Goal: Transaction & Acquisition: Subscribe to service/newsletter

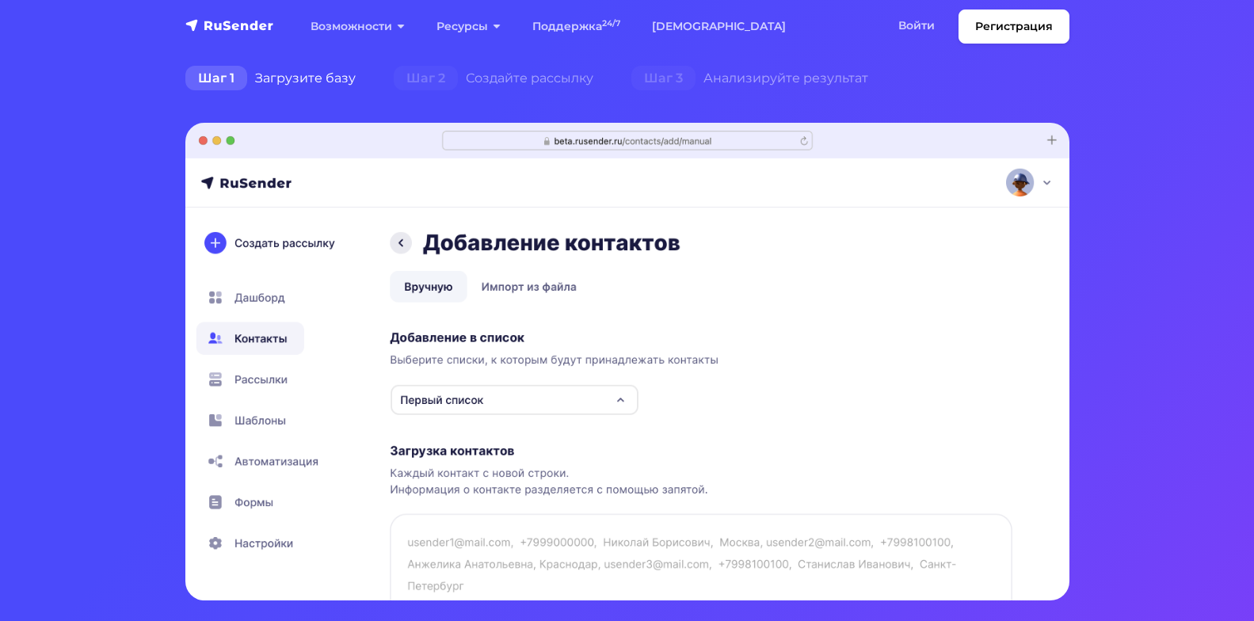
scroll to position [396, 0]
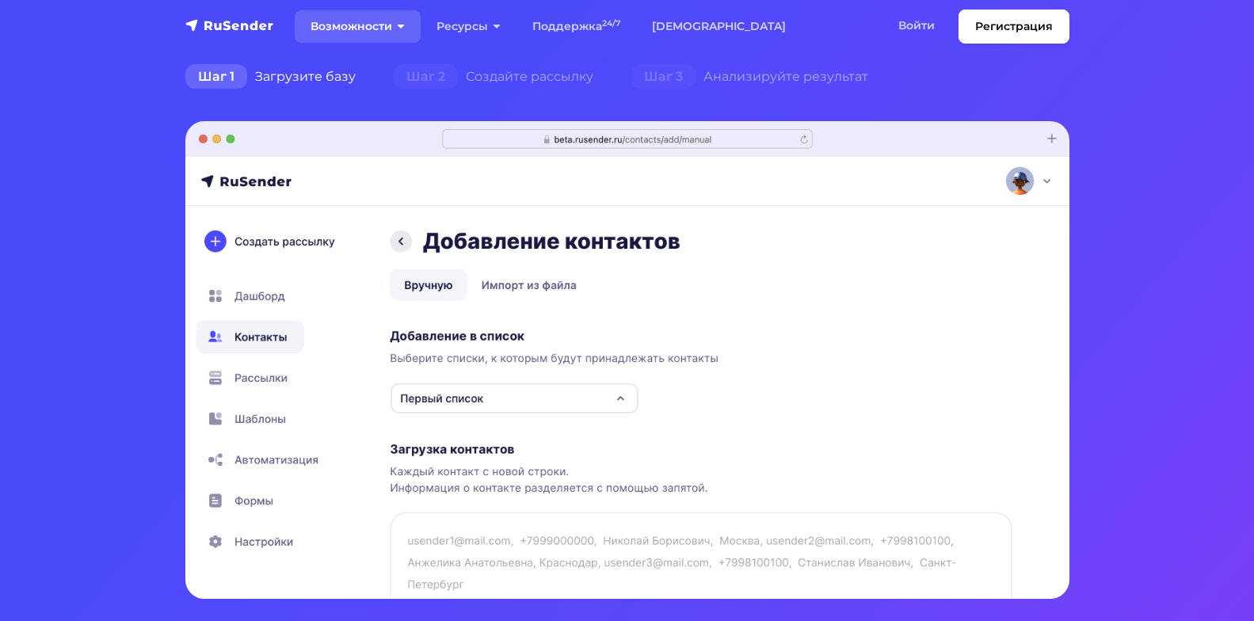
click at [366, 33] on link "Возможности" at bounding box center [358, 26] width 126 height 32
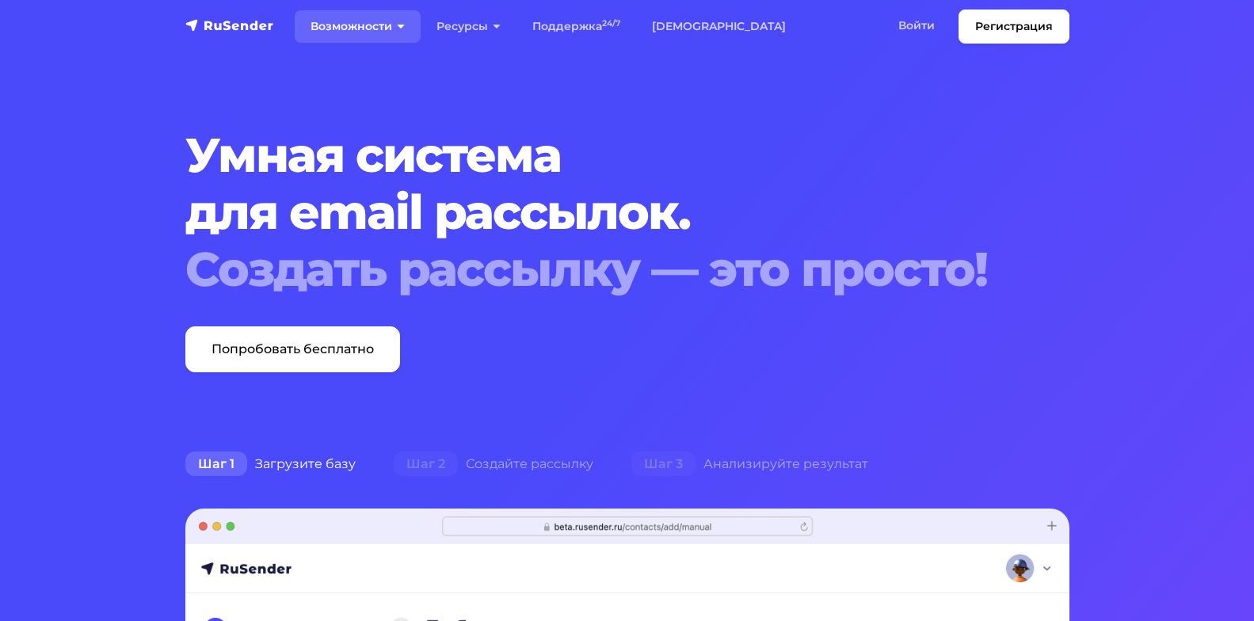
scroll to position [0, 0]
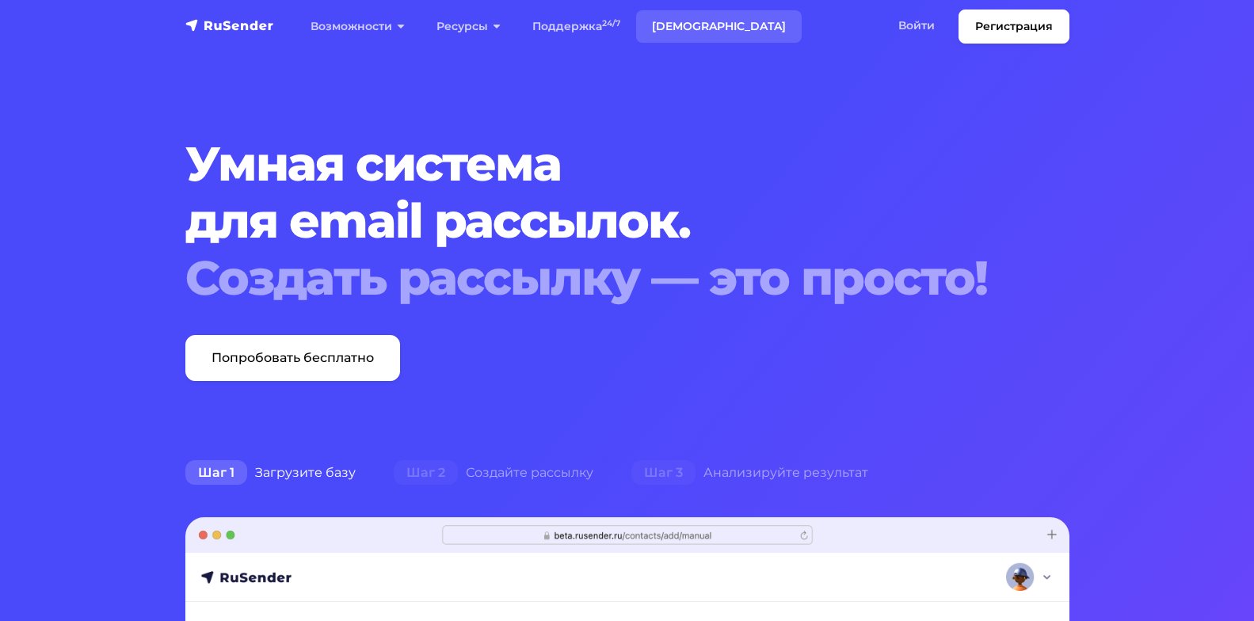
click at [694, 27] on link "[DEMOGRAPHIC_DATA]" at bounding box center [719, 26] width 166 height 32
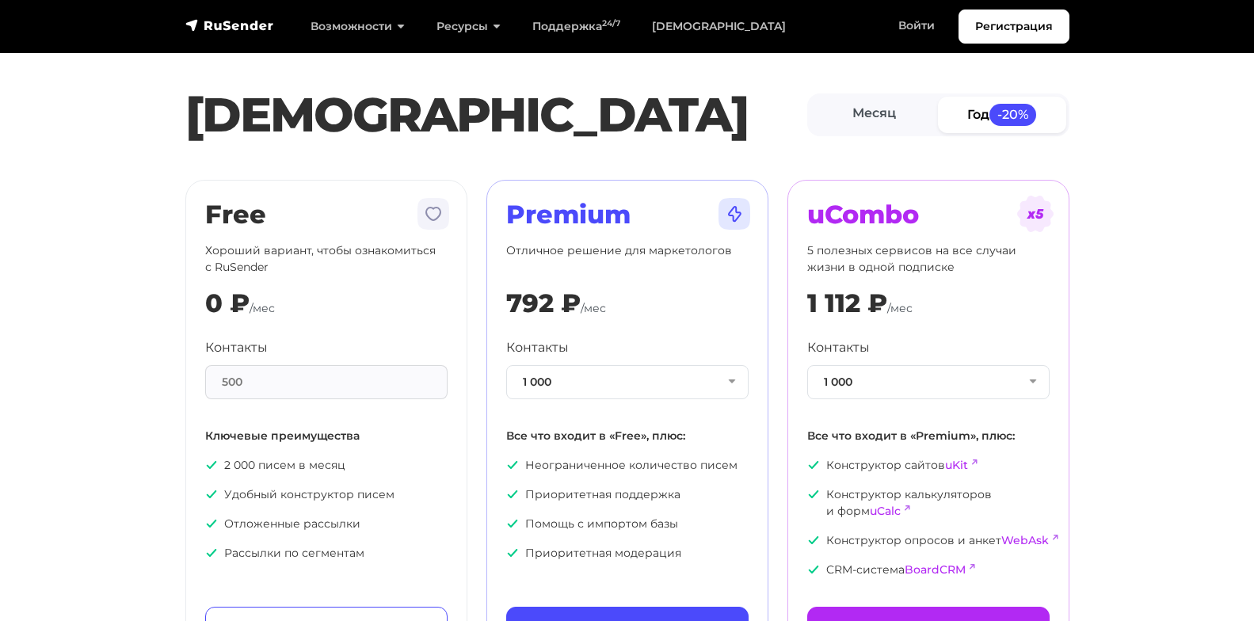
scroll to position [79, 0]
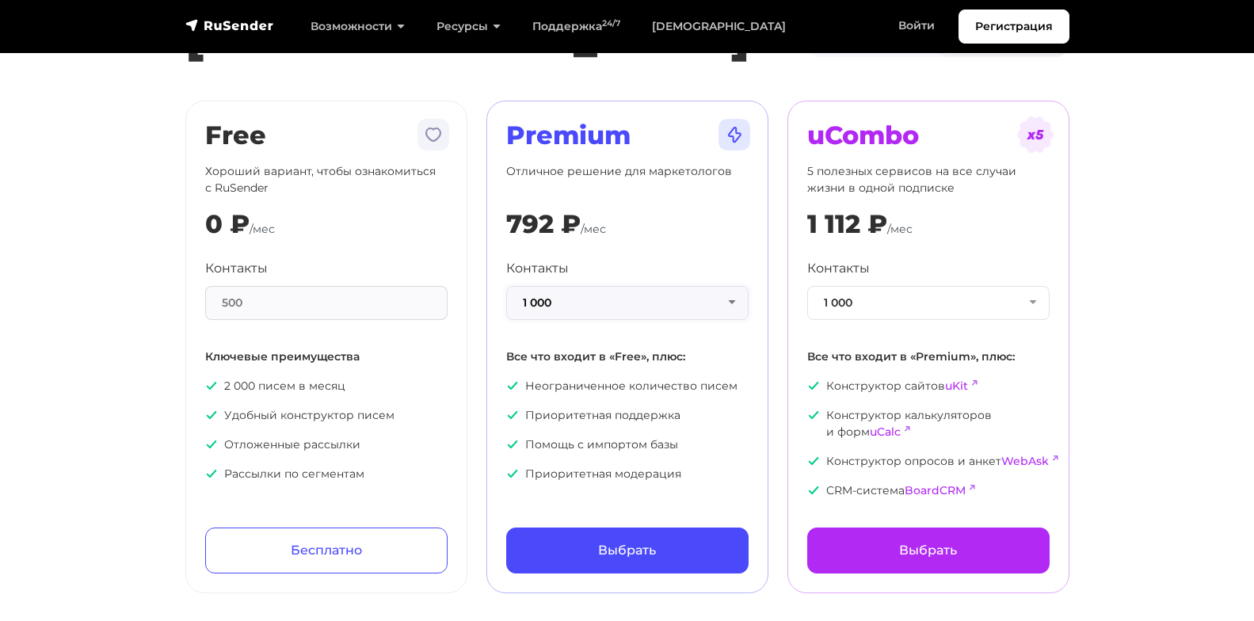
click at [732, 300] on button "1 000" at bounding box center [627, 303] width 242 height 34
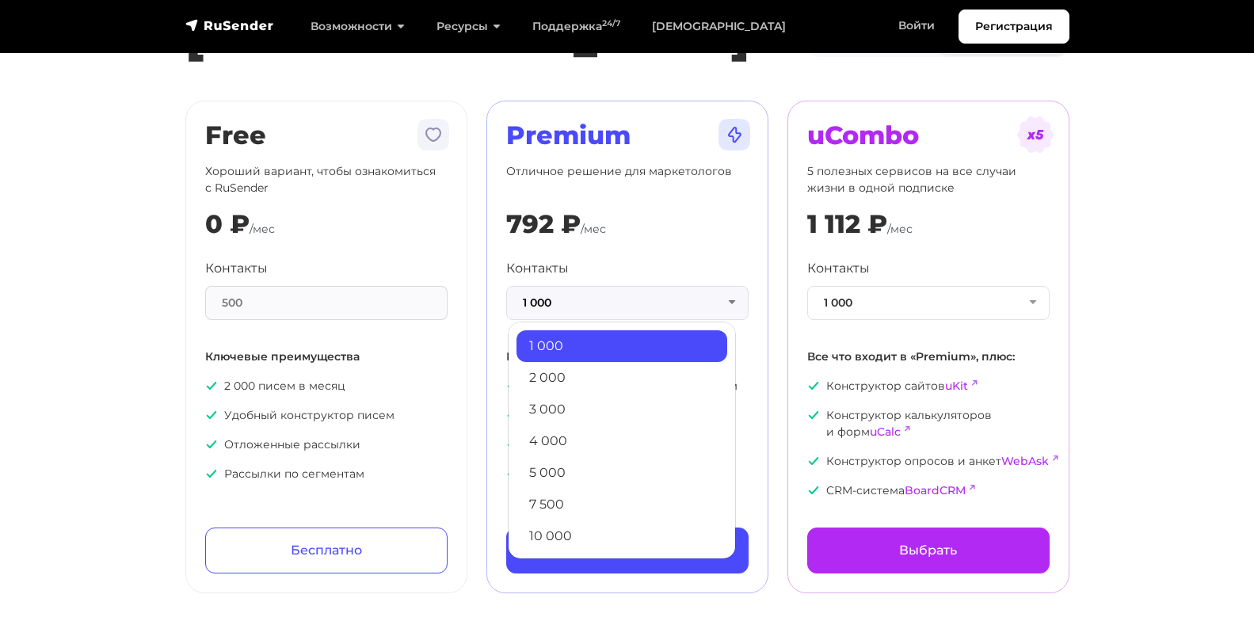
click at [625, 376] on link "2 000" at bounding box center [622, 378] width 211 height 32
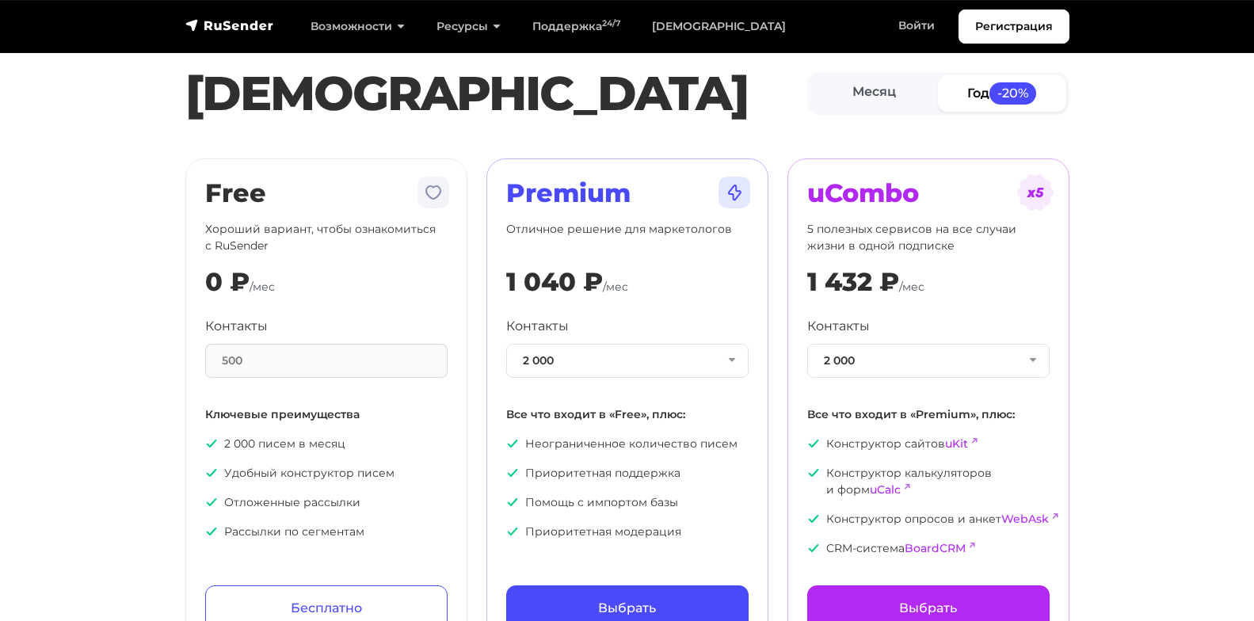
scroll to position [0, 0]
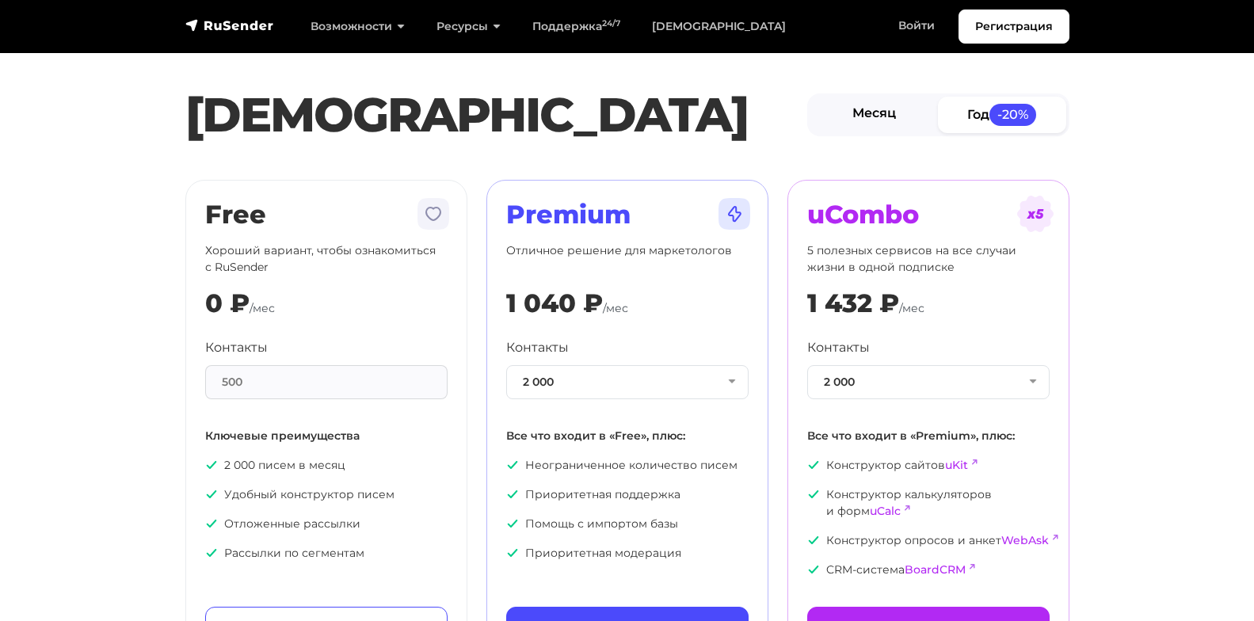
click at [863, 115] on link "Месяц" at bounding box center [874, 115] width 128 height 36
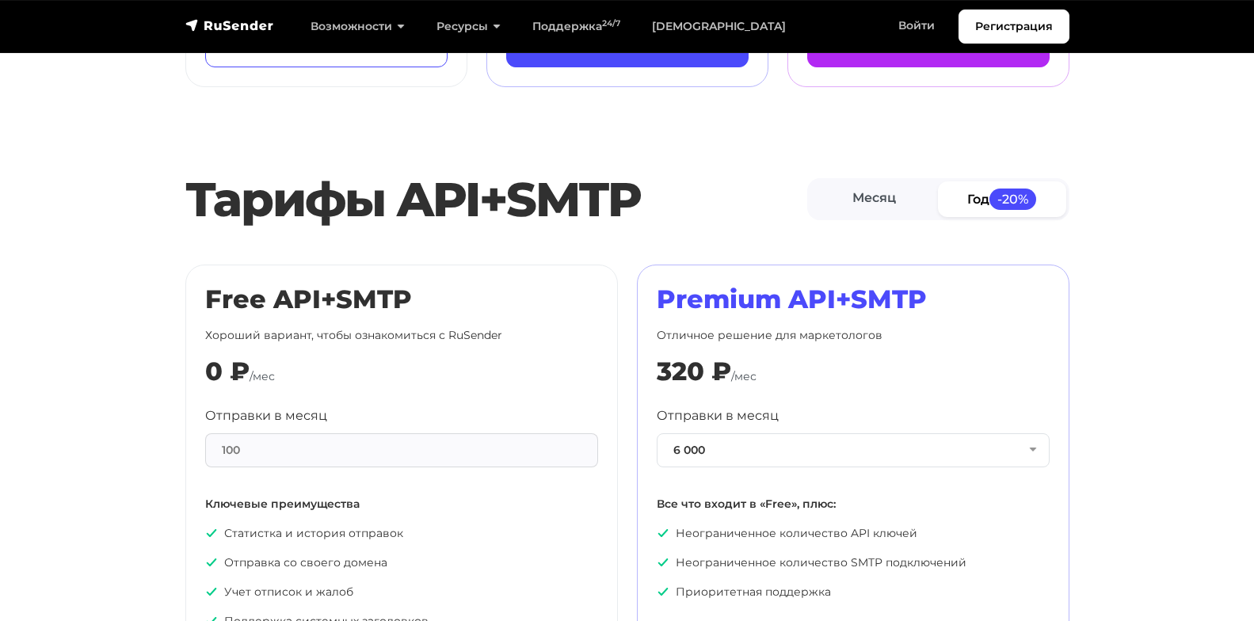
scroll to position [634, 0]
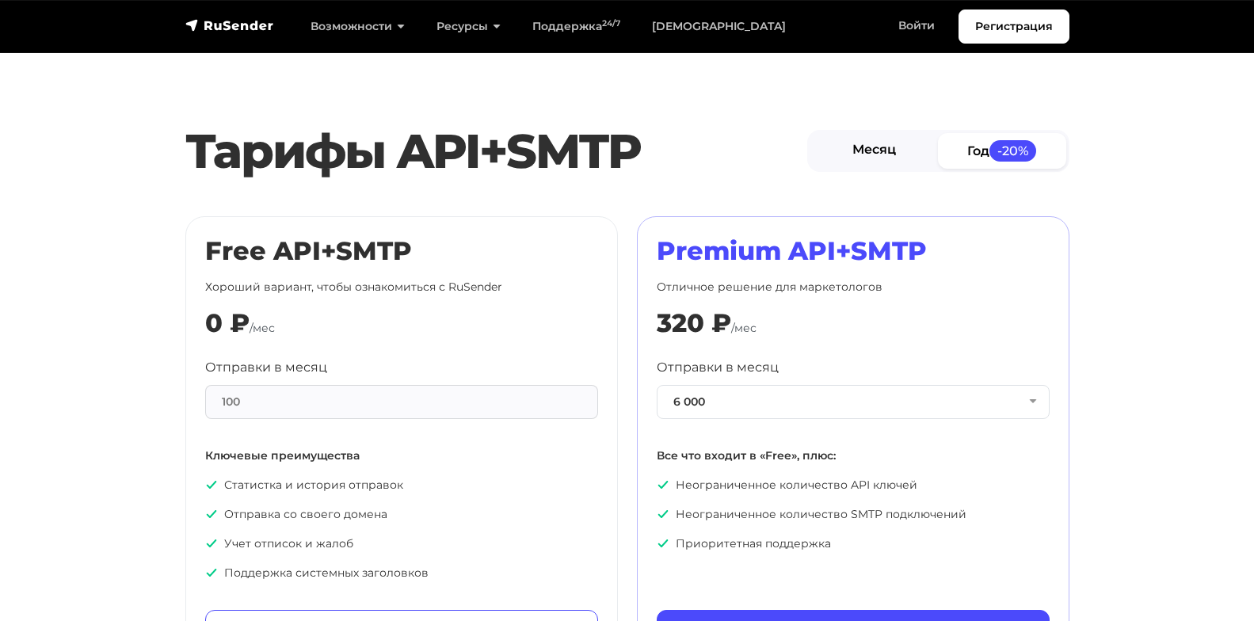
click at [863, 169] on link "Месяц" at bounding box center [874, 151] width 128 height 36
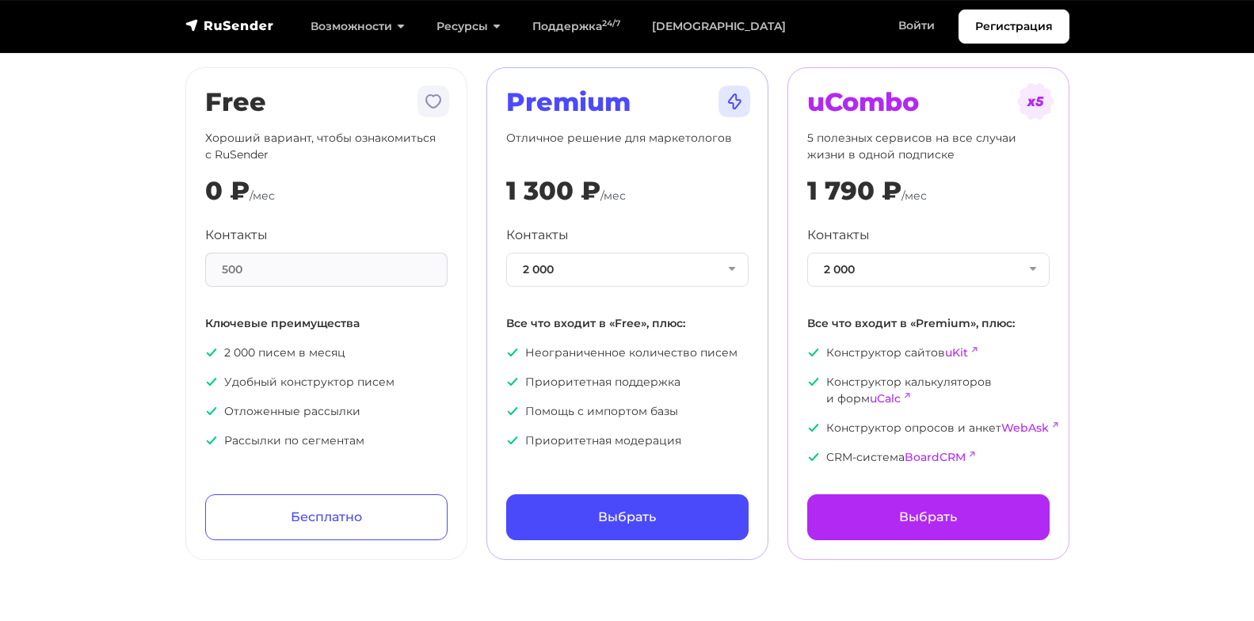
scroll to position [158, 0]
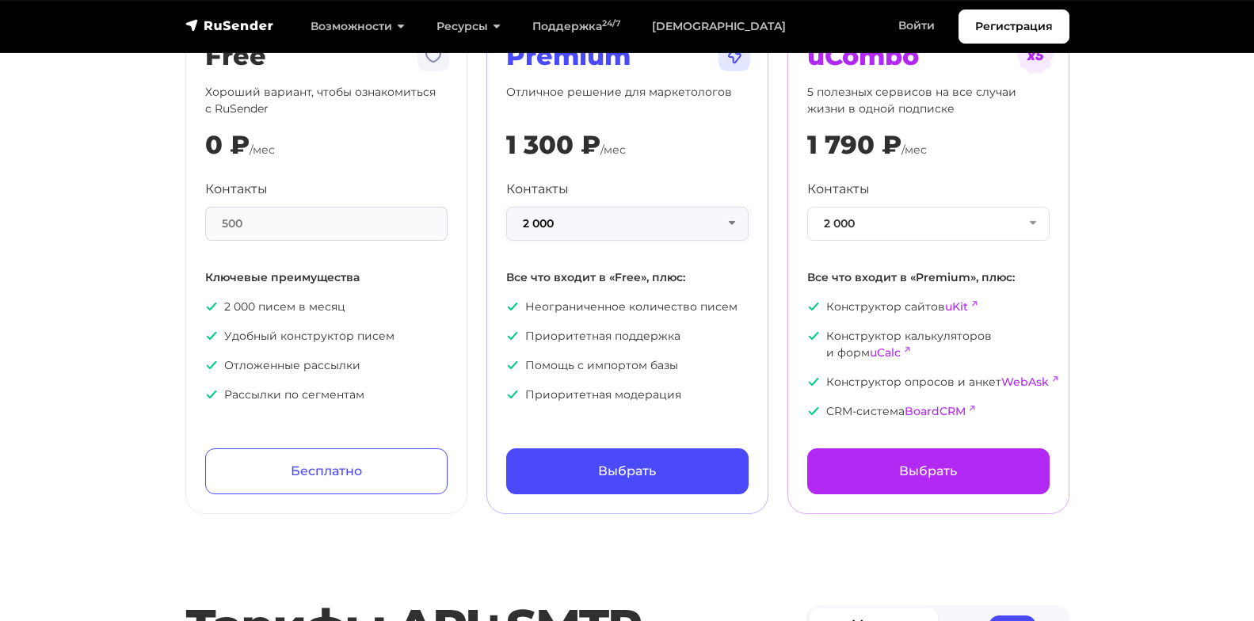
click at [729, 221] on button "2 000" at bounding box center [627, 224] width 242 height 34
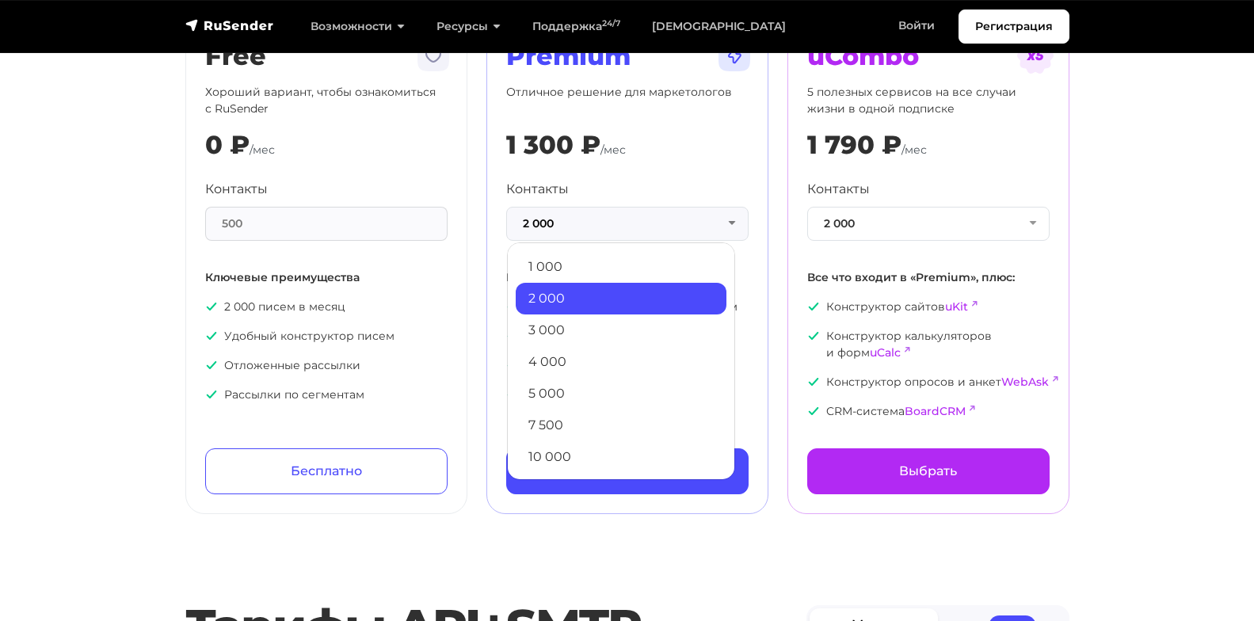
click at [607, 459] on link "10 000" at bounding box center [621, 457] width 211 height 32
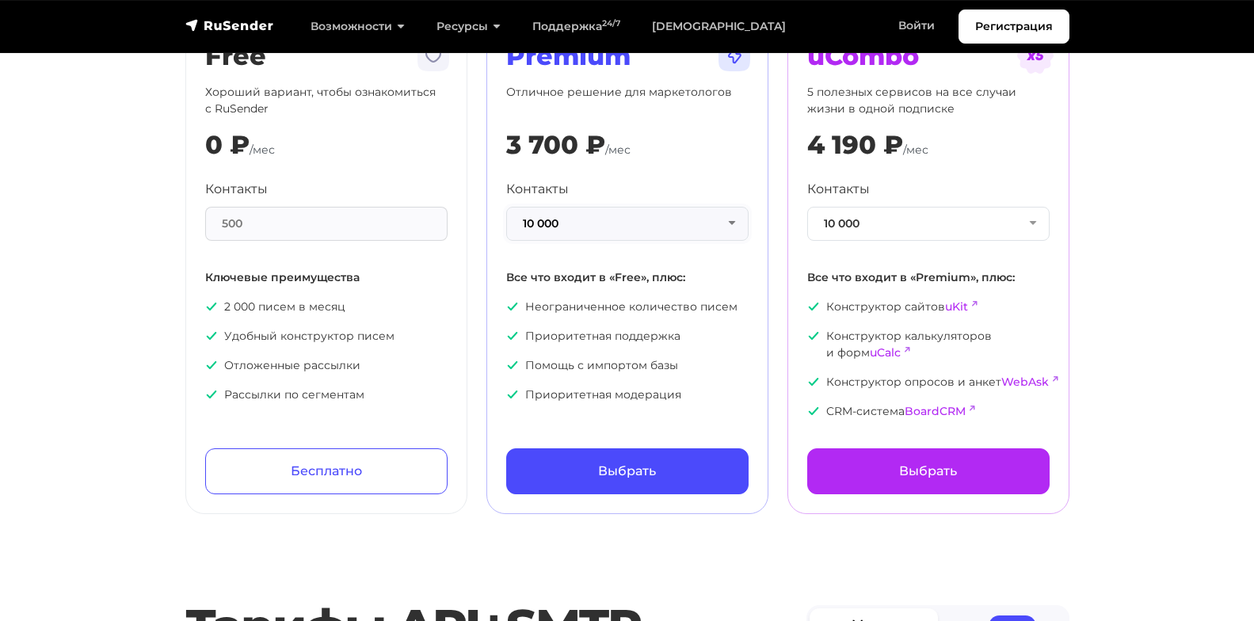
click at [740, 222] on button "10 000" at bounding box center [627, 224] width 242 height 34
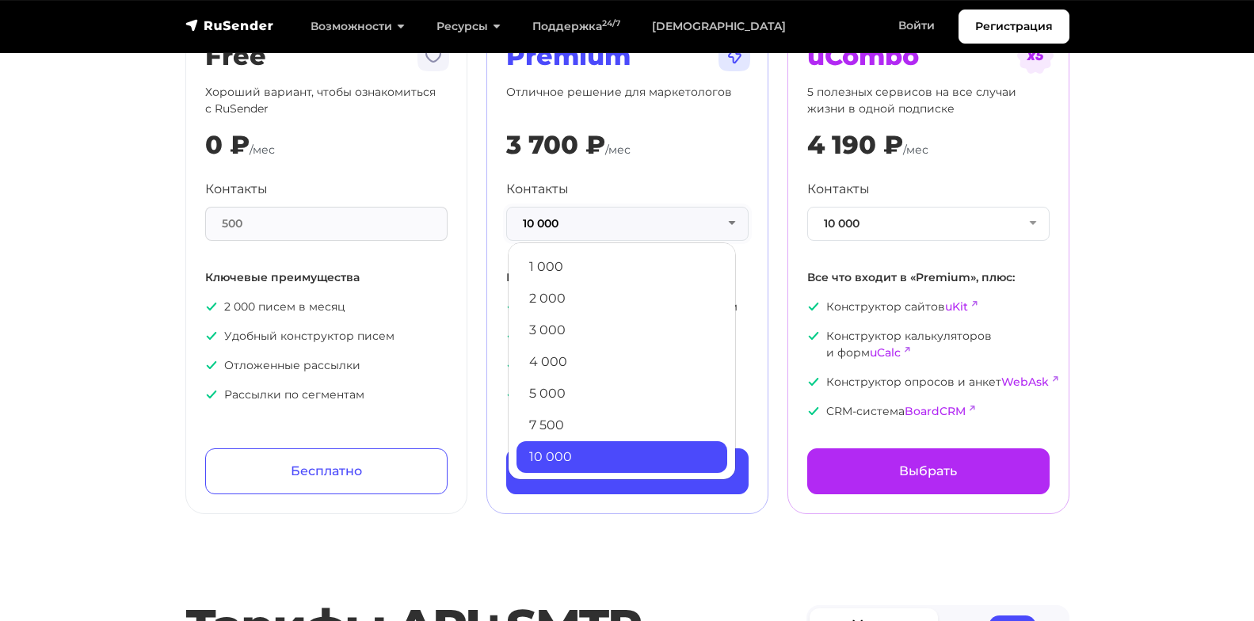
click at [740, 222] on button "10 000" at bounding box center [627, 224] width 242 height 34
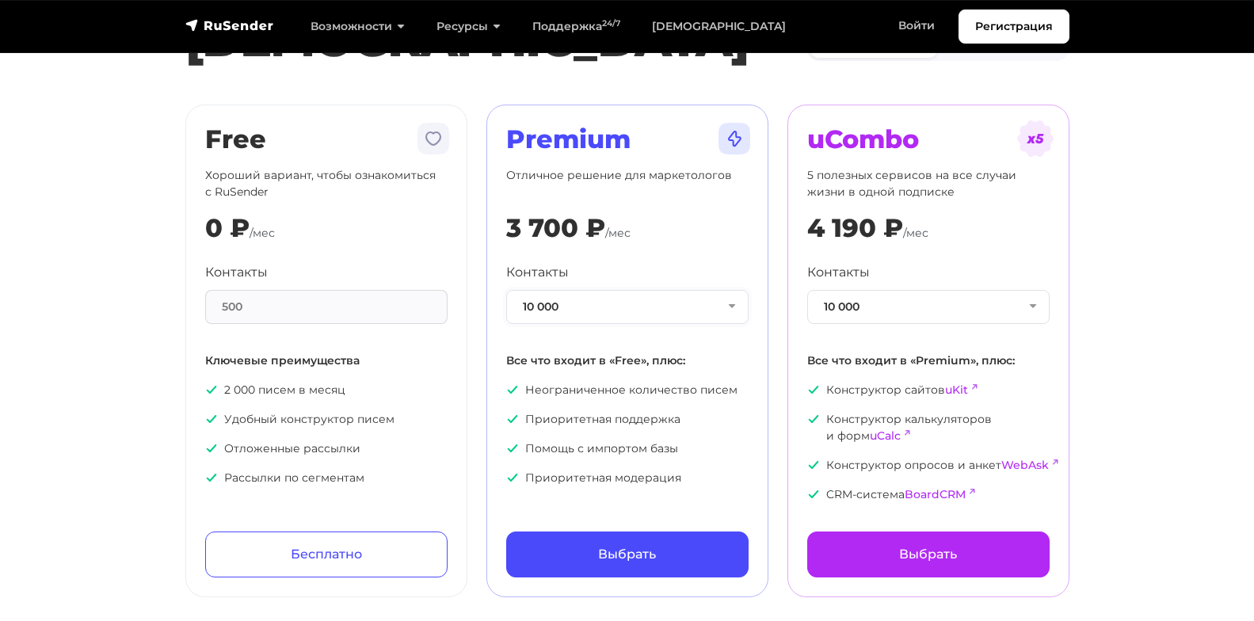
scroll to position [79, 0]
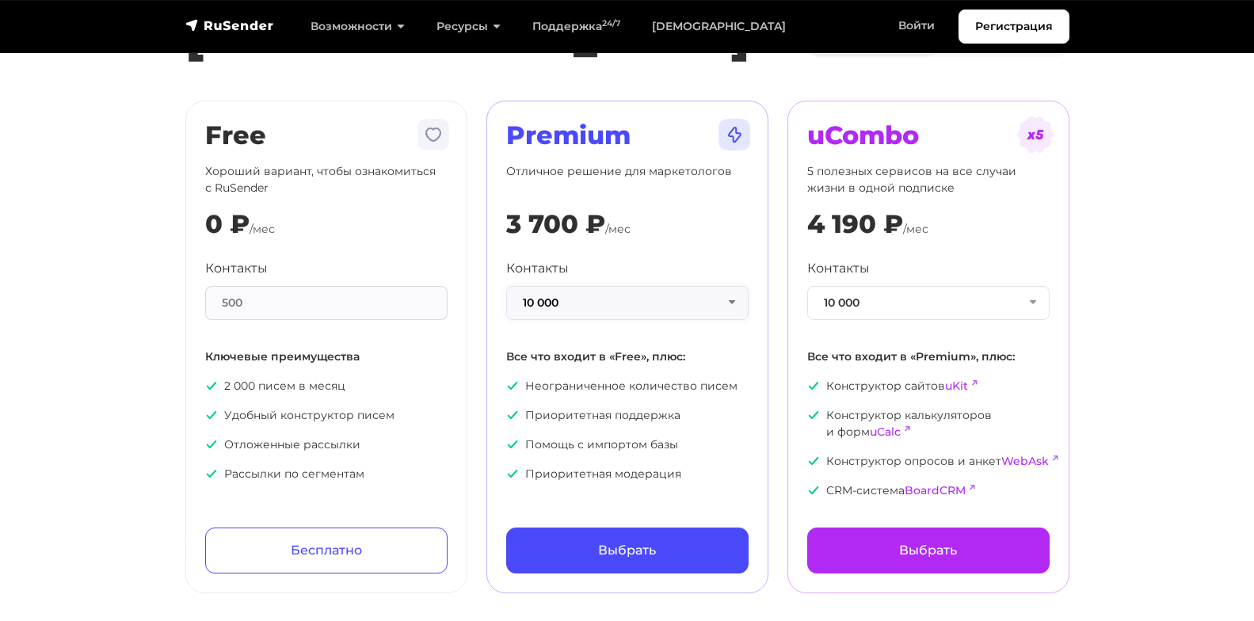
click at [726, 301] on button "10 000" at bounding box center [627, 303] width 242 height 34
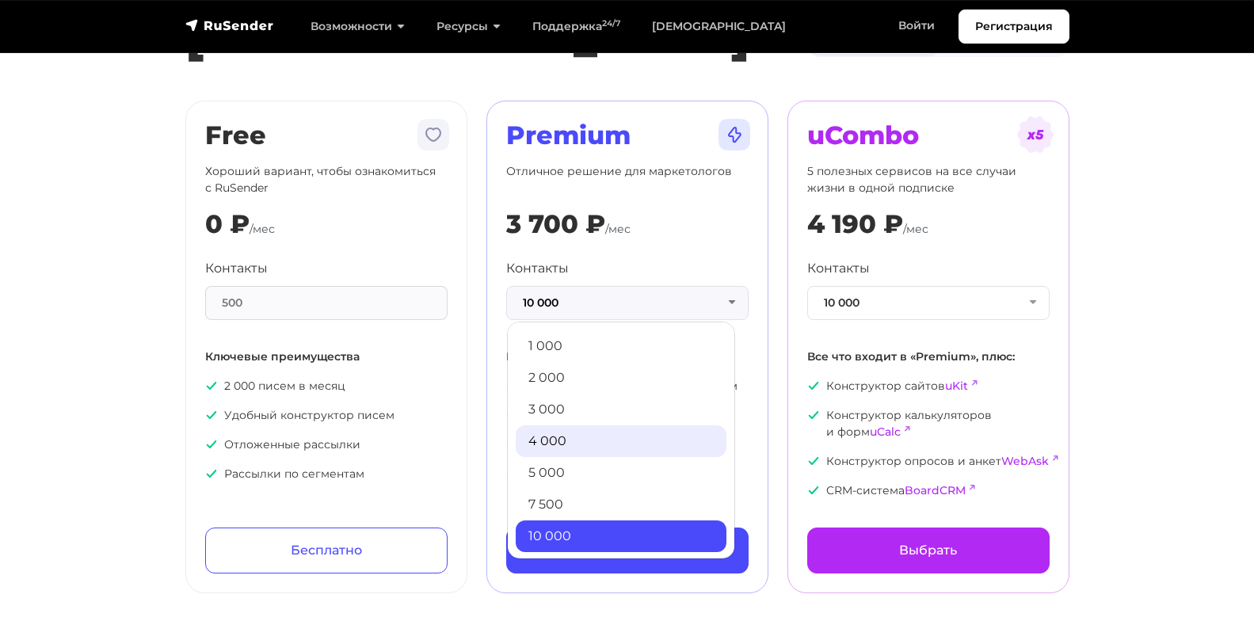
click at [565, 437] on link "4 000" at bounding box center [621, 441] width 211 height 32
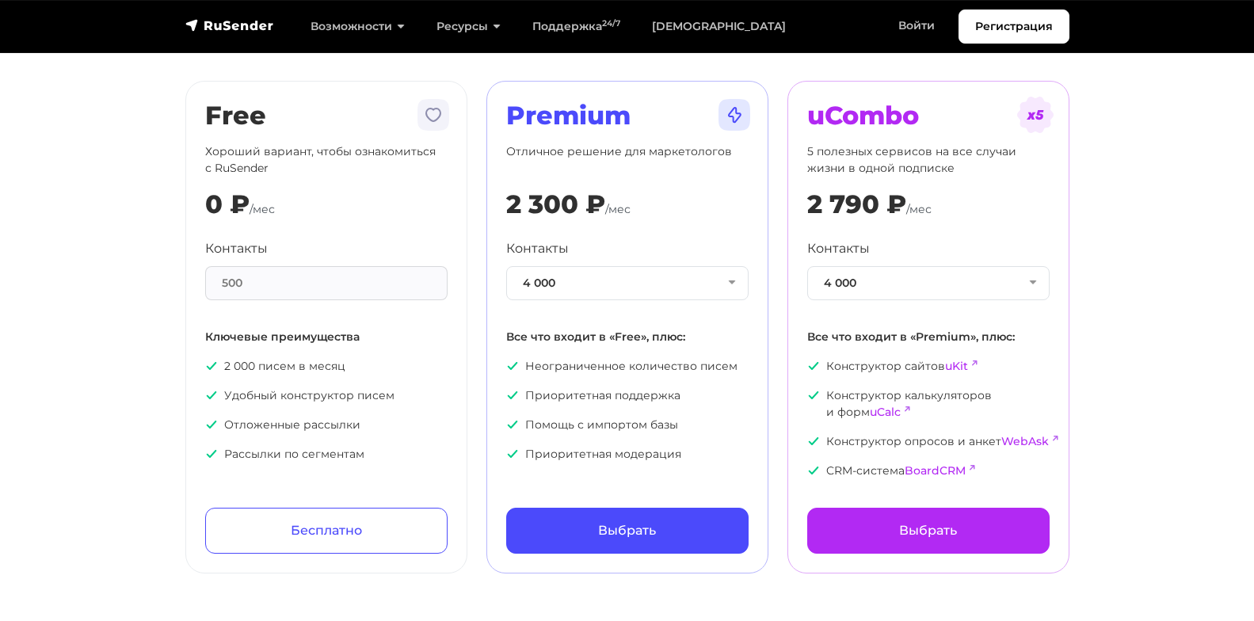
scroll to position [158, 0]
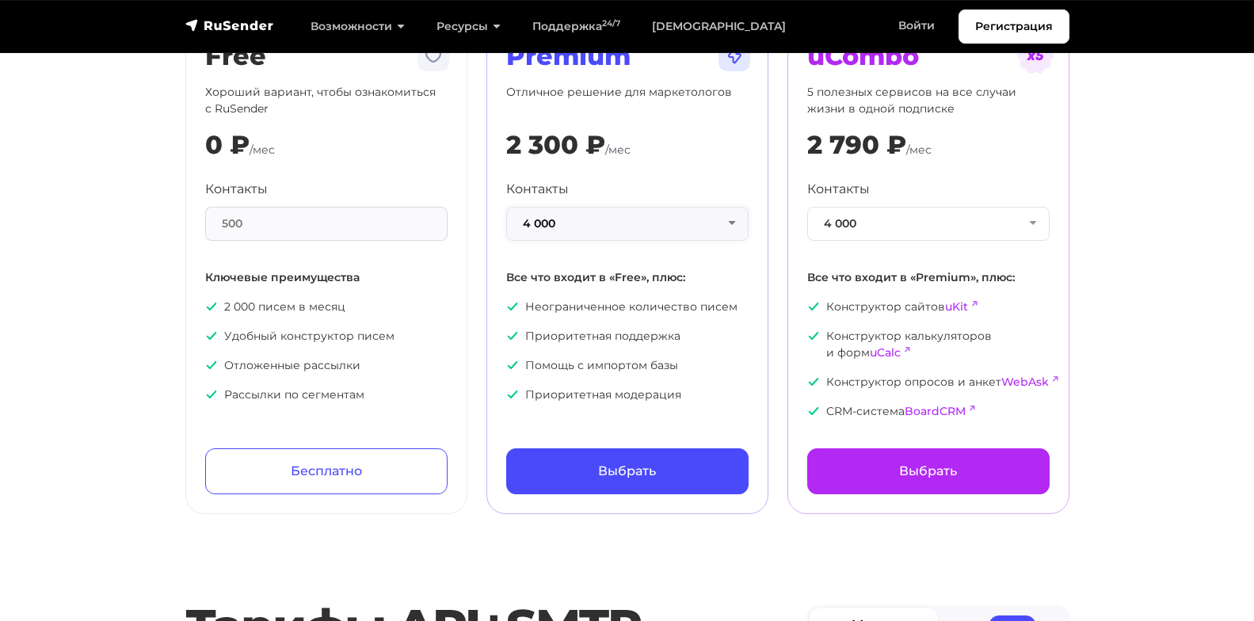
click at [731, 225] on button "4 000" at bounding box center [627, 224] width 242 height 34
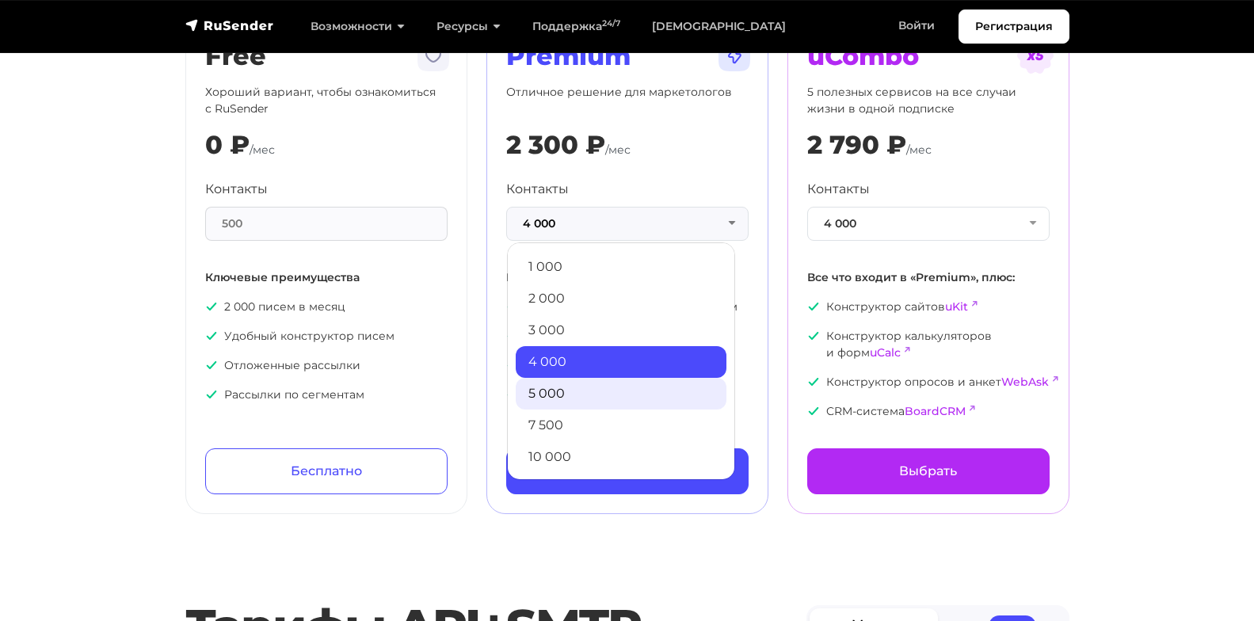
click at [573, 387] on link "5 000" at bounding box center [621, 394] width 211 height 32
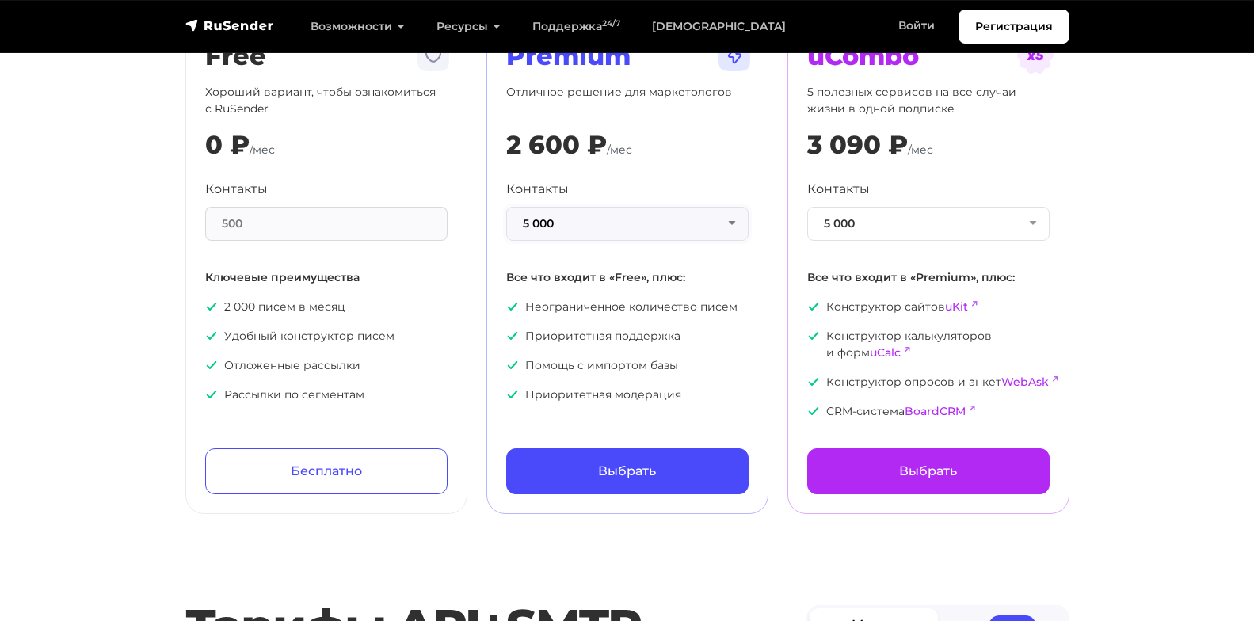
click at [732, 219] on button "5 000" at bounding box center [627, 224] width 242 height 34
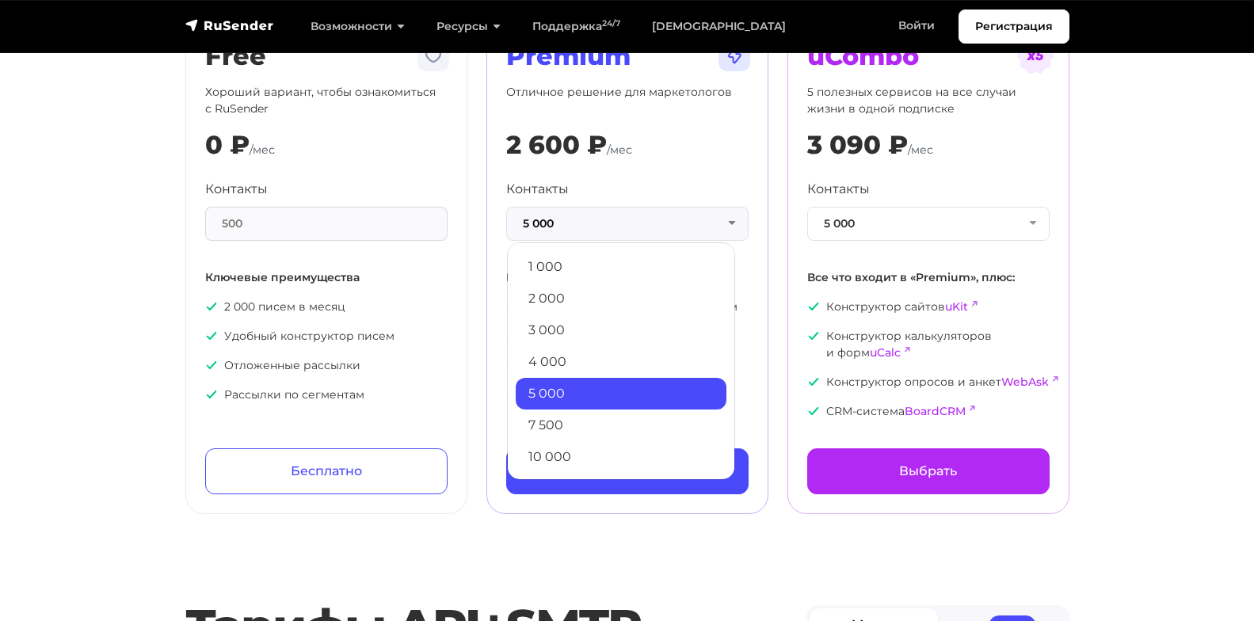
click at [726, 155] on div "2 600 ₽ /мес" at bounding box center [627, 145] width 242 height 30
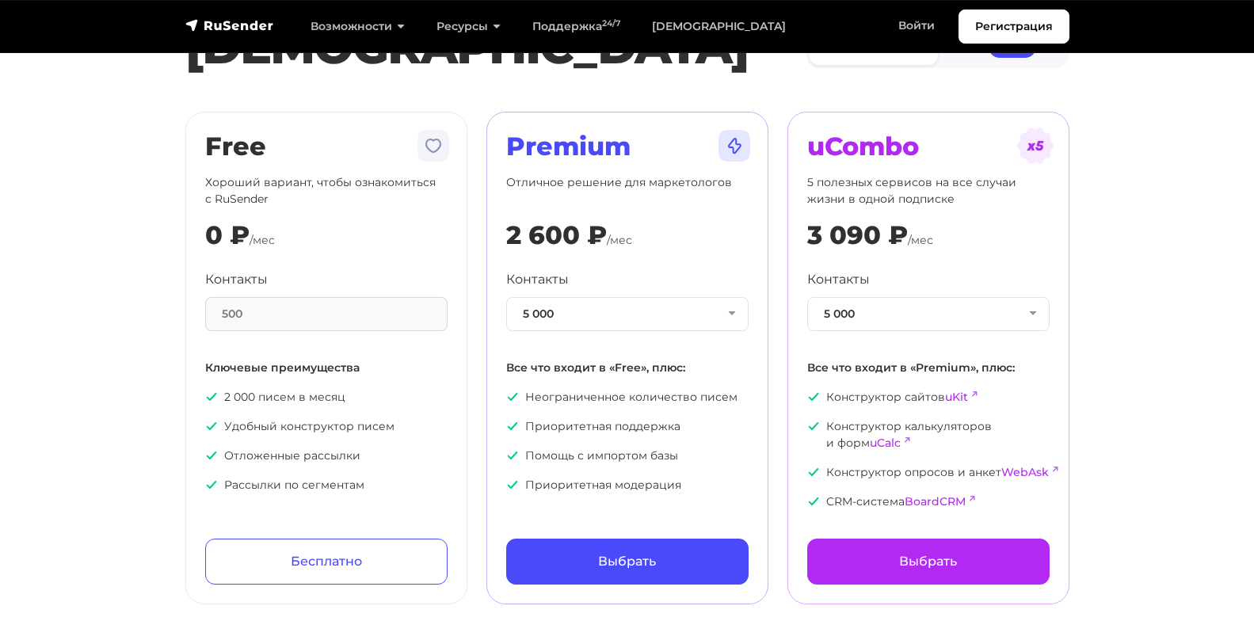
scroll to position [0, 0]
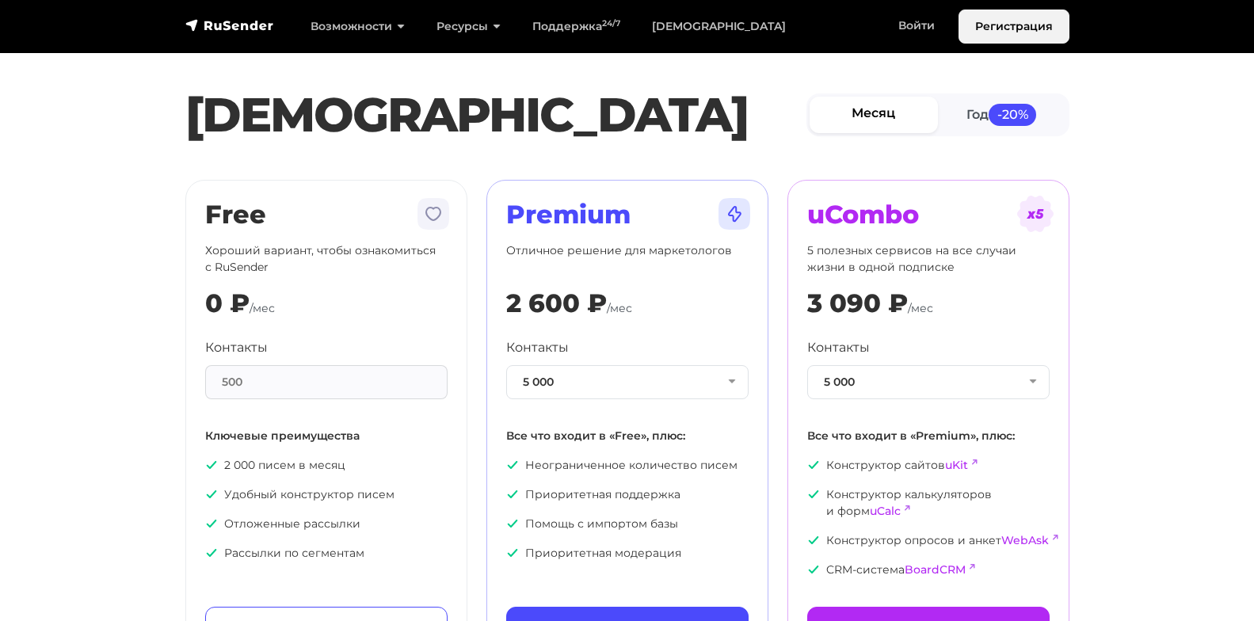
click at [999, 26] on link "Регистрация" at bounding box center [1014, 27] width 111 height 34
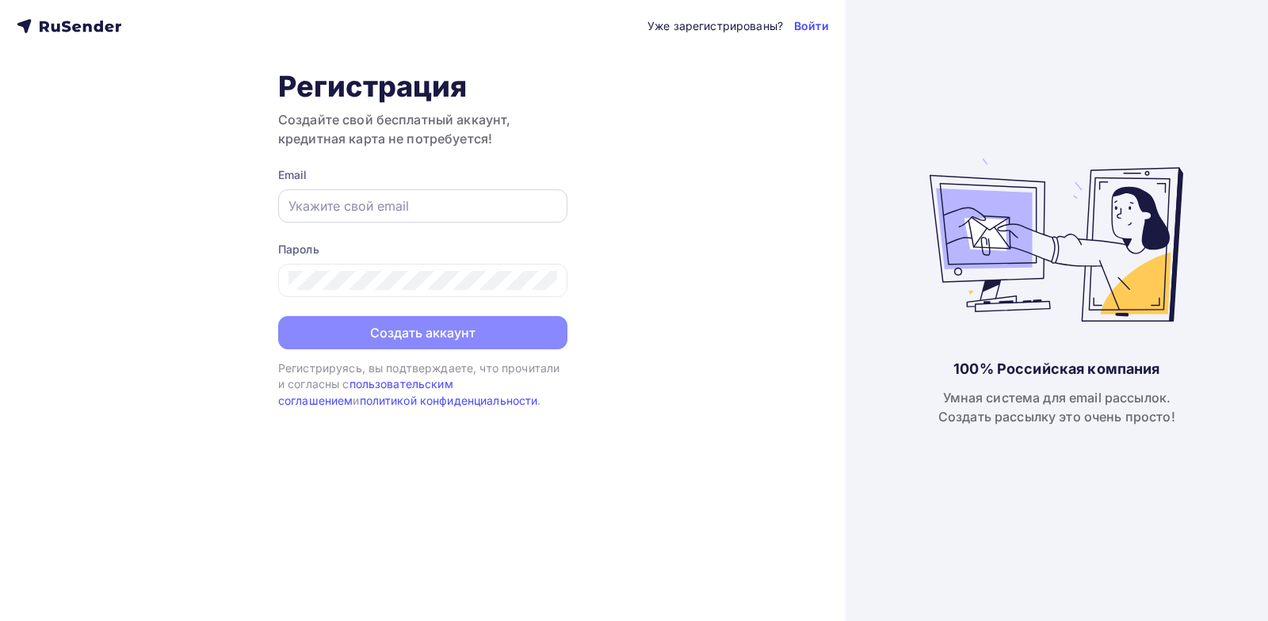
click at [391, 208] on input "text" at bounding box center [422, 205] width 269 height 19
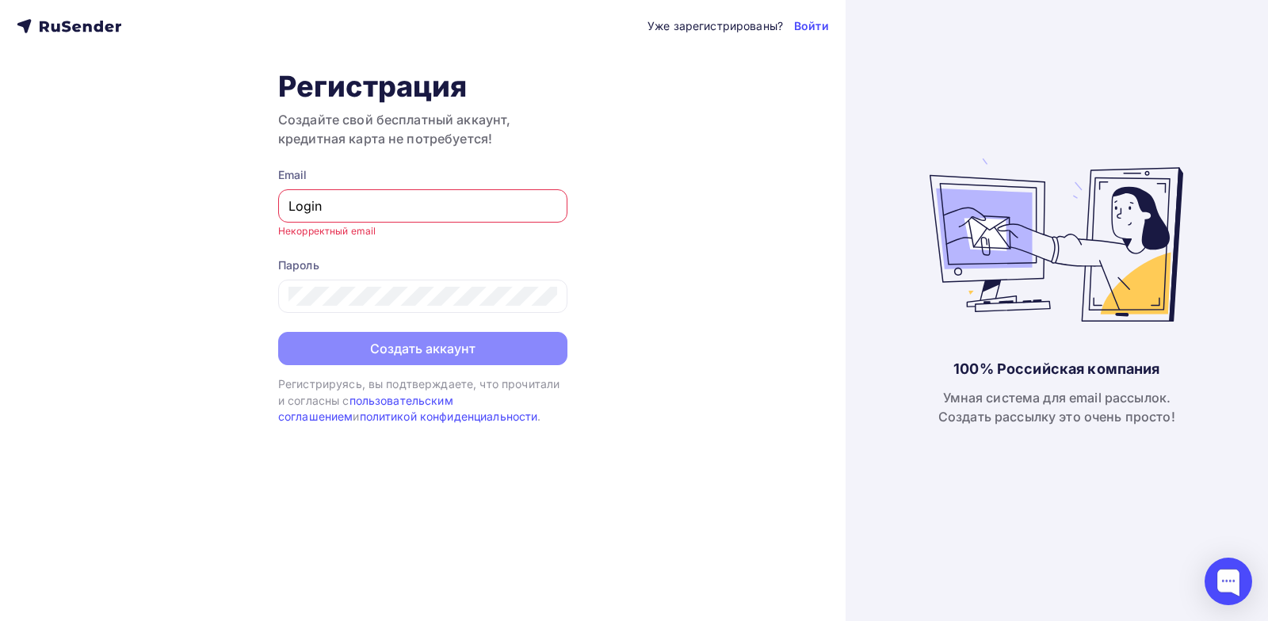
type input "login8663@yandex.ru"
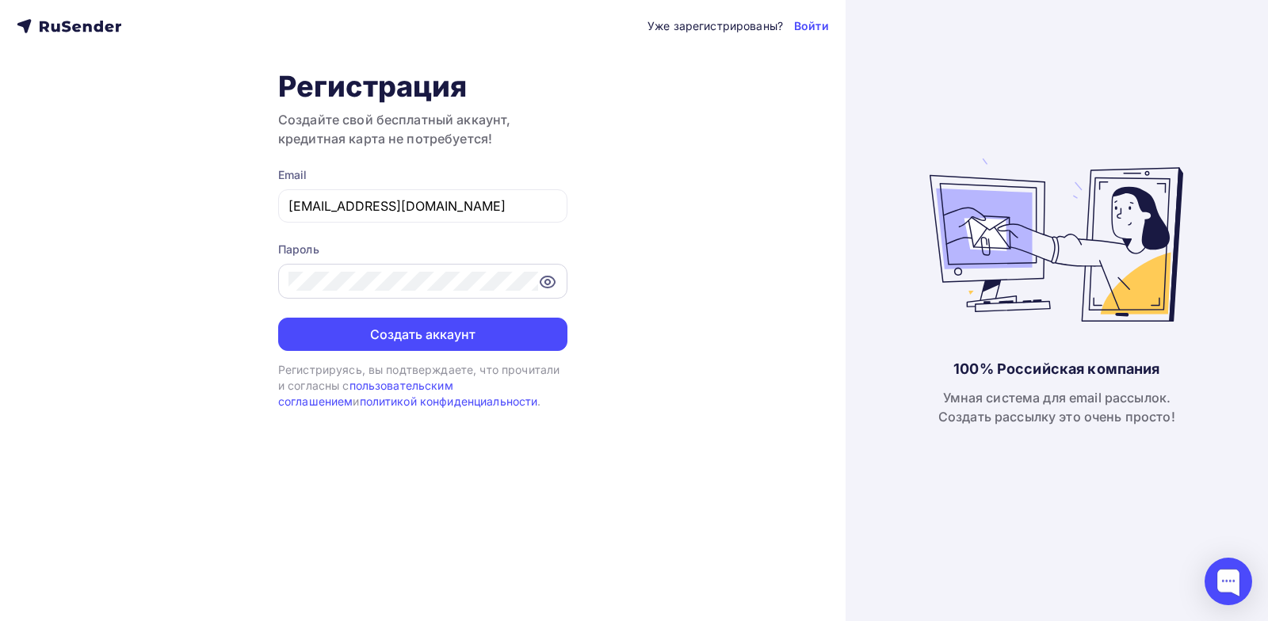
click at [543, 288] on icon at bounding box center [547, 282] width 19 height 19
click at [281, 280] on div at bounding box center [422, 281] width 289 height 35
click at [285, 274] on div at bounding box center [422, 281] width 289 height 35
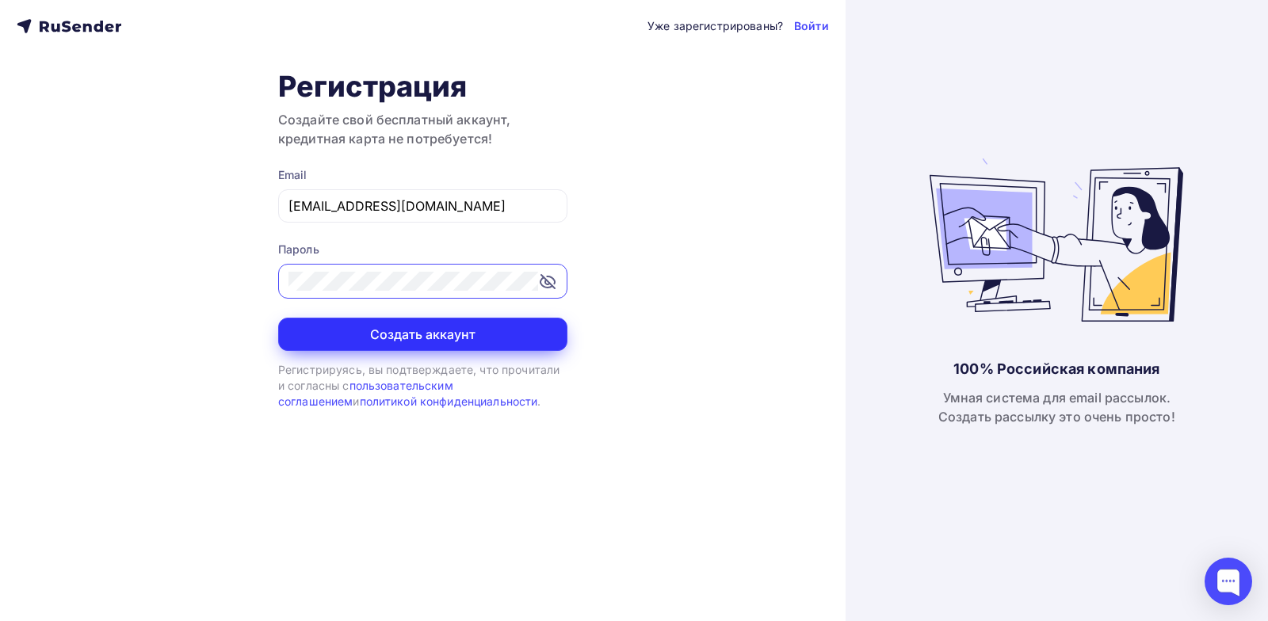
click at [404, 335] on button "Создать аккаунт" at bounding box center [422, 334] width 289 height 33
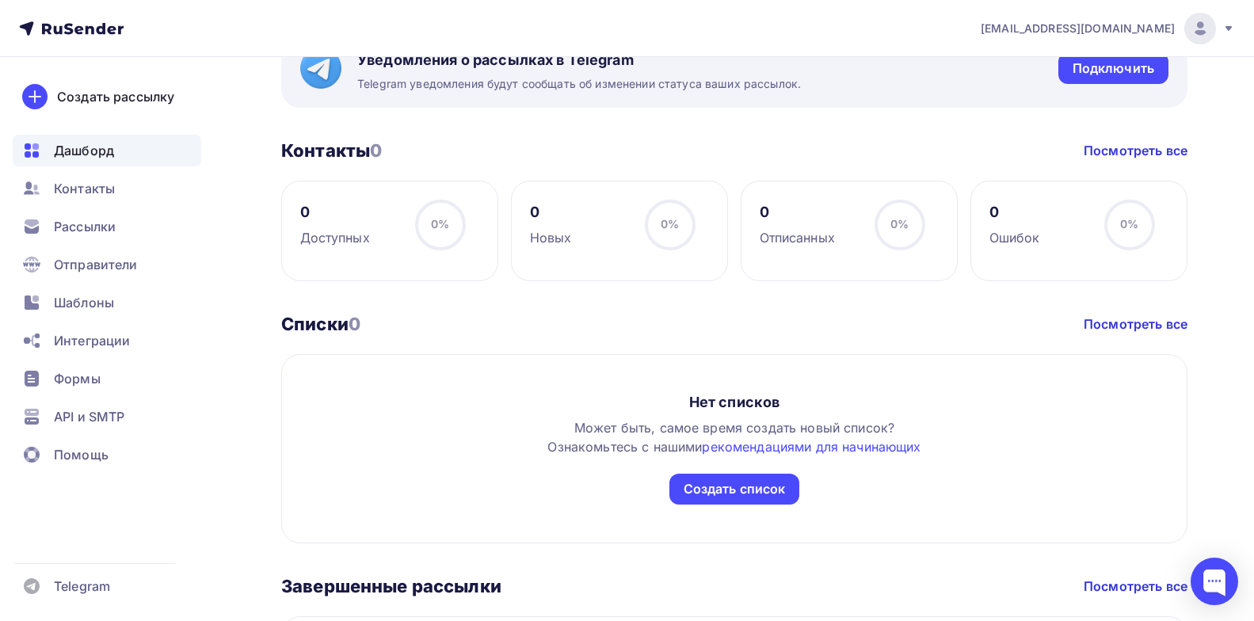
scroll to position [792, 0]
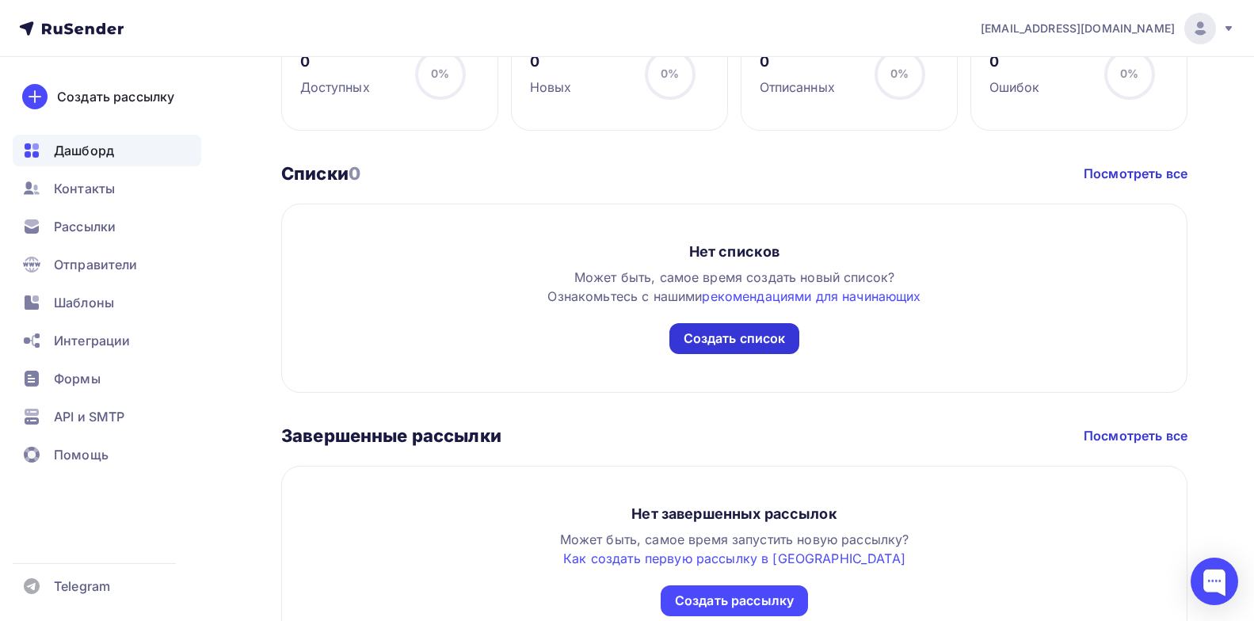
click at [708, 334] on div "Создать список" at bounding box center [735, 339] width 102 height 18
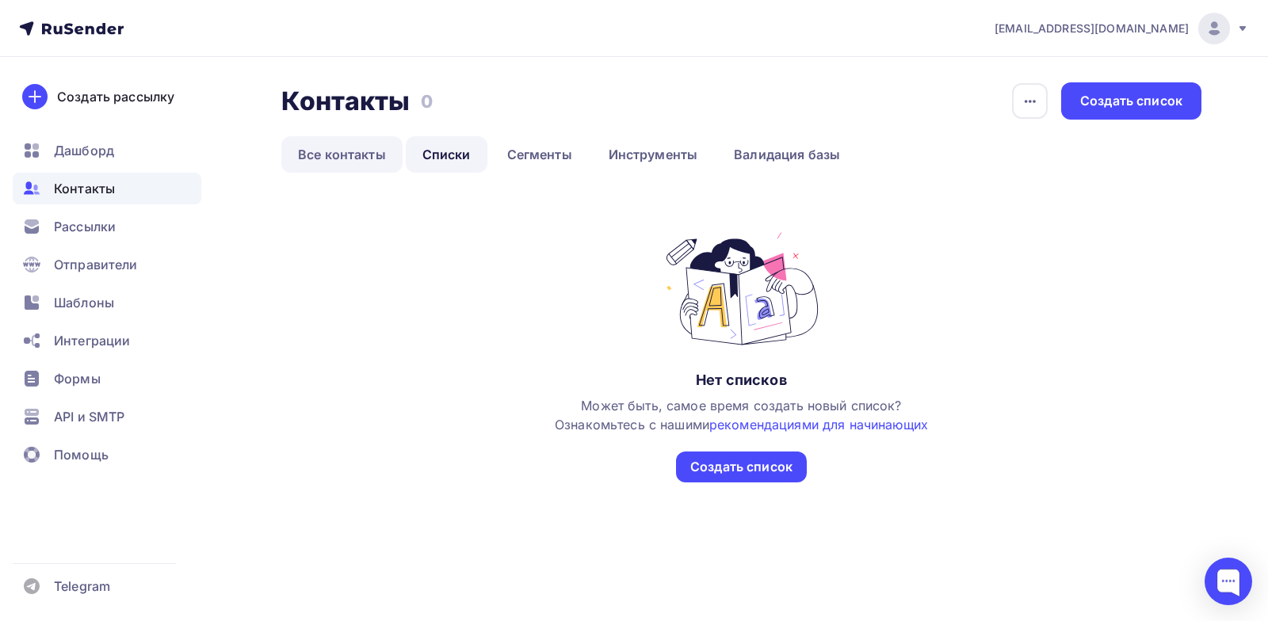
click at [357, 158] on link "Все контакты" at bounding box center [341, 154] width 121 height 36
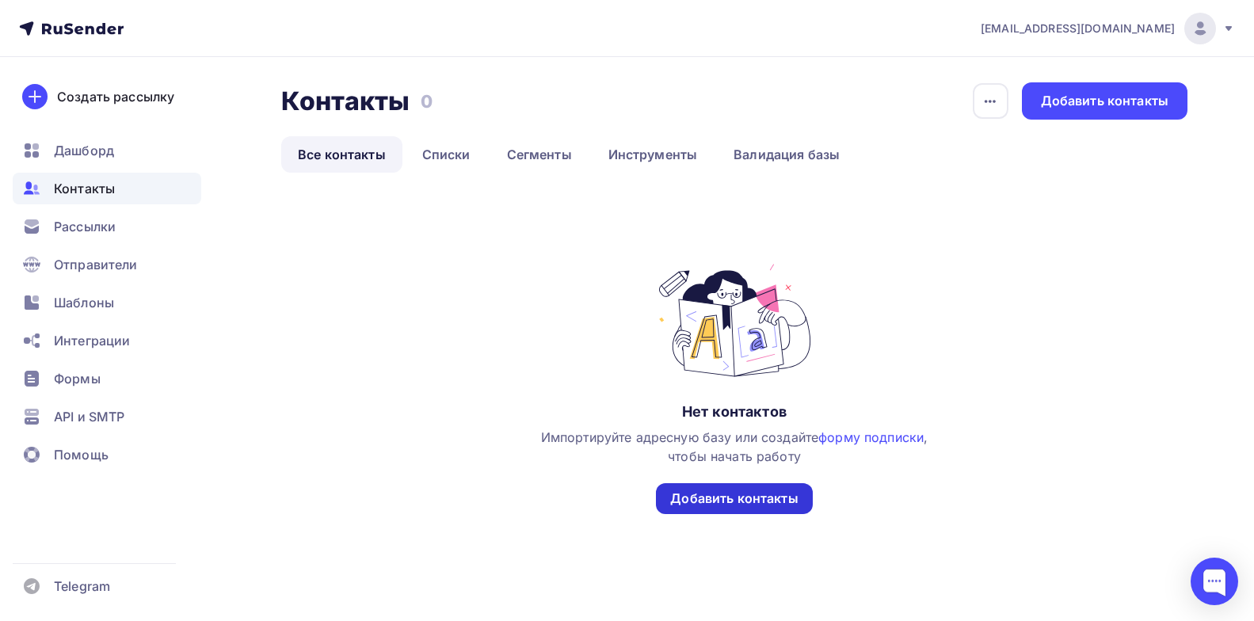
click at [716, 494] on div "Добавить контакты" at bounding box center [734, 499] width 128 height 18
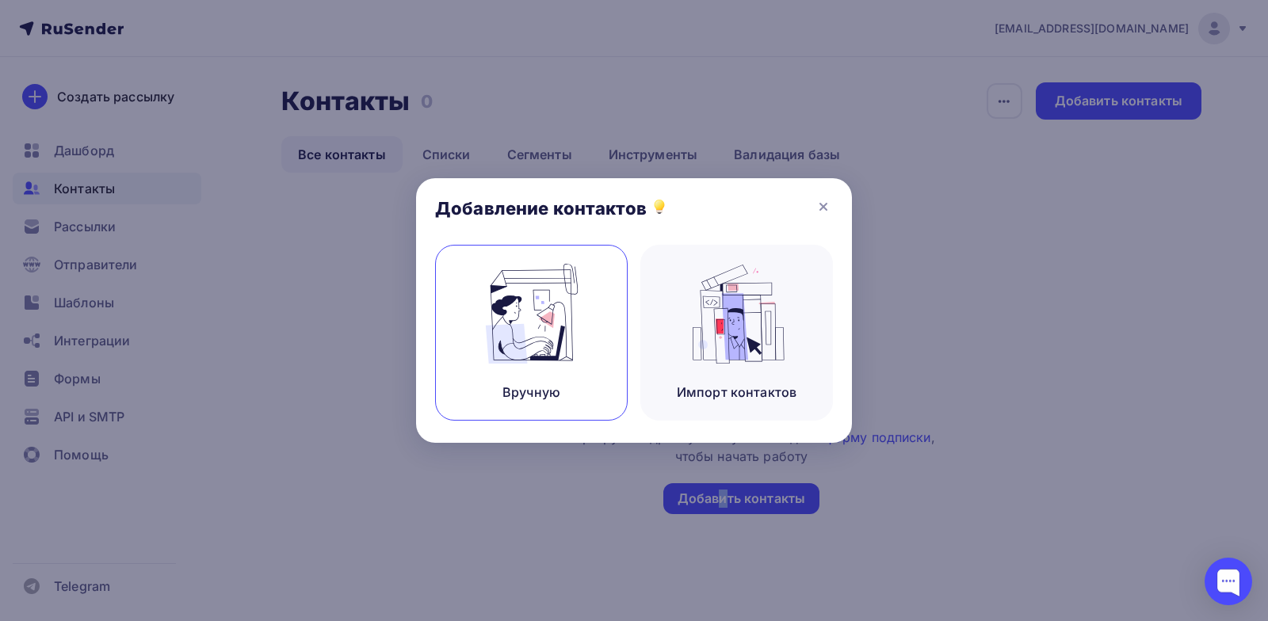
click at [563, 314] on img at bounding box center [531, 314] width 106 height 100
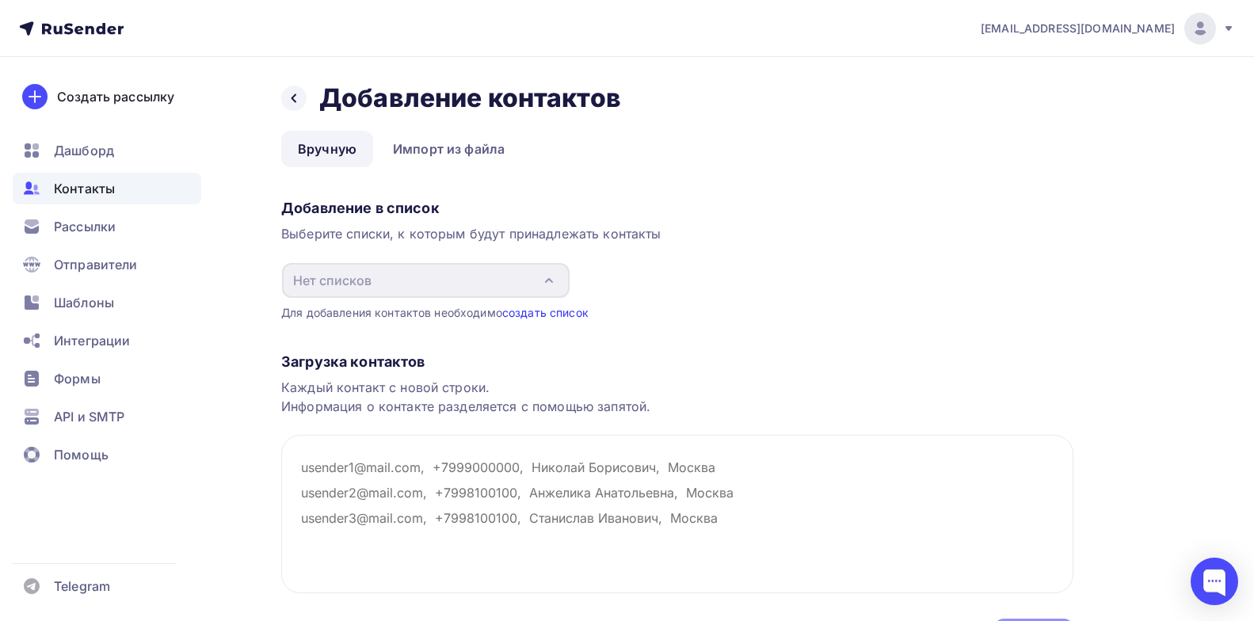
click at [543, 315] on link "создать список" at bounding box center [545, 312] width 86 height 13
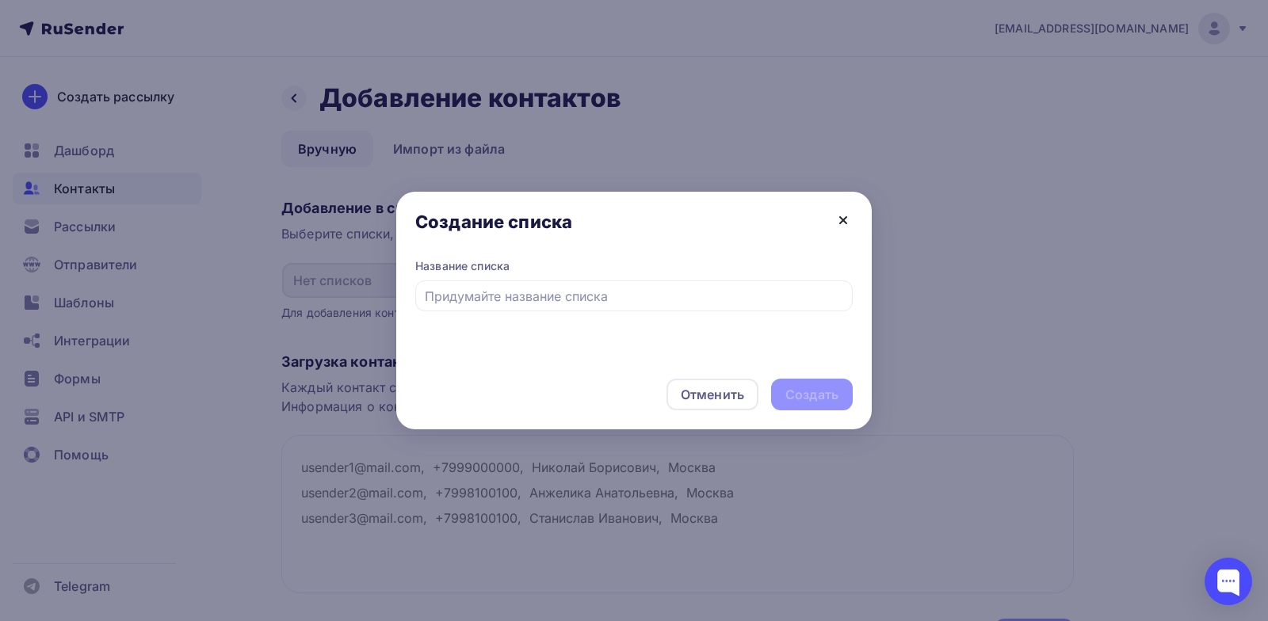
click at [852, 215] on icon at bounding box center [842, 220] width 19 height 19
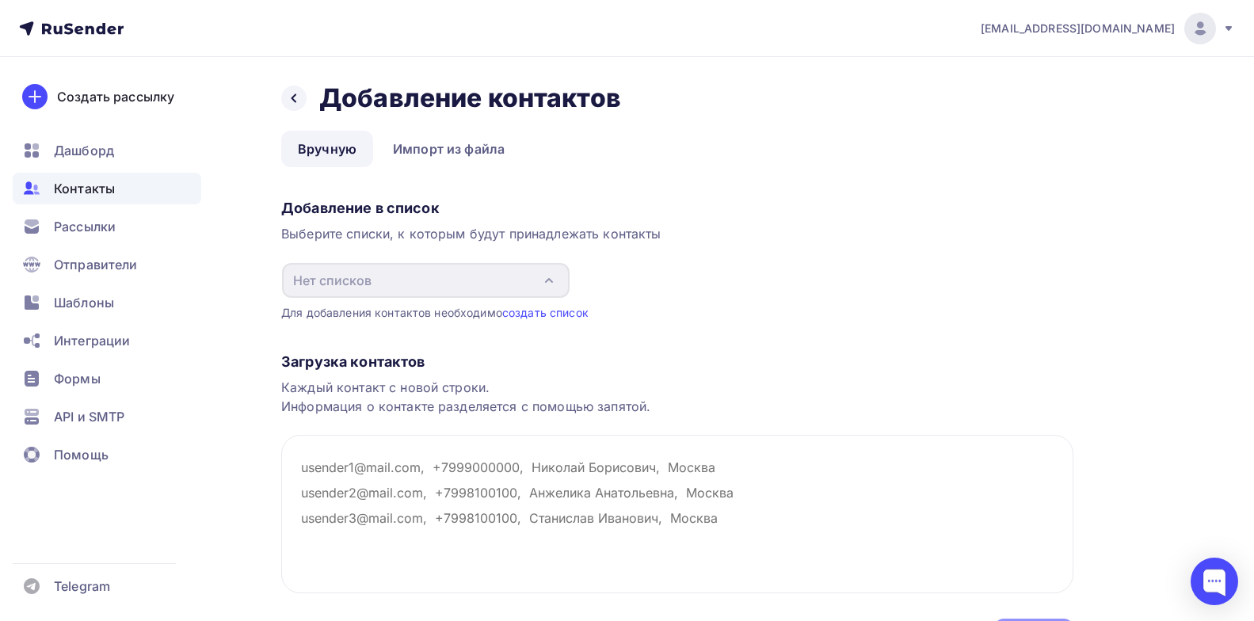
click at [1145, 21] on span "login8663@yandex.ru" at bounding box center [1078, 29] width 194 height 16
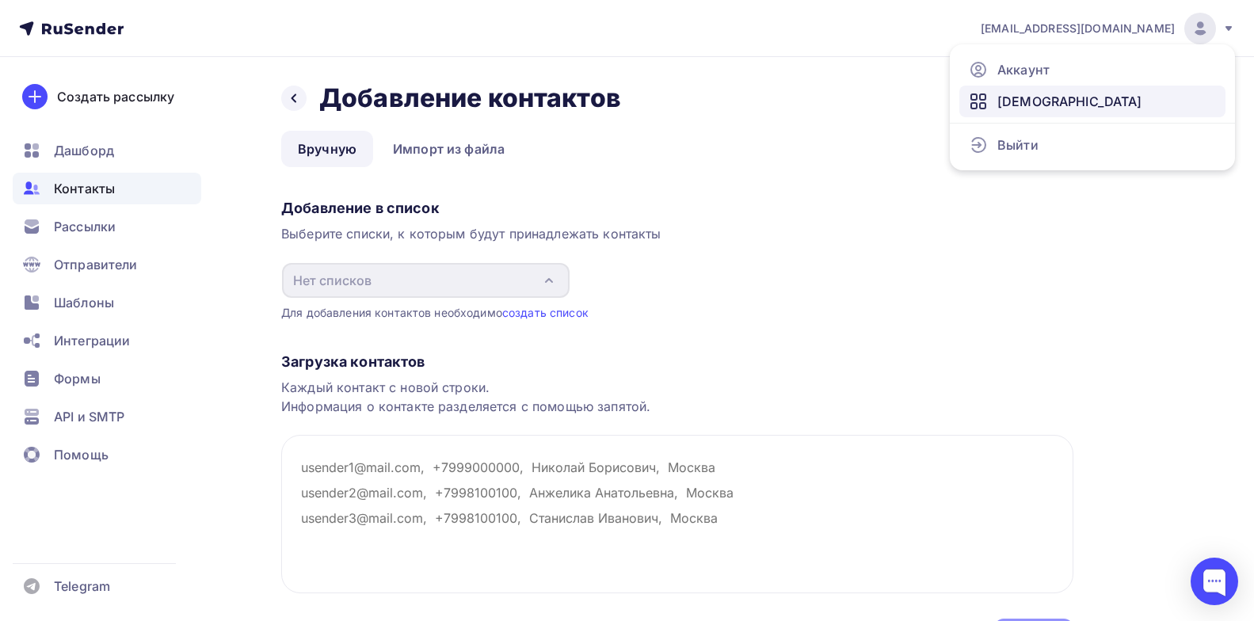
click at [1050, 103] on link "[DEMOGRAPHIC_DATA]" at bounding box center [1092, 102] width 266 height 32
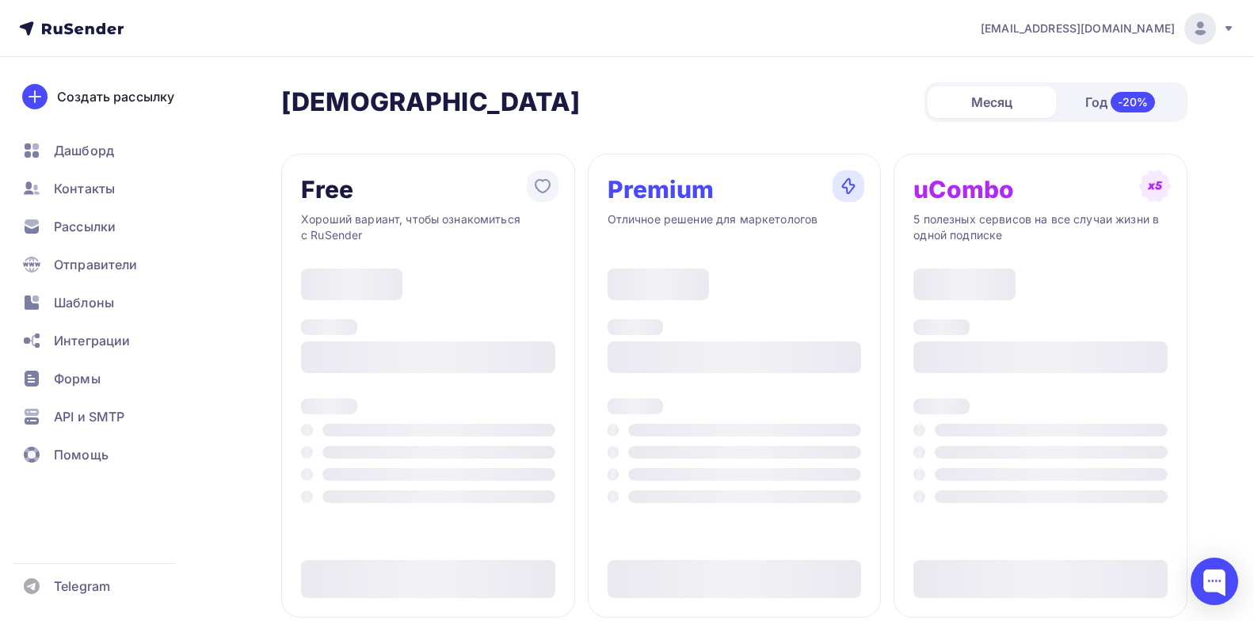
type input "500"
type input "100"
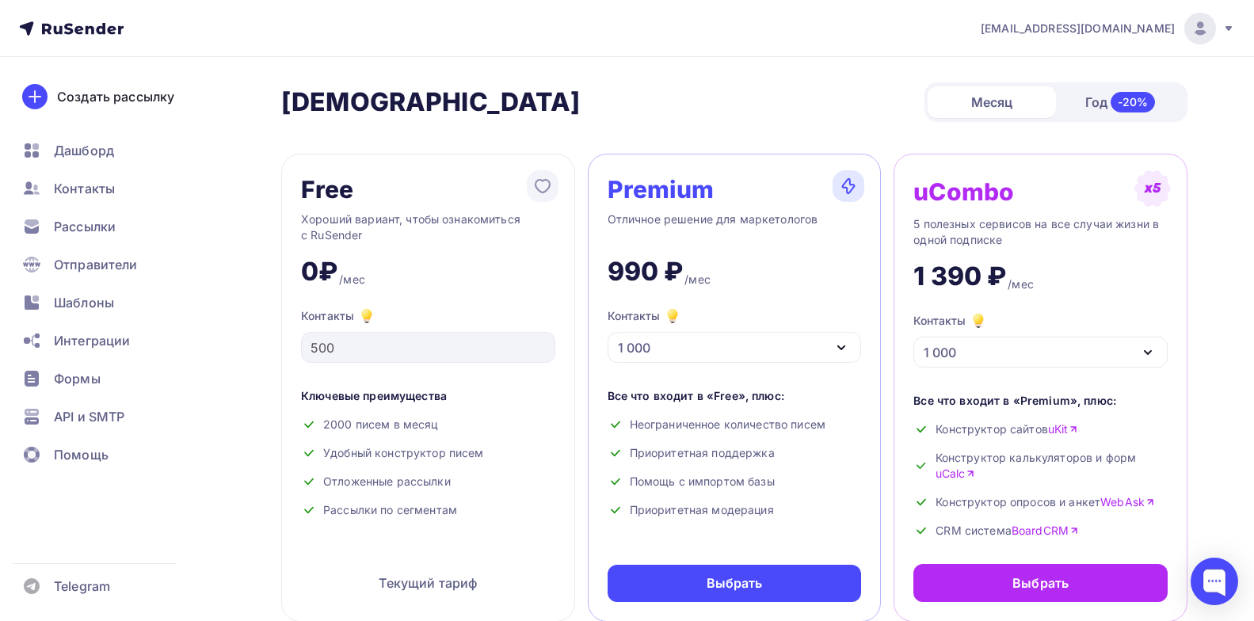
click at [843, 342] on icon "button" at bounding box center [841, 347] width 19 height 19
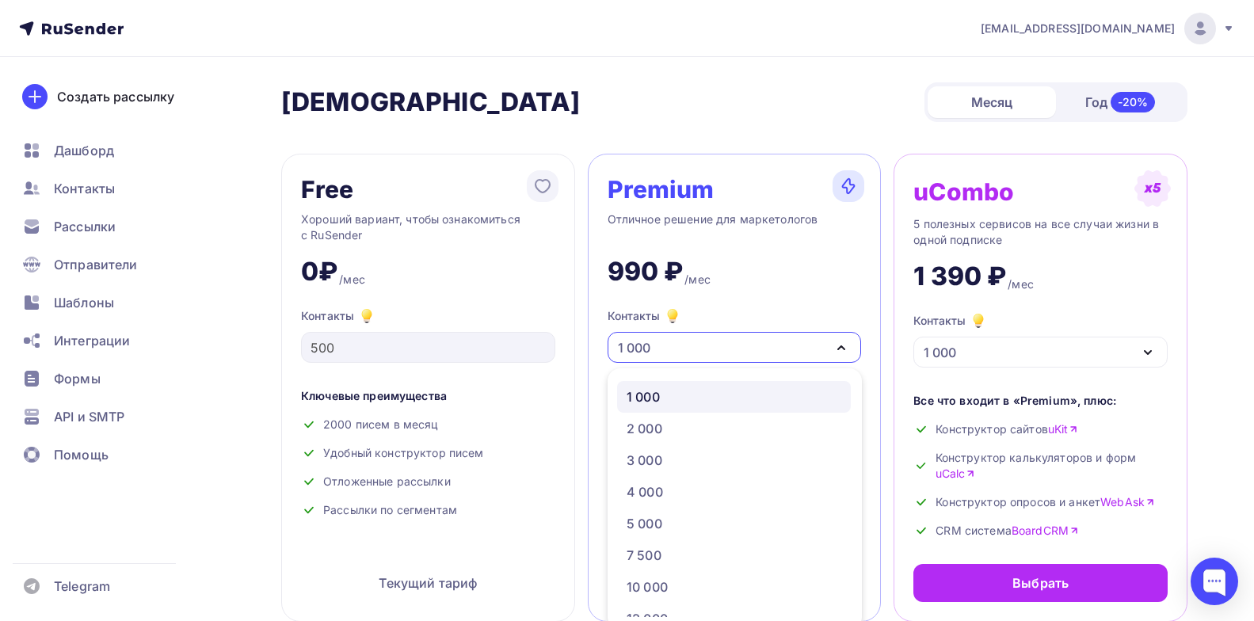
scroll to position [9, 0]
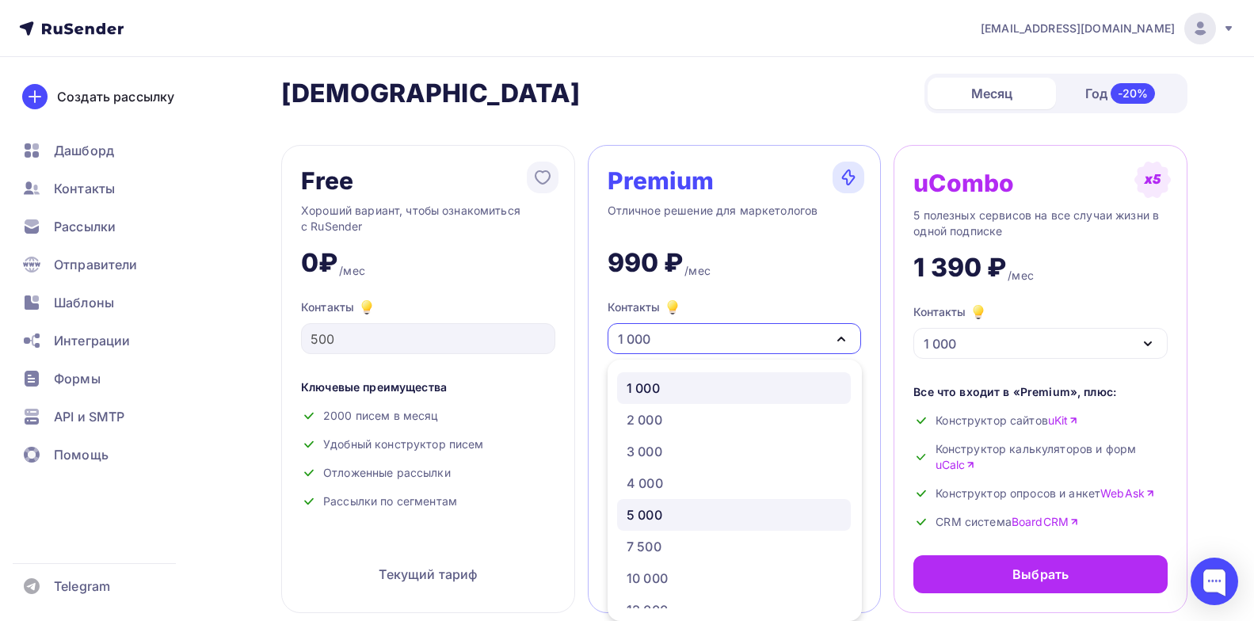
click at [658, 515] on div "5 000" at bounding box center [645, 514] width 36 height 19
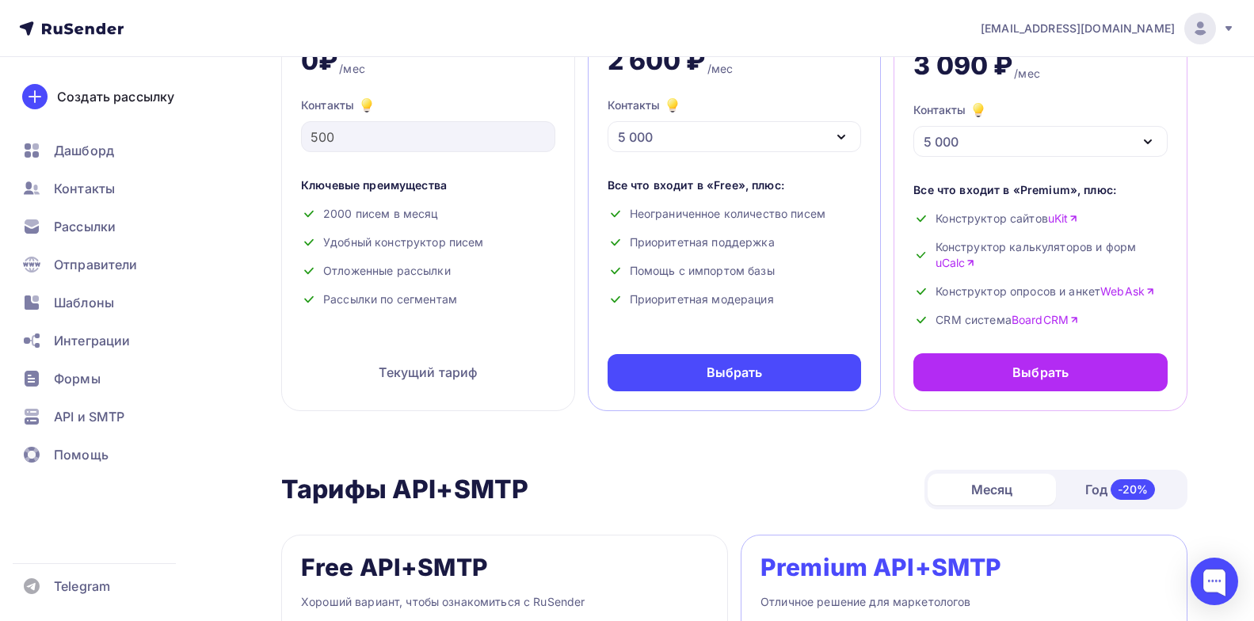
scroll to position [79, 0]
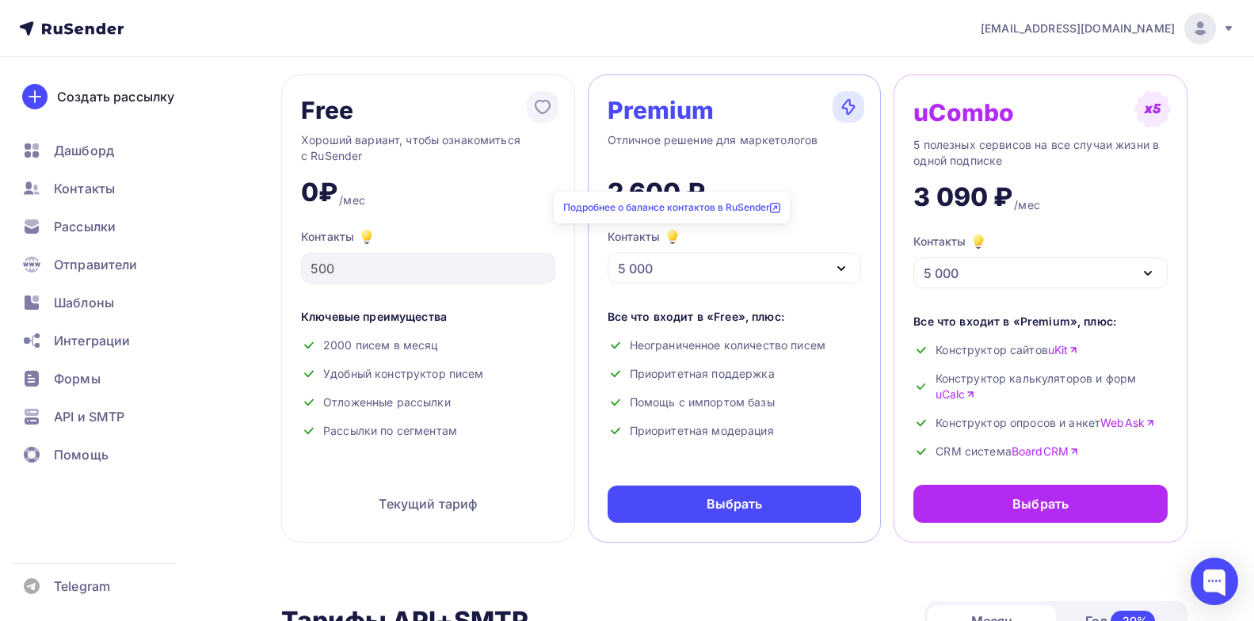
click at [776, 206] on icon at bounding box center [775, 208] width 10 height 10
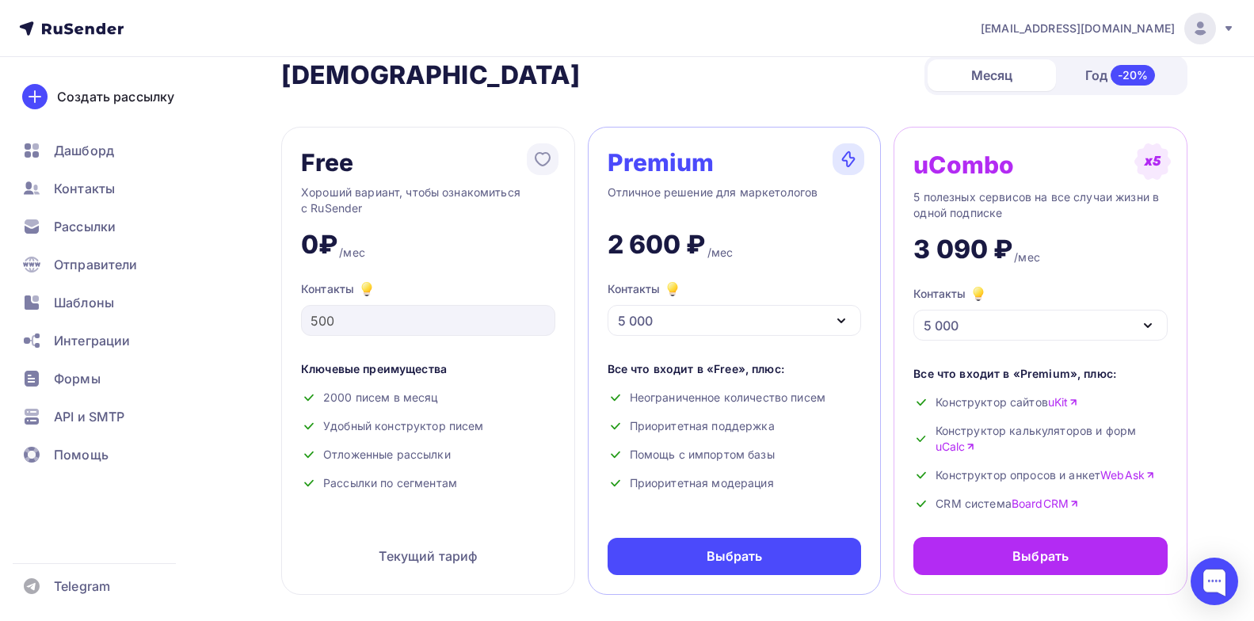
scroll to position [0, 0]
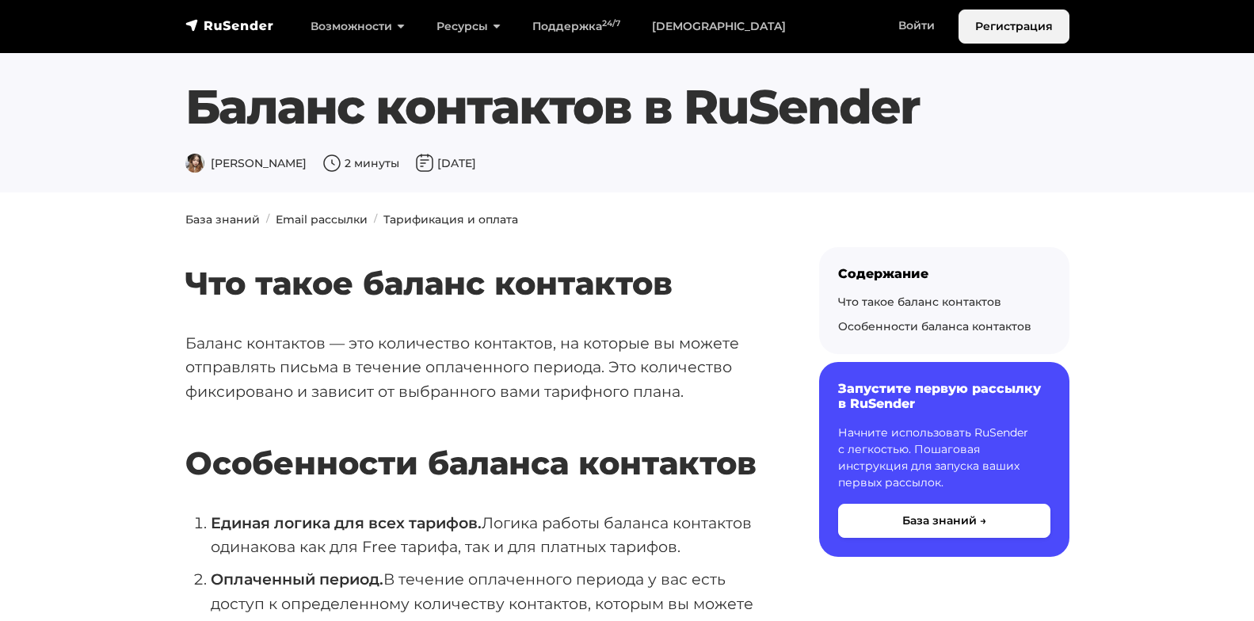
click at [1020, 24] on link "Регистрация" at bounding box center [1014, 27] width 111 height 34
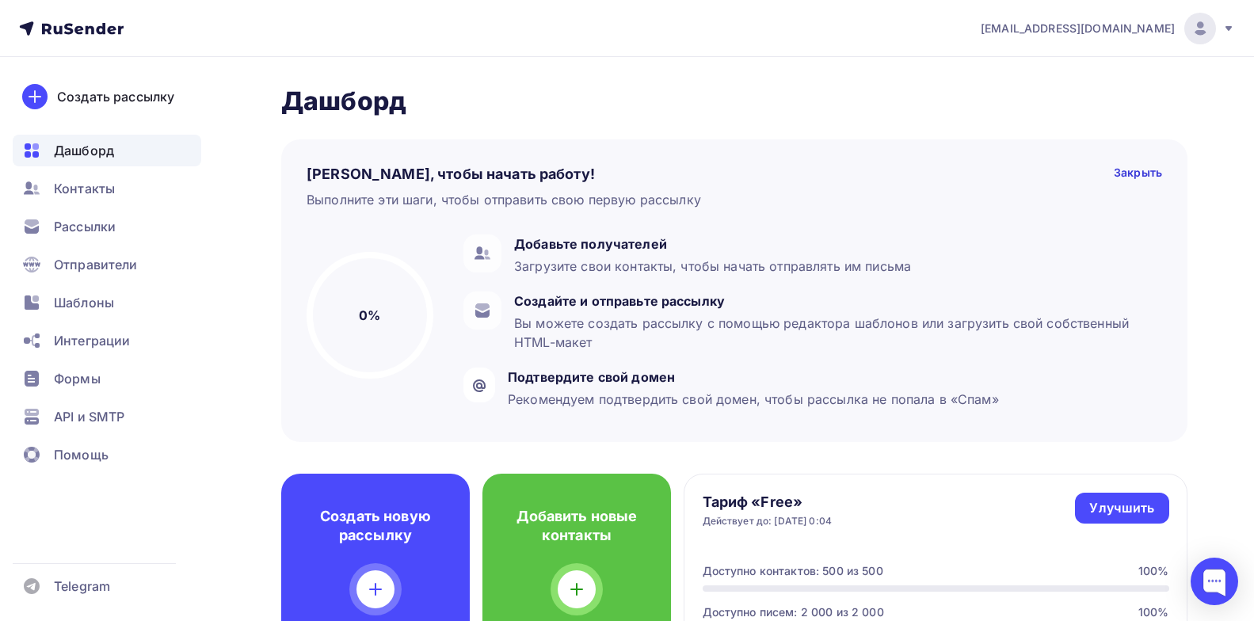
click at [1232, 26] on icon at bounding box center [1228, 28] width 13 height 13
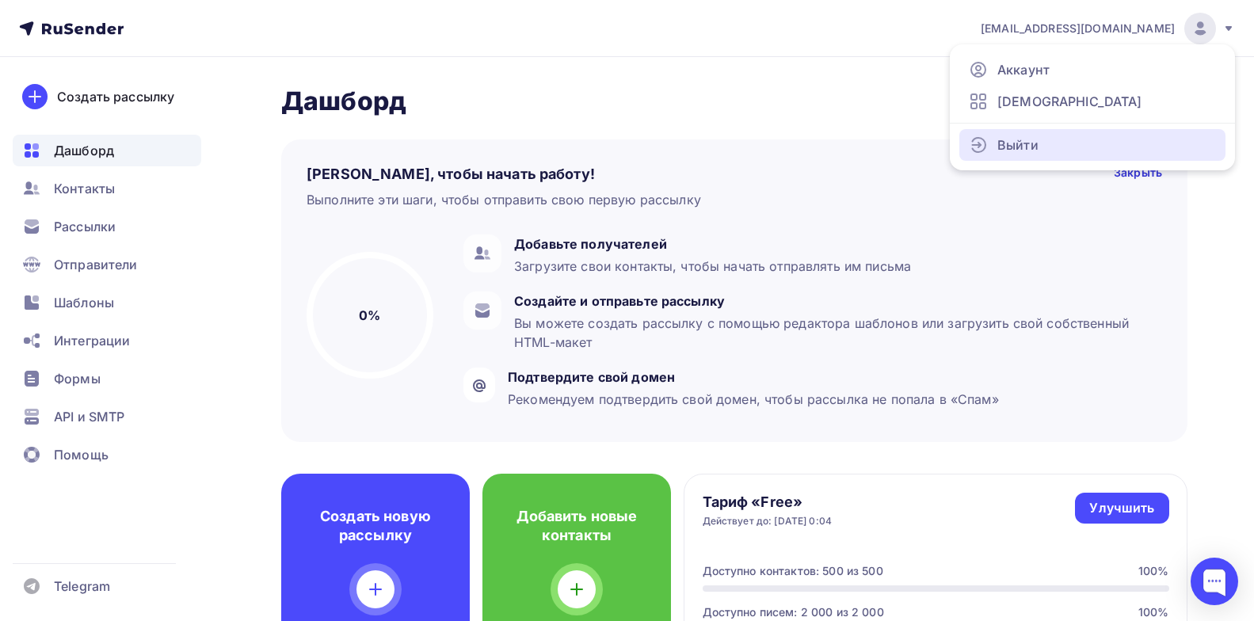
click at [1024, 144] on span "Выйти" at bounding box center [1017, 144] width 41 height 19
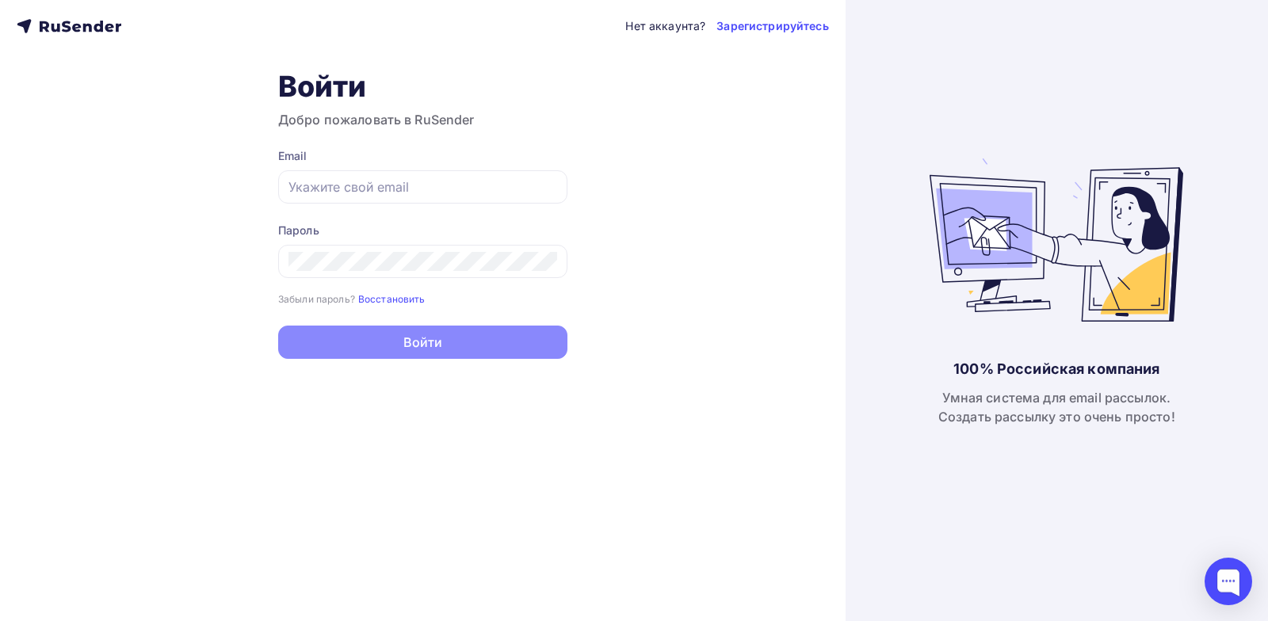
type input "login8663@yandex.ru"
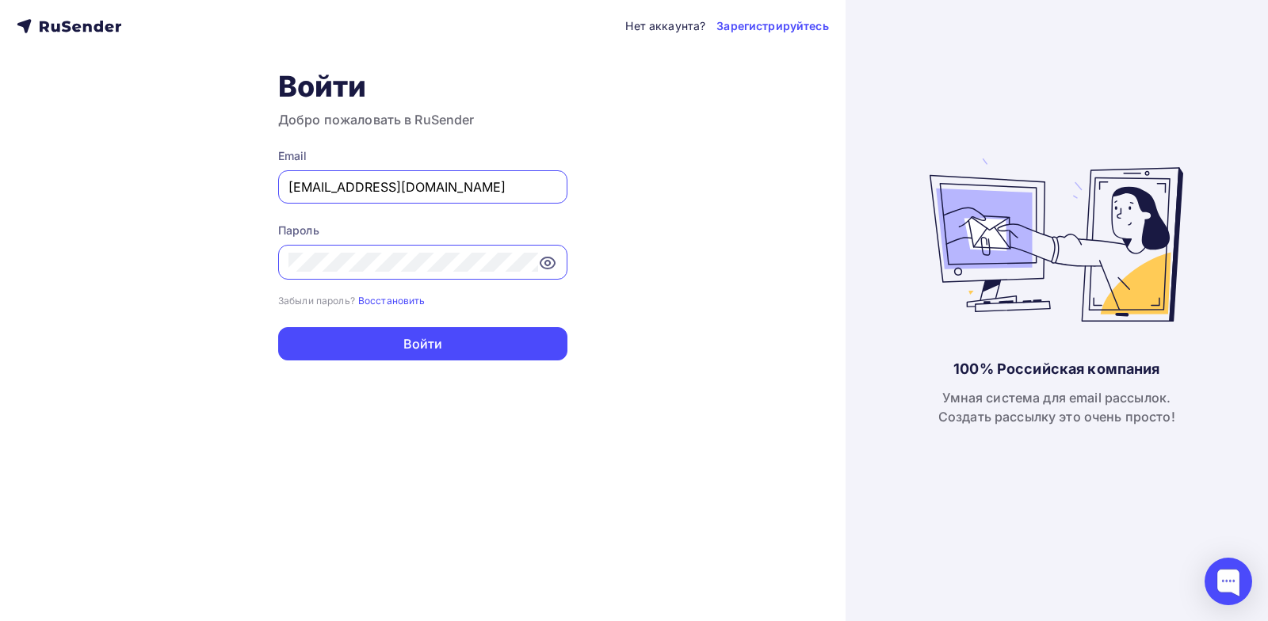
click at [451, 190] on input "login8663@yandex.ru" at bounding box center [422, 186] width 269 height 19
click at [650, 126] on div "Нет аккаунта? Зарегистрируйтесь Войти Добро пожаловать в RuSender Email login86…" at bounding box center [422, 310] width 845 height 621
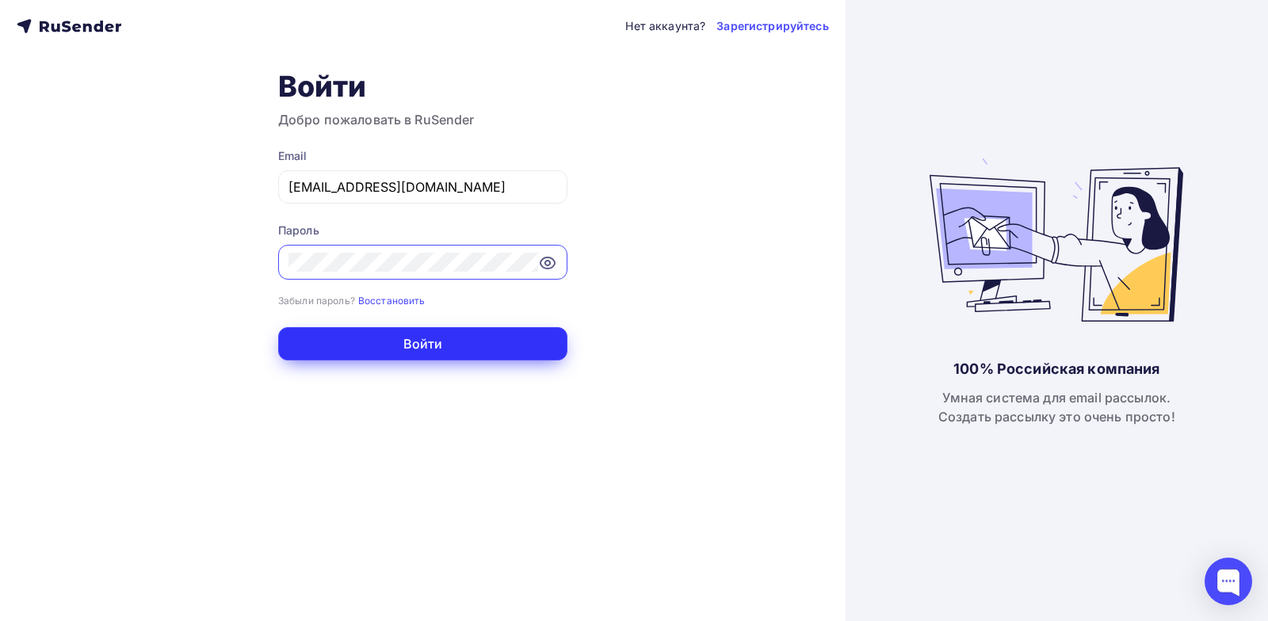
click at [424, 357] on button "Войти" at bounding box center [422, 343] width 289 height 33
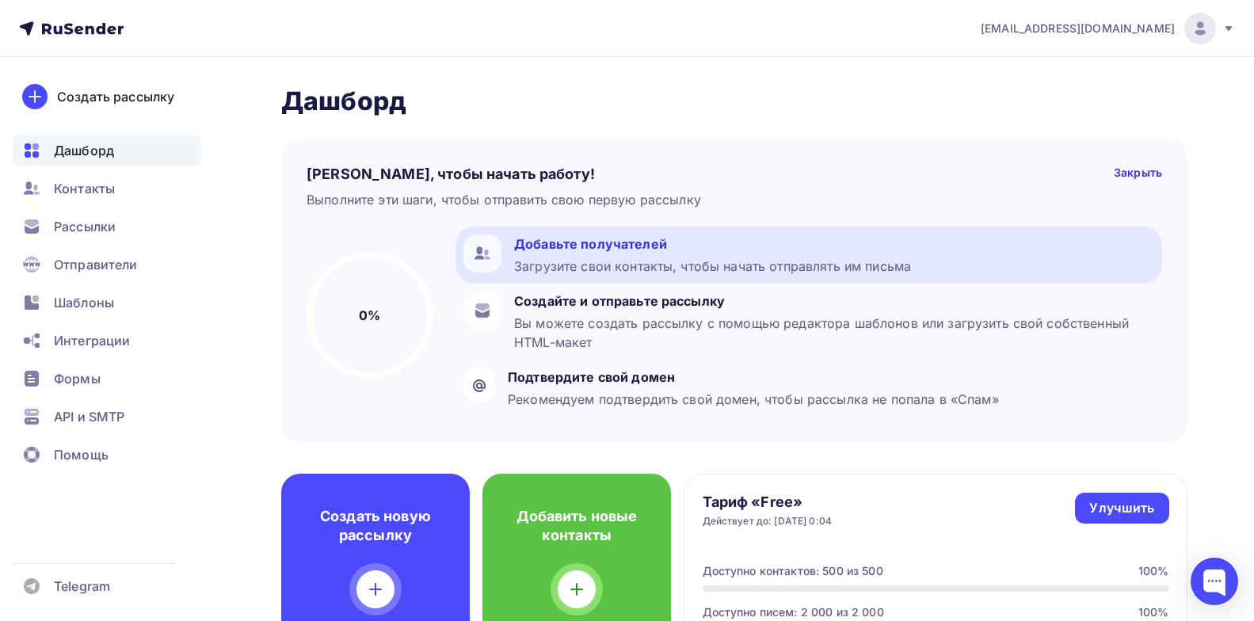
click at [742, 264] on div "Загрузите свои контакты, чтобы начать отправлять им письма" at bounding box center [712, 266] width 397 height 19
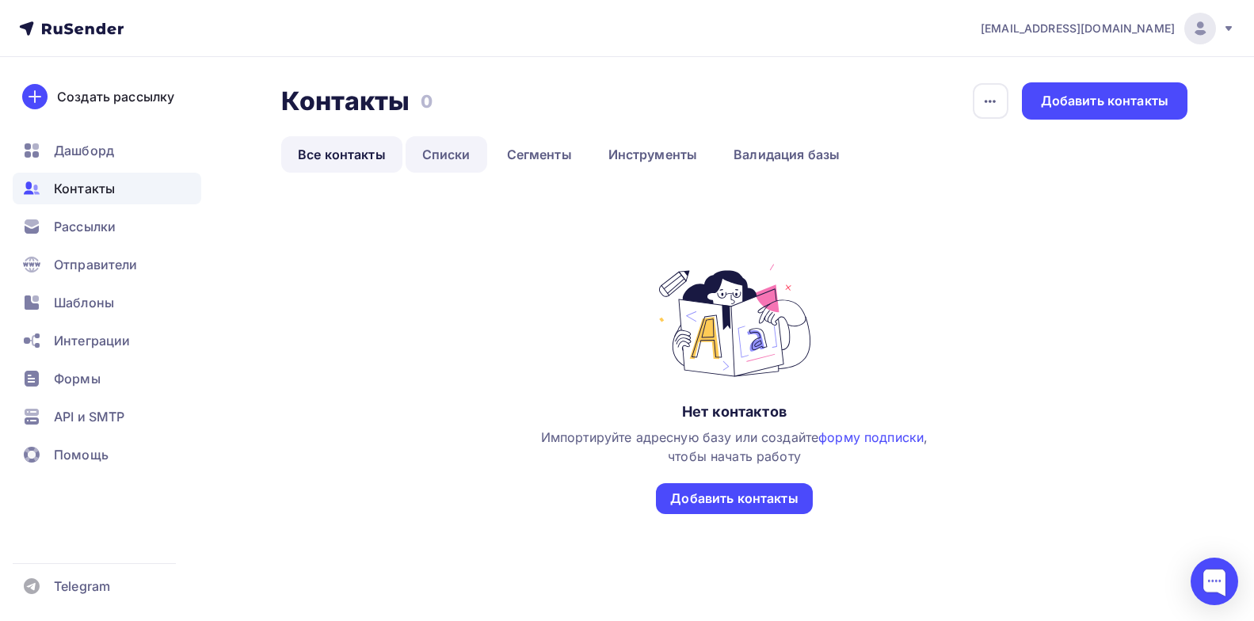
click at [441, 150] on link "Списки" at bounding box center [447, 154] width 82 height 36
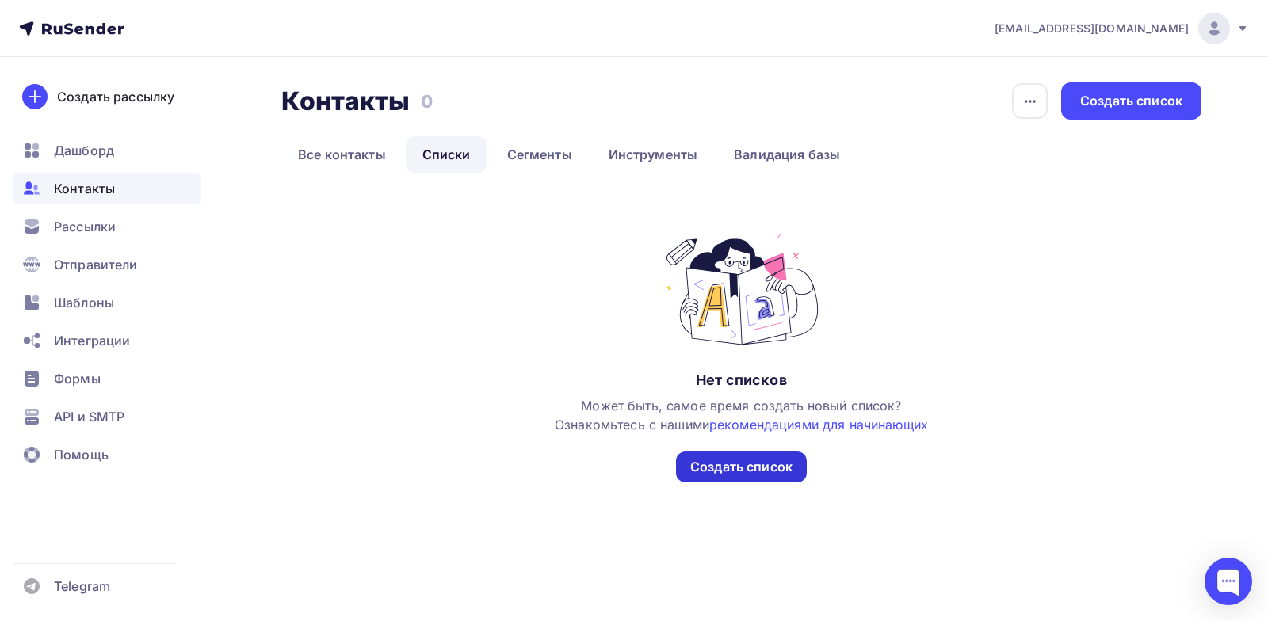
click at [720, 463] on div "Создать список" at bounding box center [741, 467] width 102 height 18
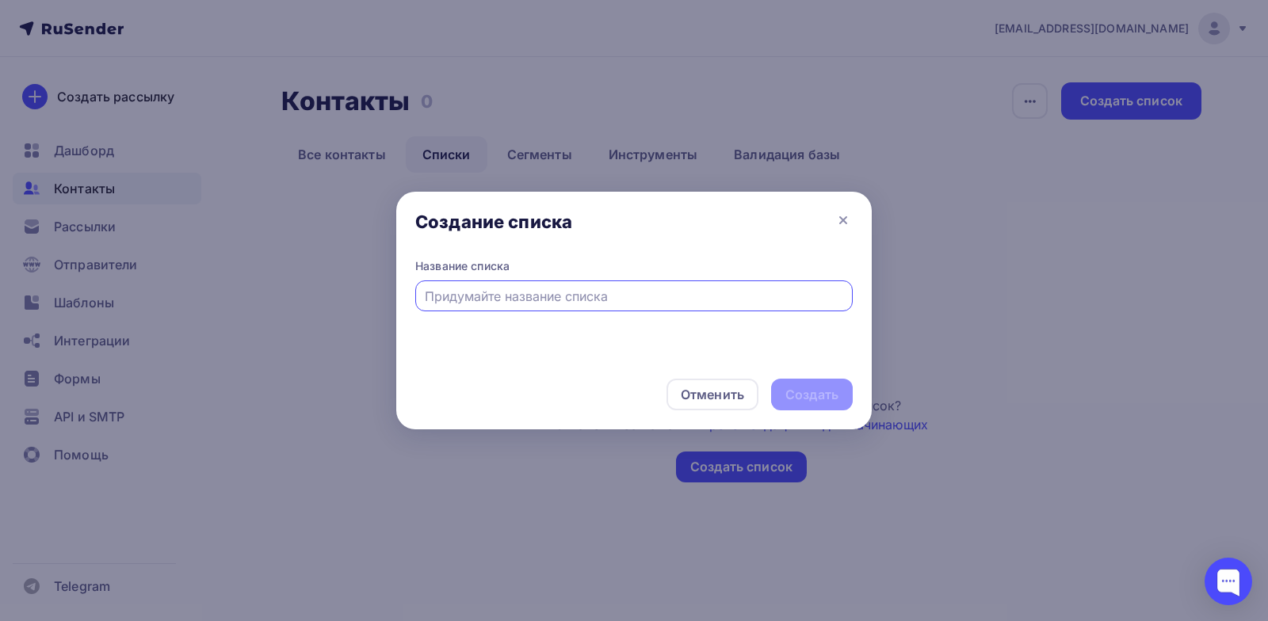
click at [548, 300] on input "text" at bounding box center [634, 296] width 419 height 19
type input "Сегмент 1"
click at [806, 398] on div "Создать" at bounding box center [811, 395] width 53 height 18
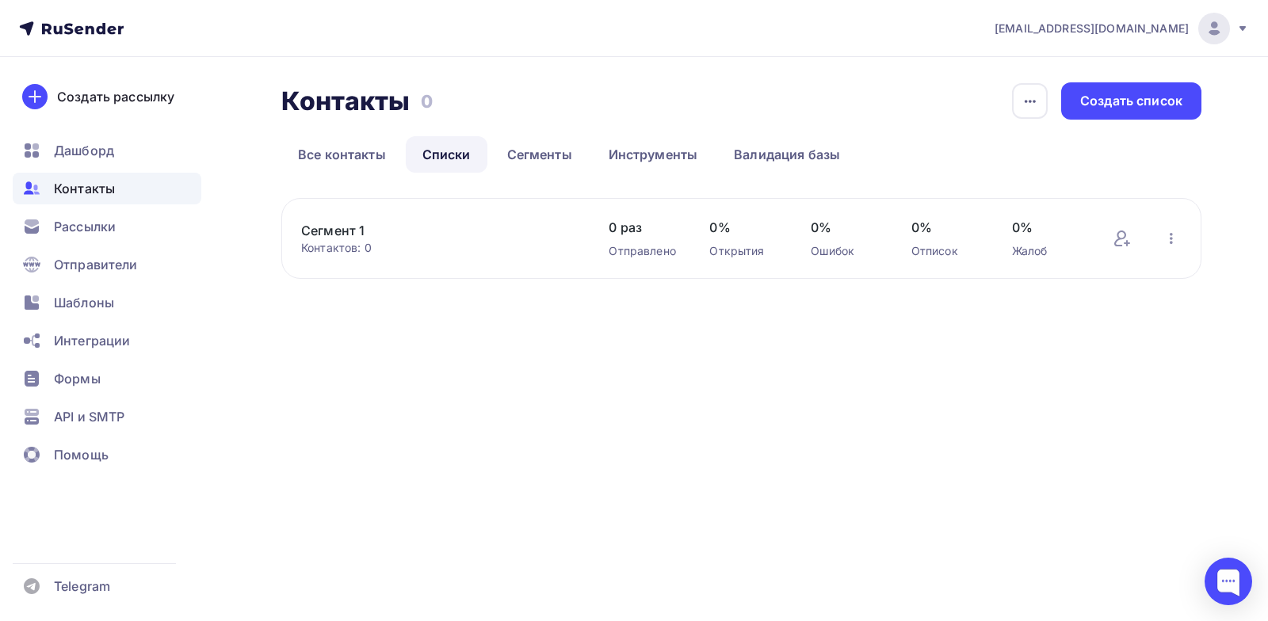
click at [1240, 28] on icon at bounding box center [1242, 28] width 6 height 5
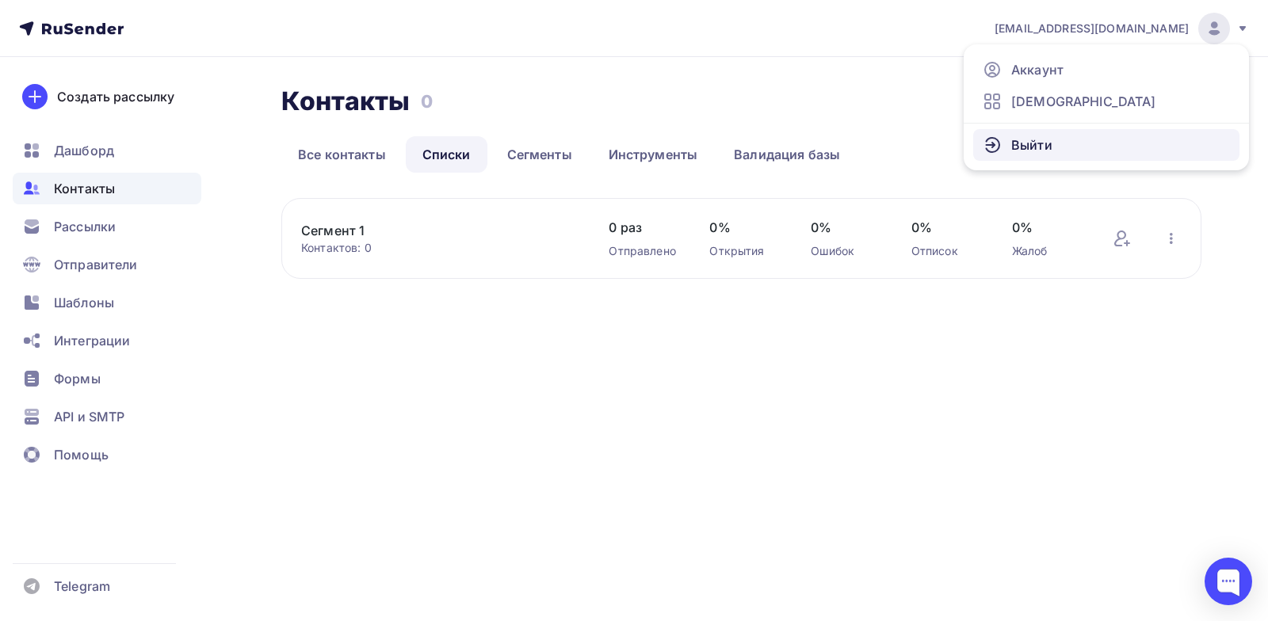
click at [1043, 147] on span "Выйти" at bounding box center [1031, 144] width 41 height 19
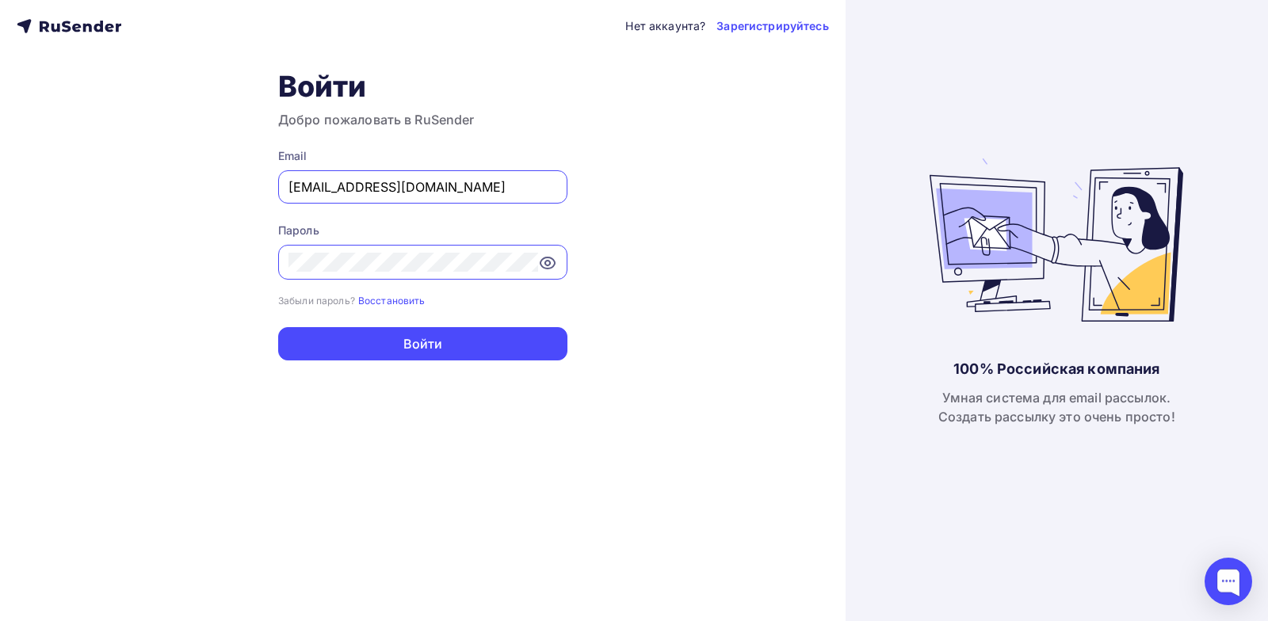
click at [492, 193] on input "login8663@yandex.ru" at bounding box center [422, 186] width 269 height 19
drag, startPoint x: 480, startPoint y: 188, endPoint x: 170, endPoint y: 187, distance: 310.5
click at [170, 188] on div "Нет аккаунта? Зарегистрируйтесь Войти Добро пожаловать в RuSender Email login86…" at bounding box center [422, 310] width 845 height 621
click at [478, 189] on input "login8663@yandex.ru" at bounding box center [422, 186] width 269 height 19
click at [479, 189] on input "login8663@yandex.ru" at bounding box center [422, 186] width 269 height 19
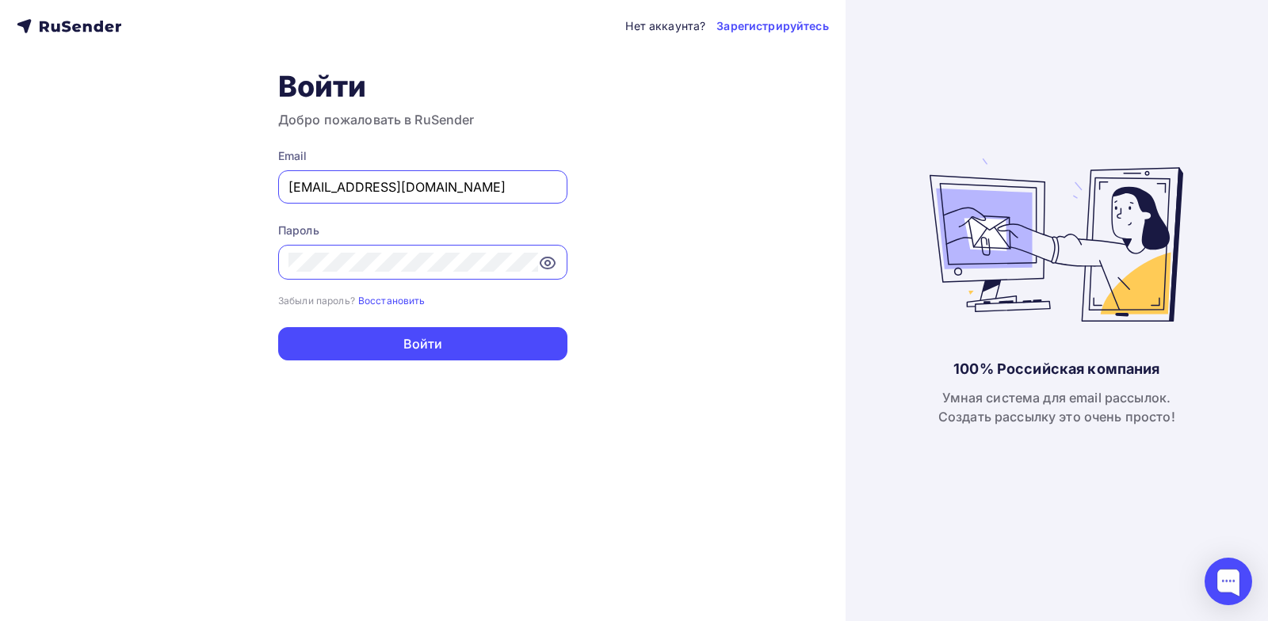
drag, startPoint x: 482, startPoint y: 189, endPoint x: 281, endPoint y: 184, distance: 201.3
click at [281, 184] on div "login8663@yandex.ru" at bounding box center [422, 186] width 289 height 33
paste input "academy@zaryalab"
drag, startPoint x: 490, startPoint y: 213, endPoint x: 502, endPoint y: 221, distance: 14.3
click at [502, 221] on form "Email academy@zaryalab.ru Пароль Забыли пароль? Восстановить Забыли пароль? Вос…" at bounding box center [422, 254] width 289 height 212
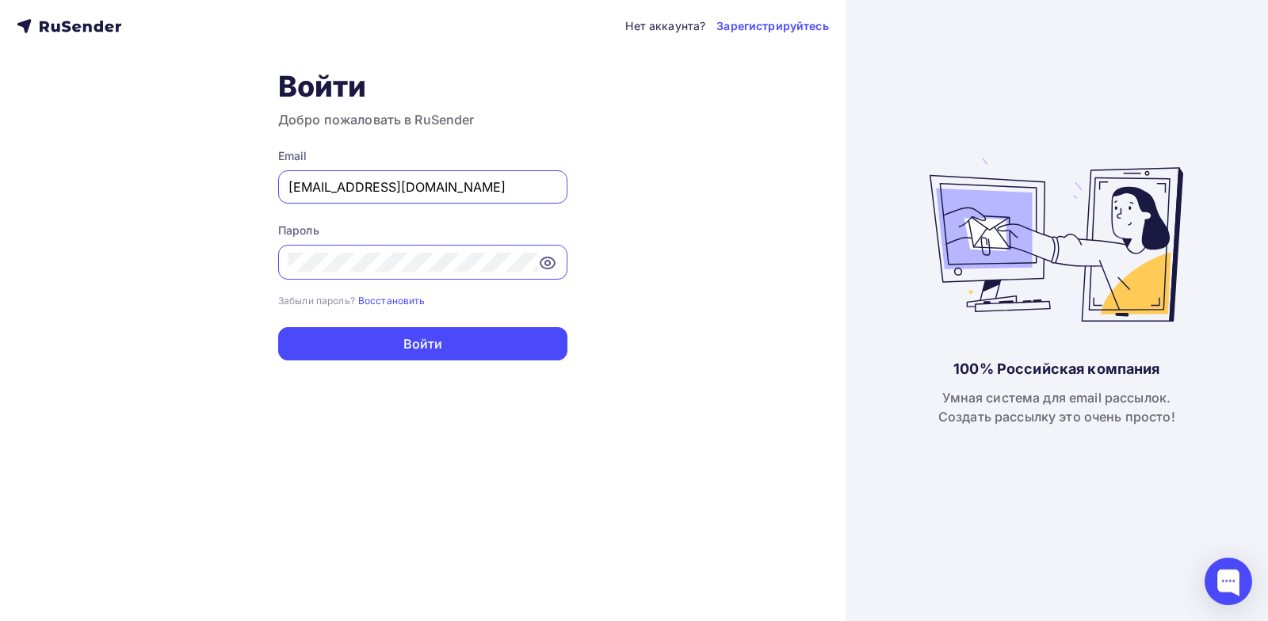
type input "[EMAIL_ADDRESS][DOMAIN_NAME]"
click at [677, 168] on div "Нет аккаунта? Зарегистрируйтесь Войти Добро пожаловать в RuSender Email academy…" at bounding box center [422, 310] width 845 height 621
click at [251, 256] on div "Нет аккаунта? Зарегистрируйтесь Войти Добро пожаловать в RuSender Email academy…" at bounding box center [422, 310] width 845 height 621
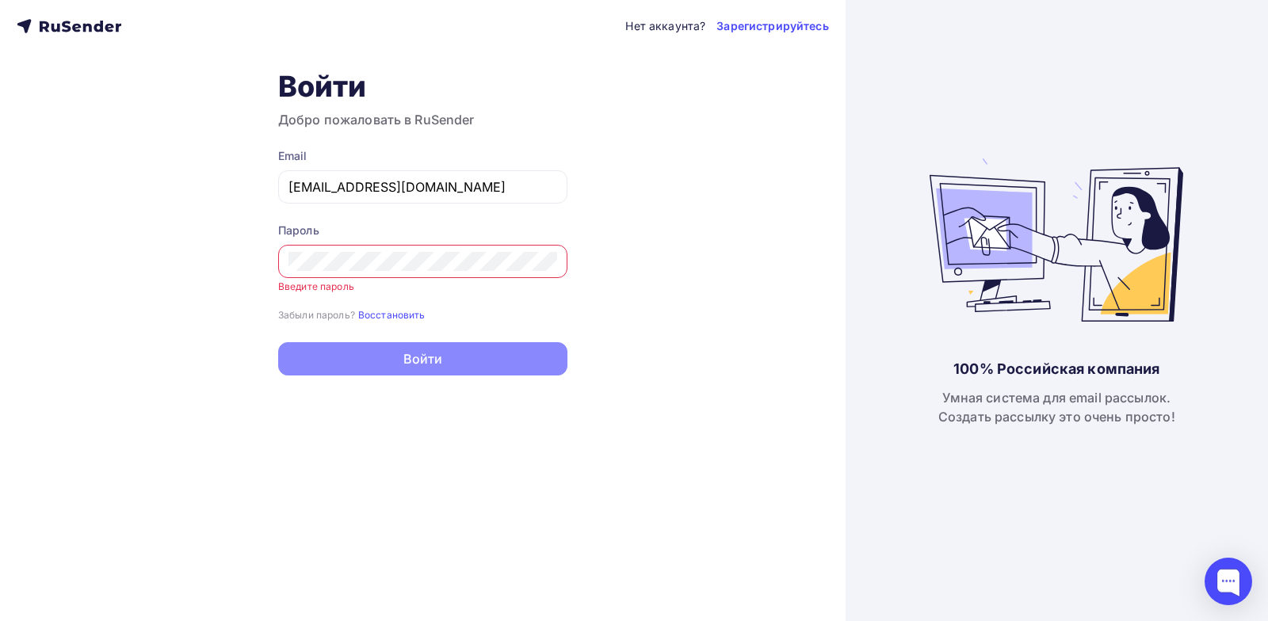
click at [636, 236] on div "Нет аккаунта? Зарегистрируйтесь Войти Добро пожаловать в RuSender Email academy…" at bounding box center [422, 310] width 845 height 621
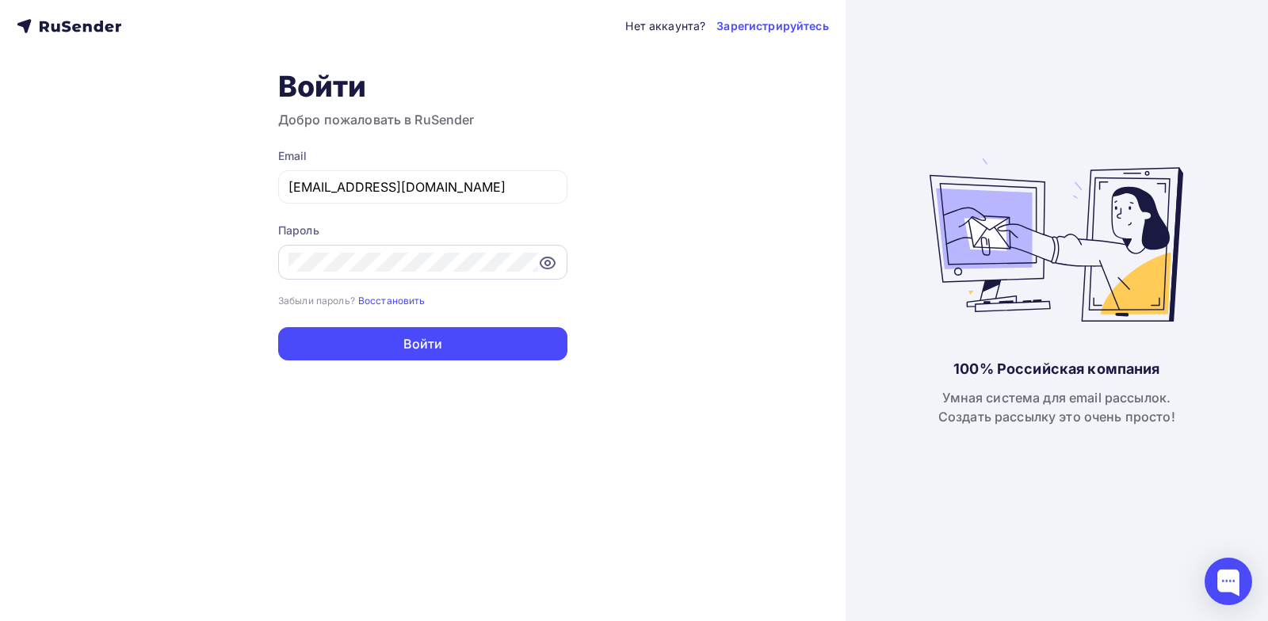
click at [547, 266] on icon at bounding box center [547, 263] width 19 height 19
click at [280, 261] on div at bounding box center [422, 262] width 289 height 35
click at [680, 261] on div "Нет аккаунта? Зарегистрируйтесь Войти Добро пожаловать в RuSender Email academy…" at bounding box center [422, 310] width 845 height 621
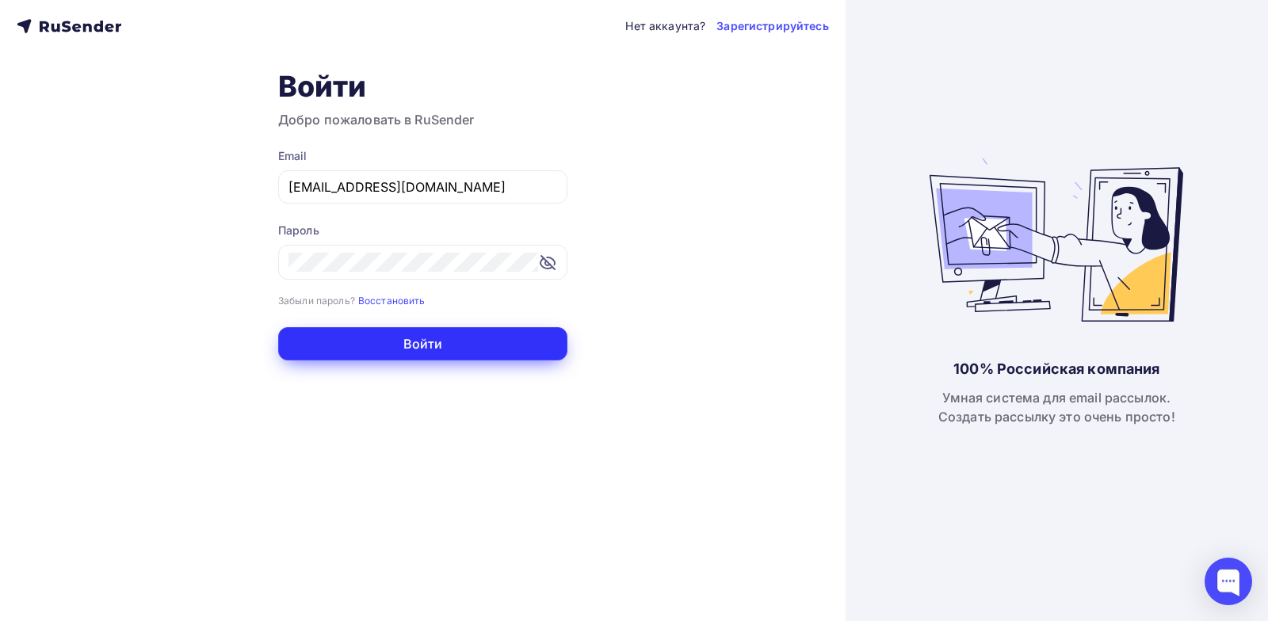
click at [427, 342] on button "Войти" at bounding box center [422, 343] width 289 height 33
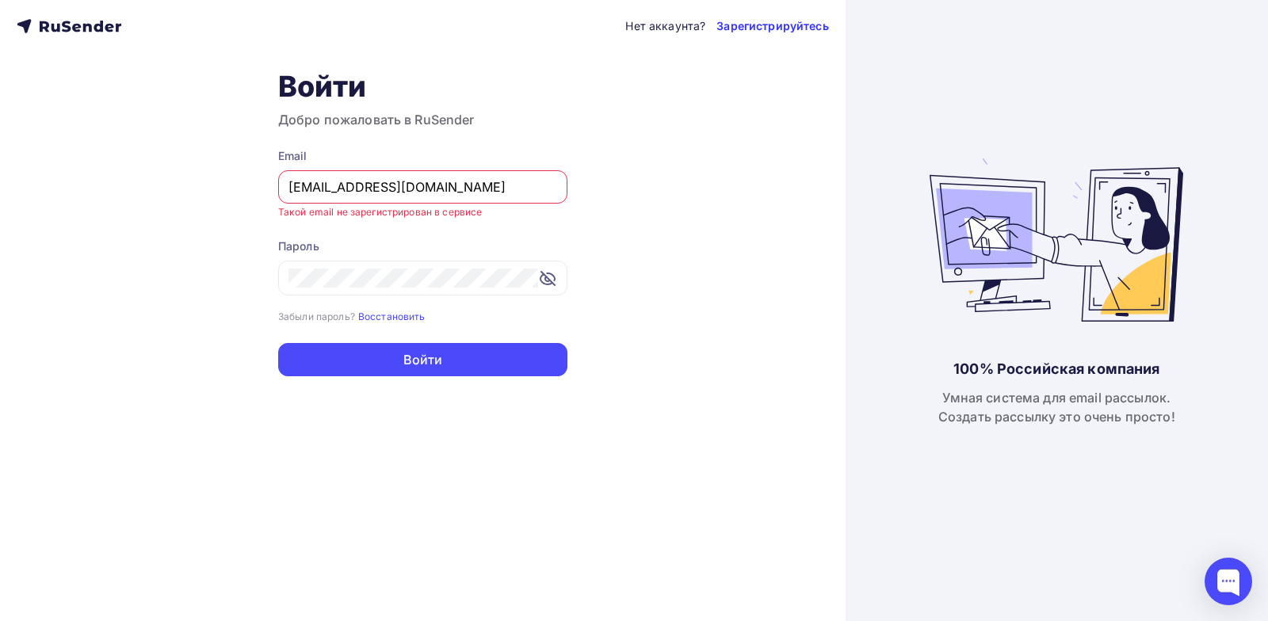
click at [802, 23] on link "Зарегистрируйтесь" at bounding box center [772, 26] width 112 height 16
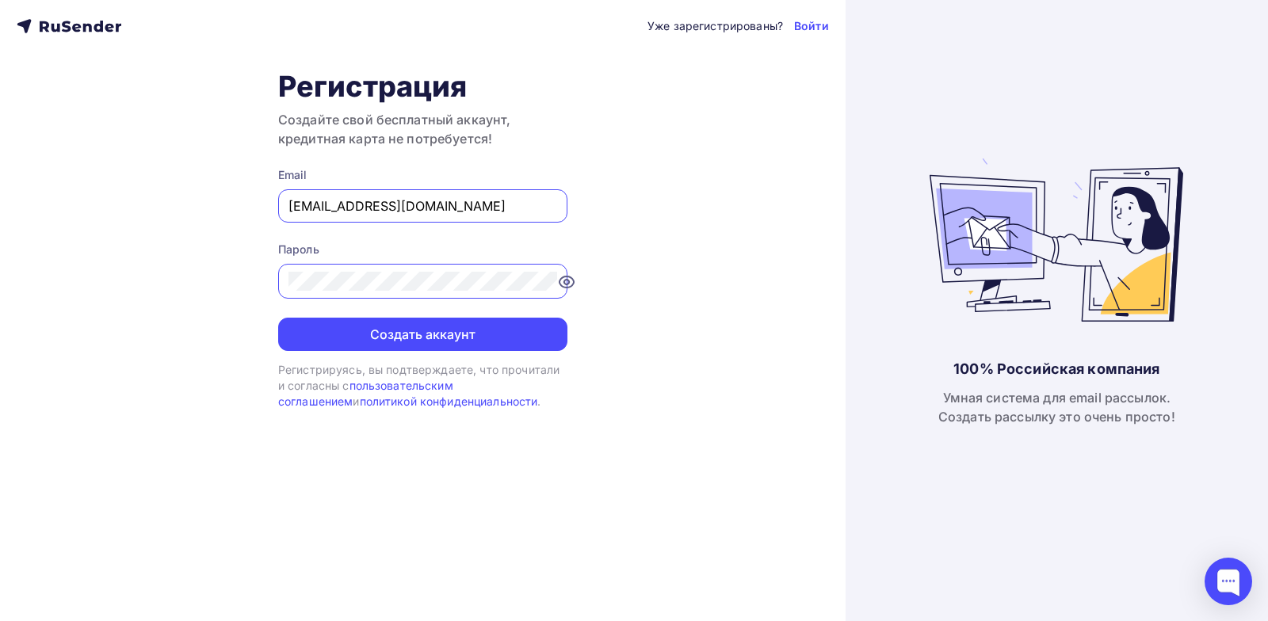
click at [680, 276] on div "Уже зарегистрированы? Войти Регистрация Создайте свой бесплатный аккаунт, креди…" at bounding box center [422, 310] width 845 height 621
click at [465, 206] on input "login8663@yandex.ru" at bounding box center [422, 205] width 269 height 19
drag, startPoint x: 468, startPoint y: 204, endPoint x: 215, endPoint y: 208, distance: 252.7
click at [215, 208] on div "Уже зарегистрированы? Войти Регистрация Создайте свой бесплатный аккаунт, креди…" at bounding box center [422, 310] width 845 height 621
paste input "imH-WJE-FCP-xjM"
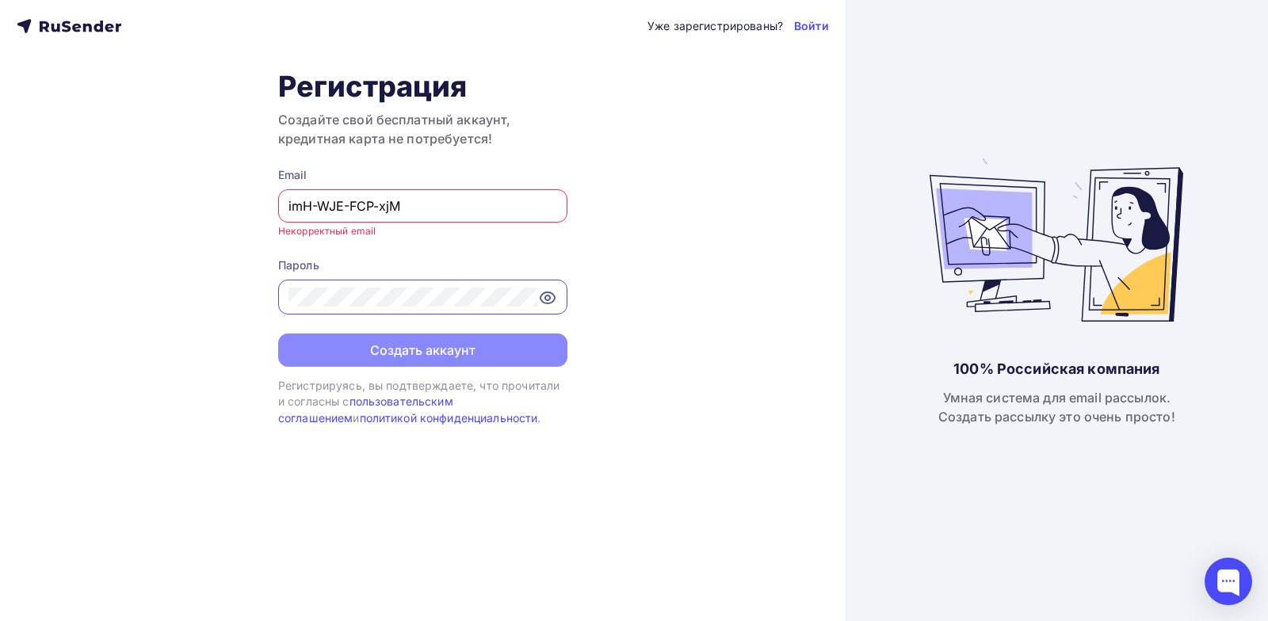
click at [222, 304] on div "Уже зарегистрированы? Войти Регистрация Создайте свой бесплатный аккаунт, креди…" at bounding box center [422, 310] width 845 height 621
click at [543, 294] on icon at bounding box center [547, 297] width 14 height 11
click at [433, 209] on input "imH-WJE-FCP-xjM" at bounding box center [422, 205] width 269 height 19
drag, startPoint x: 374, startPoint y: 207, endPoint x: 177, endPoint y: 192, distance: 197.8
click at [177, 191] on div "Уже зарегистрированы? Войти Регистрация Создайте свой бесплатный аккаунт, креди…" at bounding box center [422, 310] width 845 height 621
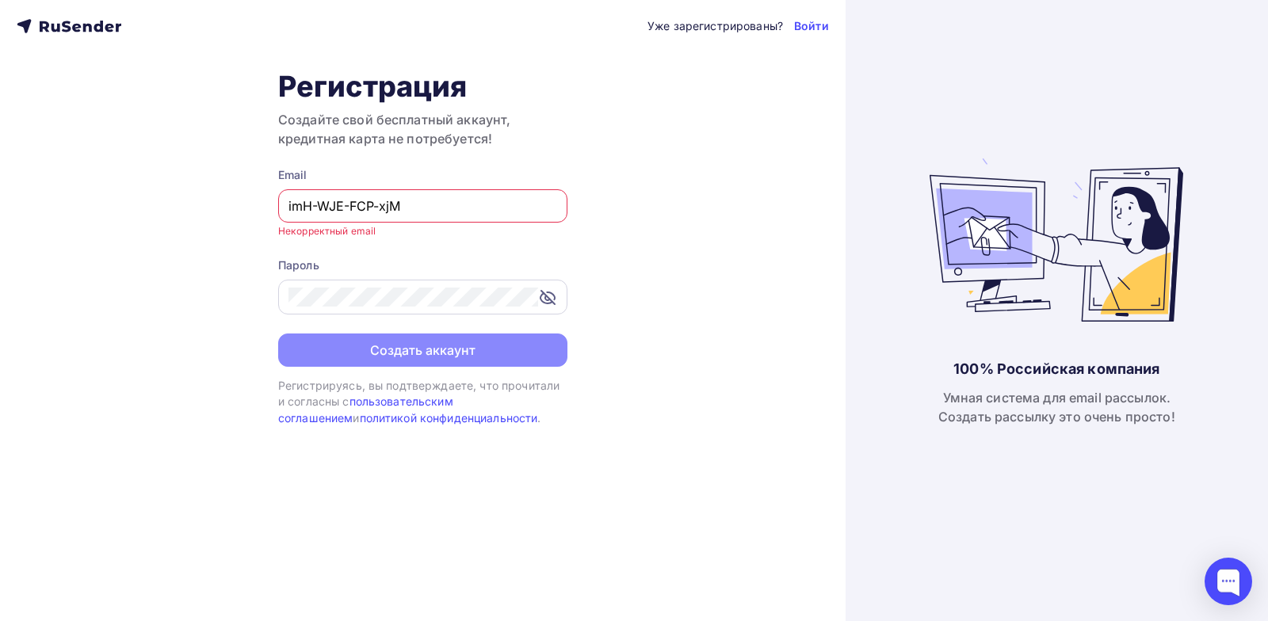
paste input "[EMAIL_ADDRESS][DOMAIN_NAME]"
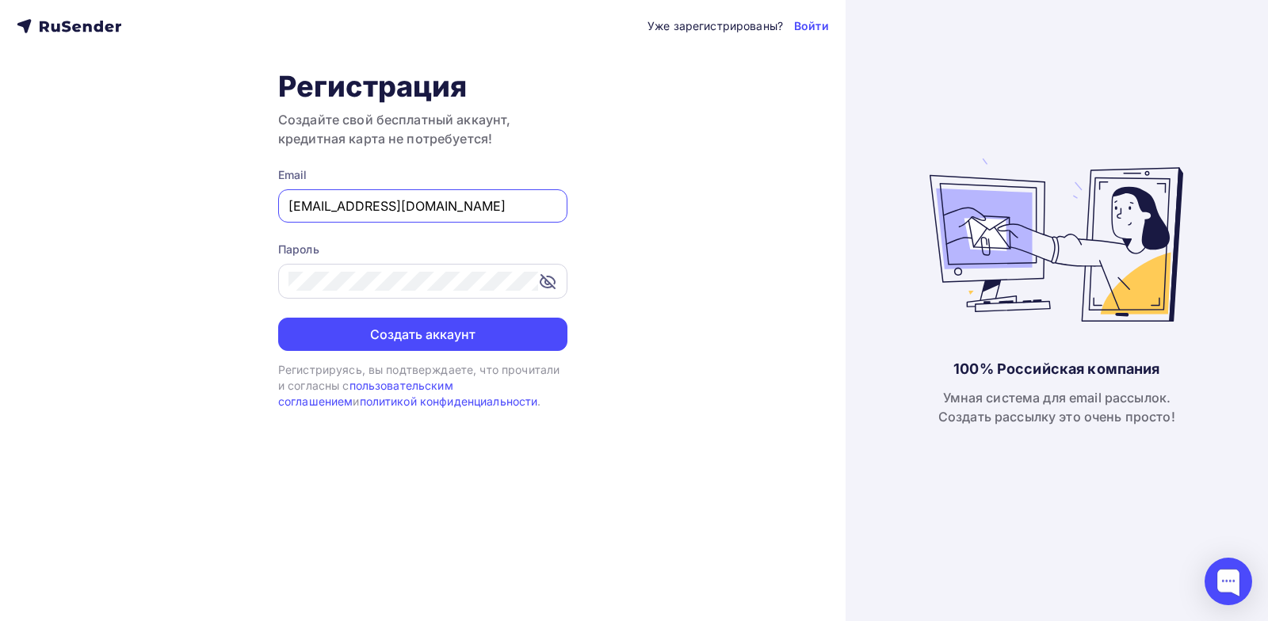
type input "[EMAIL_ADDRESS][DOMAIN_NAME]"
click at [666, 211] on div "Уже зарегистрированы? Войти Регистрация Создайте свой бесплатный аккаунт, креди…" at bounding box center [422, 310] width 845 height 621
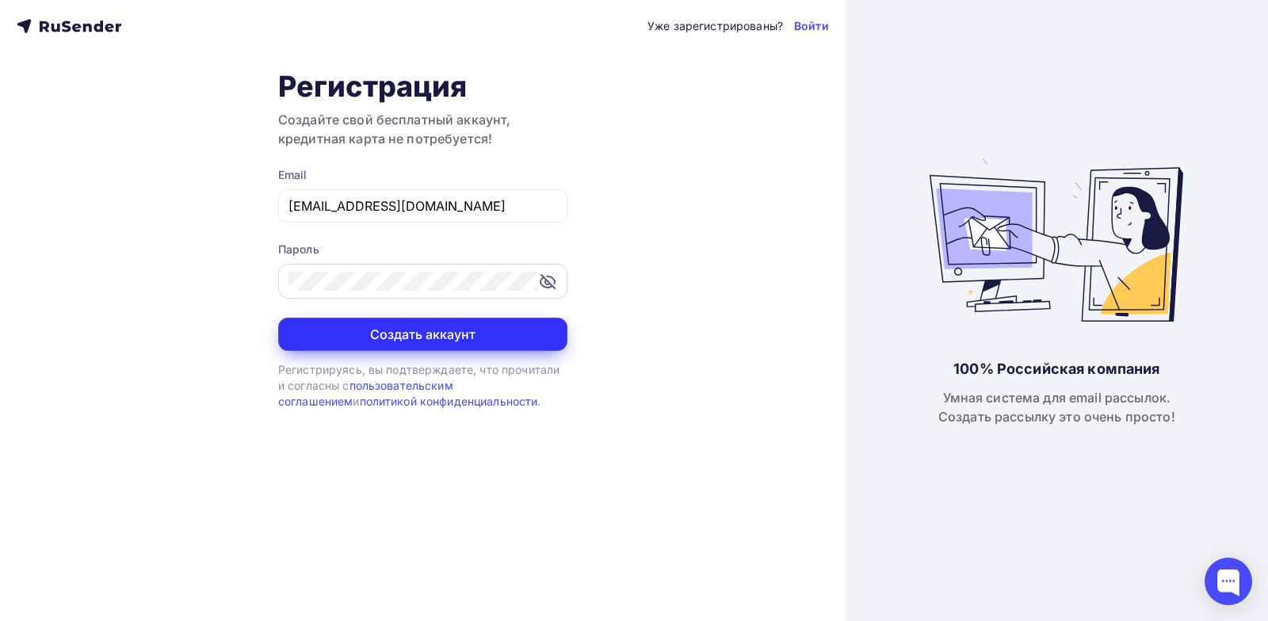
click at [447, 334] on button "Создать аккаунт" at bounding box center [422, 334] width 289 height 33
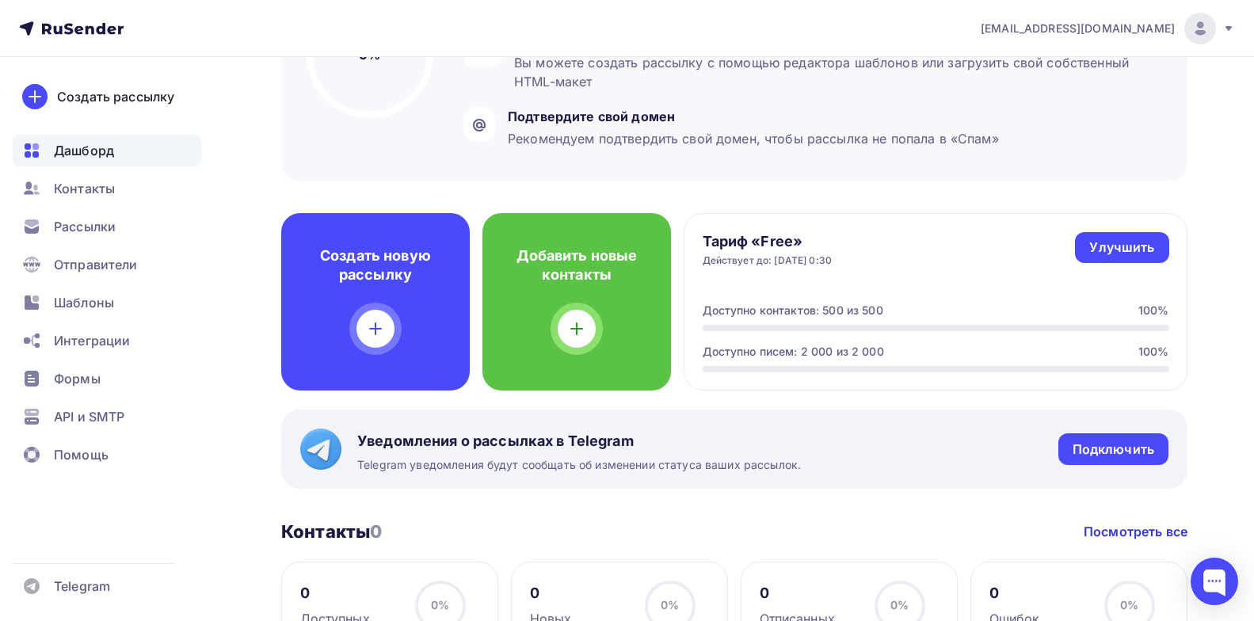
scroll to position [317, 0]
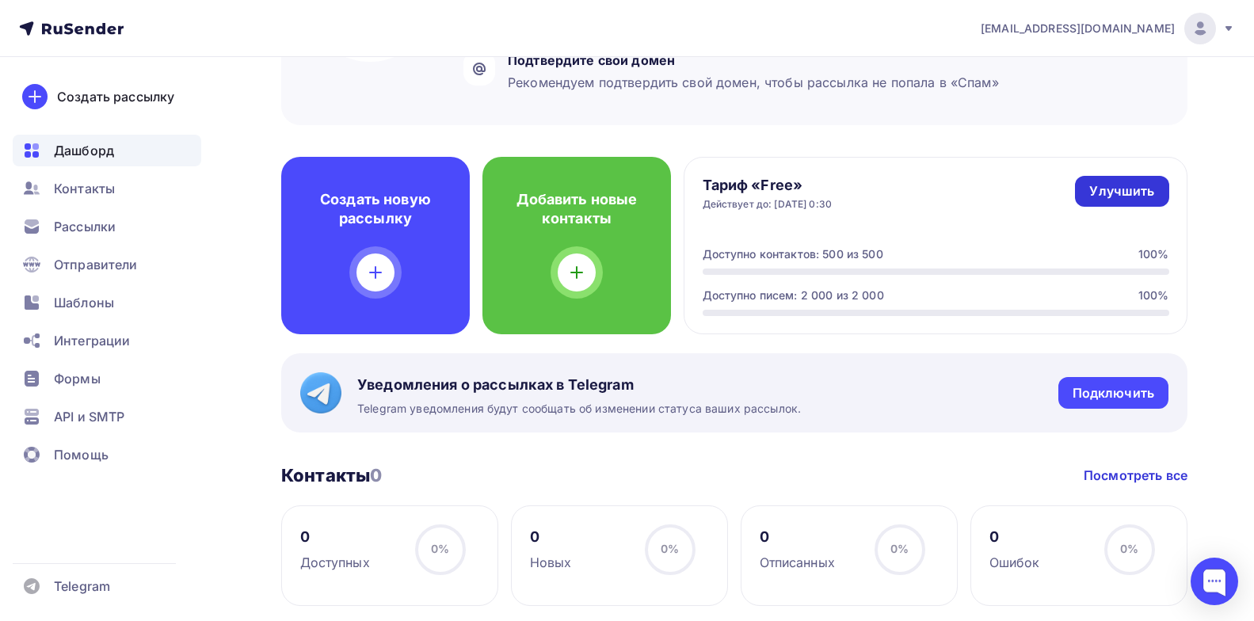
click at [1123, 196] on div "Улучшить" at bounding box center [1121, 191] width 65 height 18
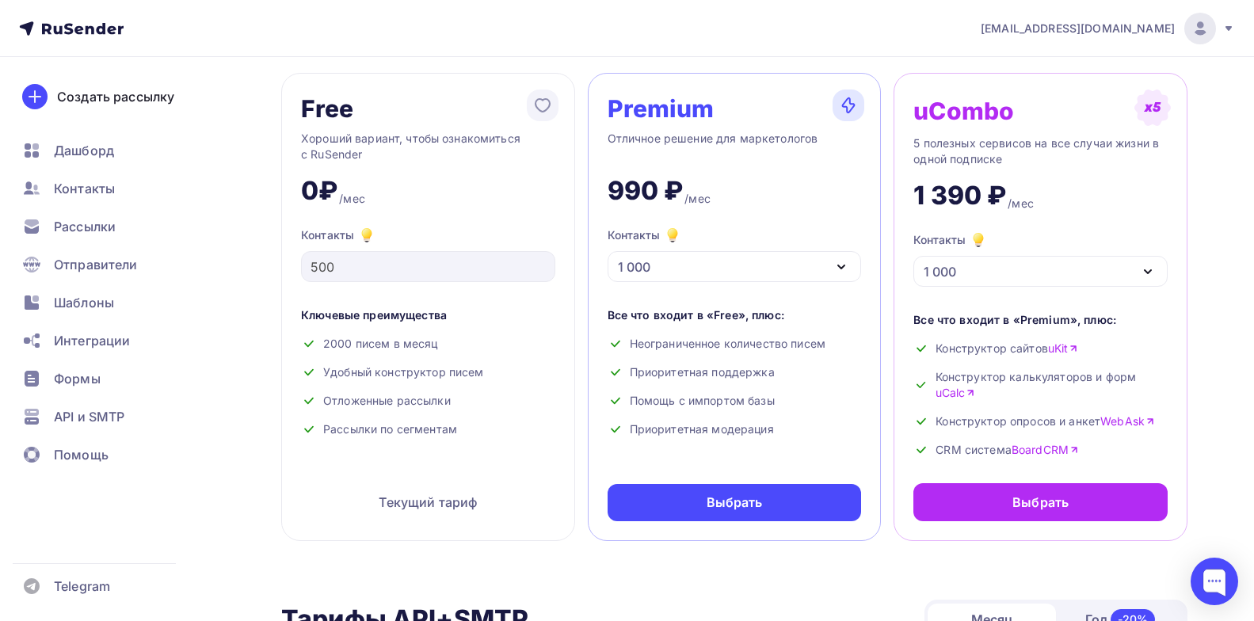
scroll to position [158, 0]
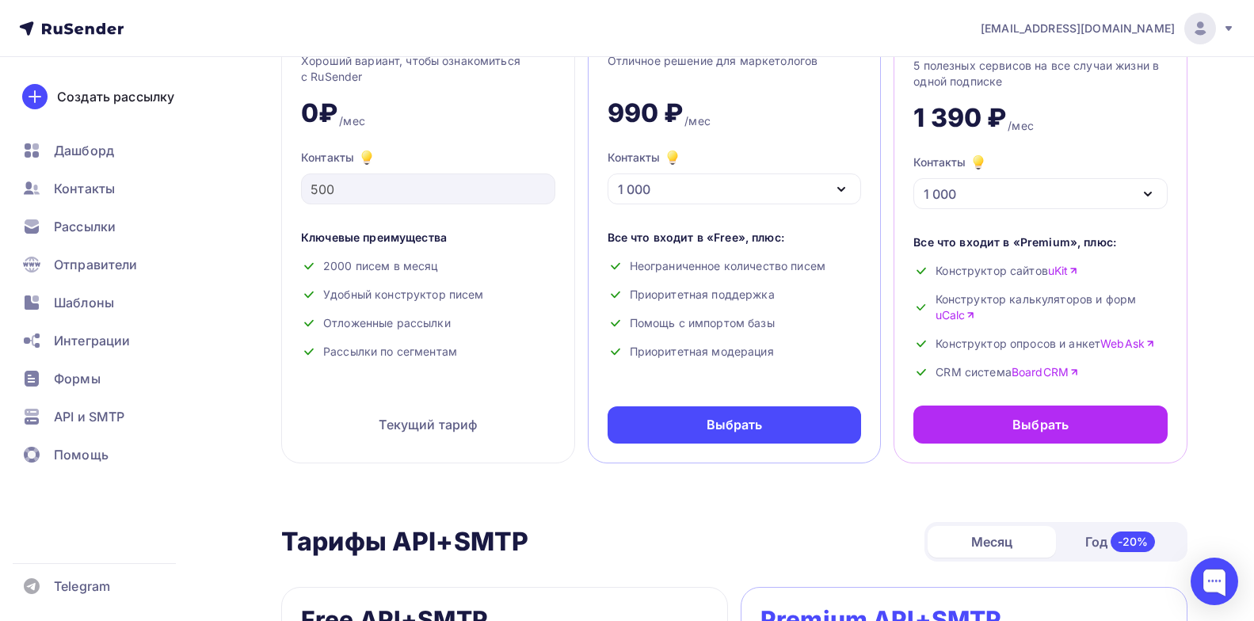
click at [841, 190] on icon "button" at bounding box center [841, 189] width 6 height 3
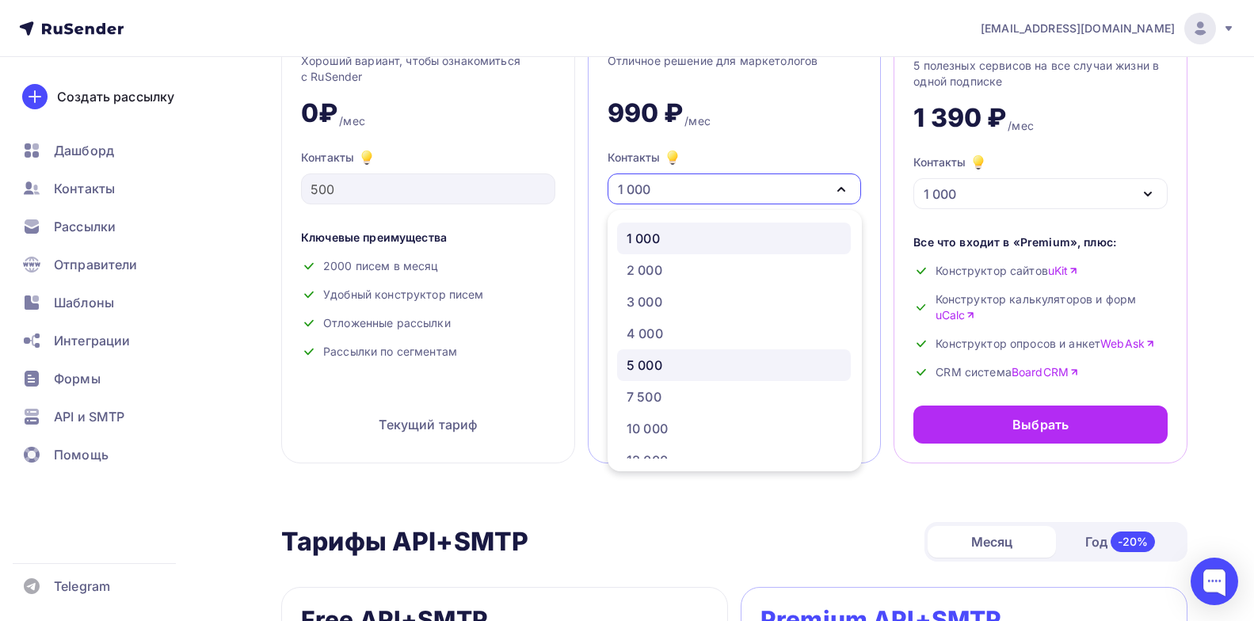
click at [686, 362] on div "5 000" at bounding box center [734, 365] width 215 height 19
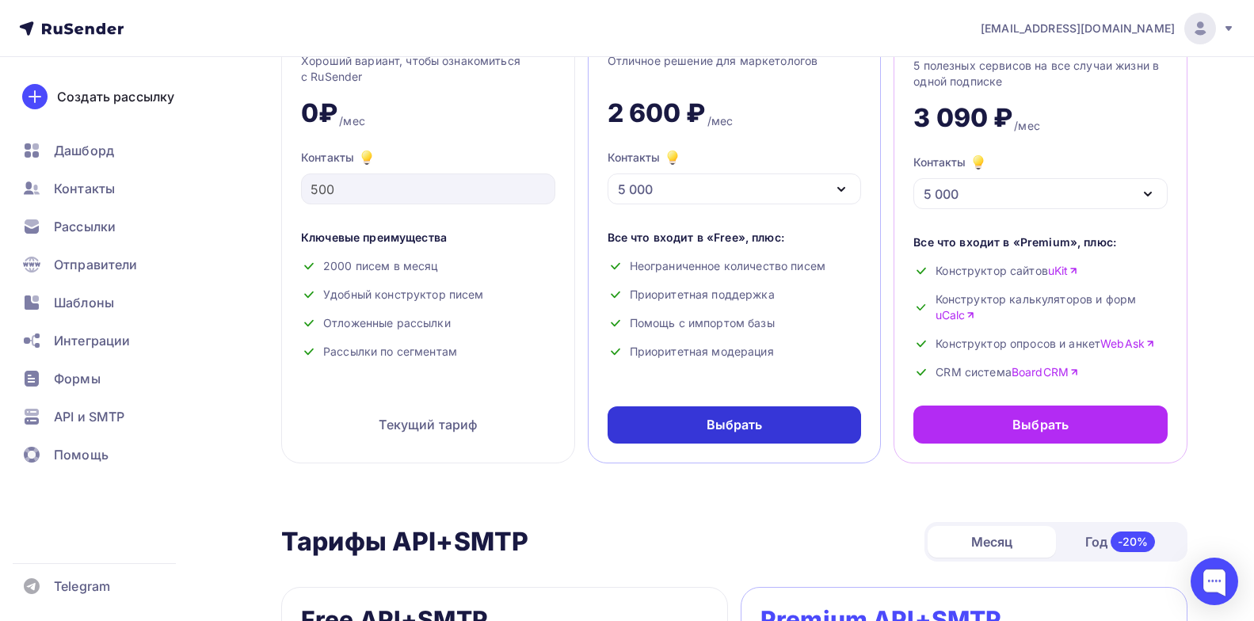
click at [734, 415] on div "Выбрать" at bounding box center [735, 424] width 254 height 37
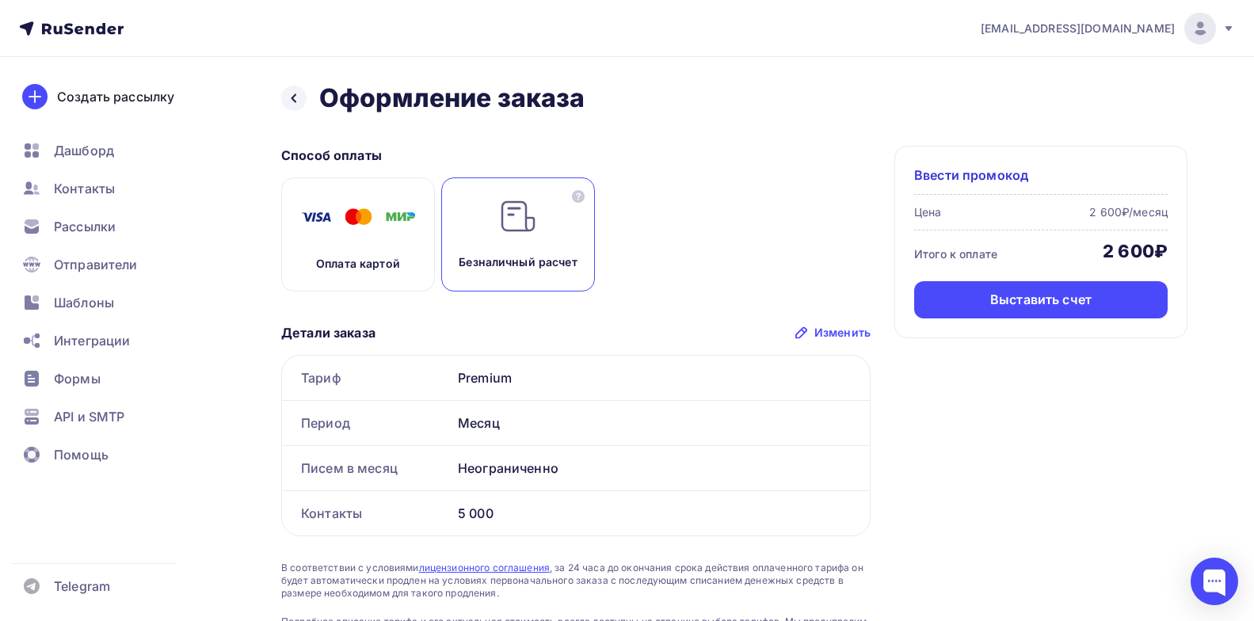
click at [347, 230] on img at bounding box center [358, 217] width 127 height 40
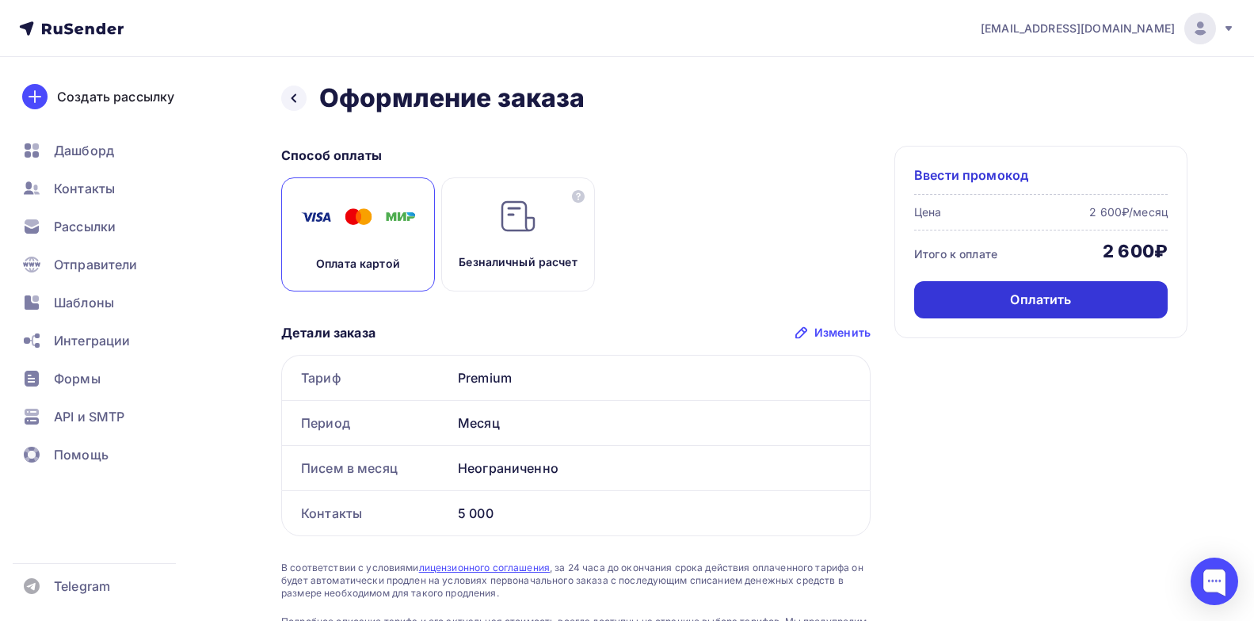
click at [1044, 302] on div "Оплатить" at bounding box center [1040, 300] width 61 height 18
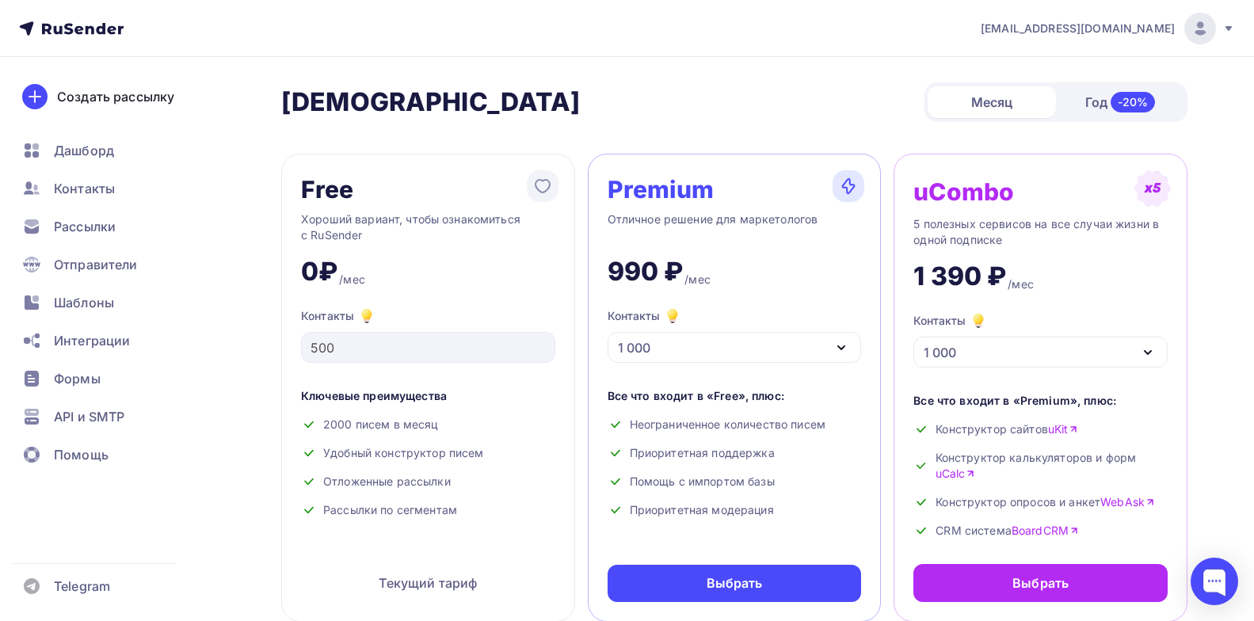
click at [839, 339] on icon "button" at bounding box center [841, 347] width 19 height 19
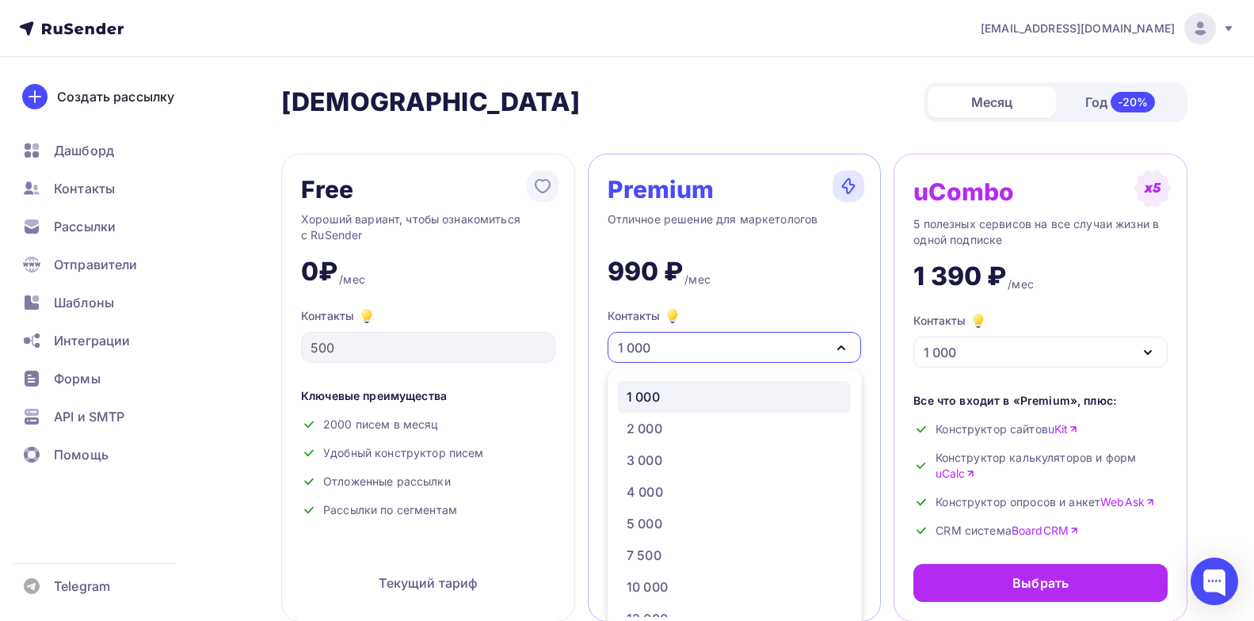
scroll to position [9, 0]
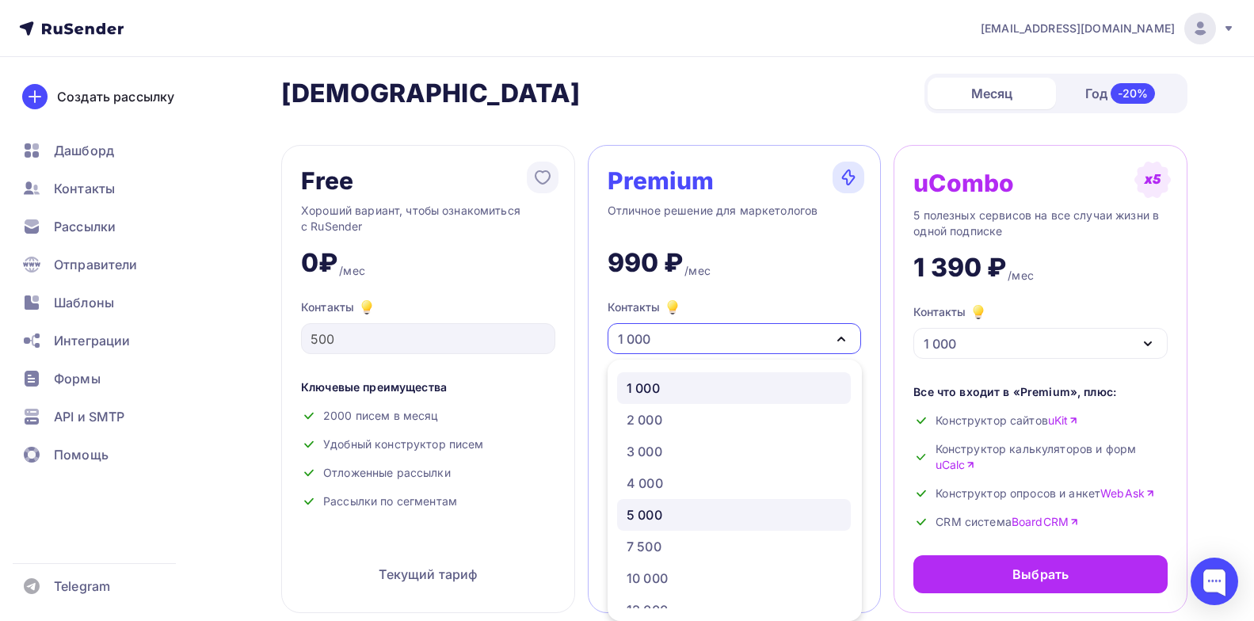
click at [654, 513] on div "5 000" at bounding box center [645, 514] width 36 height 19
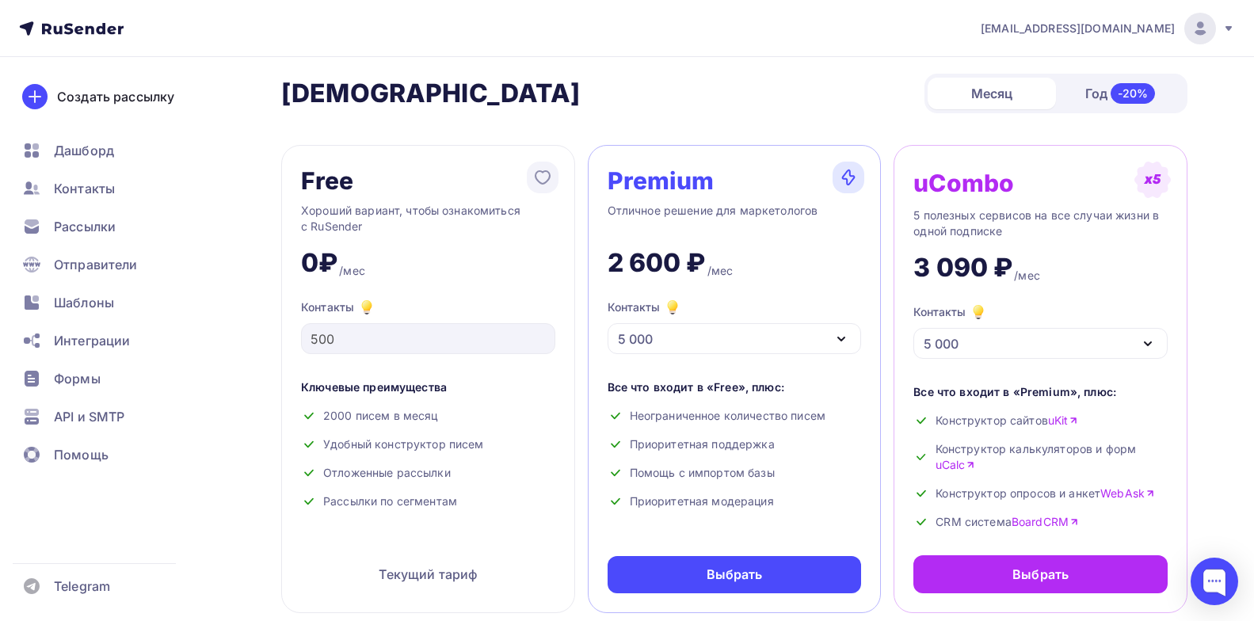
click at [852, 82] on div "Тарифы Тарифы Месяц Год -20%" at bounding box center [734, 94] width 906 height 40
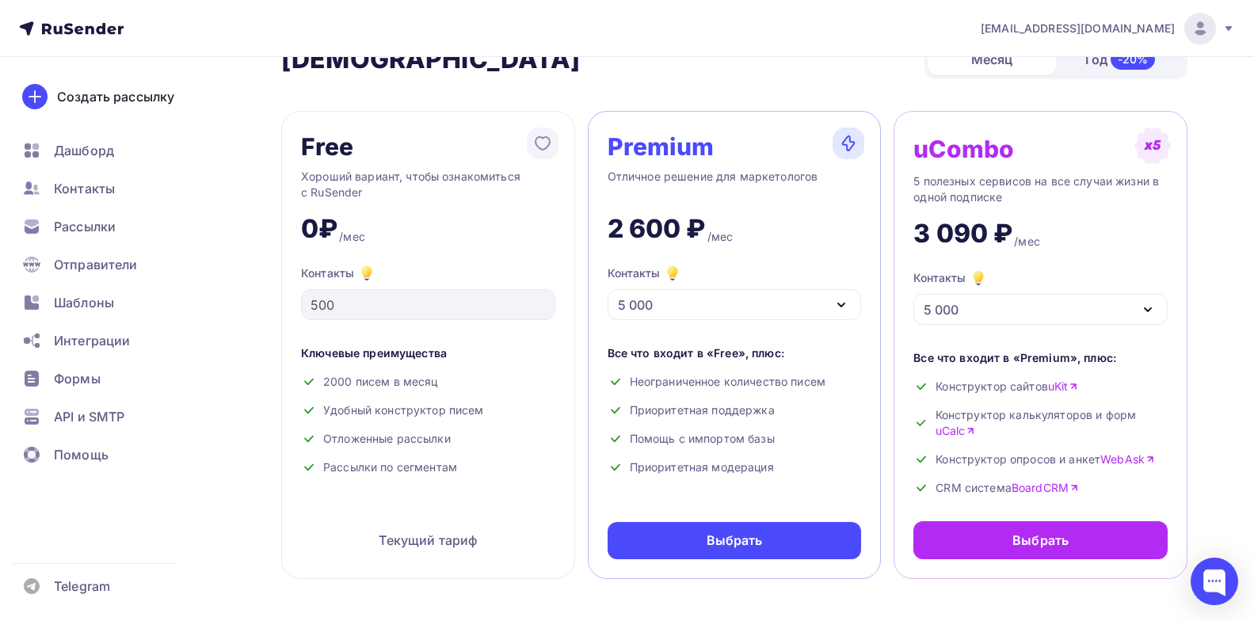
scroll to position [0, 0]
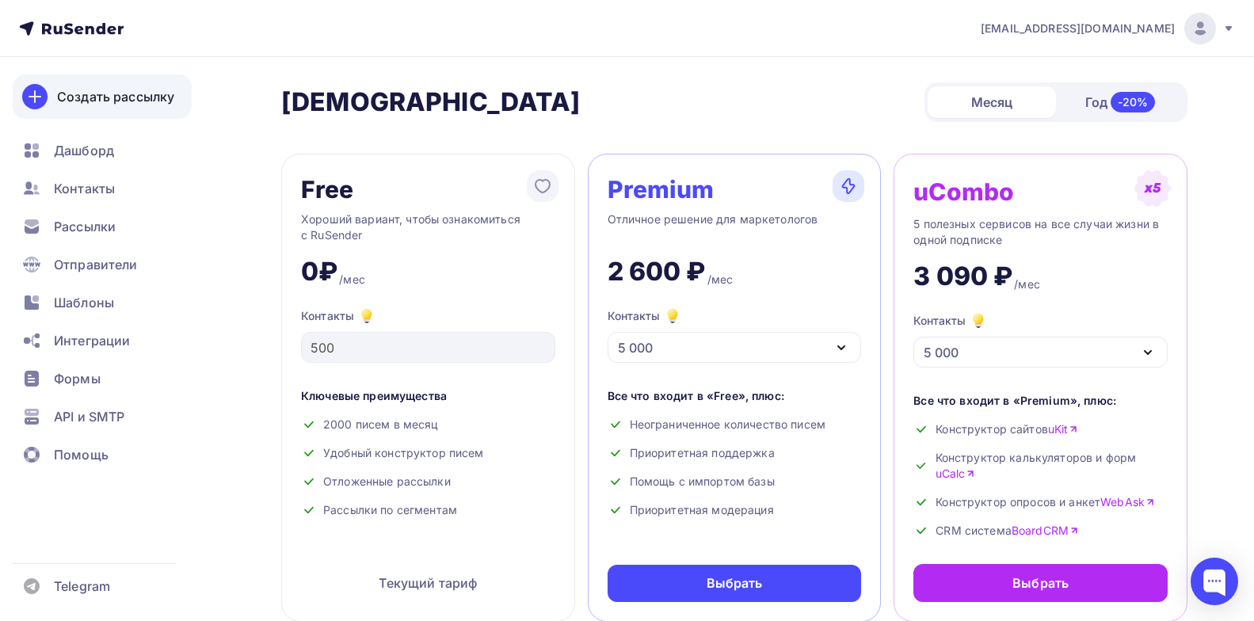
click at [152, 97] on div "Создать рассылку" at bounding box center [115, 96] width 117 height 19
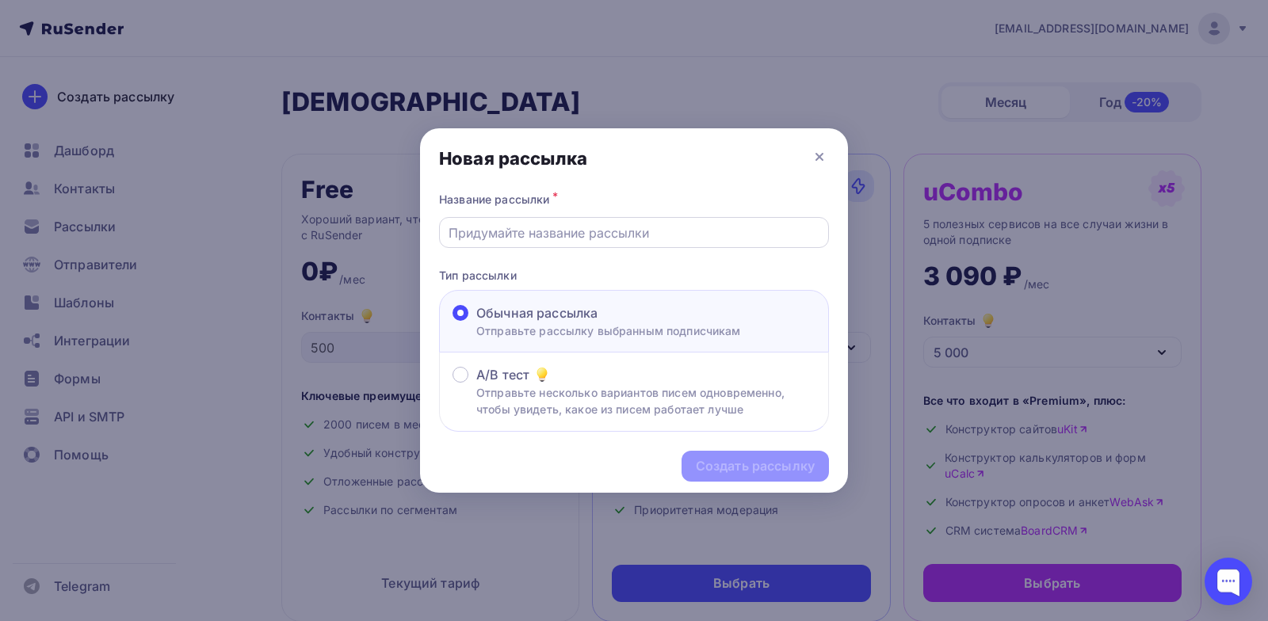
click at [543, 236] on input "text" at bounding box center [634, 232] width 372 height 19
click at [594, 234] on input "text" at bounding box center [634, 232] width 372 height 19
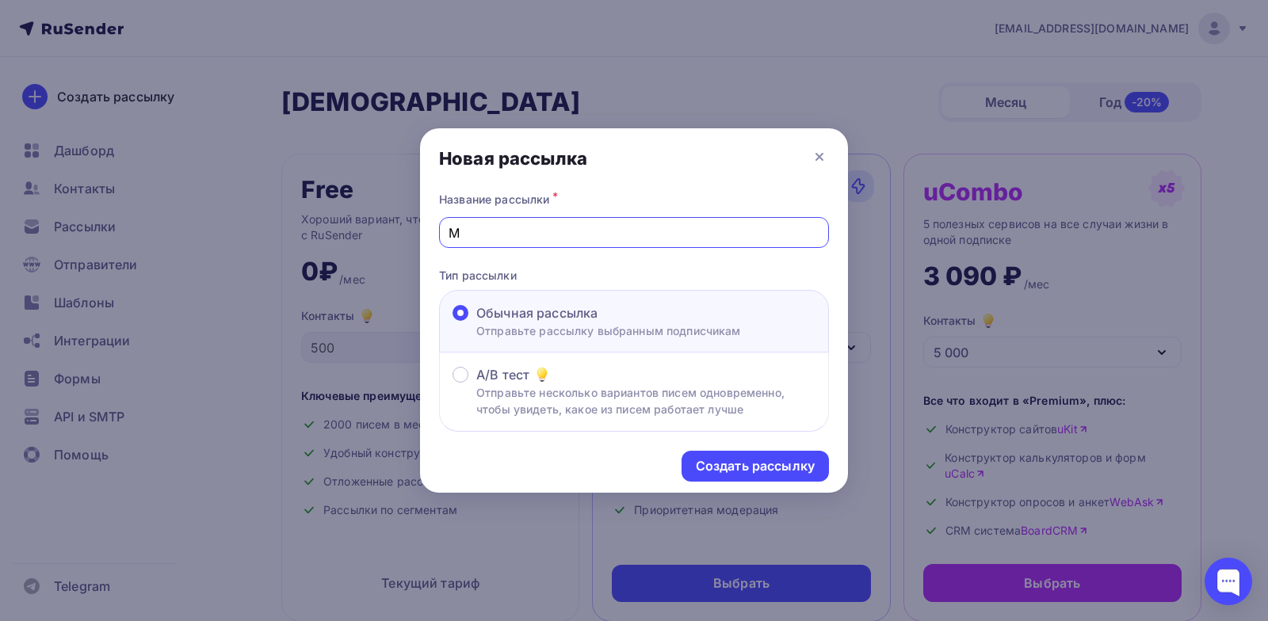
drag, startPoint x: 535, startPoint y: 235, endPoint x: 384, endPoint y: 227, distance: 150.8
click at [384, 227] on div "Новая рассылка Название рассылки * М Тип рассылки Обычная рассылка Отправьте ра…" at bounding box center [634, 310] width 1268 height 621
paste input "емесло и люди"
type input "Ремесло и люди"
click at [730, 466] on div "Создать рассылку" at bounding box center [755, 466] width 119 height 18
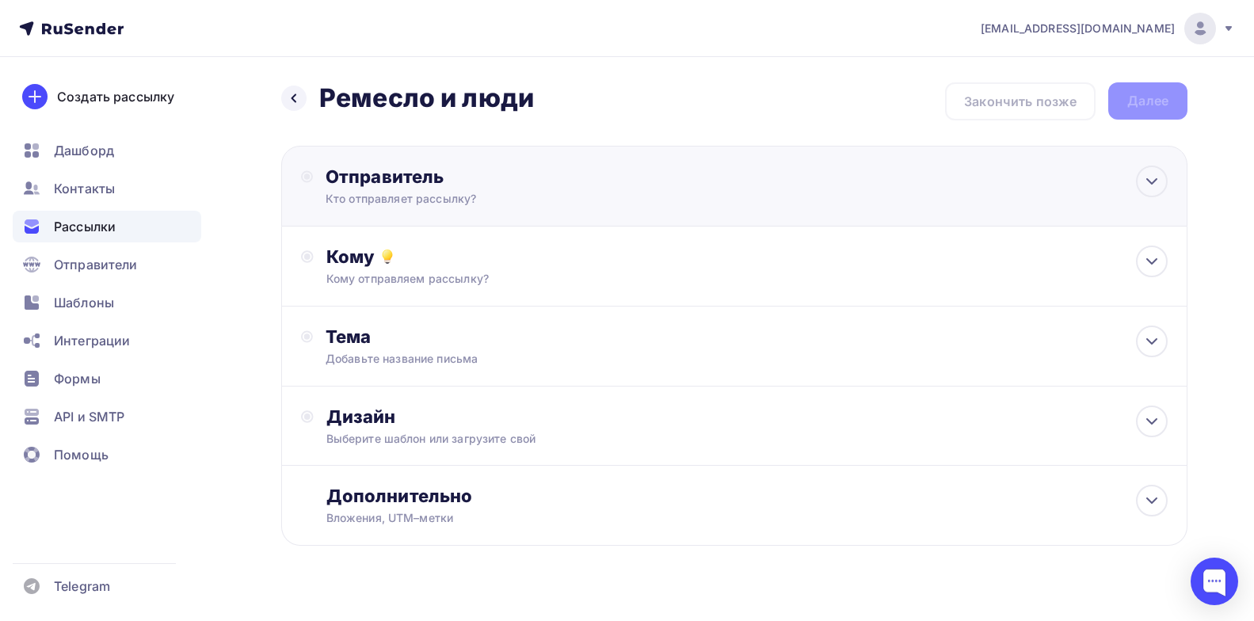
click at [524, 185] on div "Отправитель" at bounding box center [497, 177] width 343 height 22
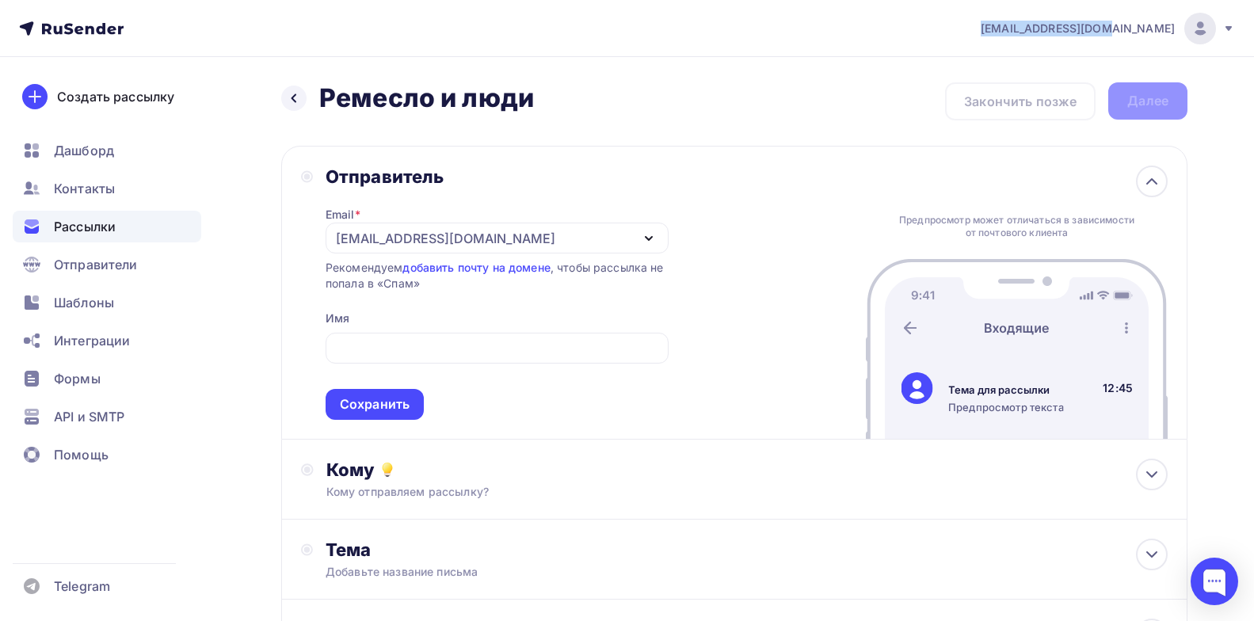
drag, startPoint x: 1039, startPoint y: 29, endPoint x: 1174, endPoint y: 32, distance: 135.5
click at [1174, 32] on div "academy@zaryalab.ru Аккаунт Тарифы Выйти" at bounding box center [1099, 29] width 271 height 32
copy span "[EMAIL_ADDRESS][DOMAIN_NAME]"
click at [380, 356] on input "text" at bounding box center [496, 348] width 325 height 19
paste input "[EMAIL_ADDRESS][DOMAIN_NAME]"
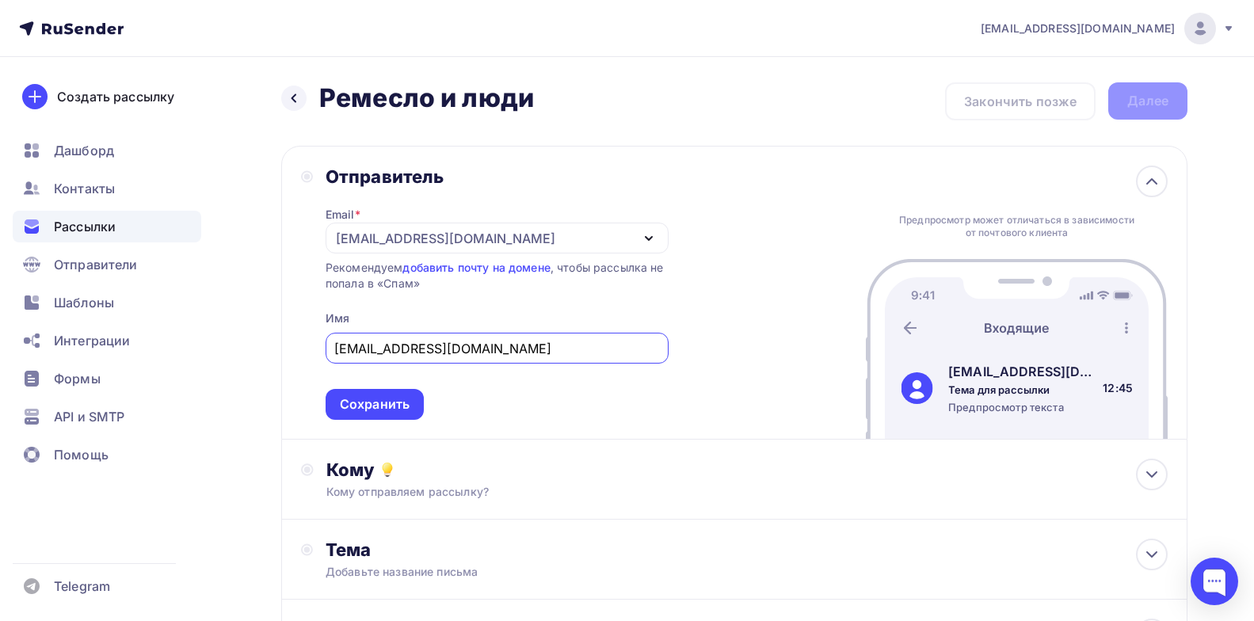
click at [536, 341] on input "[EMAIL_ADDRESS][DOMAIN_NAME]" at bounding box center [496, 348] width 325 height 19
drag, startPoint x: 510, startPoint y: 349, endPoint x: 306, endPoint y: 339, distance: 204.7
click at [306, 339] on div "Отправитель Email * academy@zaryalab.ru academy@zaryalab.ru Добавить отправител…" at bounding box center [485, 293] width 368 height 254
paste input "проектная лаборатория ЗАРЯ"
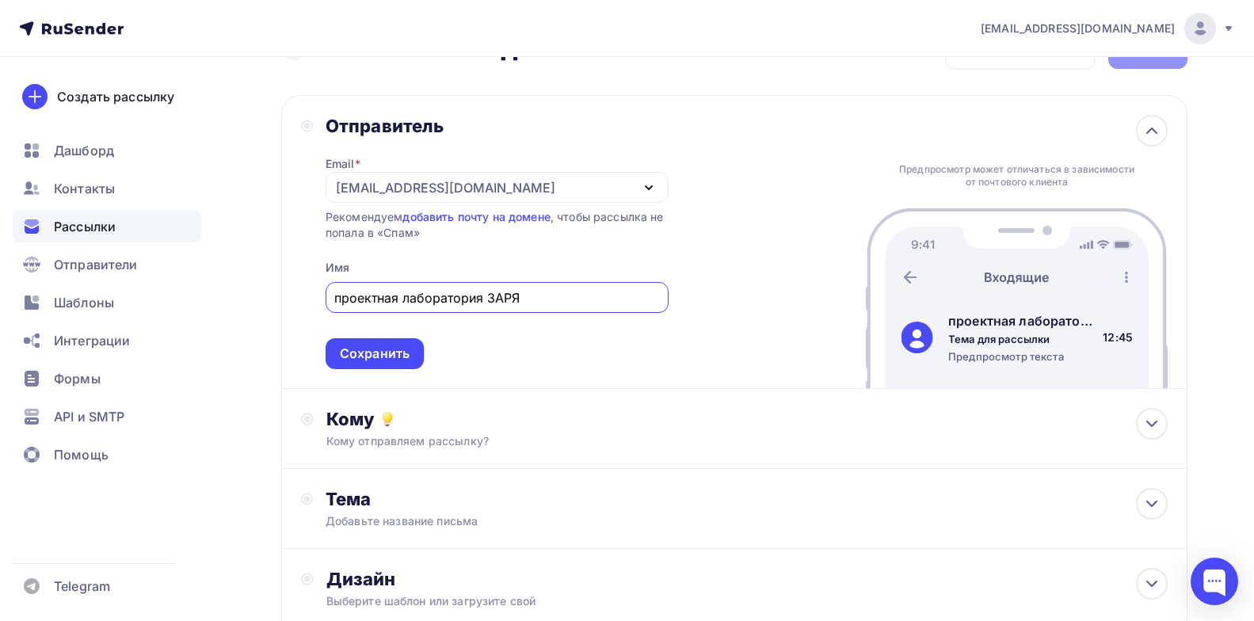
scroll to position [158, 0]
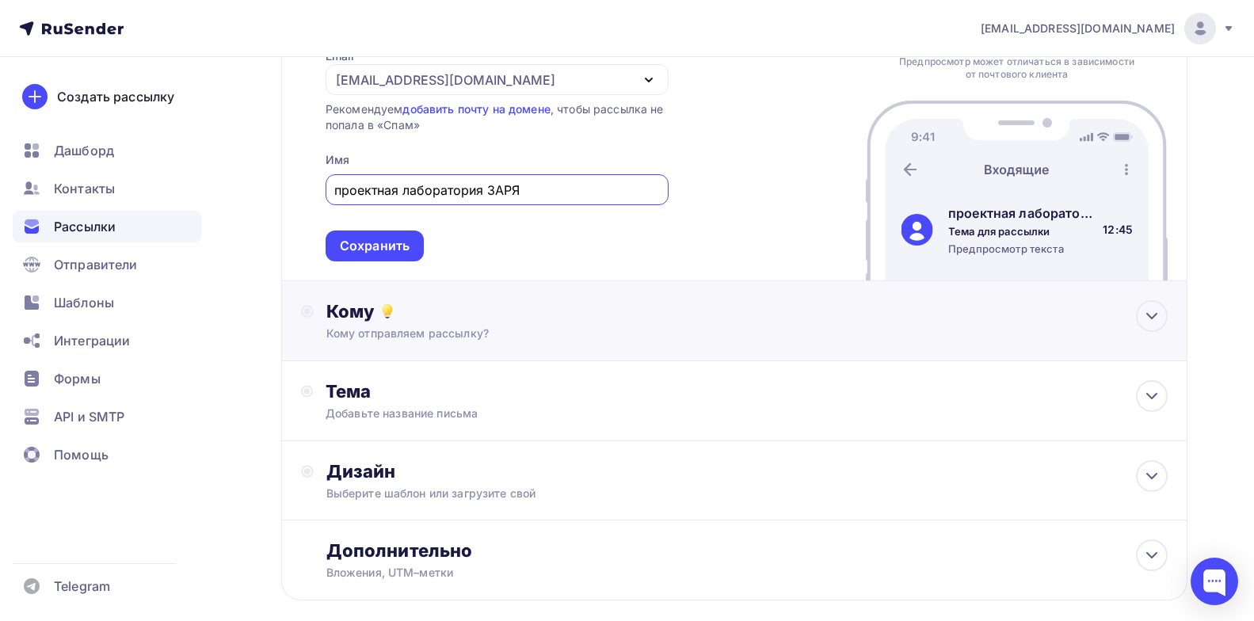
type input "проектная лаборатория ЗАРЯ"
click at [560, 321] on div "Кому" at bounding box center [746, 311] width 841 height 22
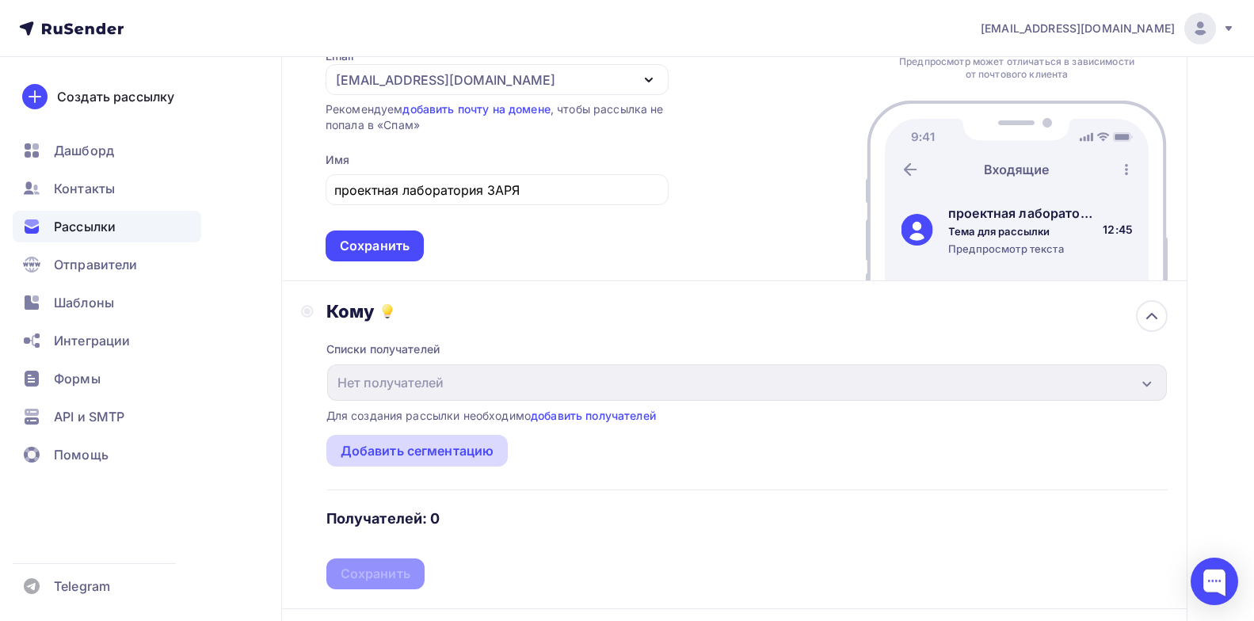
click at [392, 450] on div "Добавить сегментацию" at bounding box center [418, 450] width 154 height 19
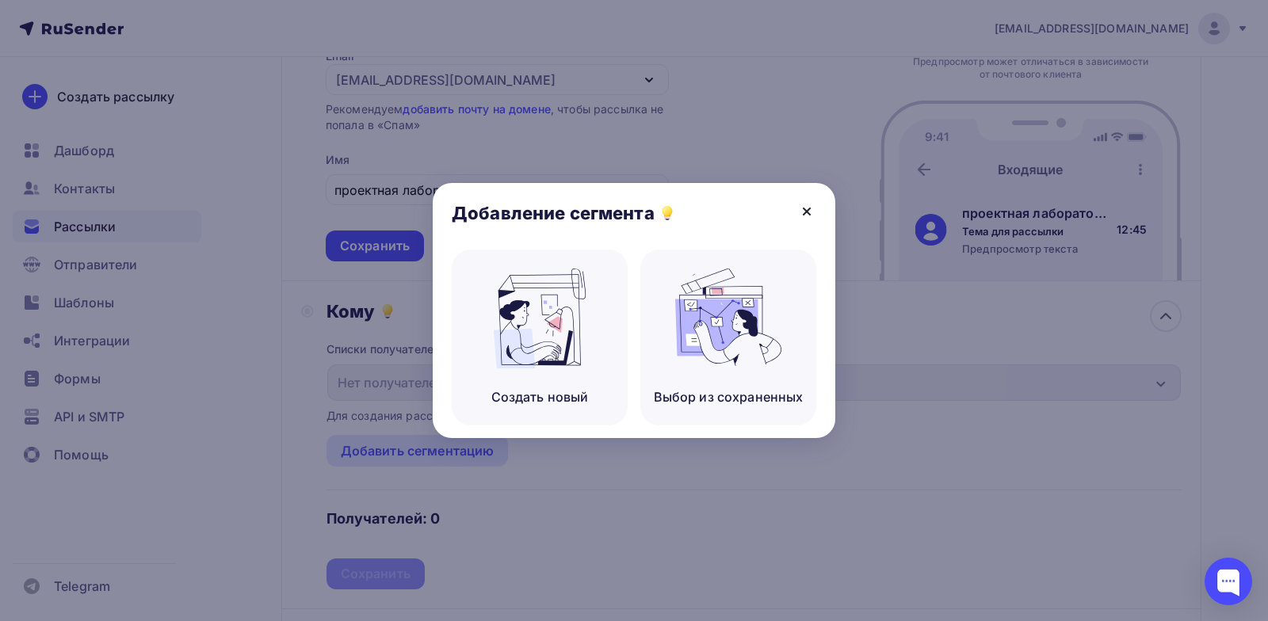
click at [810, 214] on icon at bounding box center [806, 211] width 6 height 6
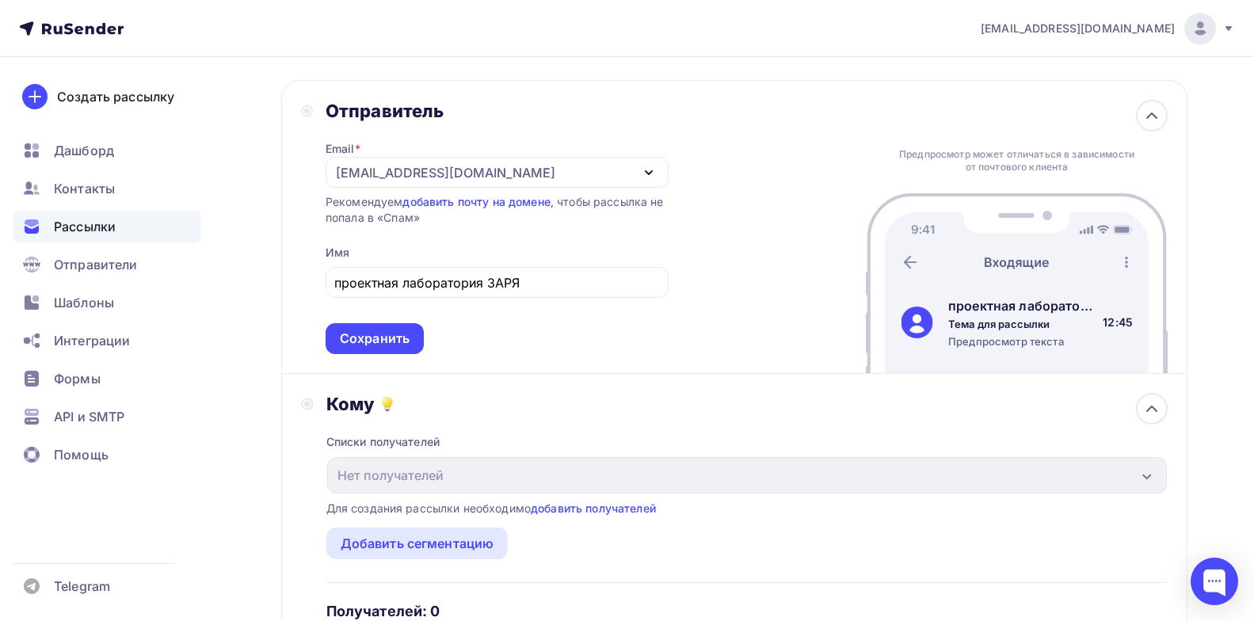
scroll to position [0, 0]
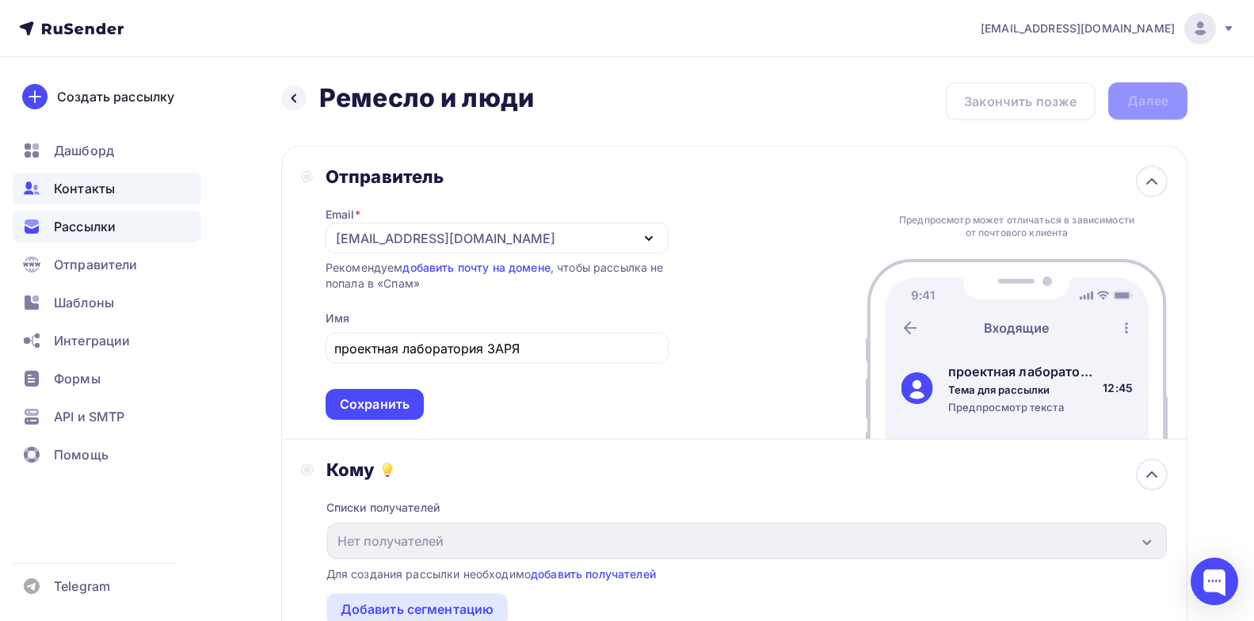
click at [70, 185] on span "Контакты" at bounding box center [84, 188] width 61 height 19
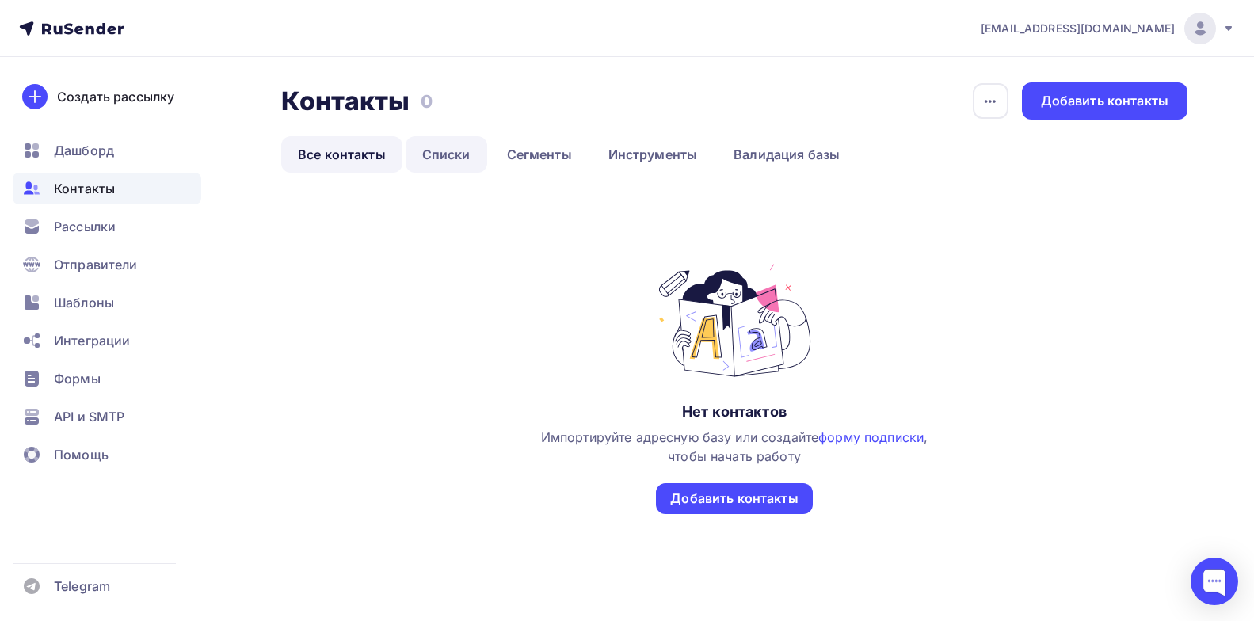
click at [448, 149] on link "Списки" at bounding box center [447, 154] width 82 height 36
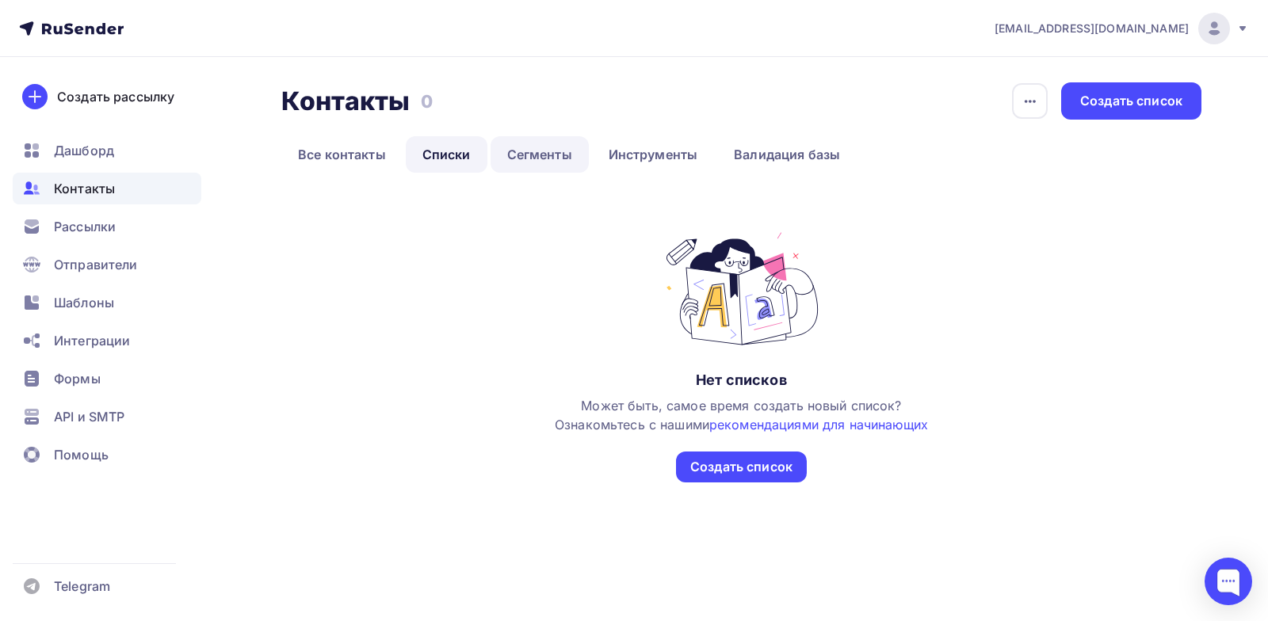
click at [548, 151] on link "Сегменты" at bounding box center [539, 154] width 98 height 36
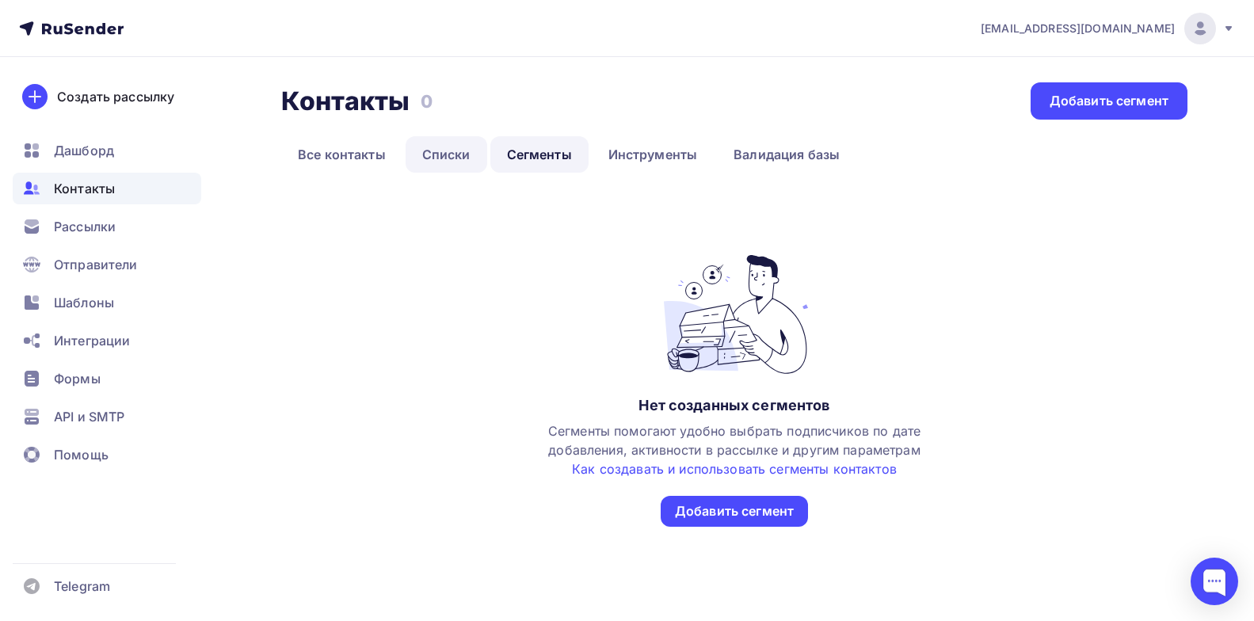
click at [467, 159] on link "Списки" at bounding box center [447, 154] width 82 height 36
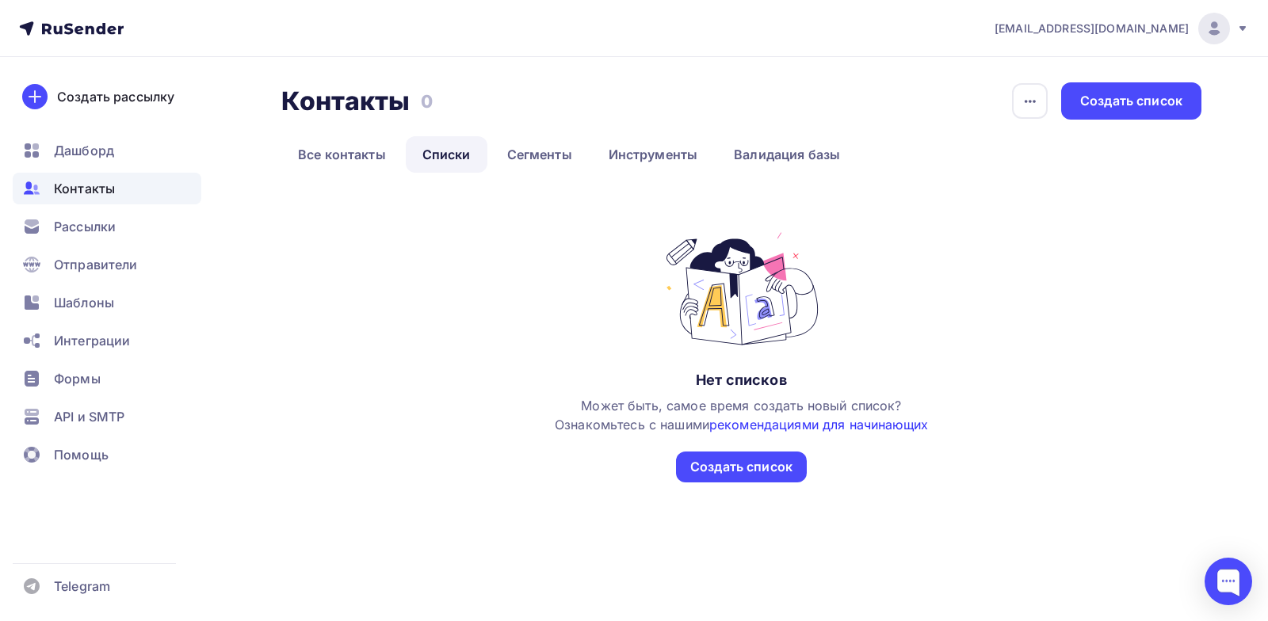
click at [810, 428] on link "рекомендациями для начинающих" at bounding box center [818, 425] width 219 height 16
click at [551, 157] on link "Сегменты" at bounding box center [539, 154] width 98 height 36
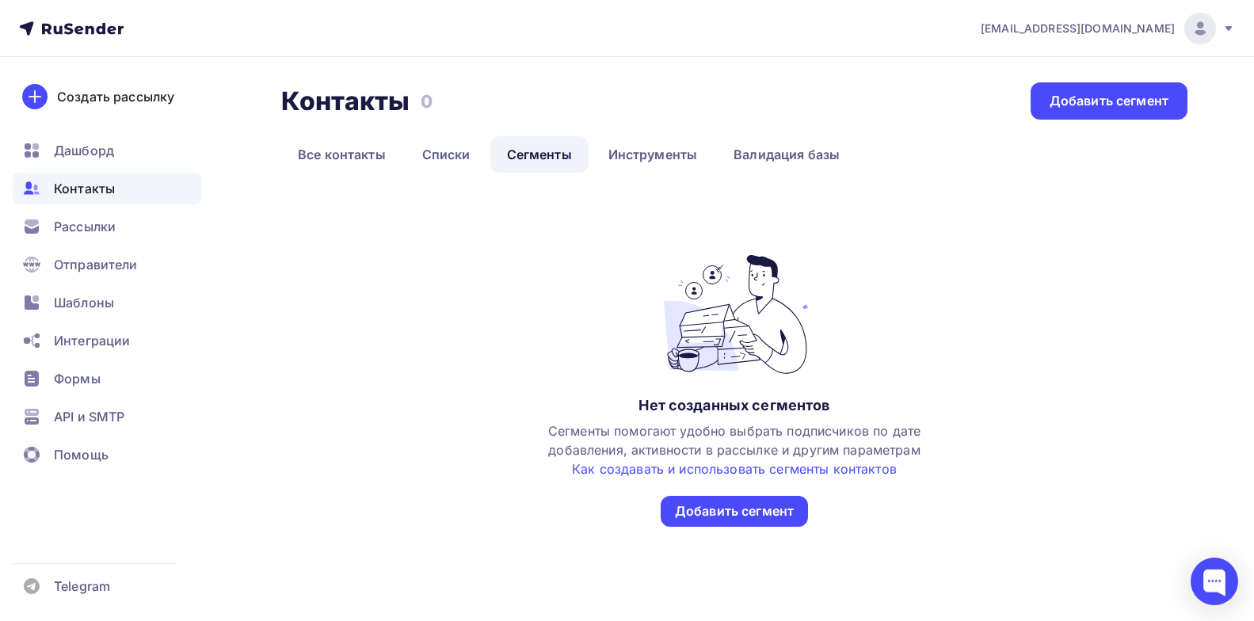
scroll to position [1, 0]
click at [457, 151] on link "Списки" at bounding box center [447, 153] width 82 height 36
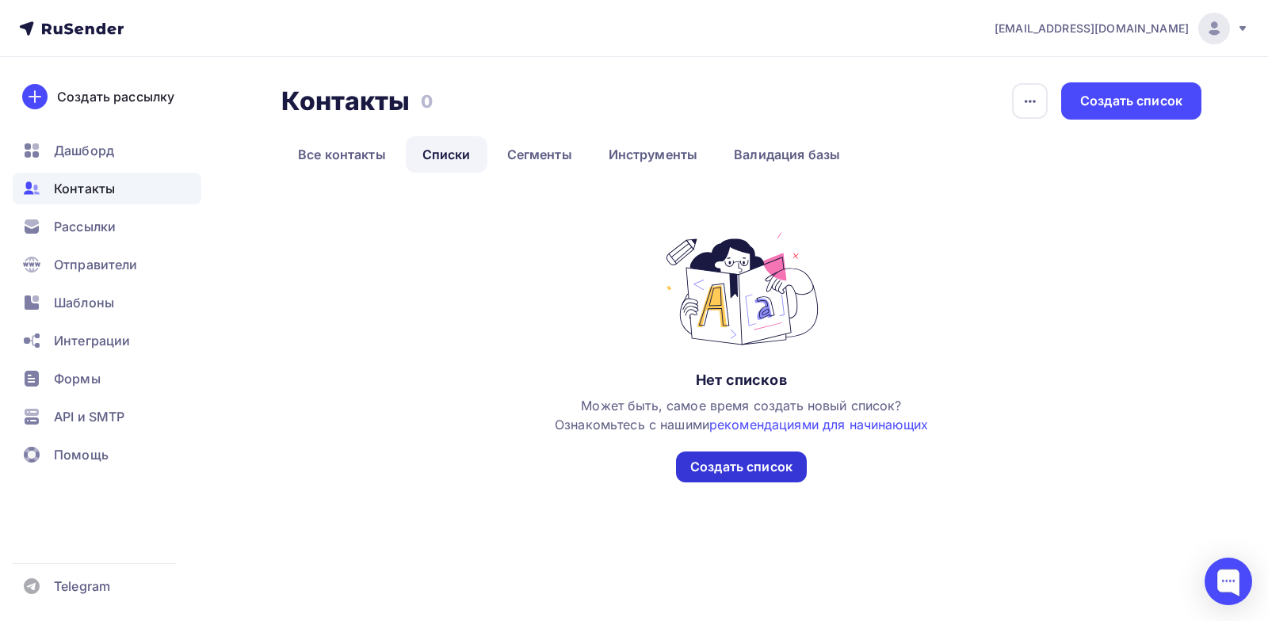
click at [737, 470] on div "Создать список" at bounding box center [741, 467] width 102 height 18
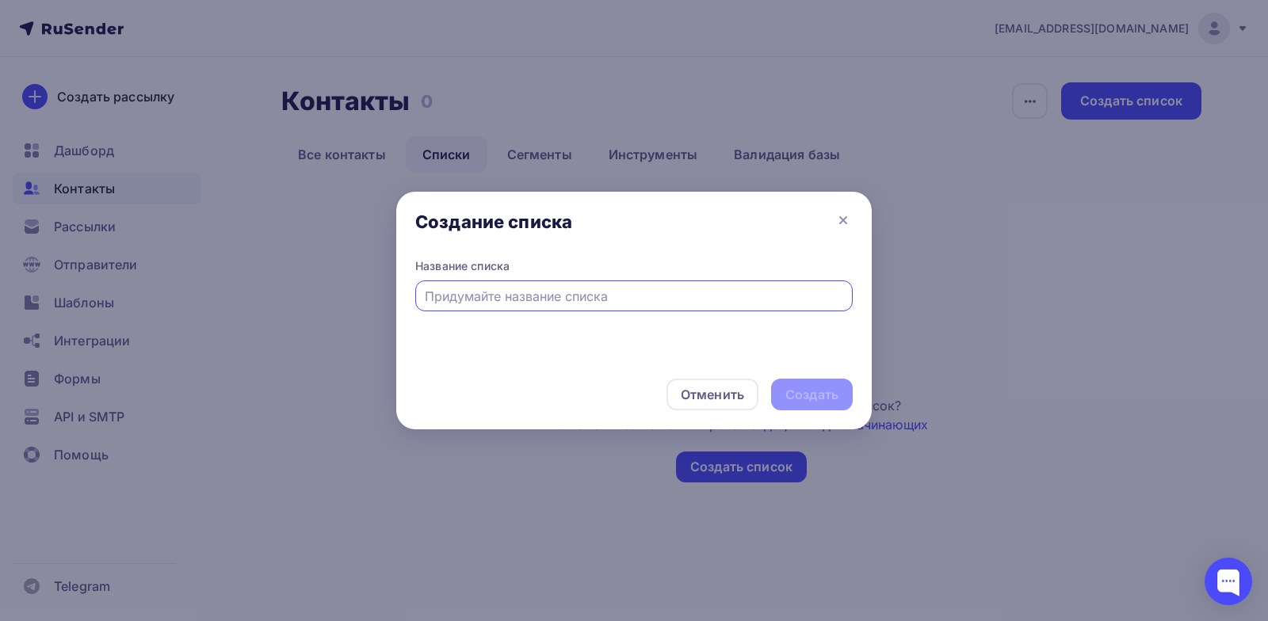
click at [544, 288] on input "text" at bounding box center [634, 296] width 419 height 19
click at [438, 297] on input "Сгмент 1" at bounding box center [634, 296] width 419 height 19
click at [436, 302] on input "Сгмент 1" at bounding box center [634, 296] width 419 height 19
type input "Сегмент 1"
click at [818, 392] on div "Создать" at bounding box center [811, 395] width 53 height 18
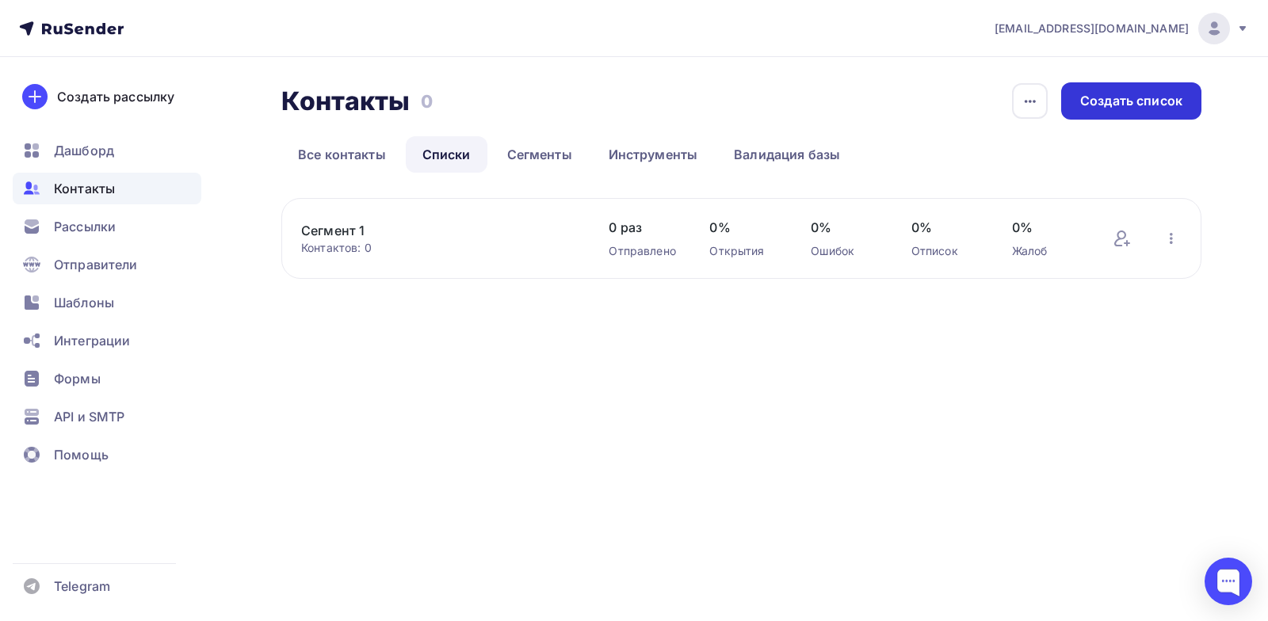
click at [1115, 93] on div "Создать список" at bounding box center [1131, 101] width 102 height 18
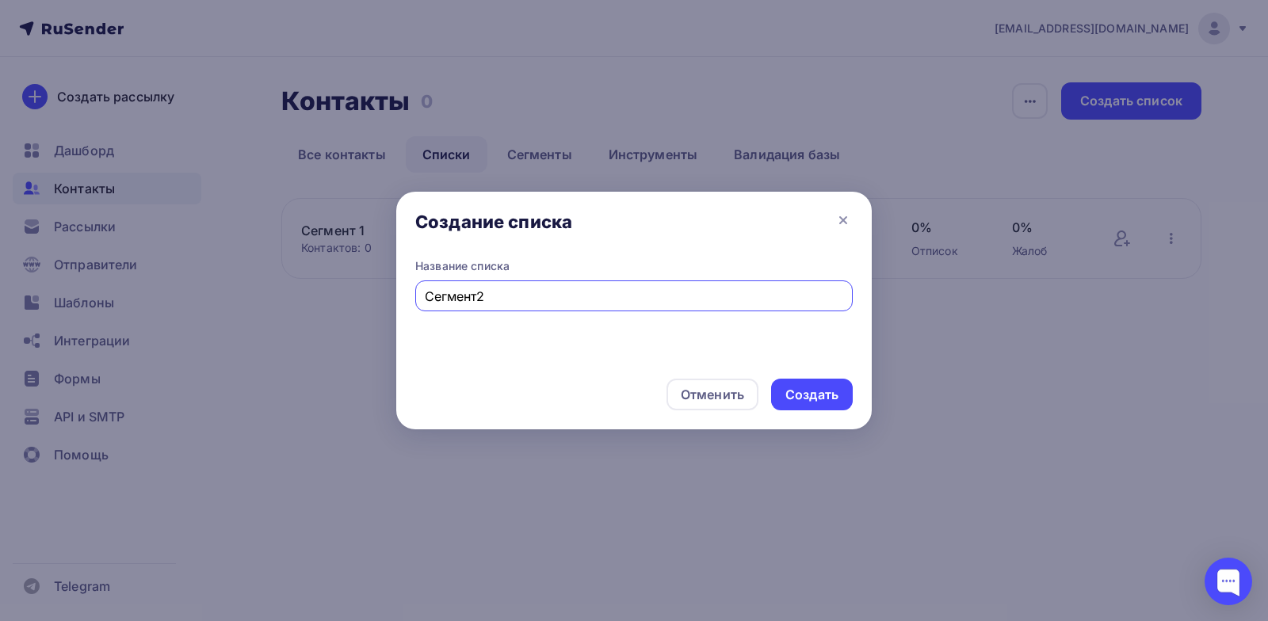
click at [477, 301] on input "Сегмент2" at bounding box center [634, 296] width 419 height 19
type input "Сегмент 2"
click at [818, 395] on div "Создать" at bounding box center [811, 395] width 53 height 18
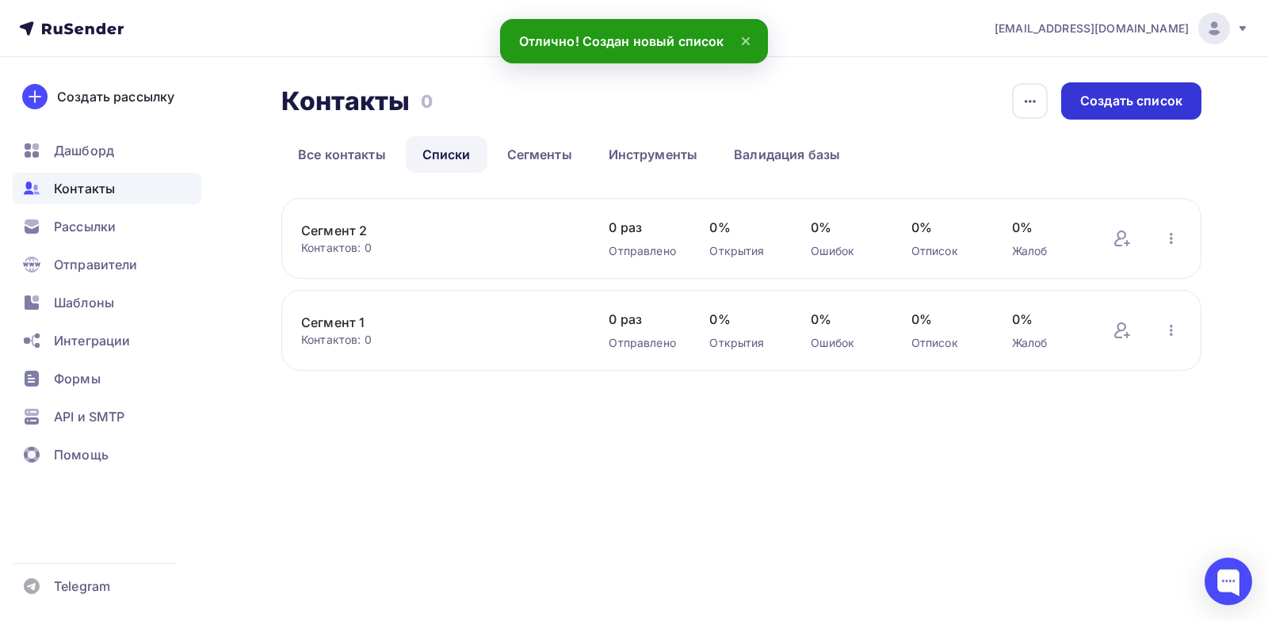
click at [1108, 114] on div "Создать список" at bounding box center [1131, 100] width 140 height 37
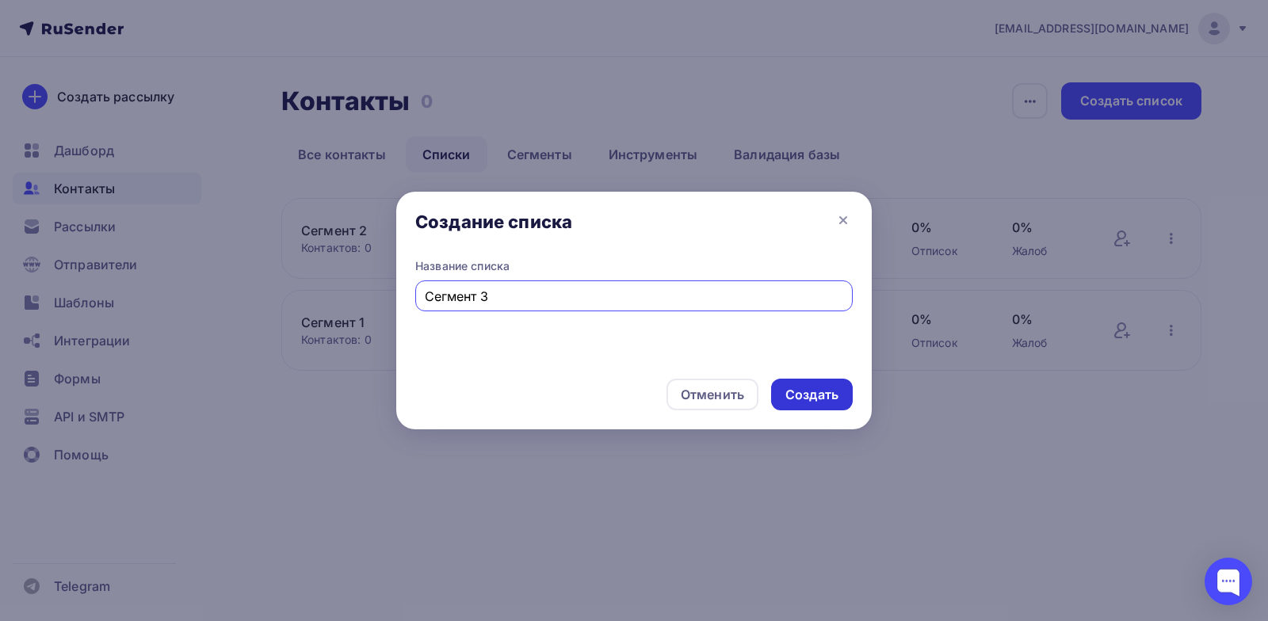
type input "Сегмент 3"
click at [807, 398] on div "Создать" at bounding box center [811, 395] width 53 height 18
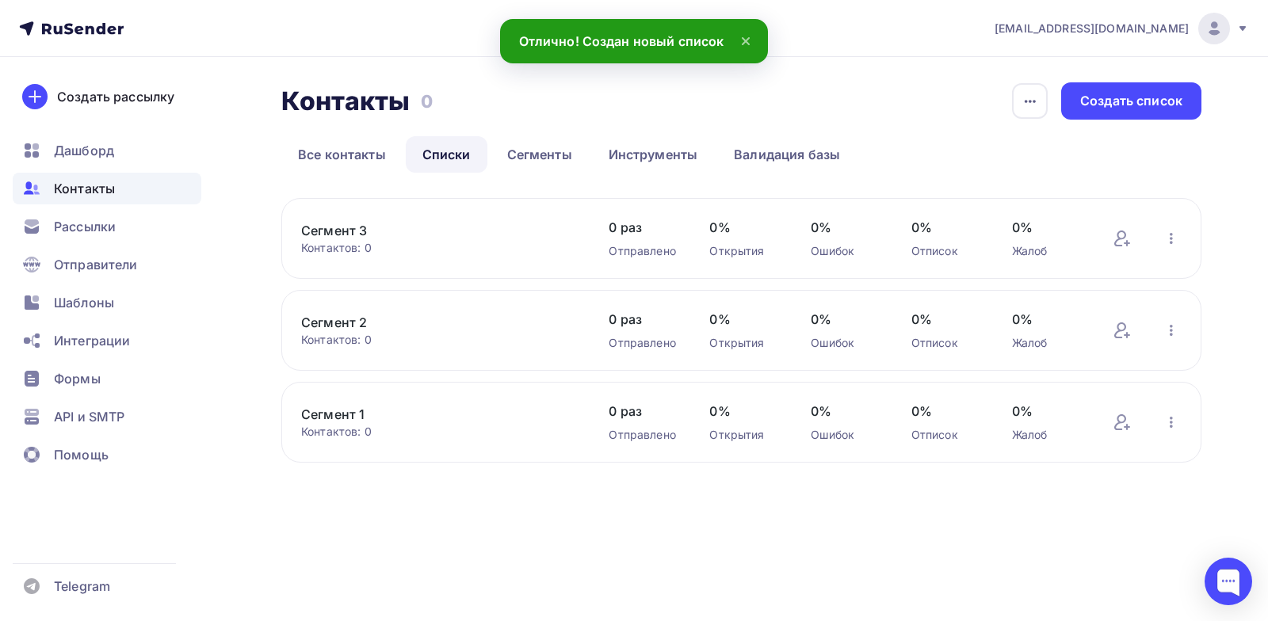
click at [328, 413] on link "Сегмент 1" at bounding box center [435, 414] width 269 height 19
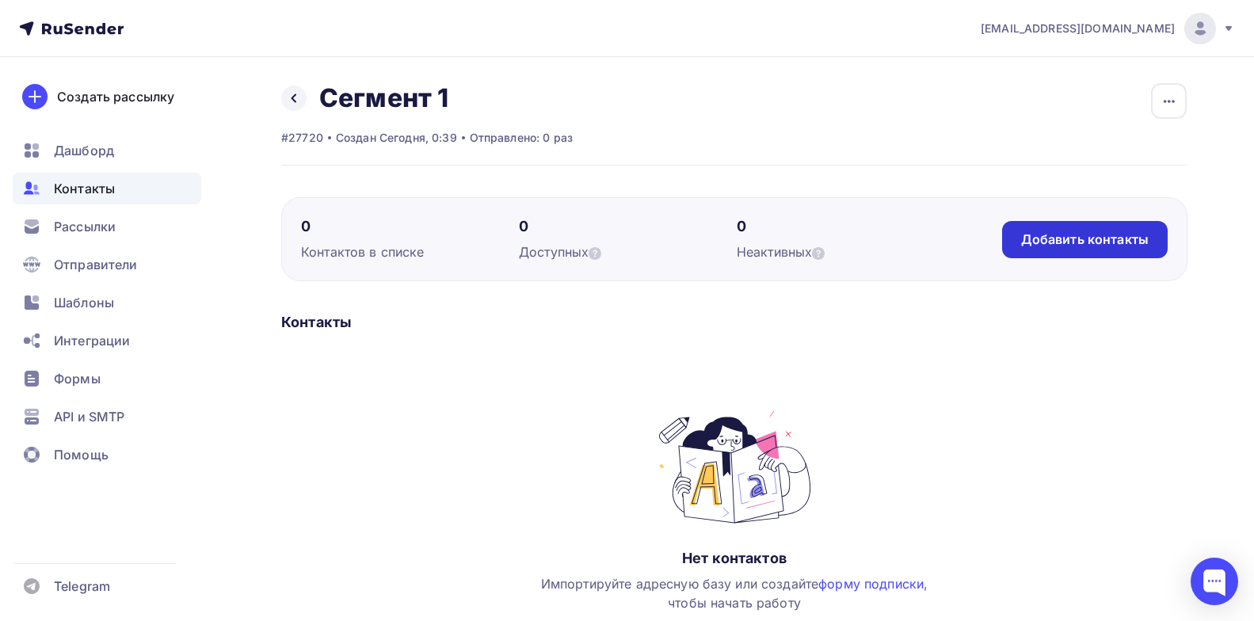
click at [1091, 243] on div "Добавить контакты" at bounding box center [1085, 240] width 128 height 18
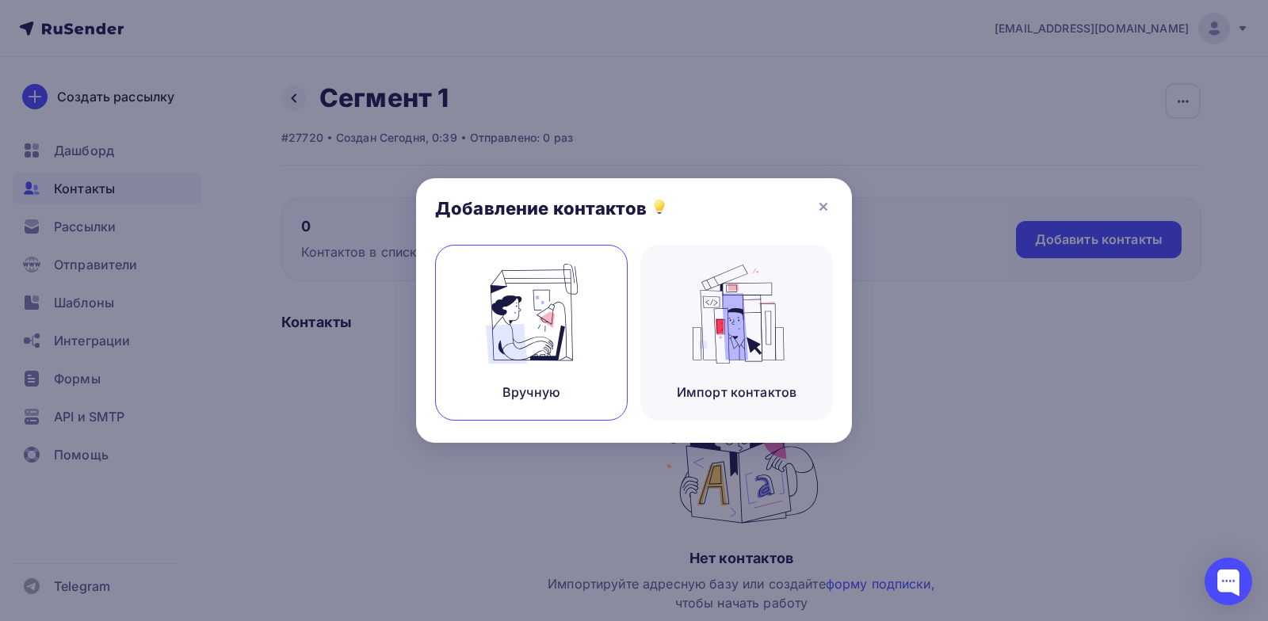
click at [569, 298] on img at bounding box center [531, 314] width 106 height 100
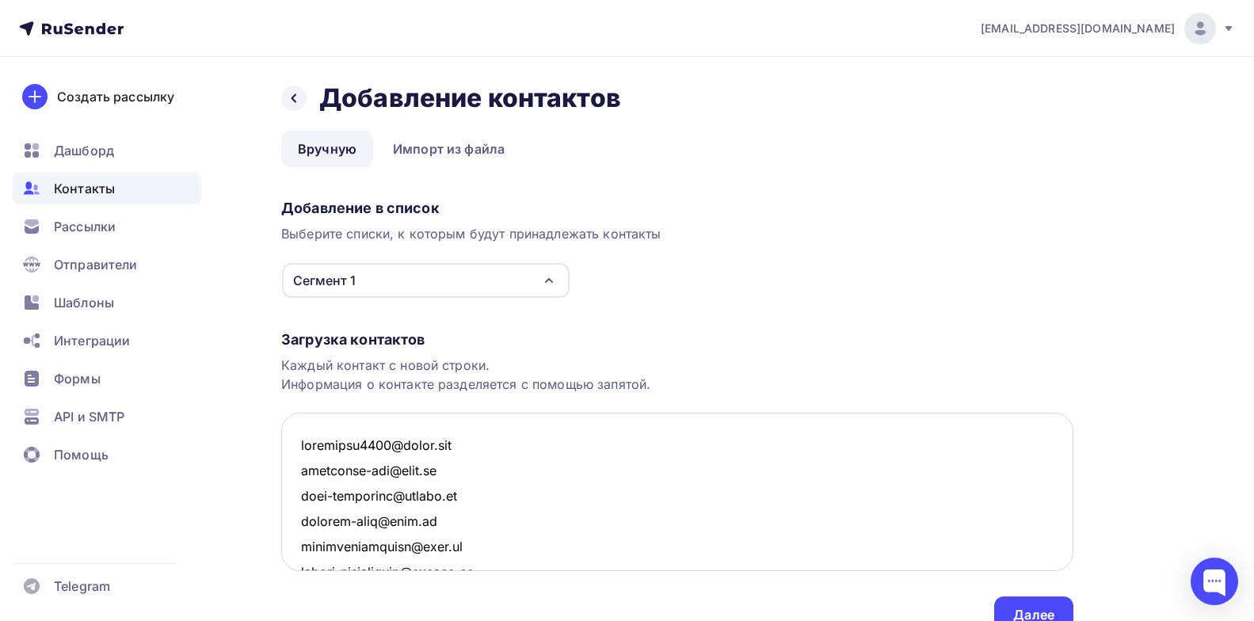
scroll to position [14181, 0]
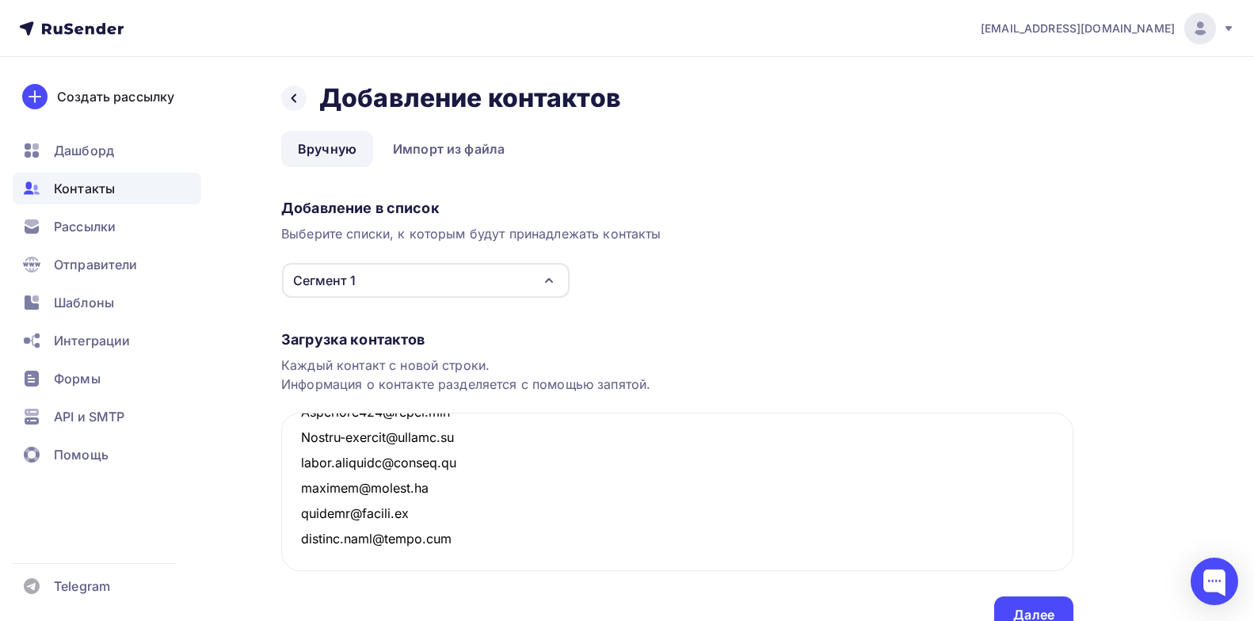
type textarea "apushkina8381@gmail.com safronova-biz@mail.ru dina-glagoleva@yandex.ru kareeva-…"
click at [728, 328] on div "Загрузка контактов Каждый контакт с новой строки. Информация о контакте разделя…" at bounding box center [677, 466] width 792 height 335
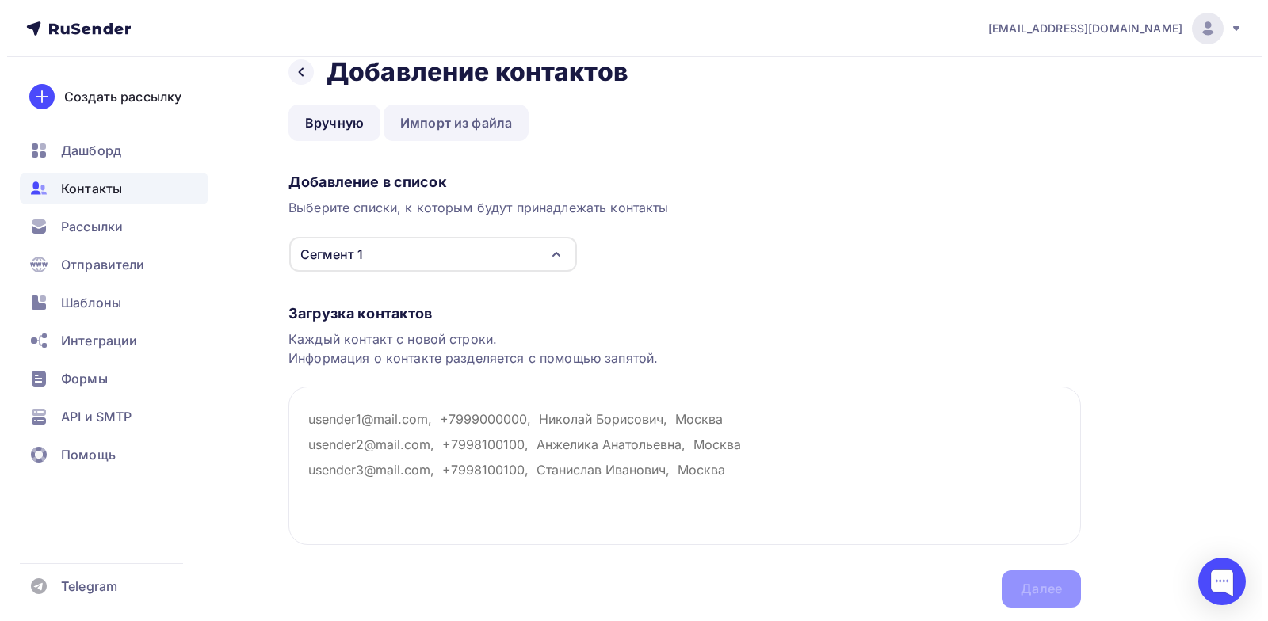
scroll to position [0, 0]
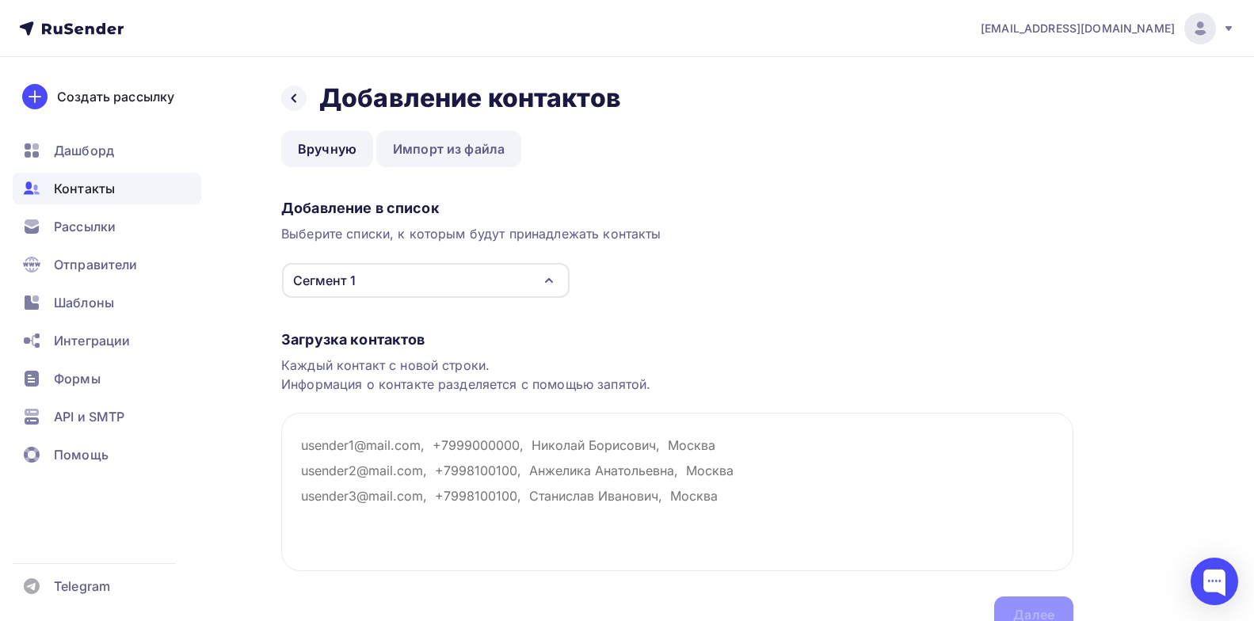
click at [467, 144] on link "Импорт из файла" at bounding box center [448, 149] width 145 height 36
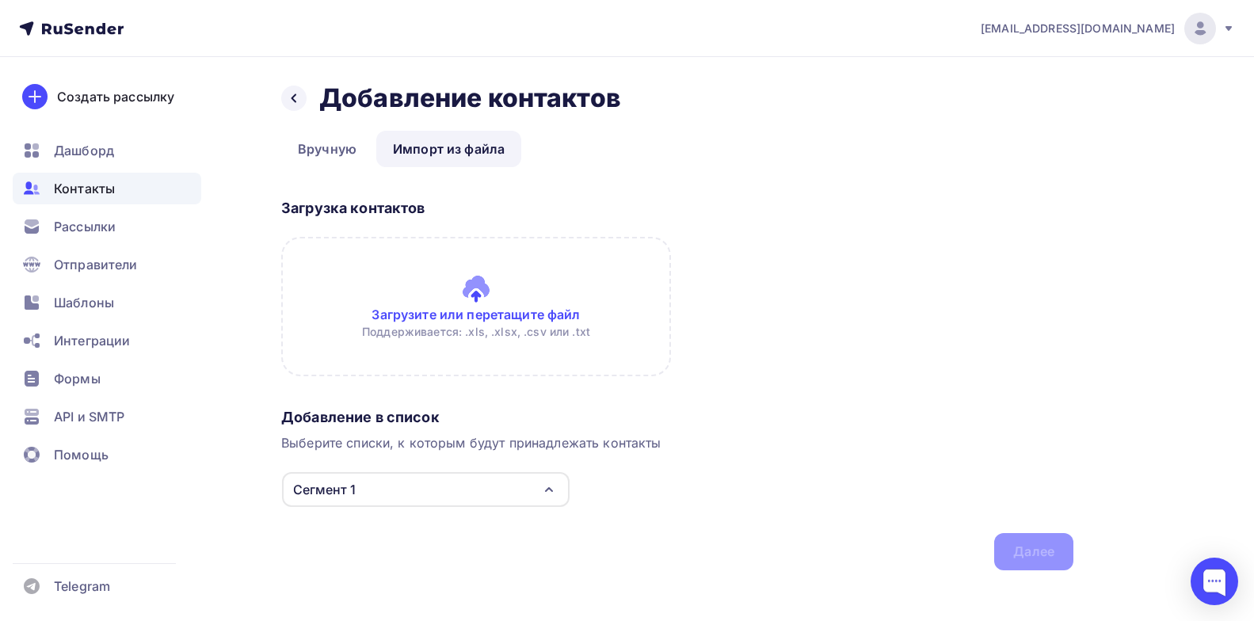
click at [553, 298] on input "file" at bounding box center [476, 306] width 390 height 139
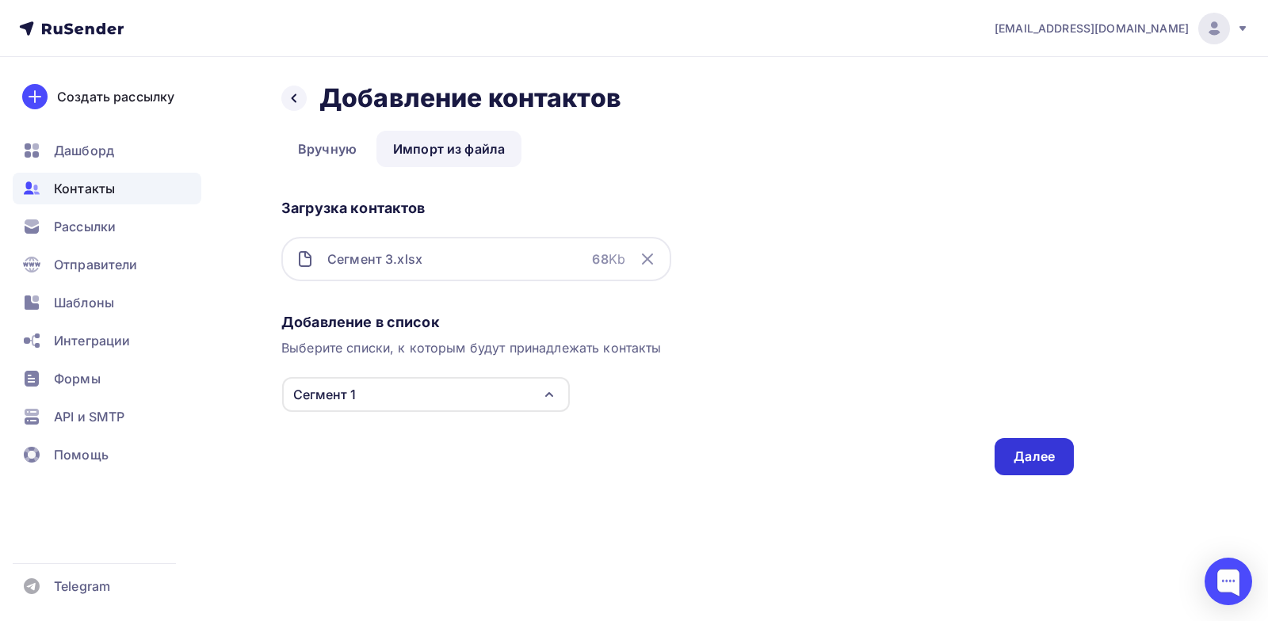
click at [1037, 451] on div "Далее" at bounding box center [1033, 457] width 41 height 18
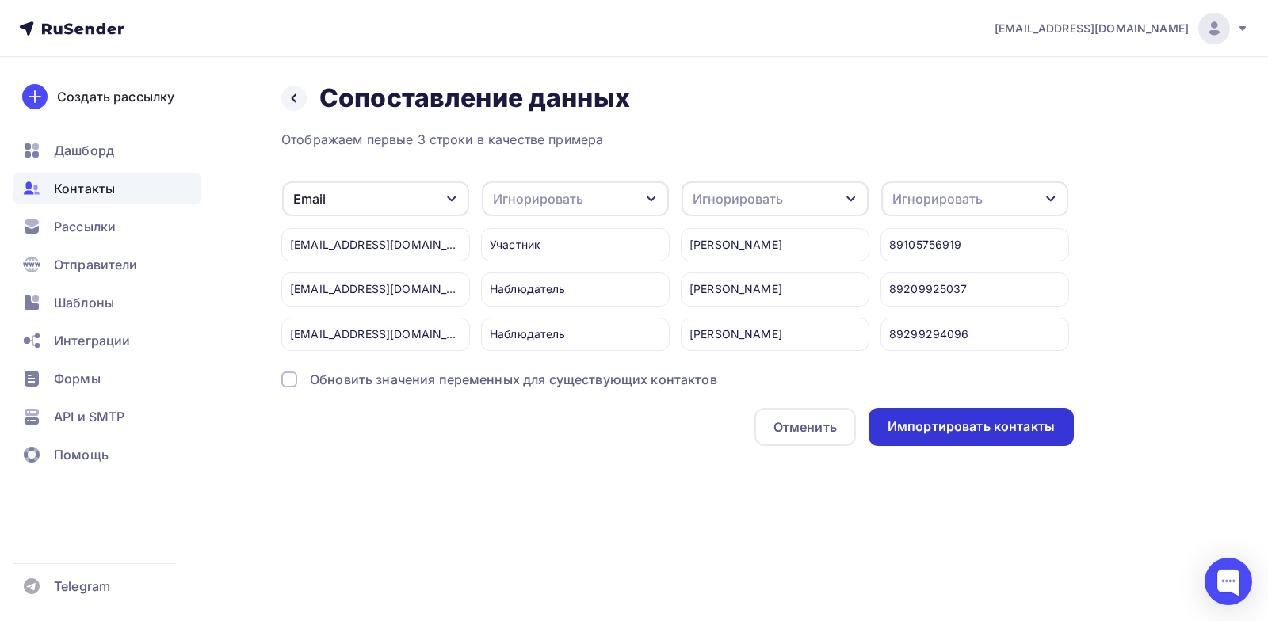
click at [976, 436] on div "Импортировать контакты" at bounding box center [970, 426] width 167 height 18
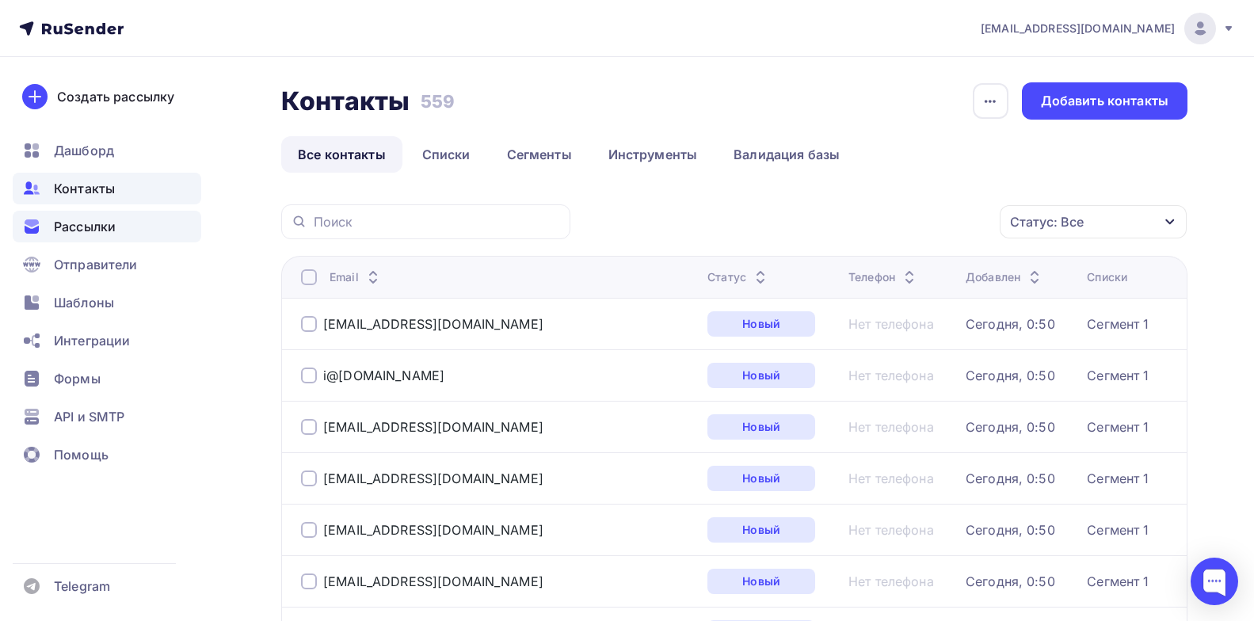
drag, startPoint x: 79, startPoint y: 233, endPoint x: 85, endPoint y: 227, distance: 8.4
click at [80, 233] on span "Рассылки" at bounding box center [85, 226] width 62 height 19
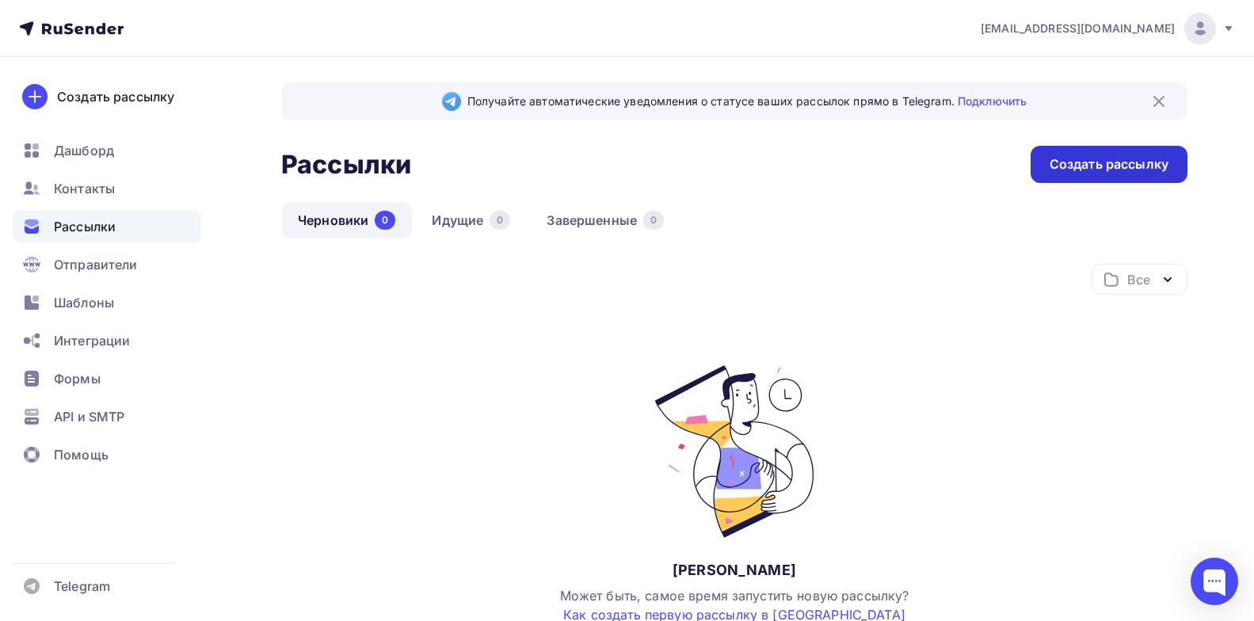
click at [1104, 158] on div "Создать рассылку" at bounding box center [1109, 164] width 119 height 18
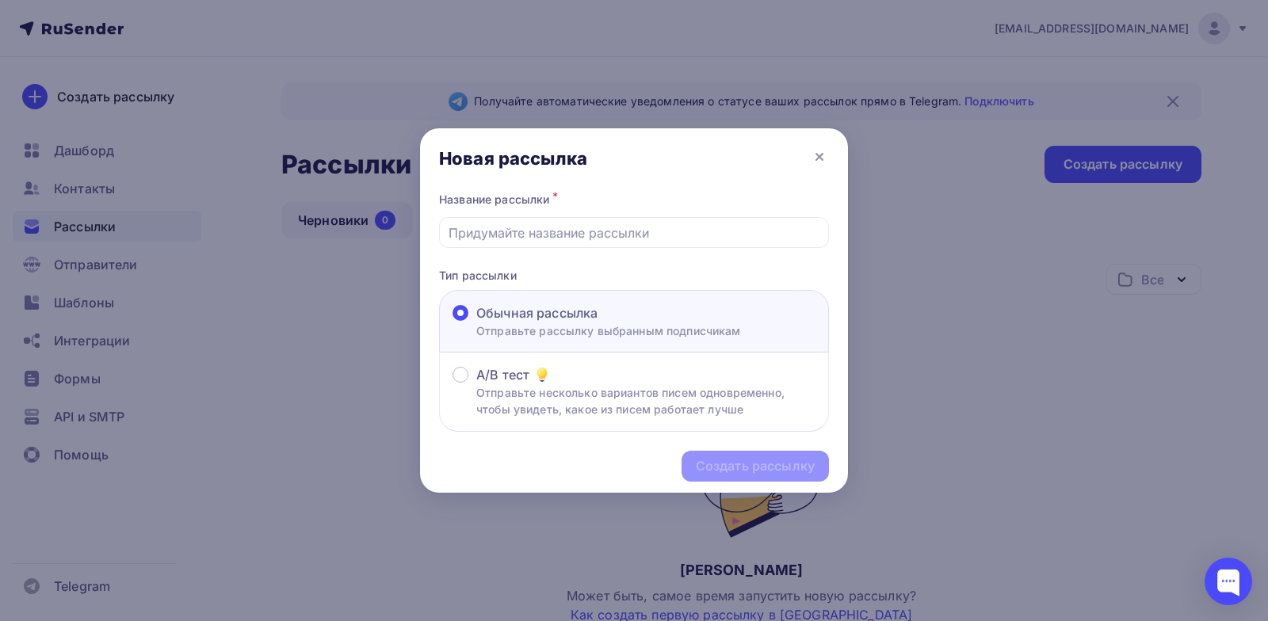
click at [529, 313] on span "Обычная рассылка" at bounding box center [536, 312] width 121 height 19
click at [476, 322] on input "Обычная рассылка Отправьте рассылку выбранным подписчикам" at bounding box center [476, 322] width 0 height 0
click at [539, 236] on input "text" at bounding box center [634, 232] width 372 height 19
type input "Ремесло и люди"
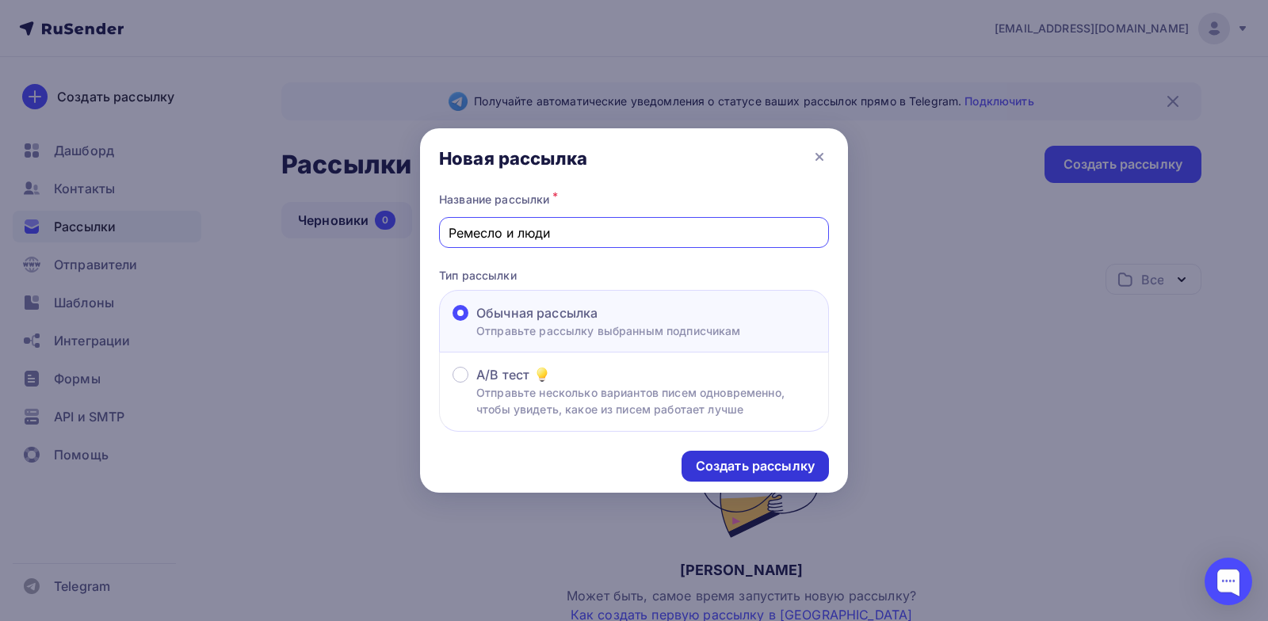
click at [735, 460] on div "Создать рассылку" at bounding box center [755, 466] width 119 height 18
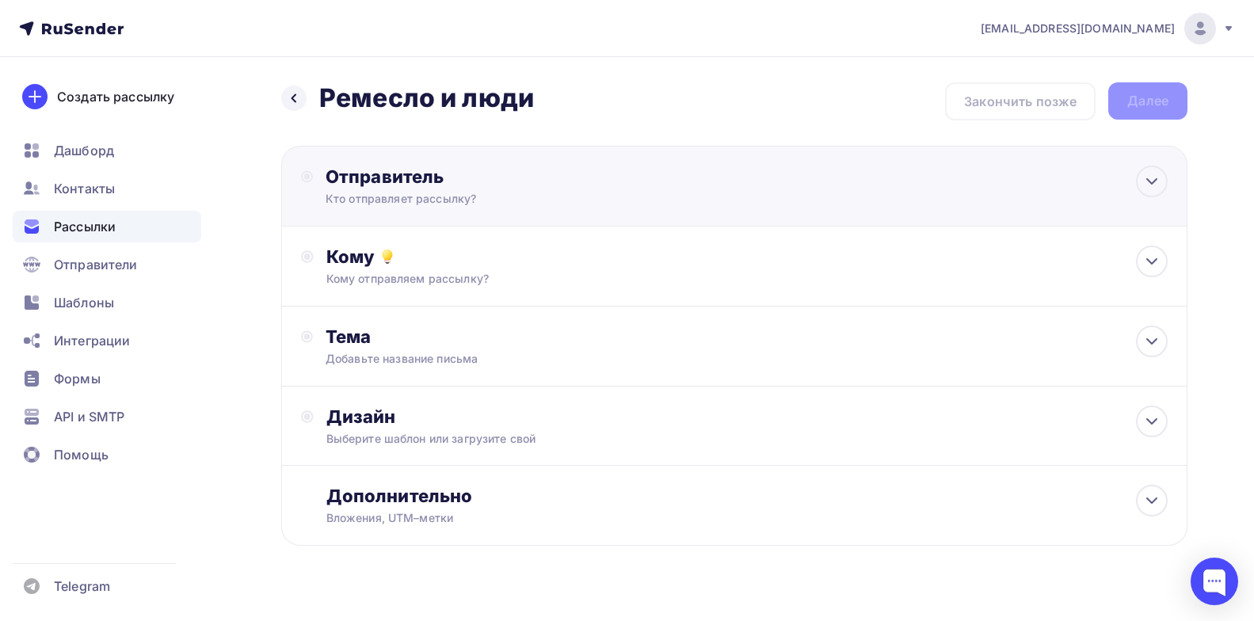
drag, startPoint x: 545, startPoint y: 188, endPoint x: 542, endPoint y: 199, distance: 11.5
click at [545, 189] on div "Отправитель Кто отправляет рассылку? Email * [EMAIL_ADDRESS][DOMAIN_NAME] [EMAI…" at bounding box center [497, 186] width 343 height 41
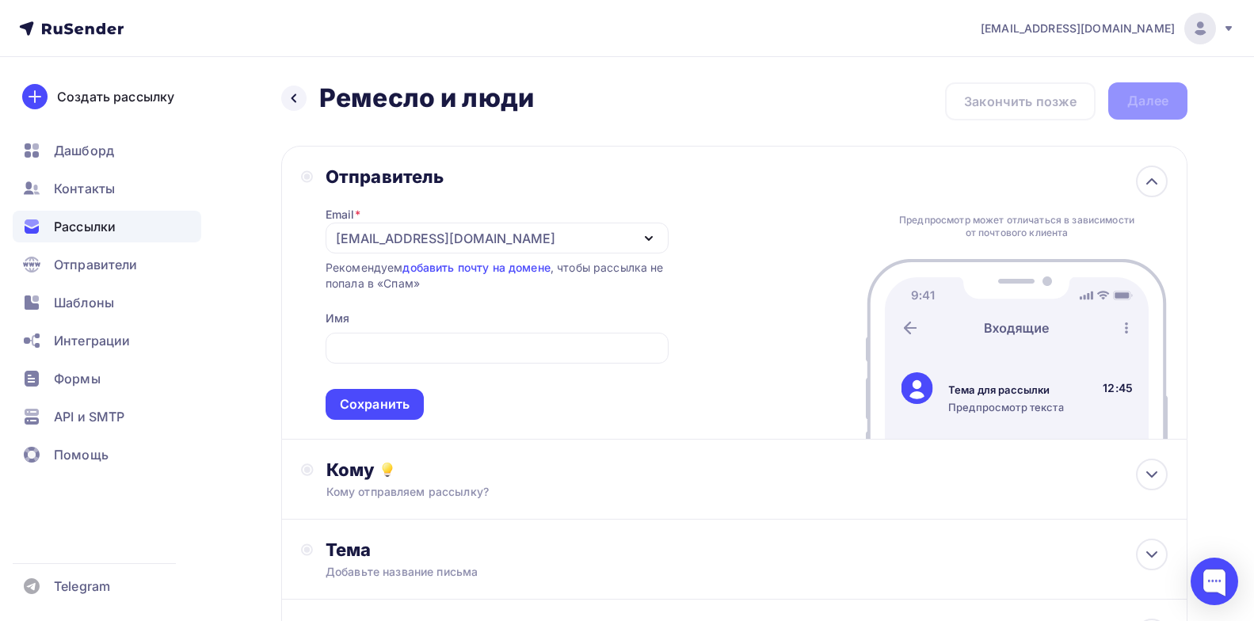
click at [753, 267] on div "Отправитель Email * [EMAIL_ADDRESS][DOMAIN_NAME] [EMAIL_ADDRESS][DOMAIN_NAME] Д…" at bounding box center [734, 293] width 906 height 294
click at [455, 347] on input "text" at bounding box center [496, 348] width 325 height 19
click at [755, 266] on div "Отправитель Email * [EMAIL_ADDRESS][DOMAIN_NAME] [EMAIL_ADDRESS][DOMAIN_NAME] Д…" at bounding box center [734, 293] width 906 height 294
drag, startPoint x: 533, startPoint y: 231, endPoint x: 429, endPoint y: 234, distance: 103.9
click at [429, 235] on div "[EMAIL_ADDRESS][DOMAIN_NAME]" at bounding box center [497, 238] width 343 height 31
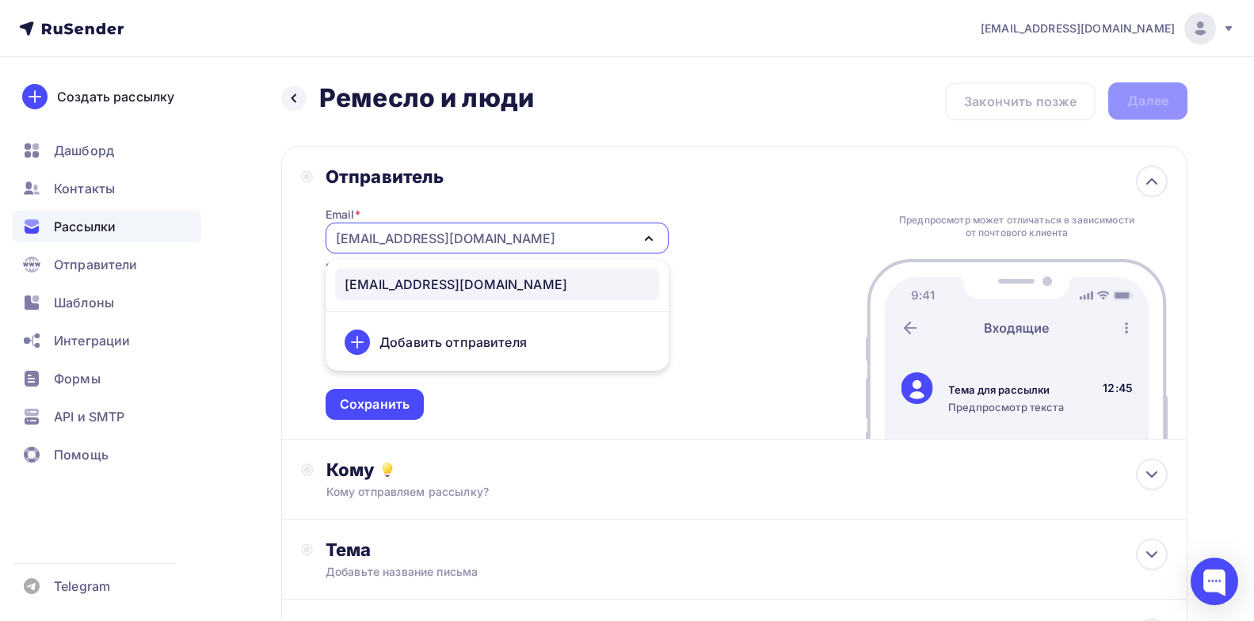
click at [811, 228] on div "Отправитель Email * [EMAIL_ADDRESS][DOMAIN_NAME] [EMAIL_ADDRESS][DOMAIN_NAME] Д…" at bounding box center [734, 293] width 906 height 294
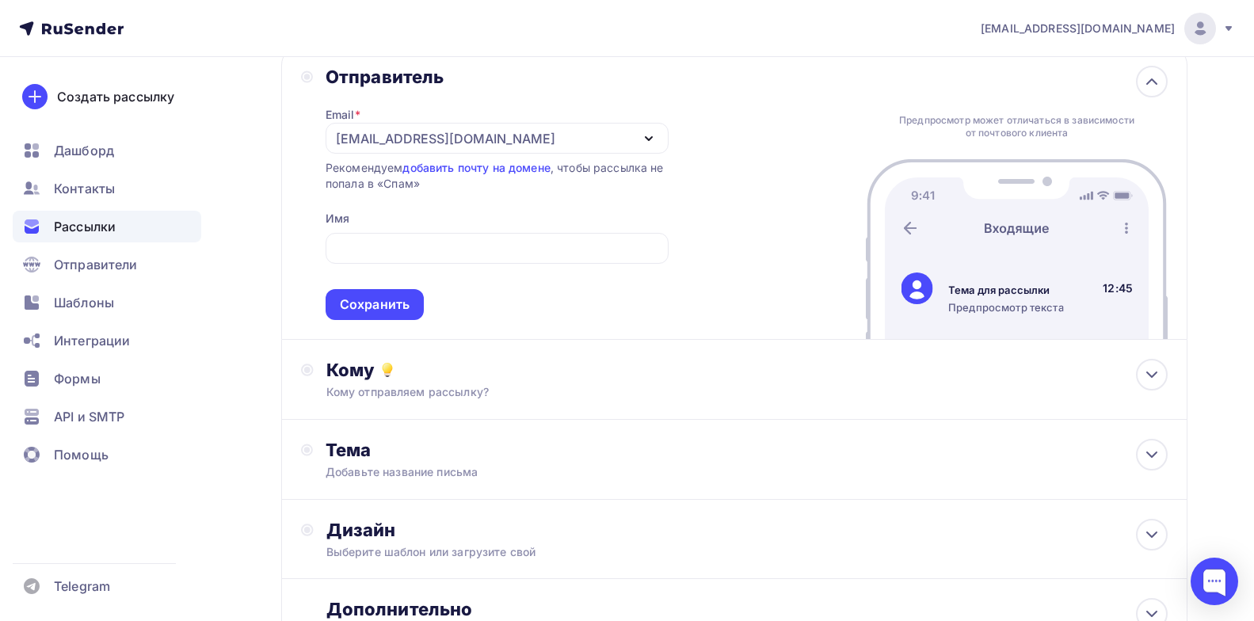
scroll to position [240, 0]
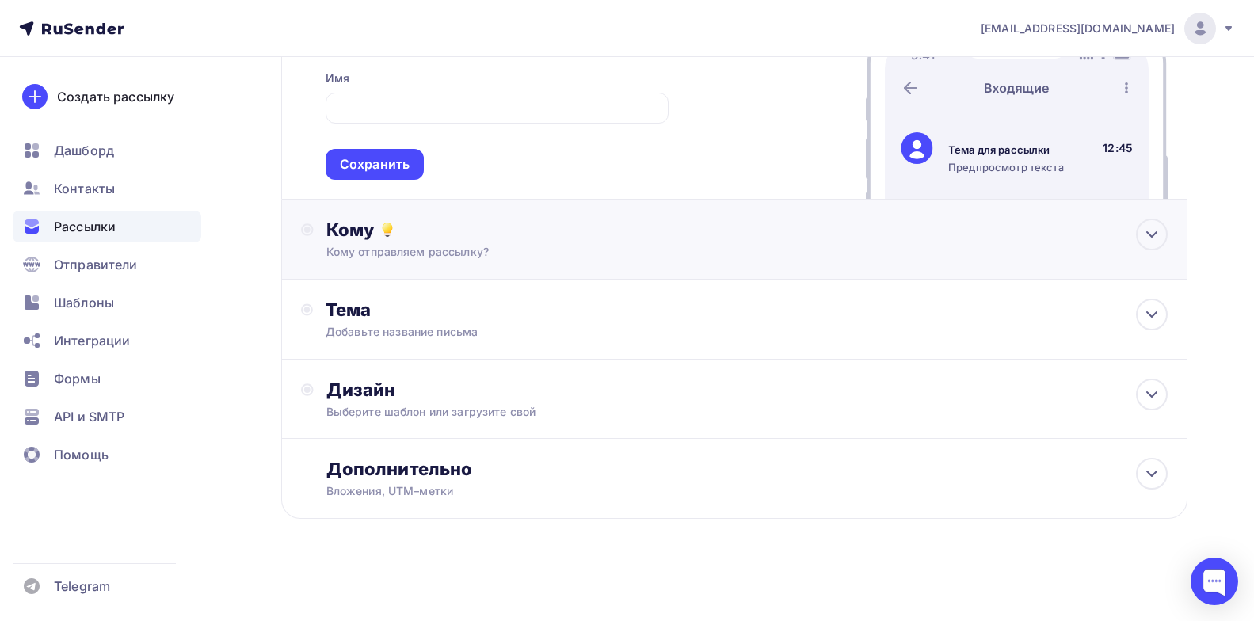
click at [524, 232] on div "Кому" at bounding box center [746, 230] width 841 height 22
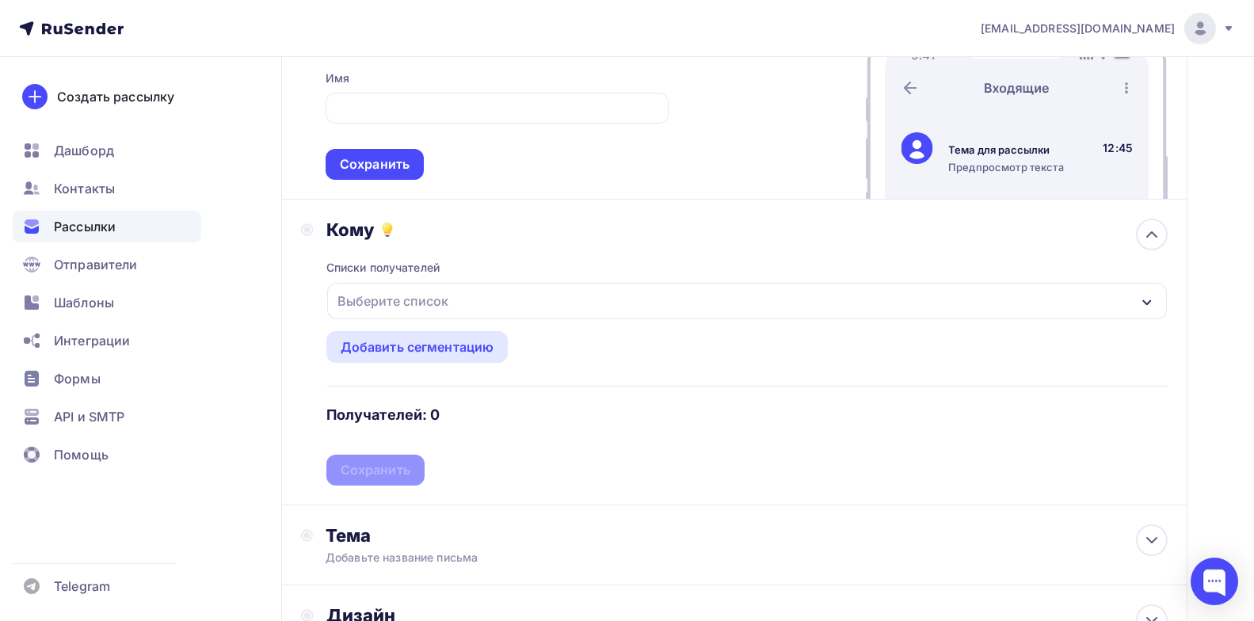
click at [500, 295] on div "Выберите список" at bounding box center [747, 301] width 840 height 36
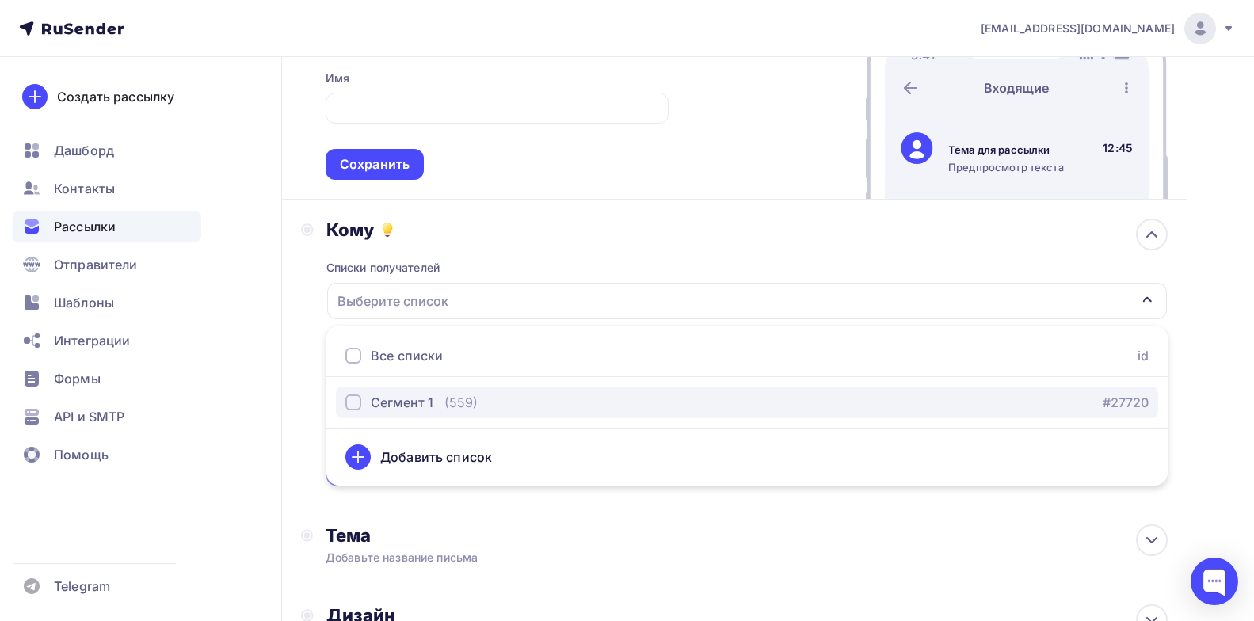
click at [435, 404] on div "Сегмент 1 (559)" at bounding box center [411, 402] width 132 height 19
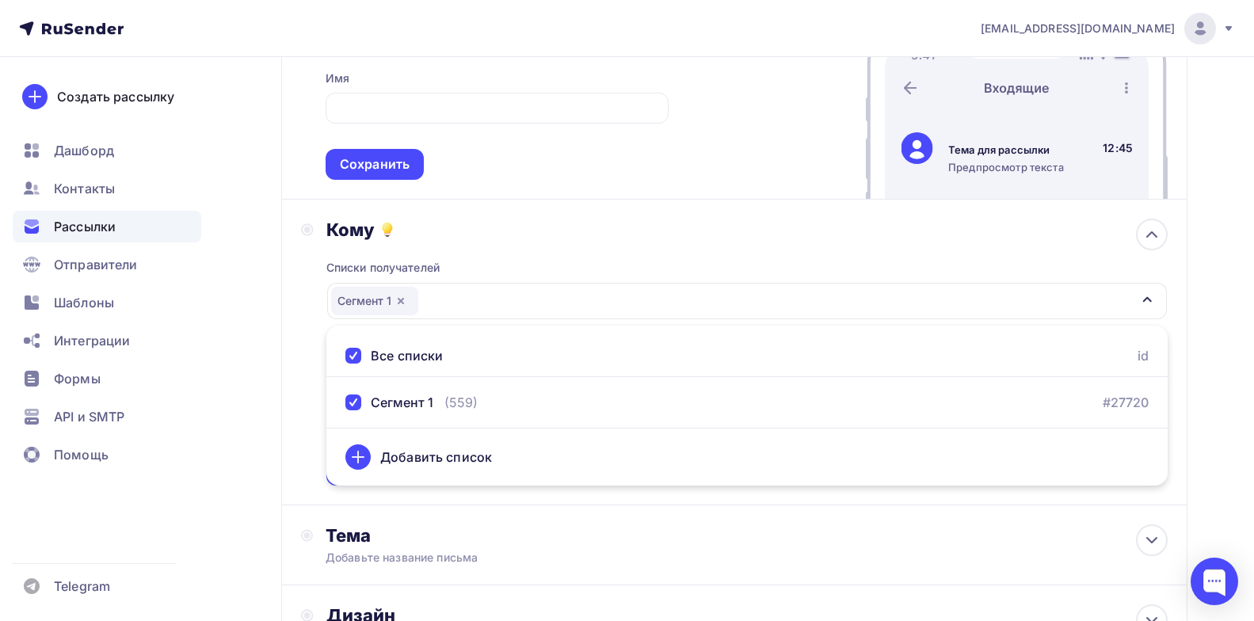
click at [645, 243] on div "Списки получателей Сегмент 1 Все списки id Сегмент 1 (559) #27720 Добавить спис…" at bounding box center [746, 363] width 841 height 245
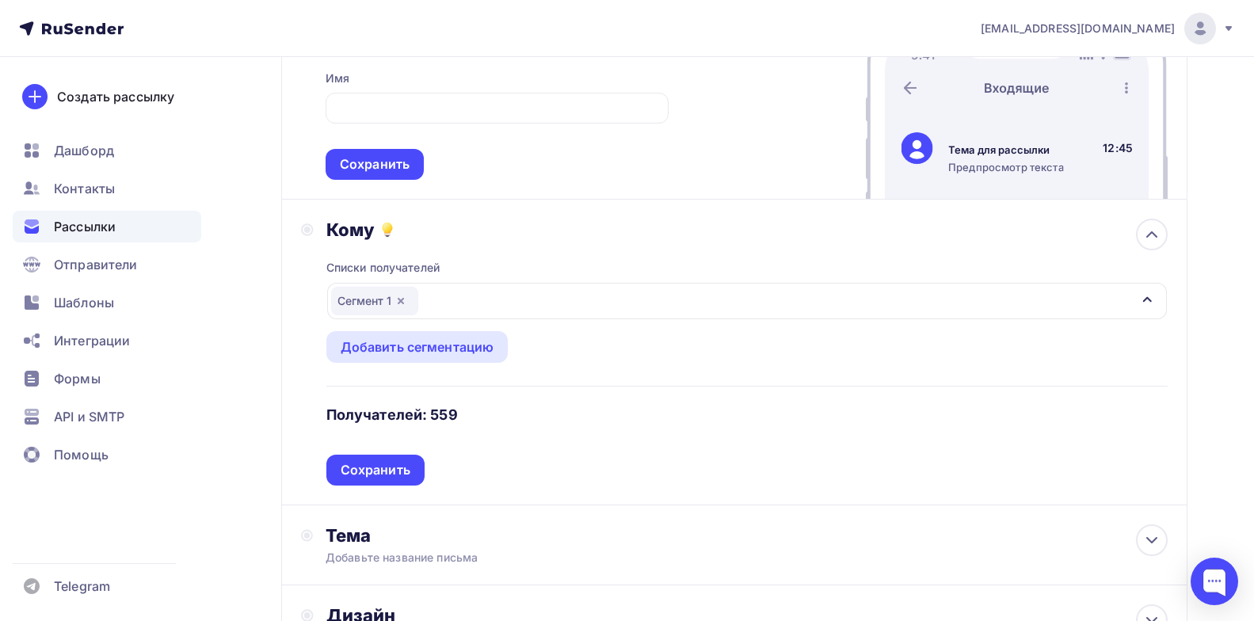
scroll to position [0, 0]
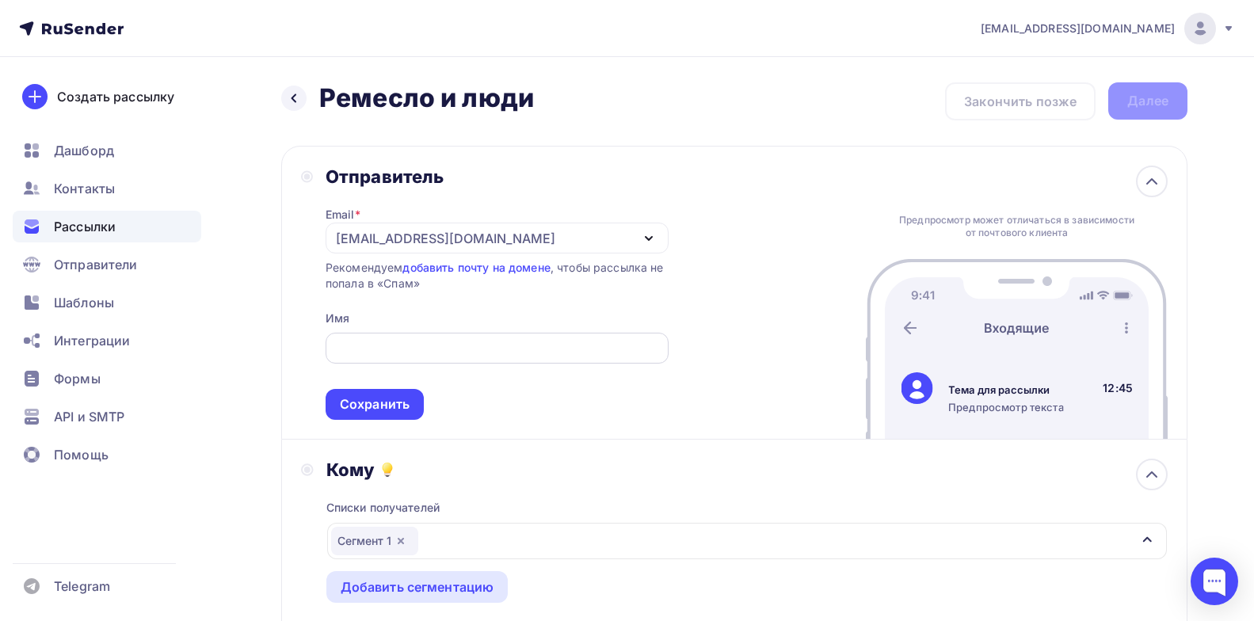
click at [410, 344] on input "text" at bounding box center [496, 348] width 325 height 19
paste input "проектная лаборатория ЗАРЯ"
drag, startPoint x: 419, startPoint y: 344, endPoint x: 448, endPoint y: 345, distance: 29.4
click at [421, 345] on input "проектная лаборатория ЗАРЯ" at bounding box center [496, 348] width 325 height 19
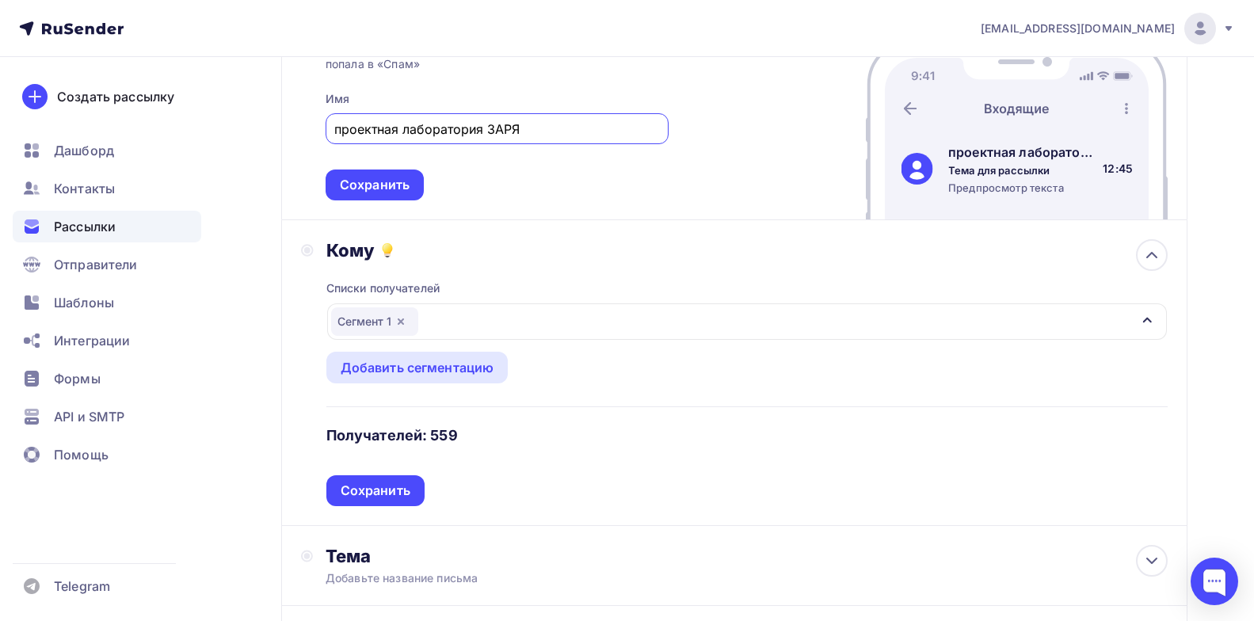
scroll to position [238, 0]
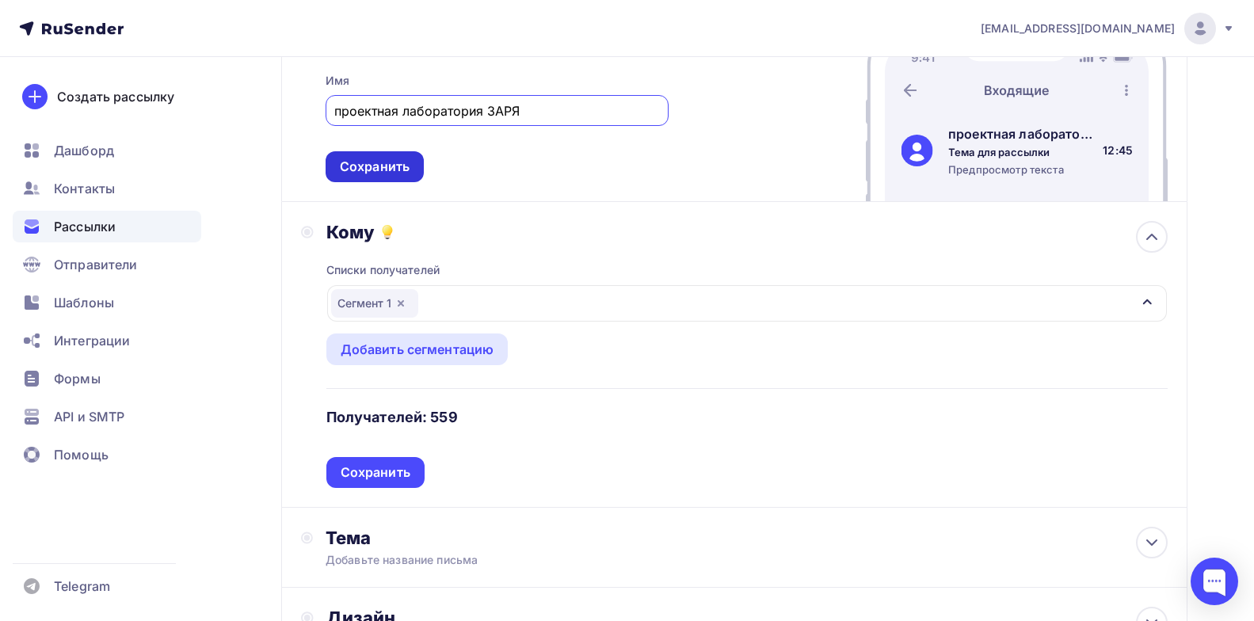
type input "проектная лаборатория ЗАРЯ"
click at [390, 164] on div "Сохранить" at bounding box center [375, 167] width 70 height 18
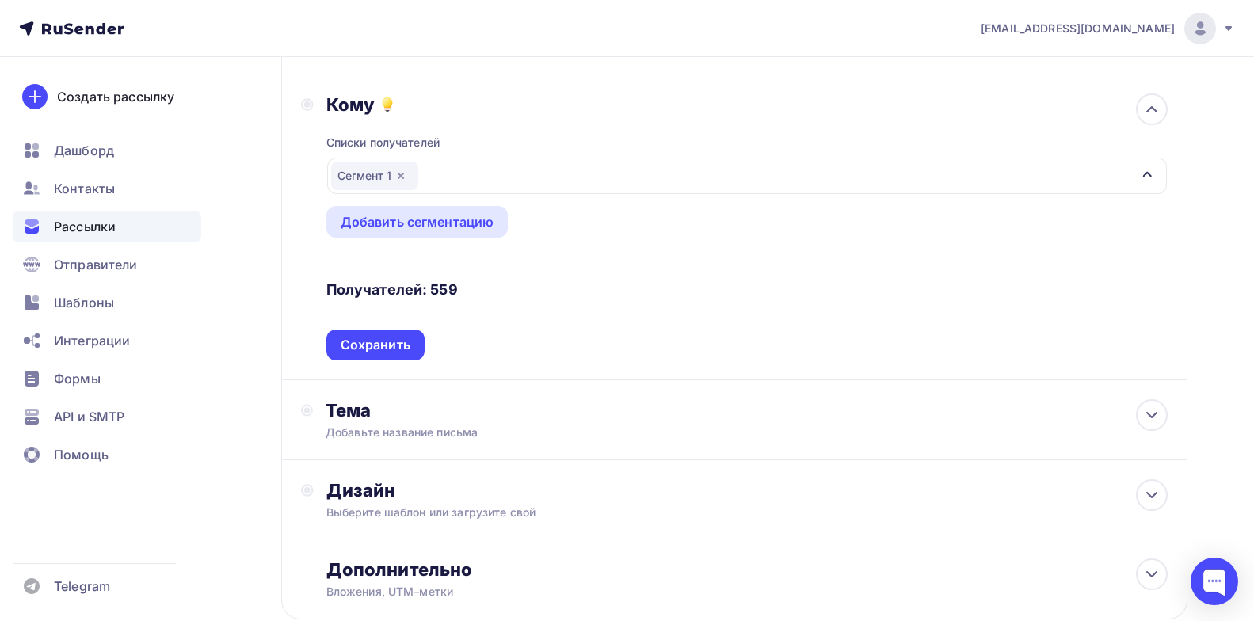
scroll to position [158, 0]
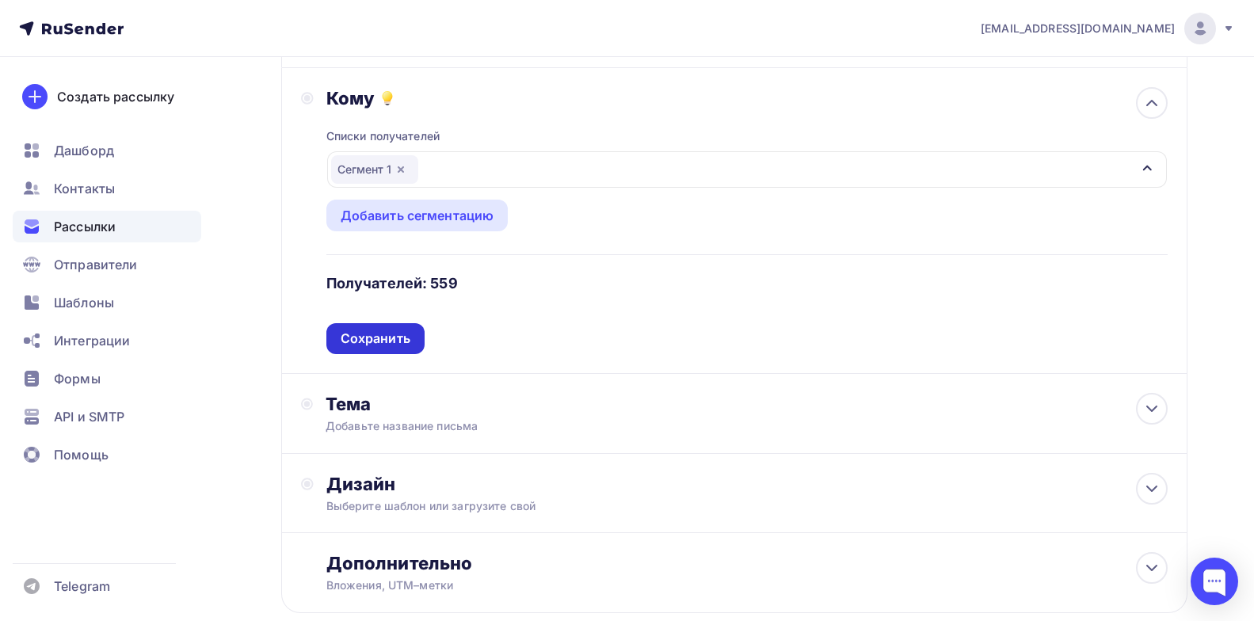
click at [387, 334] on div "Сохранить" at bounding box center [376, 339] width 70 height 18
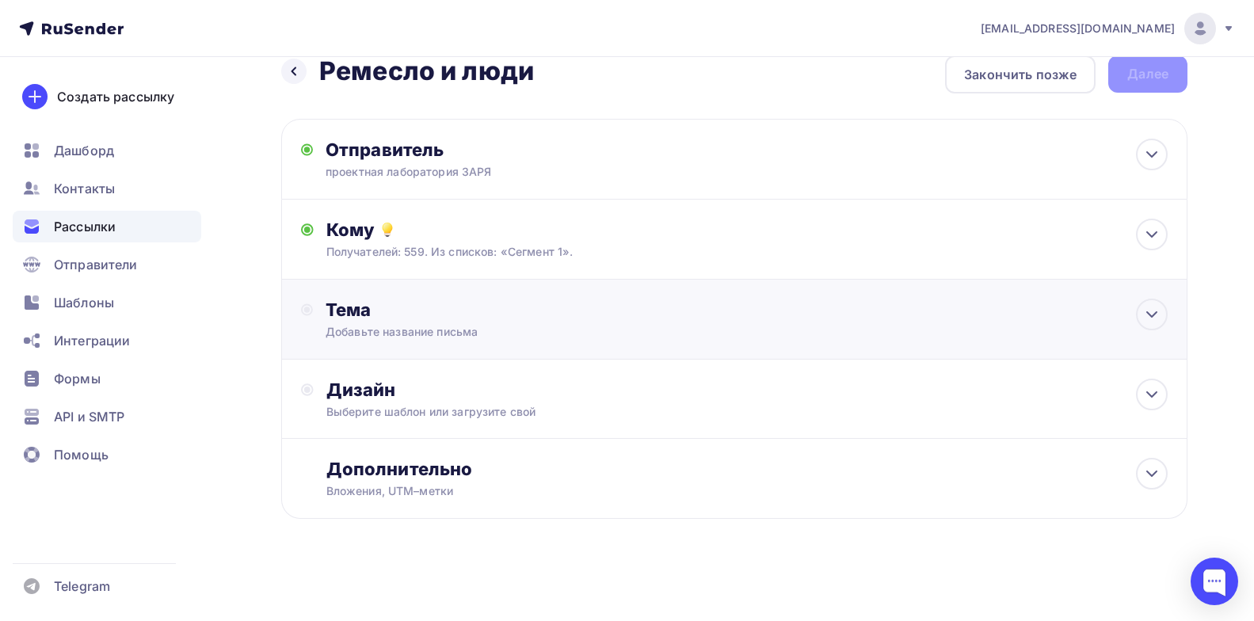
scroll to position [27, 0]
drag, startPoint x: 535, startPoint y: 315, endPoint x: 542, endPoint y: 310, distance: 8.6
click at [535, 315] on div "Тема" at bounding box center [482, 310] width 313 height 22
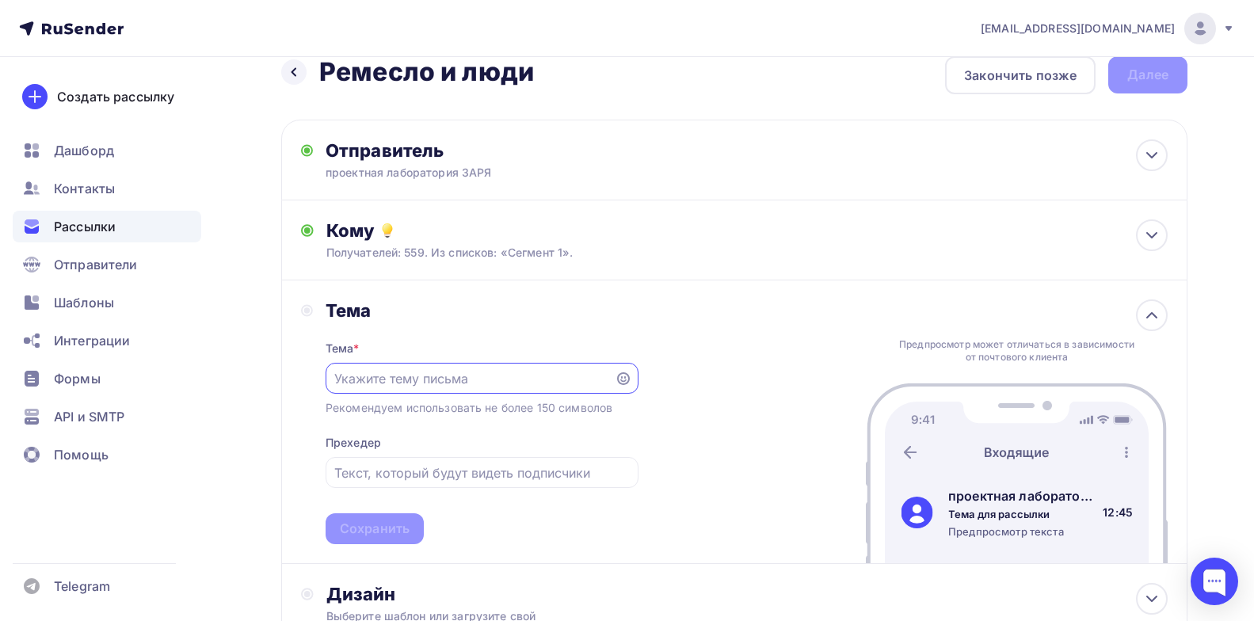
scroll to position [0, 0]
click at [357, 375] on input "text" at bounding box center [469, 378] width 271 height 19
paste input "Конференция “Ремесло и люди”_ напоминание об участии"
type input "Конференция “Ремесло и люди”_ напоминание об участии"
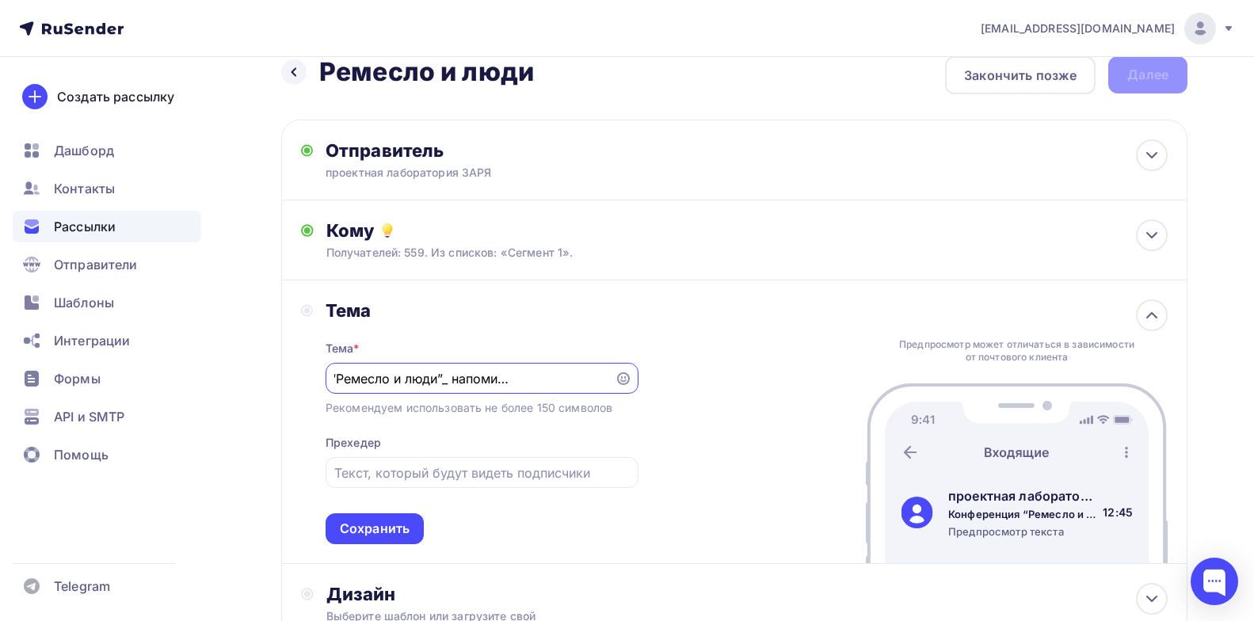
click at [661, 371] on div "Тема Тема * Конференция “Ремесло и люди”_ напоминание об участии Рекомендуем ис…" at bounding box center [734, 422] width 906 height 284
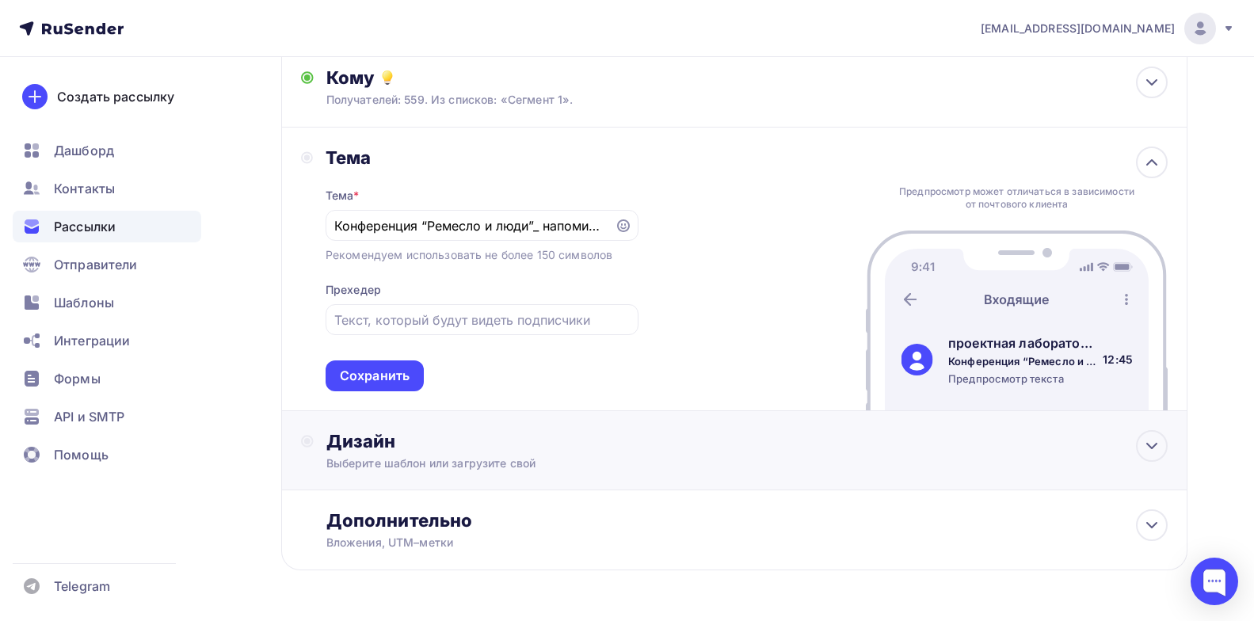
scroll to position [185, 0]
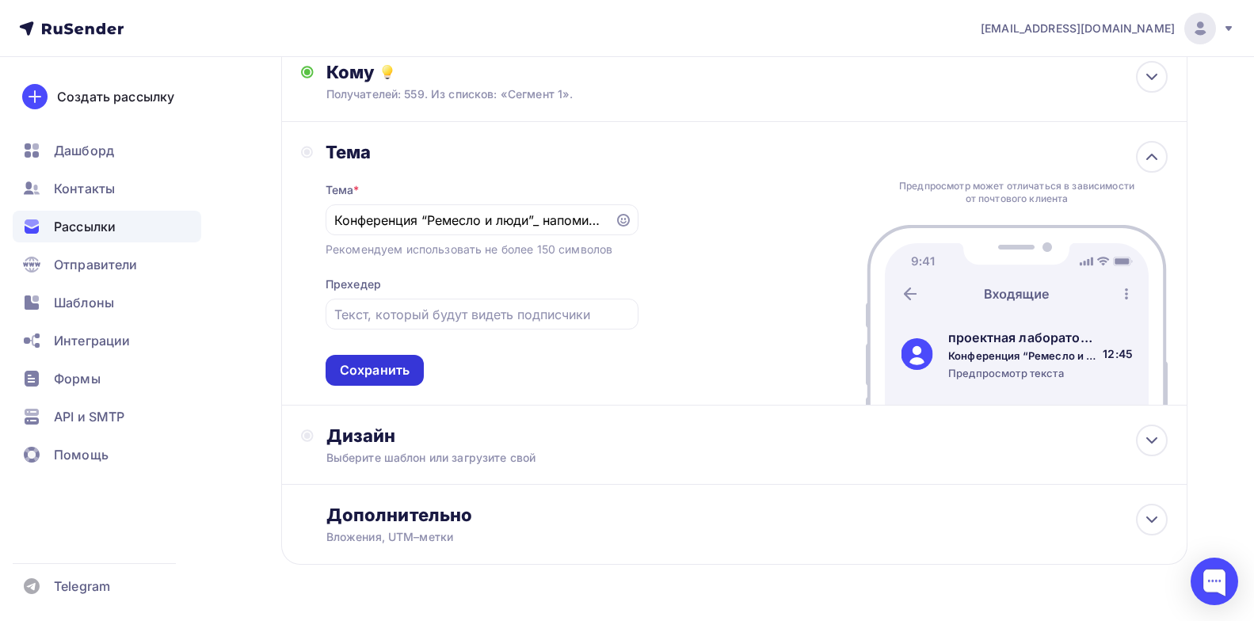
click at [391, 372] on div "Сохранить" at bounding box center [375, 370] width 70 height 18
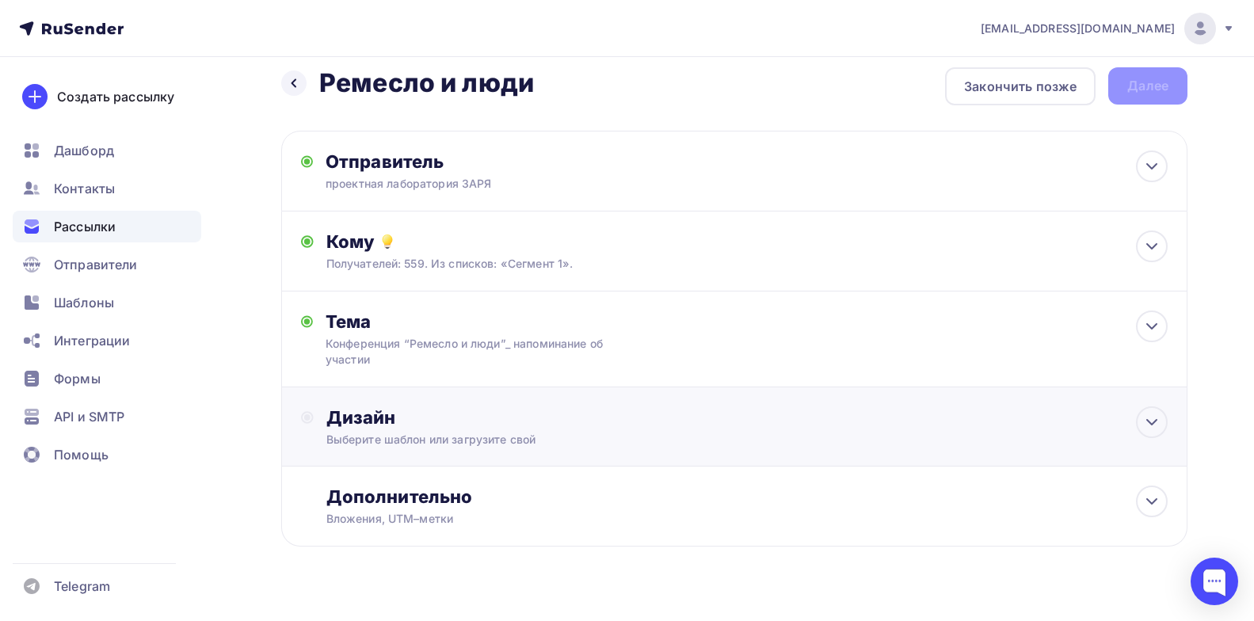
scroll to position [0, 0]
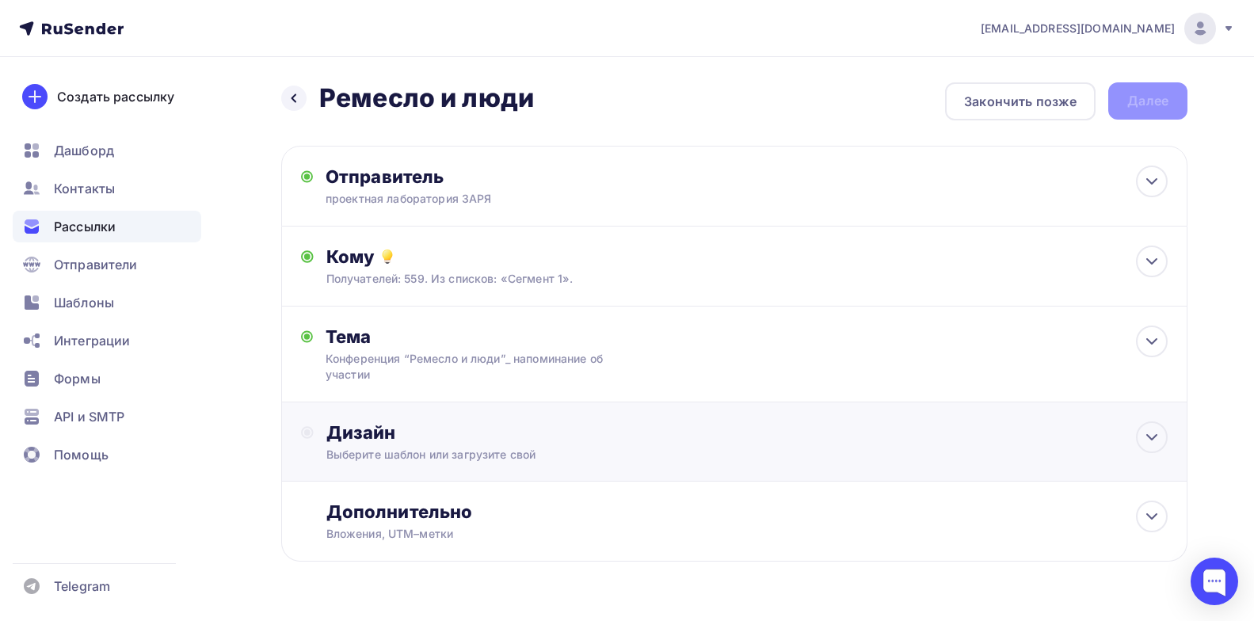
click at [688, 450] on div "Выберите шаблон или загрузите свой" at bounding box center [704, 455] width 757 height 16
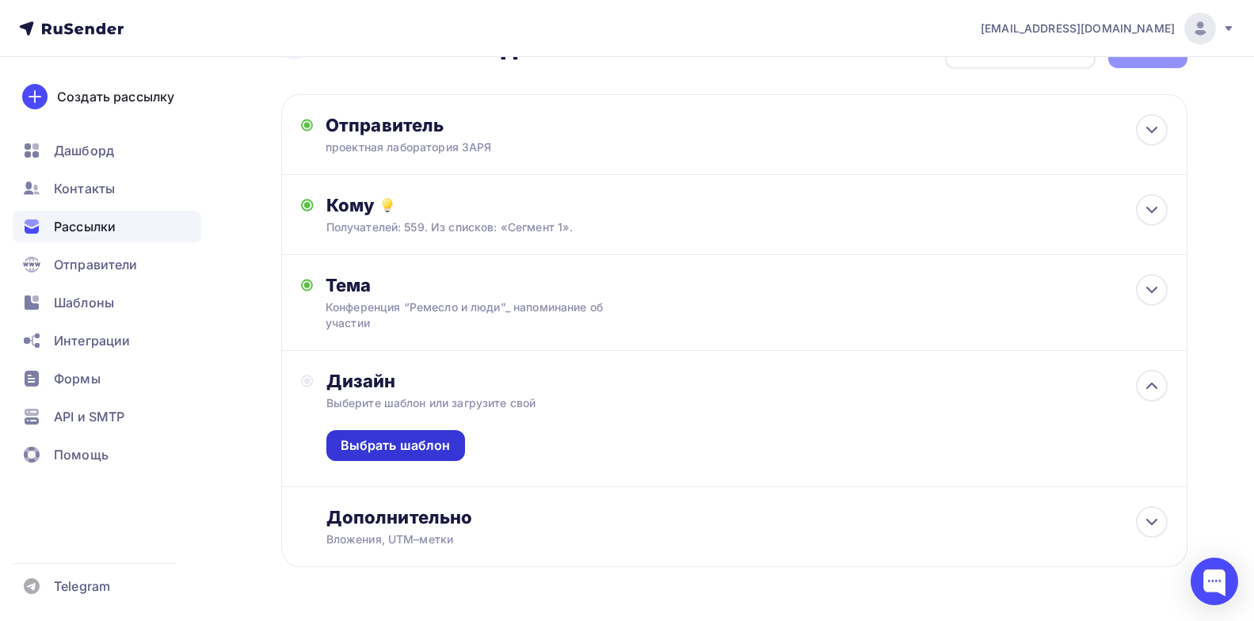
scroll to position [79, 0]
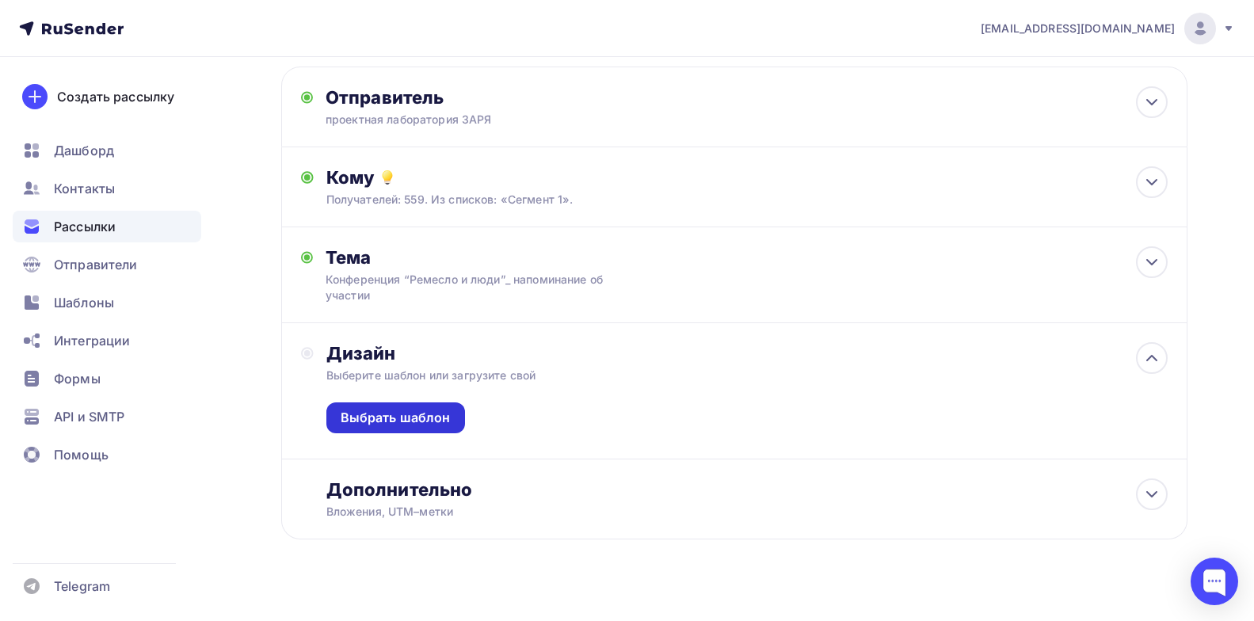
click at [419, 414] on div "Выбрать шаблон" at bounding box center [396, 418] width 110 height 18
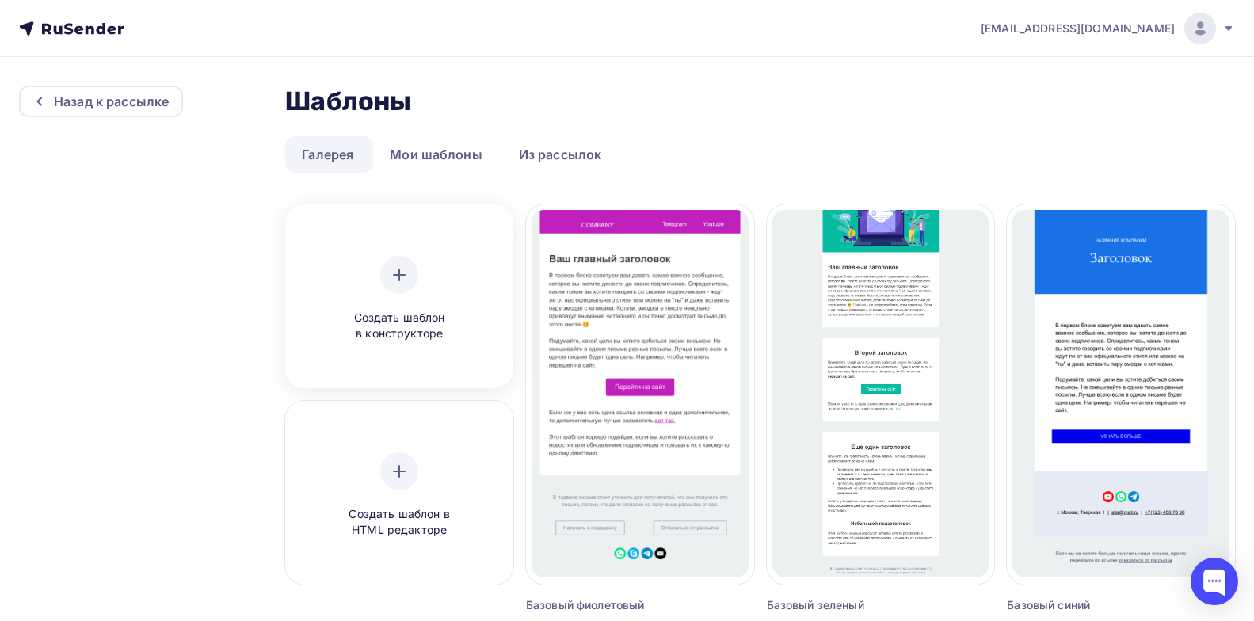
click at [415, 295] on div "Создать шаблон в конструкторе" at bounding box center [399, 299] width 151 height 86
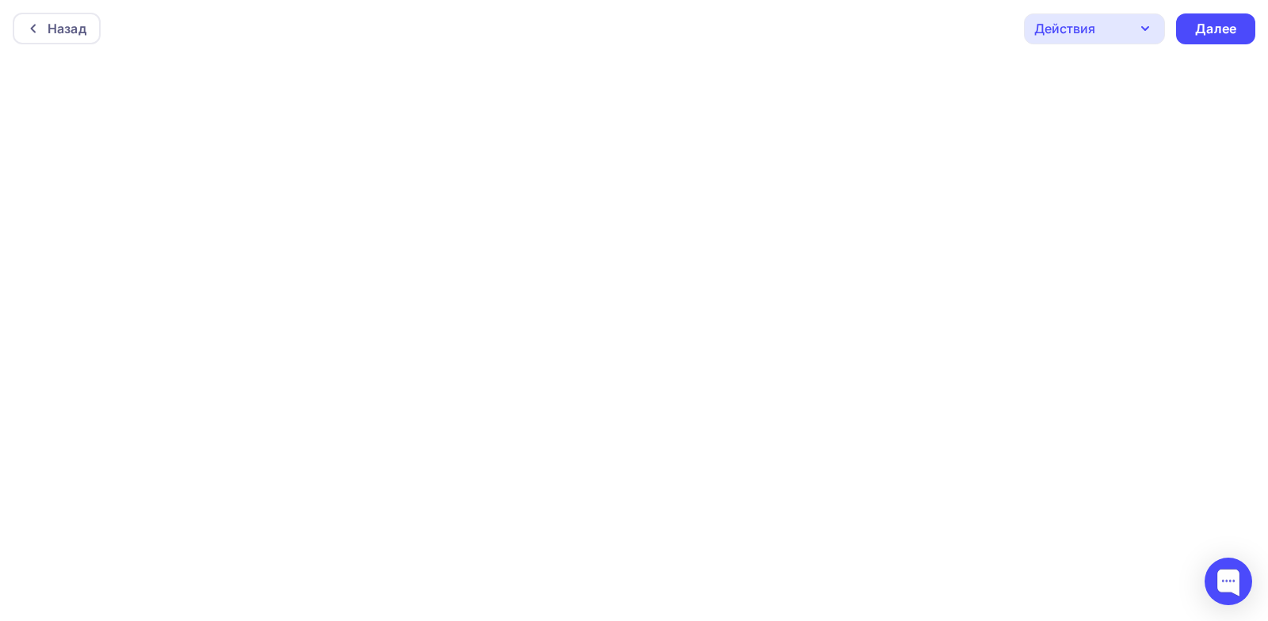
click at [398, 269] on div at bounding box center [634, 339] width 1268 height 564
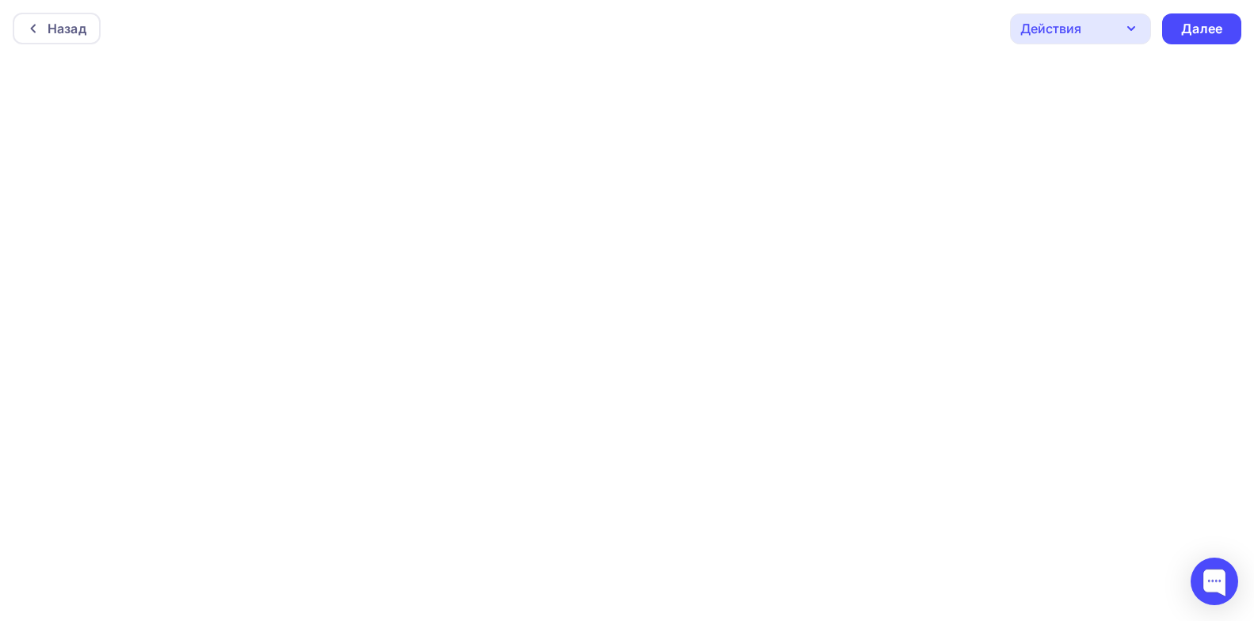
click at [1115, 25] on div "Действия" at bounding box center [1080, 28] width 141 height 31
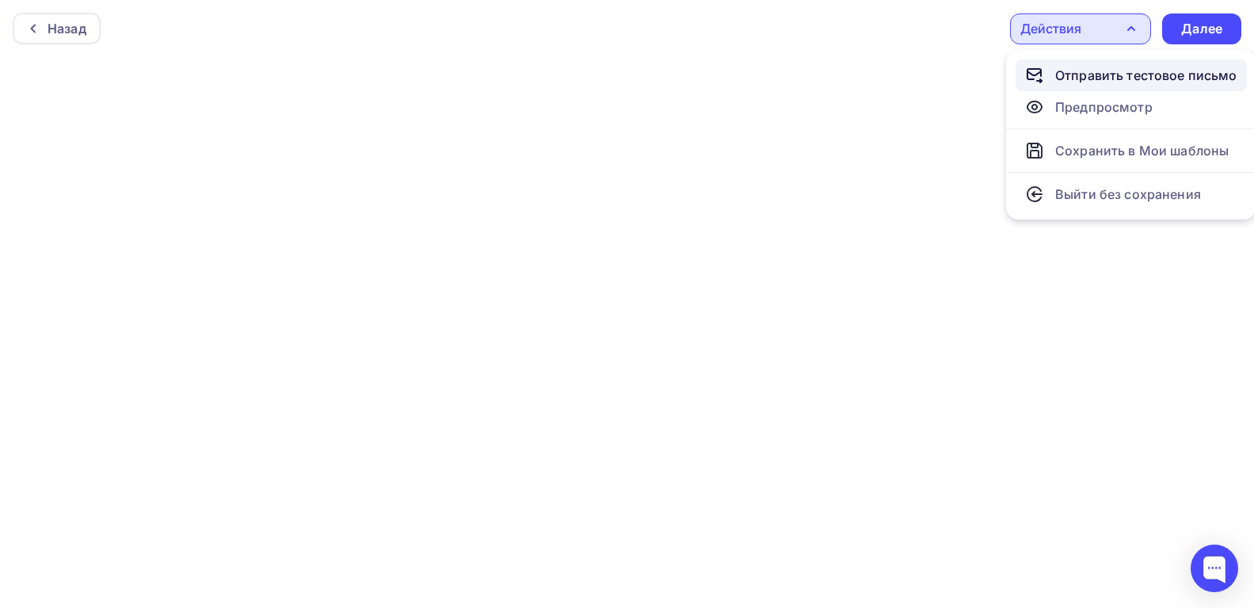
click at [1123, 75] on div "Отправить тестовое письмо" at bounding box center [1146, 75] width 182 height 19
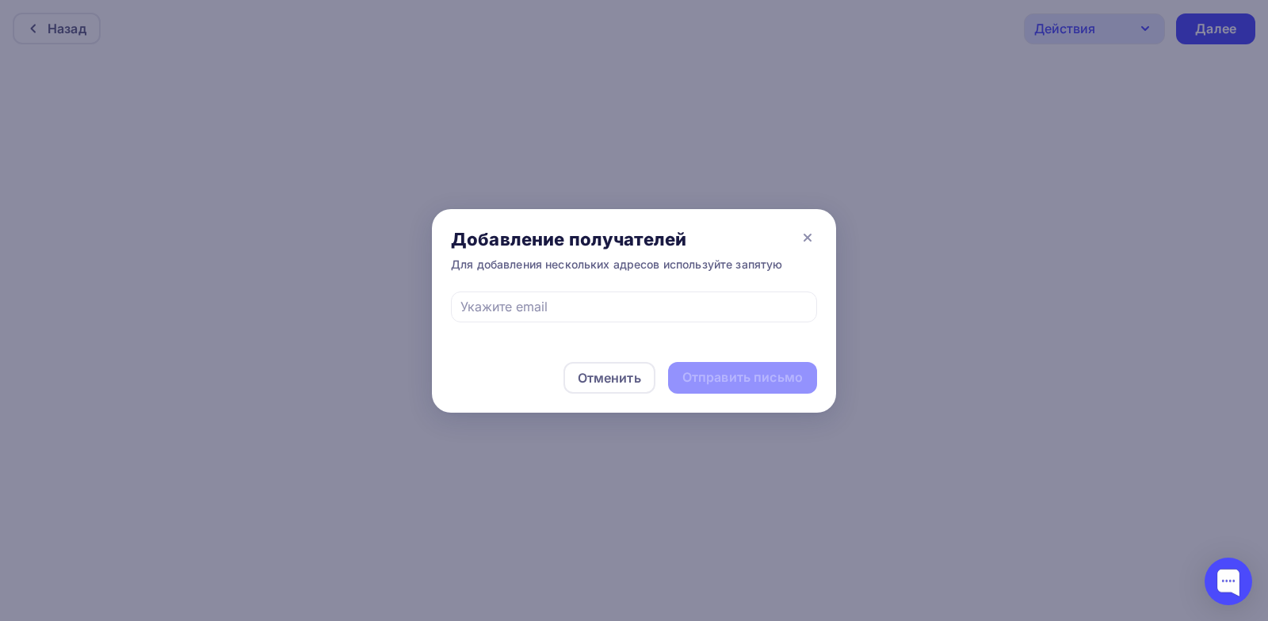
click at [461, 379] on div "Отменить Отправить письмо" at bounding box center [634, 378] width 404 height 70
click at [808, 237] on icon at bounding box center [807, 237] width 6 height 6
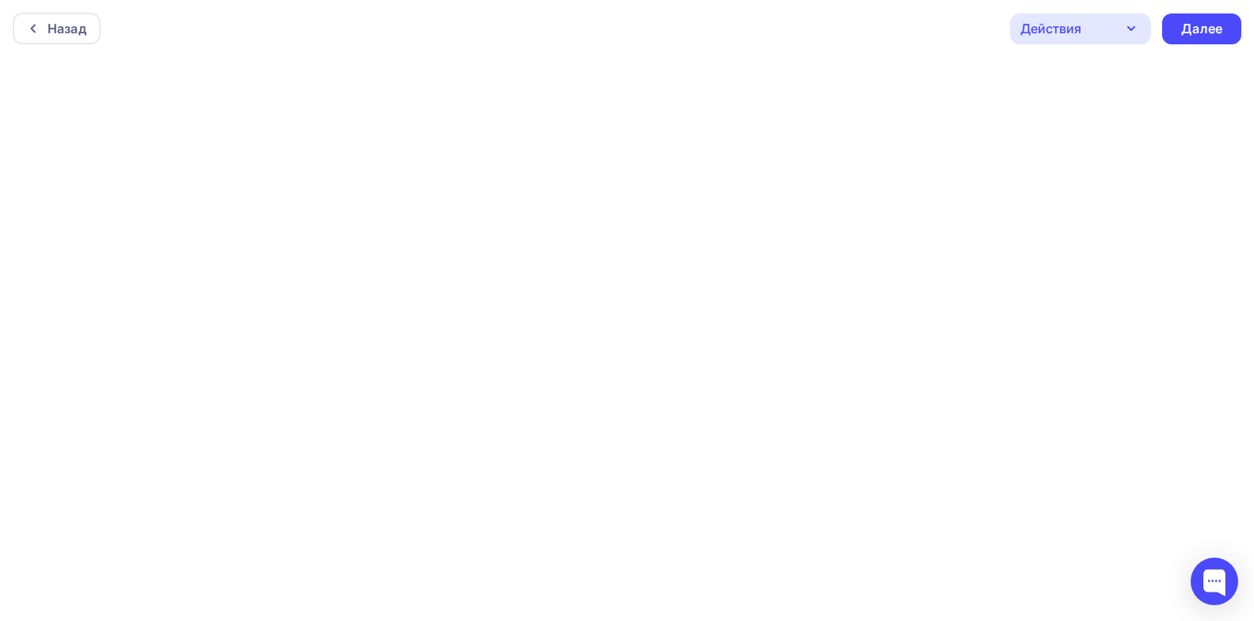
scroll to position [4, 0]
click at [1184, 28] on div "Далее" at bounding box center [1201, 25] width 41 height 18
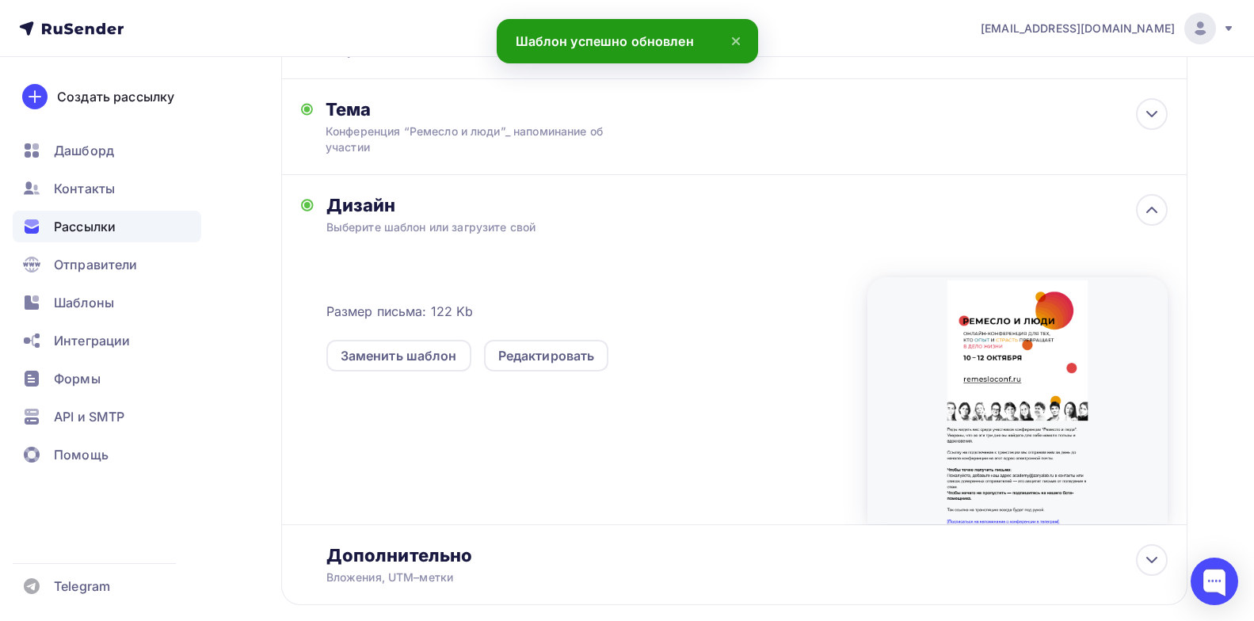
scroll to position [314, 0]
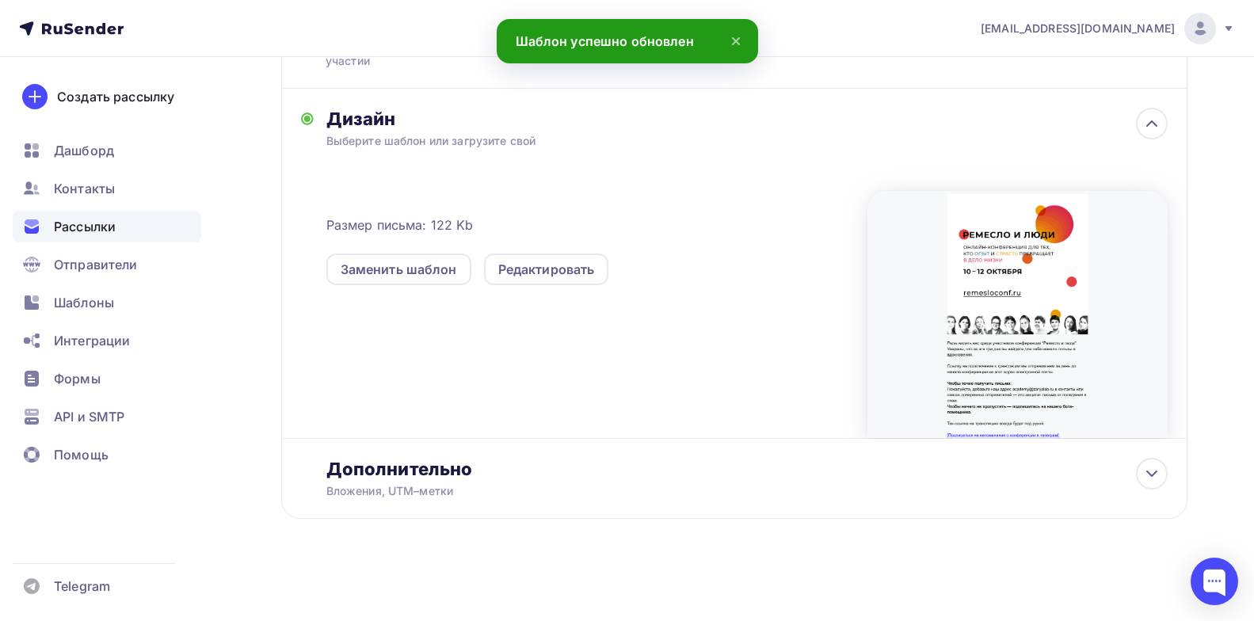
click at [1040, 270] on div at bounding box center [1017, 314] width 300 height 247
click at [912, 414] on div at bounding box center [1017, 314] width 300 height 247
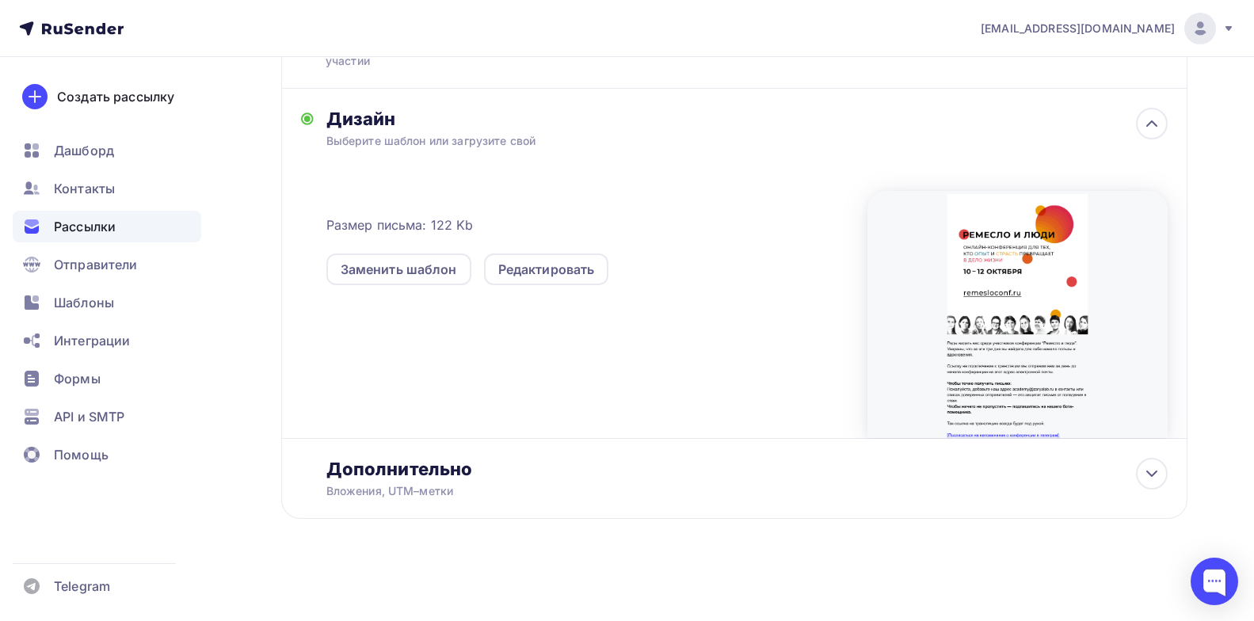
click at [1004, 301] on div at bounding box center [1017, 314] width 300 height 247
click at [1003, 300] on div at bounding box center [1017, 314] width 300 height 247
click at [913, 414] on div at bounding box center [1017, 314] width 300 height 247
drag, startPoint x: 722, startPoint y: 517, endPoint x: 734, endPoint y: 512, distance: 13.1
click at [722, 517] on div "Дополнительно Вложения, UTM–метки Вложения Добавить файл Максимальный суммарный…" at bounding box center [734, 479] width 906 height 80
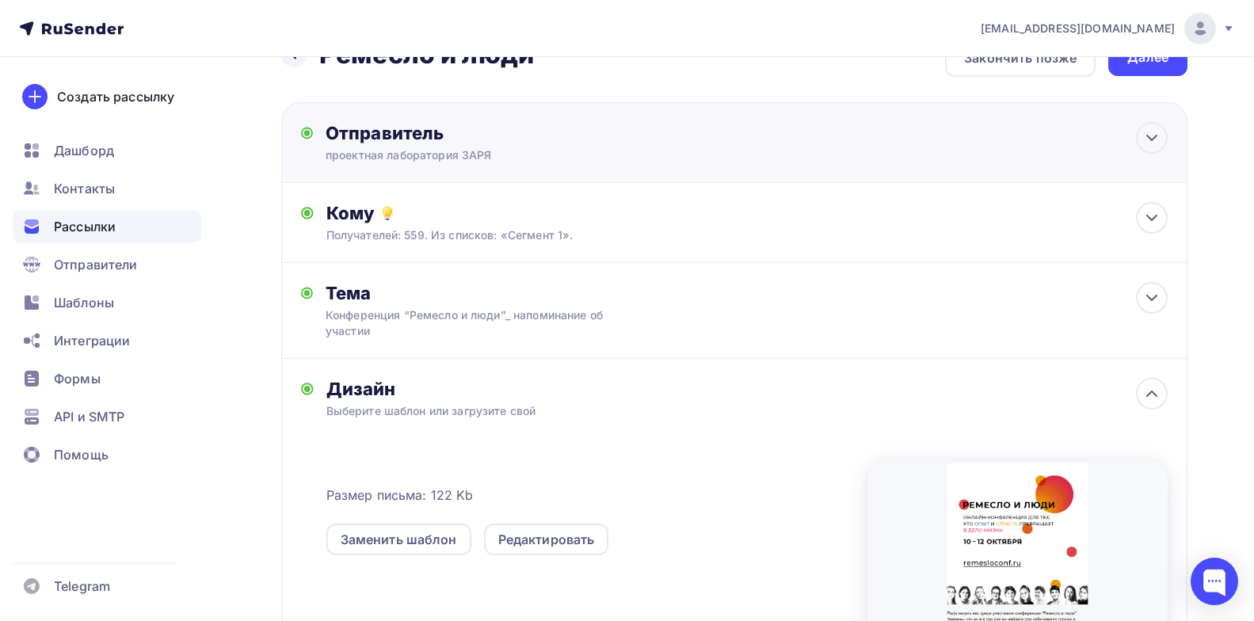
scroll to position [0, 0]
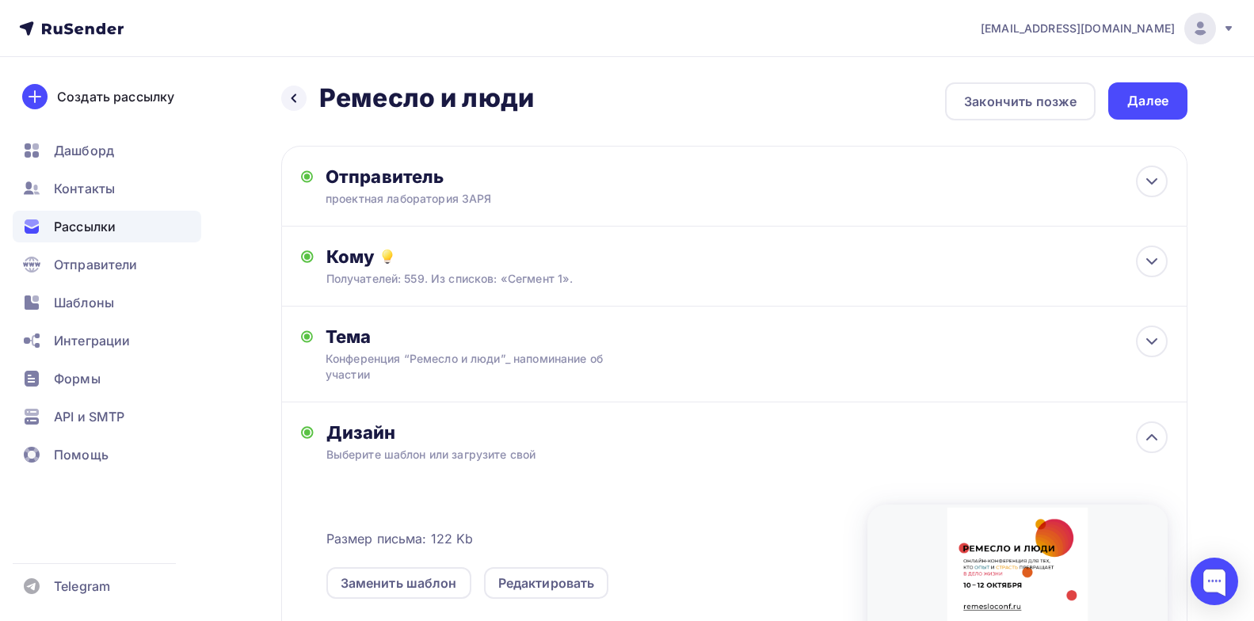
click at [1169, 106] on div "Далее" at bounding box center [1147, 100] width 79 height 37
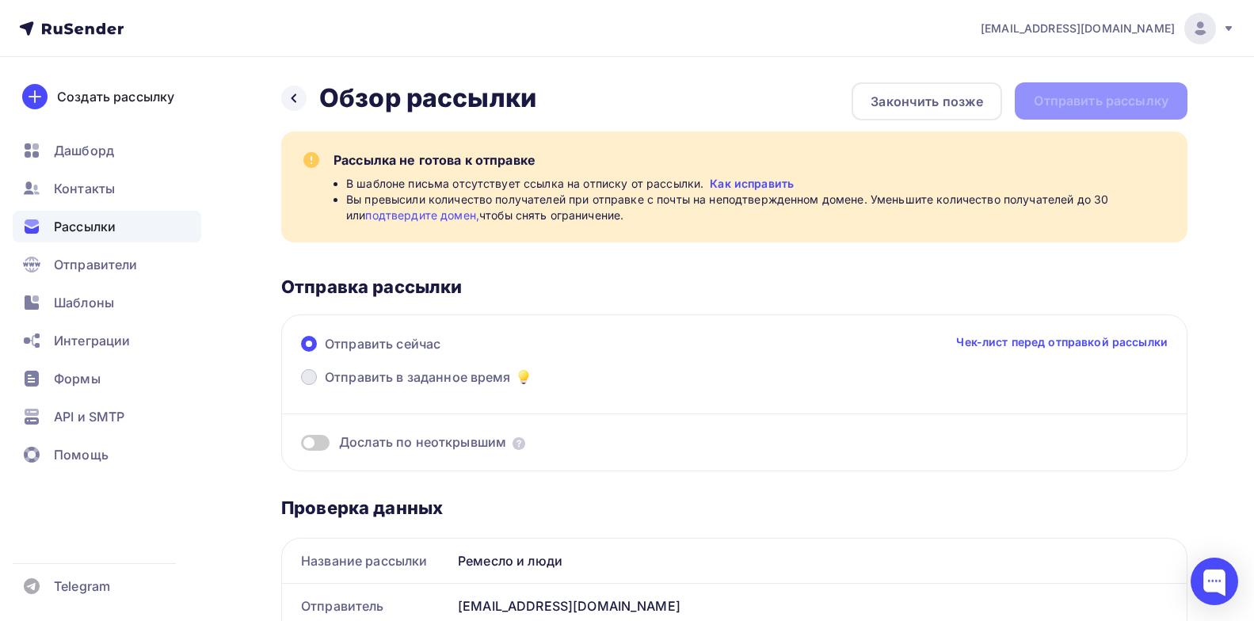
click at [311, 377] on span at bounding box center [309, 377] width 16 height 16
click at [325, 387] on input "Отправить в заданное время" at bounding box center [325, 387] width 0 height 0
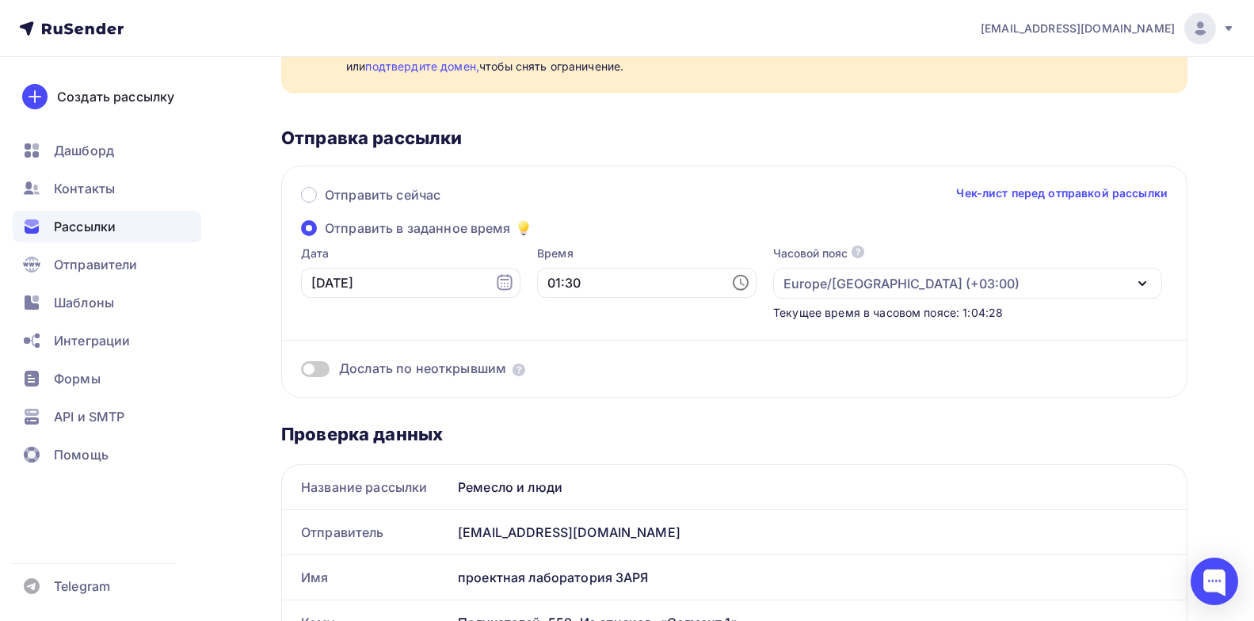
scroll to position [158, 0]
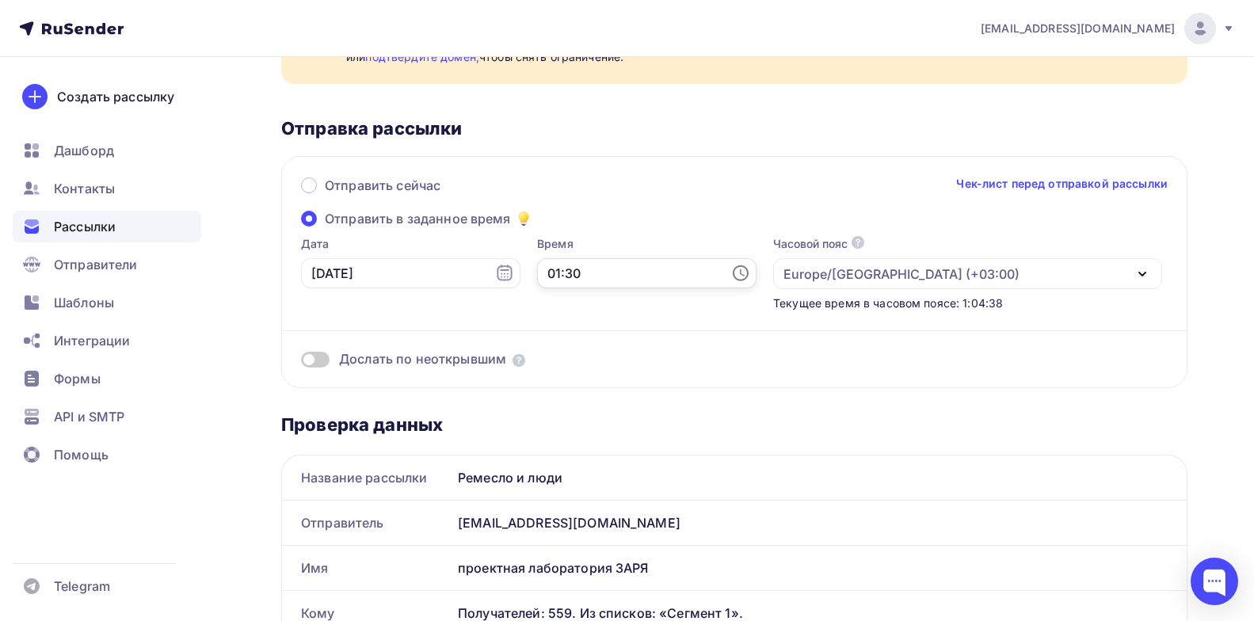
click at [584, 281] on input "01:30" at bounding box center [646, 273] width 219 height 30
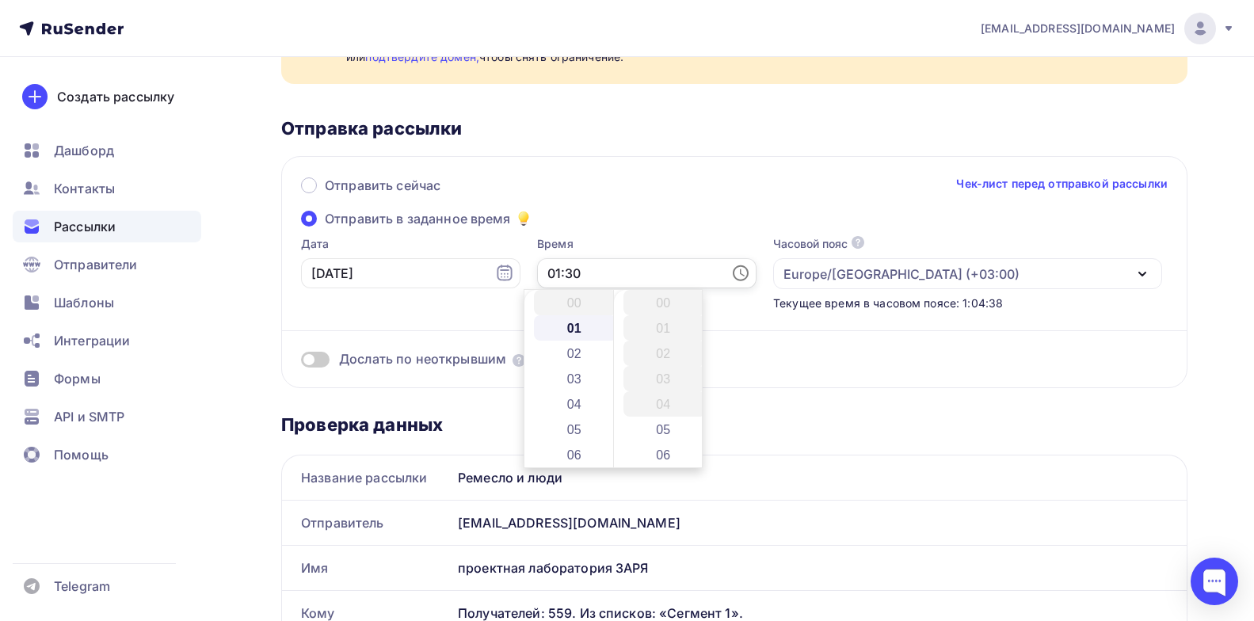
scroll to position [761, 0]
click at [539, 273] on input "01:30" at bounding box center [646, 273] width 219 height 30
type input "10:00"
click at [808, 320] on div "Дослать по неоткрывшим" at bounding box center [734, 339] width 867 height 57
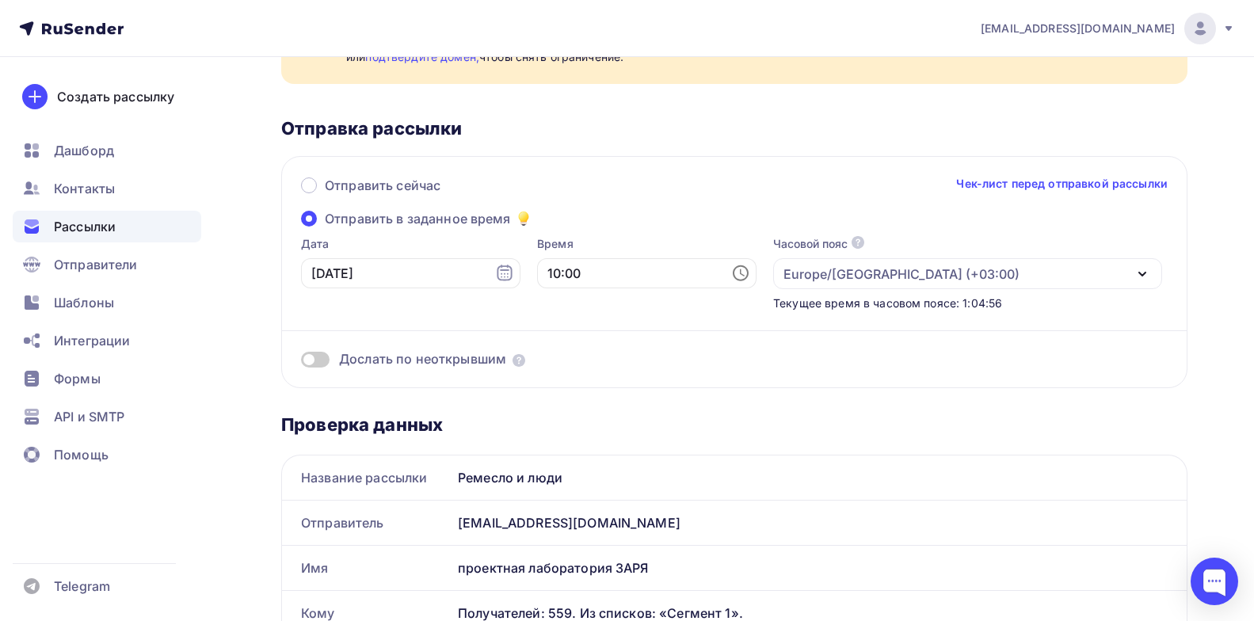
click at [1047, 184] on link "Чек-лист перед отправкой рассылки" at bounding box center [1062, 184] width 212 height 16
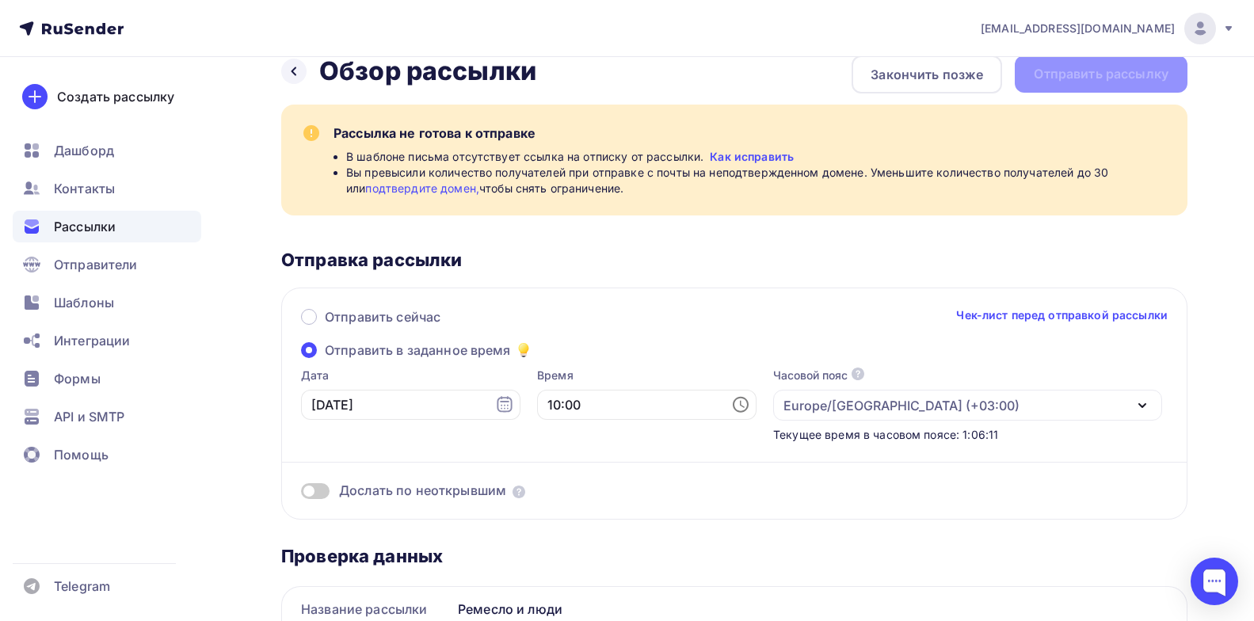
scroll to position [0, 0]
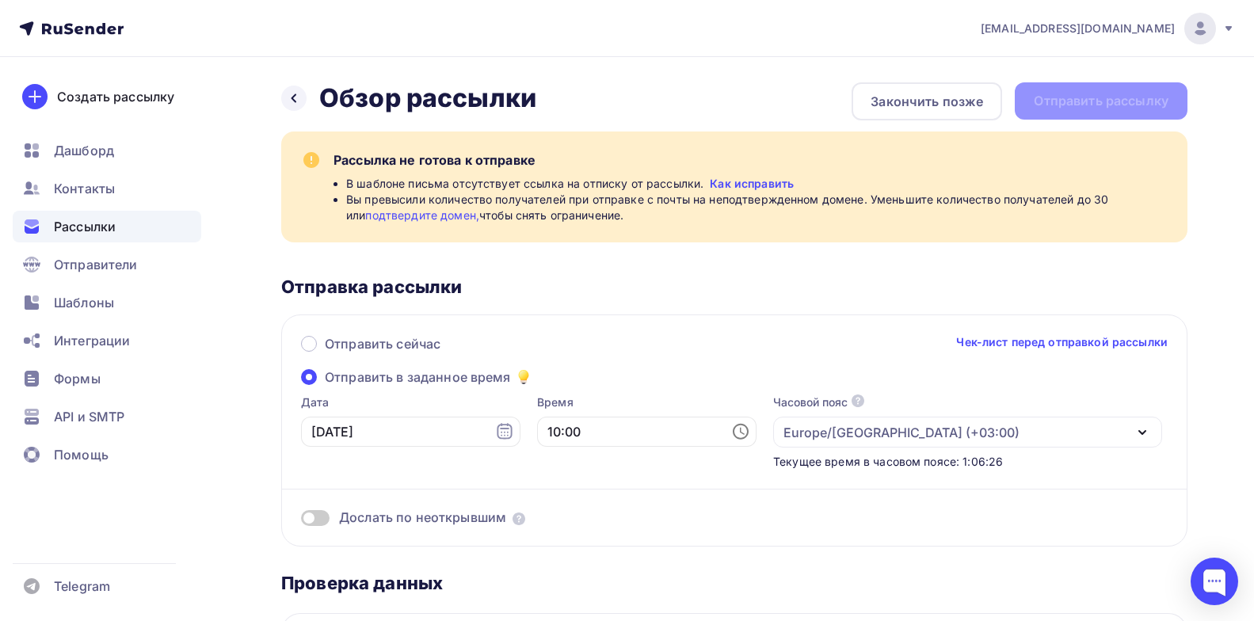
click at [387, 215] on link "подтвердите домен," at bounding box center [422, 214] width 114 height 13
click at [1222, 21] on div "[EMAIL_ADDRESS][DOMAIN_NAME]" at bounding box center [1108, 29] width 254 height 32
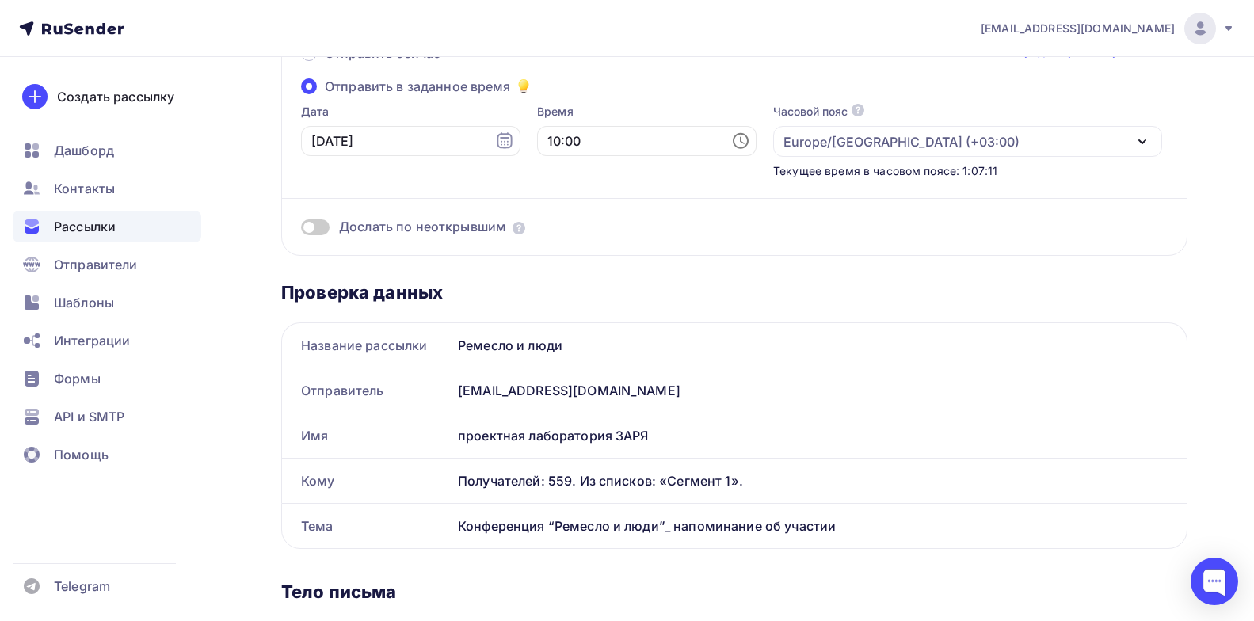
scroll to position [317, 0]
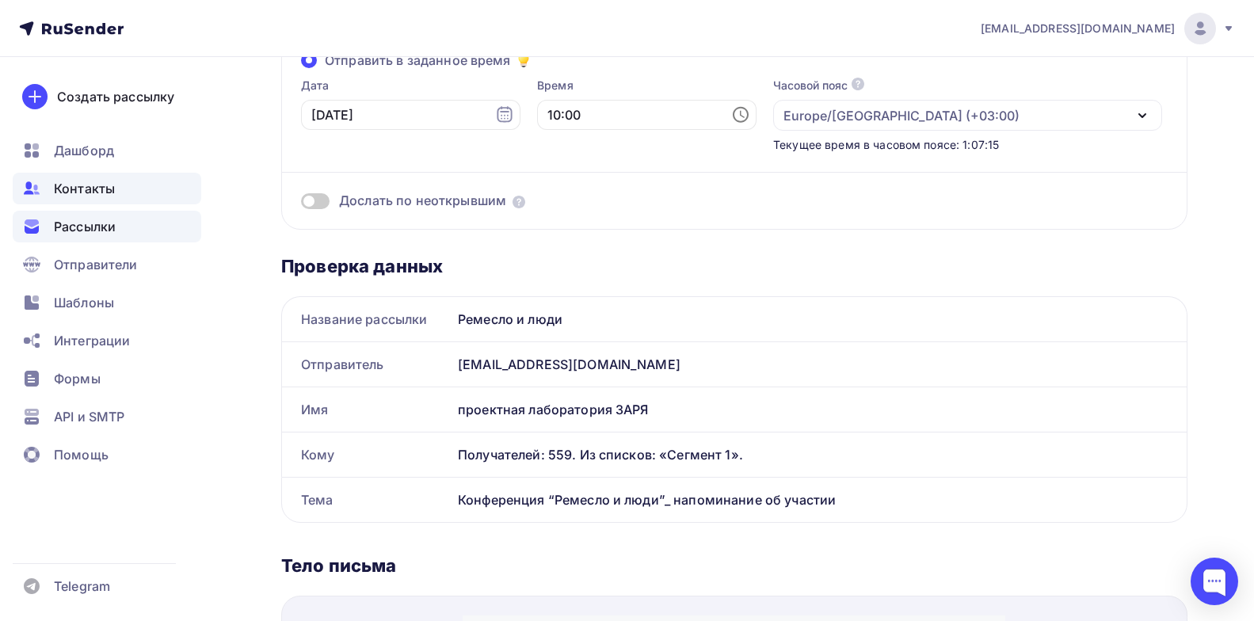
click at [89, 193] on span "Контакты" at bounding box center [84, 188] width 61 height 19
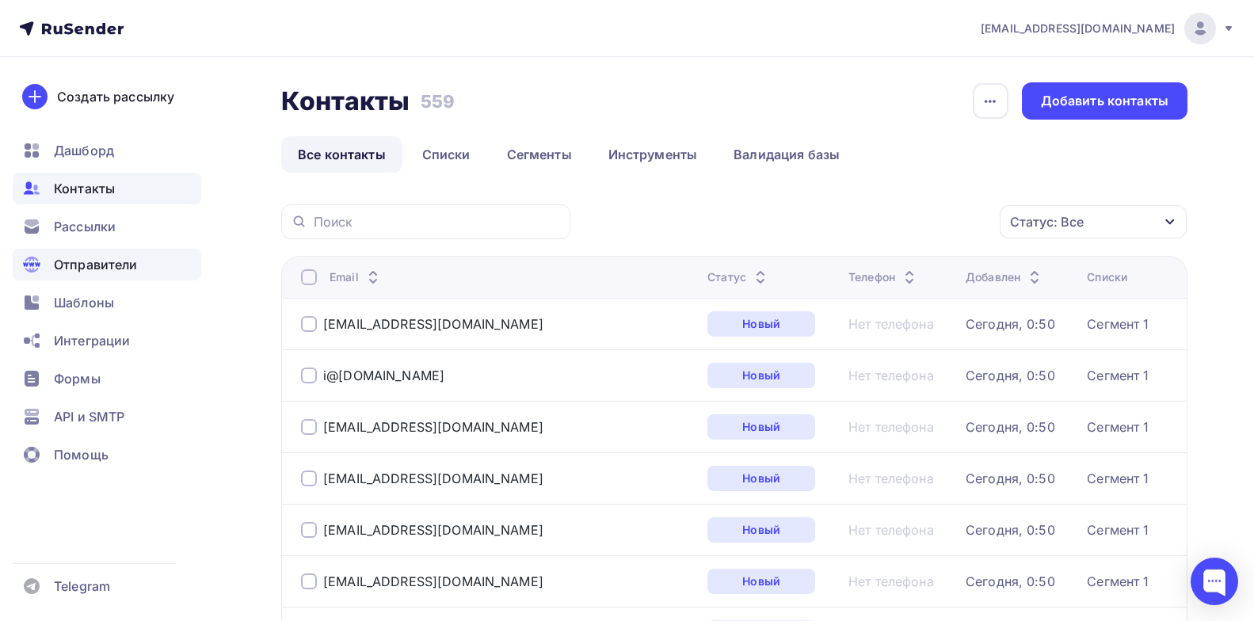
click at [101, 272] on span "Отправители" at bounding box center [96, 264] width 84 height 19
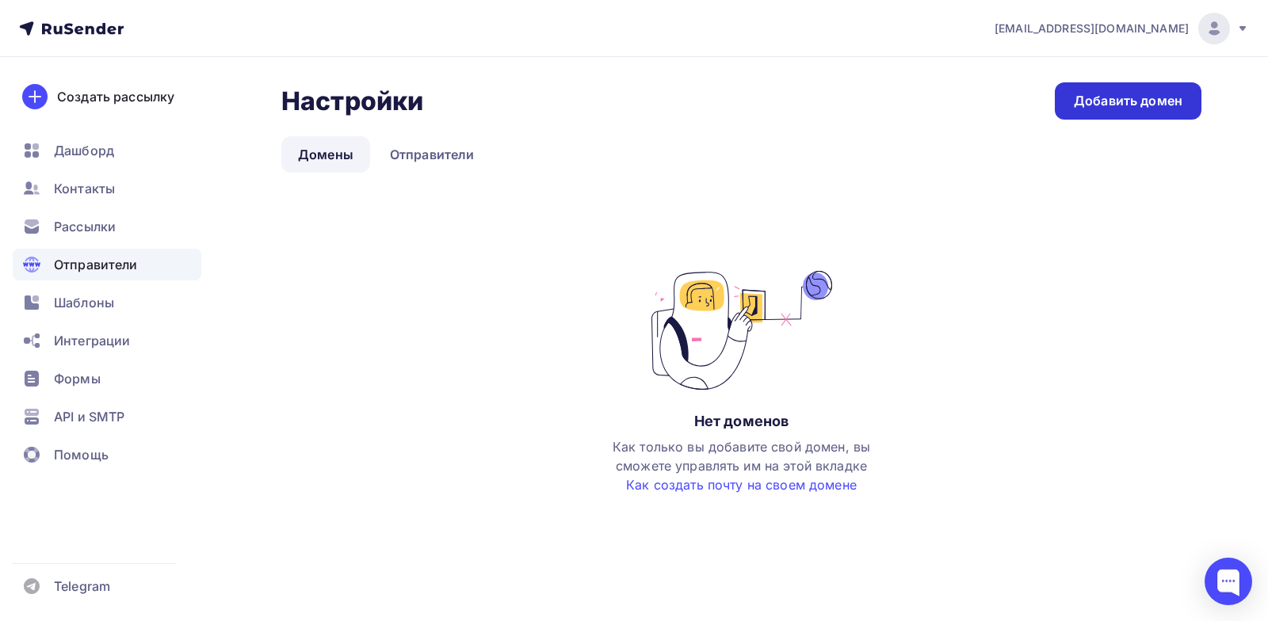
click at [1100, 93] on div "Добавить домен" at bounding box center [1127, 101] width 109 height 18
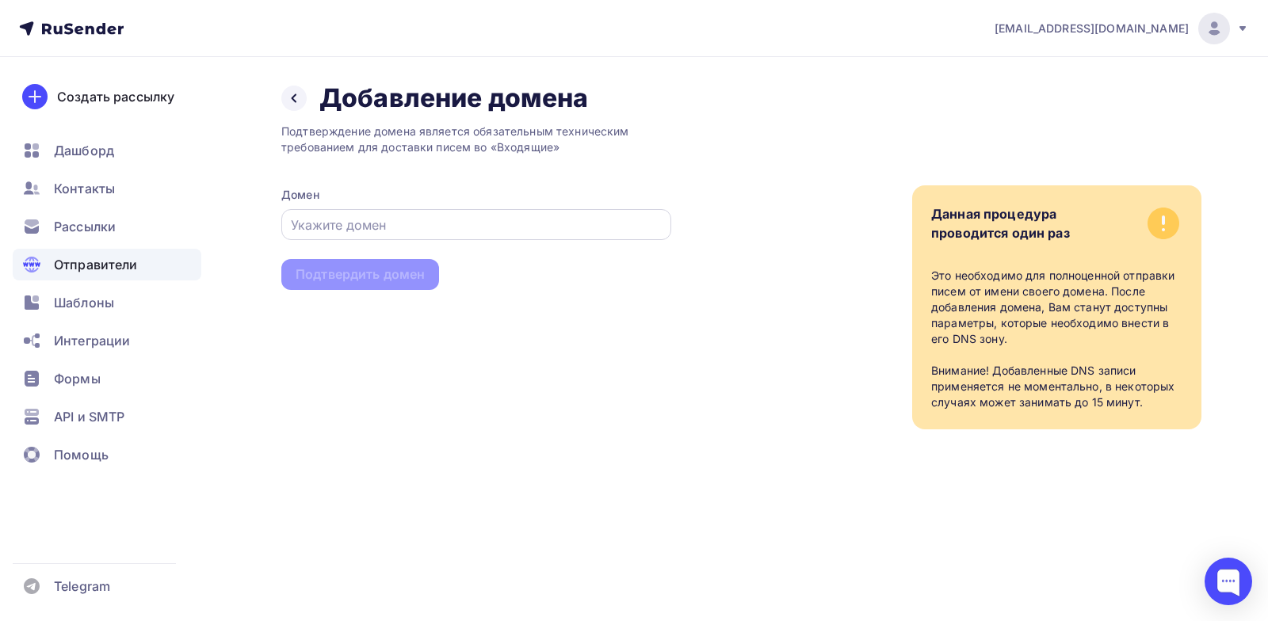
click at [424, 234] on div at bounding box center [476, 224] width 390 height 31
click at [381, 220] on input "text" at bounding box center [477, 224] width 372 height 19
paste input "[EMAIL_ADDRESS][DOMAIN_NAME]"
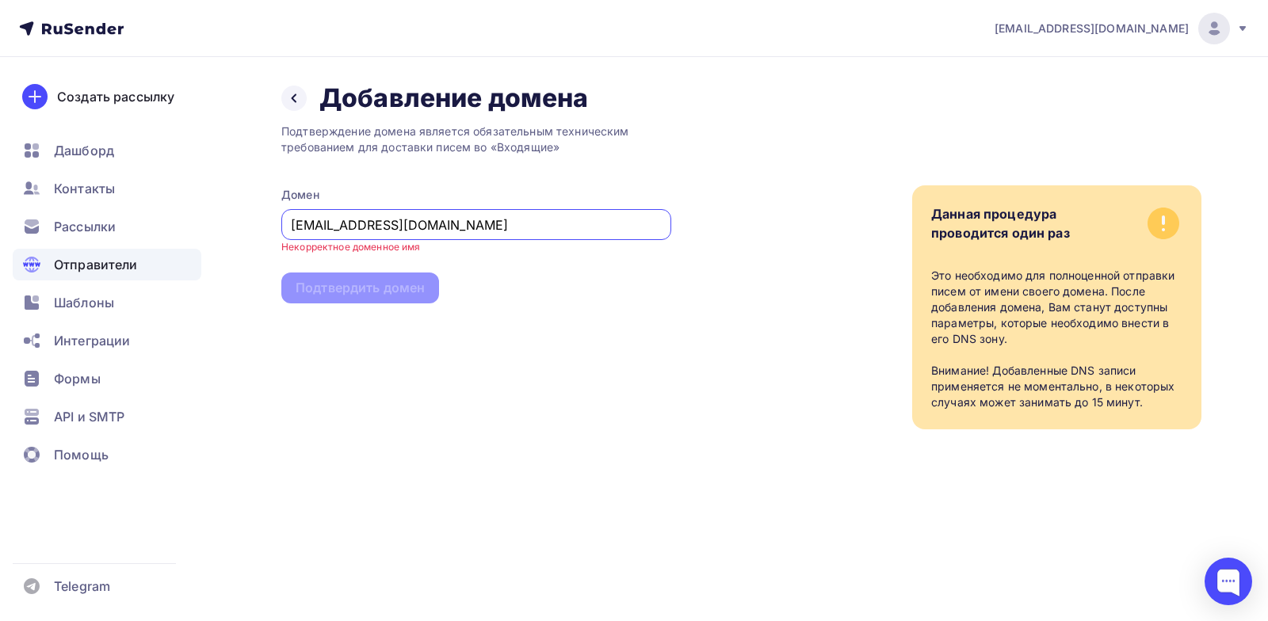
click at [509, 268] on div "Подтверждение домена является обязательным техническим требованием для доставки…" at bounding box center [476, 271] width 390 height 315
click at [472, 227] on input "[EMAIL_ADDRESS][DOMAIN_NAME]" at bounding box center [477, 224] width 372 height 19
drag, startPoint x: 472, startPoint y: 227, endPoint x: 208, endPoint y: 223, distance: 263.8
click at [208, 223] on div "academy@zaryalab.ru Аккаунт Тарифы Выйти Создать рассылку Дашборд Контакты Расс…" at bounding box center [634, 246] width 1268 height 493
paste input "text"
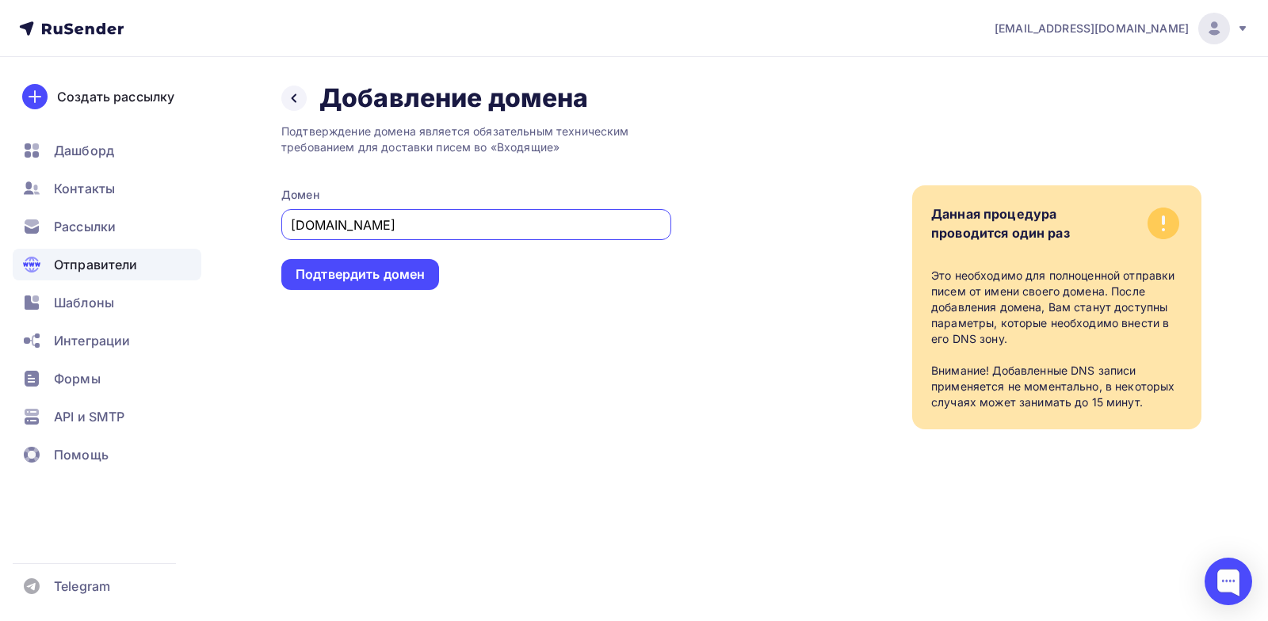
type input "zaryalab.ru"
click at [429, 344] on div "Подтверждение домена является обязательным техническим требованием для доставки…" at bounding box center [476, 271] width 390 height 315
click at [363, 277] on div "Подтвердить домен" at bounding box center [359, 274] width 129 height 18
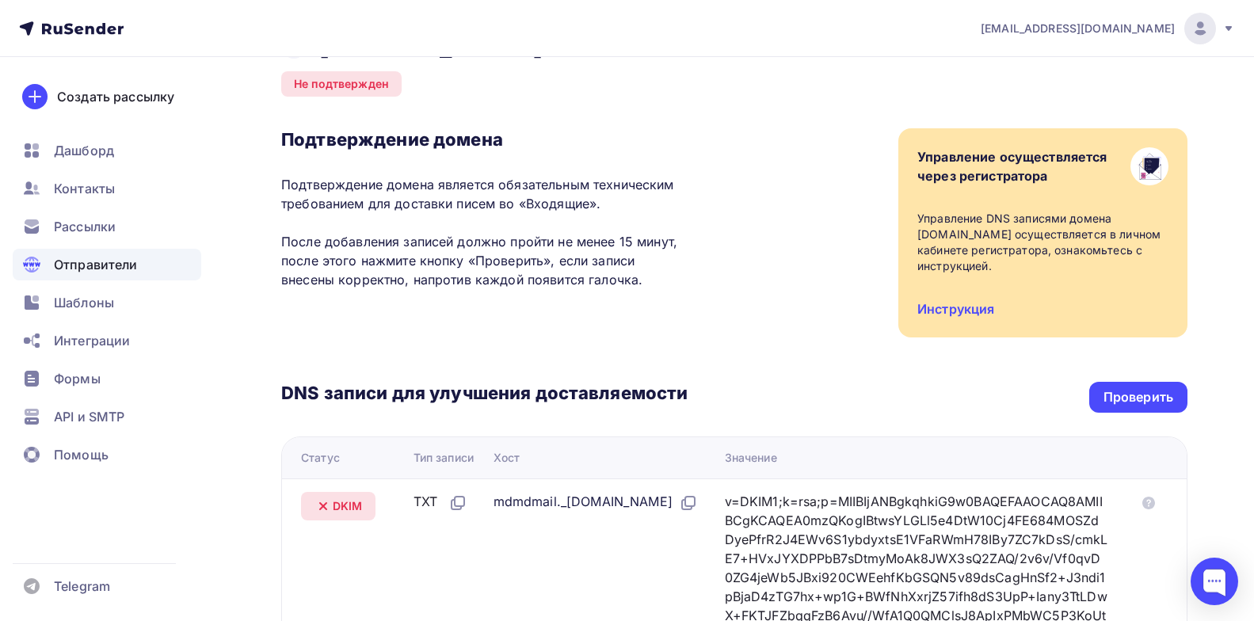
scroll to position [33, 0]
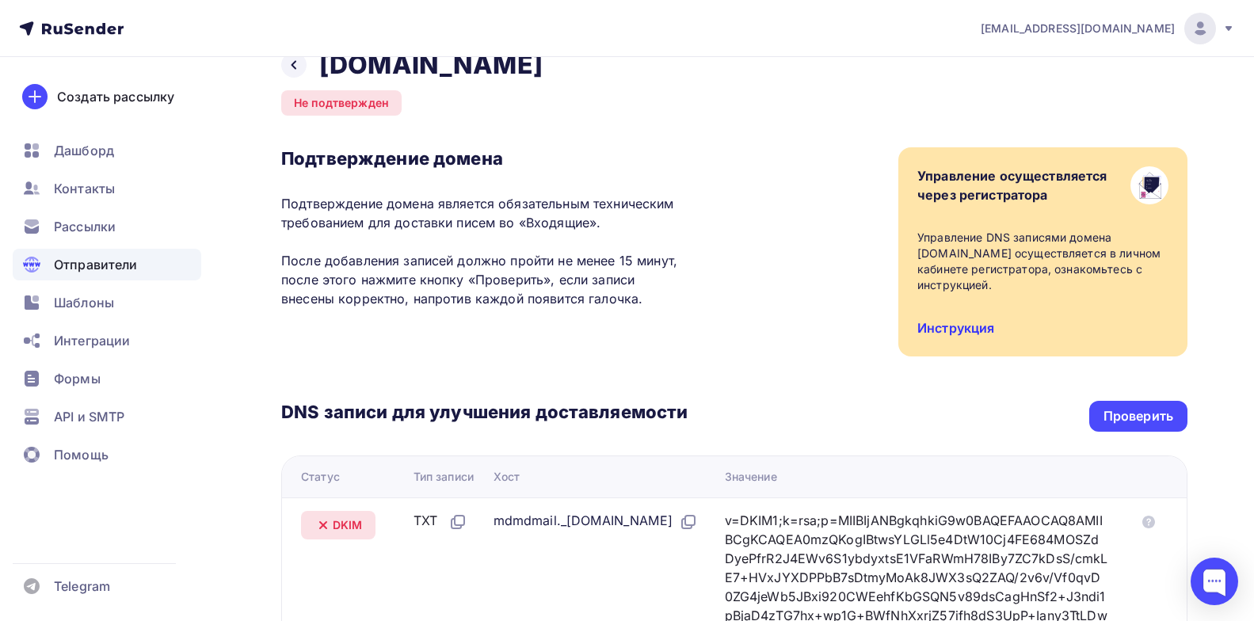
click at [947, 330] on link "Инструкция" at bounding box center [955, 328] width 77 height 16
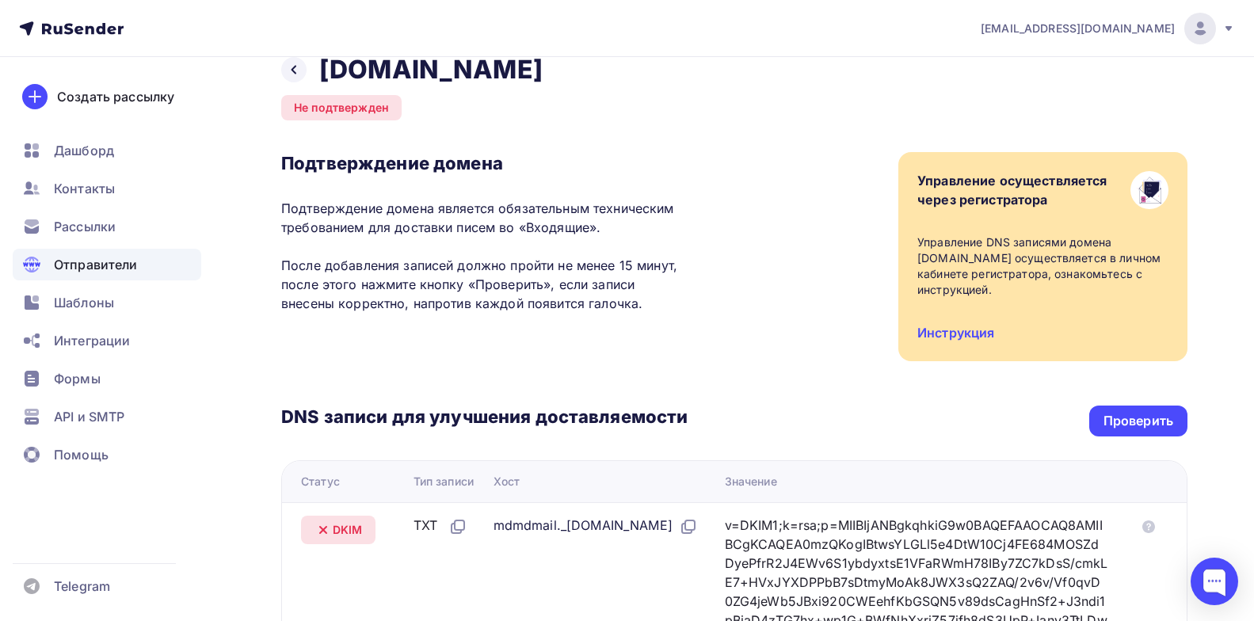
scroll to position [0, 0]
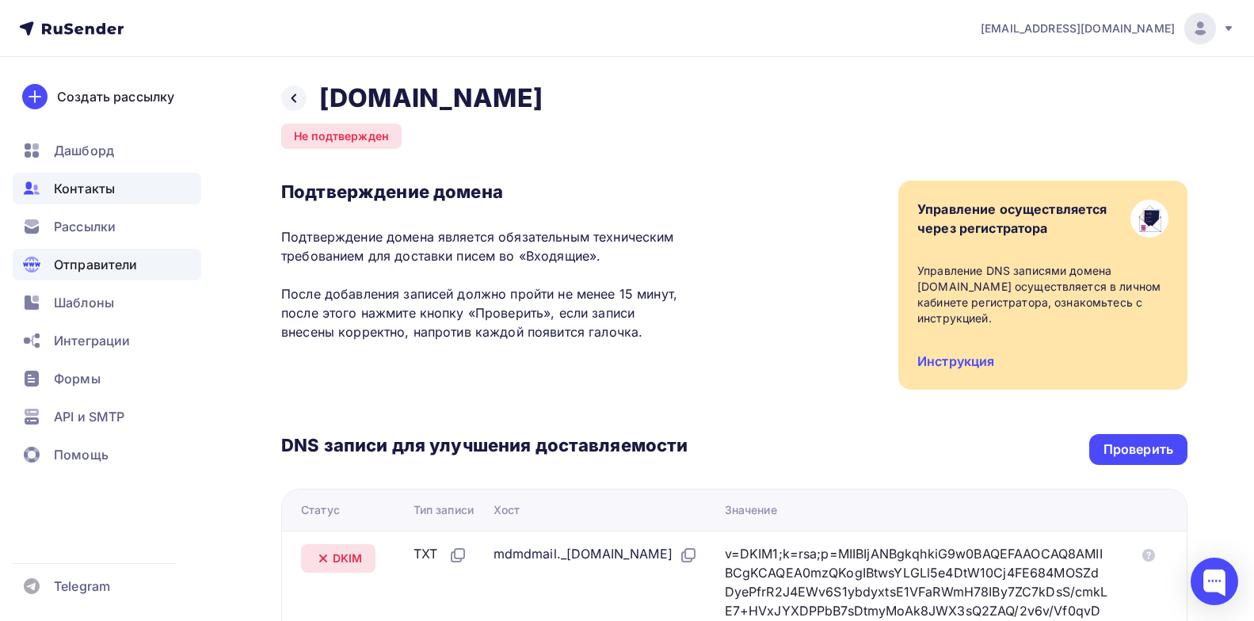
click at [88, 186] on span "Контакты" at bounding box center [84, 188] width 61 height 19
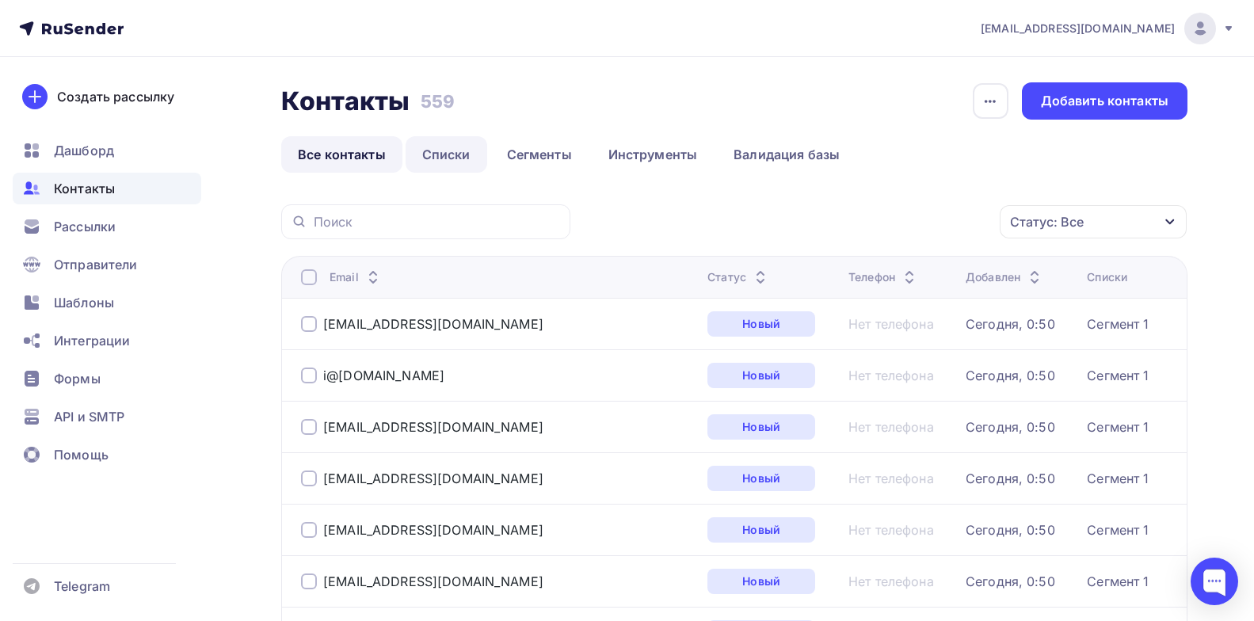
click at [435, 143] on link "Списки" at bounding box center [447, 154] width 82 height 36
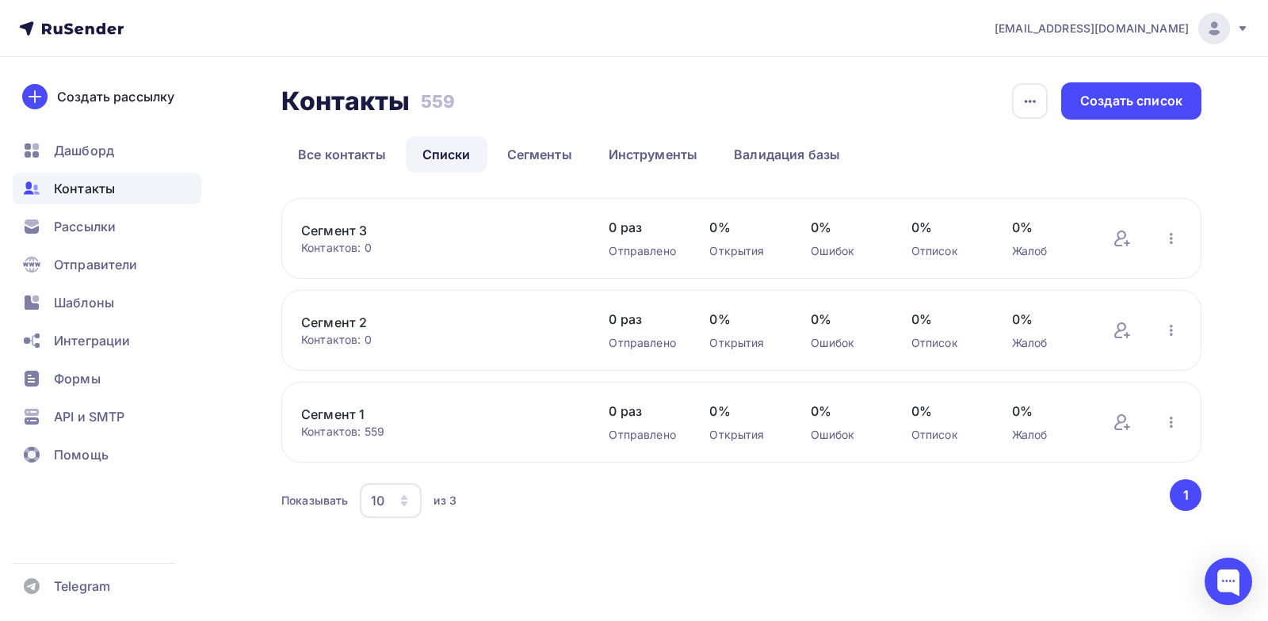
click at [345, 321] on link "Сегмент 2" at bounding box center [435, 322] width 269 height 19
click at [98, 228] on span "Рассылки" at bounding box center [85, 226] width 62 height 19
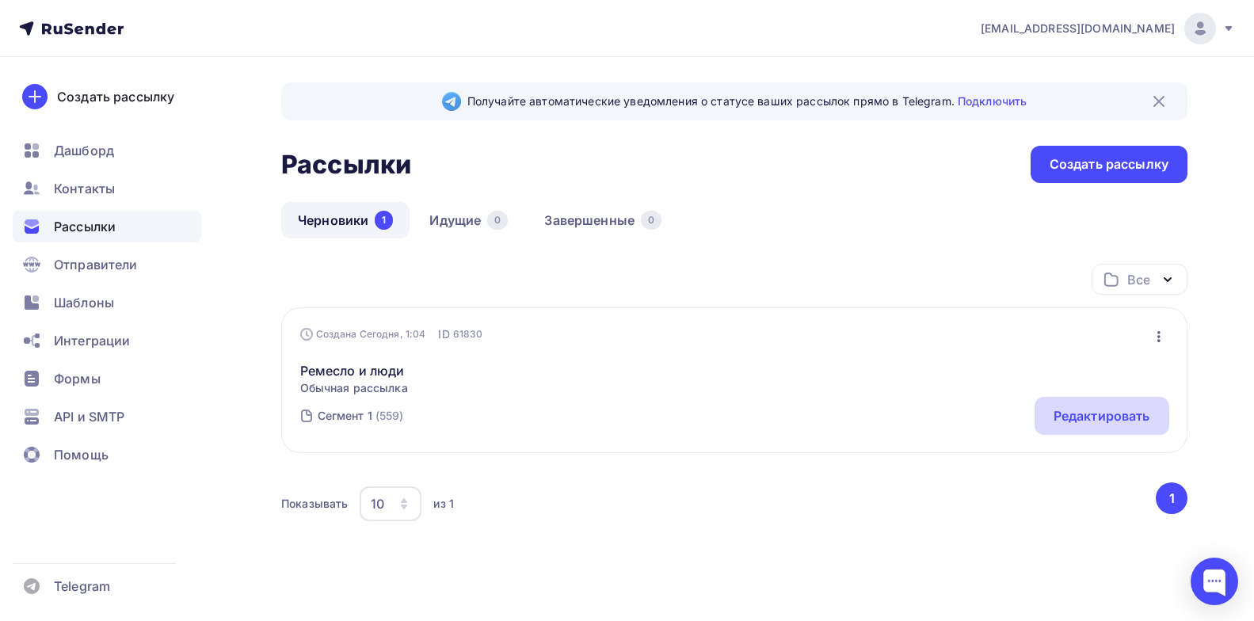
click at [1097, 420] on div "Редактировать" at bounding box center [1102, 415] width 97 height 19
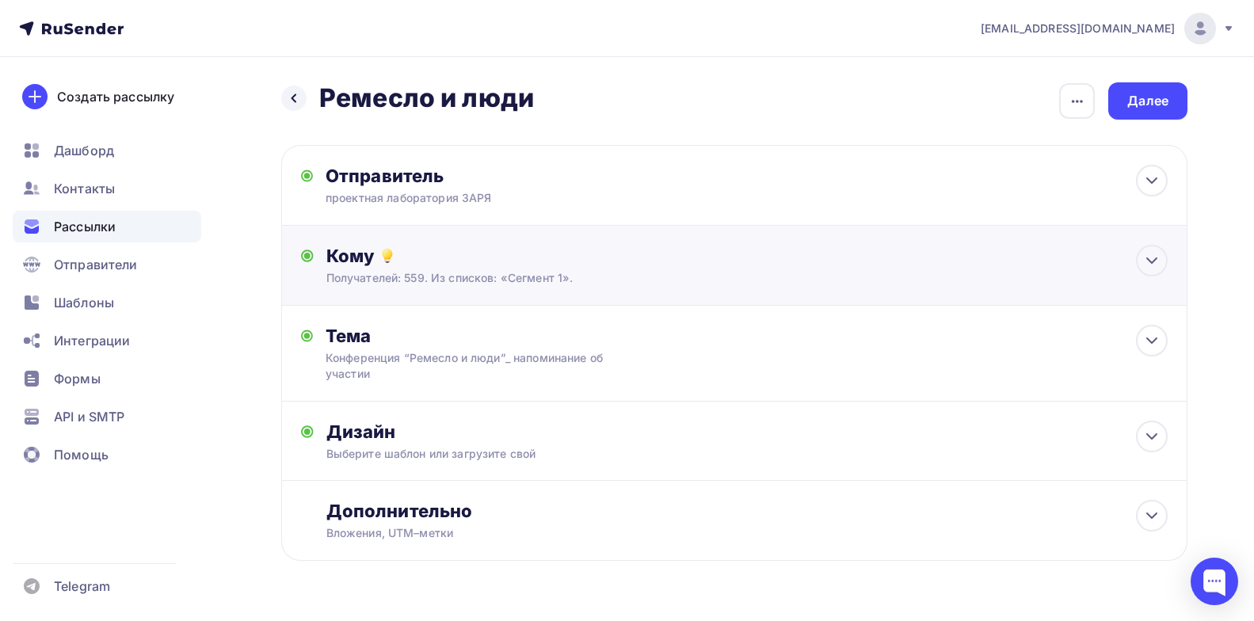
click at [539, 262] on div "Кому" at bounding box center [746, 256] width 841 height 22
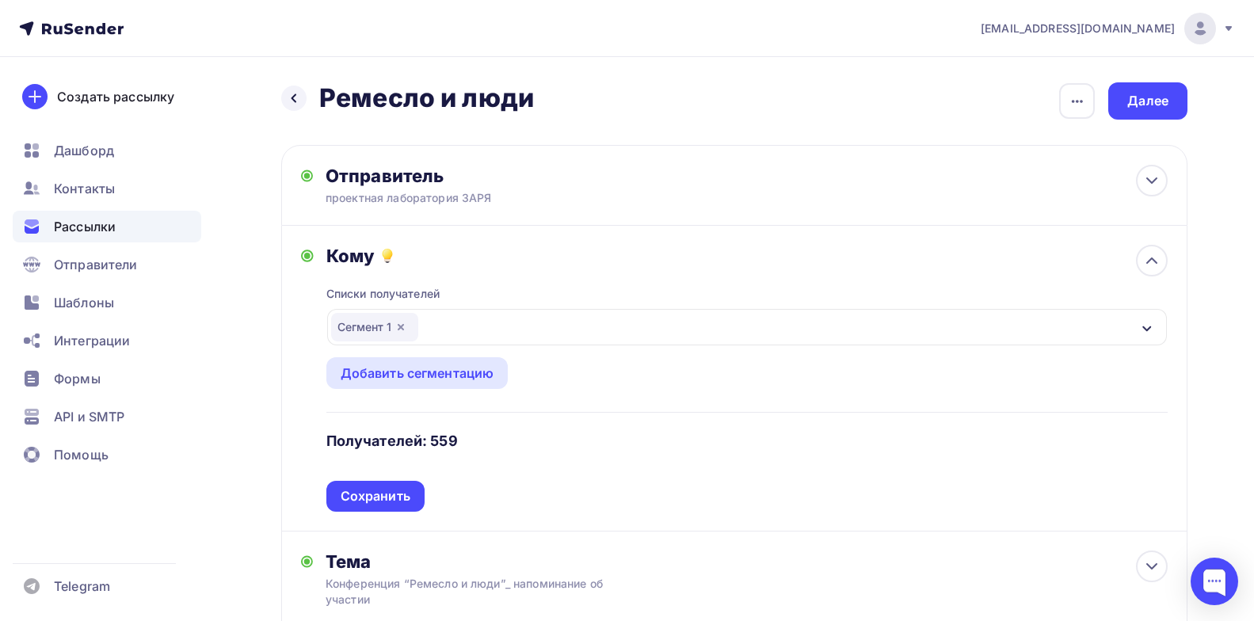
click at [402, 327] on icon "button" at bounding box center [401, 327] width 6 height 6
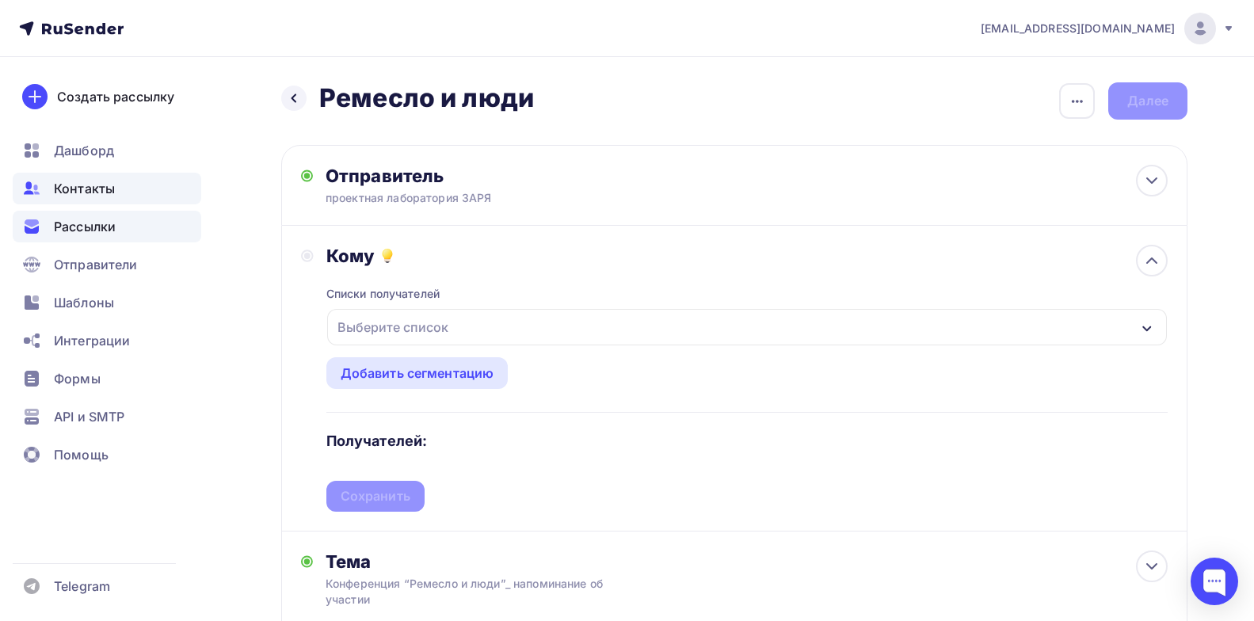
click at [93, 187] on span "Контакты" at bounding box center [84, 188] width 61 height 19
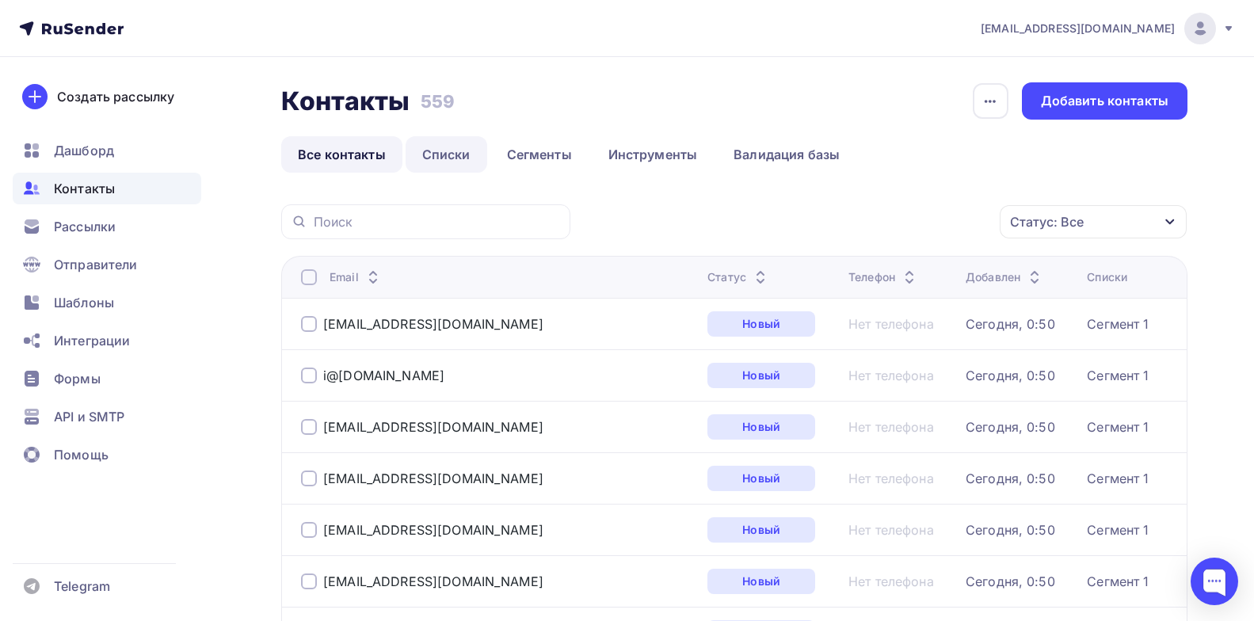
click at [450, 157] on link "Списки" at bounding box center [447, 154] width 82 height 36
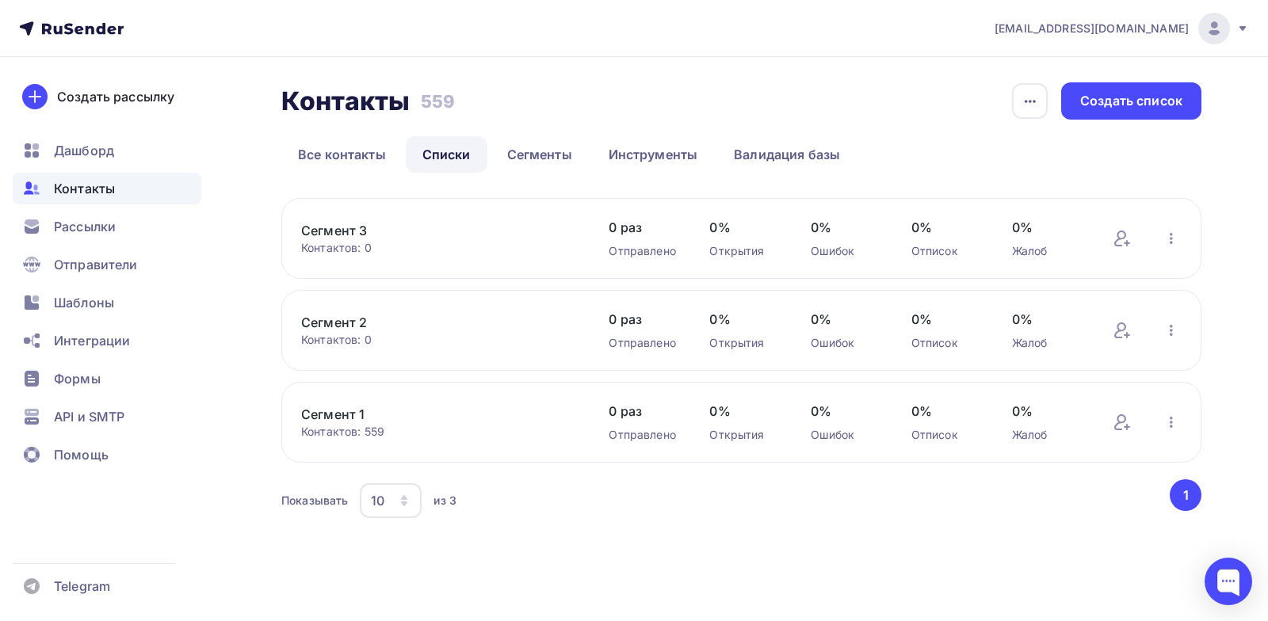
click at [379, 420] on link "Сегмент 1" at bounding box center [435, 414] width 269 height 19
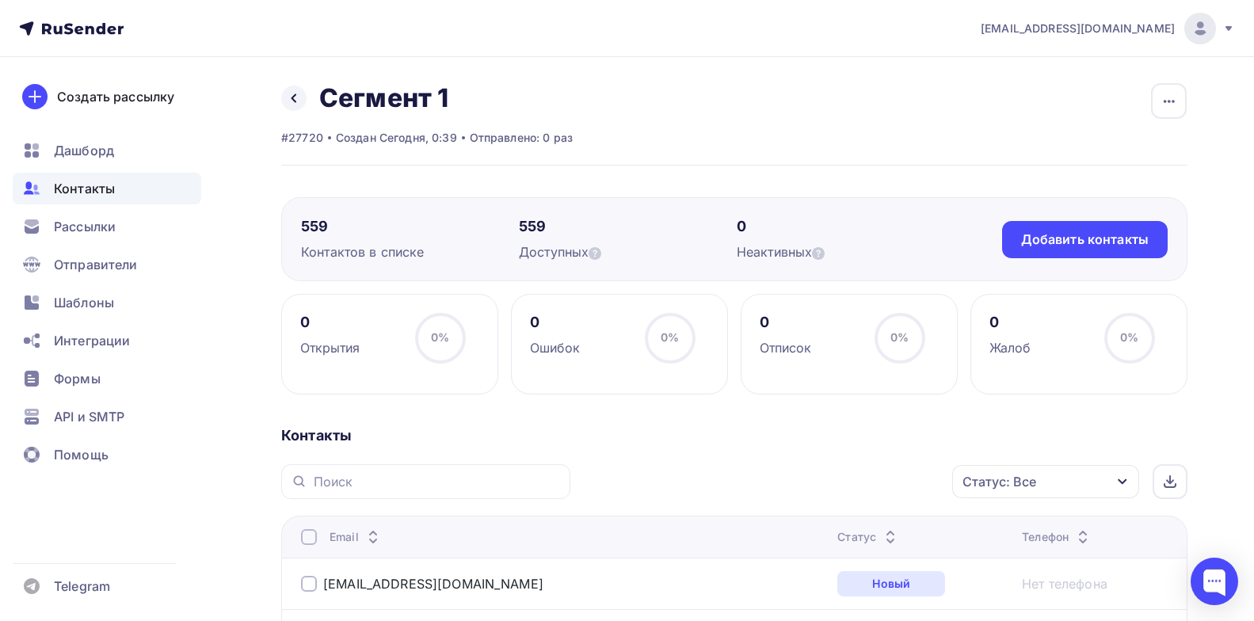
click at [444, 101] on h2 "Сегмент 1" at bounding box center [383, 98] width 129 height 32
click at [1172, 95] on icon "button" at bounding box center [1169, 101] width 19 height 19
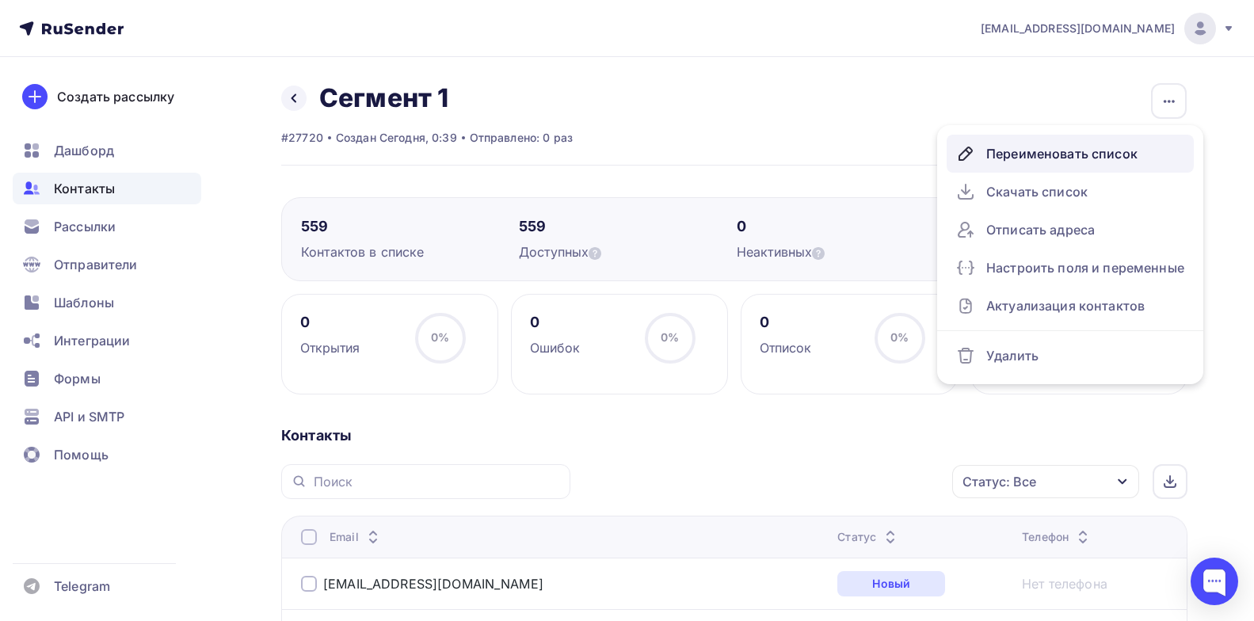
click at [1044, 154] on div "Переименовать список" at bounding box center [1070, 153] width 228 height 25
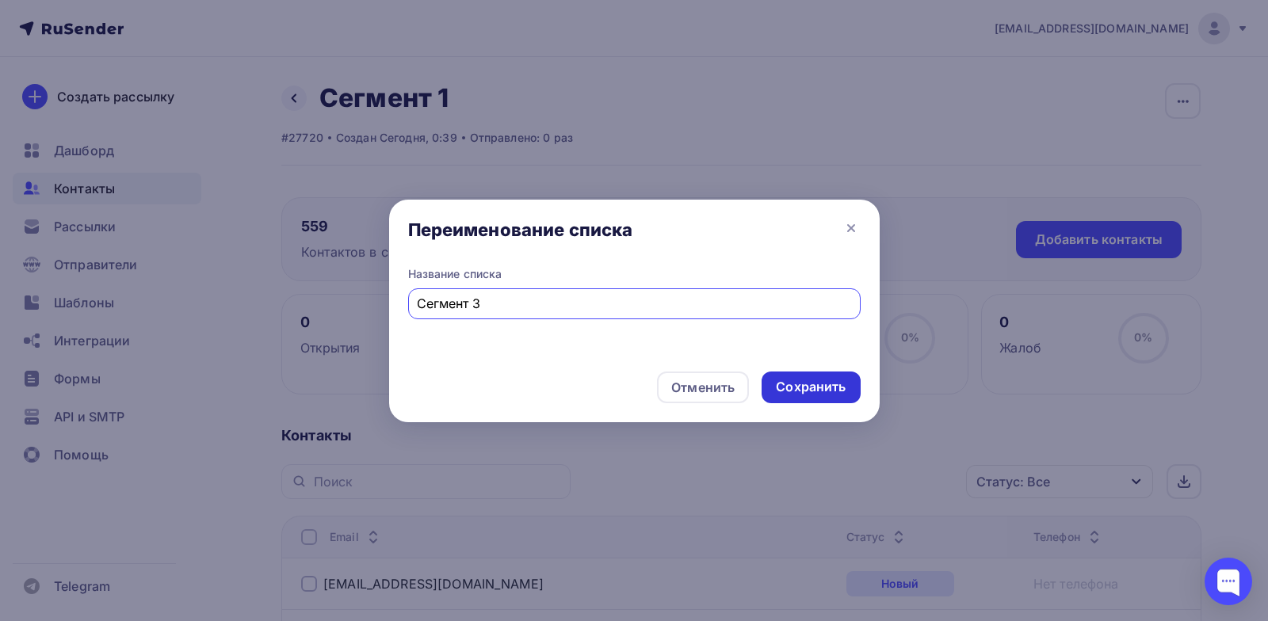
type input "Сегмент 3"
click at [785, 388] on div "Сохранить" at bounding box center [811, 387] width 70 height 18
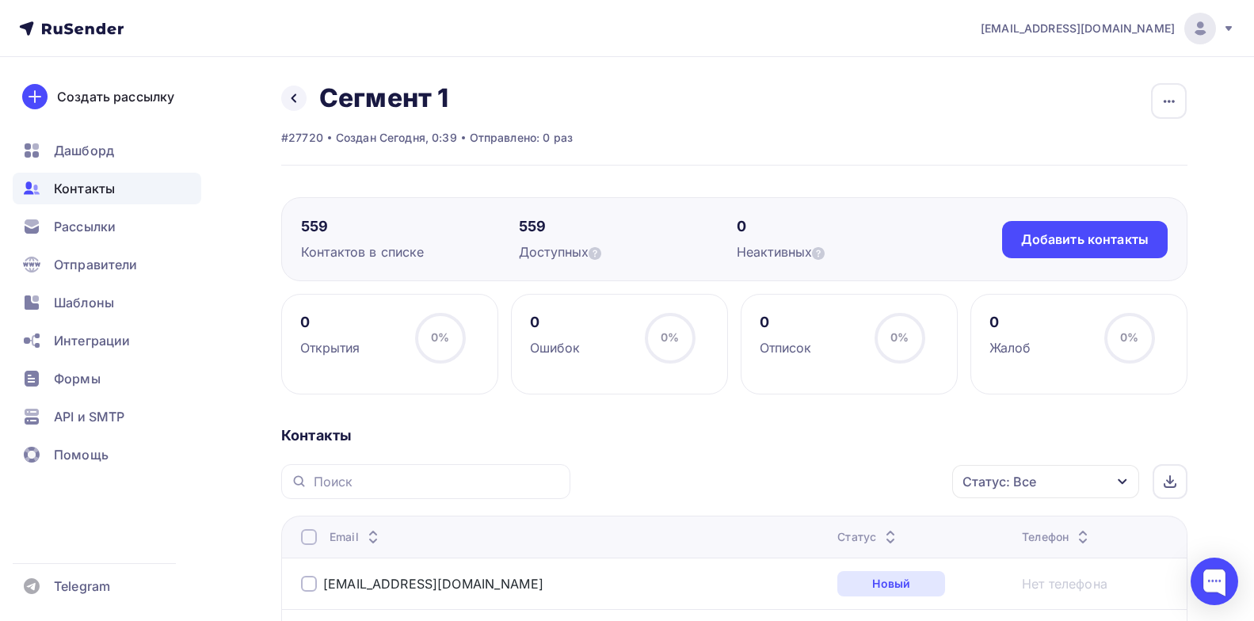
click at [300, 98] on link at bounding box center [293, 98] width 25 height 25
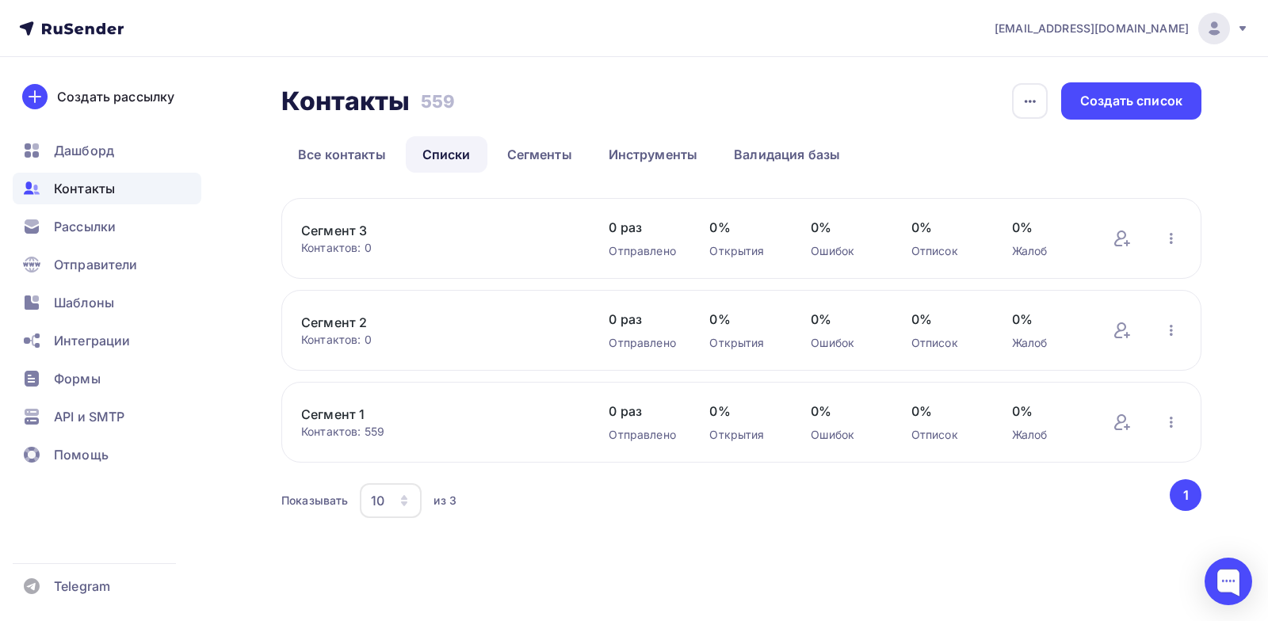
click at [370, 239] on link "Сегмент 3" at bounding box center [435, 230] width 269 height 19
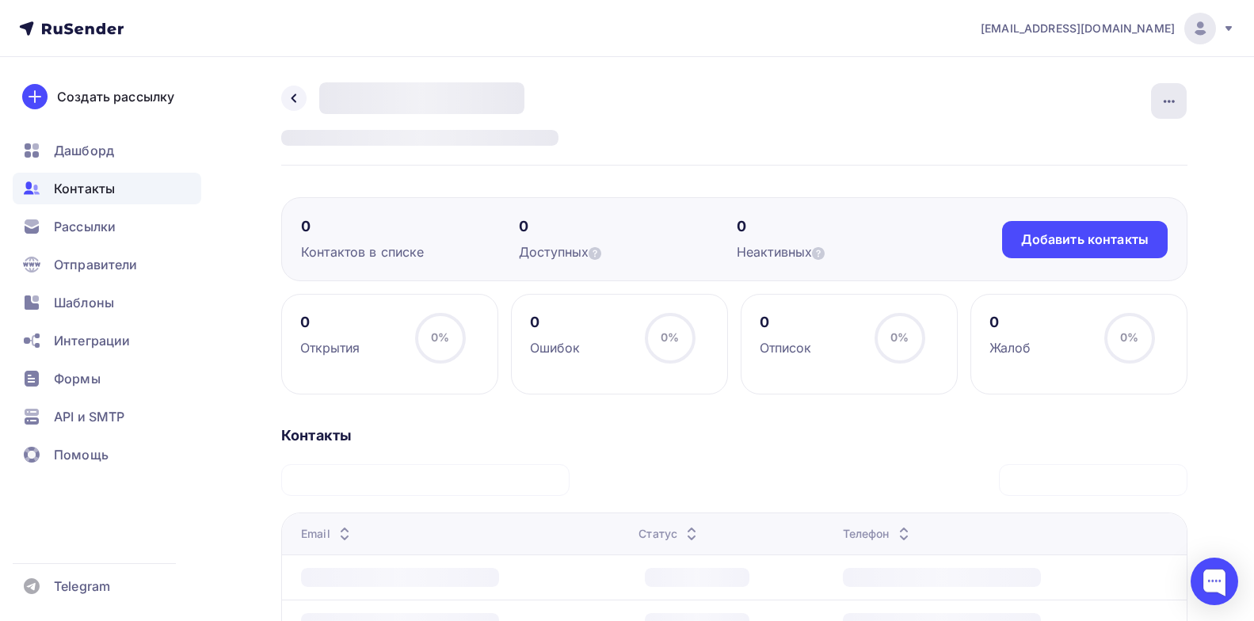
click at [1172, 98] on icon "button" at bounding box center [1169, 101] width 19 height 19
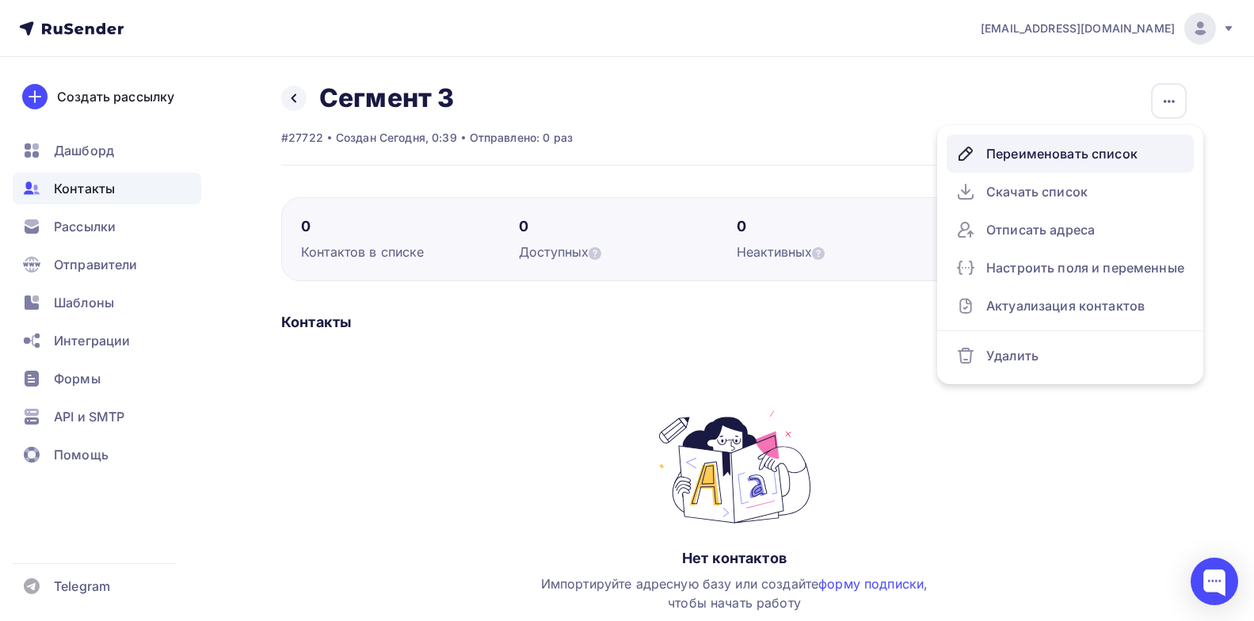
click at [1036, 154] on div "Переименовать список" at bounding box center [1070, 153] width 228 height 25
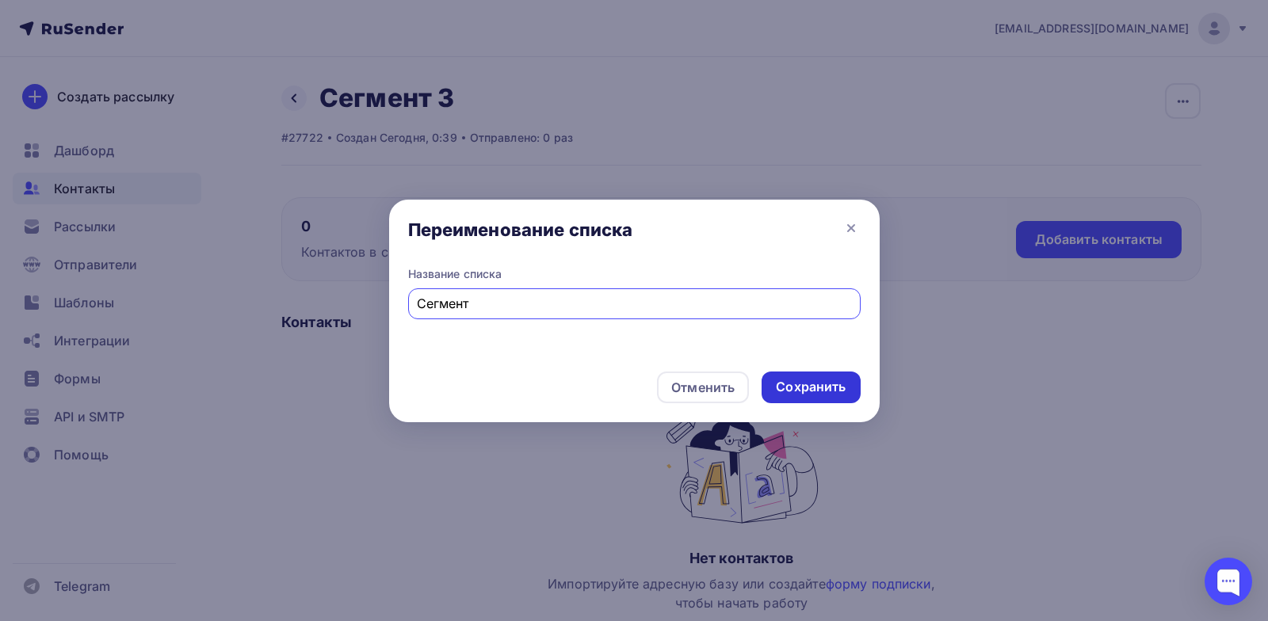
type input "Сегмент"
click at [803, 387] on div "Сохранить" at bounding box center [811, 387] width 70 height 18
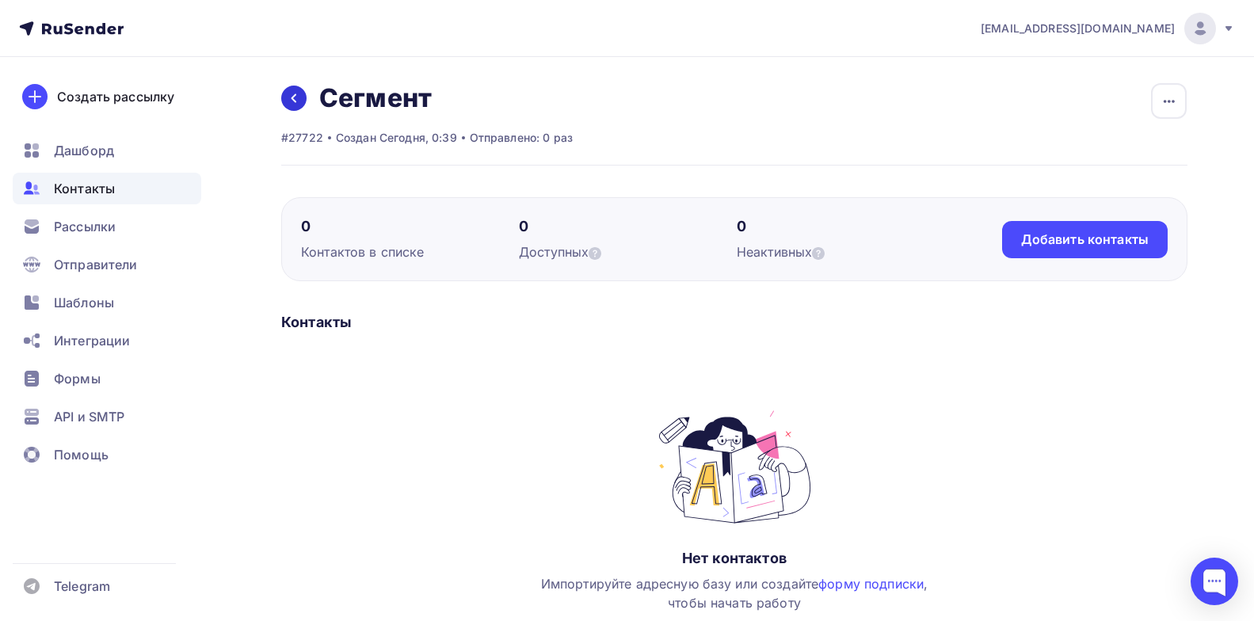
click at [292, 103] on icon at bounding box center [294, 98] width 13 height 13
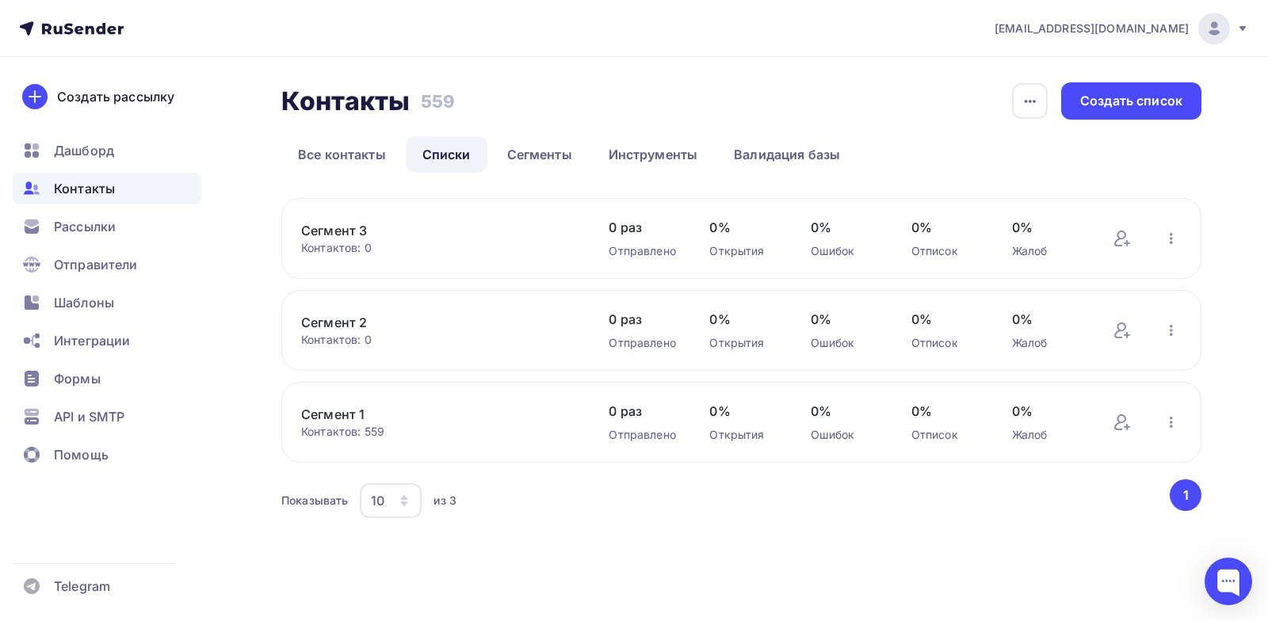
click at [342, 414] on link "Сегмент 1" at bounding box center [435, 414] width 269 height 19
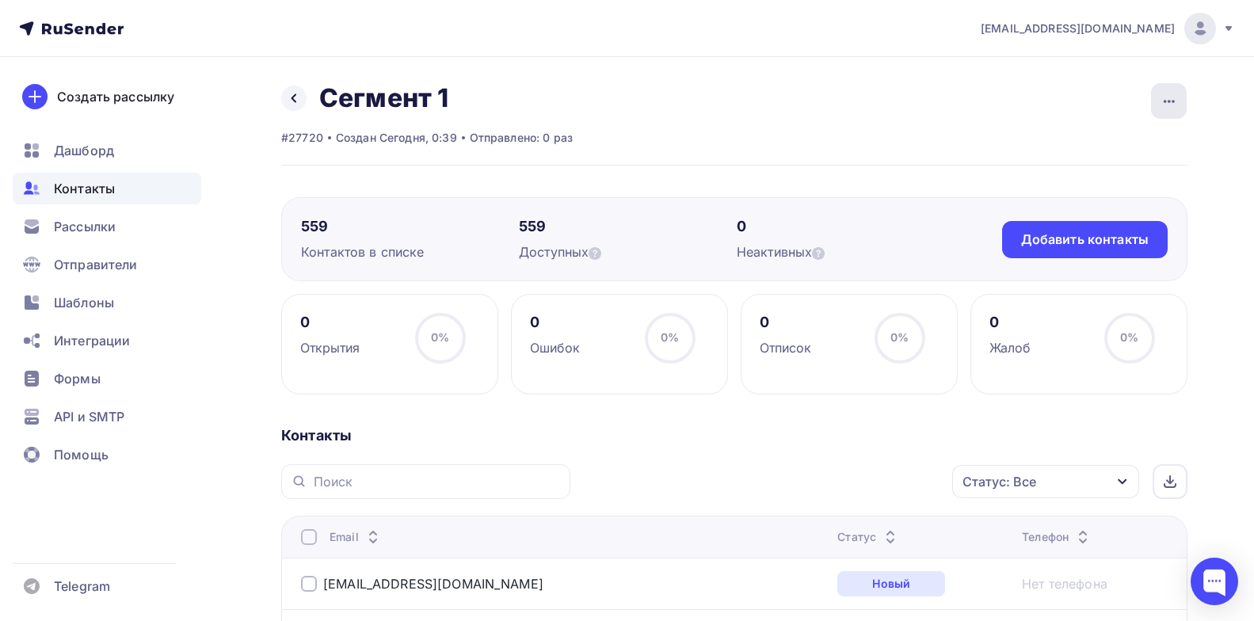
click at [1174, 109] on icon "button" at bounding box center [1169, 101] width 19 height 19
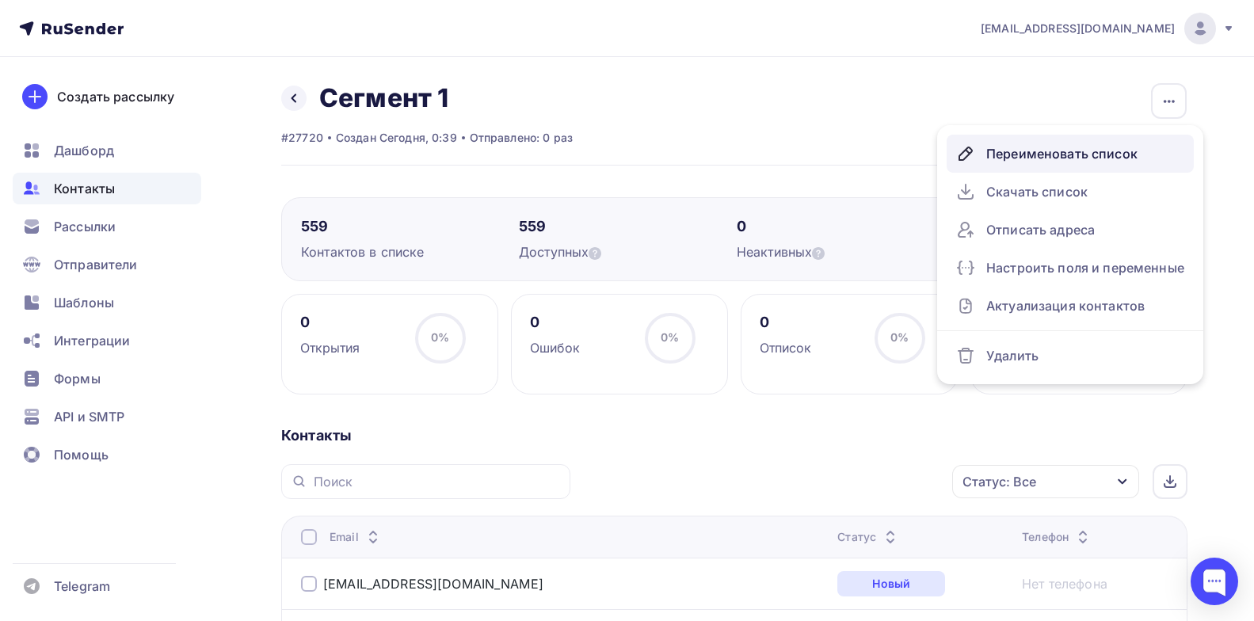
click at [1035, 158] on div "Переименовать список" at bounding box center [1070, 153] width 228 height 25
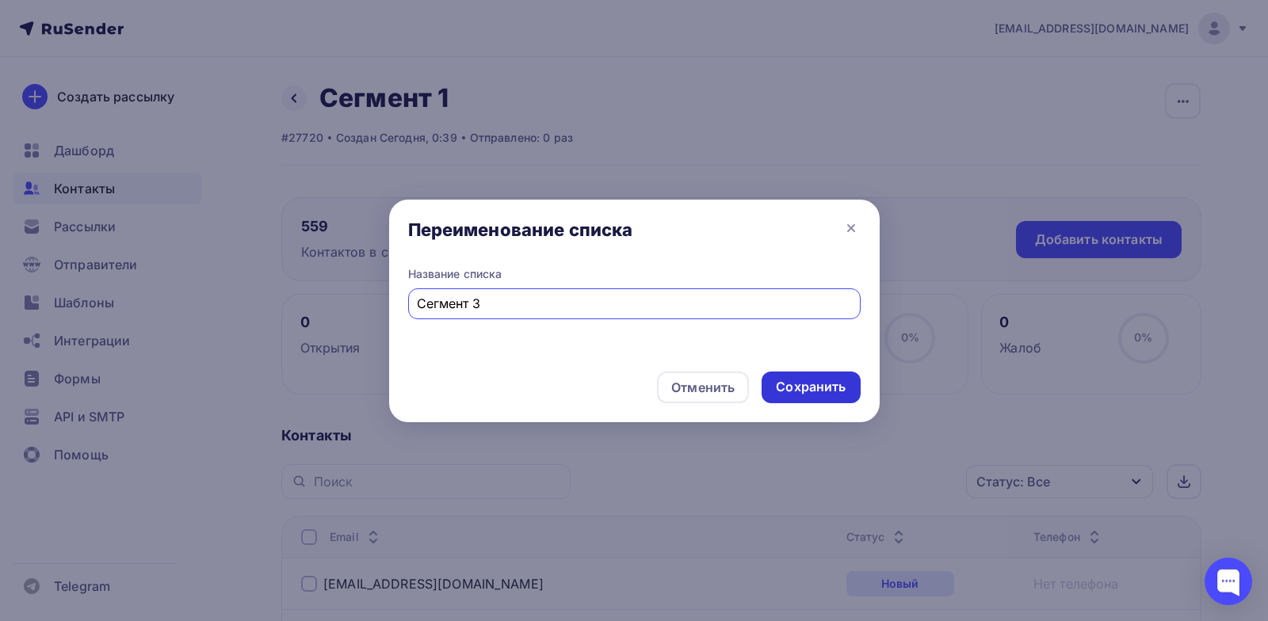
type input "Сегмент 3"
click at [796, 385] on div "Сохранить" at bounding box center [811, 387] width 70 height 18
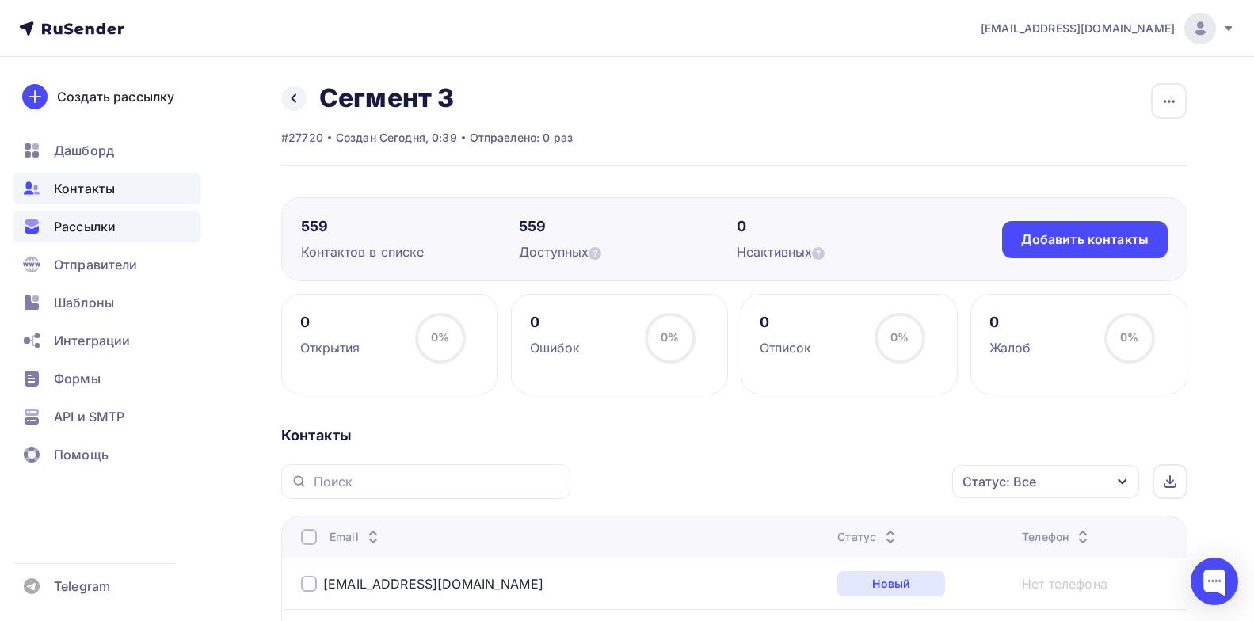
click at [84, 221] on span "Рассылки" at bounding box center [85, 226] width 62 height 19
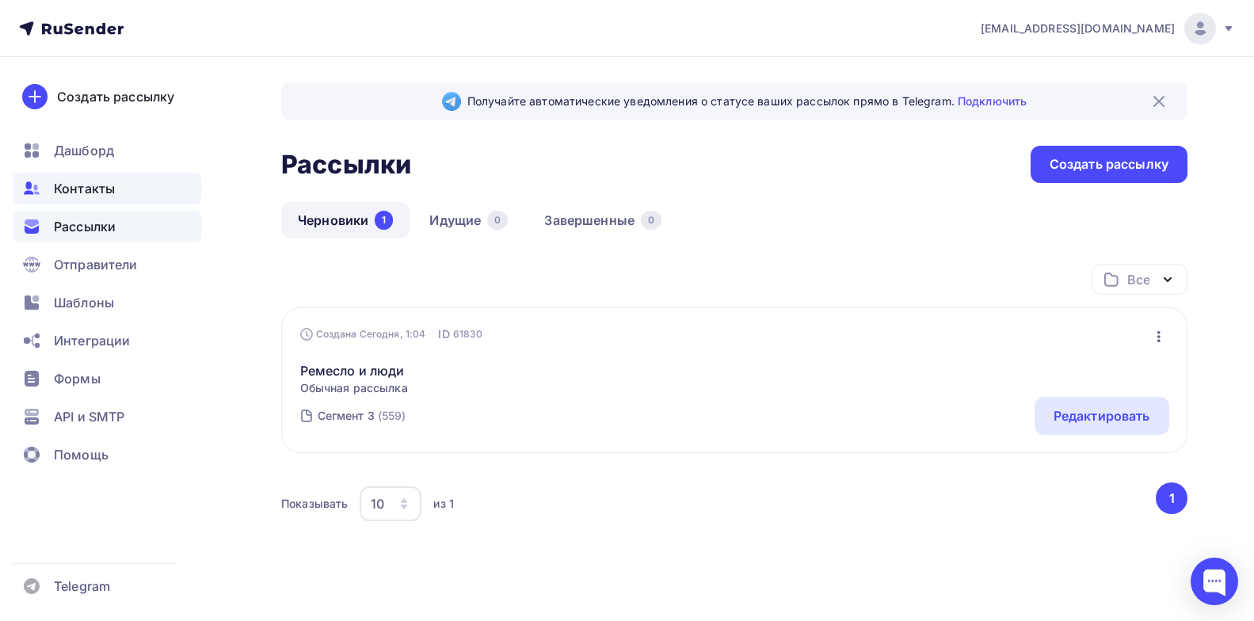
click at [93, 196] on span "Контакты" at bounding box center [84, 188] width 61 height 19
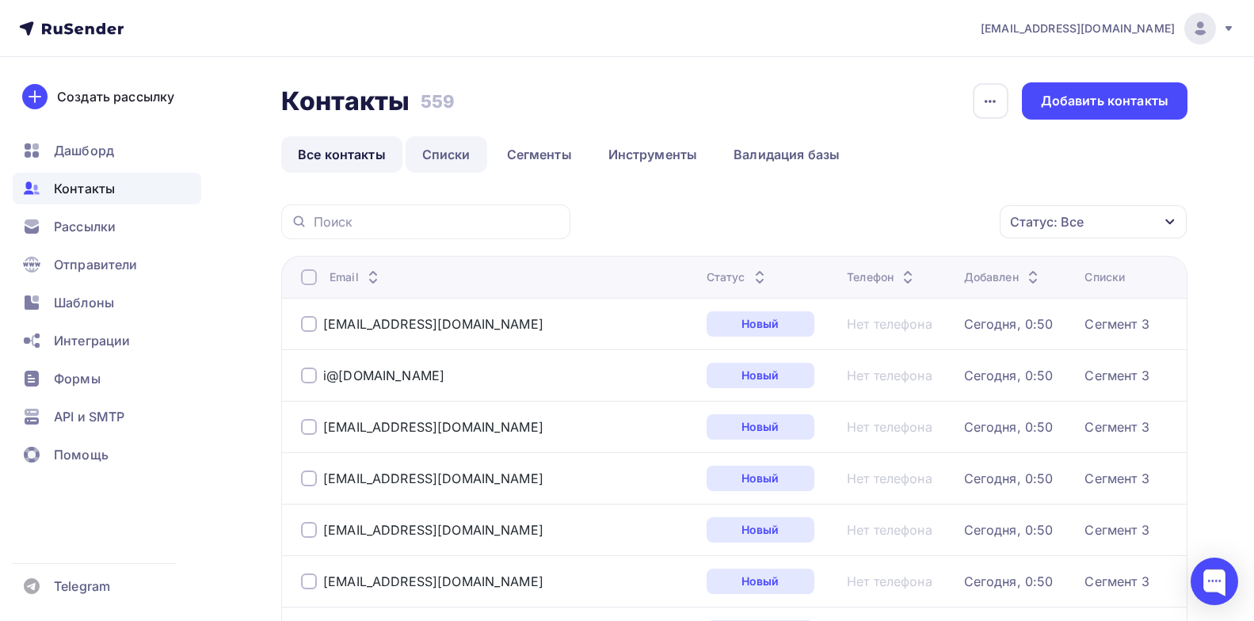
click at [444, 156] on link "Списки" at bounding box center [447, 154] width 82 height 36
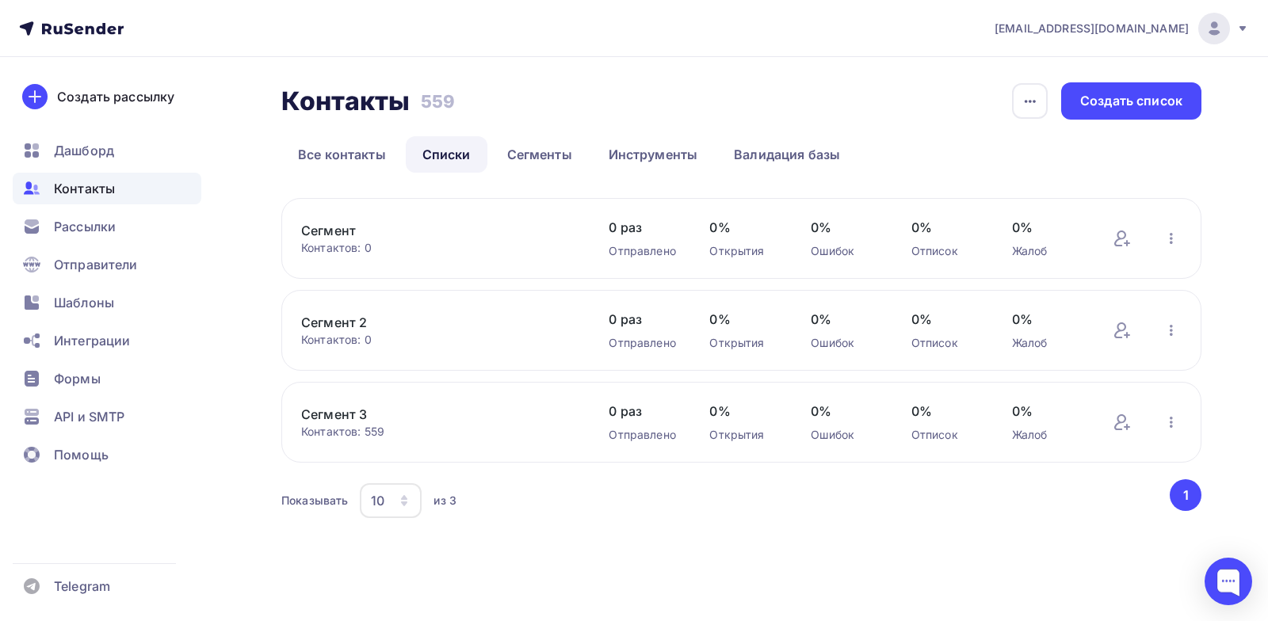
click at [348, 234] on link "Сегмент" at bounding box center [435, 230] width 269 height 19
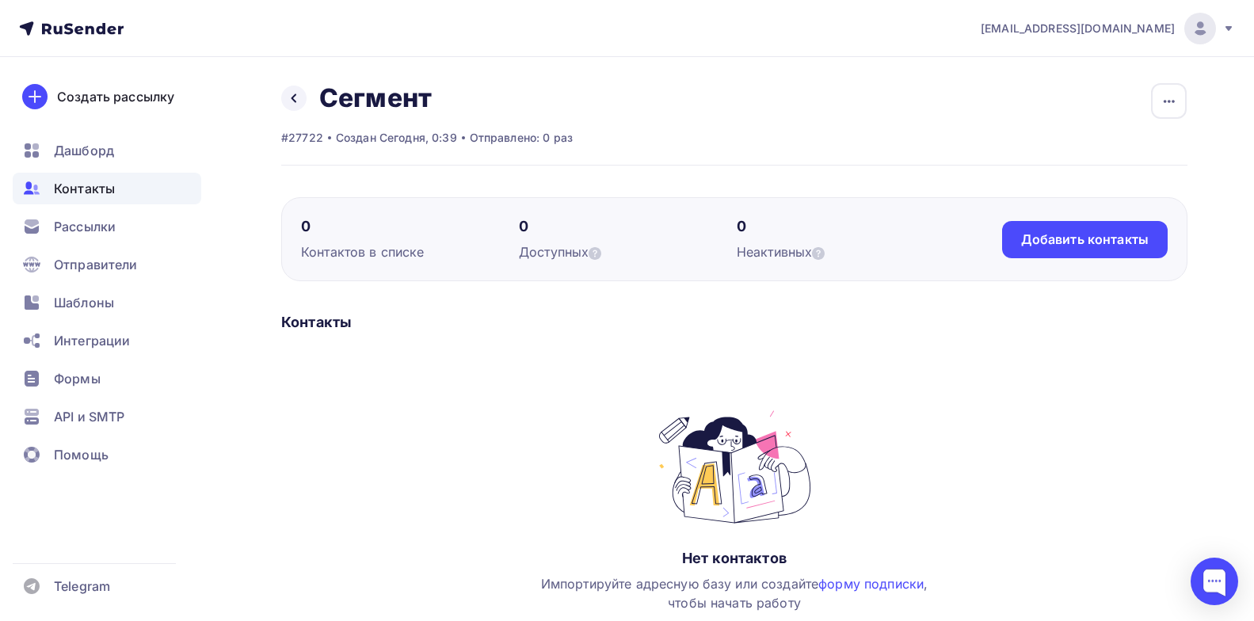
click at [134, 181] on div "Контакты" at bounding box center [107, 189] width 189 height 32
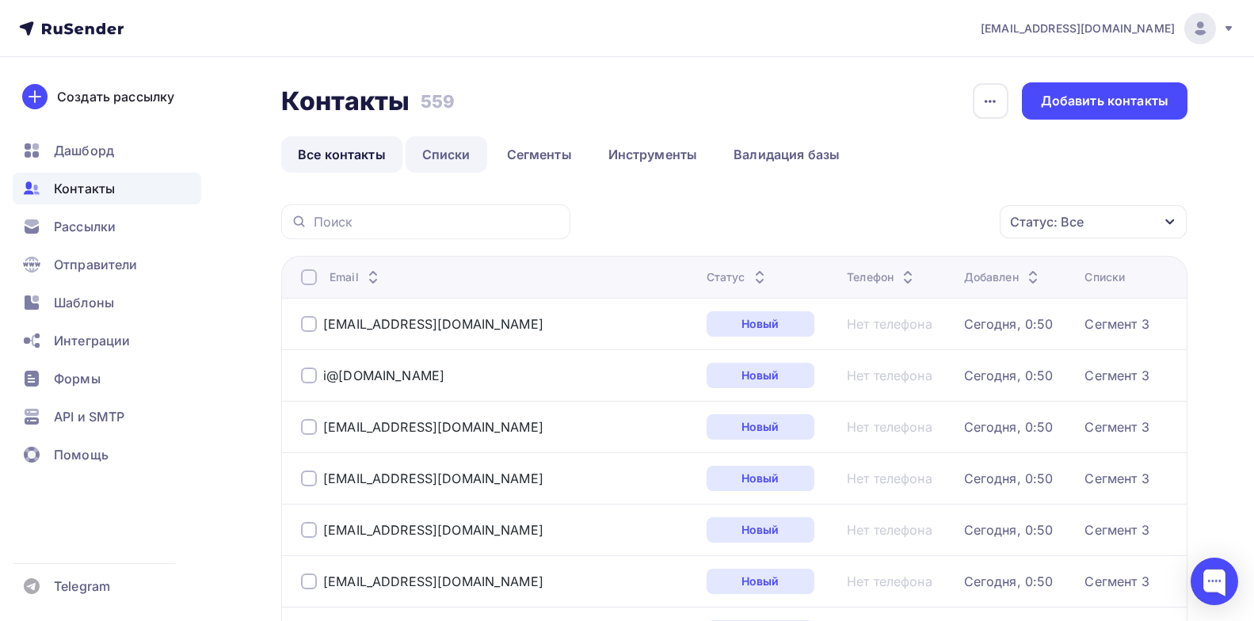
click at [440, 162] on link "Списки" at bounding box center [447, 154] width 82 height 36
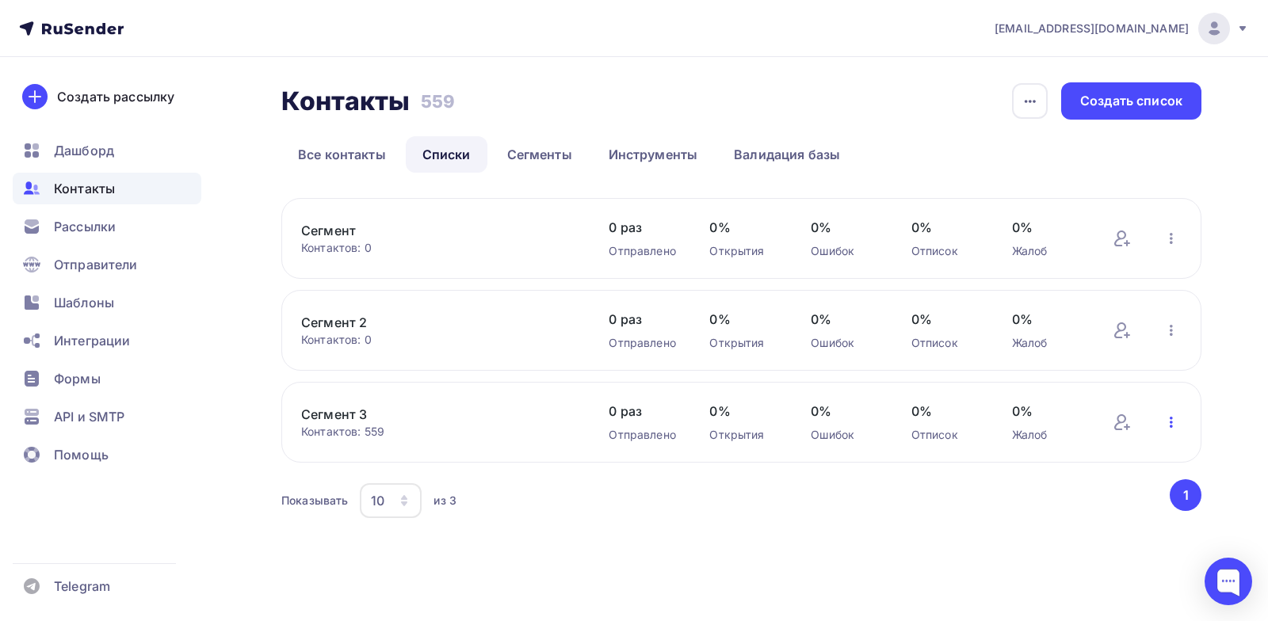
click at [1172, 424] on icon "button" at bounding box center [1170, 422] width 19 height 19
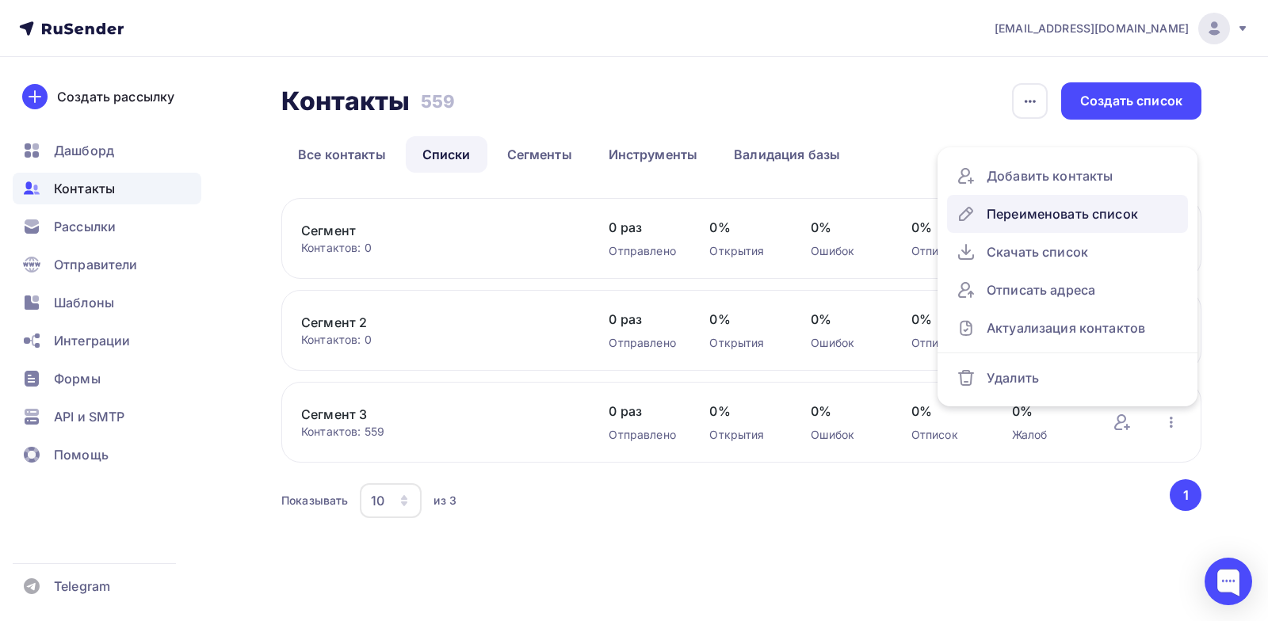
click at [1034, 222] on div "Переименовать список" at bounding box center [1067, 213] width 222 height 25
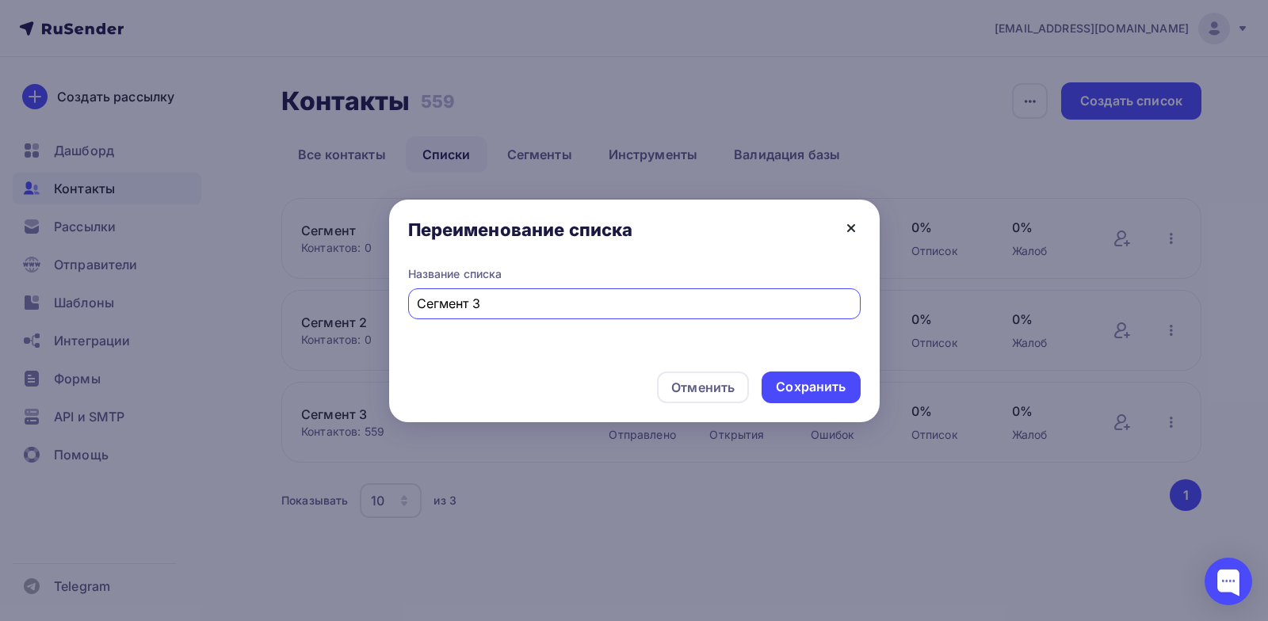
click at [848, 227] on icon at bounding box center [850, 228] width 19 height 19
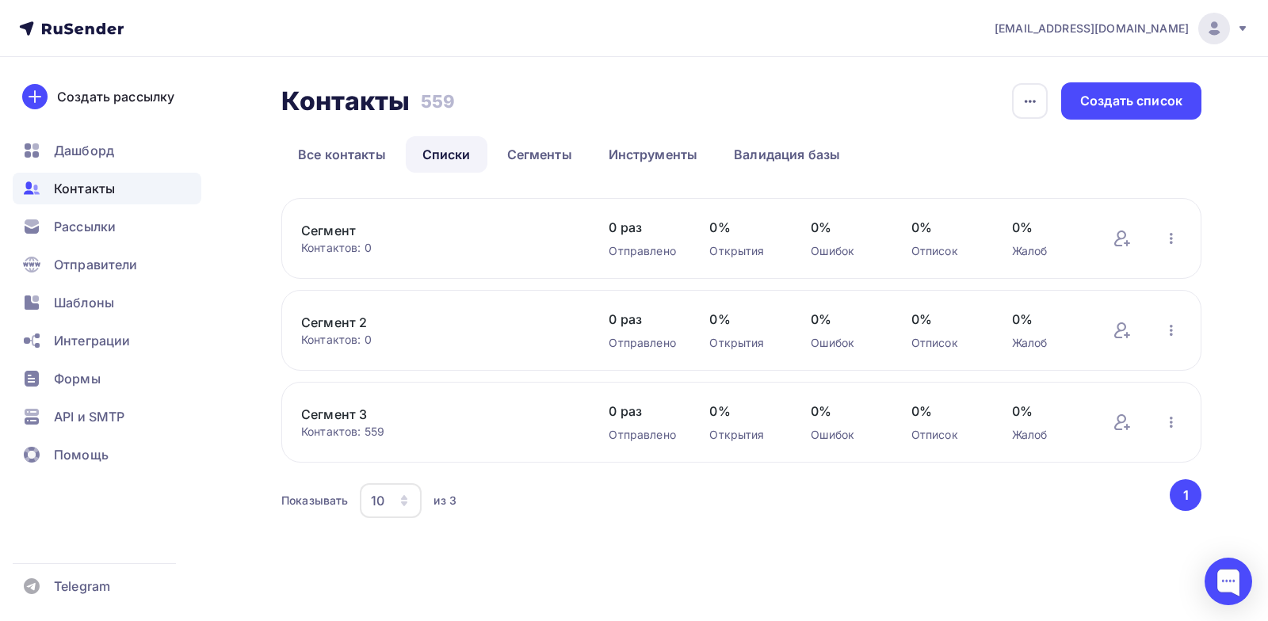
click at [334, 319] on link "Сегмент 2" at bounding box center [435, 322] width 269 height 19
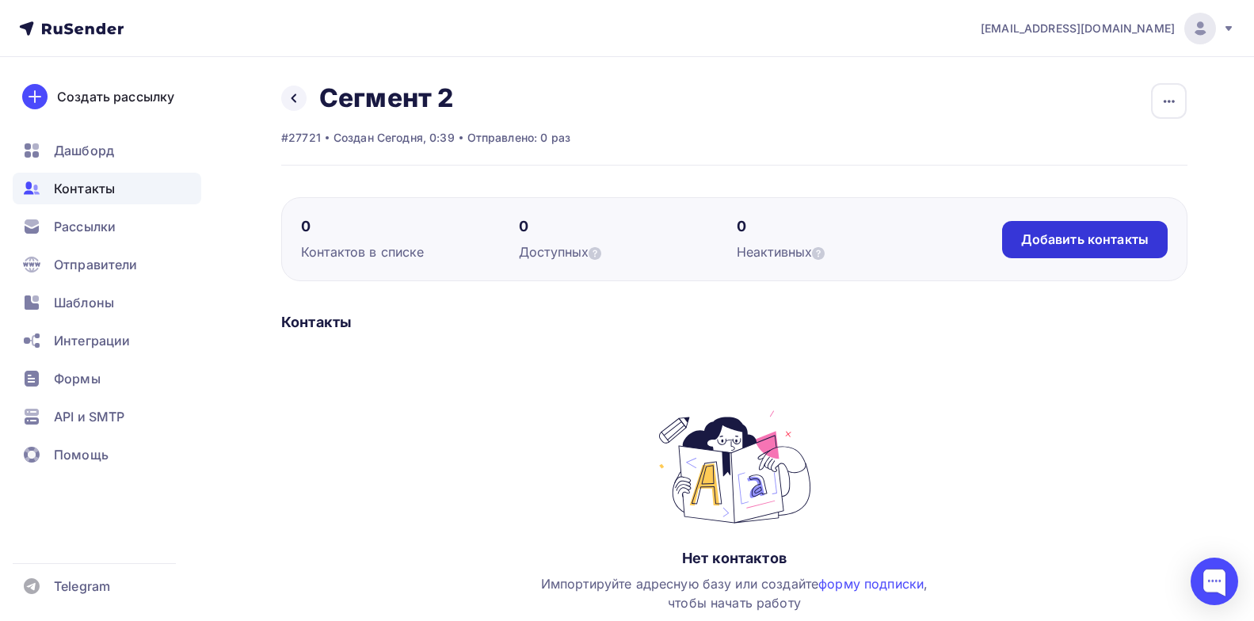
click at [1111, 246] on div "Добавить контакты" at bounding box center [1085, 240] width 128 height 18
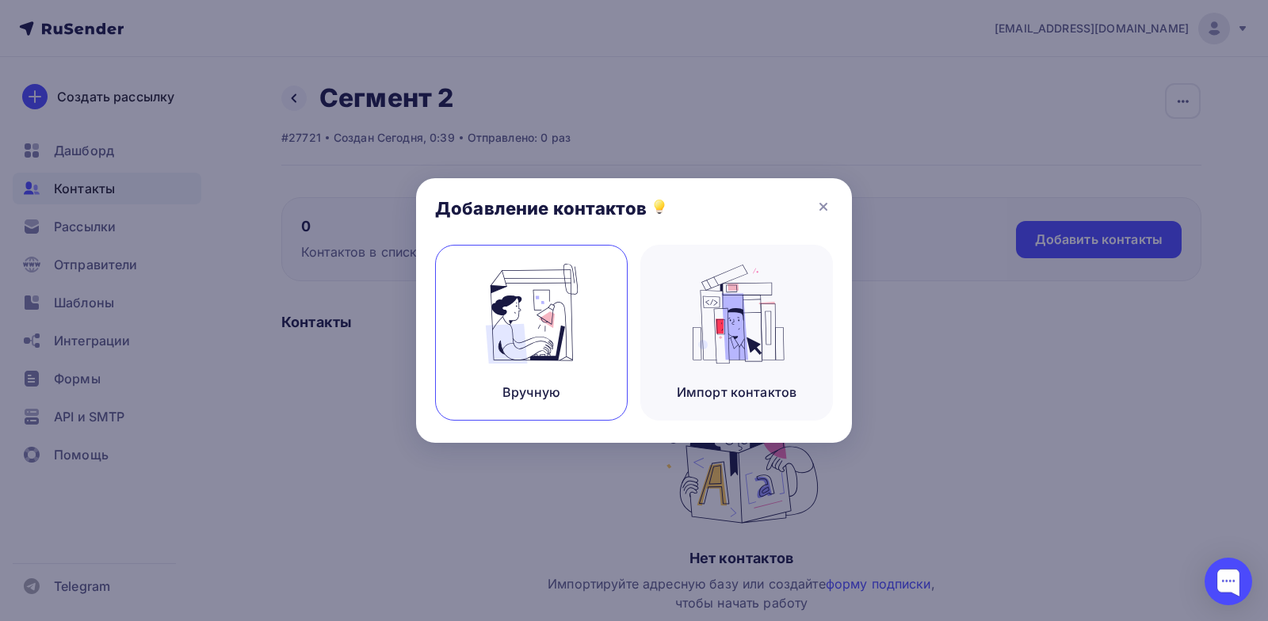
click at [585, 326] on div "Вручную" at bounding box center [531, 333] width 193 height 176
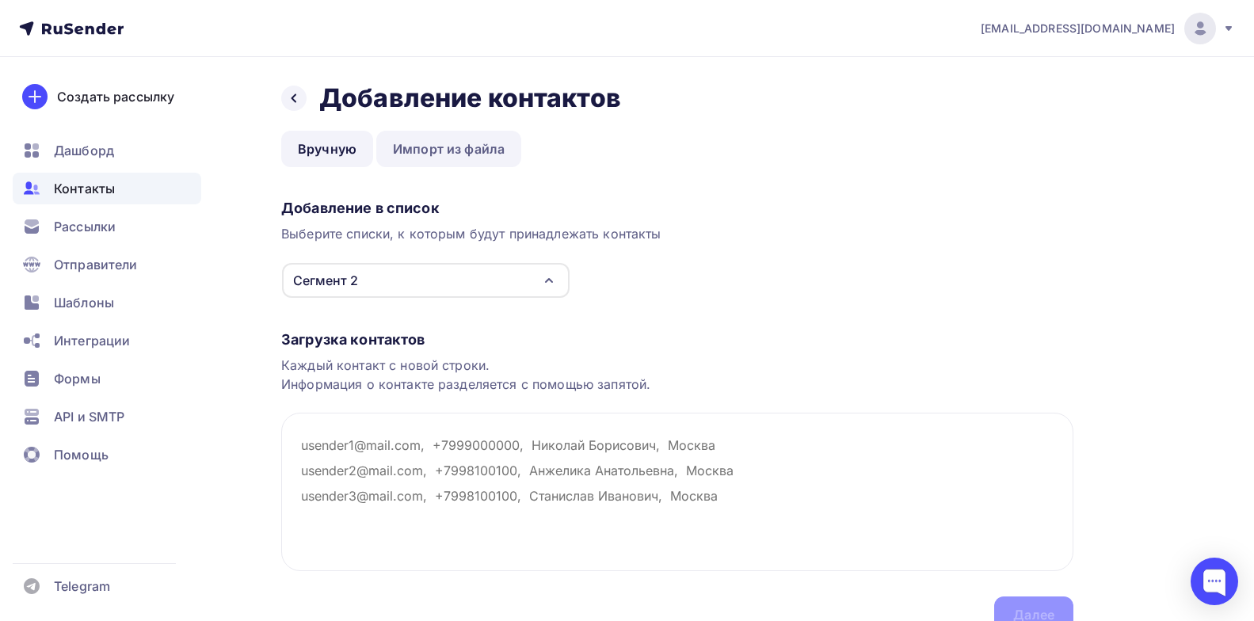
click at [456, 149] on link "Импорт из файла" at bounding box center [448, 149] width 145 height 36
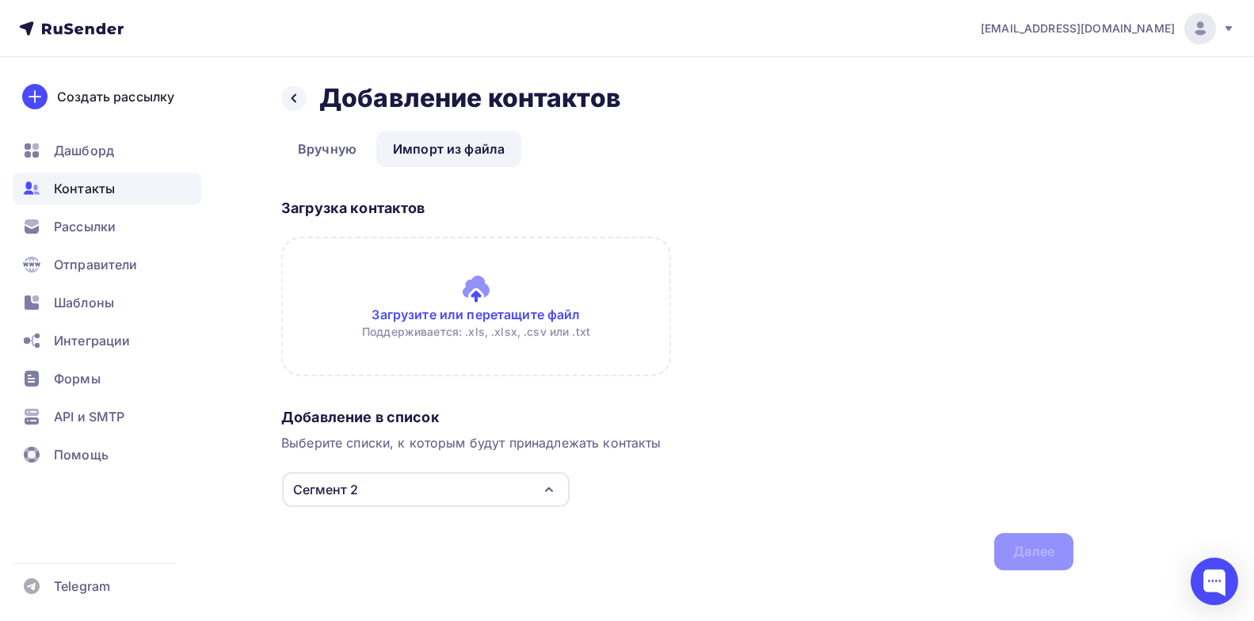
click at [463, 301] on input "file" at bounding box center [476, 306] width 390 height 139
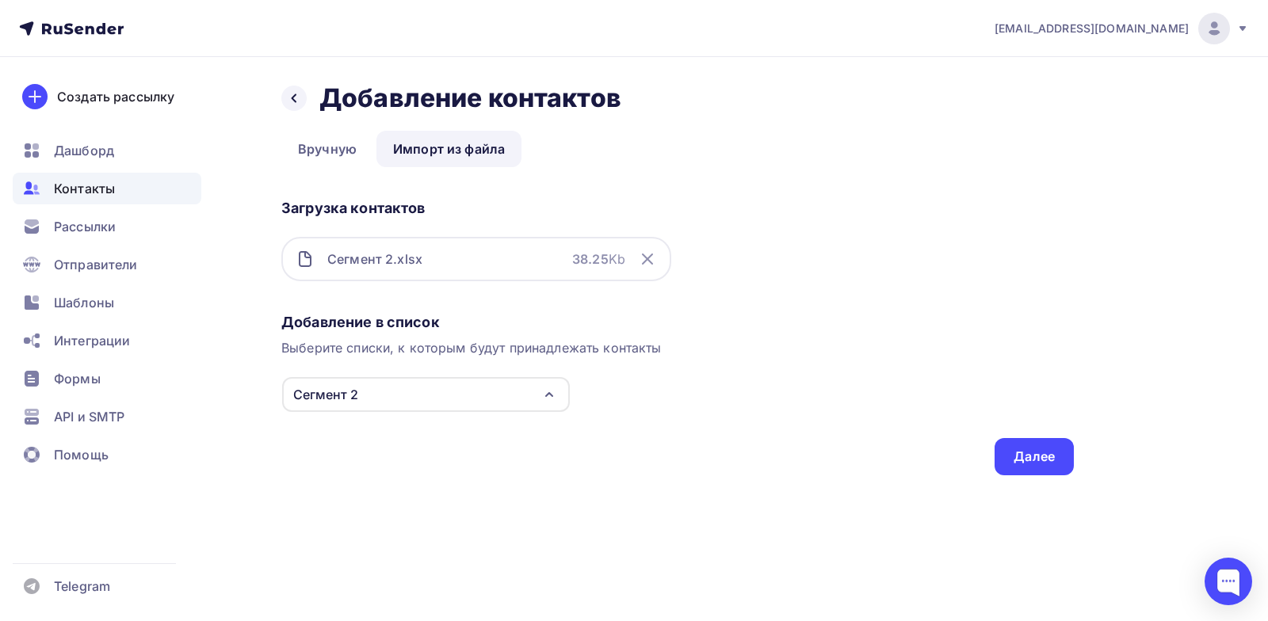
drag, startPoint x: 871, startPoint y: 472, endPoint x: 1027, endPoint y: 480, distance: 155.5
click at [1004, 482] on div "Назад Добавление контактов Добавление контактов Вручную Импорт из файла Импорт …" at bounding box center [634, 298] width 1268 height 482
click at [1014, 448] on div "Далее" at bounding box center [1033, 457] width 41 height 18
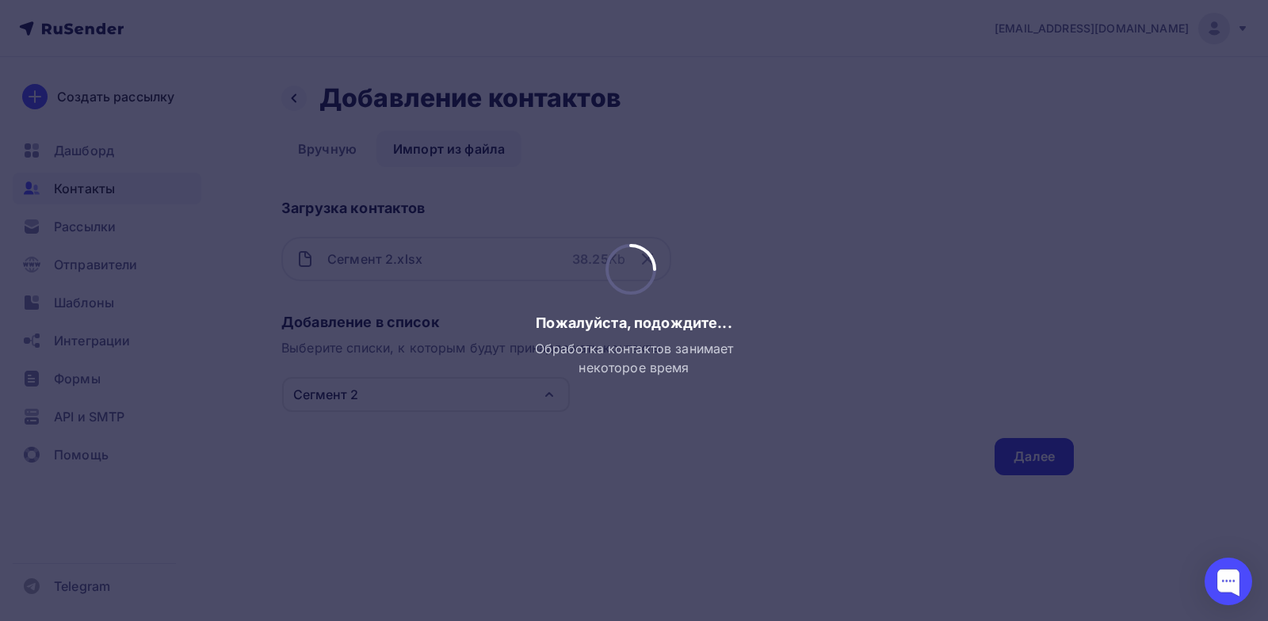
click at [1014, 448] on div at bounding box center [634, 310] width 1268 height 621
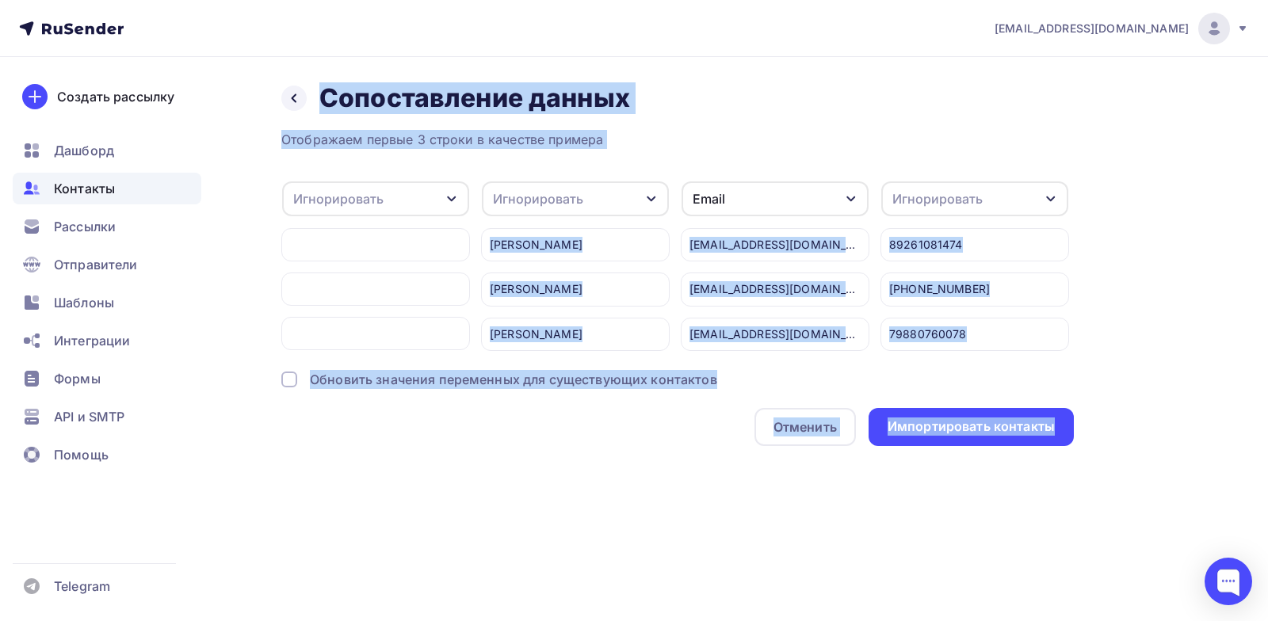
drag, startPoint x: 1014, startPoint y: 448, endPoint x: 653, endPoint y: 312, distance: 386.1
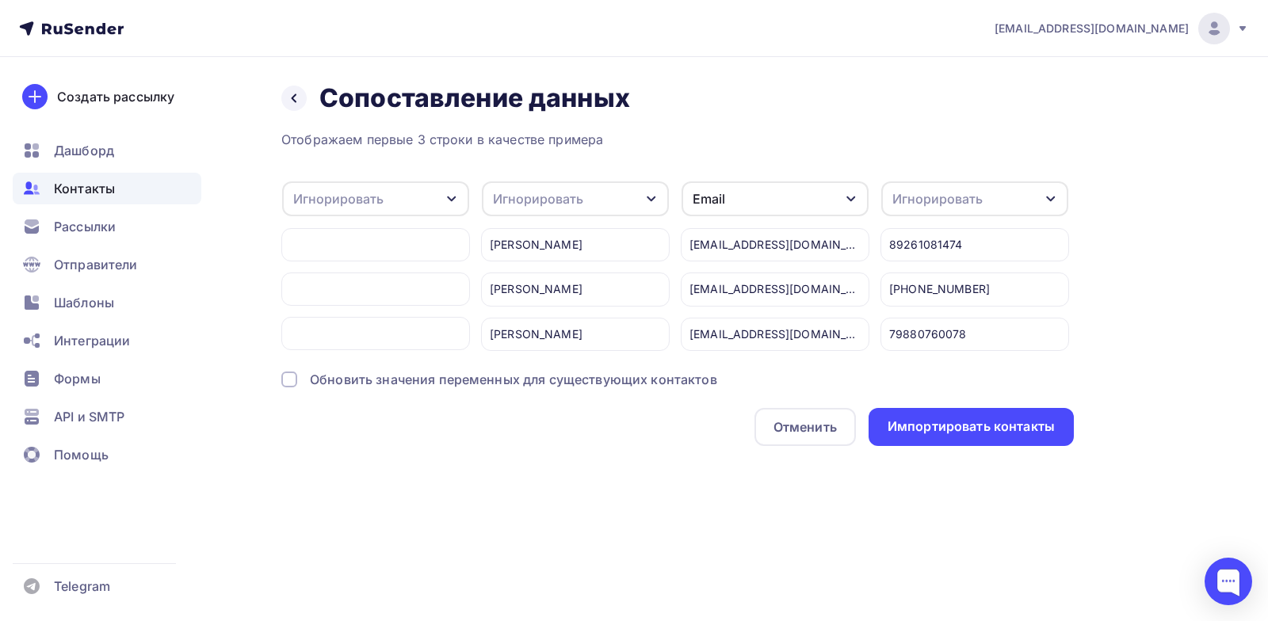
drag, startPoint x: 653, startPoint y: 312, endPoint x: 1012, endPoint y: 395, distance: 369.0
click at [829, 383] on div "Отображаем первые 3 строки в качестве примера Игнорировать Игнорировать Имя Тел…" at bounding box center [677, 288] width 792 height 316
click at [567, 490] on div "Назад Сопоставление данных Сопоставление данных Отображаем первые 3 строки в ка…" at bounding box center [634, 283] width 1268 height 452
click at [456, 196] on icon "button" at bounding box center [451, 199] width 13 height 13
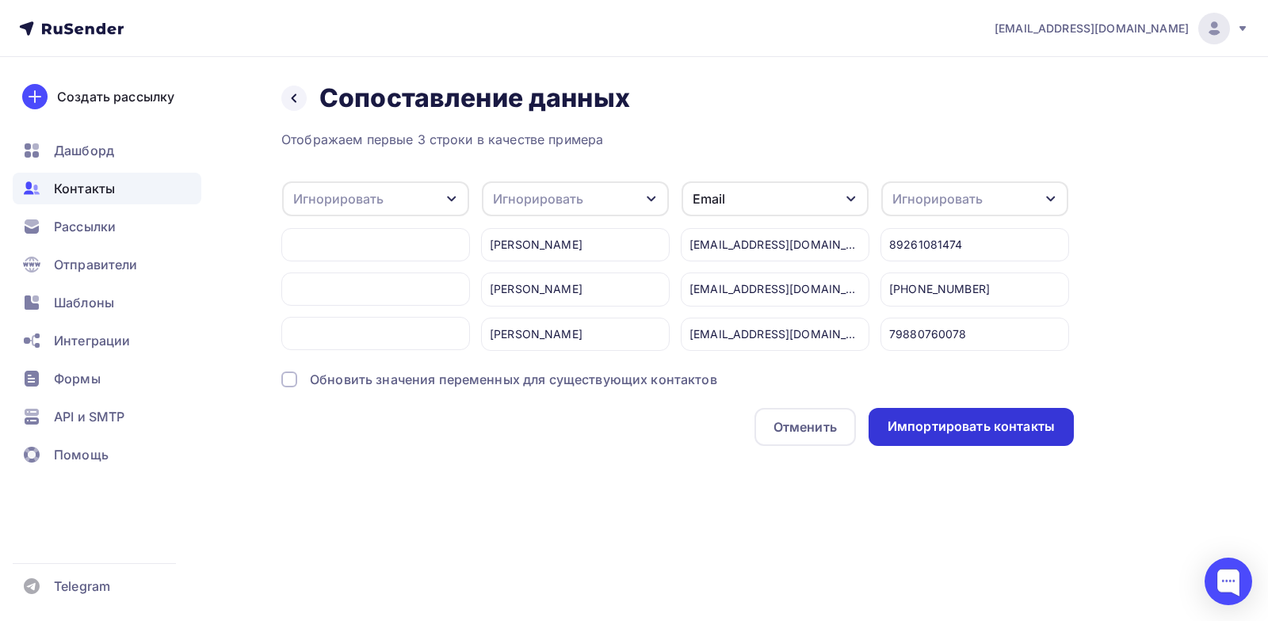
click at [943, 427] on div "Импортировать контакты" at bounding box center [970, 426] width 167 height 18
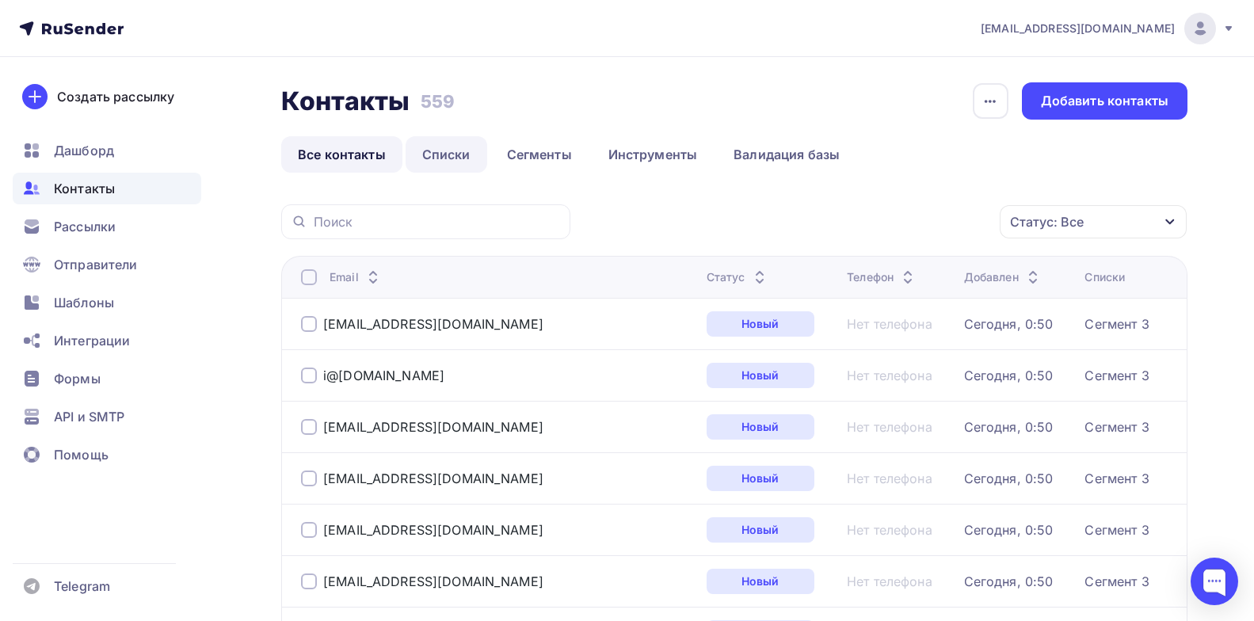
click at [437, 144] on link "Списки" at bounding box center [447, 154] width 82 height 36
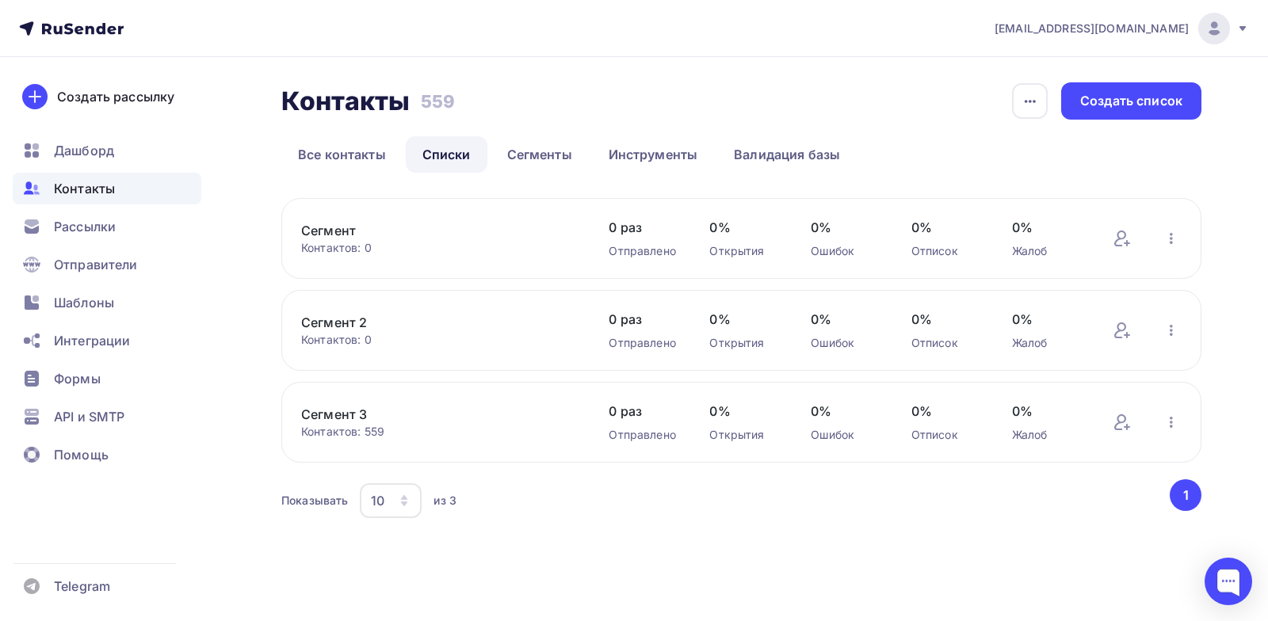
click at [335, 328] on link "Сегмент 2" at bounding box center [435, 322] width 269 height 19
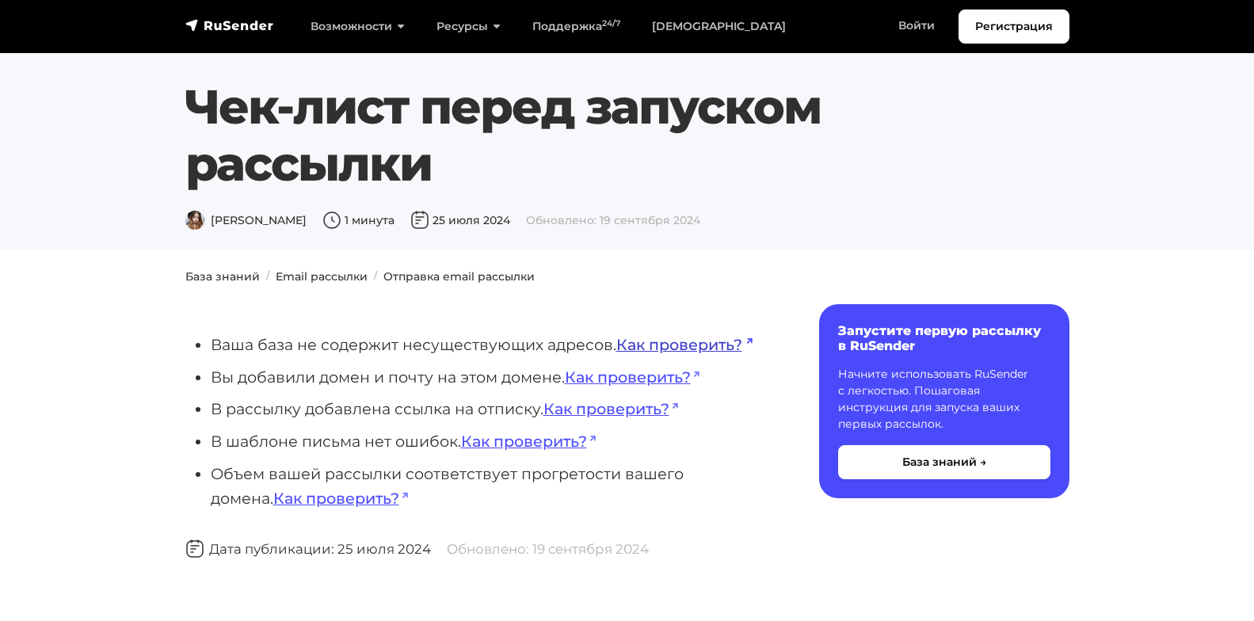
click at [710, 343] on link "Как проверить?" at bounding box center [684, 344] width 136 height 19
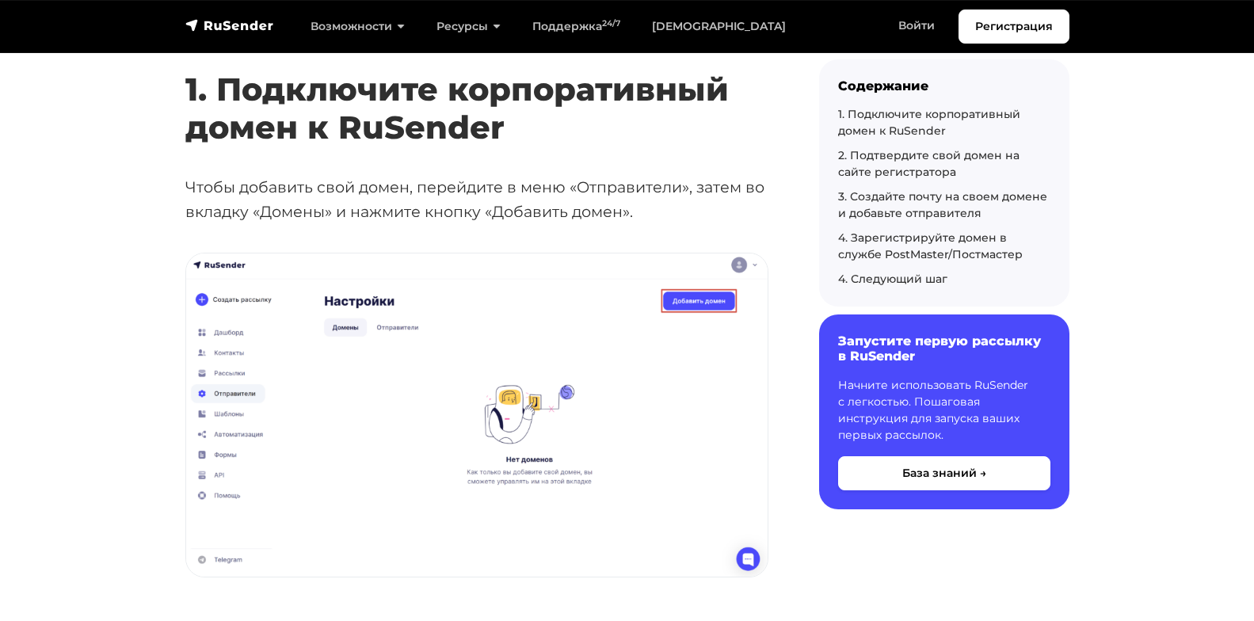
scroll to position [555, 0]
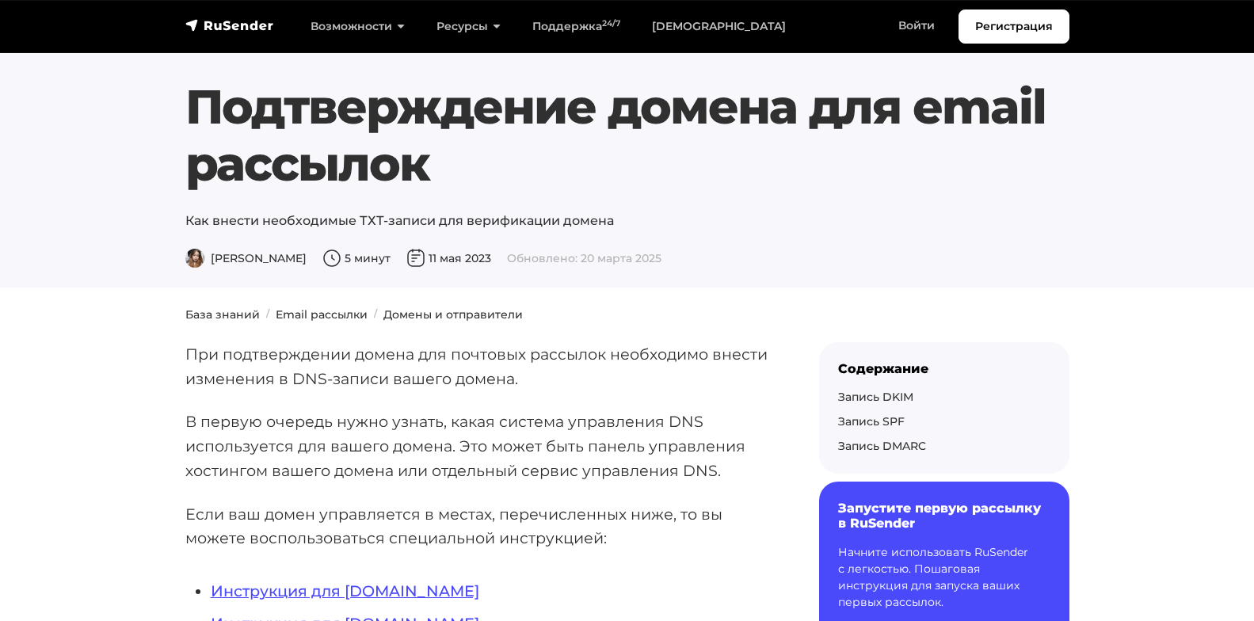
scroll to position [158, 0]
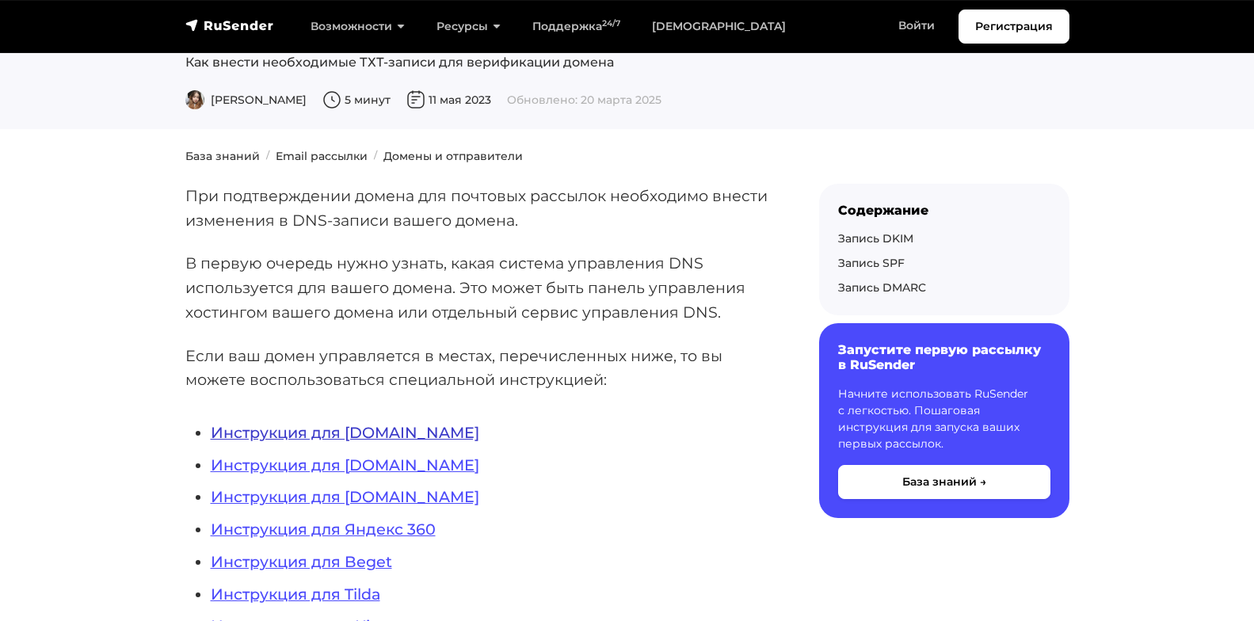
click at [340, 429] on link "Инструкция для [DOMAIN_NAME]" at bounding box center [345, 432] width 269 height 19
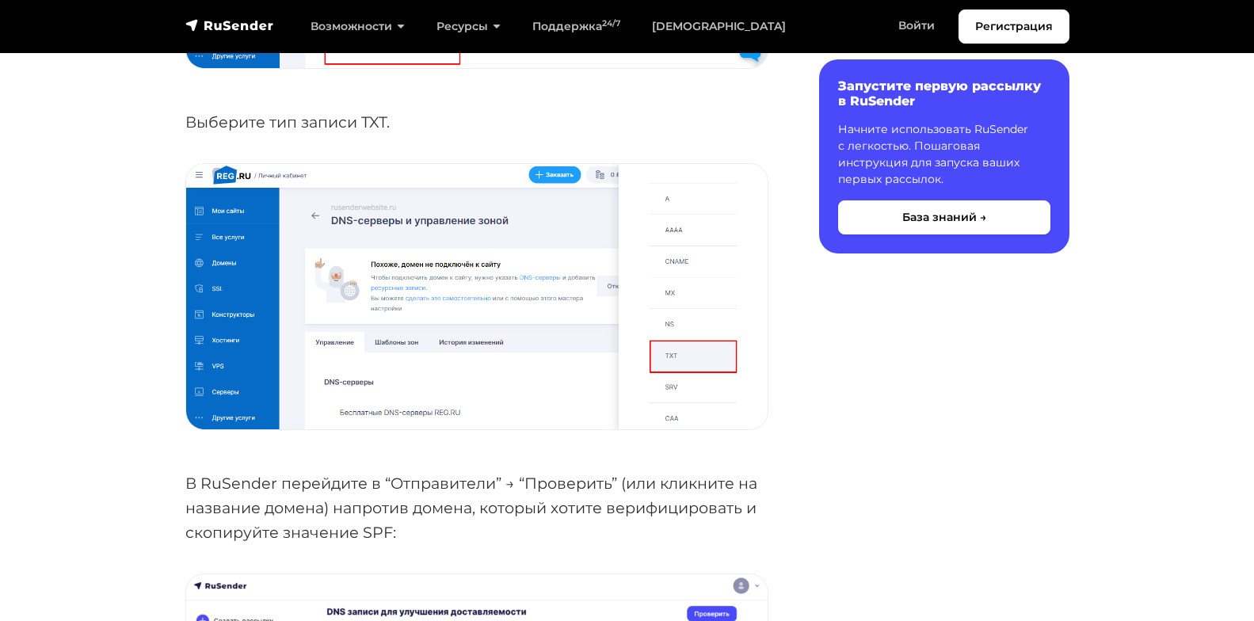
scroll to position [1743, 0]
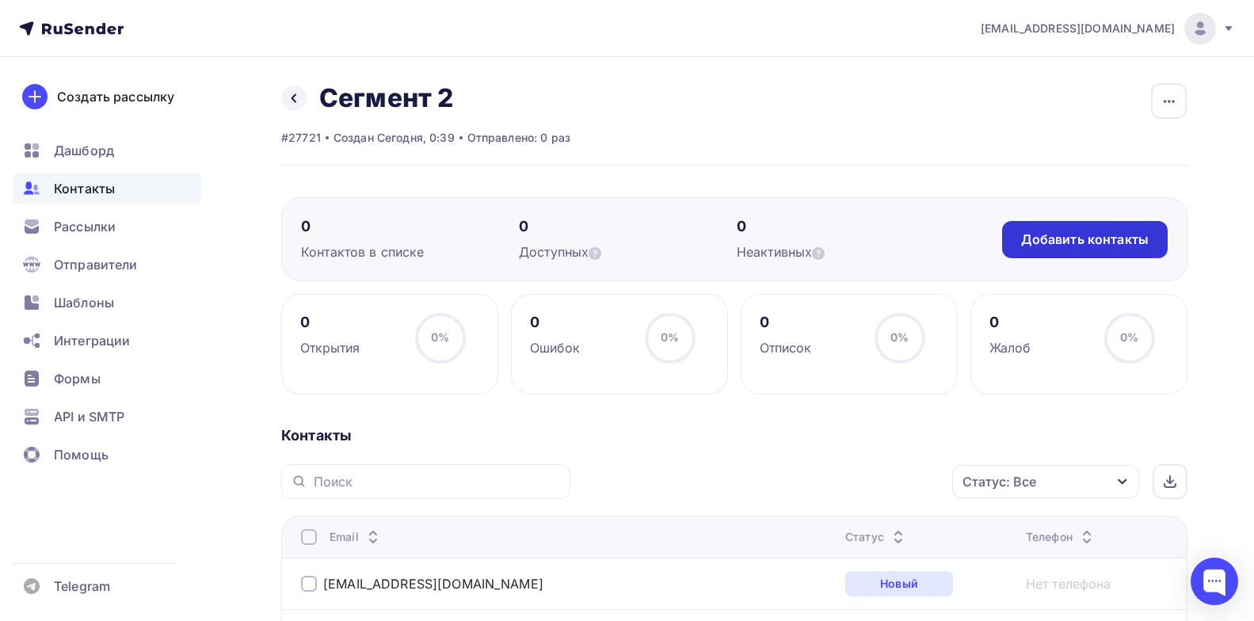
click at [1106, 234] on div "Добавить контакты" at bounding box center [1085, 240] width 128 height 18
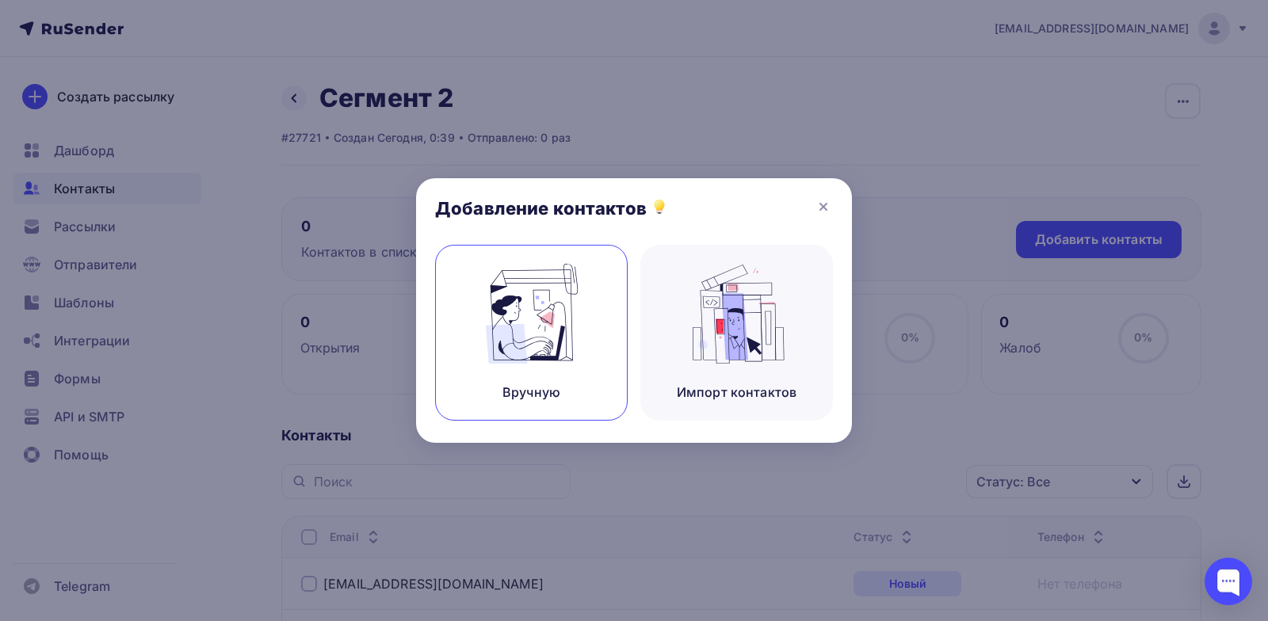
drag, startPoint x: 540, startPoint y: 352, endPoint x: 546, endPoint y: 345, distance: 8.4
click at [540, 352] on img at bounding box center [531, 314] width 106 height 100
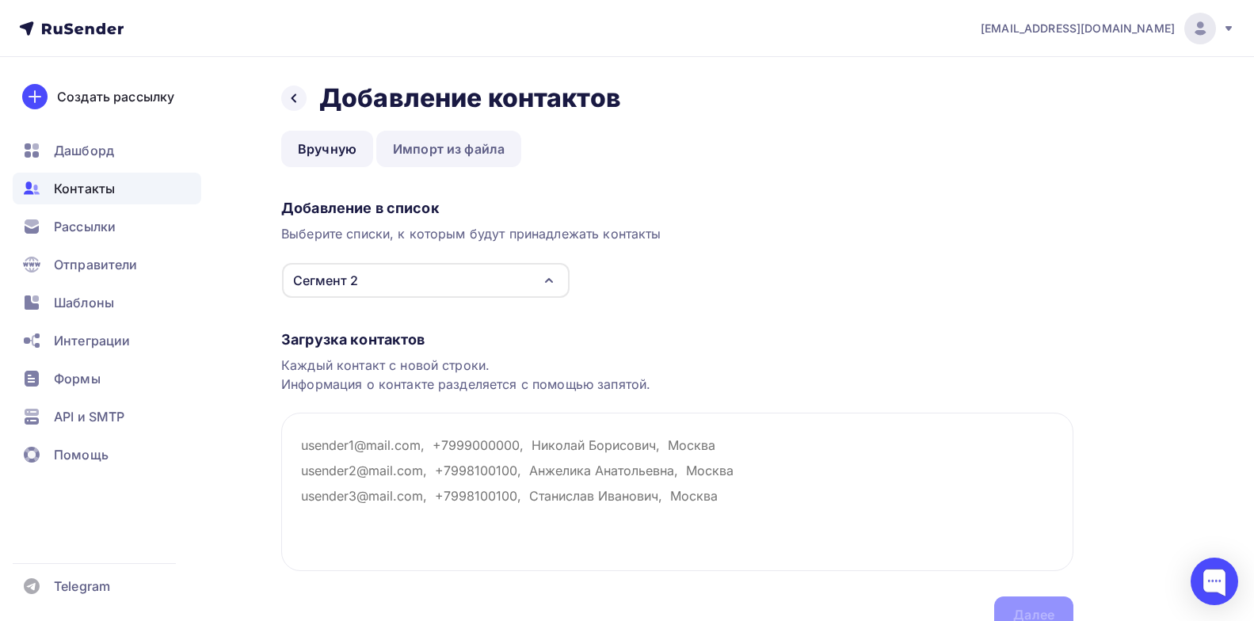
click at [485, 160] on link "Импорт из файла" at bounding box center [448, 149] width 145 height 36
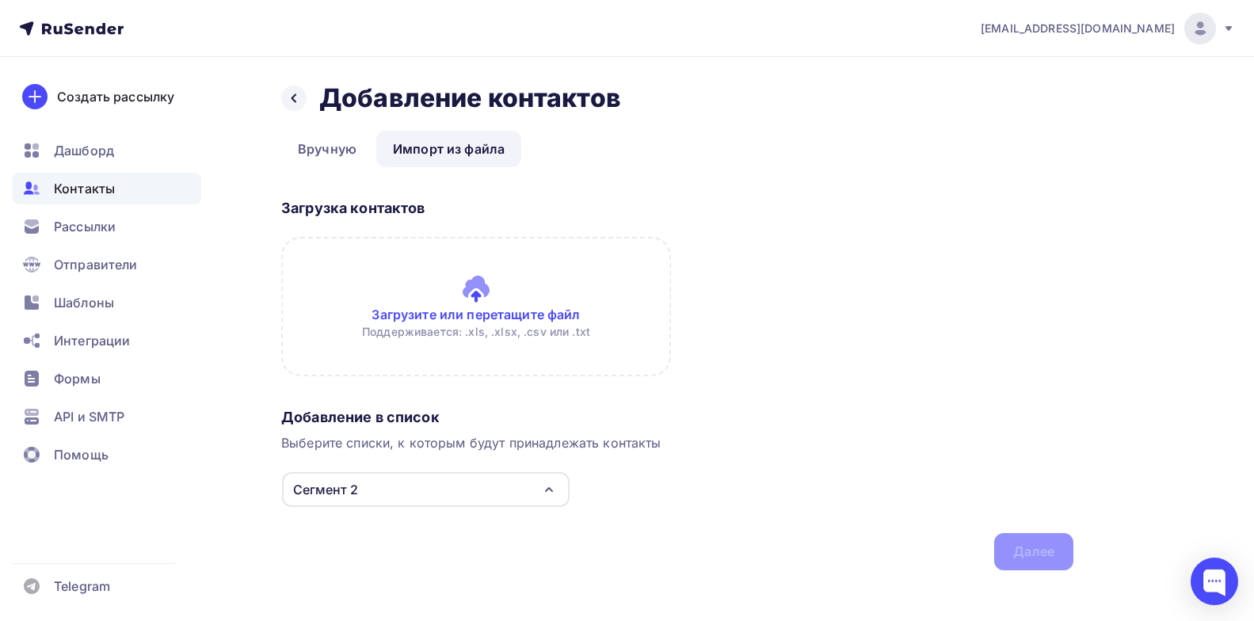
click at [466, 309] on input "file" at bounding box center [476, 306] width 390 height 139
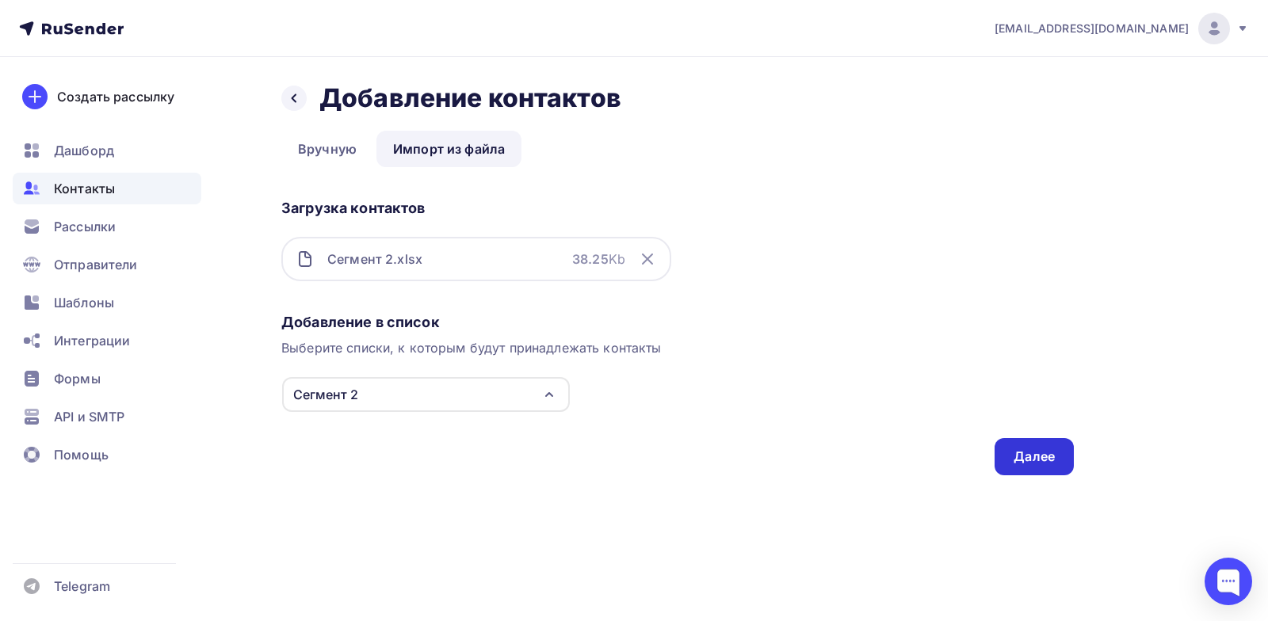
click at [1039, 456] on div "Далее" at bounding box center [1033, 457] width 41 height 18
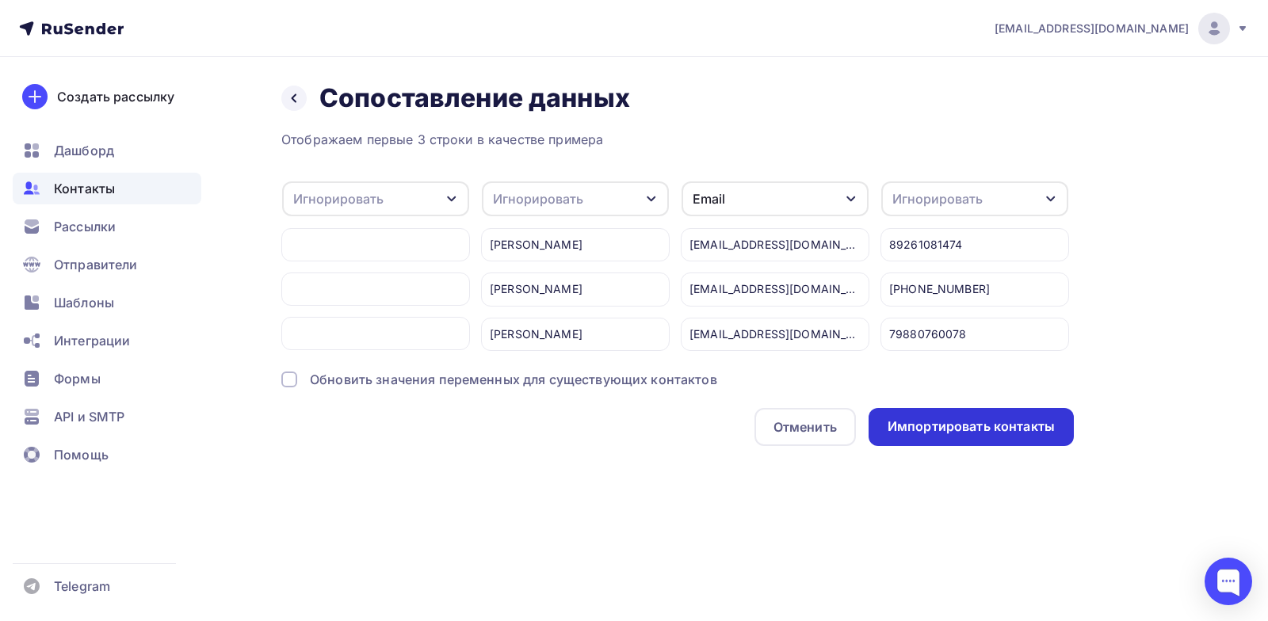
click at [978, 433] on div "Импортировать контакты" at bounding box center [970, 426] width 167 height 18
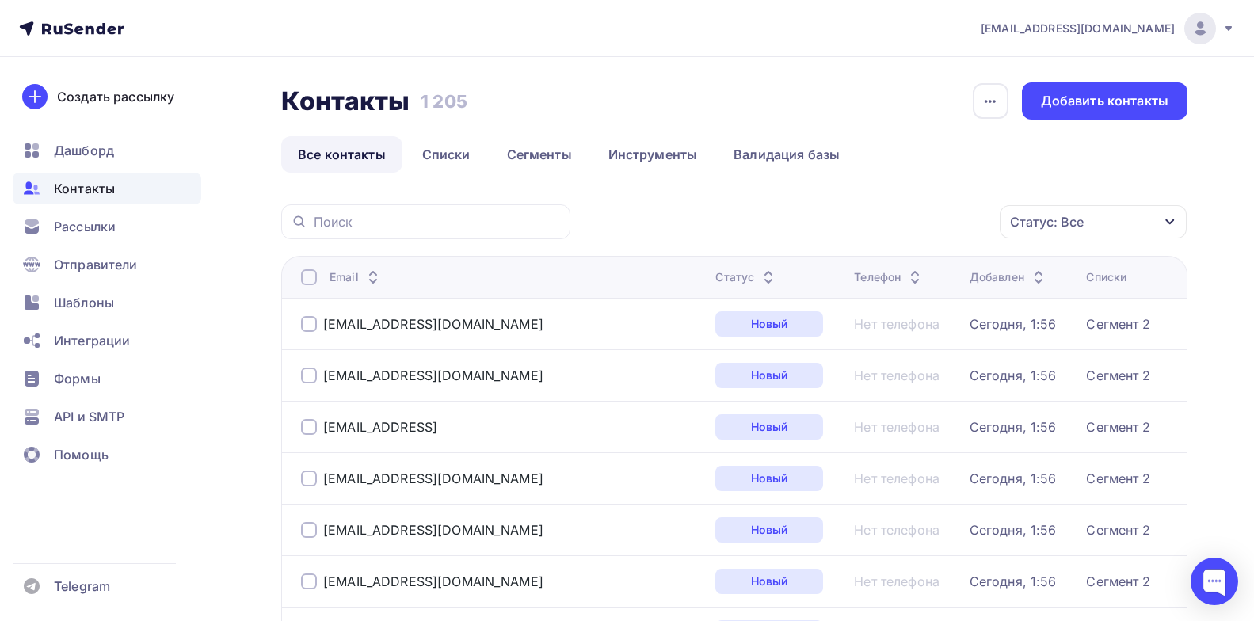
click at [715, 280] on div "Статус" at bounding box center [746, 277] width 63 height 16
click at [715, 276] on div "Статус" at bounding box center [746, 277] width 63 height 16
click at [715, 273] on div "Статус" at bounding box center [746, 277] width 63 height 16
click at [715, 274] on div "Статус" at bounding box center [746, 277] width 63 height 16
click at [1158, 221] on div "Статус: Все" at bounding box center [1093, 221] width 187 height 33
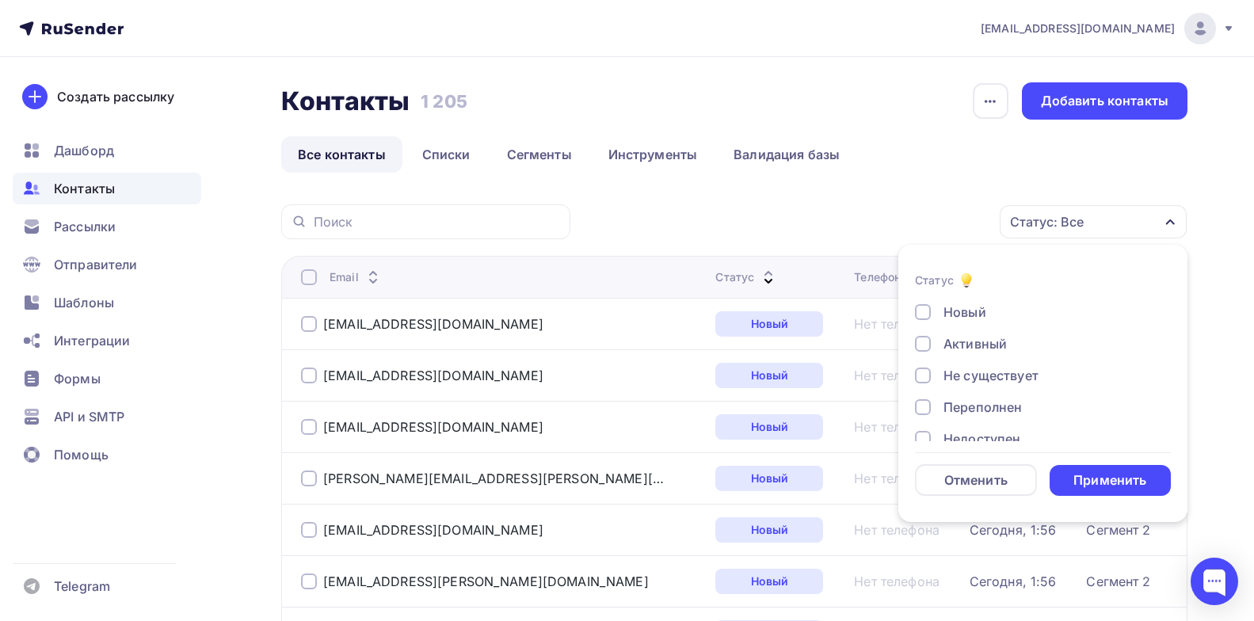
click at [925, 372] on div at bounding box center [923, 376] width 16 height 16
click at [1104, 474] on div "Применить" at bounding box center [1109, 480] width 73 height 18
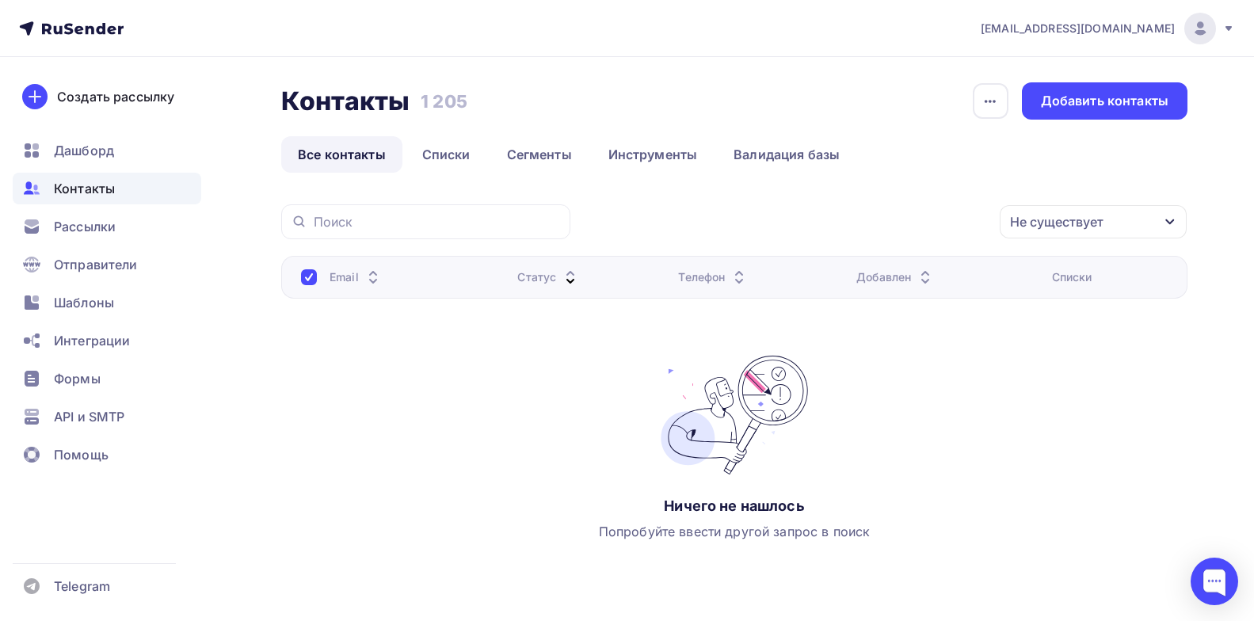
click at [1166, 219] on icon "button" at bounding box center [1169, 222] width 9 height 6
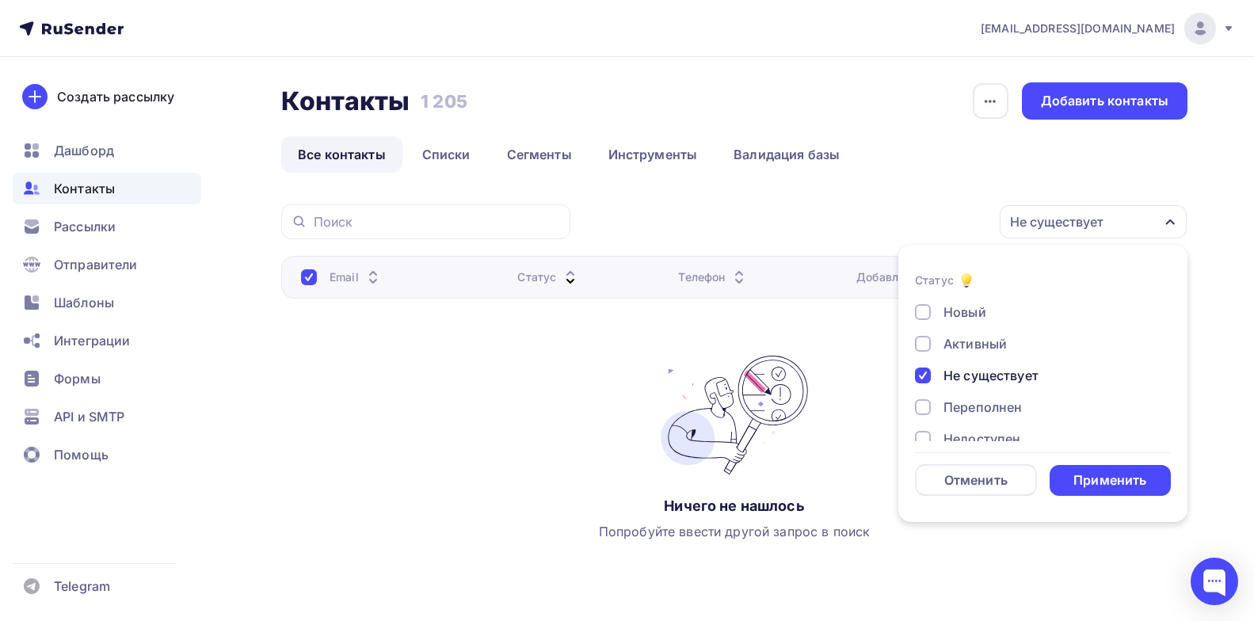
click at [925, 374] on div at bounding box center [923, 376] width 16 height 16
click at [921, 344] on div at bounding box center [923, 344] width 16 height 16
click at [1111, 475] on div "Применить" at bounding box center [1109, 480] width 73 height 18
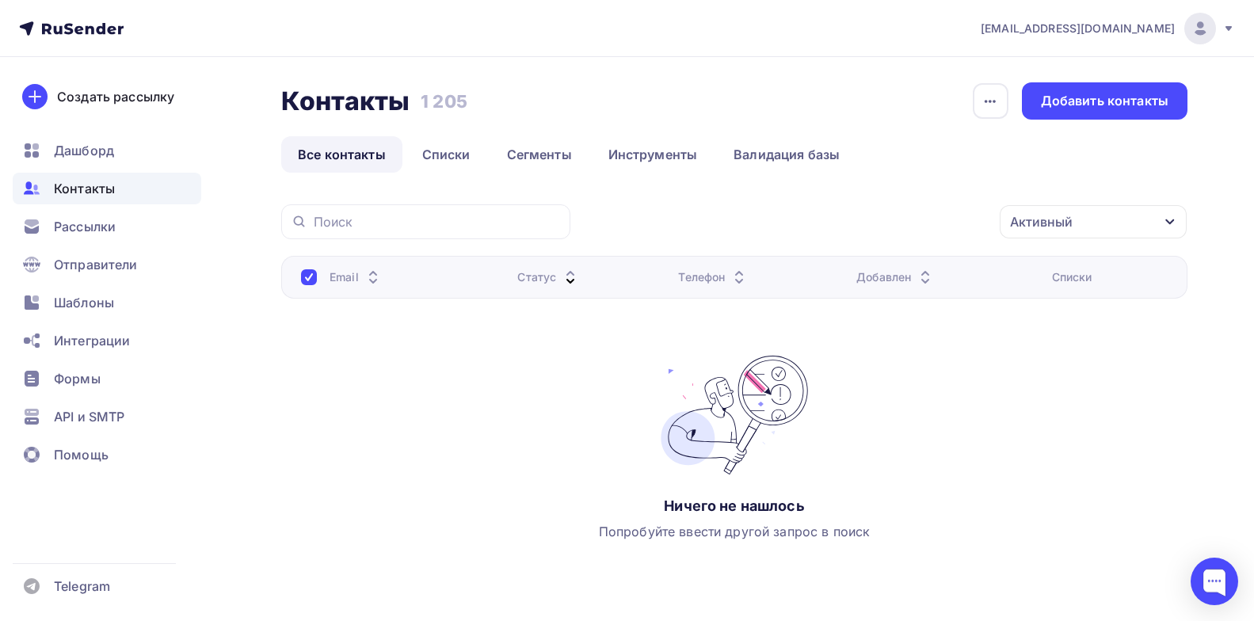
click at [1167, 222] on icon "button" at bounding box center [1170, 221] width 13 height 13
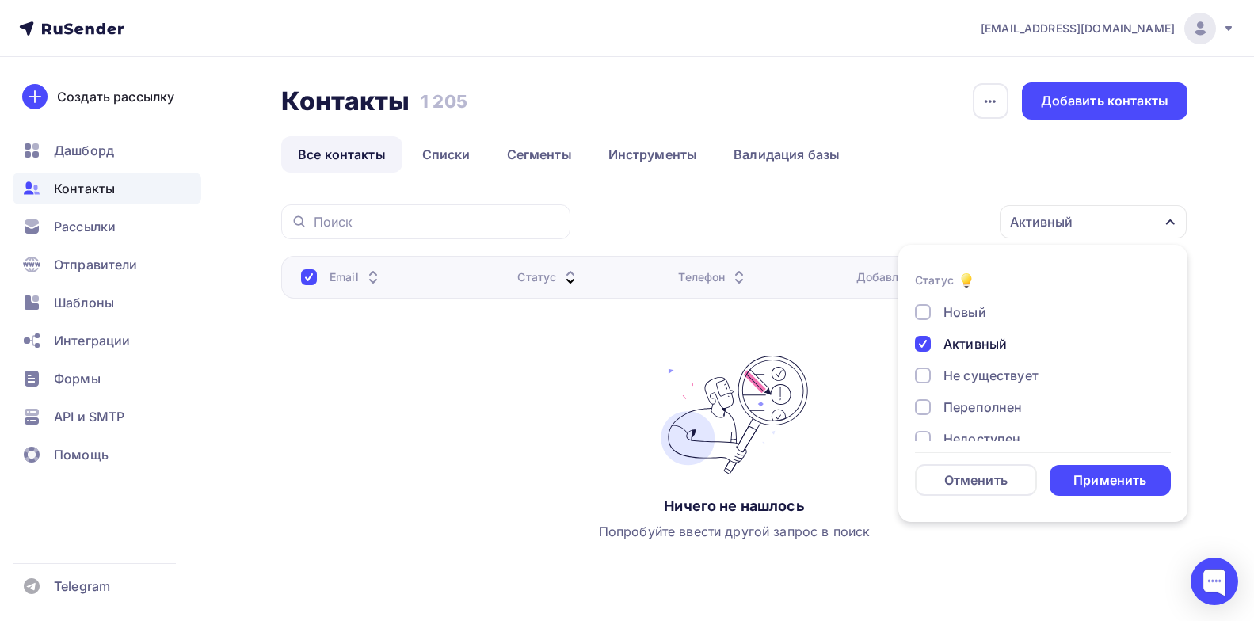
click at [926, 349] on div at bounding box center [923, 344] width 16 height 16
click at [1017, 478] on div "Отменить" at bounding box center [976, 480] width 122 height 32
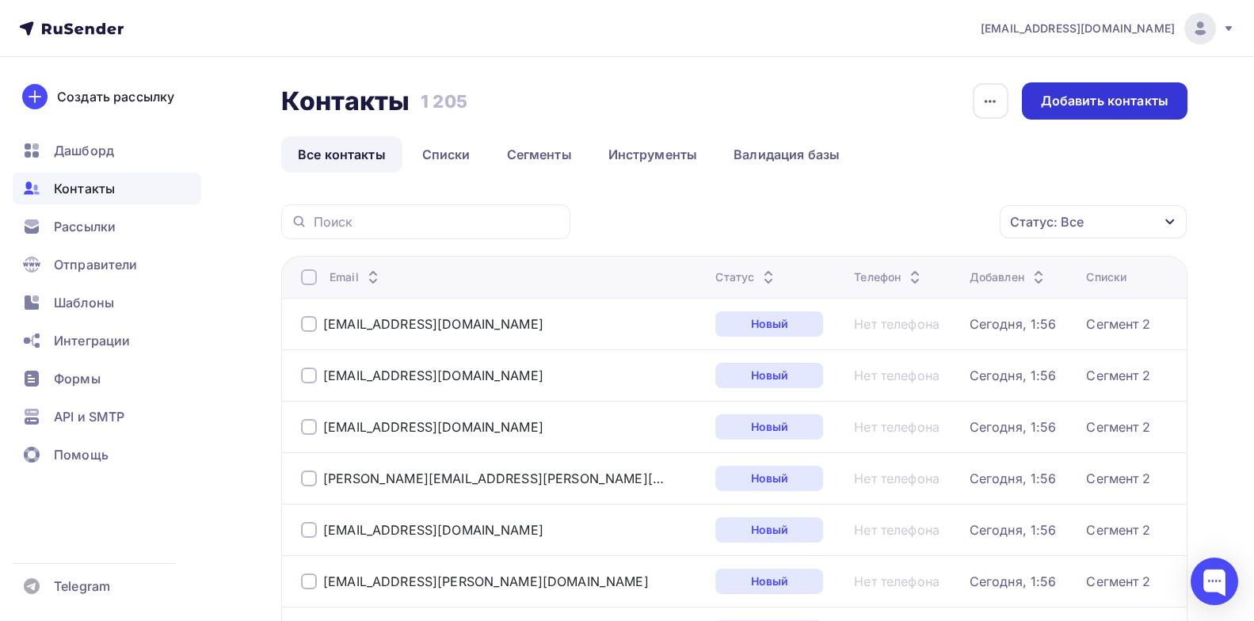
click at [1091, 105] on div "Добавить контакты" at bounding box center [1105, 101] width 128 height 18
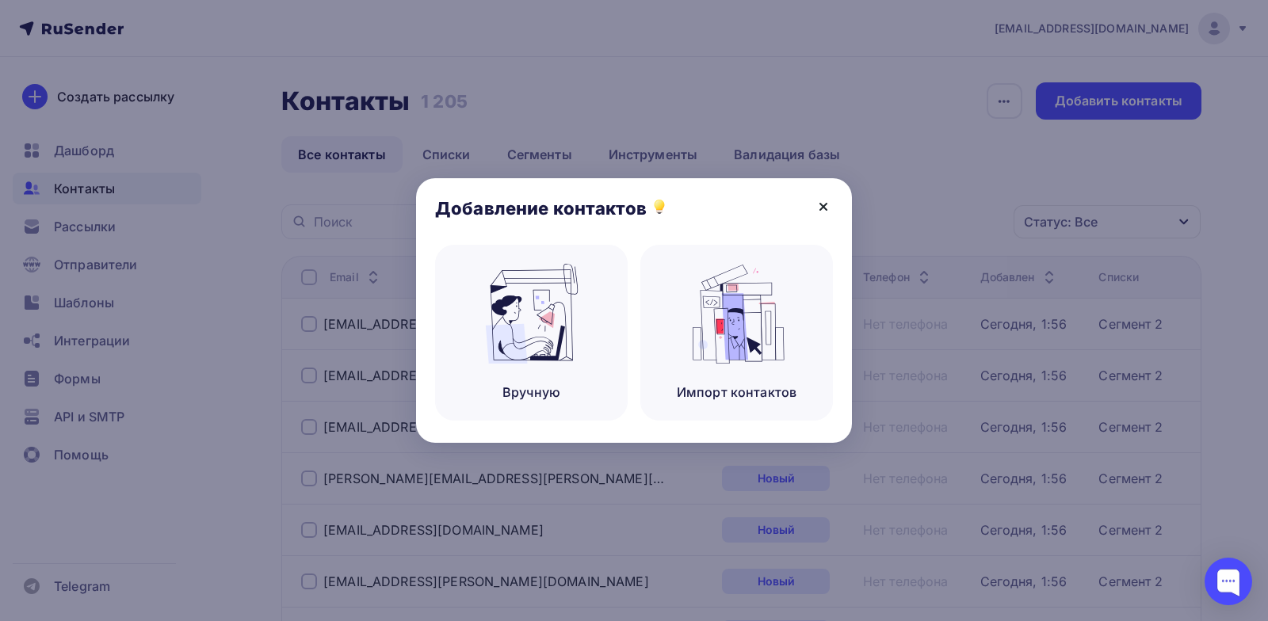
click at [820, 205] on icon at bounding box center [823, 206] width 19 height 19
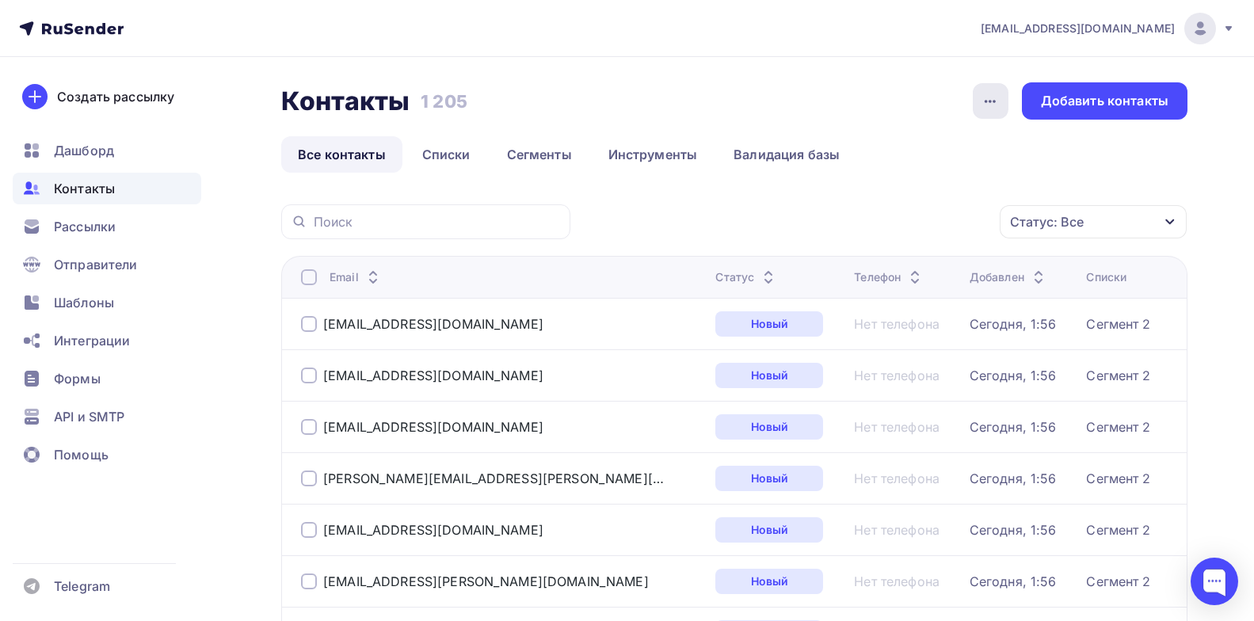
click at [994, 105] on icon "button" at bounding box center [990, 101] width 19 height 19
click at [997, 109] on icon "button" at bounding box center [990, 101] width 19 height 19
click at [447, 157] on link "Списки" at bounding box center [447, 154] width 82 height 36
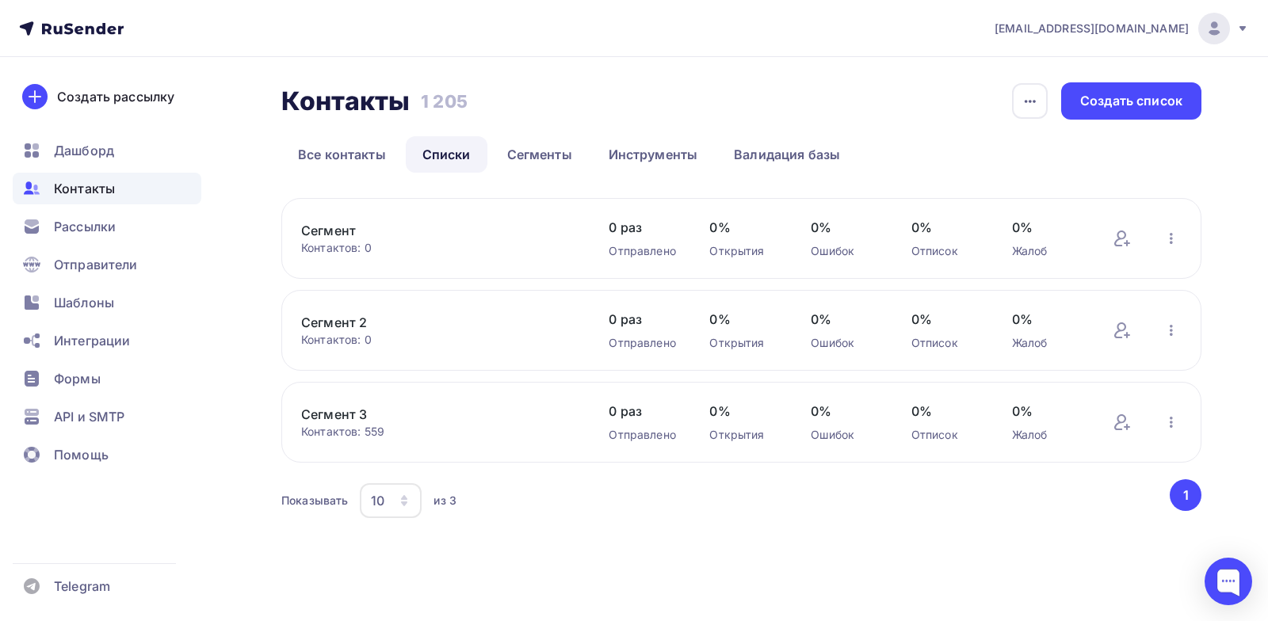
click at [359, 326] on link "Сегмент 2" at bounding box center [435, 322] width 269 height 19
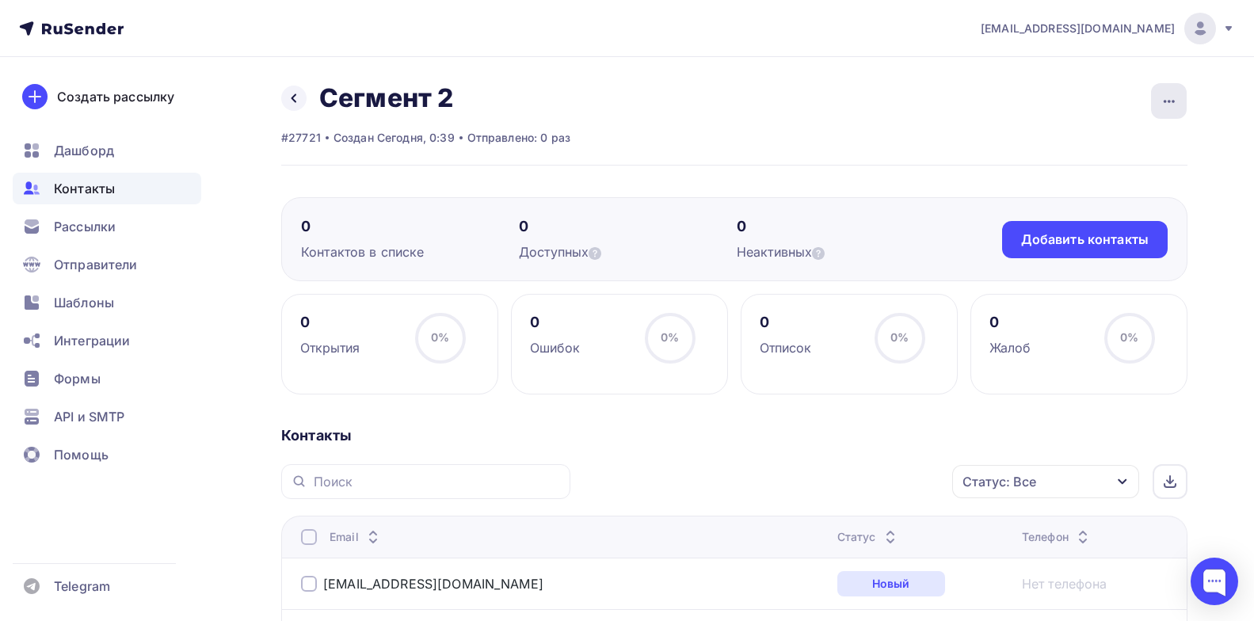
click at [1179, 84] on div "button" at bounding box center [1169, 101] width 36 height 36
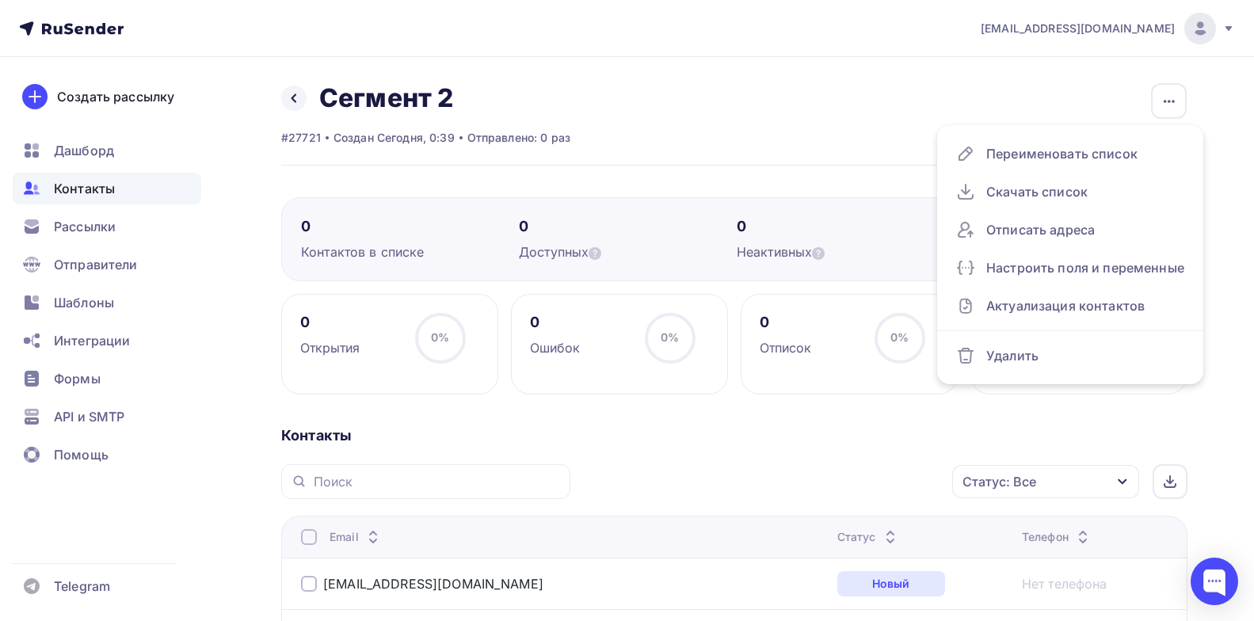
click at [841, 92] on div "Назад Сегмент 2 Переименовать список Скачать список Отписать адреса Настроить п…" at bounding box center [734, 123] width 906 height 83
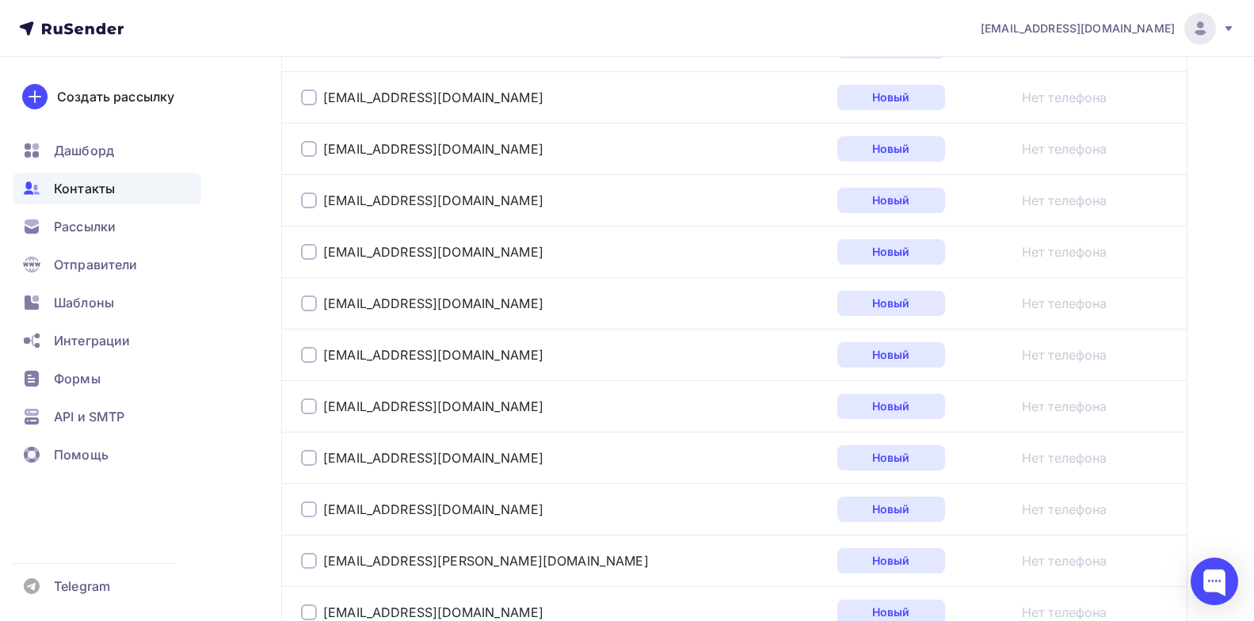
scroll to position [2674, 0]
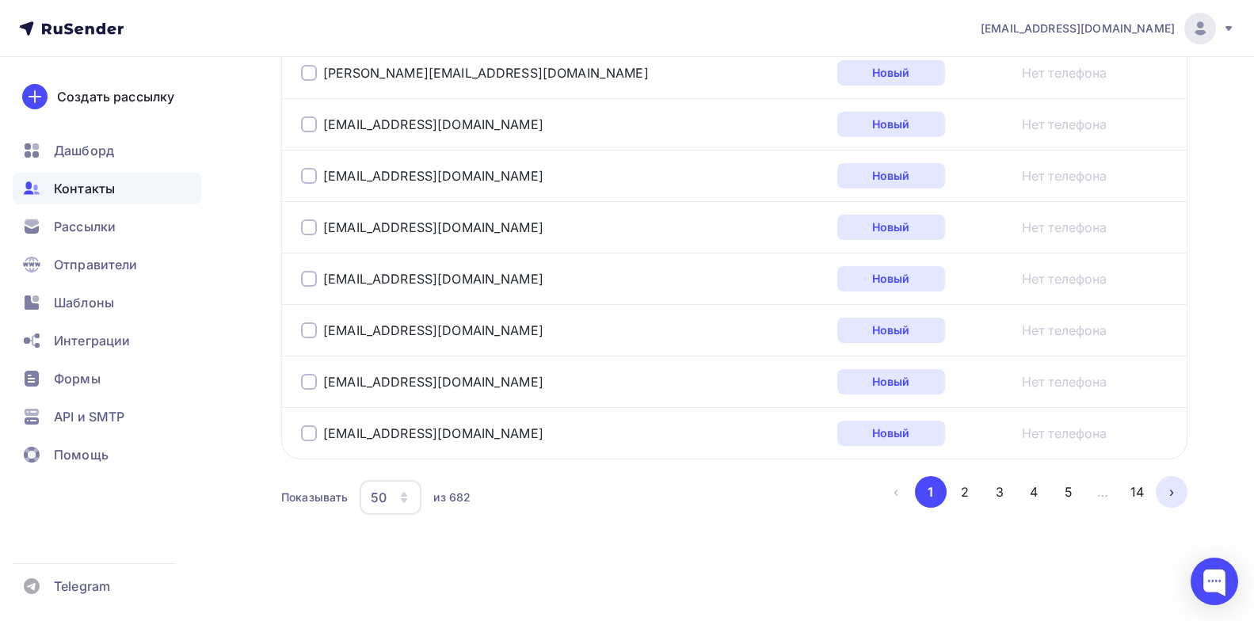
click at [1171, 490] on button "›" at bounding box center [1172, 492] width 32 height 32
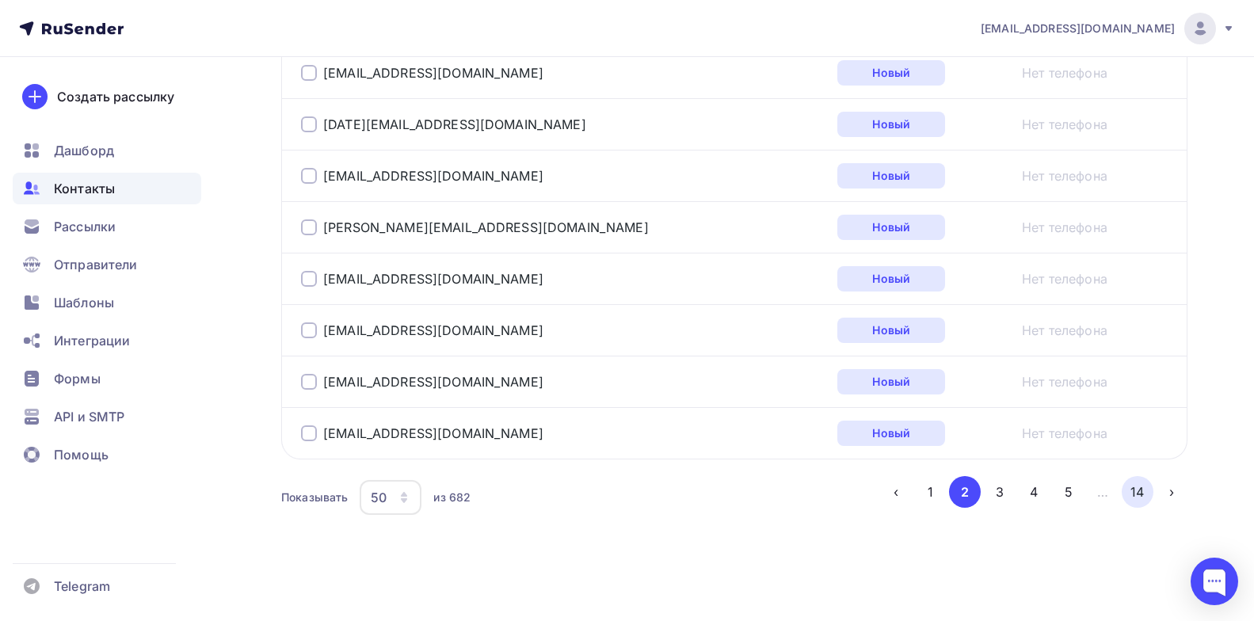
click at [1142, 486] on button "14" at bounding box center [1138, 492] width 32 height 32
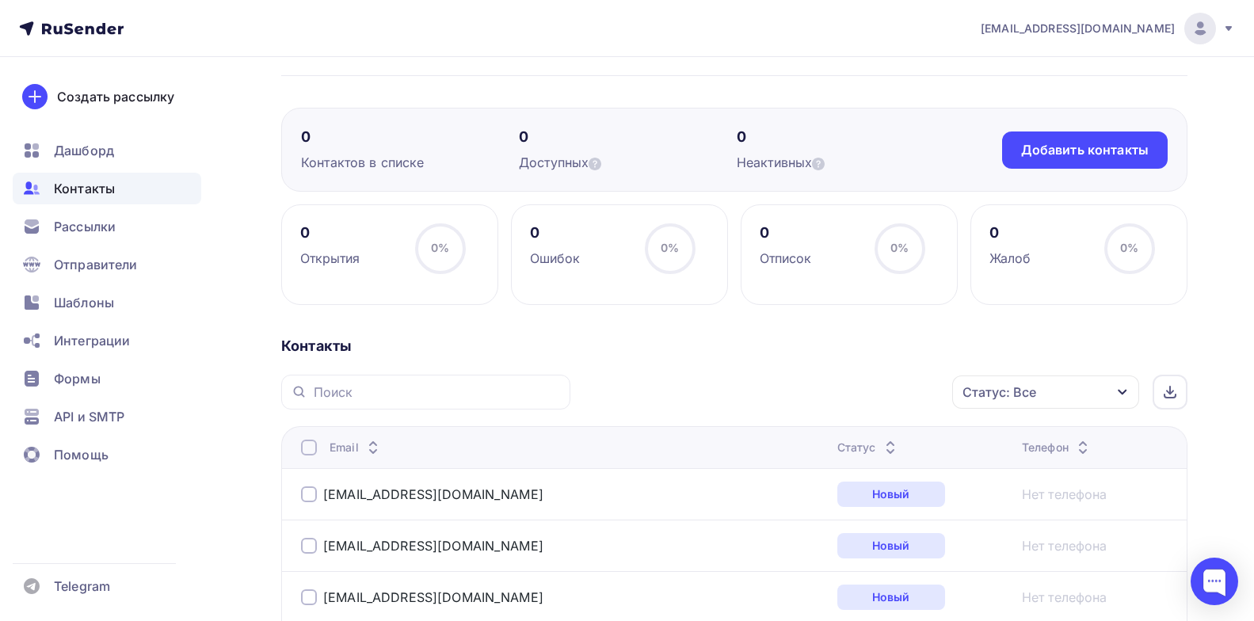
scroll to position [0, 0]
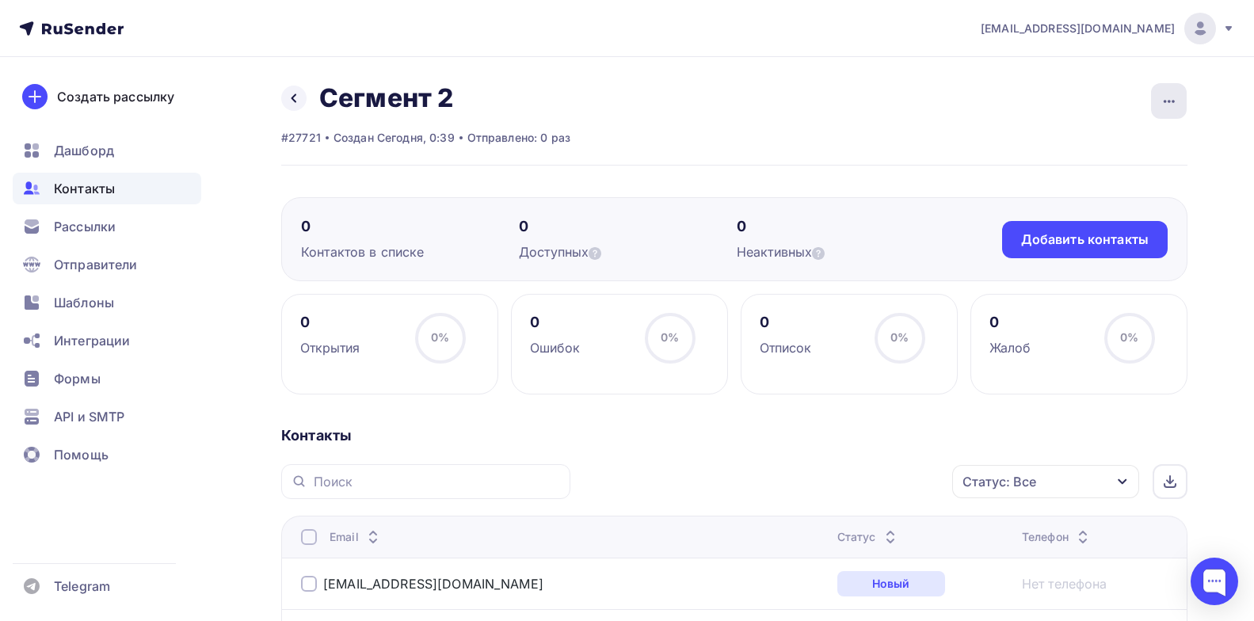
click at [1173, 102] on icon "button" at bounding box center [1168, 101] width 11 height 3
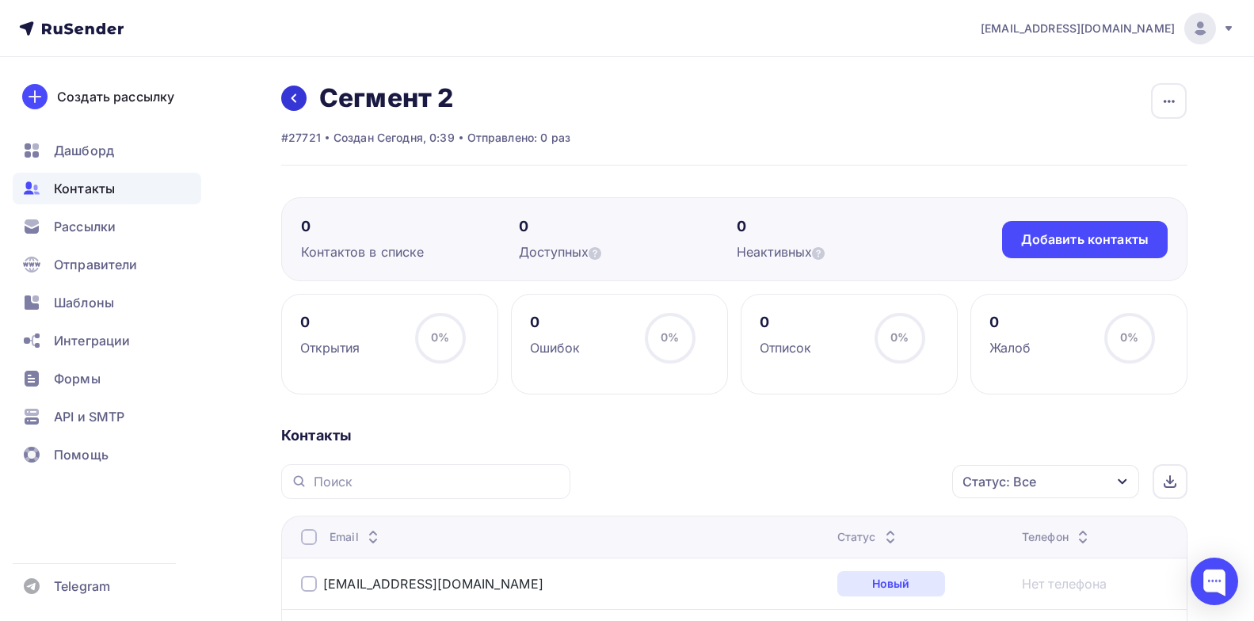
click at [297, 92] on icon at bounding box center [294, 98] width 13 height 13
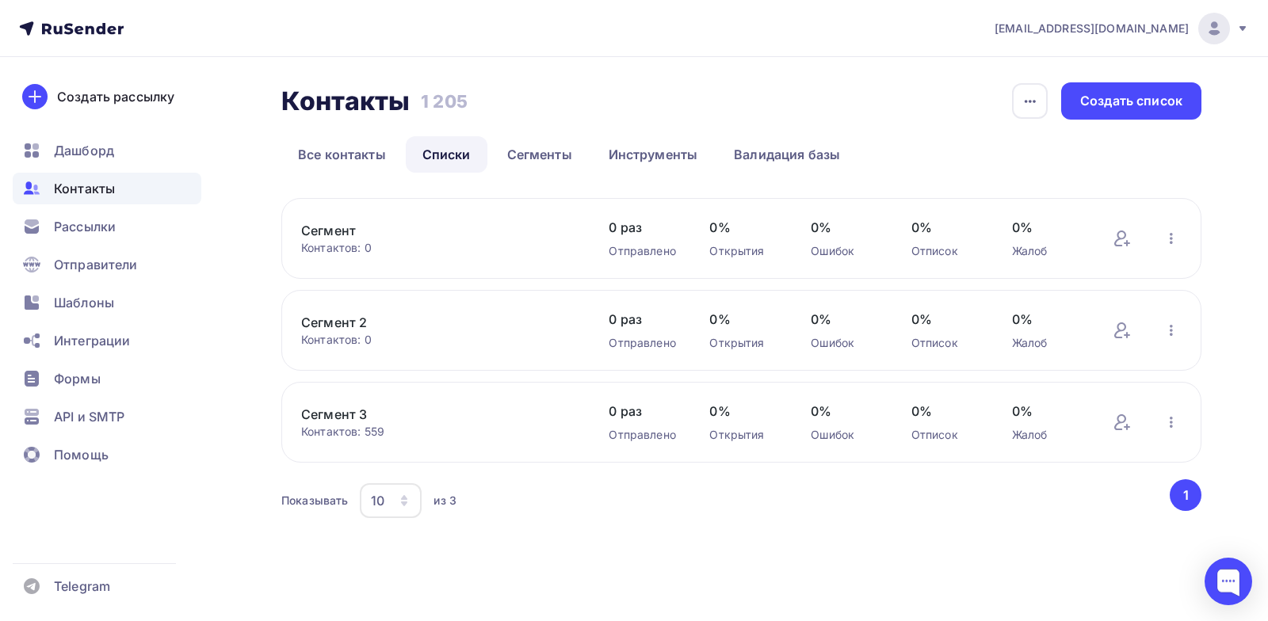
click at [333, 415] on link "Сегмент 3" at bounding box center [435, 414] width 269 height 19
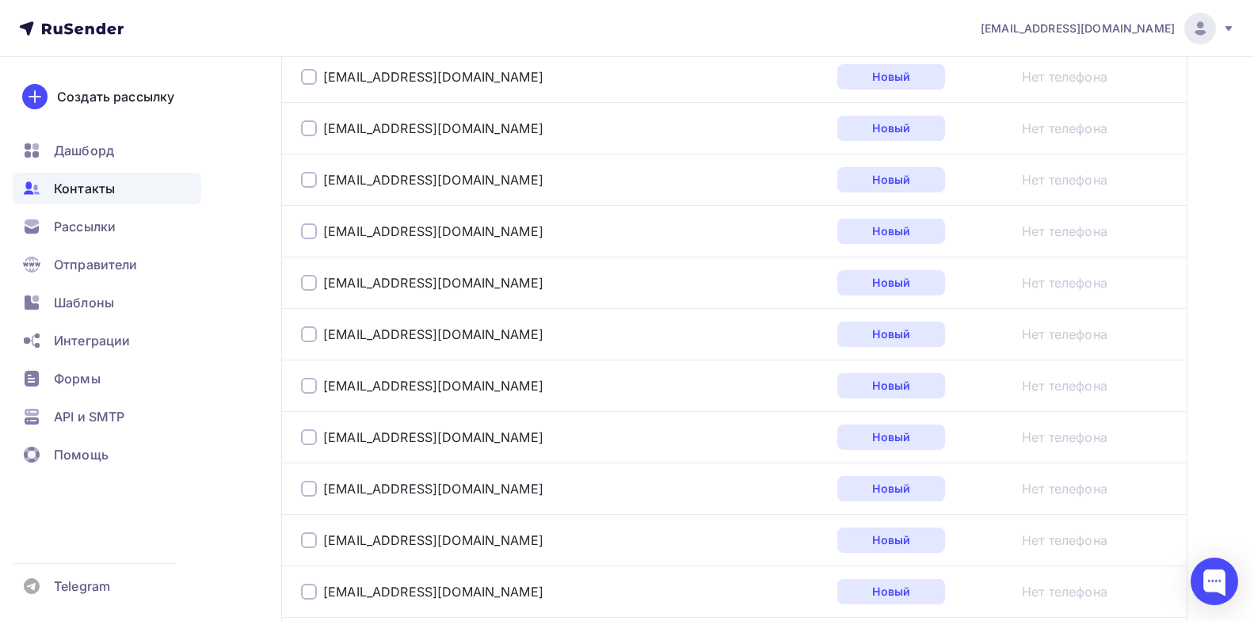
scroll to position [2674, 0]
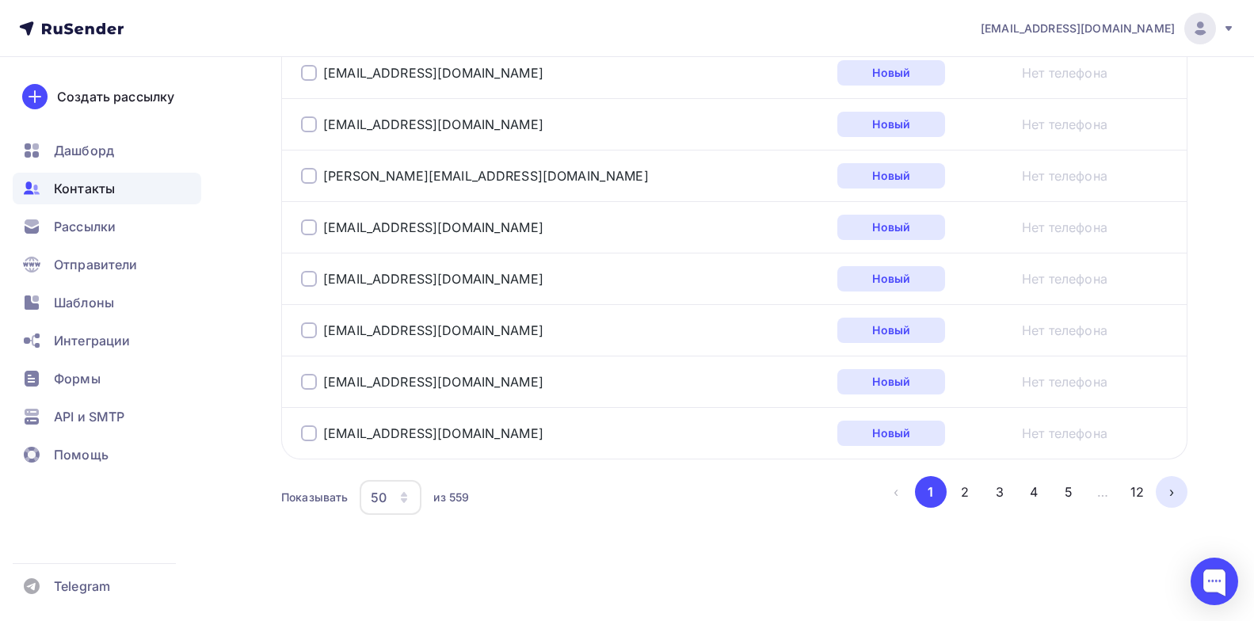
click at [1172, 492] on button "›" at bounding box center [1172, 492] width 32 height 32
click at [1131, 489] on button "12" at bounding box center [1138, 492] width 32 height 32
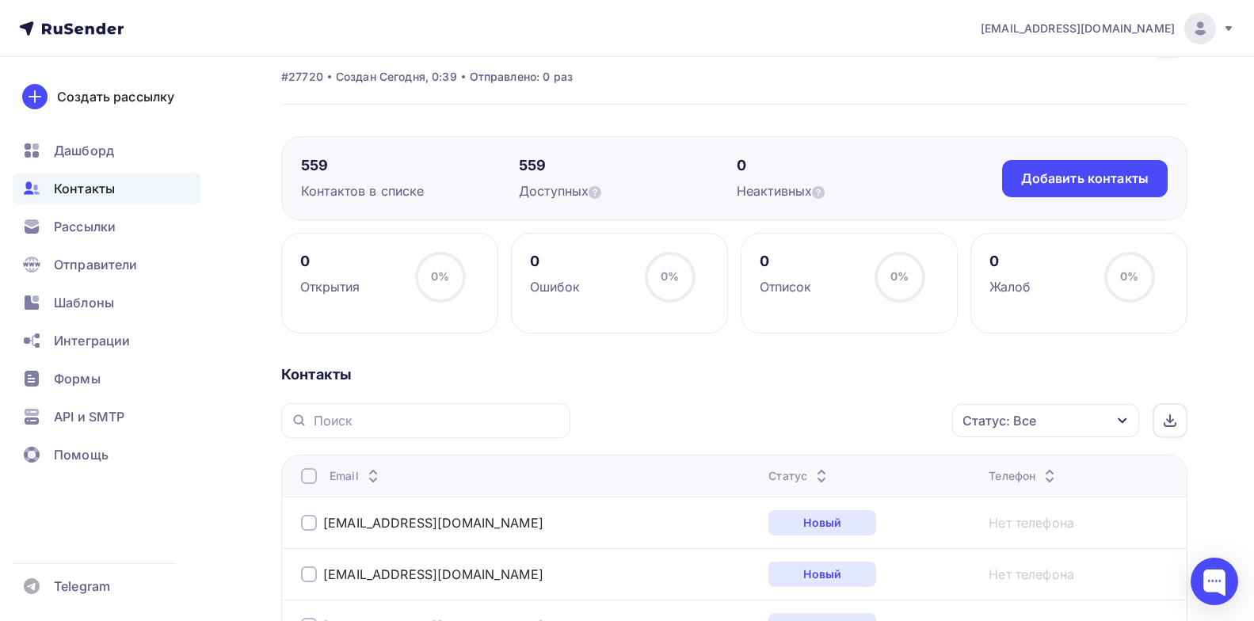
scroll to position [0, 0]
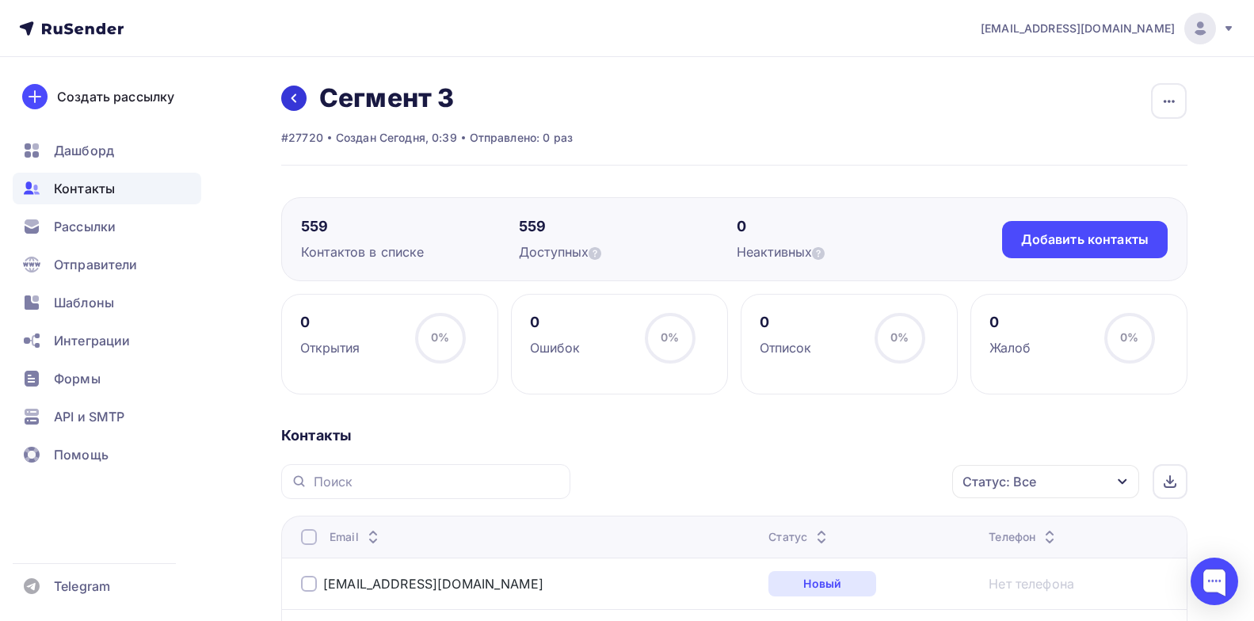
click at [296, 97] on icon at bounding box center [294, 98] width 13 height 13
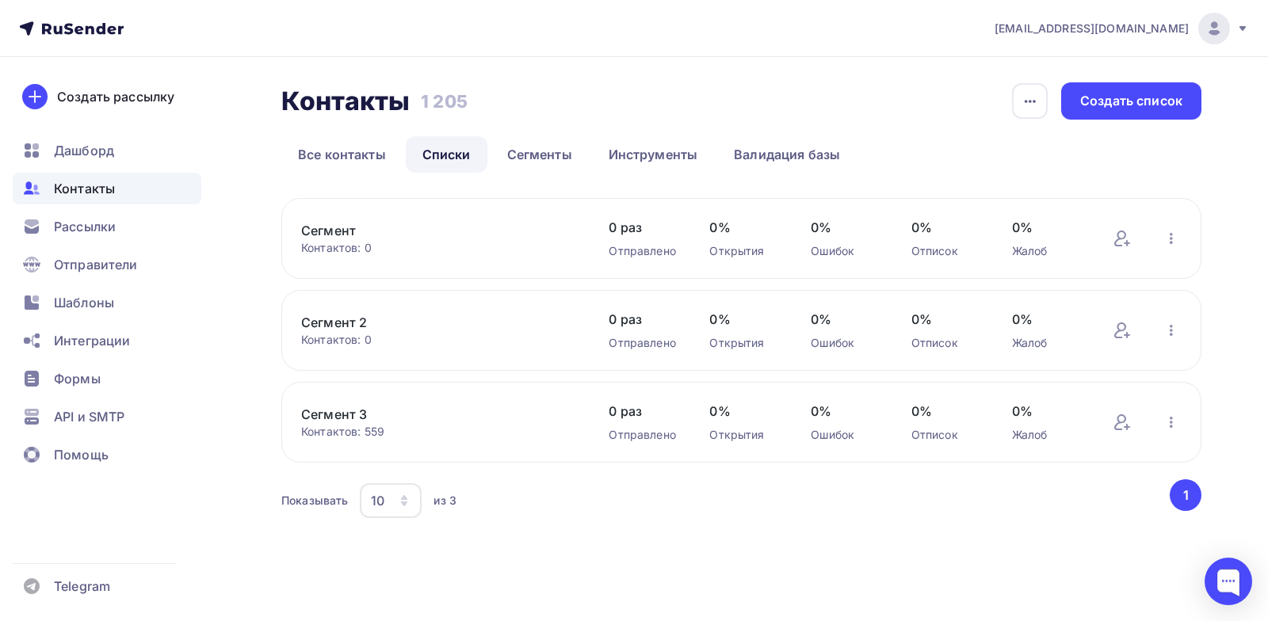
click at [342, 322] on link "Сегмент 2" at bounding box center [435, 322] width 269 height 19
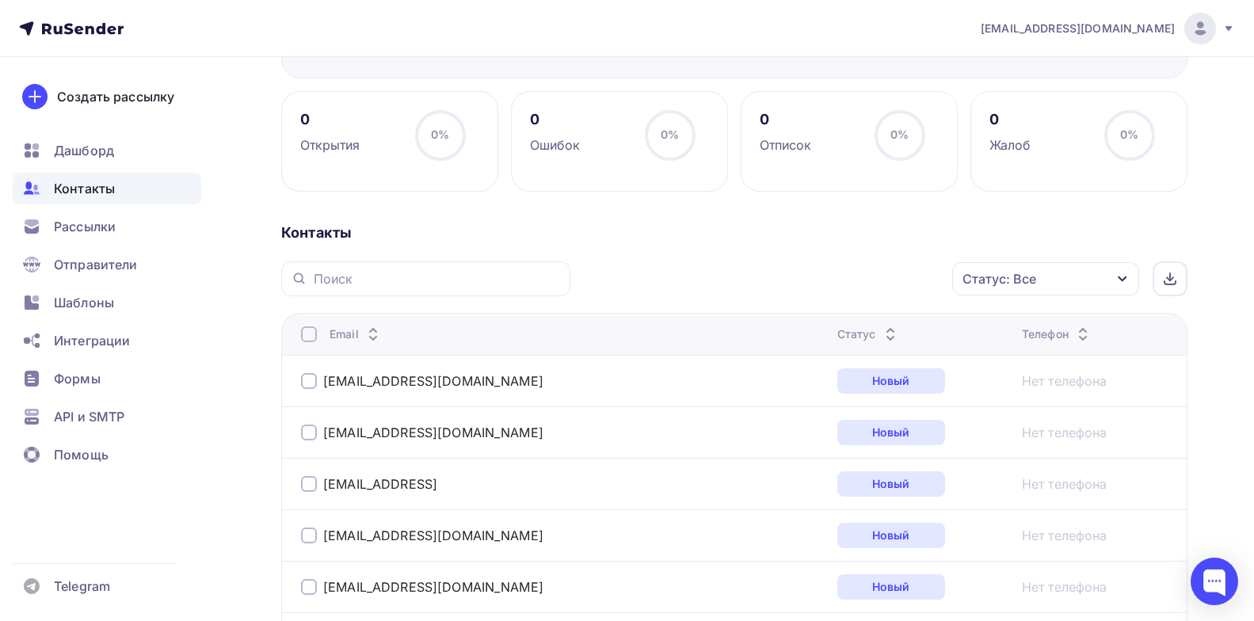
scroll to position [238, 0]
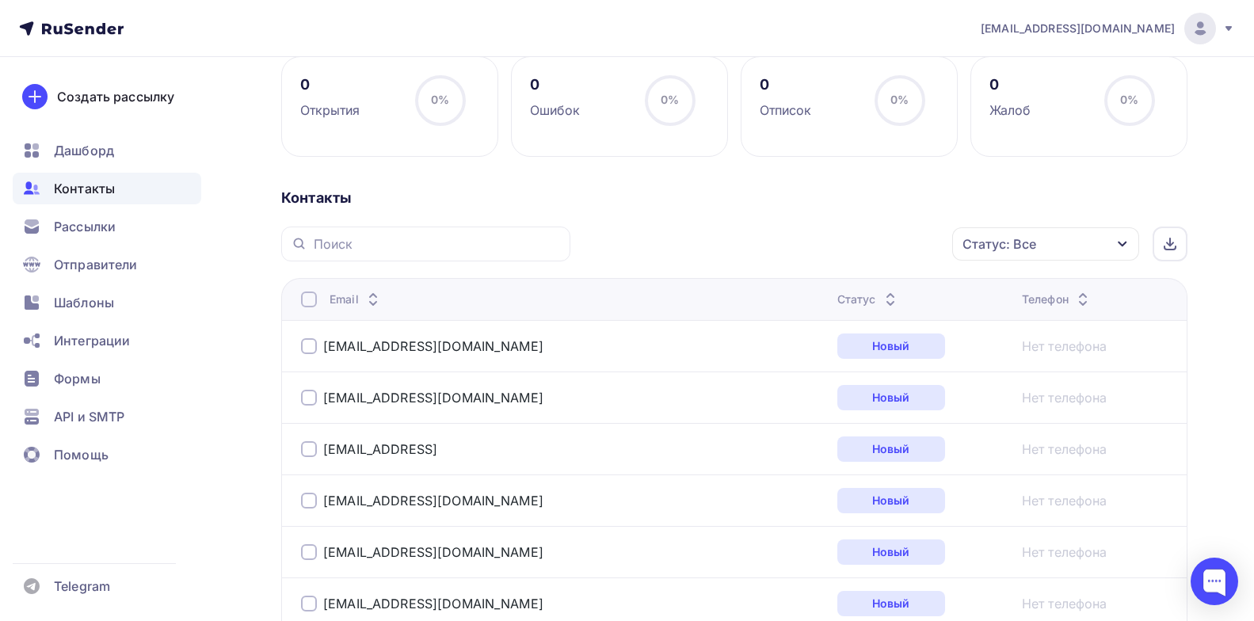
click at [1117, 236] on div "Статус: Все" at bounding box center [1045, 243] width 187 height 33
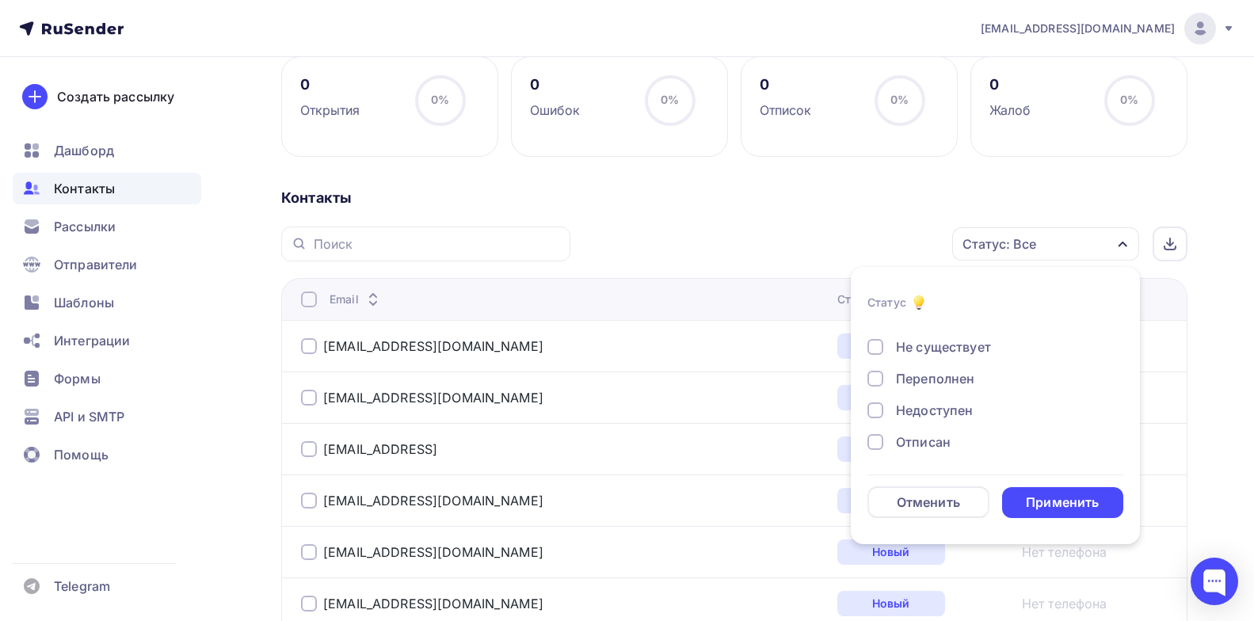
scroll to position [115, 0]
click at [1065, 503] on div "Применить" at bounding box center [1062, 503] width 73 height 18
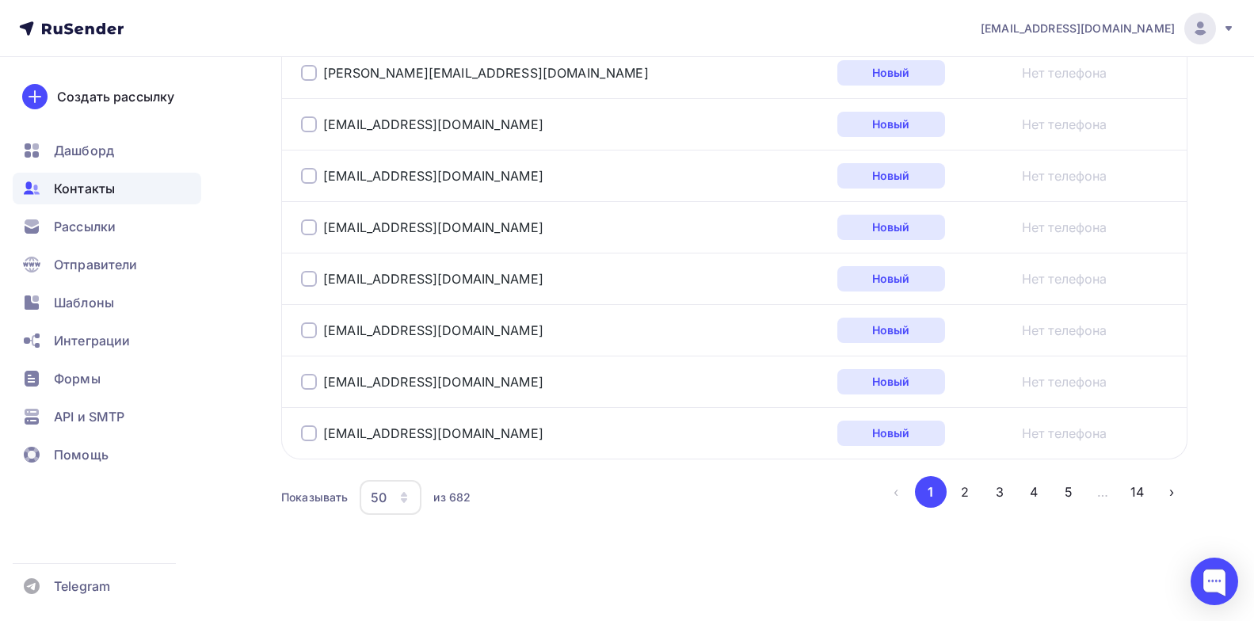
scroll to position [0, 0]
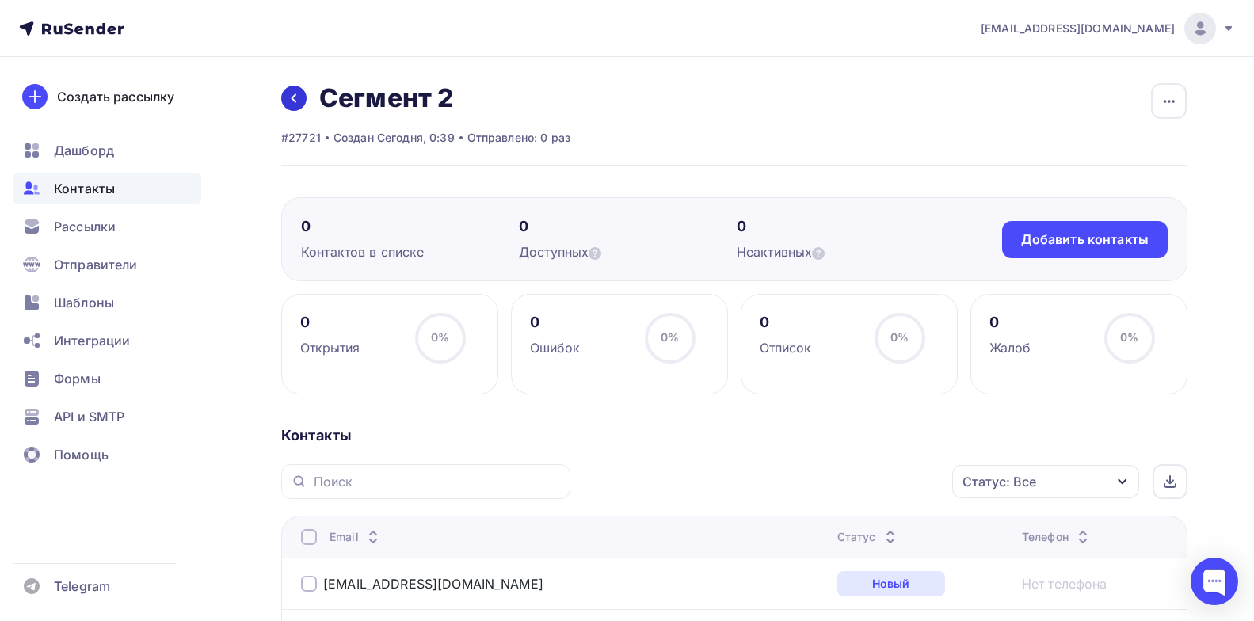
drag, startPoint x: 293, startPoint y: 100, endPoint x: 300, endPoint y: 93, distance: 10.1
click at [293, 100] on icon at bounding box center [294, 98] width 5 height 9
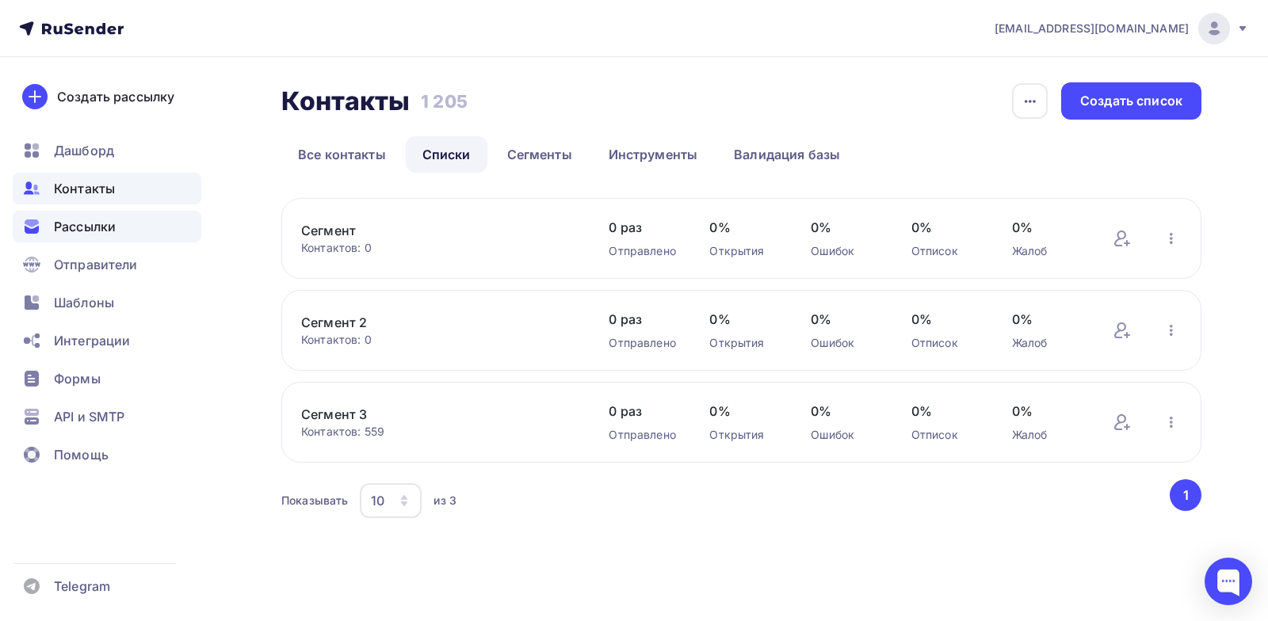
click at [121, 226] on div "Рассылки" at bounding box center [107, 227] width 189 height 32
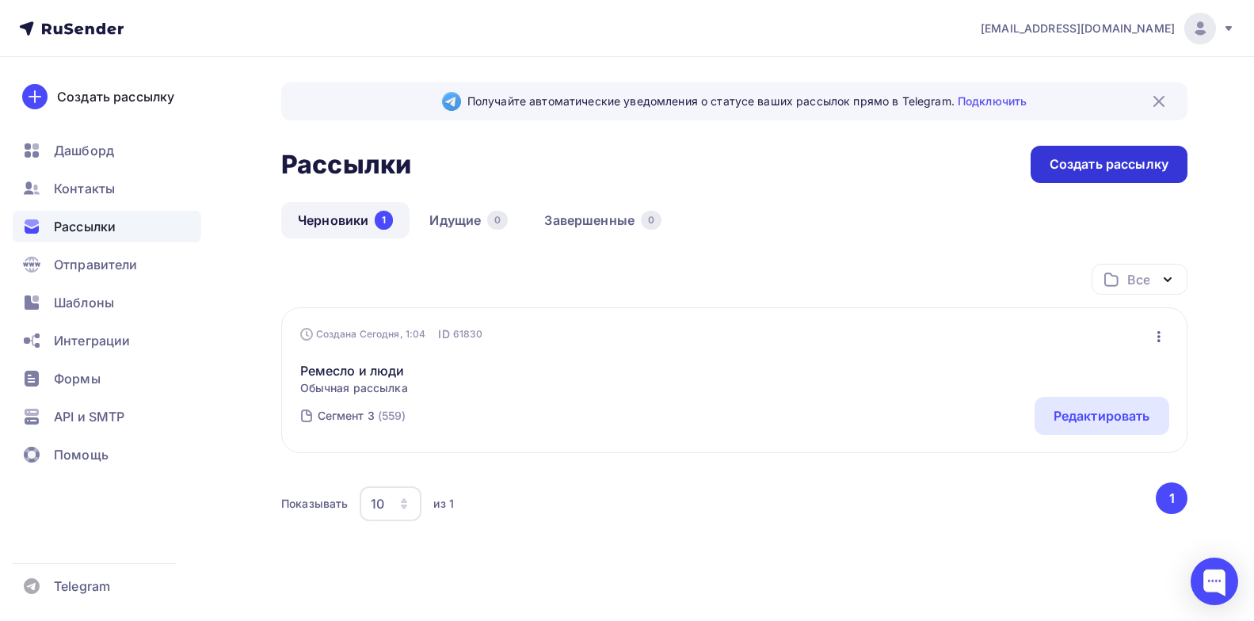
click at [1099, 169] on div "Создать рассылку" at bounding box center [1109, 164] width 119 height 18
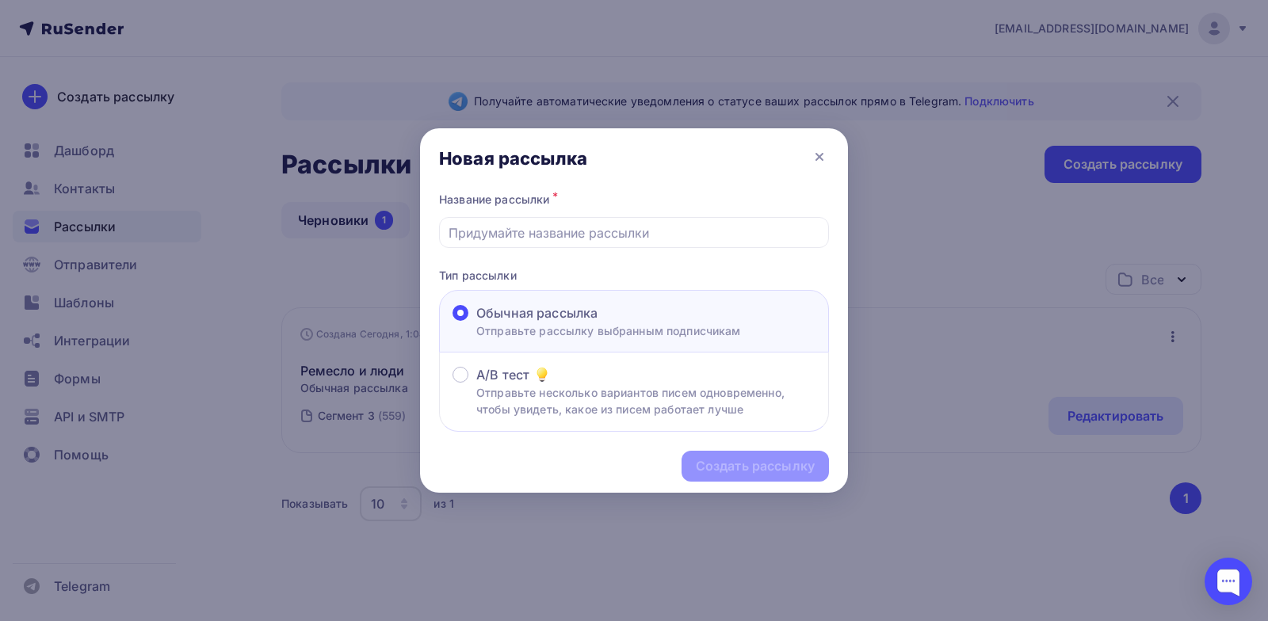
click at [604, 315] on div "Обычная рассылка" at bounding box center [608, 312] width 265 height 19
click at [476, 322] on input "Обычная рассылка Отправьте рассылку выбранным подписчикам" at bounding box center [476, 322] width 0 height 0
click at [552, 232] on input "text" at bounding box center [634, 232] width 372 height 19
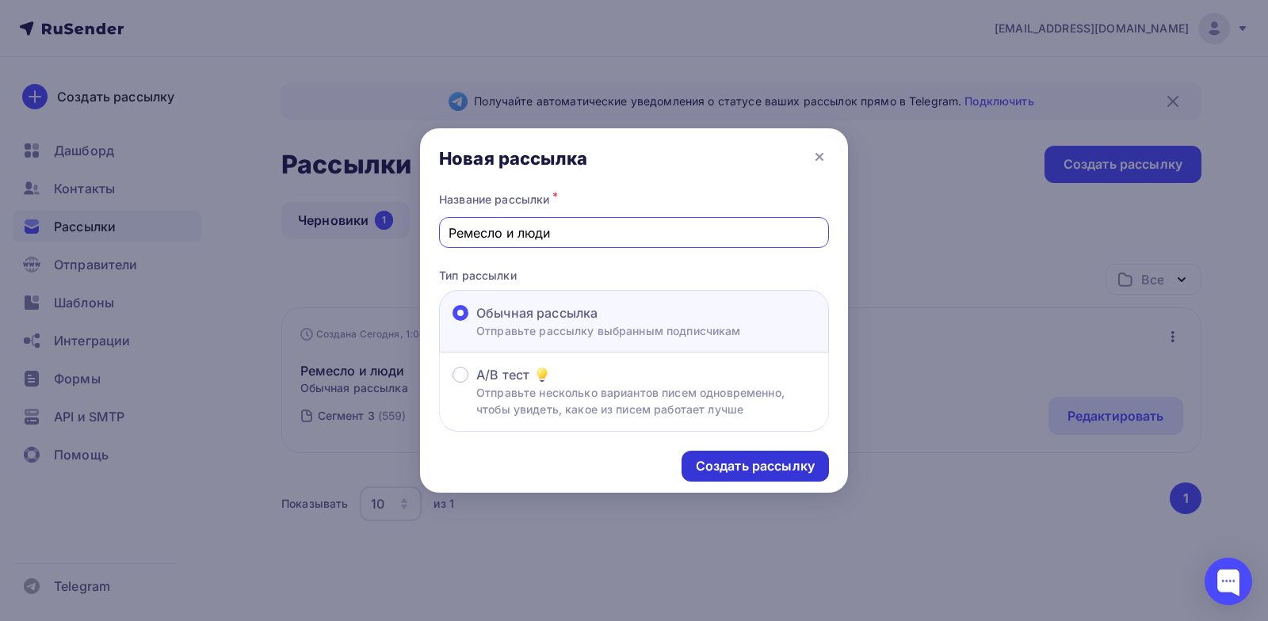
type input "Ремесло и люди"
click at [730, 454] on div "Создать рассылку" at bounding box center [754, 466] width 147 height 31
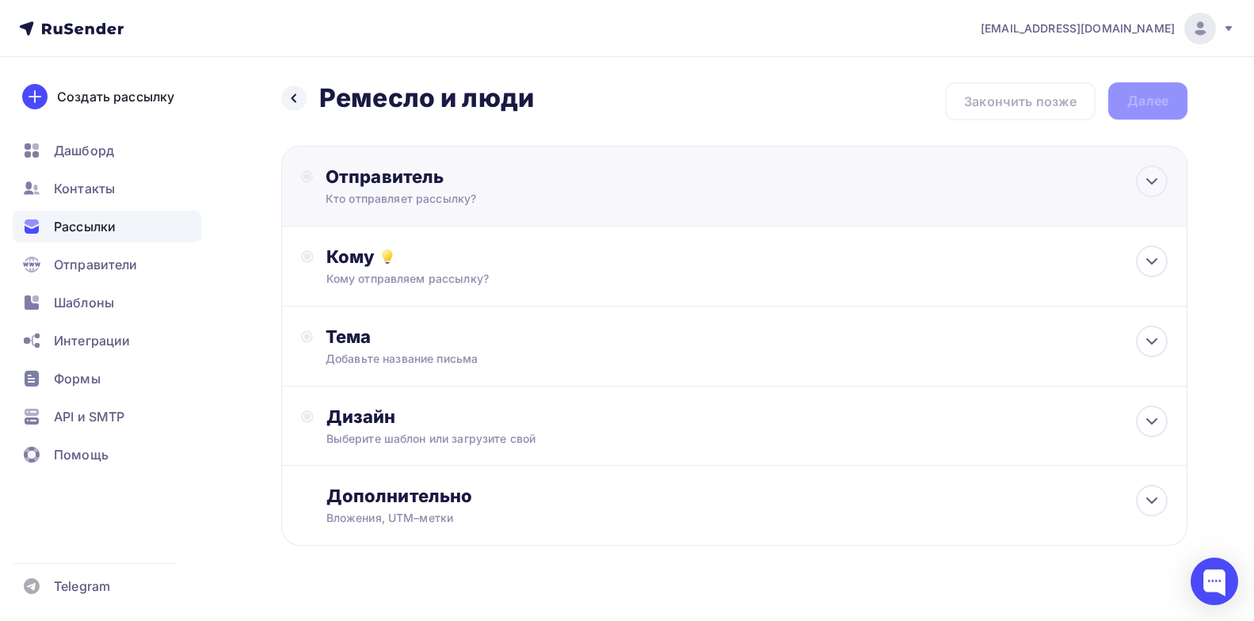
drag, startPoint x: 539, startPoint y: 184, endPoint x: 555, endPoint y: 184, distance: 15.8
click at [539, 184] on div "Отправитель" at bounding box center [497, 177] width 343 height 22
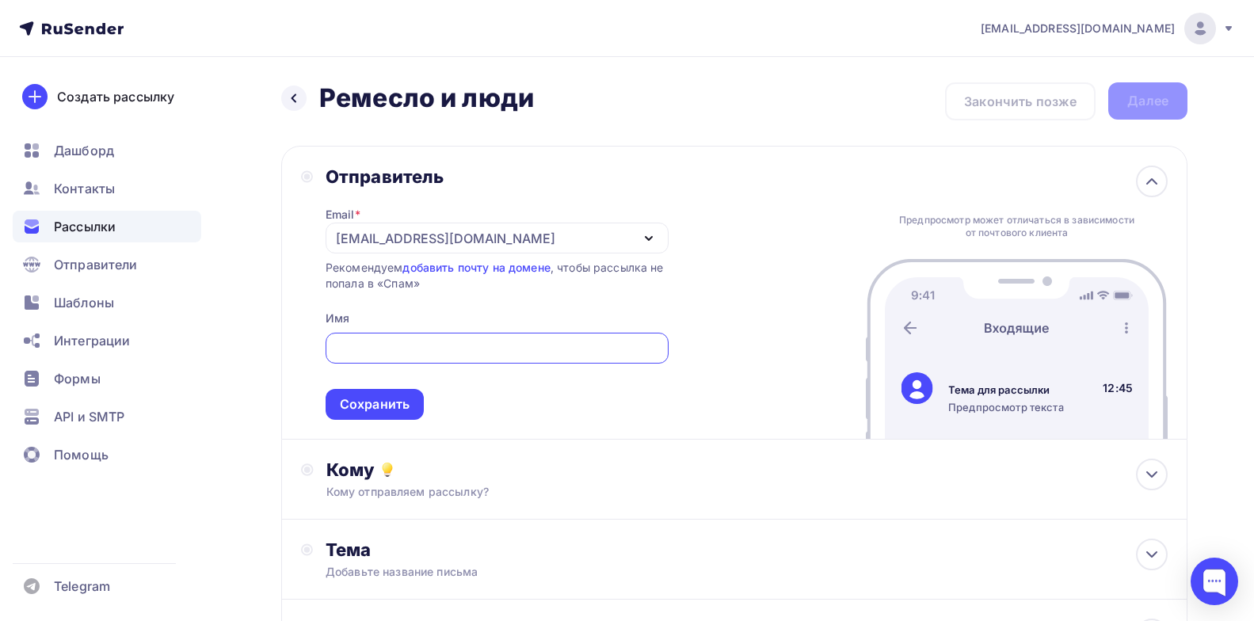
click at [736, 244] on div "Отправитель Email * [EMAIL_ADDRESS][DOMAIN_NAME] [EMAIL_ADDRESS][DOMAIN_NAME] Д…" at bounding box center [734, 293] width 906 height 294
click at [508, 238] on div "[EMAIL_ADDRESS][DOMAIN_NAME]" at bounding box center [497, 238] width 343 height 31
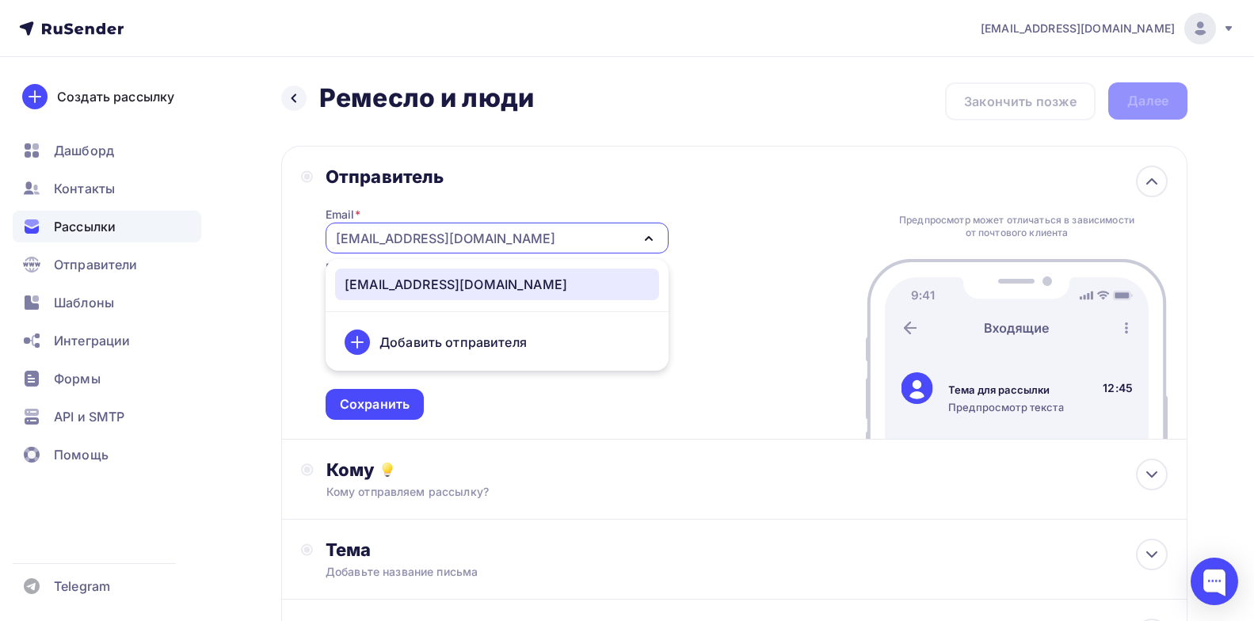
click at [486, 296] on link "[EMAIL_ADDRESS][DOMAIN_NAME]" at bounding box center [497, 285] width 324 height 32
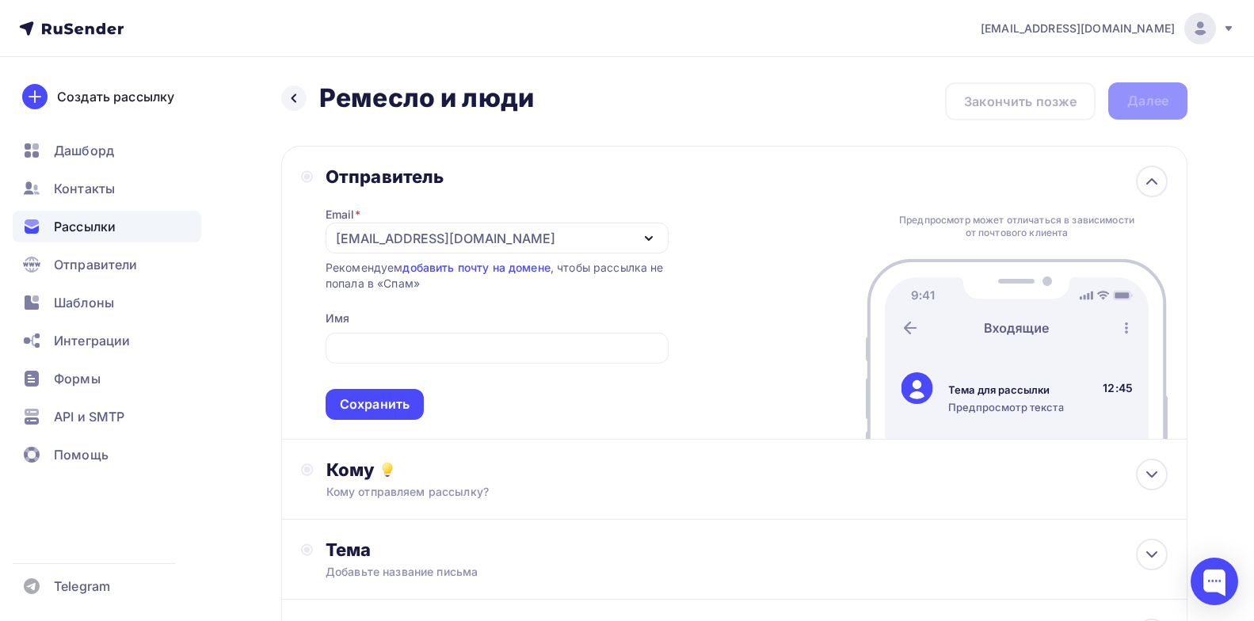
drag, startPoint x: 483, startPoint y: 235, endPoint x: 347, endPoint y: 239, distance: 136.3
click at [347, 239] on div "[EMAIL_ADDRESS][DOMAIN_NAME]" at bounding box center [497, 238] width 343 height 31
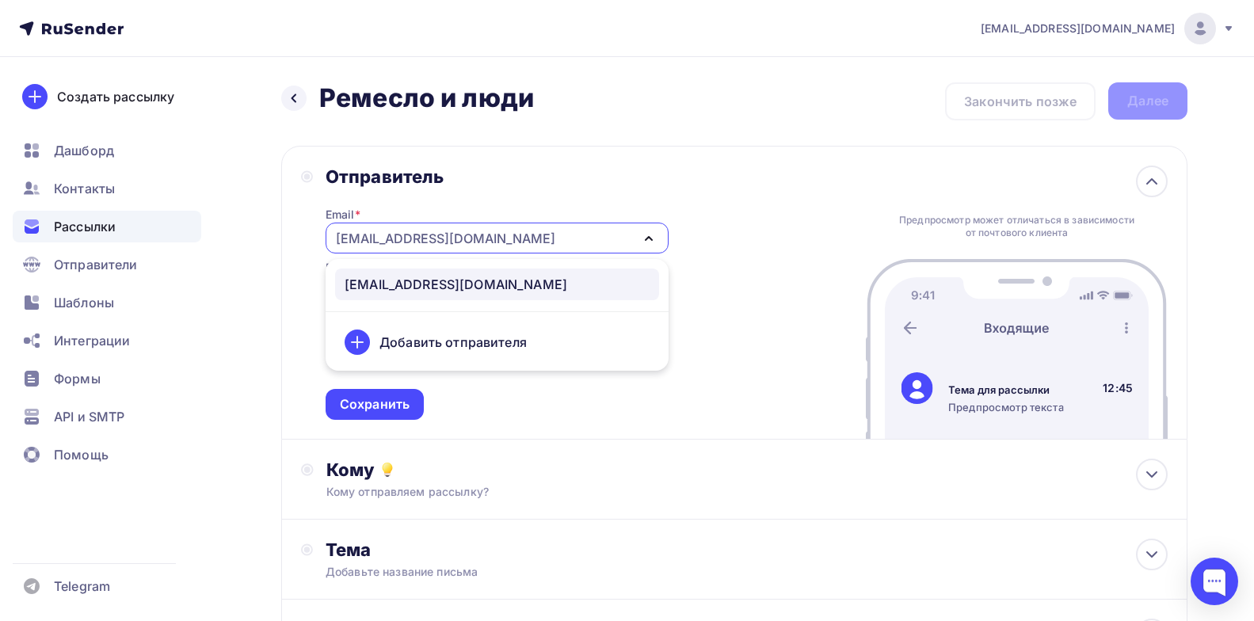
click at [761, 256] on div "Отправитель Email * [EMAIL_ADDRESS][DOMAIN_NAME] [EMAIL_ADDRESS][DOMAIN_NAME] Д…" at bounding box center [734, 293] width 906 height 294
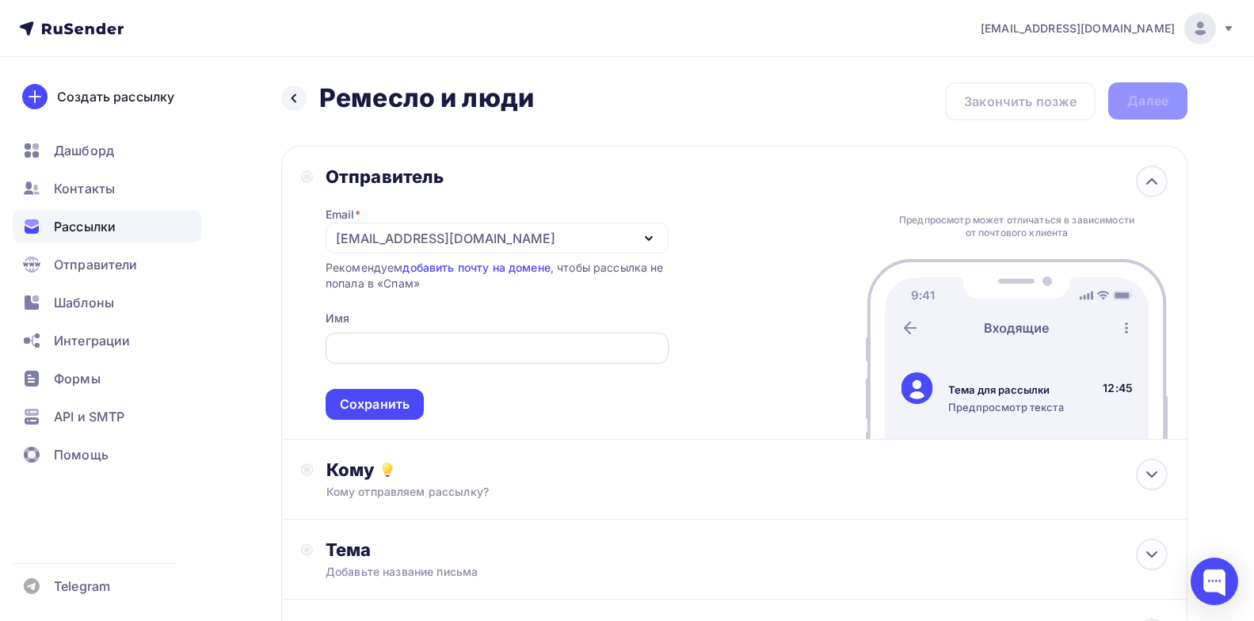
click at [448, 350] on input "text" at bounding box center [496, 348] width 325 height 19
paste input "проектная лаборатория ЗАРЯ"
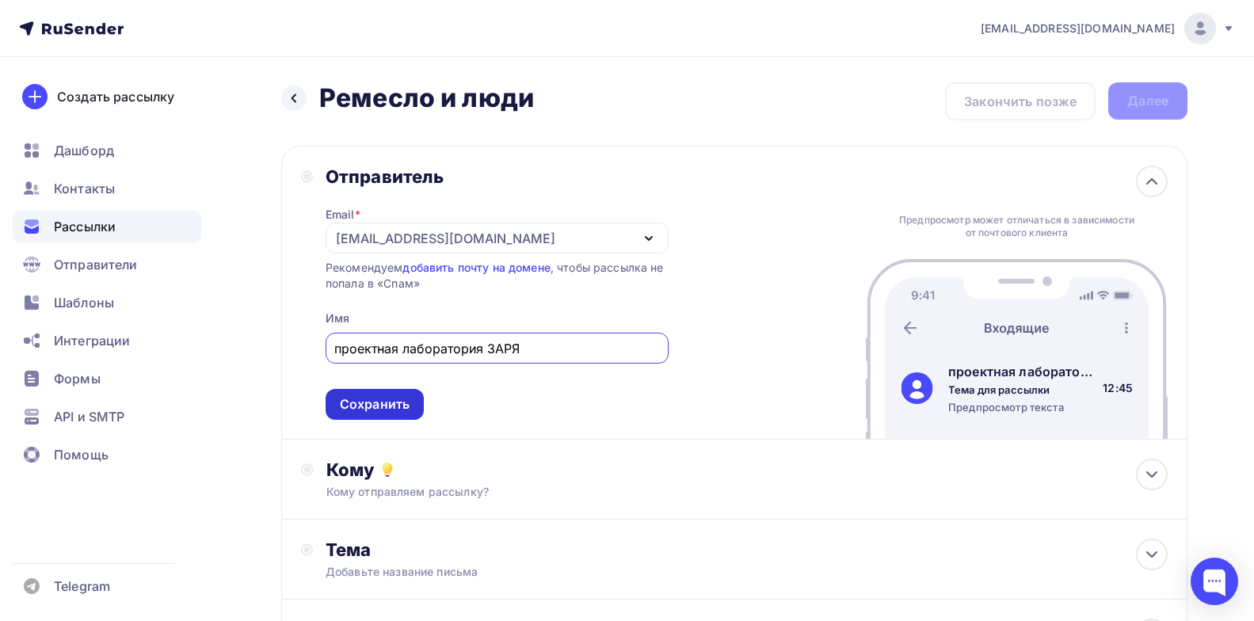
type input "проектная лаборатория ЗАРЯ"
click at [406, 397] on div "Сохранить" at bounding box center [375, 404] width 70 height 18
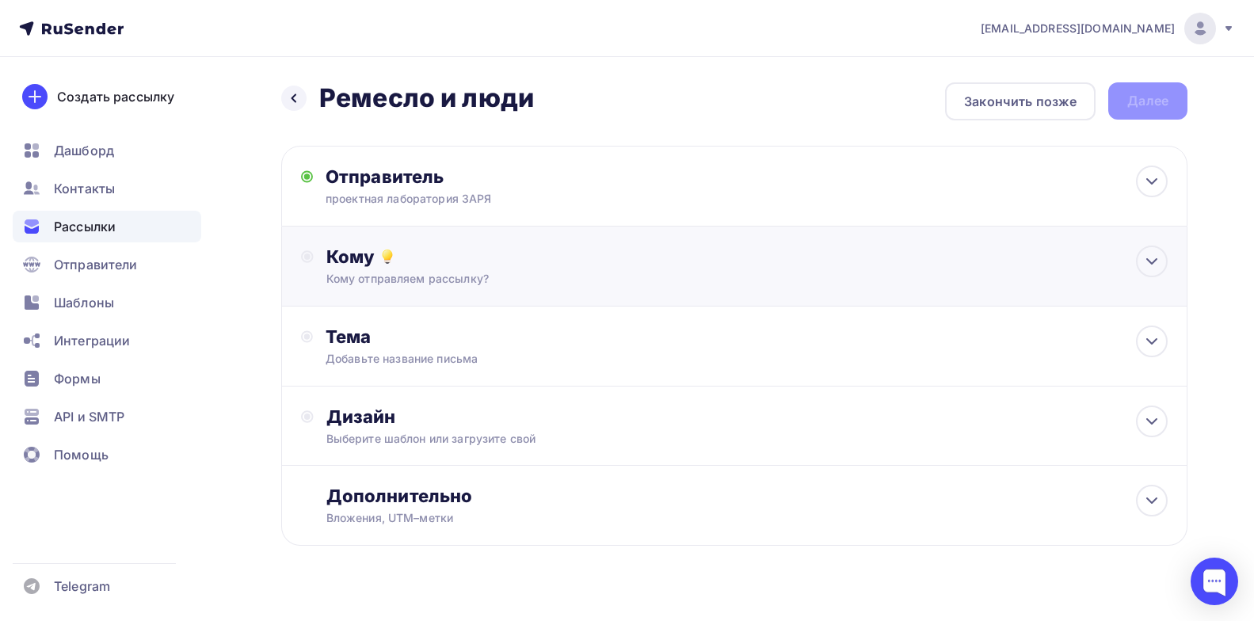
click at [539, 261] on div "Кому" at bounding box center [746, 257] width 841 height 22
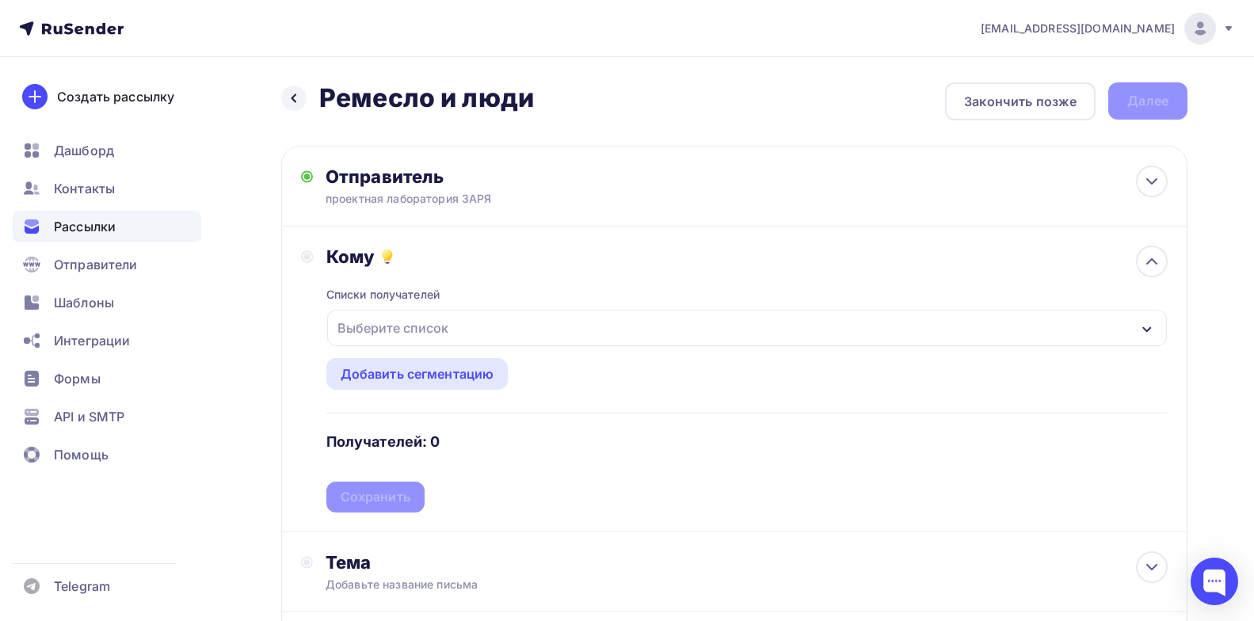
click at [453, 325] on div "Выберите список" at bounding box center [393, 328] width 124 height 29
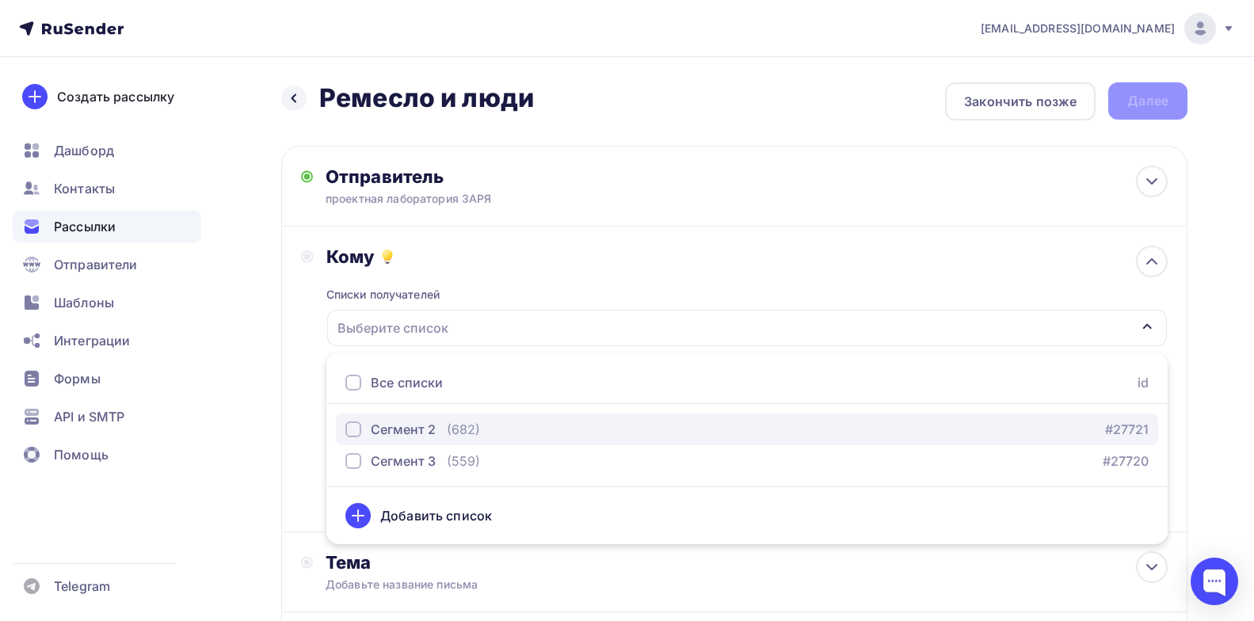
click at [355, 429] on div "button" at bounding box center [353, 429] width 16 height 16
click at [1018, 425] on div "Сегмент 2 (682) #27721" at bounding box center [746, 429] width 803 height 19
click at [360, 430] on div "button" at bounding box center [353, 429] width 16 height 16
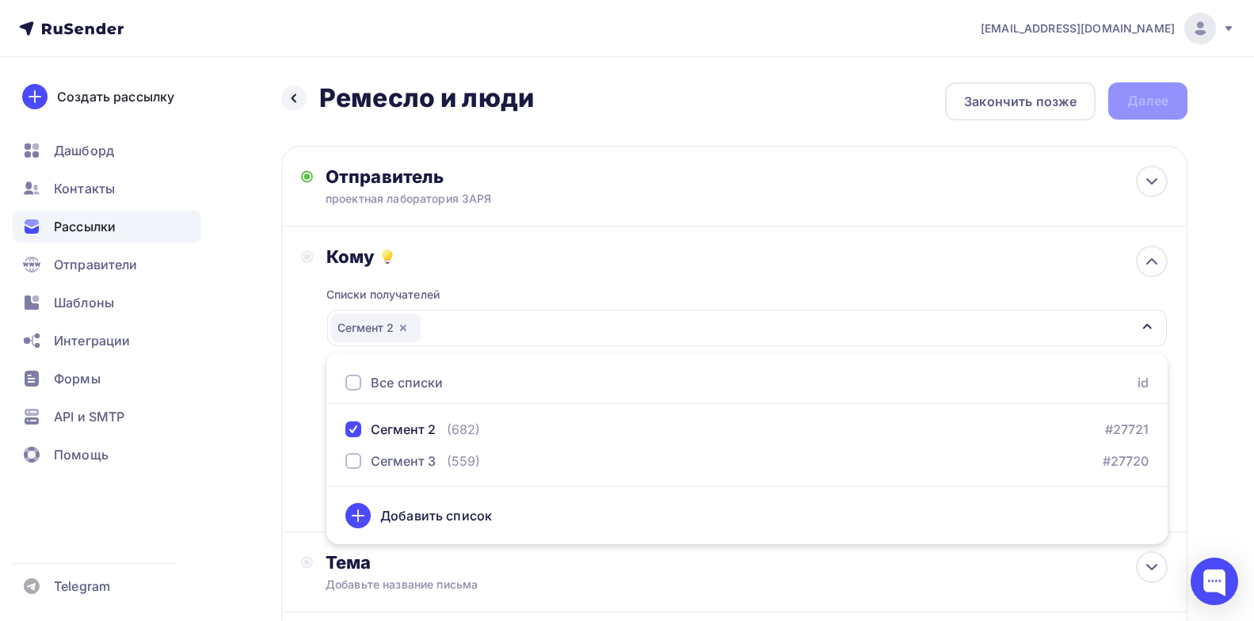
click at [595, 238] on div "Кому Списки получателей Сегмент 2 Все списки id Сегмент 2 (682) #27721 Сегмент …" at bounding box center [734, 380] width 906 height 306
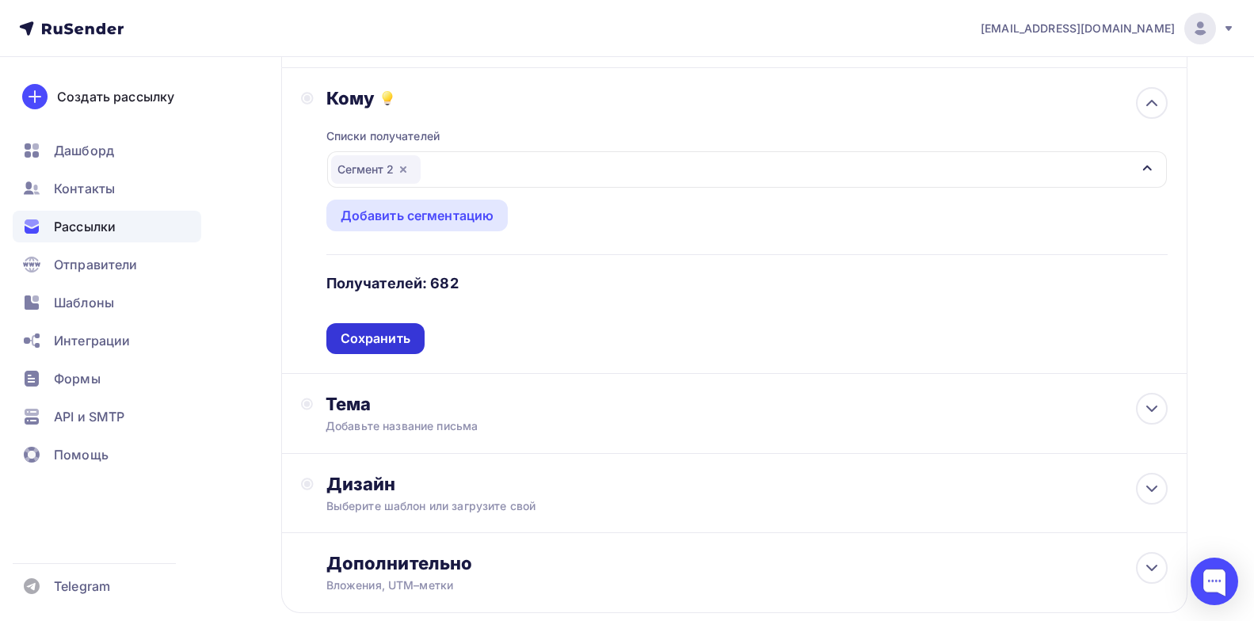
click at [394, 339] on div "Сохранить" at bounding box center [376, 339] width 70 height 18
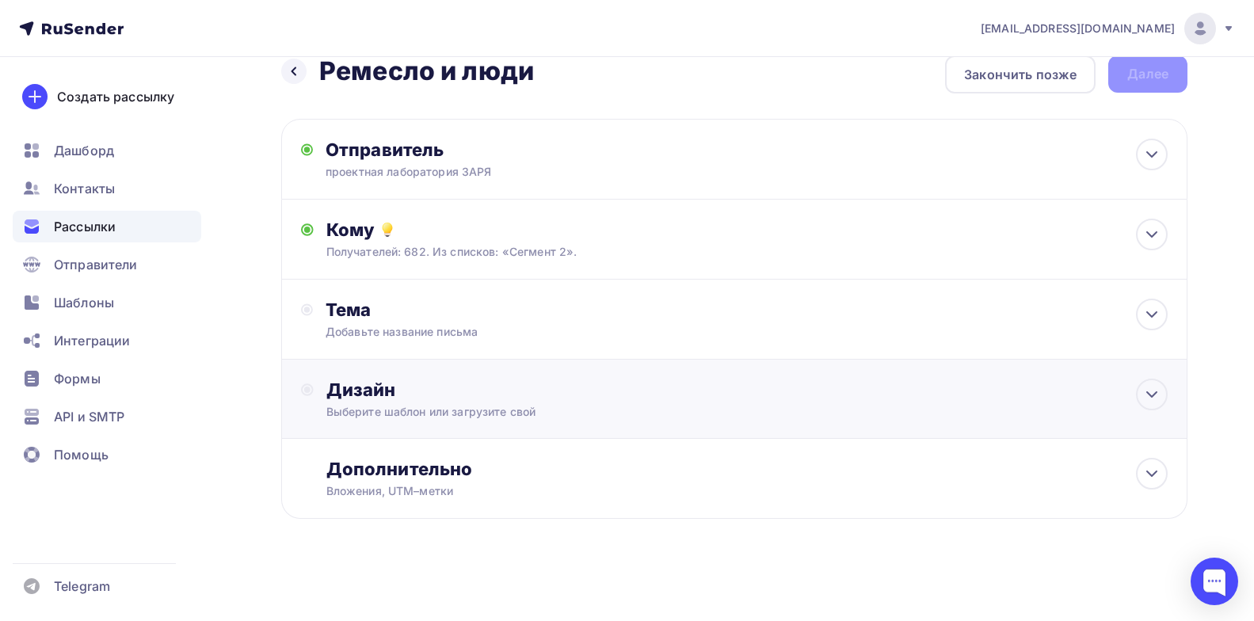
scroll to position [27, 0]
click at [546, 327] on div "Добавьте название письма" at bounding box center [467, 332] width 282 height 16
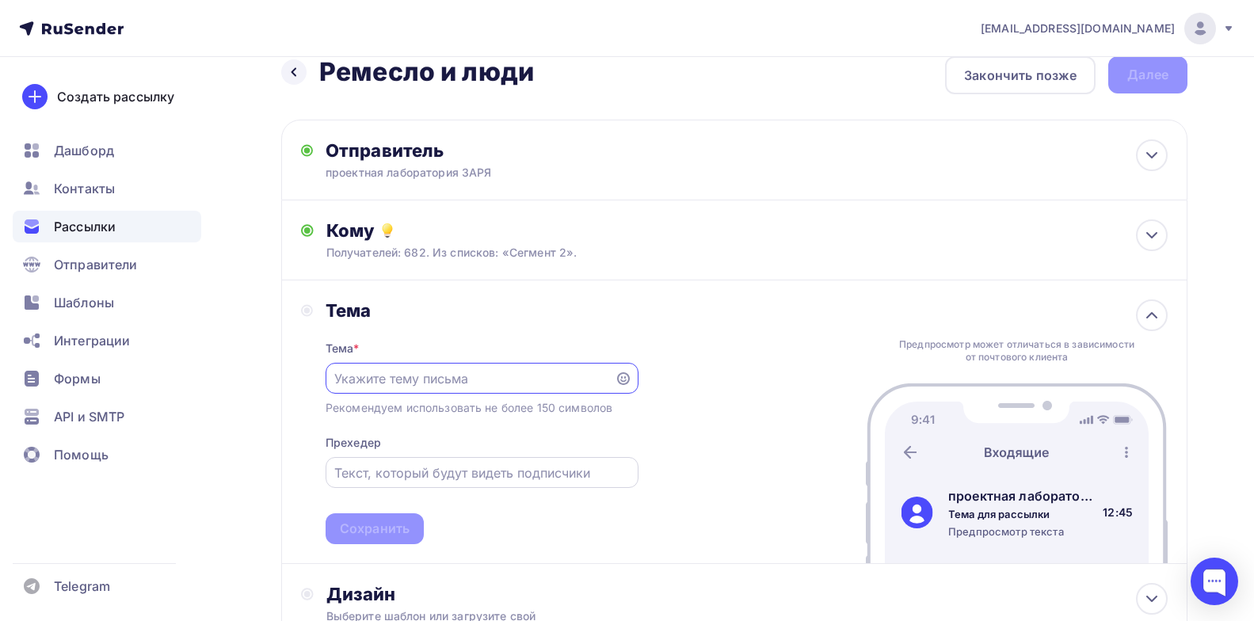
scroll to position [0, 0]
click at [425, 386] on input "text" at bounding box center [469, 378] width 271 height 19
paste input "приглашаем на онлайн-конференцию “Ремесло и люди”"
type input "приглашаем на онлайн-конференцию “Ремесло и люди”"
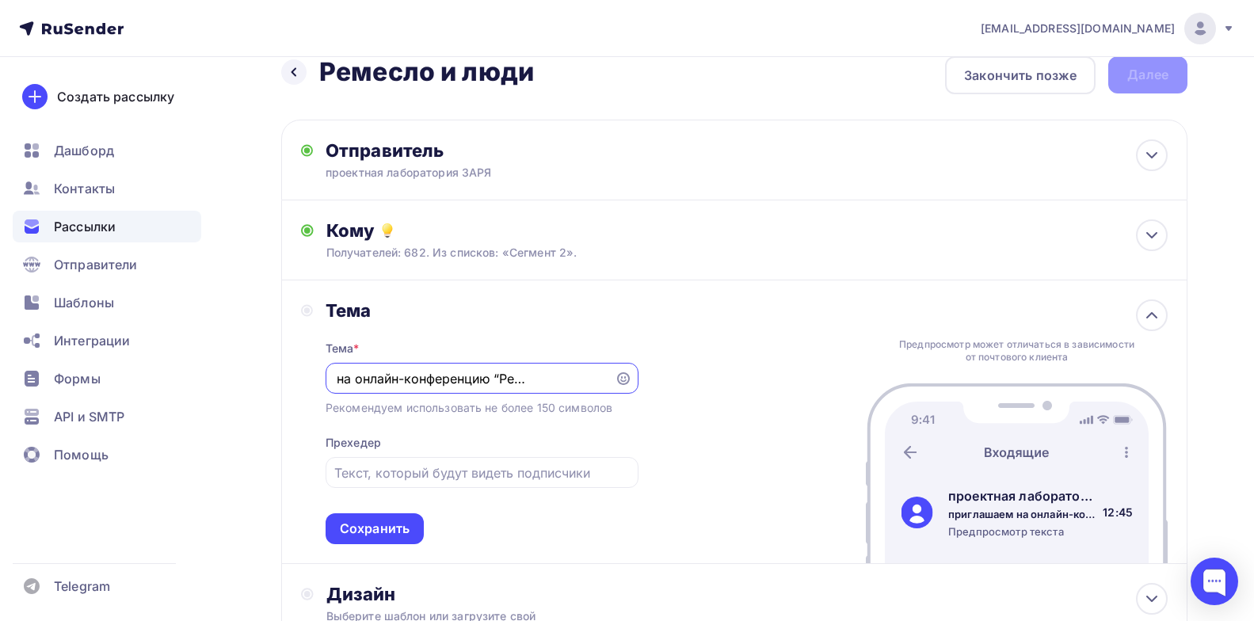
click at [379, 528] on div "Сохранить" at bounding box center [375, 529] width 70 height 18
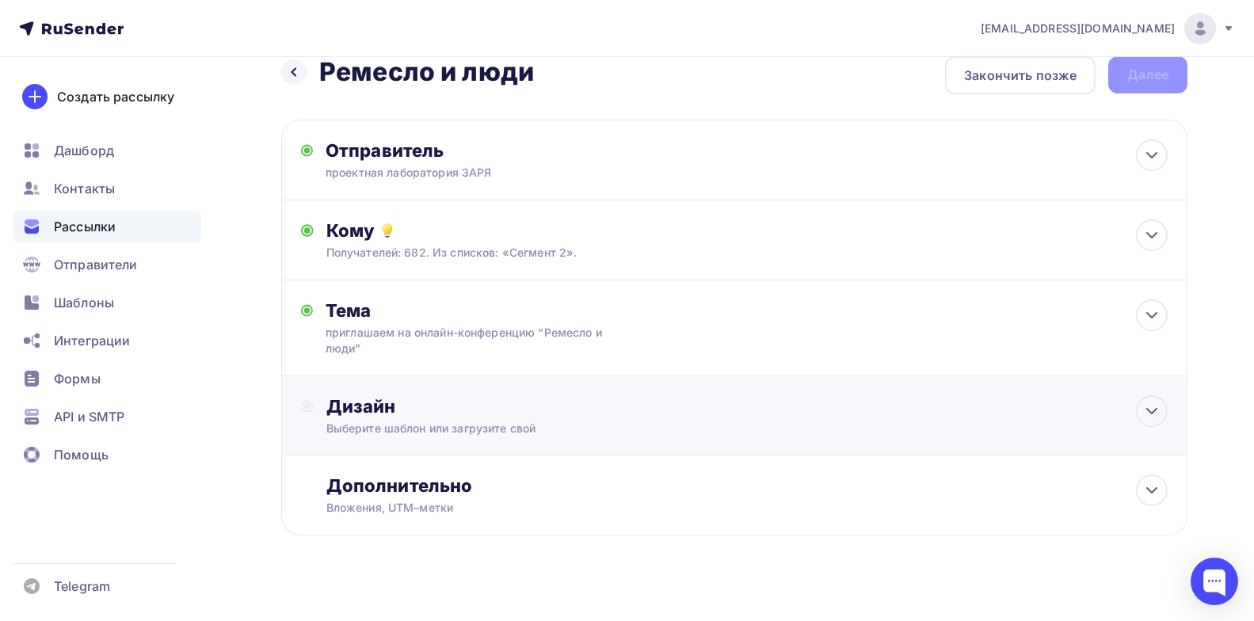
click at [517, 403] on div "Дизайн" at bounding box center [746, 406] width 841 height 22
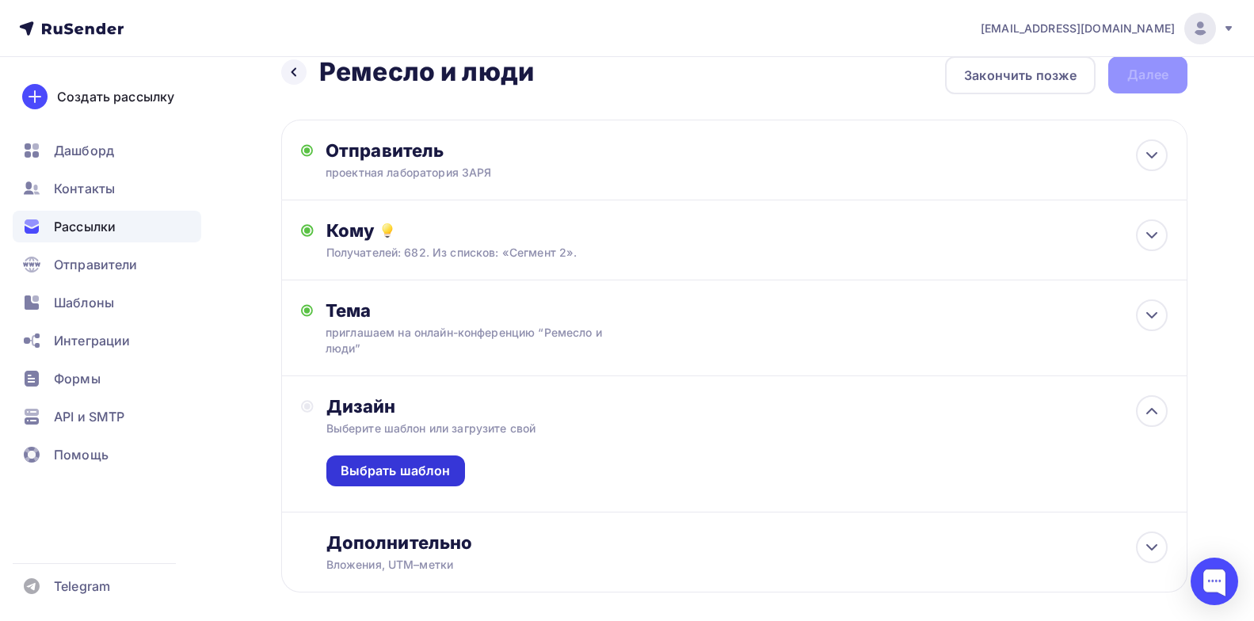
click at [413, 461] on div "Выбрать шаблон" at bounding box center [395, 471] width 139 height 31
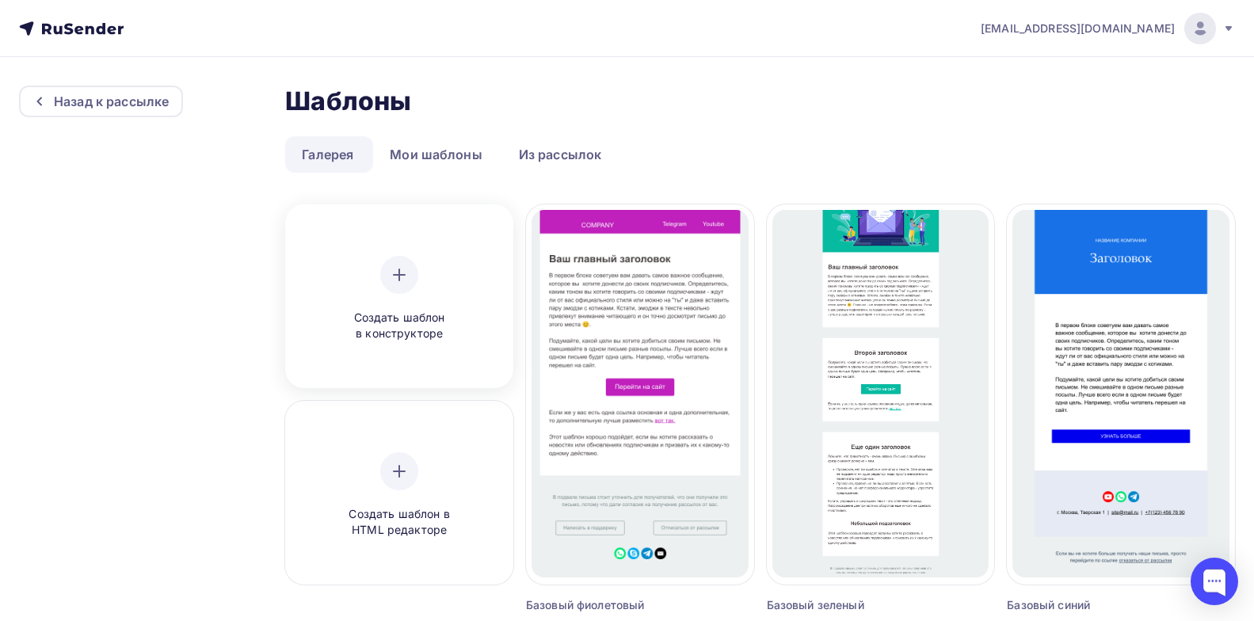
click at [407, 259] on div at bounding box center [399, 275] width 38 height 38
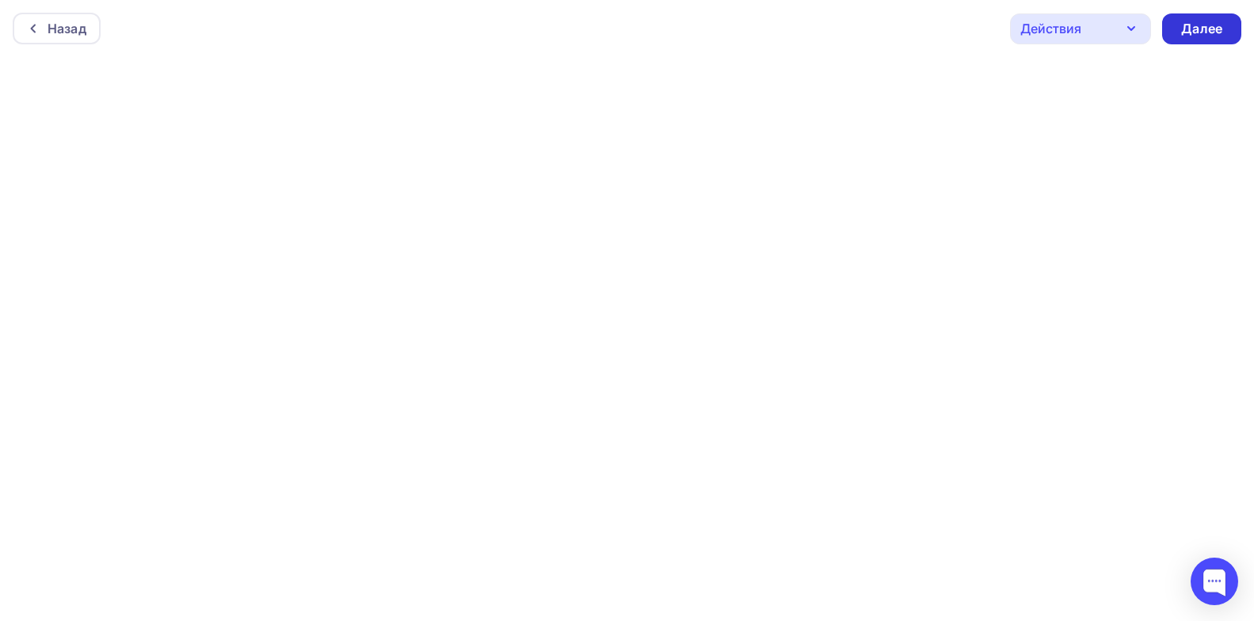
click at [1224, 26] on div "Далее" at bounding box center [1201, 28] width 79 height 31
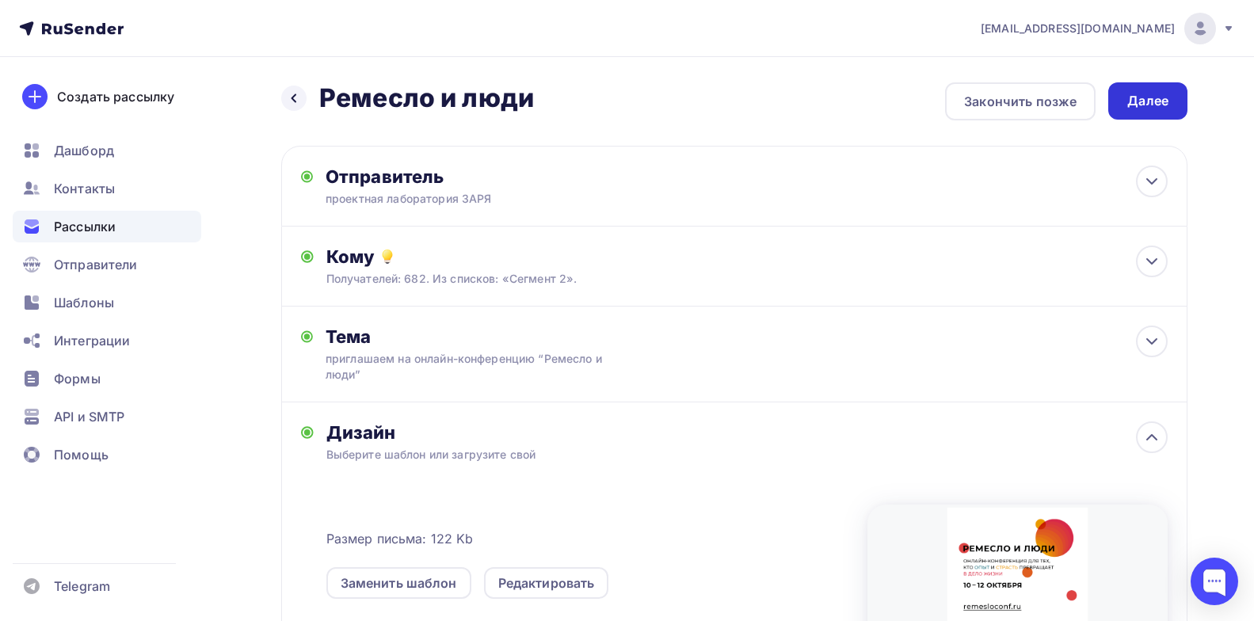
click at [1159, 105] on div "Далее" at bounding box center [1147, 101] width 41 height 18
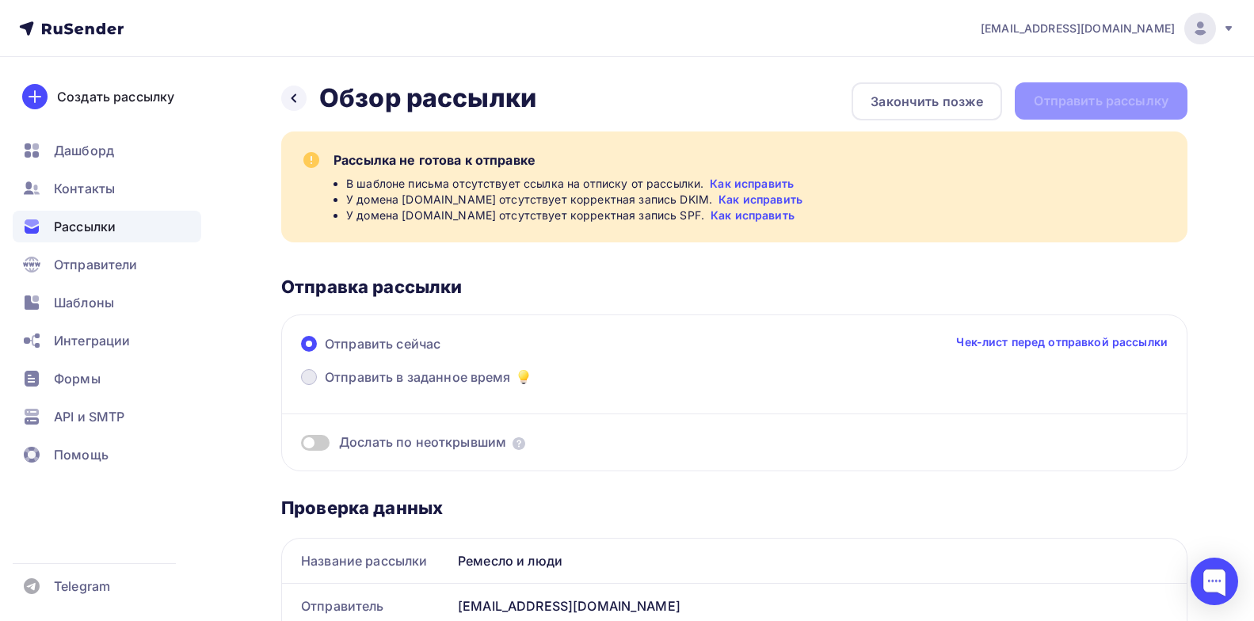
click at [318, 374] on label "Отправить в заданное время" at bounding box center [417, 379] width 232 height 22
click at [325, 387] on input "Отправить в заданное время" at bounding box center [325, 387] width 0 height 0
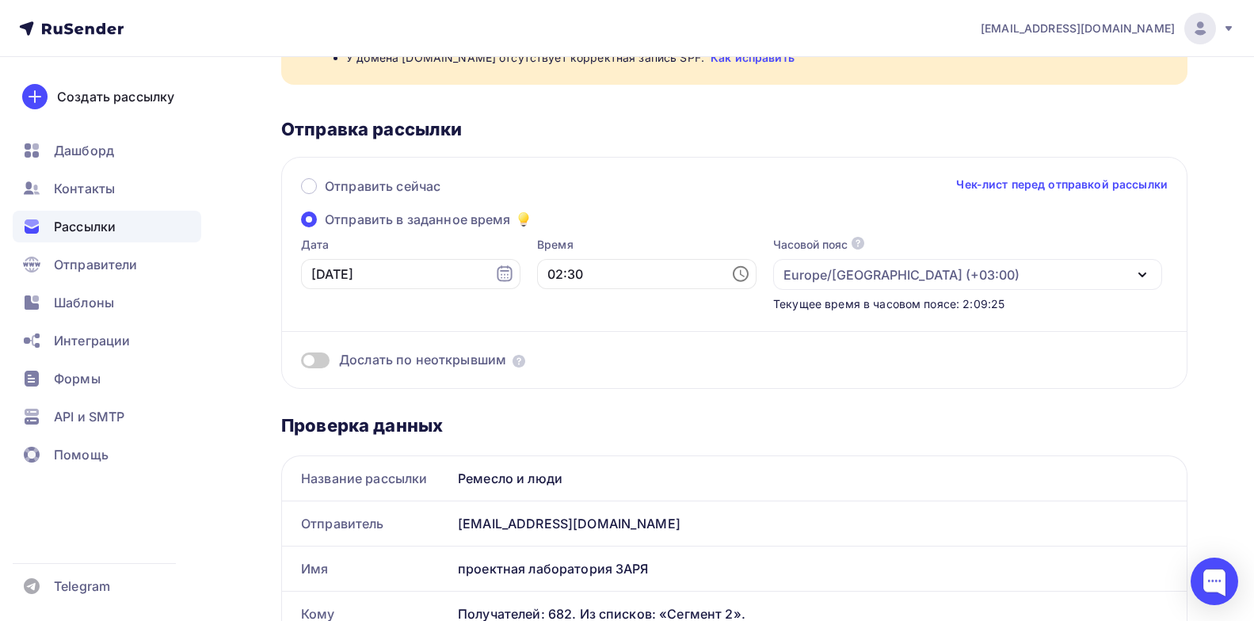
scroll to position [158, 0]
drag, startPoint x: 588, startPoint y: 280, endPoint x: 524, endPoint y: 266, distance: 64.8
click at [544, 272] on input "02:30" at bounding box center [646, 273] width 219 height 30
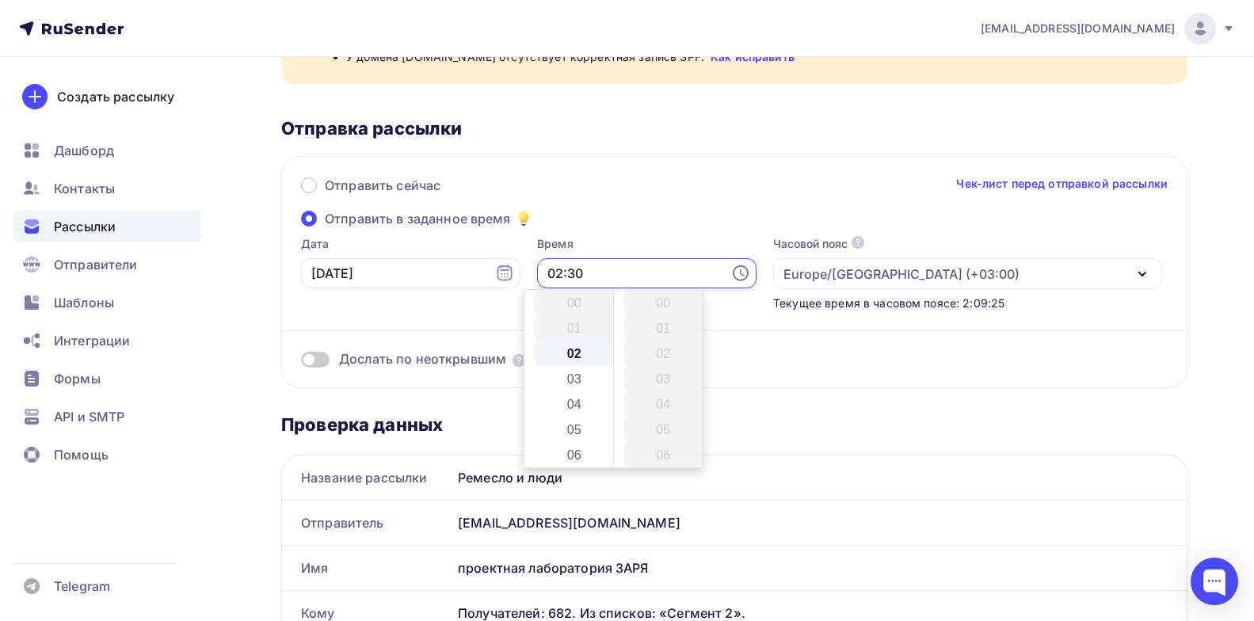
scroll to position [761, 0]
drag, startPoint x: 581, startPoint y: 271, endPoint x: 506, endPoint y: 274, distance: 74.5
click at [501, 271] on div "Дата [DATE] 02:30 Часовой пояс По умолчанию используется часовой пояс из настро…" at bounding box center [726, 273] width 872 height 75
click at [543, 276] on input "02:30" at bounding box center [646, 273] width 219 height 30
click at [541, 272] on input "02:30" at bounding box center [646, 273] width 219 height 30
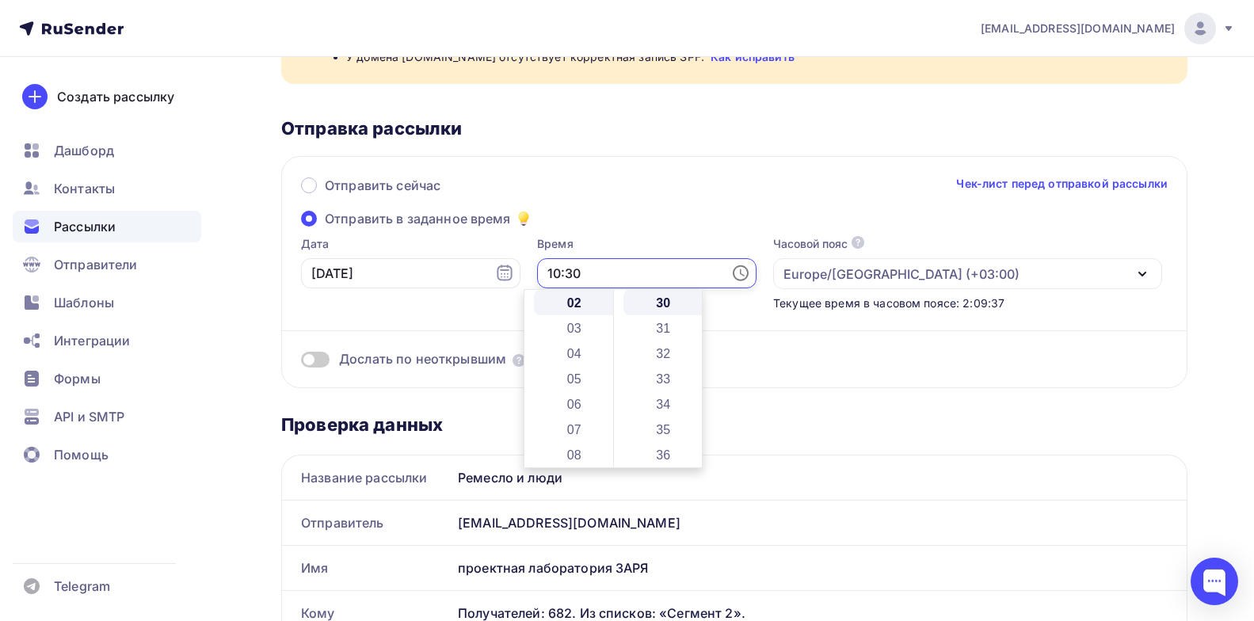
type input "10:30"
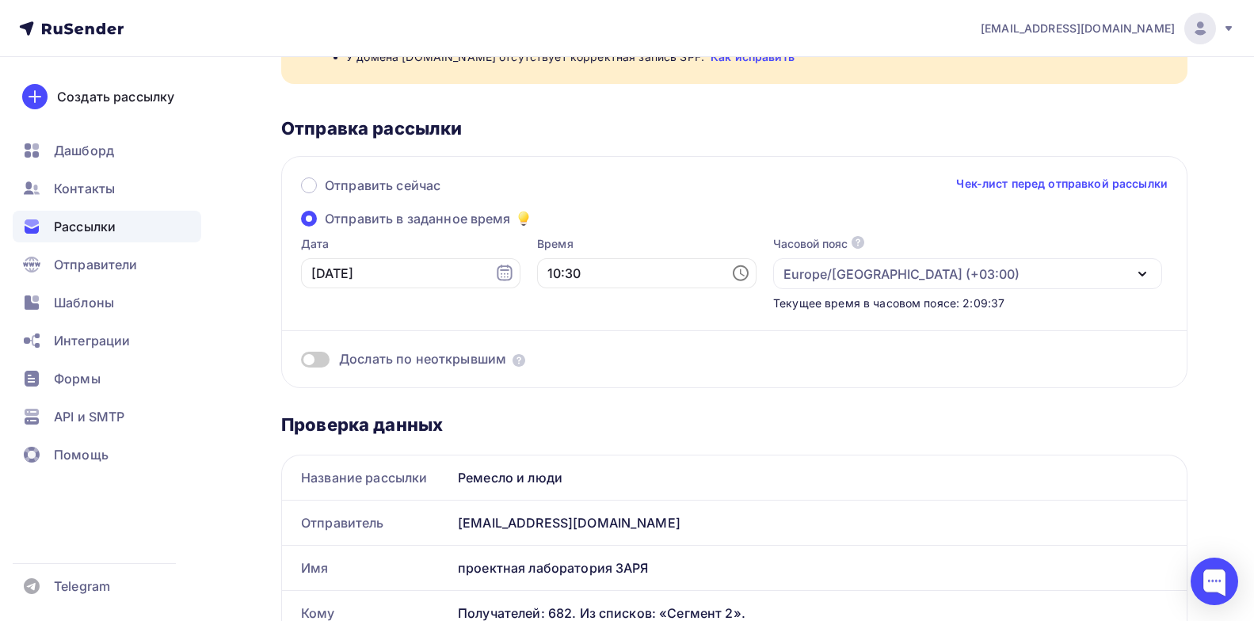
click at [1051, 307] on div "Текущее время в часовом поясе: 2:09:37" at bounding box center [967, 303] width 389 height 16
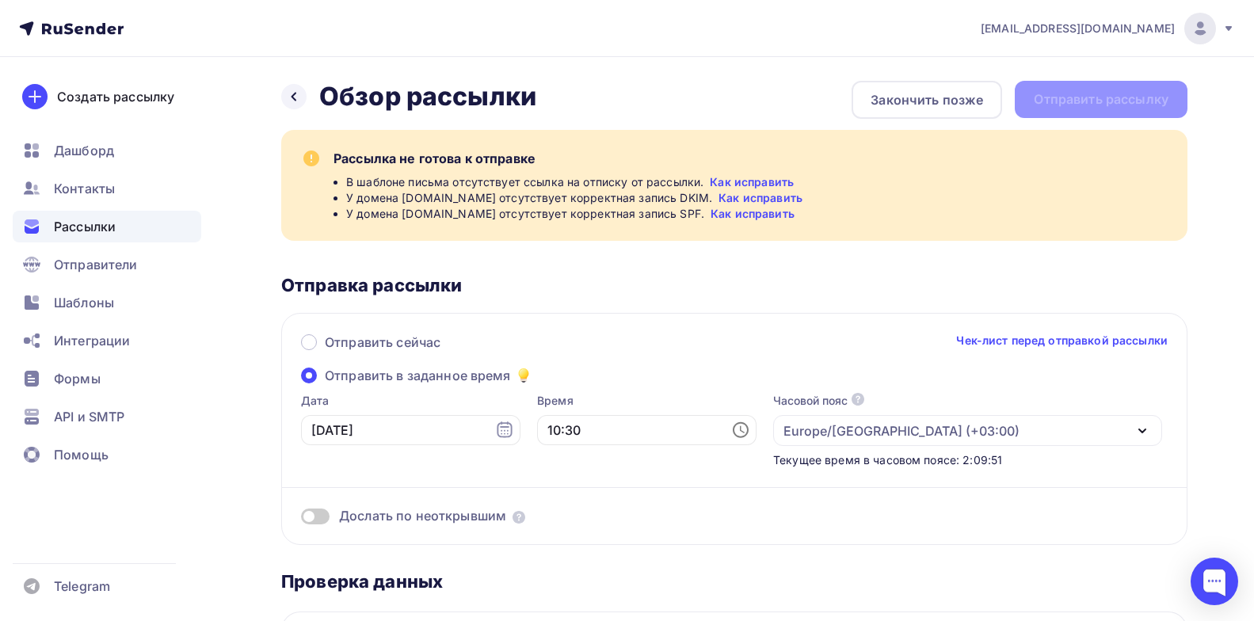
scroll to position [0, 0]
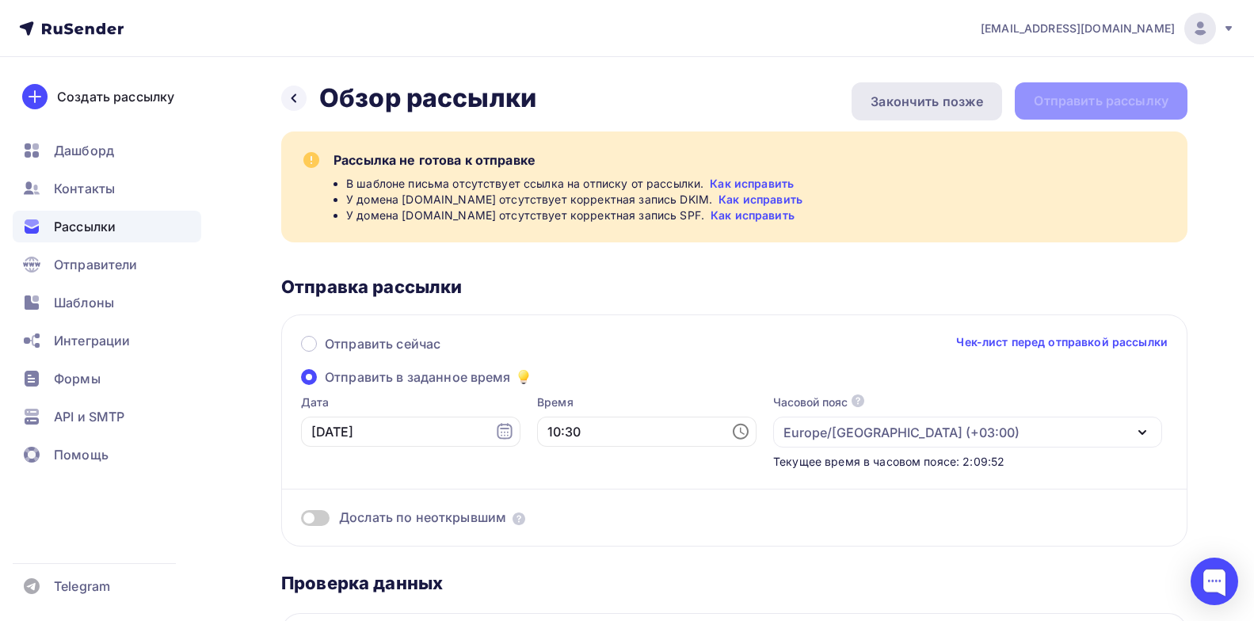
click at [911, 104] on div "Закончить позже" at bounding box center [927, 101] width 112 height 19
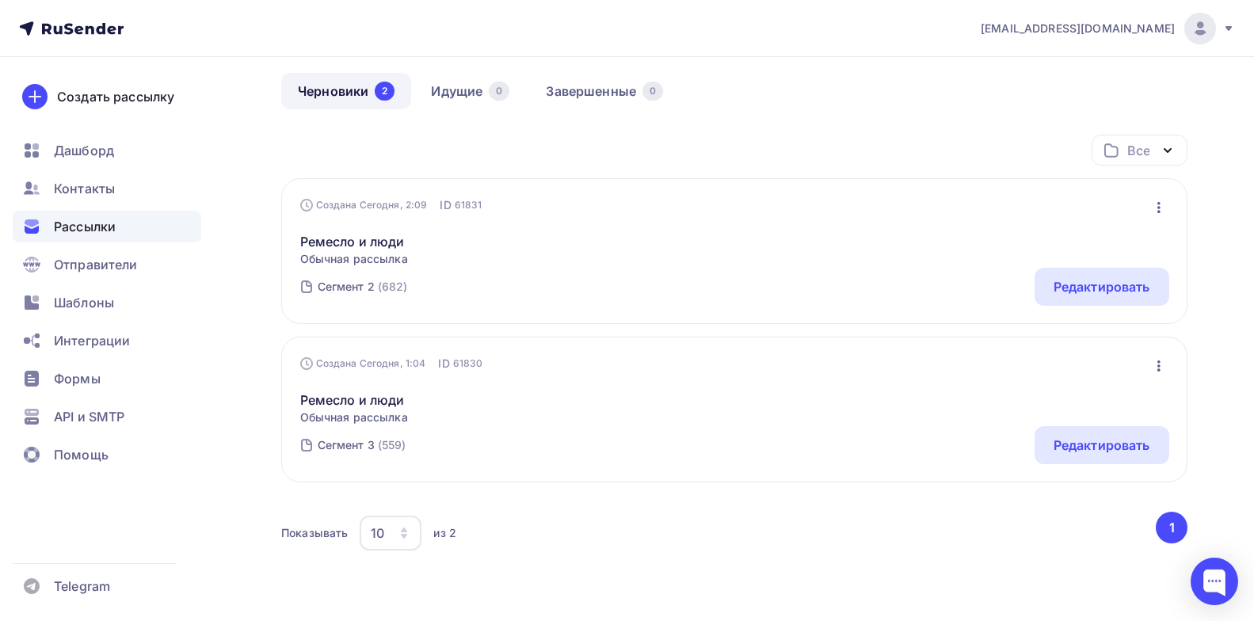
scroll to position [102, 0]
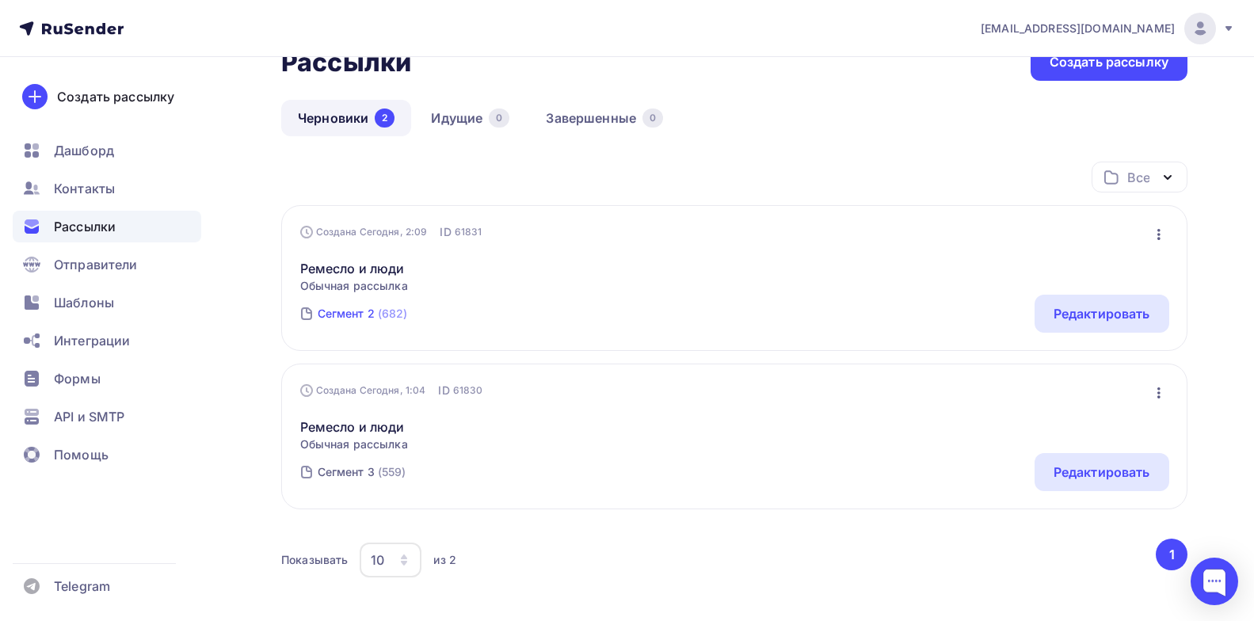
click at [395, 316] on div "(682)" at bounding box center [393, 314] width 30 height 16
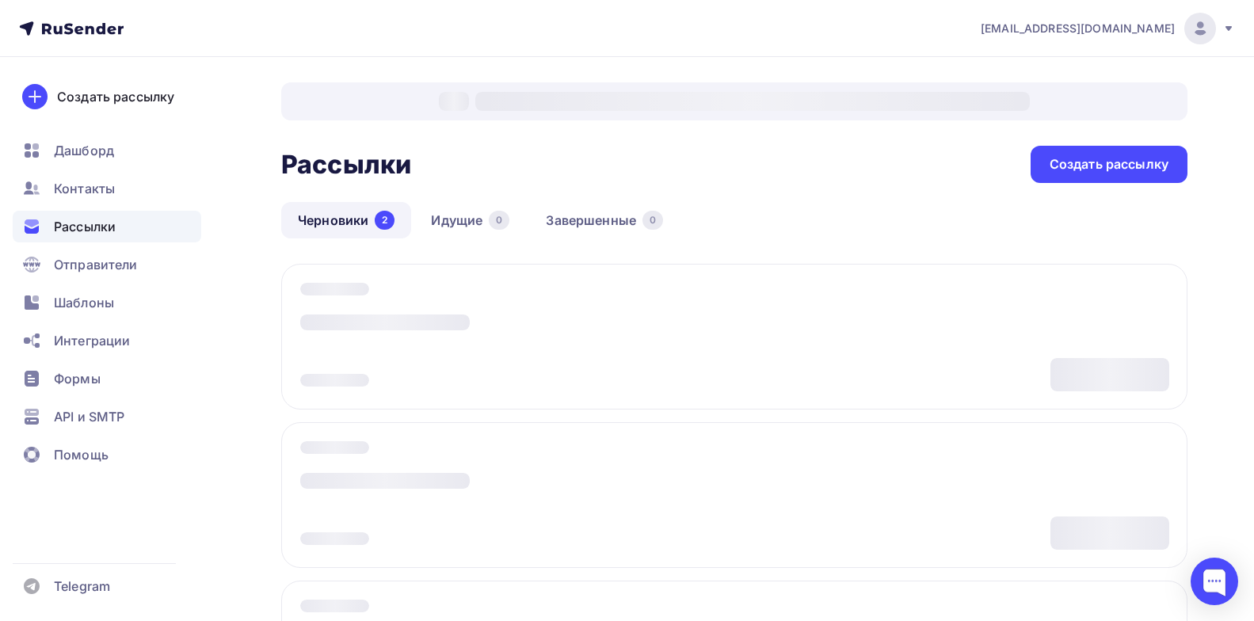
scroll to position [102, 0]
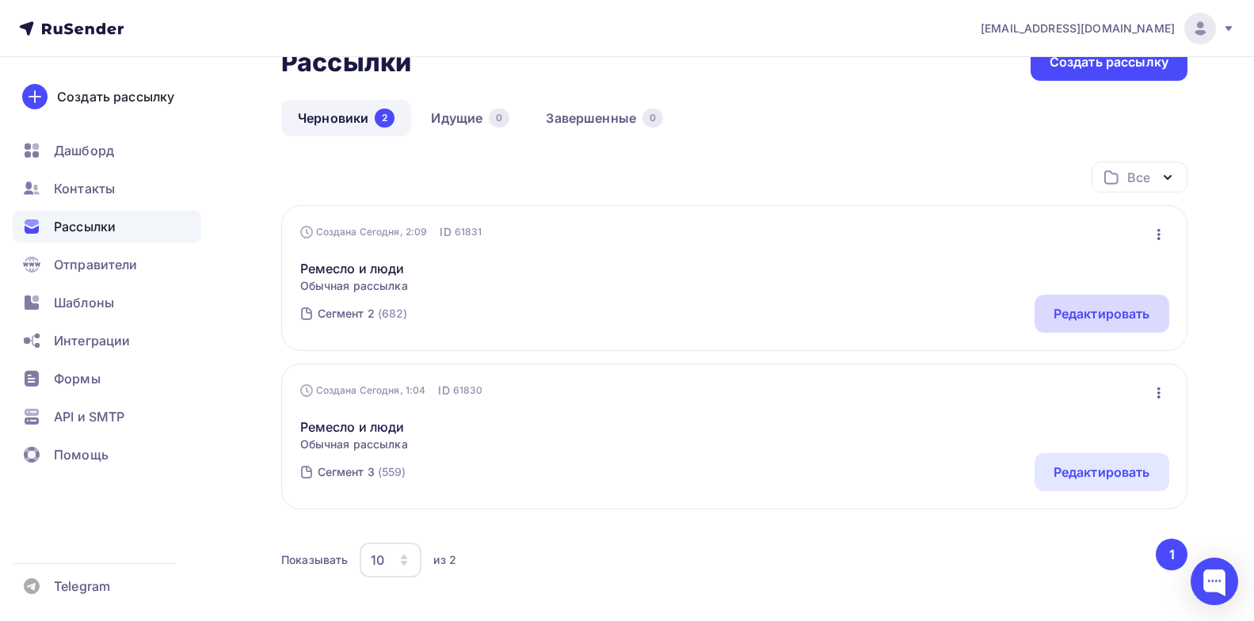
click at [1069, 313] on div "Редактировать" at bounding box center [1102, 313] width 97 height 19
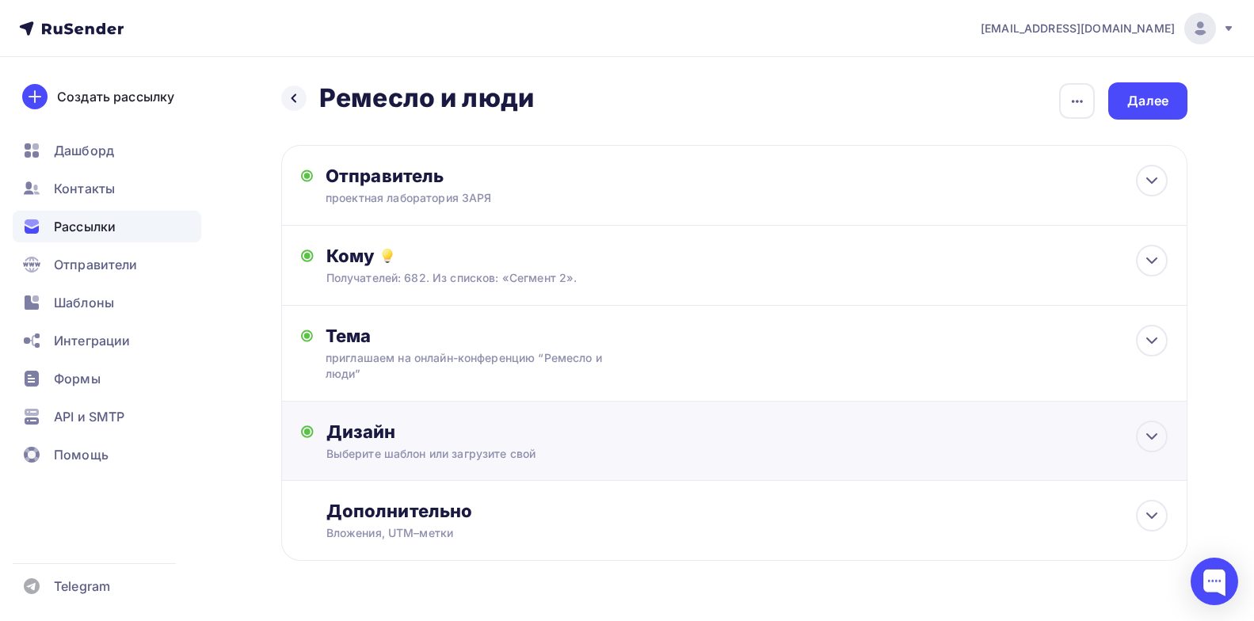
click at [487, 437] on div "Дизайн" at bounding box center [746, 432] width 841 height 22
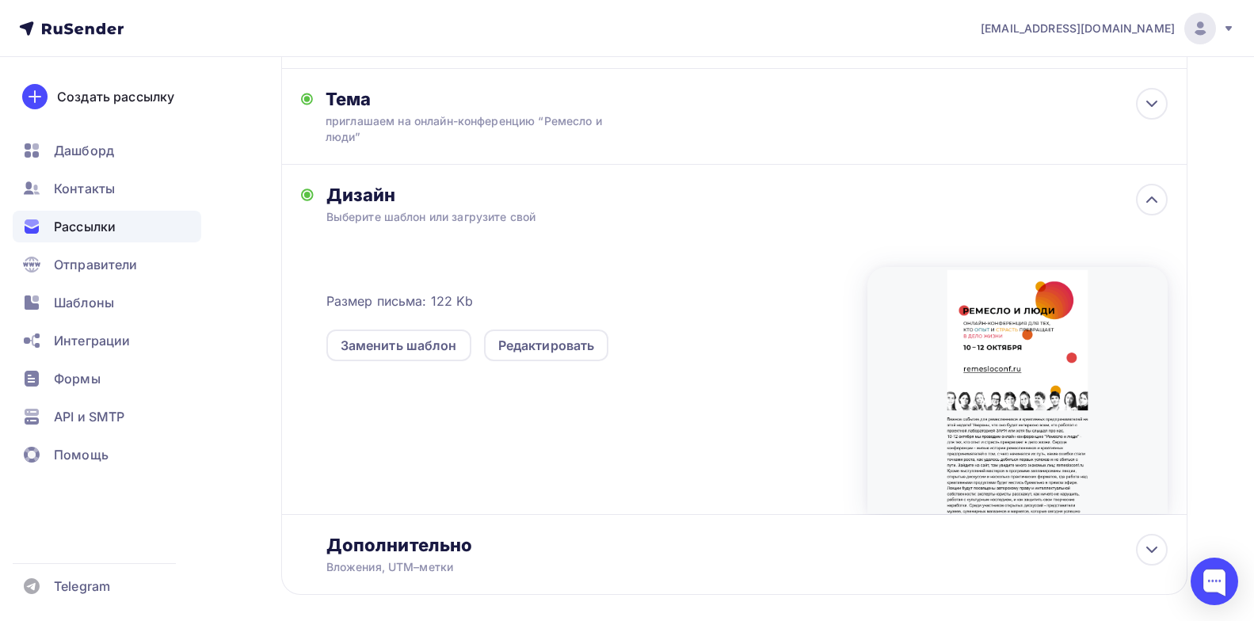
scroll to position [238, 0]
click at [563, 342] on div "Редактировать" at bounding box center [546, 344] width 97 height 19
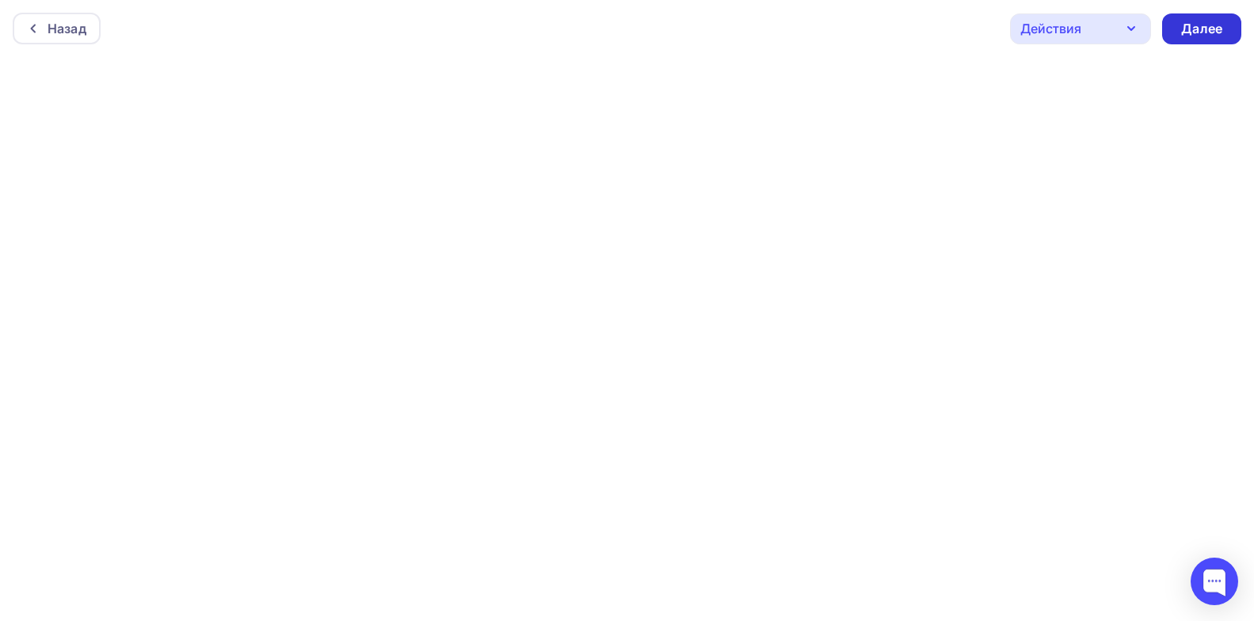
click at [1209, 32] on div "Далее" at bounding box center [1201, 29] width 41 height 18
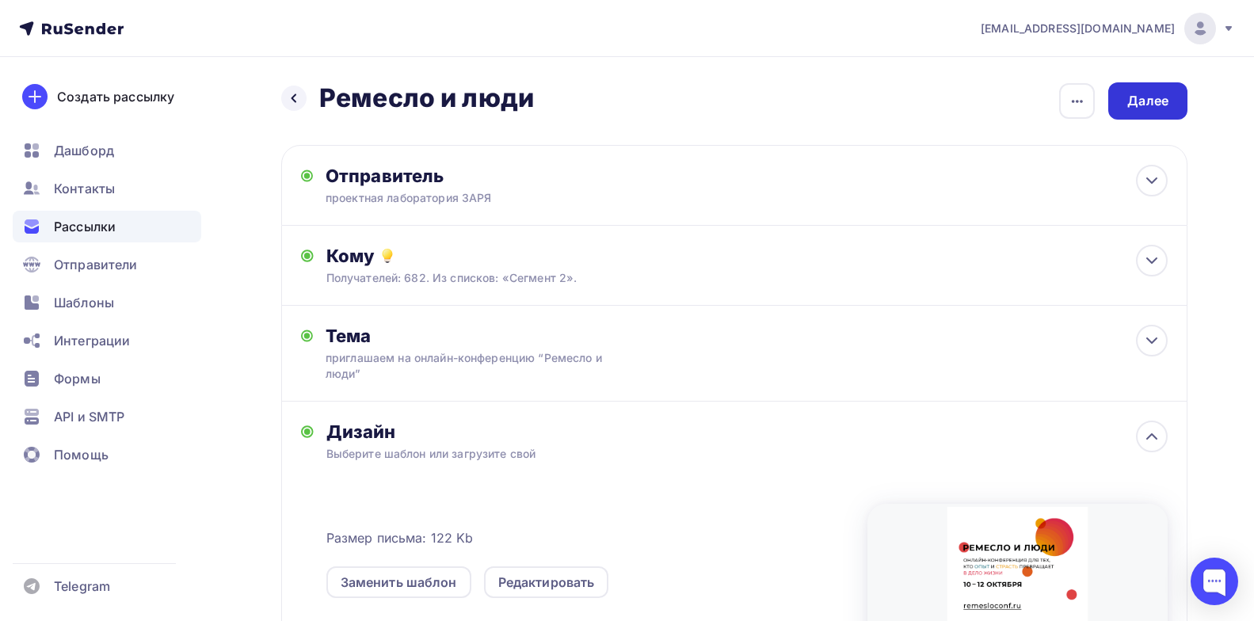
click at [1148, 90] on div "Далее" at bounding box center [1147, 100] width 79 height 37
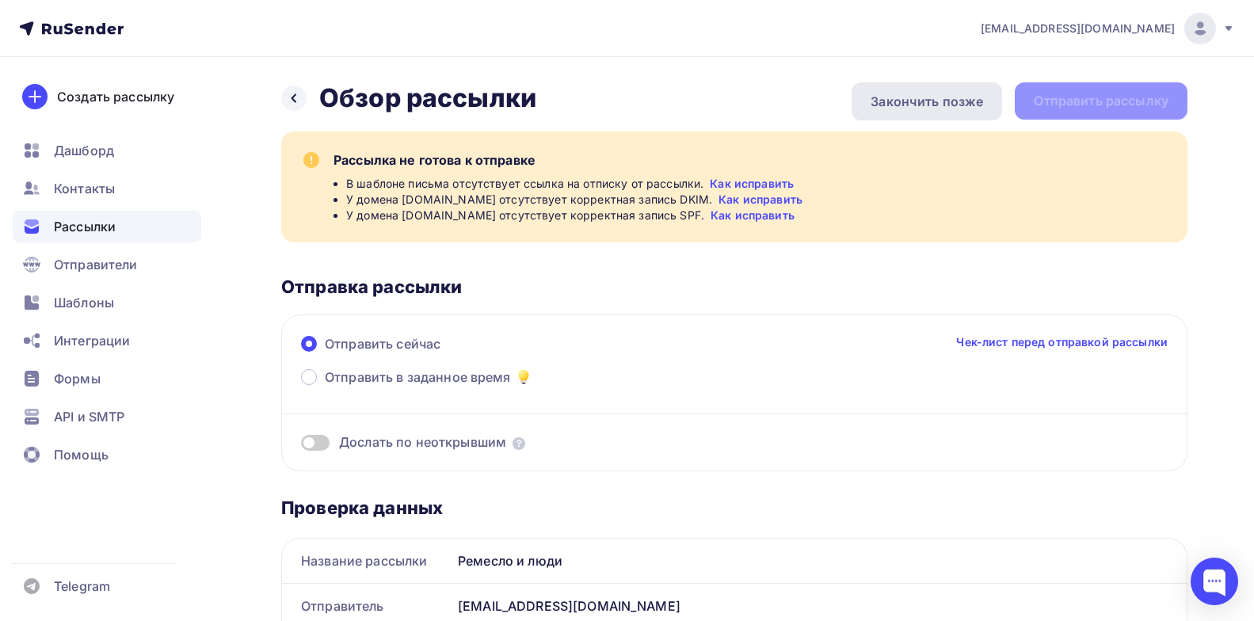
click at [973, 103] on div "Закончить позже" at bounding box center [927, 101] width 112 height 19
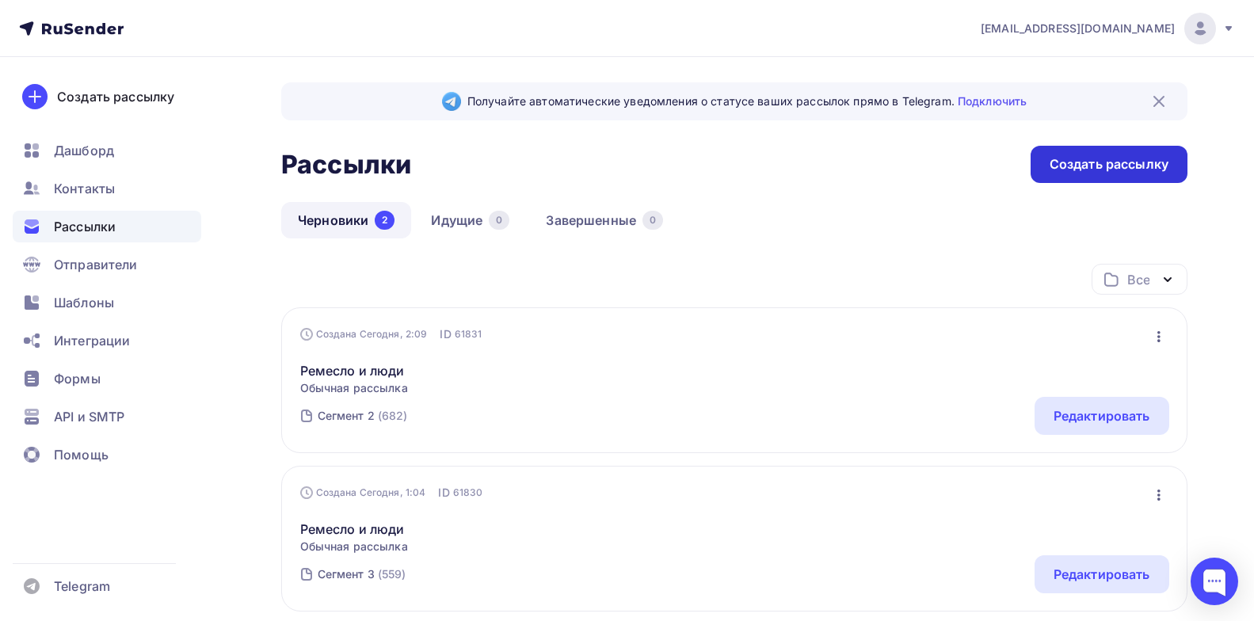
click at [1111, 168] on div "Создать рассылку" at bounding box center [1109, 164] width 119 height 18
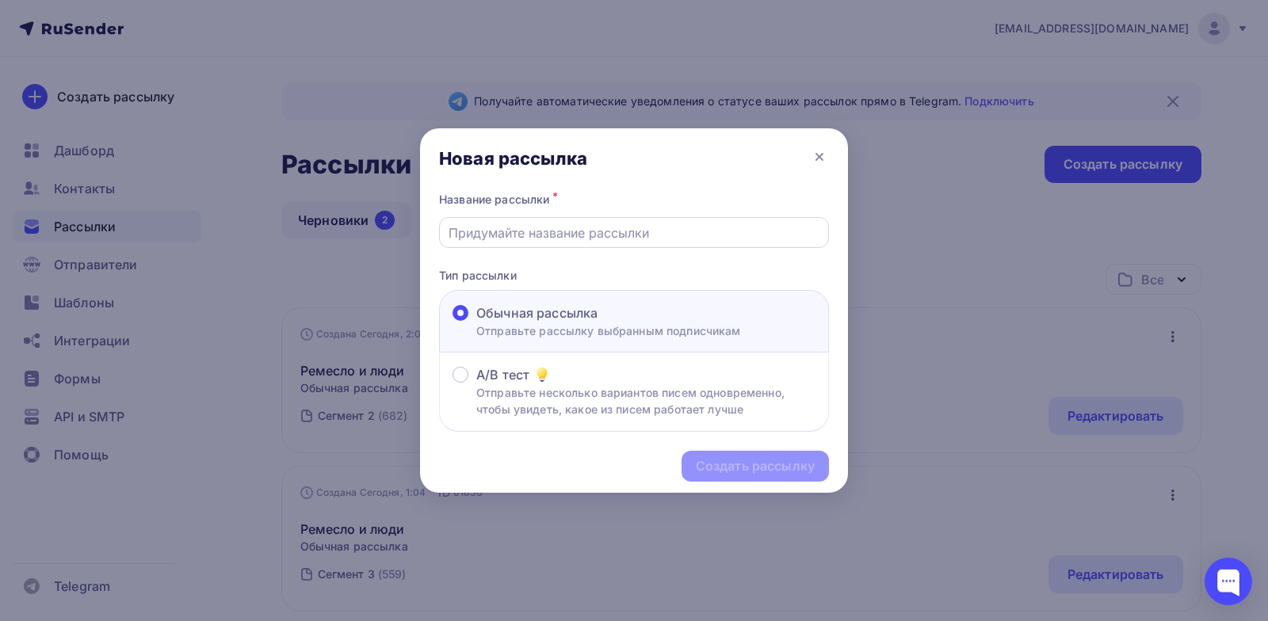
click at [613, 229] on input "text" at bounding box center [634, 232] width 372 height 19
type input "Ремесло и люди"
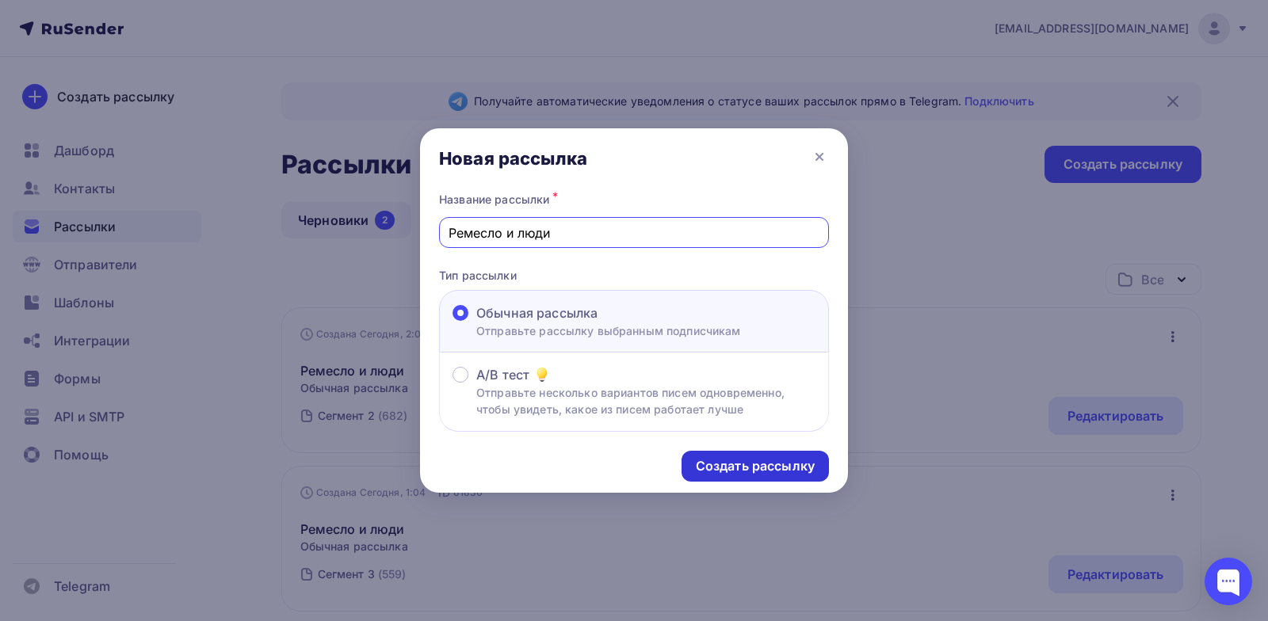
click at [729, 463] on div "Создать рассылку" at bounding box center [755, 466] width 119 height 18
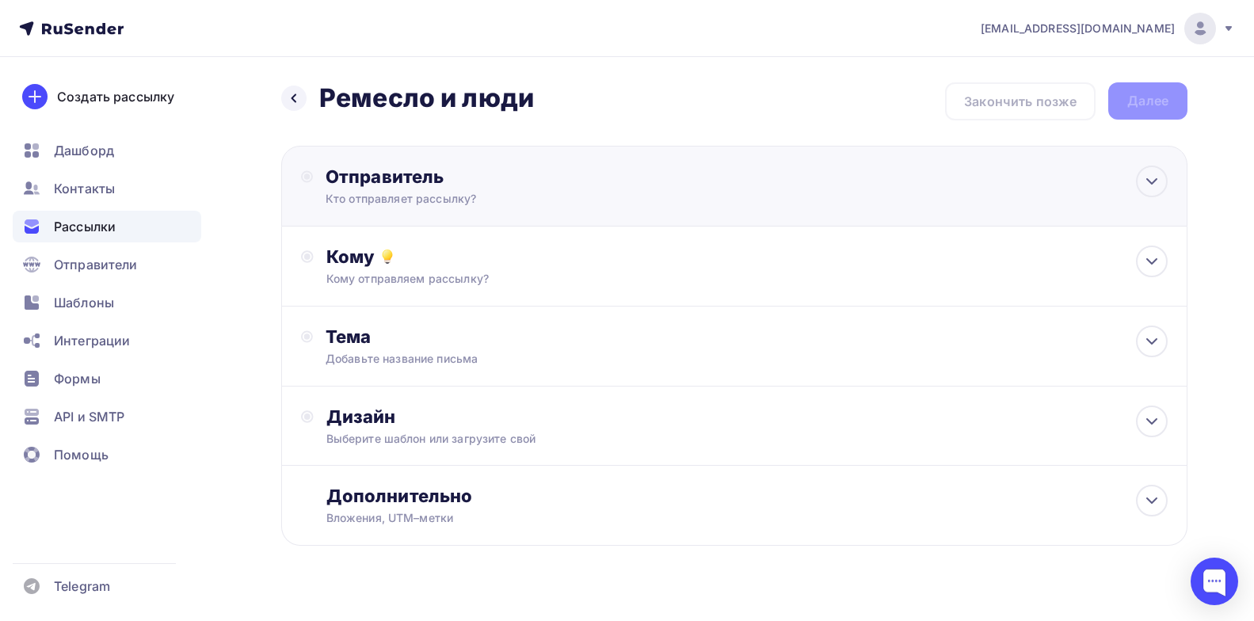
drag, startPoint x: 523, startPoint y: 165, endPoint x: 526, endPoint y: 147, distance: 17.7
click at [523, 165] on div "Отправитель Кто отправляет рассылку? Email * [EMAIL_ADDRESS][DOMAIN_NAME] [EMAI…" at bounding box center [734, 186] width 906 height 81
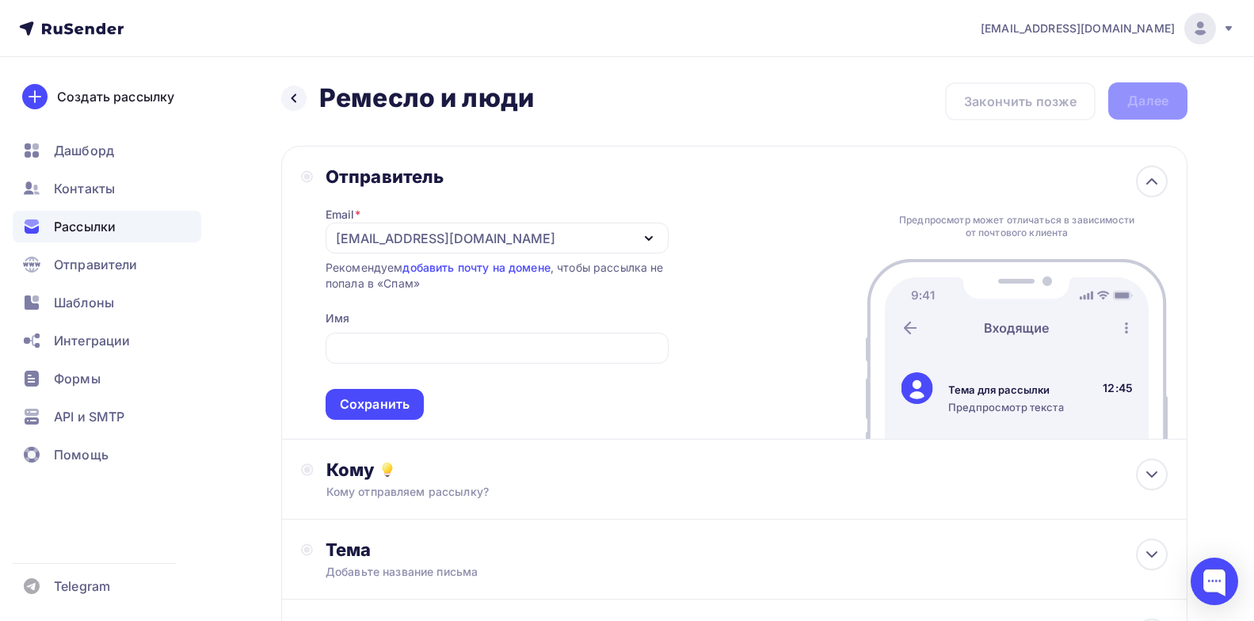
click at [776, 227] on div "Отправитель Email * [EMAIL_ADDRESS][DOMAIN_NAME] [EMAIL_ADDRESS][DOMAIN_NAME] Д…" at bounding box center [734, 293] width 906 height 294
click at [520, 358] on div at bounding box center [497, 348] width 343 height 31
click at [521, 354] on input "text" at bounding box center [496, 348] width 325 height 19
paste input "проектная лаборатория ЗАРЯ"
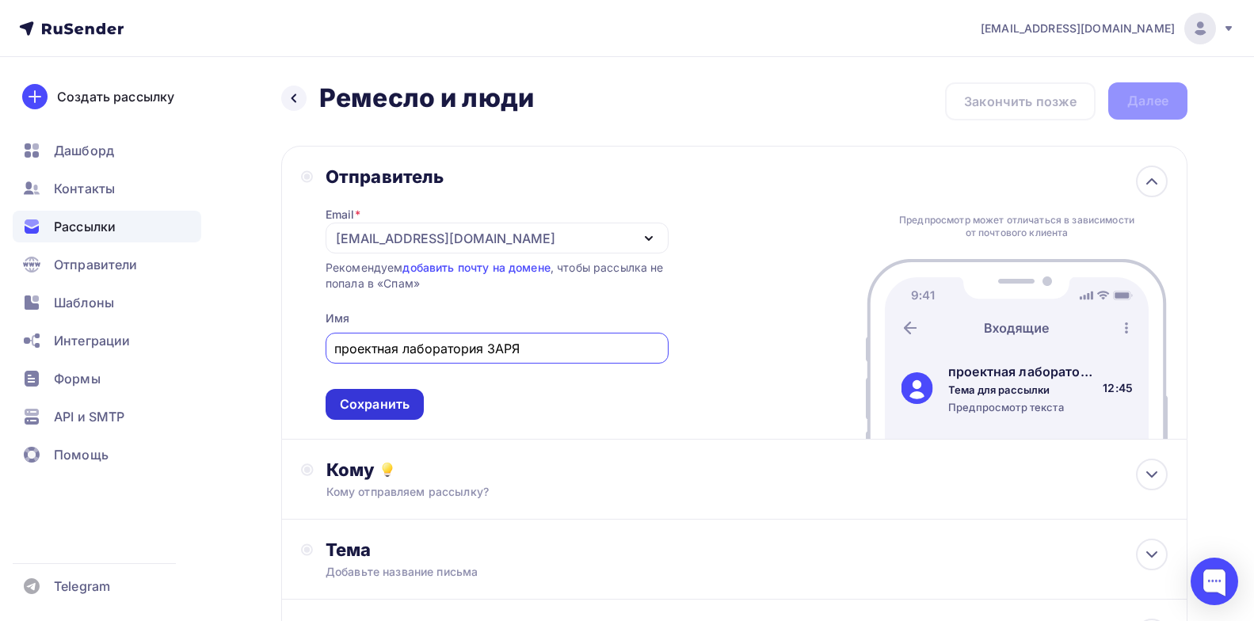
type input "проектная лаборатория ЗАРЯ"
click at [384, 407] on div "Сохранить" at bounding box center [375, 404] width 70 height 18
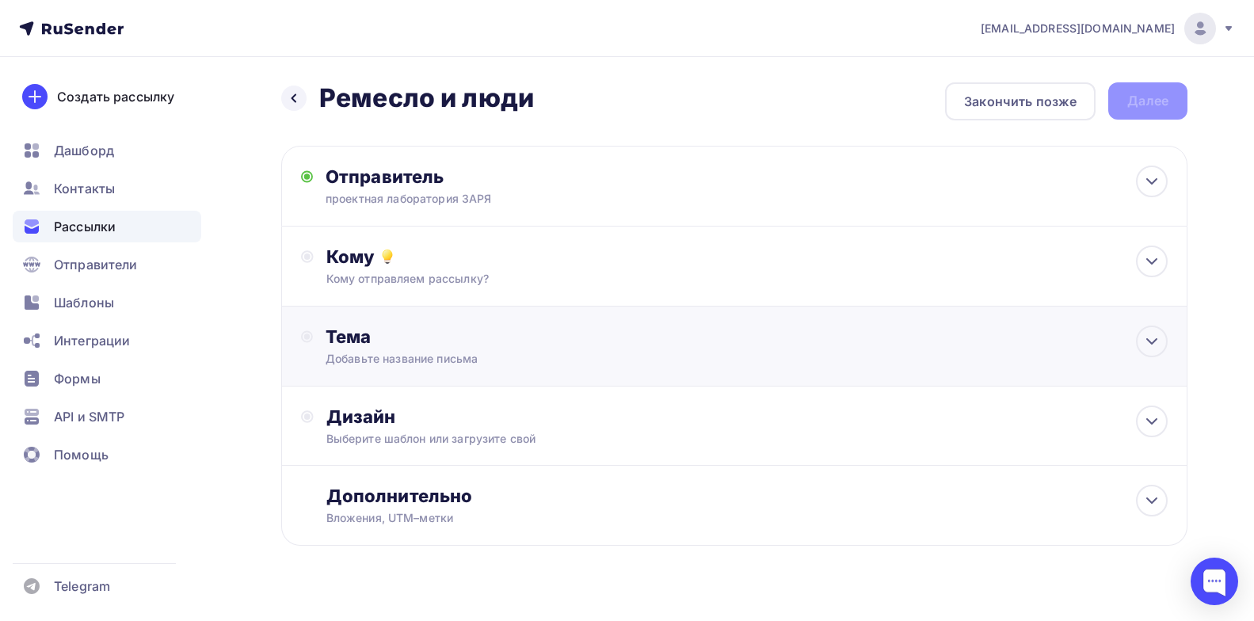
drag, startPoint x: 525, startPoint y: 391, endPoint x: 535, endPoint y: 351, distance: 41.5
click at [531, 369] on div "Отправитель проектная лаборатория ЗАРЯ Email * [EMAIL_ADDRESS][DOMAIN_NAME] [EM…" at bounding box center [734, 346] width 906 height 400
click at [503, 252] on div "Кому" at bounding box center [746, 257] width 841 height 22
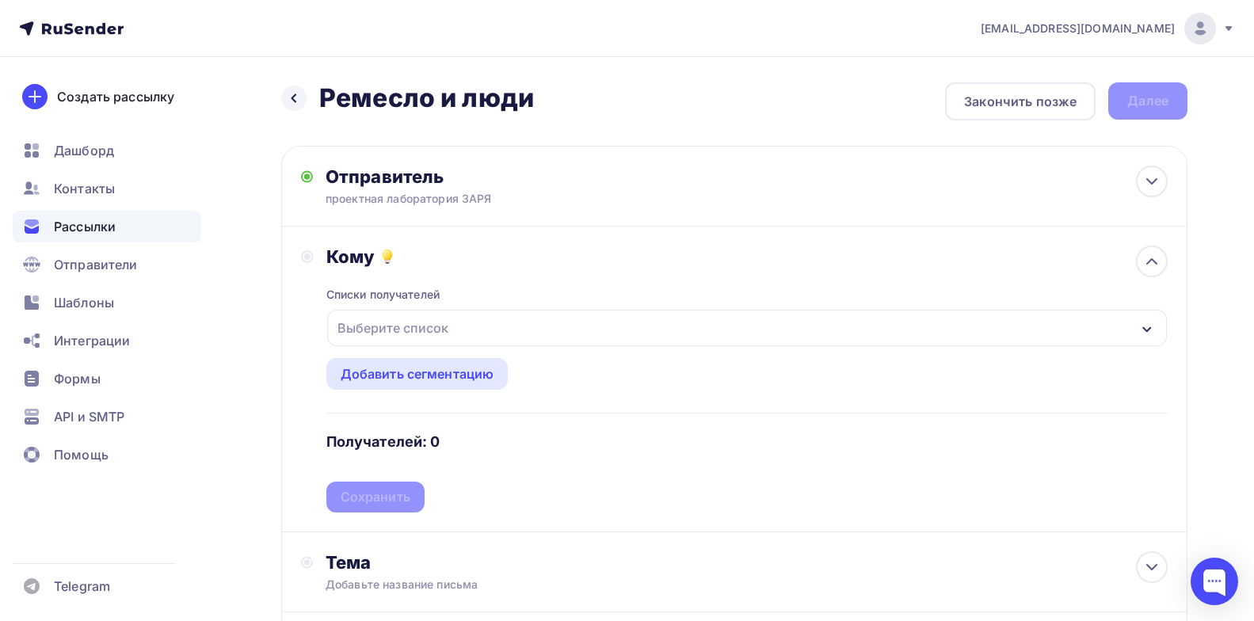
click at [1144, 328] on icon "button" at bounding box center [1146, 329] width 9 height 6
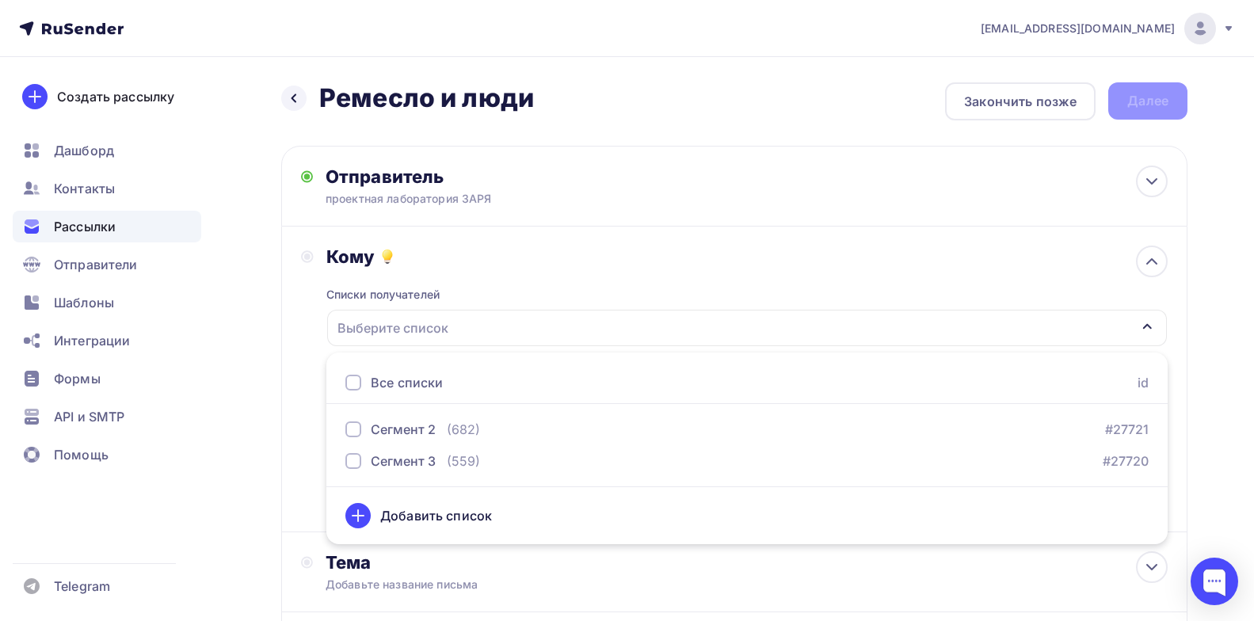
click at [431, 519] on div "Добавить список" at bounding box center [436, 515] width 112 height 19
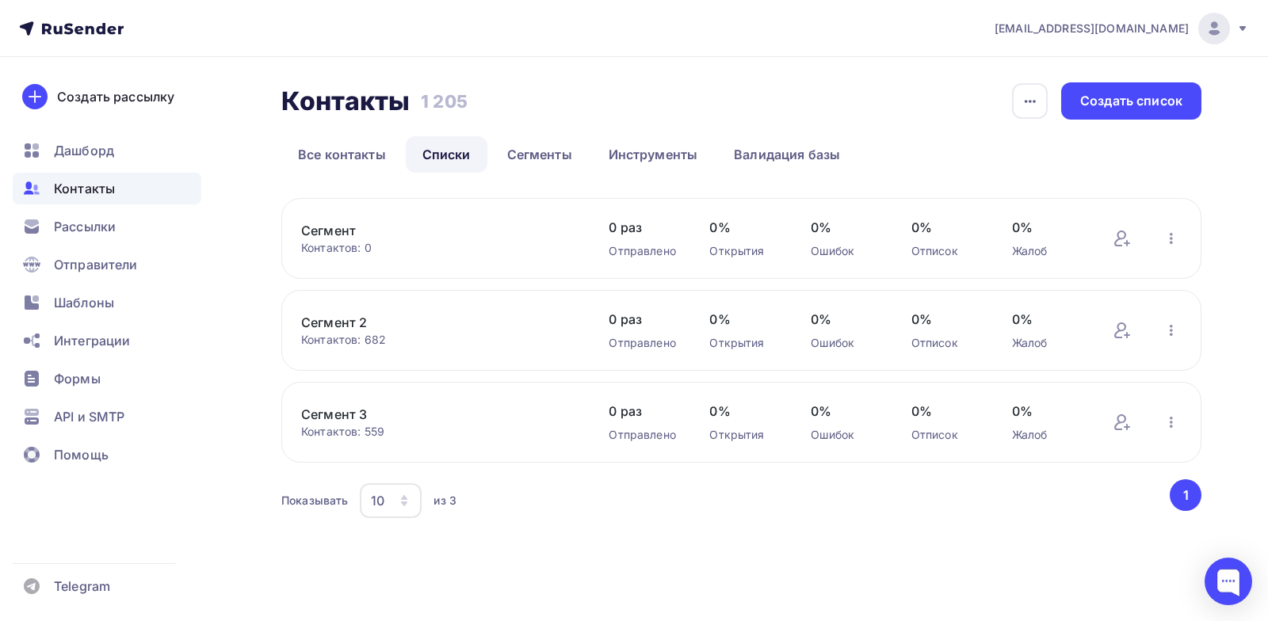
click at [359, 233] on link "Сегмент" at bounding box center [435, 230] width 269 height 19
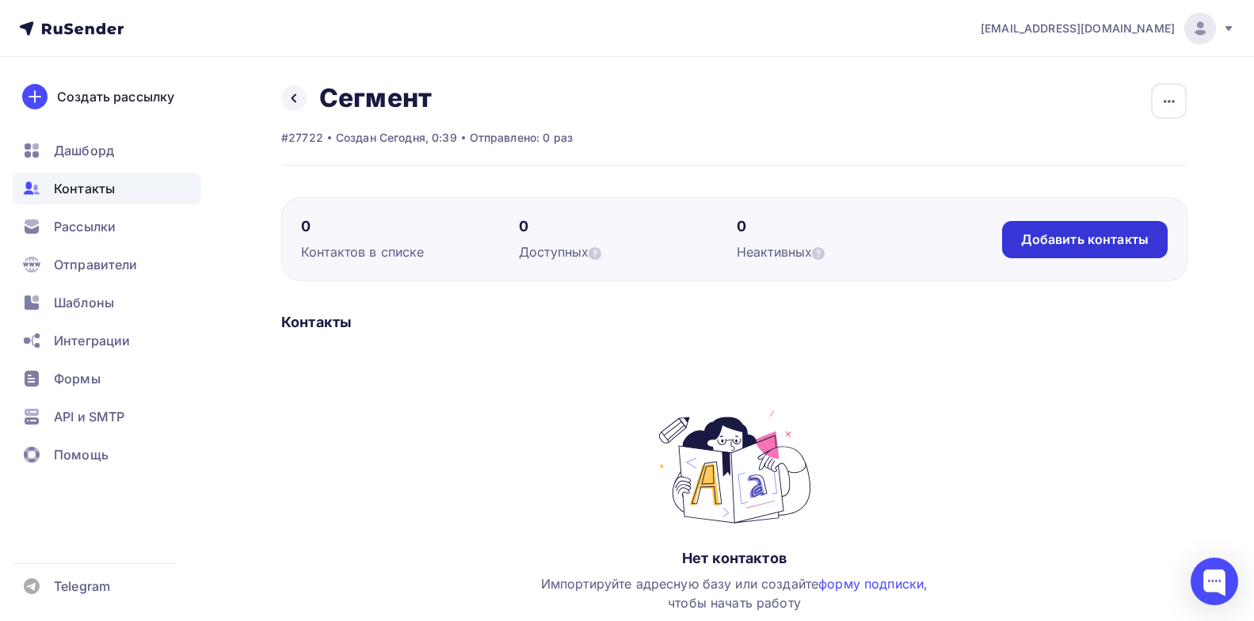
click at [1062, 246] on div "Добавить контакты" at bounding box center [1085, 240] width 128 height 18
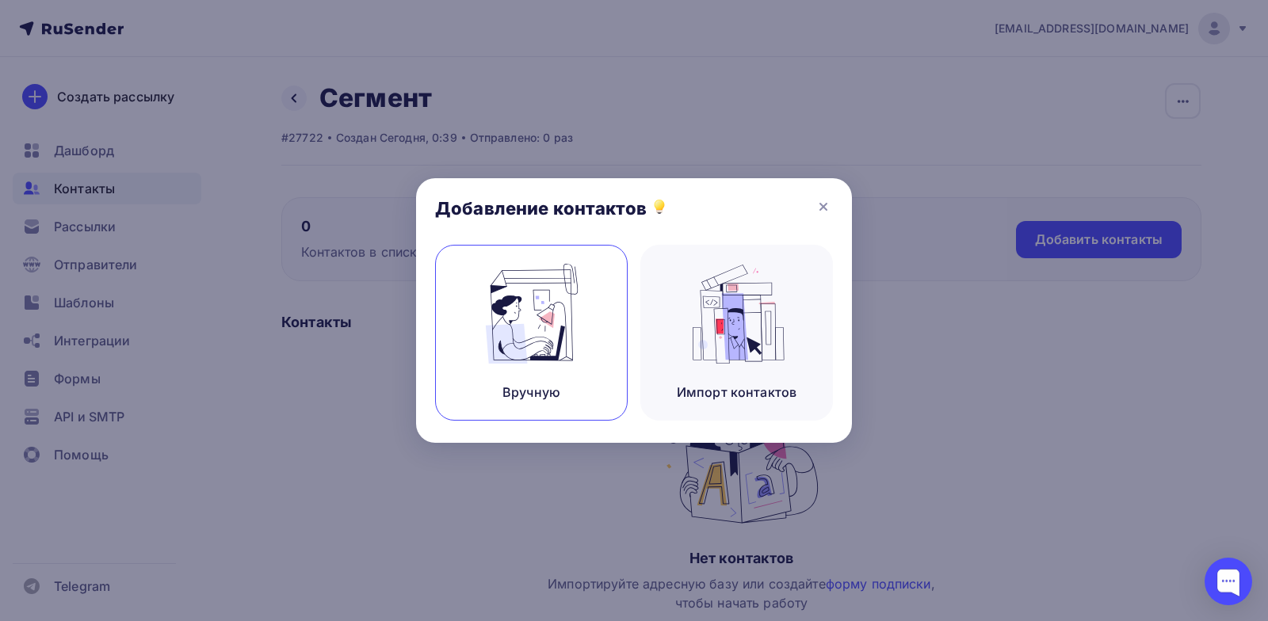
click at [579, 315] on img at bounding box center [531, 314] width 106 height 100
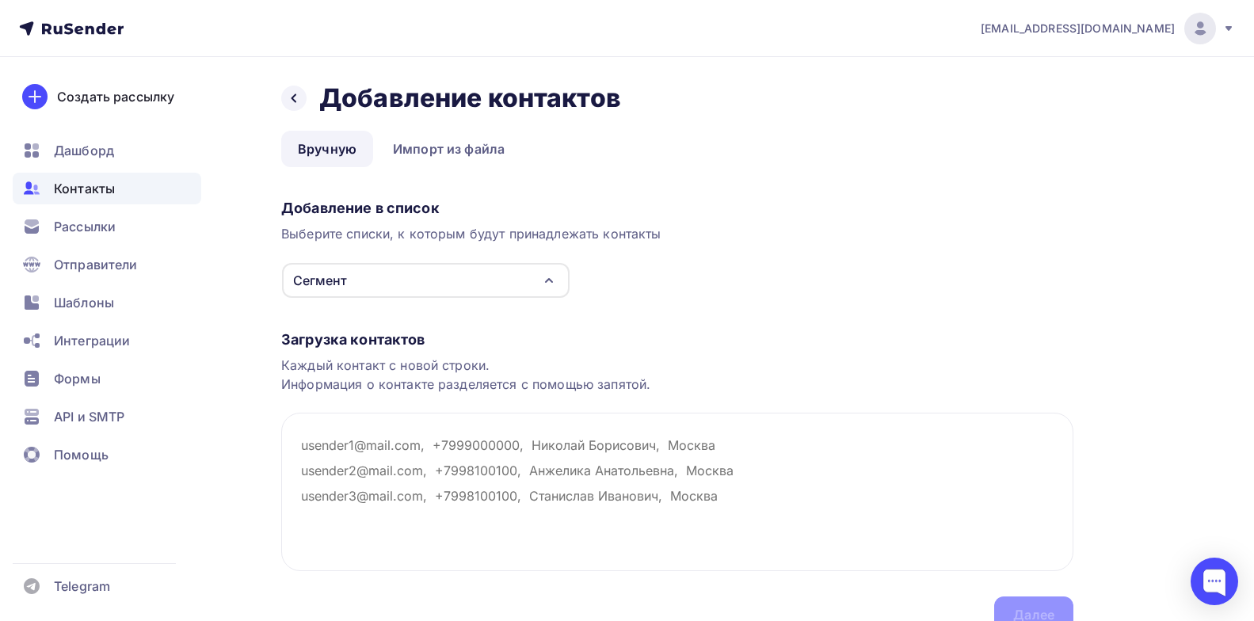
click at [476, 167] on div "Назад Добавление контактов Добавление контактов Вручную Импорт из файла Вручную…" at bounding box center [677, 357] width 792 height 551
click at [478, 153] on link "Импорт из файла" at bounding box center [448, 149] width 145 height 36
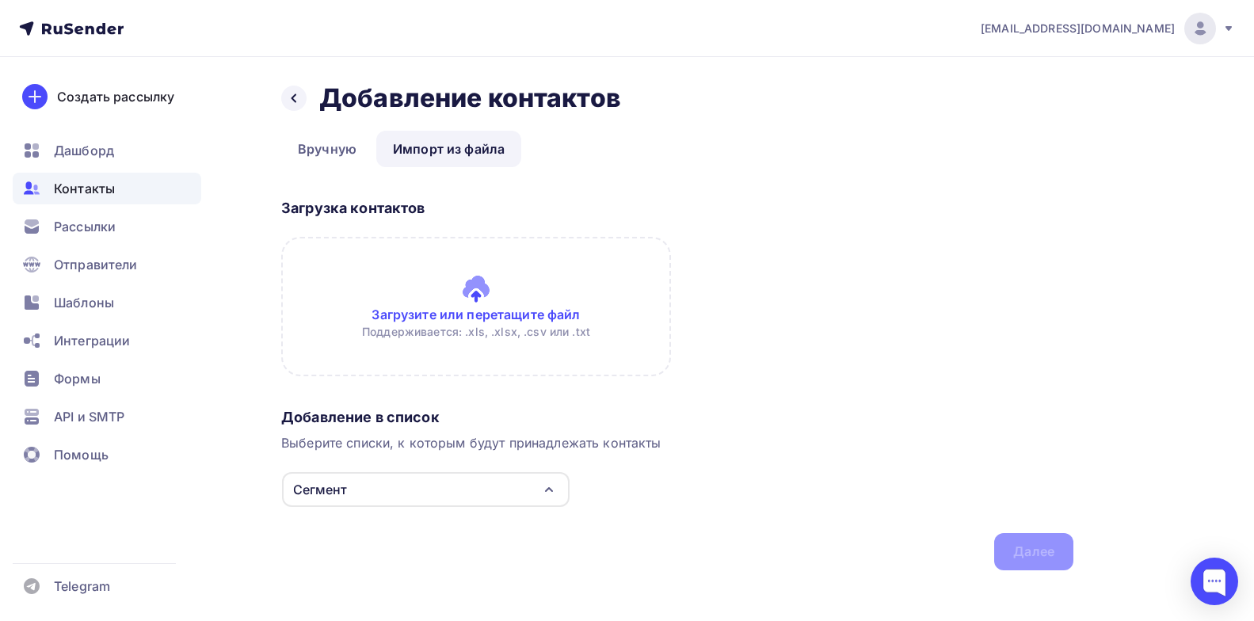
click at [376, 275] on input "file" at bounding box center [476, 306] width 390 height 139
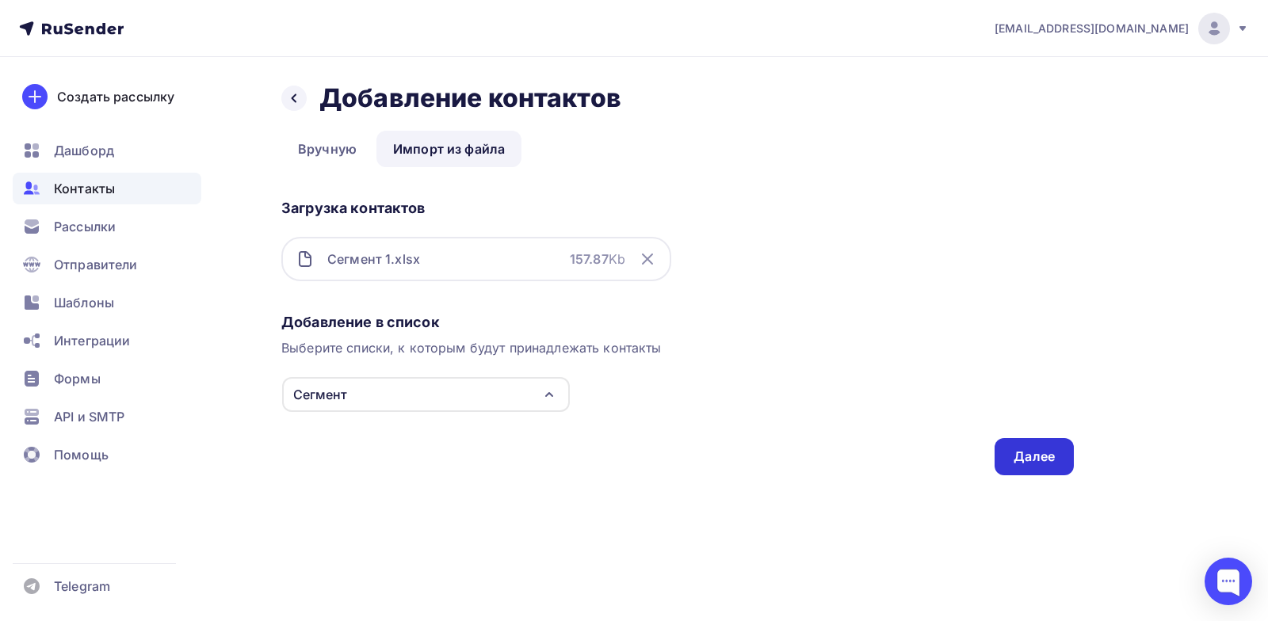
click at [1042, 459] on div "Далее" at bounding box center [1033, 457] width 41 height 18
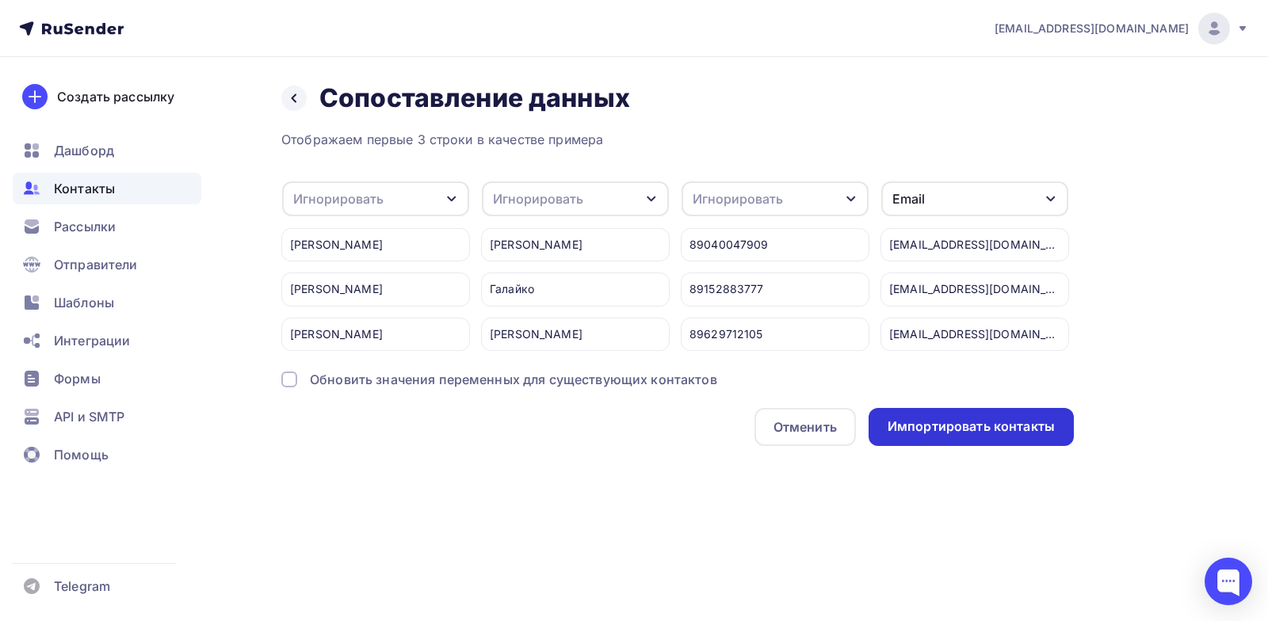
click at [923, 430] on div "Импортировать контакты" at bounding box center [970, 426] width 167 height 18
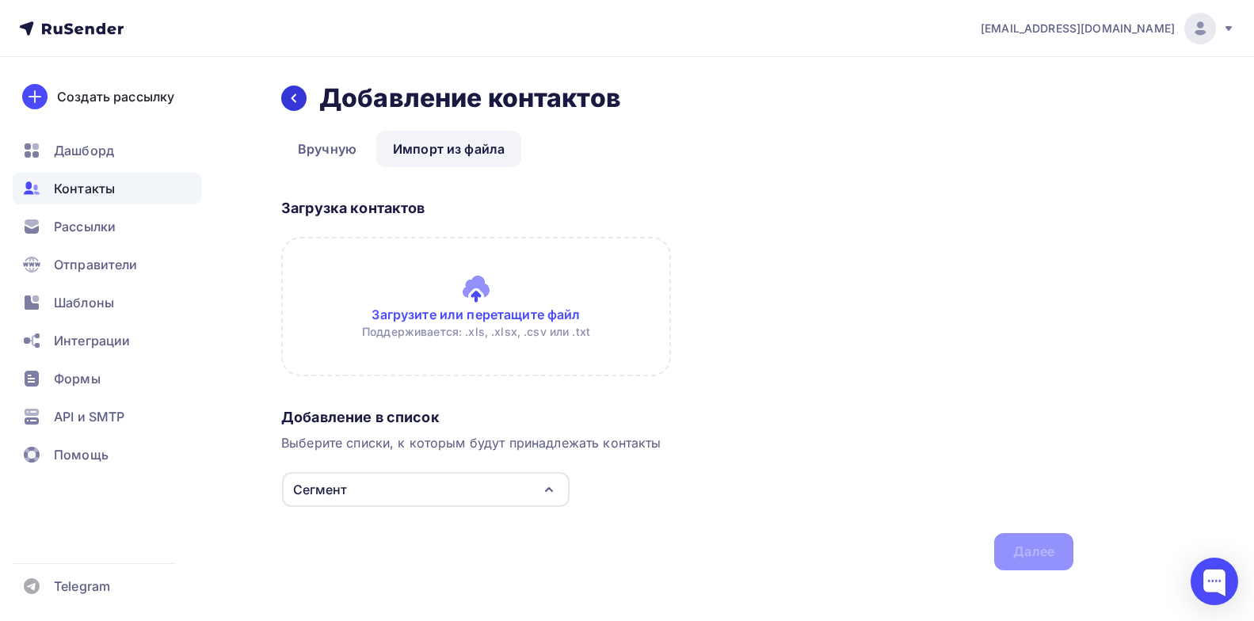
click at [299, 94] on icon at bounding box center [294, 98] width 13 height 13
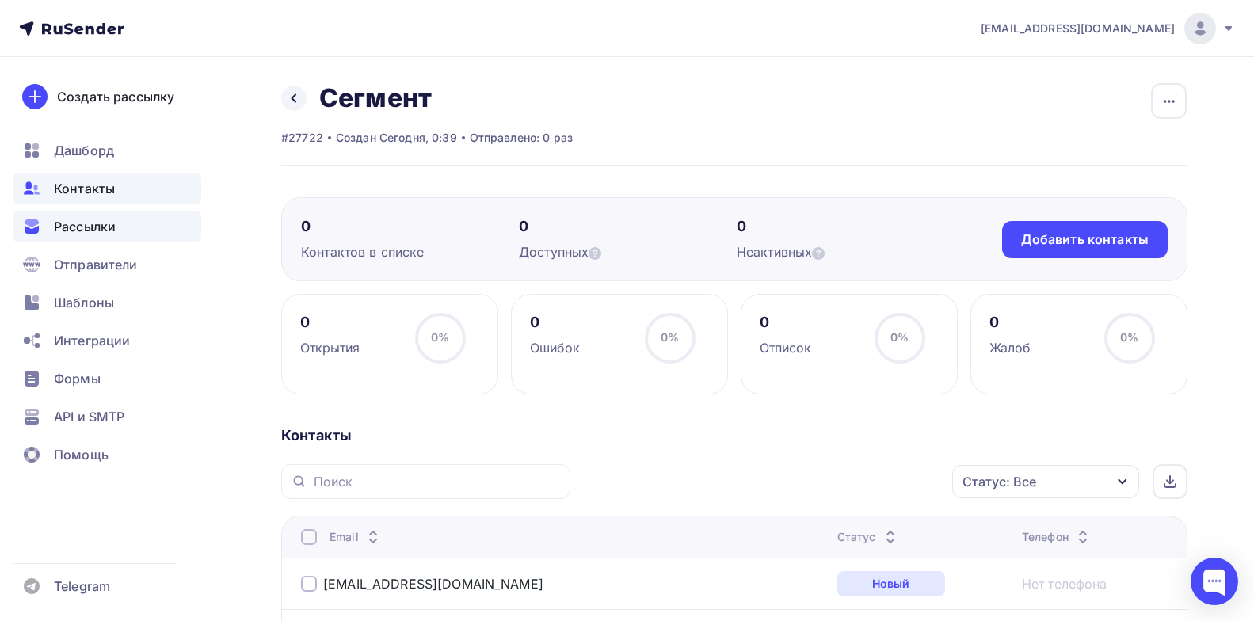
click at [92, 230] on span "Рассылки" at bounding box center [85, 226] width 62 height 19
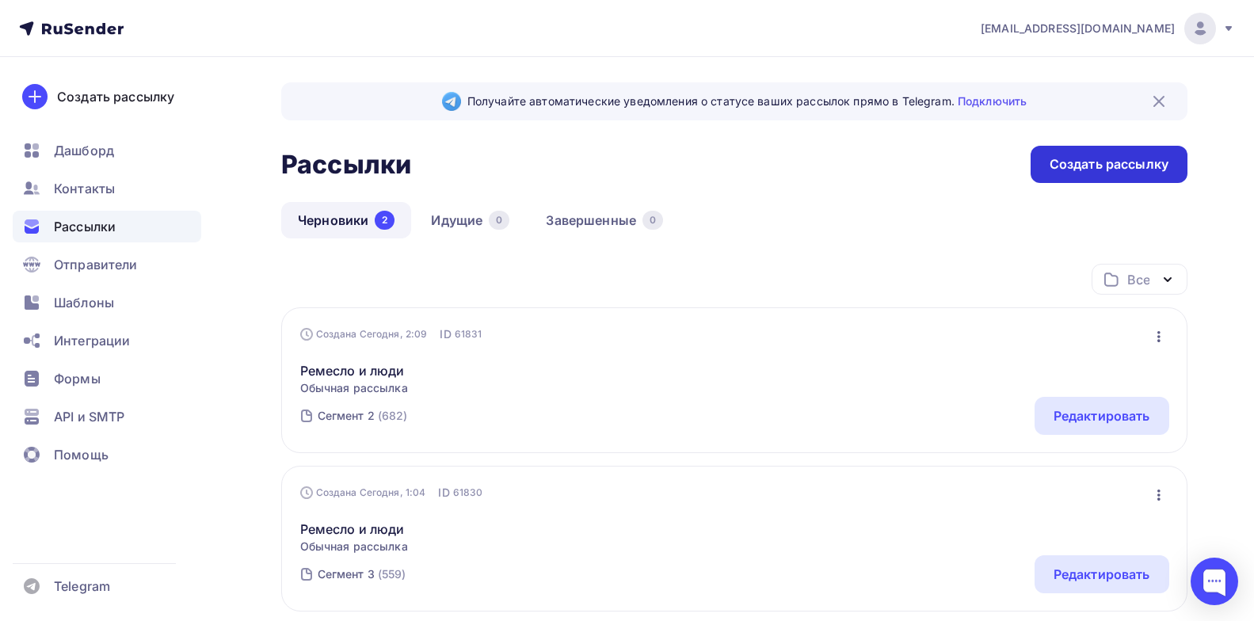
click at [1121, 172] on div "Создать рассылку" at bounding box center [1109, 164] width 119 height 18
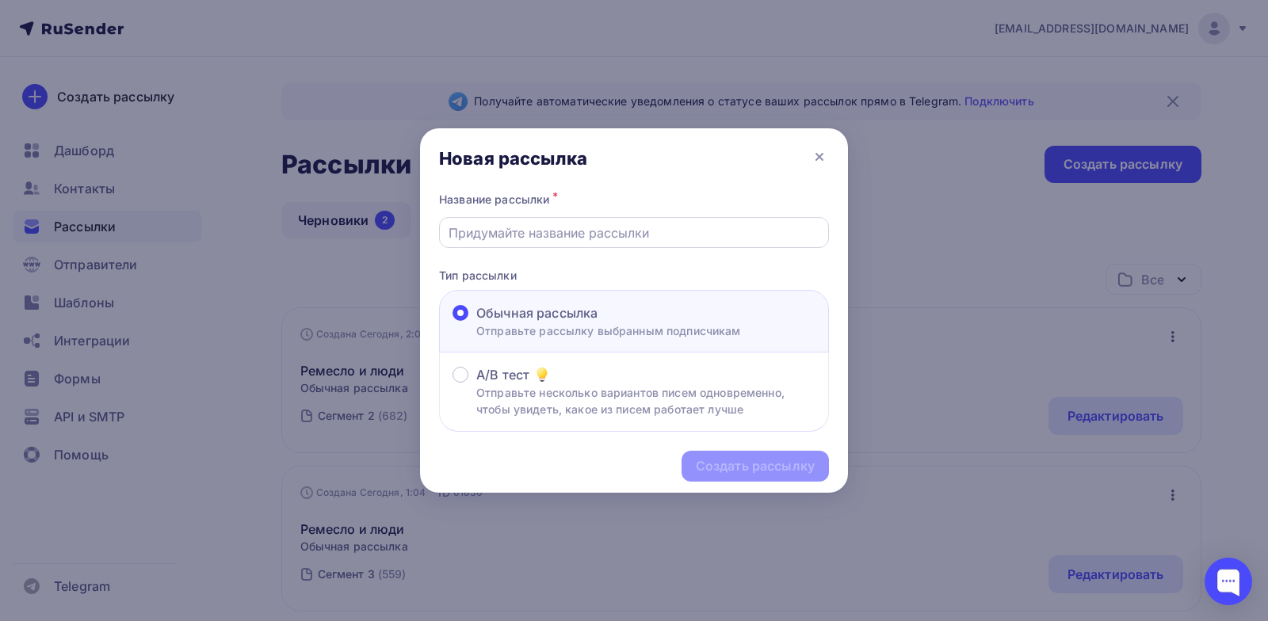
click at [542, 235] on input "text" at bounding box center [634, 232] width 372 height 19
type input "Ремесло и люди"
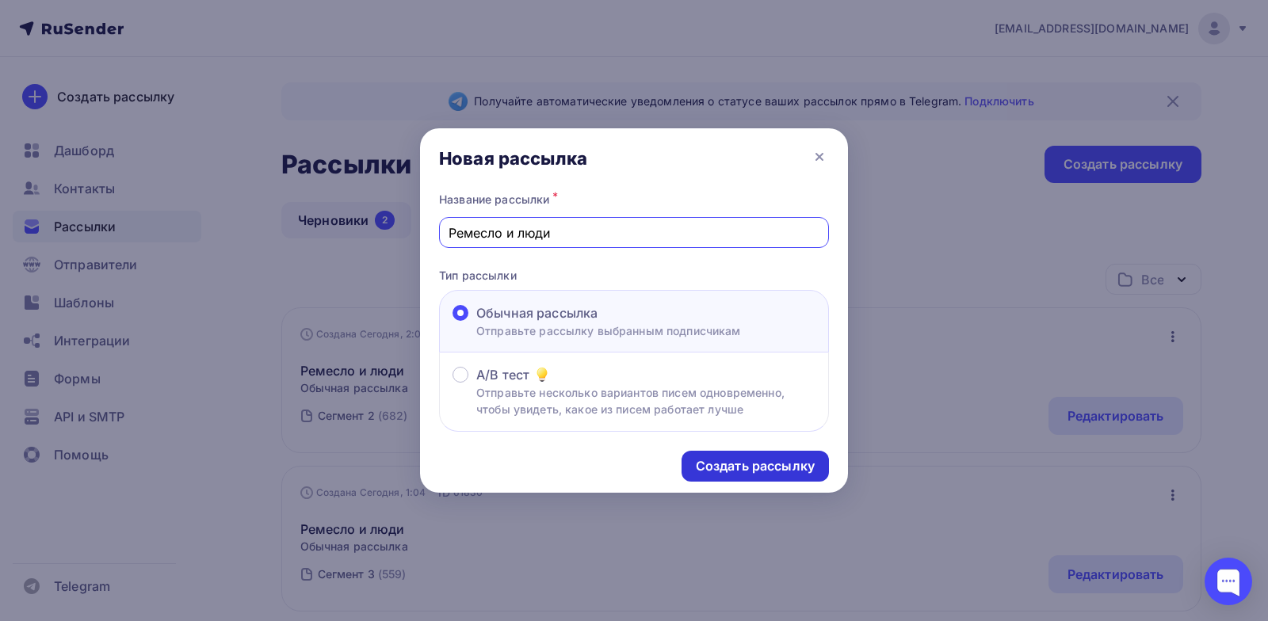
click at [740, 467] on div "Создать рассылку" at bounding box center [755, 466] width 119 height 18
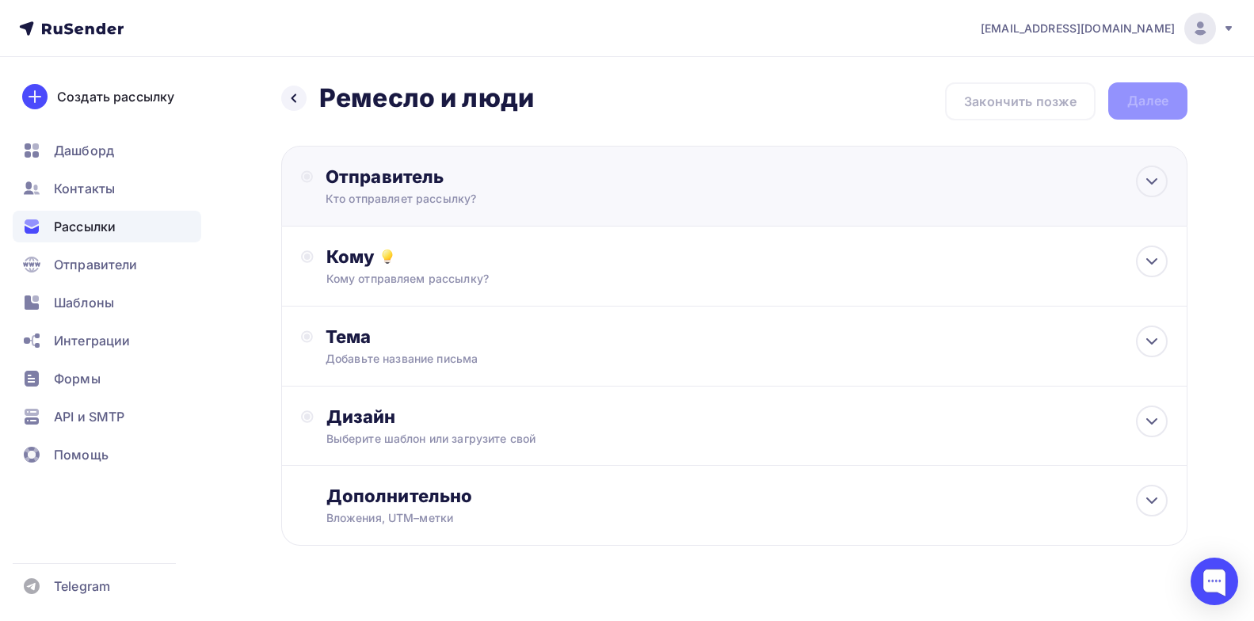
click at [458, 189] on div "Отправитель Кто отправляет рассылку? Email * [EMAIL_ADDRESS][DOMAIN_NAME] [EMAI…" at bounding box center [497, 186] width 343 height 41
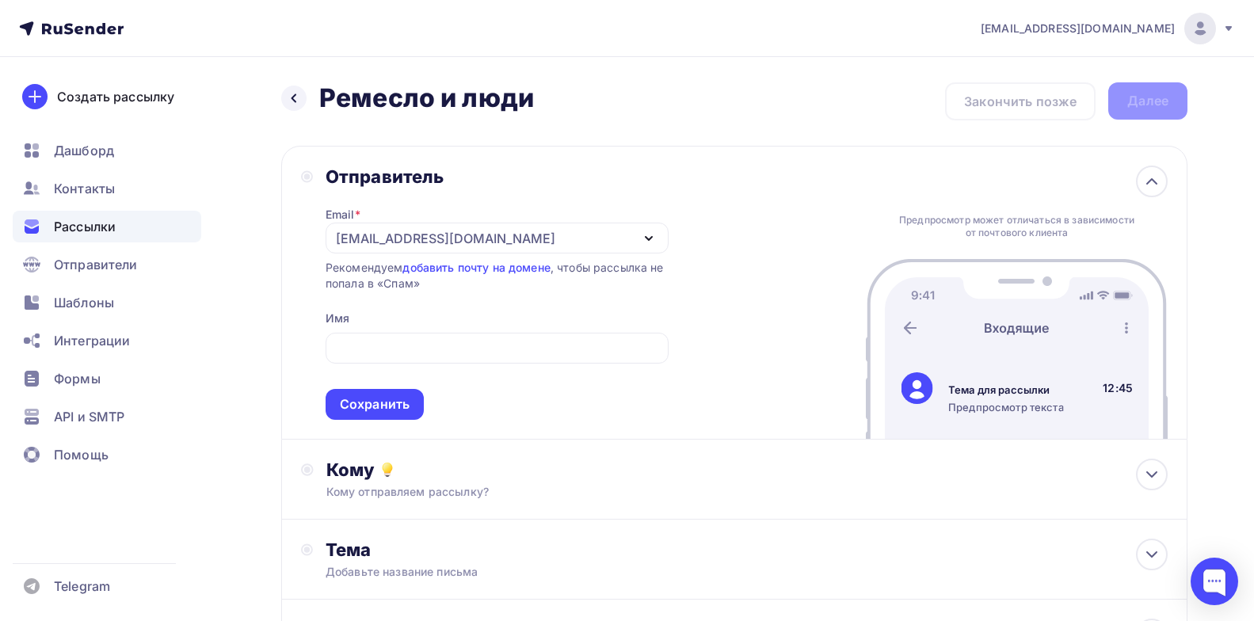
drag, startPoint x: 669, startPoint y: 219, endPoint x: 667, endPoint y: 290, distance: 71.3
click at [671, 222] on div "Отправитель Email * [EMAIL_ADDRESS][DOMAIN_NAME] [EMAIL_ADDRESS][DOMAIN_NAME] Д…" at bounding box center [734, 293] width 906 height 294
drag, startPoint x: 596, startPoint y: 349, endPoint x: 594, endPoint y: 338, distance: 10.4
click at [595, 349] on input "text" at bounding box center [496, 348] width 325 height 19
click at [748, 295] on div "Отправитель Email * [EMAIL_ADDRESS][DOMAIN_NAME] [EMAIL_ADDRESS][DOMAIN_NAME] Д…" at bounding box center [734, 293] width 906 height 294
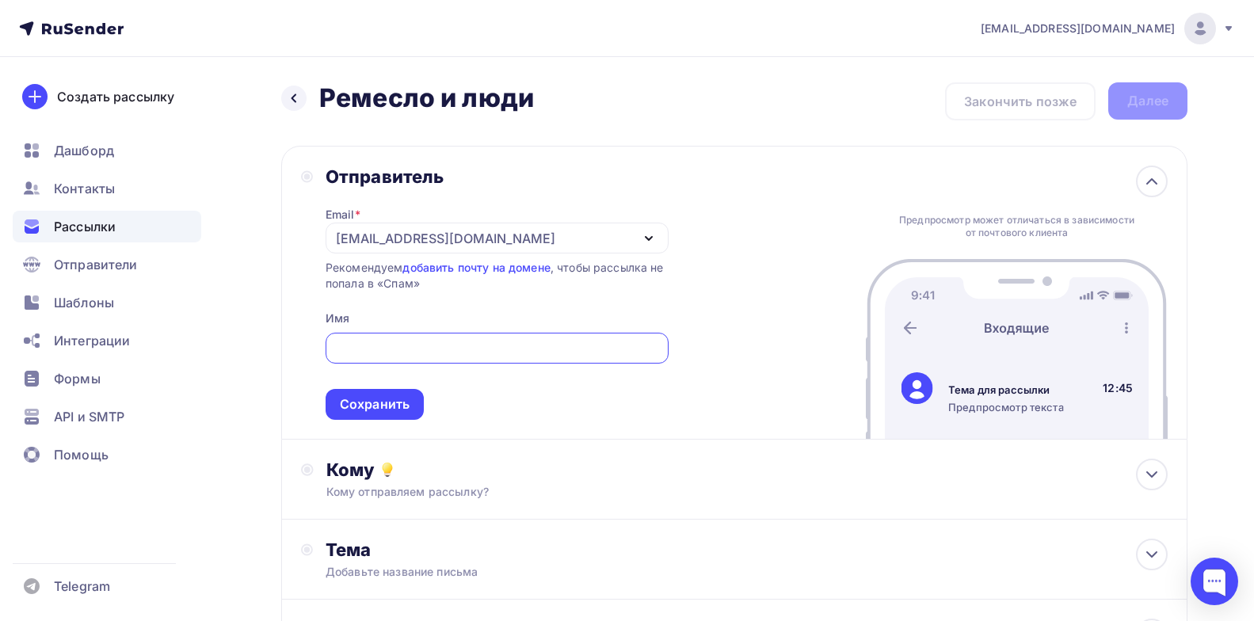
click at [423, 356] on input "text" at bounding box center [496, 348] width 325 height 19
paste input "проектная лаборатория ЗАРЯ"
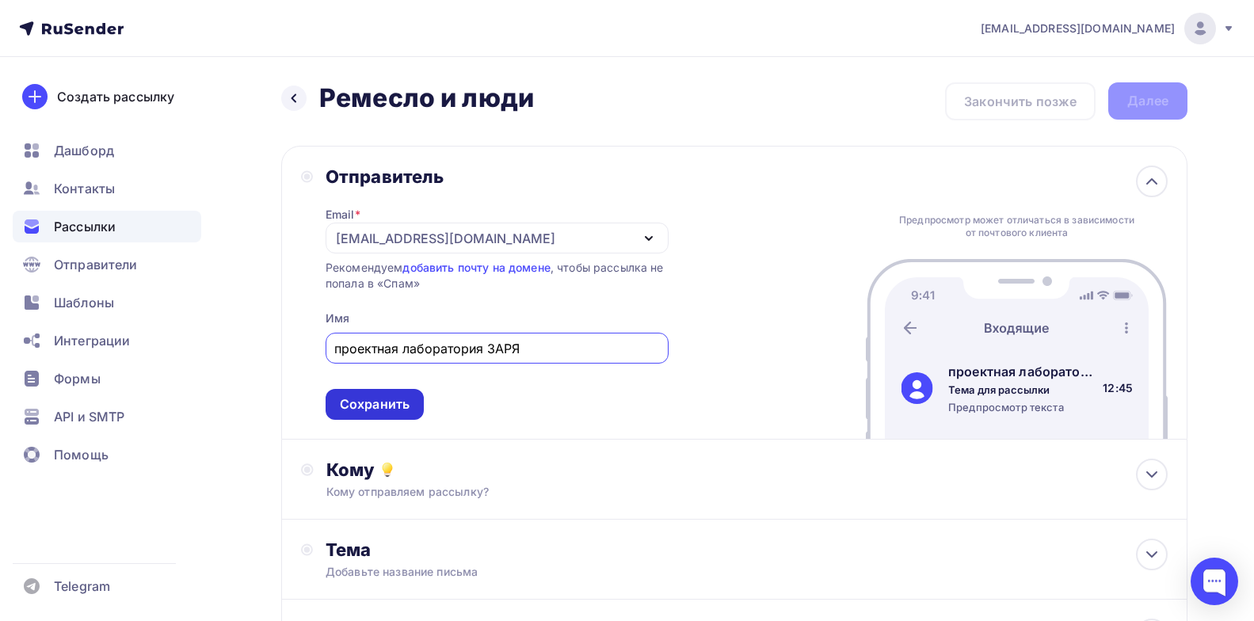
type input "проектная лаборатория ЗАРЯ"
click at [377, 410] on div "Сохранить" at bounding box center [375, 404] width 70 height 18
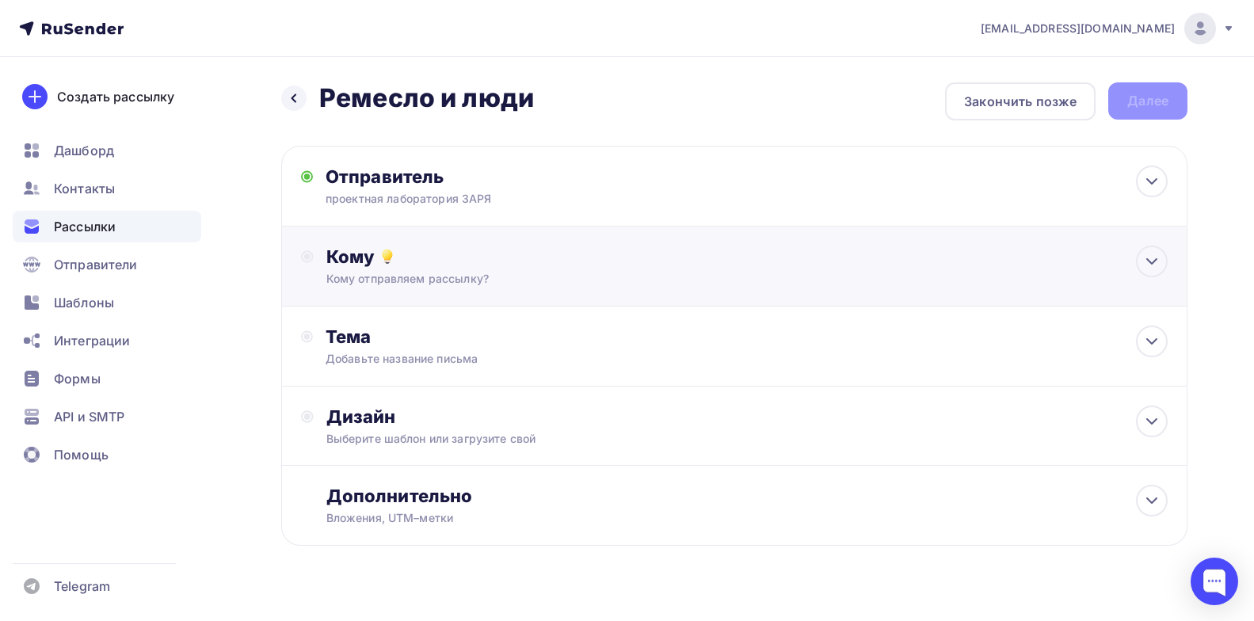
click at [492, 265] on div "Кому" at bounding box center [746, 257] width 841 height 22
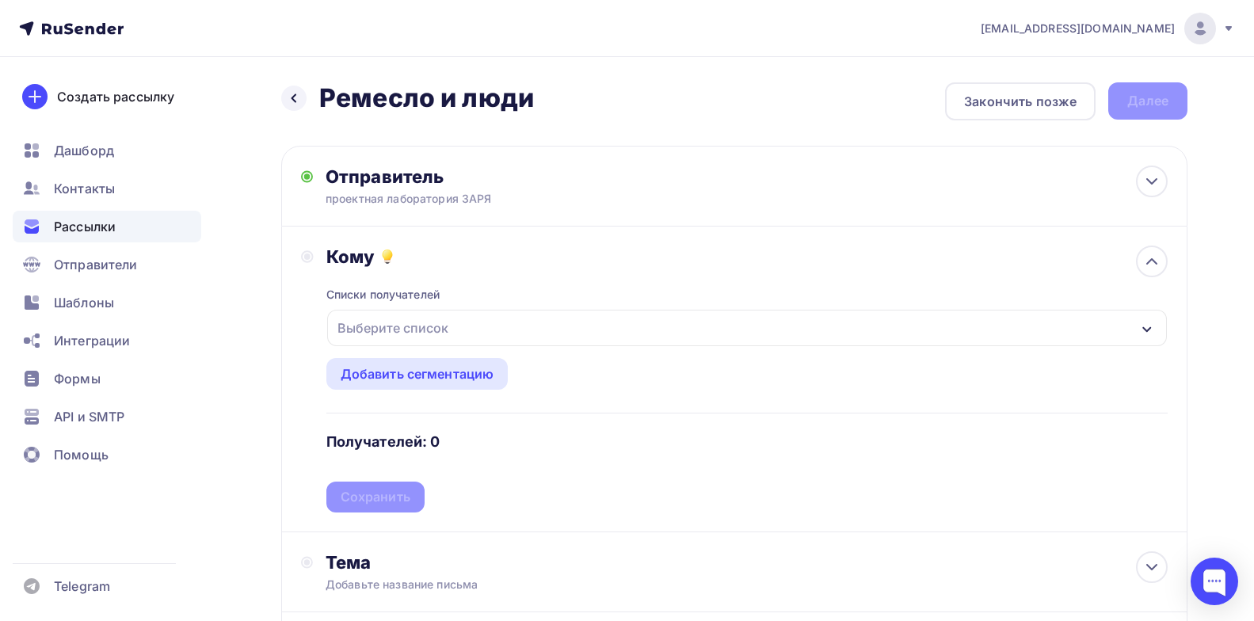
click at [1154, 326] on div "Выберите список" at bounding box center [747, 328] width 840 height 36
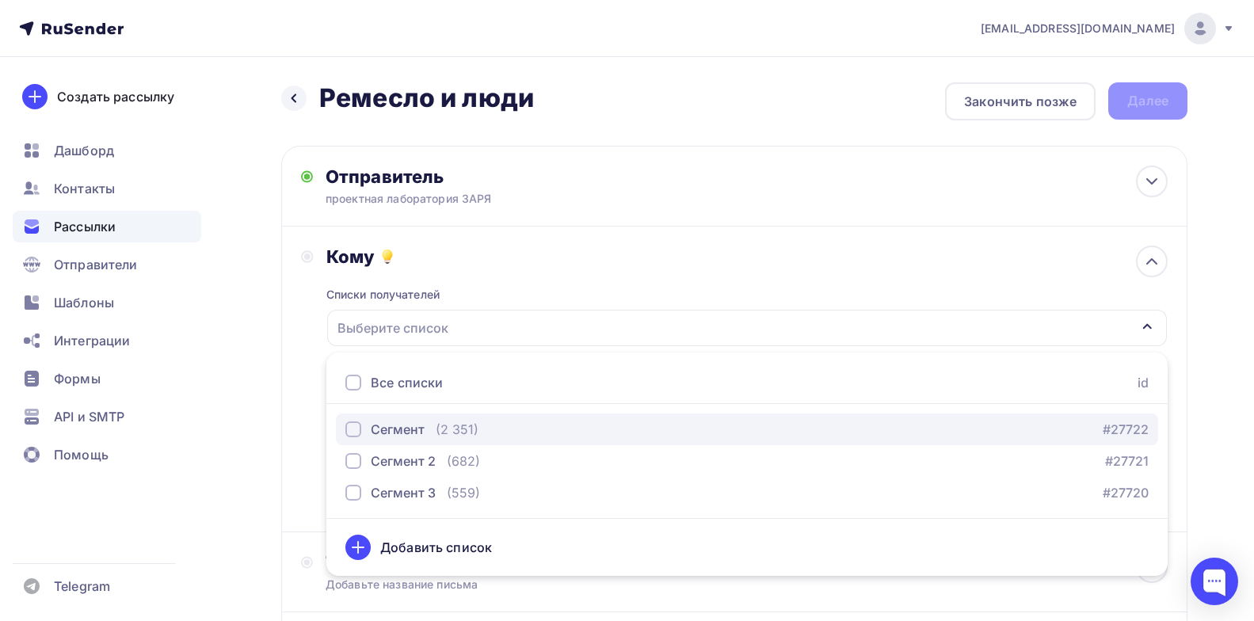
click at [416, 428] on div "Сегмент" at bounding box center [398, 429] width 54 height 19
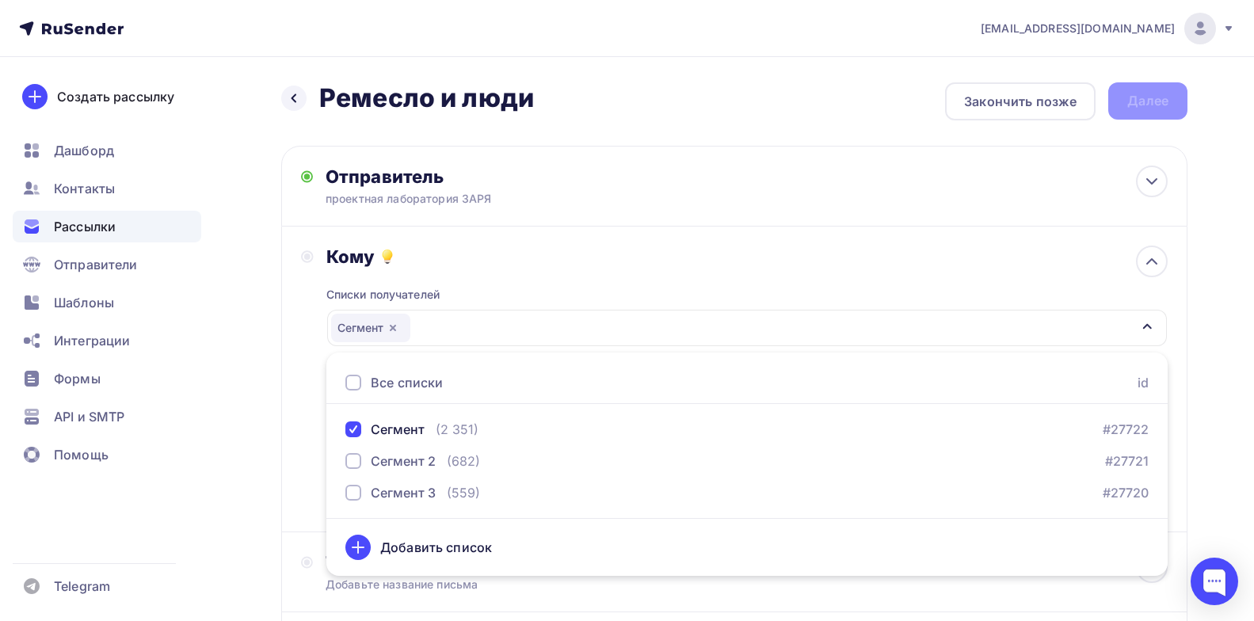
click at [664, 281] on div "Списки получателей Сегмент Все списки id Сегмент (2 351) #27722 Сегмент 2 (682)…" at bounding box center [746, 390] width 841 height 245
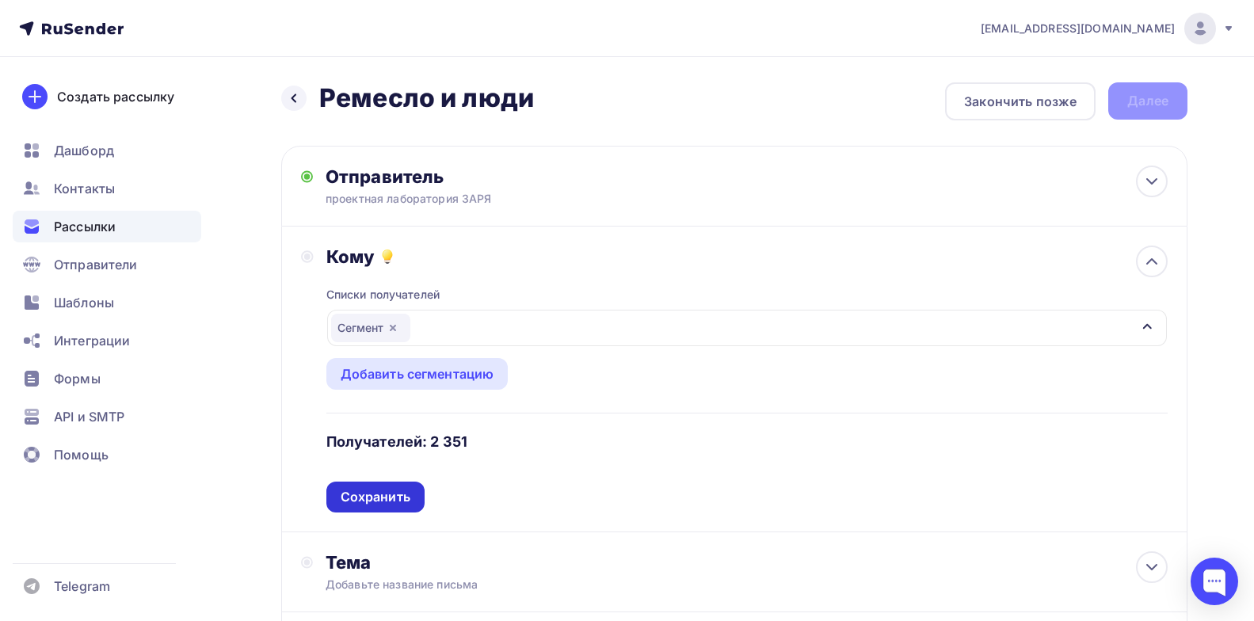
click at [379, 486] on div "Сохранить" at bounding box center [375, 497] width 98 height 31
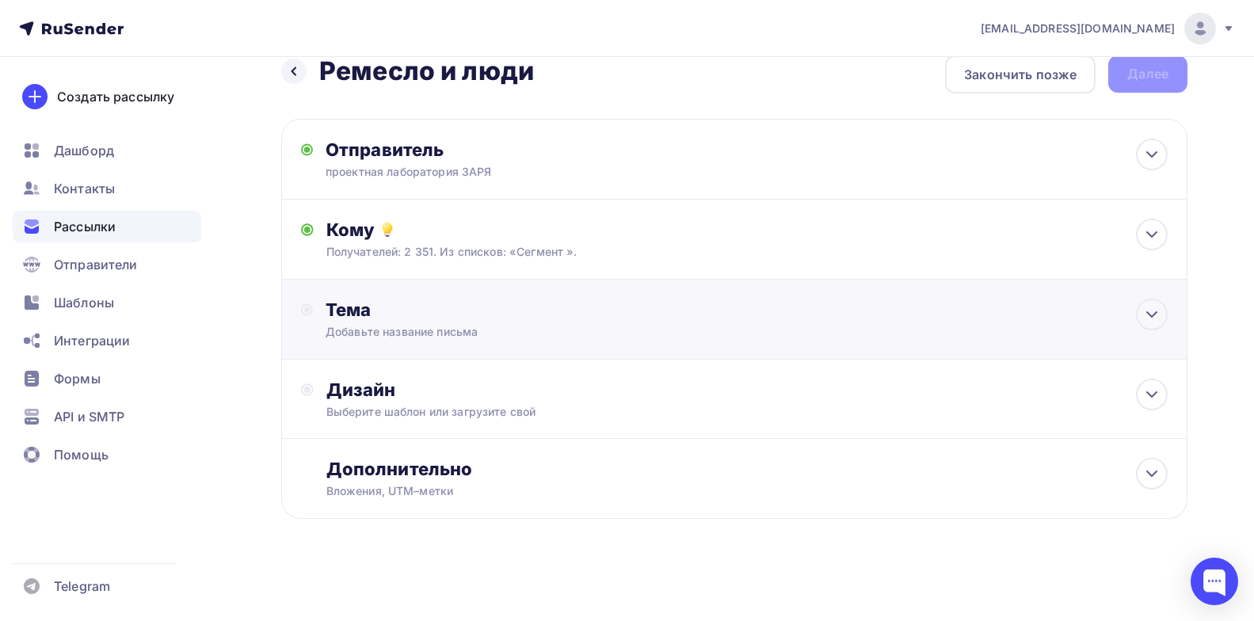
click at [502, 326] on div "Добавьте название письма" at bounding box center [467, 332] width 282 height 16
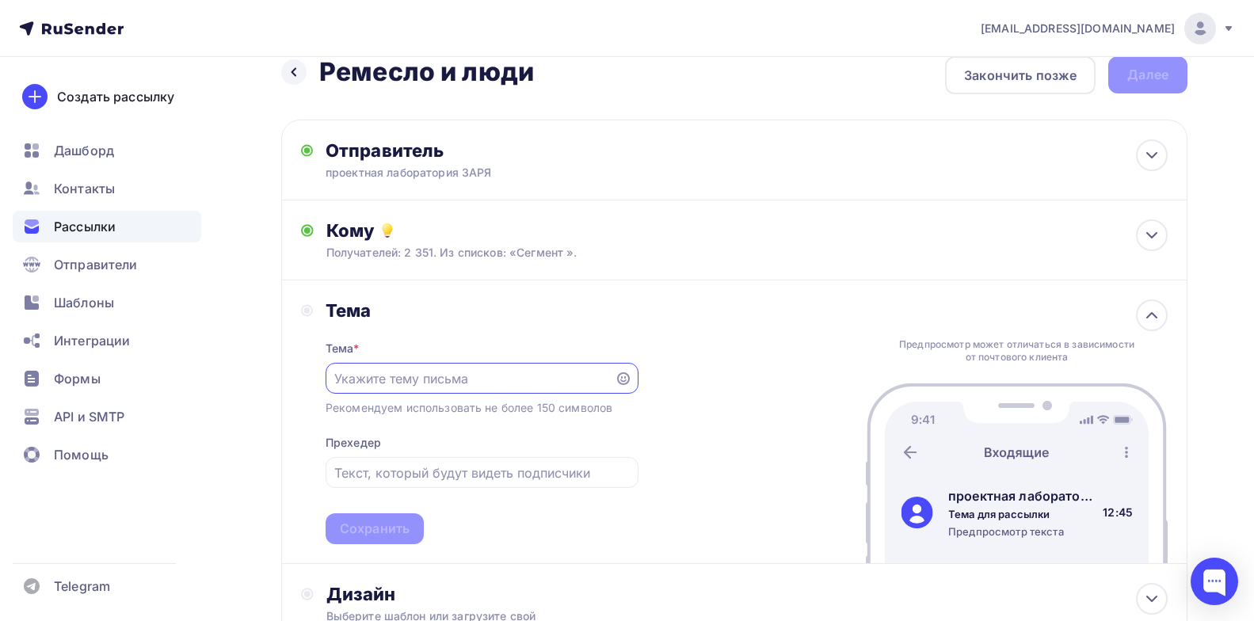
click at [399, 381] on input "text" at bounding box center [469, 378] width 271 height 19
paste input "приглашаем на онлайн-конференцию “Ремесло и люди”"
drag, startPoint x: 406, startPoint y: 372, endPoint x: 415, endPoint y: 376, distance: 9.6
click at [415, 376] on input "приглашаем на онлайн-конференцию “Ремесло и люди”" at bounding box center [469, 378] width 271 height 19
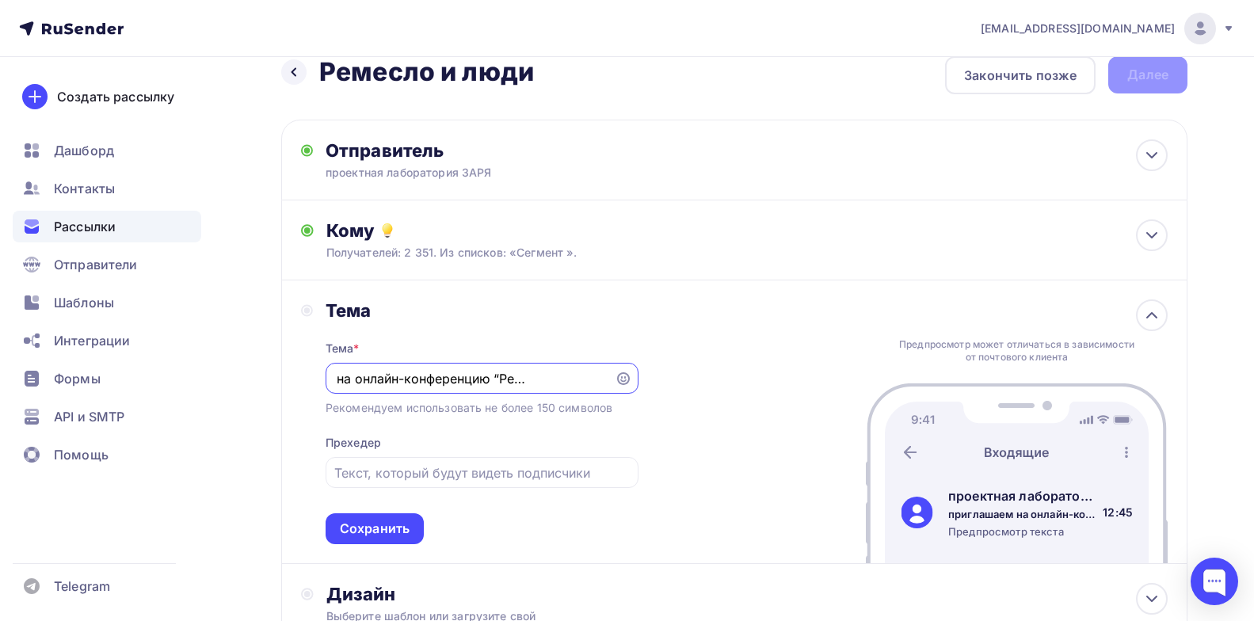
type input "приглашаем на онлайн-конференцию “Ремесло и люди”"
click at [532, 428] on div "Тема * приглашаем на онлайн-конференцию “Ремесло и люди” Рекомендуем использова…" at bounding box center [482, 433] width 313 height 223
click at [385, 532] on div "Сохранить" at bounding box center [375, 529] width 70 height 18
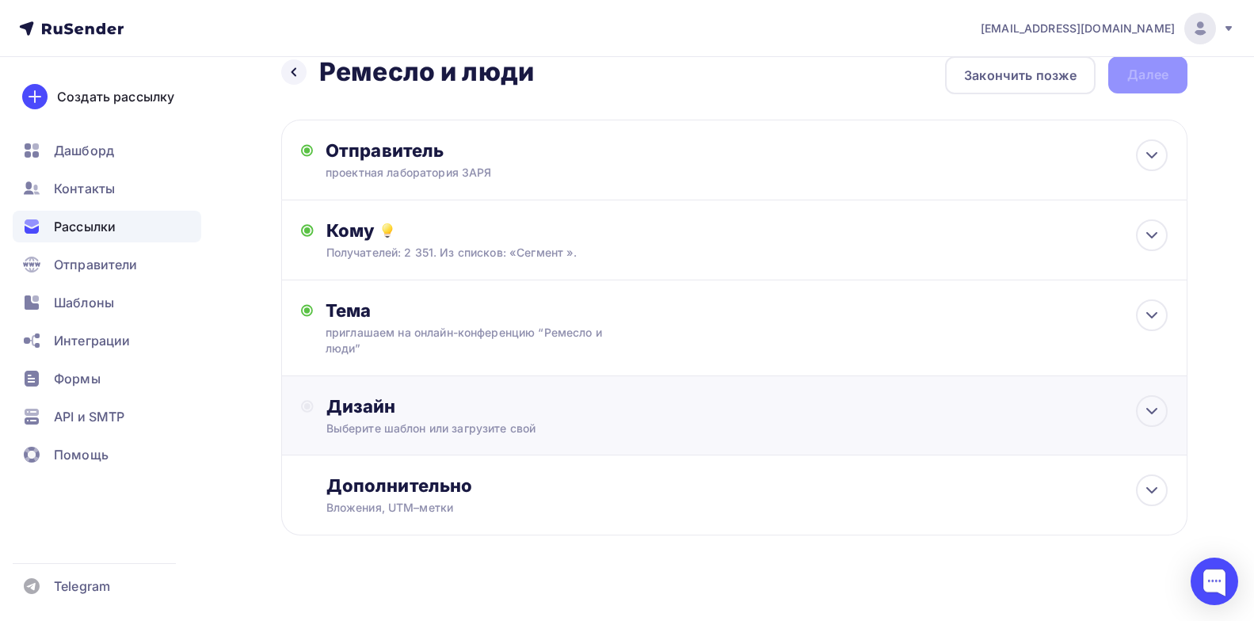
click at [469, 403] on div "Дизайн" at bounding box center [746, 406] width 841 height 22
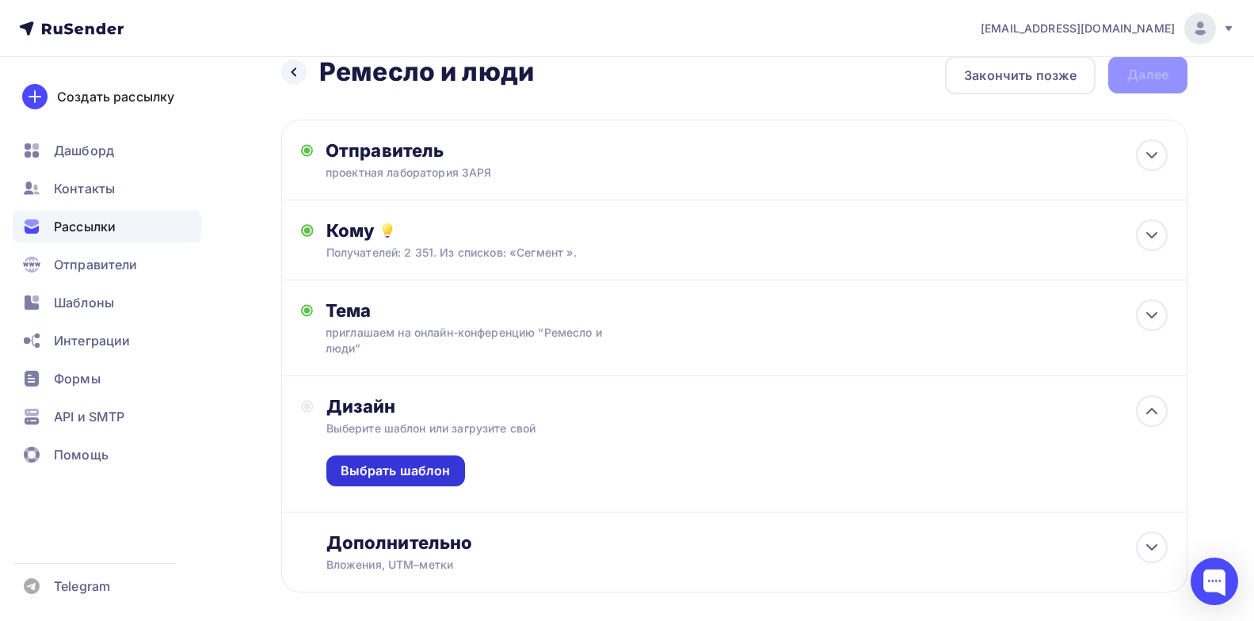
click at [414, 463] on div "Выбрать шаблон" at bounding box center [396, 471] width 110 height 18
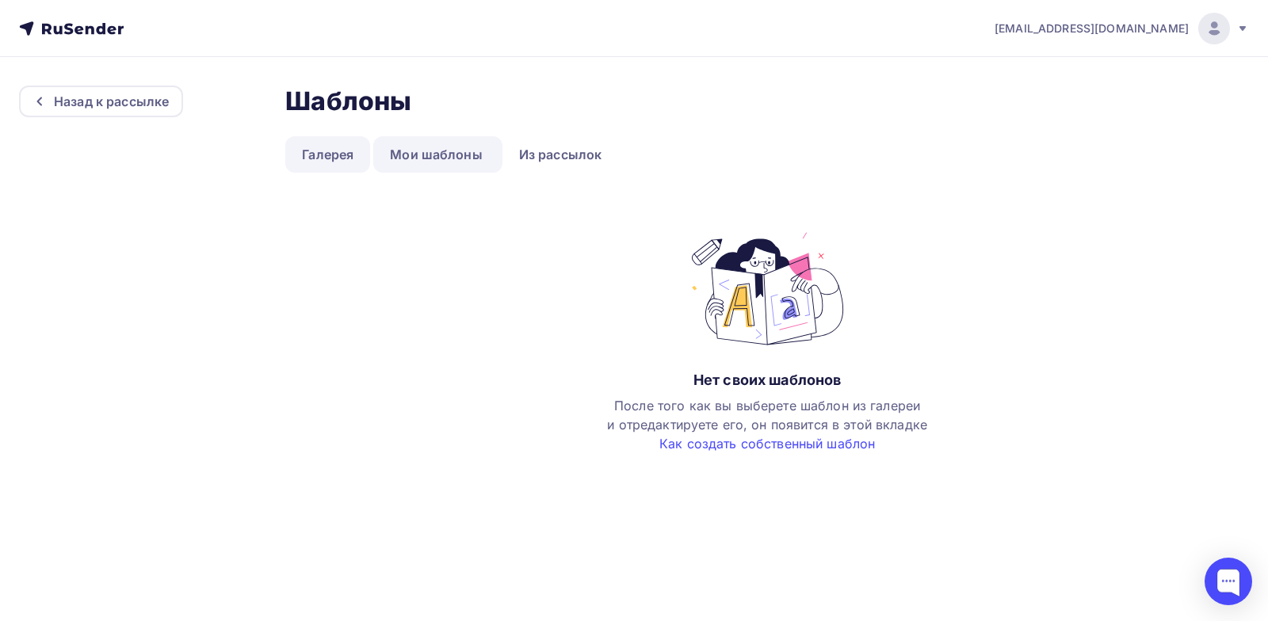
click at [338, 160] on link "Галерея" at bounding box center [327, 154] width 85 height 36
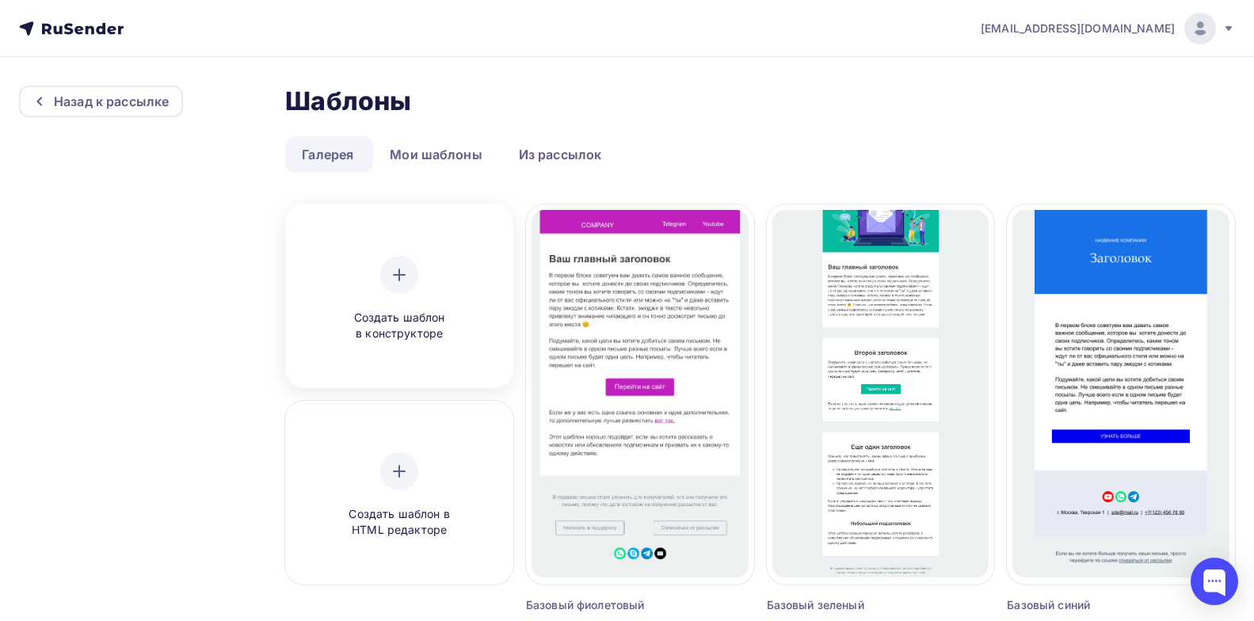
click at [385, 318] on span "Создать шаблон в конструкторе" at bounding box center [399, 326] width 151 height 32
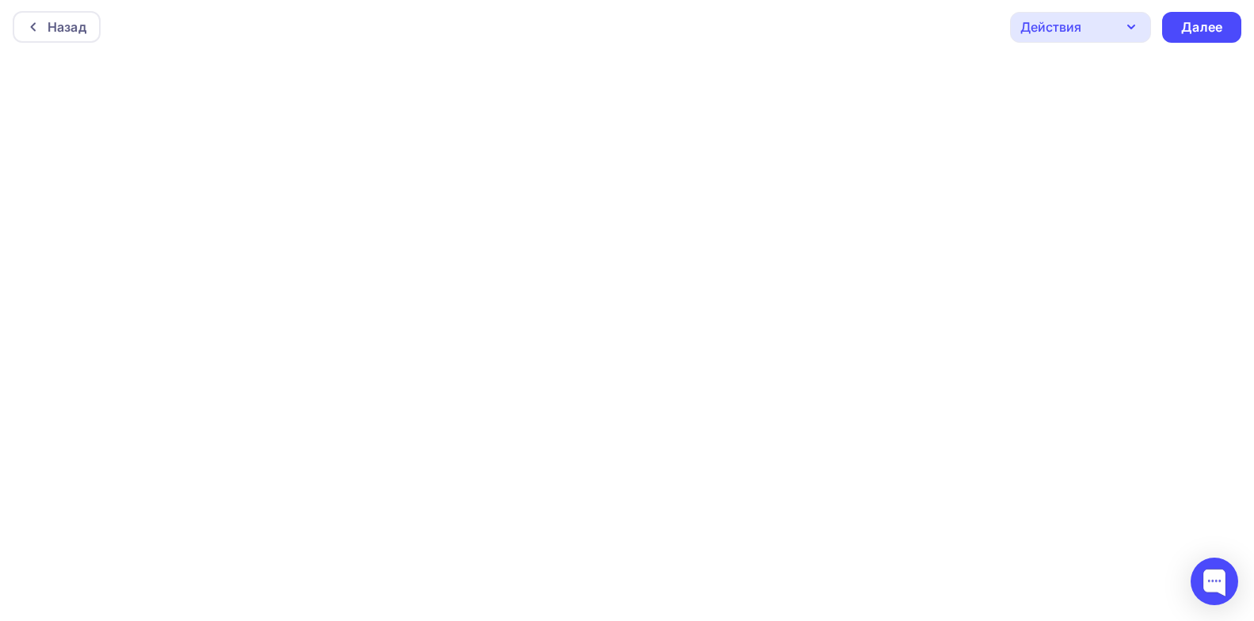
scroll to position [4, 0]
click at [1197, 20] on div "Далее" at bounding box center [1201, 25] width 41 height 18
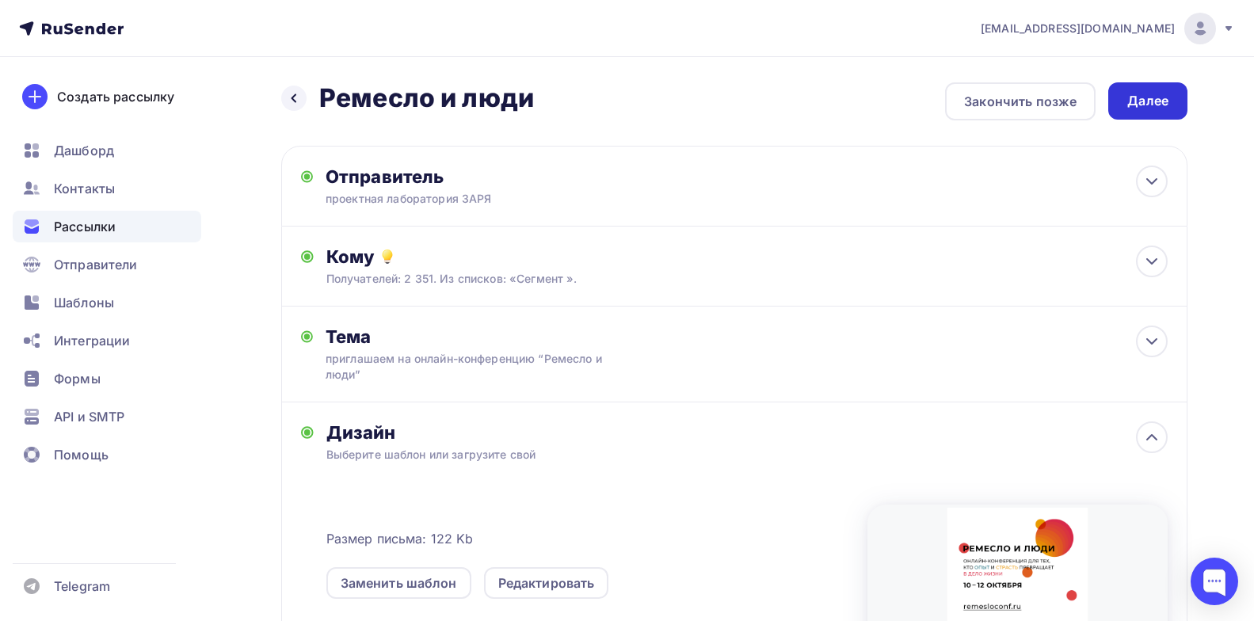
click at [1156, 92] on div "Далее" at bounding box center [1147, 101] width 41 height 18
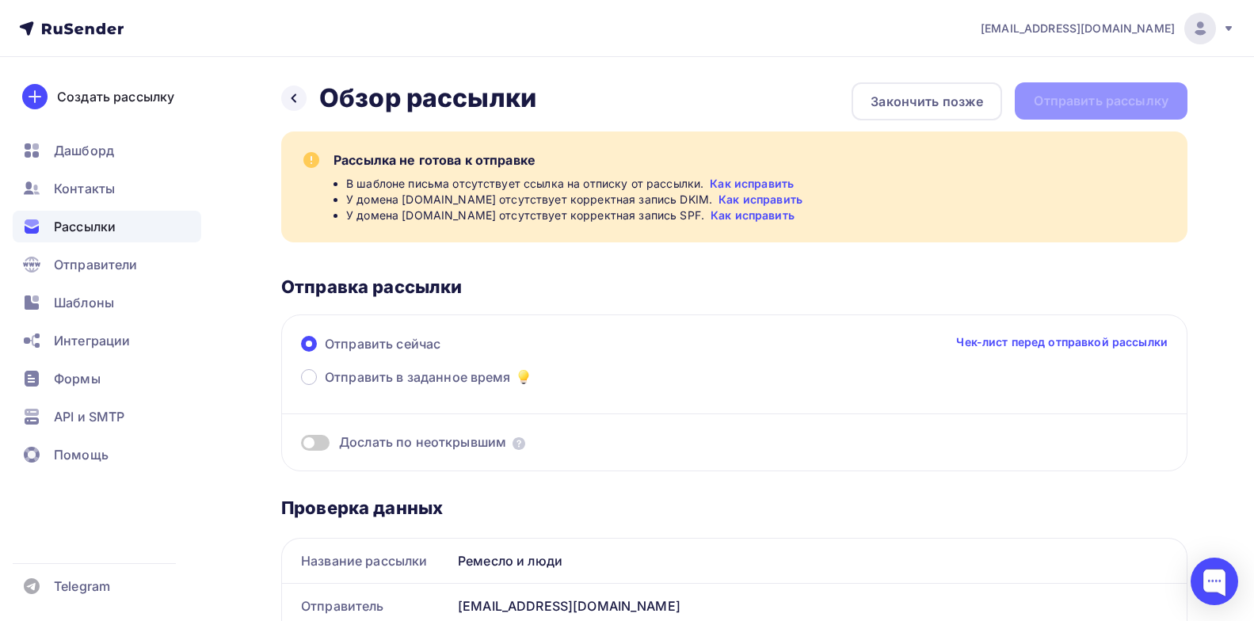
drag, startPoint x: 803, startPoint y: 219, endPoint x: 719, endPoint y: 166, distance: 99.8
click at [719, 166] on div "Рассылка не готова к отправке В шаблоне письма отсутствует ссылка на отписку от…" at bounding box center [751, 187] width 835 height 73
click at [924, 177] on div "В шаблоне письма отсутствует ссылка на отписку от рассылки. Как исправить" at bounding box center [757, 184] width 822 height 16
click at [337, 383] on span "Отправить в заданное время" at bounding box center [418, 377] width 186 height 19
click at [325, 387] on input "Отправить в заданное время" at bounding box center [325, 387] width 0 height 0
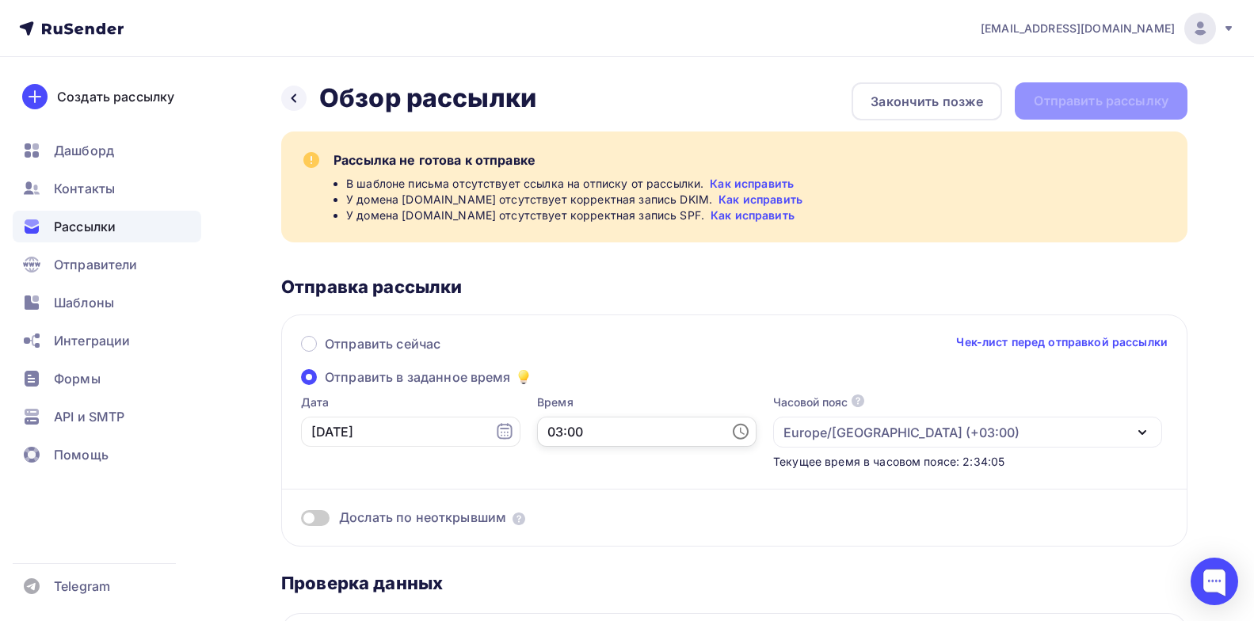
click at [597, 439] on input "03:00" at bounding box center [646, 432] width 219 height 30
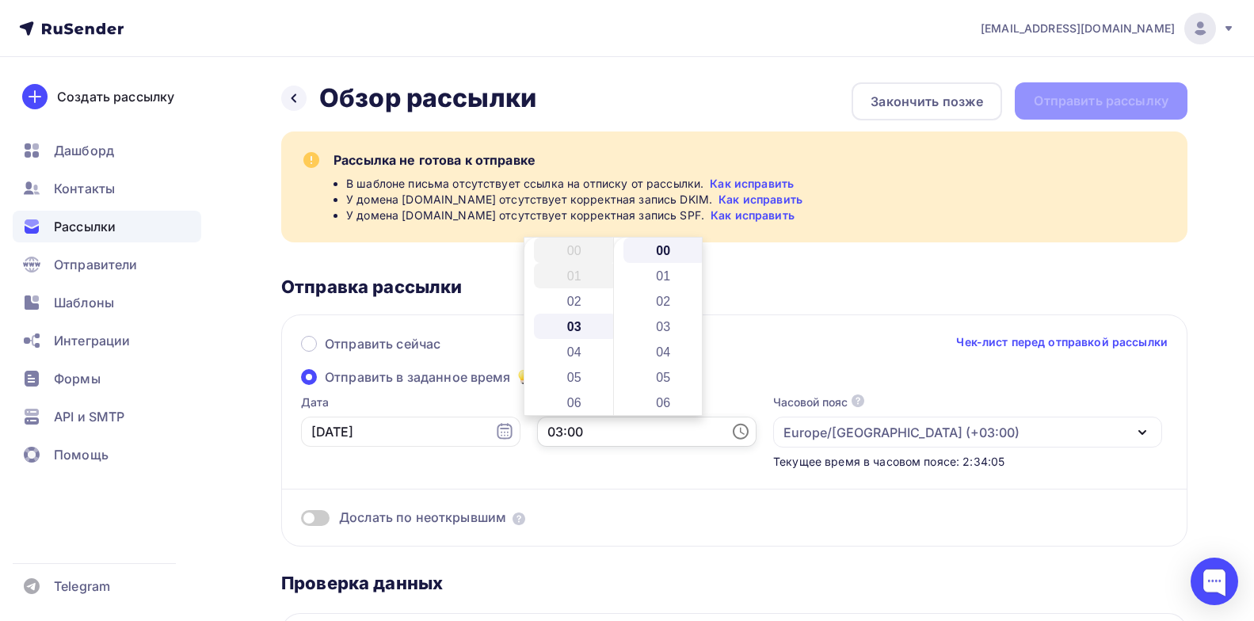
scroll to position [76, 0]
click at [541, 429] on input "03:00" at bounding box center [646, 432] width 219 height 30
type input "11:00"
click at [768, 336] on div "Отправить сейчас Чек-лист перед отправкой рассылки" at bounding box center [734, 350] width 867 height 33
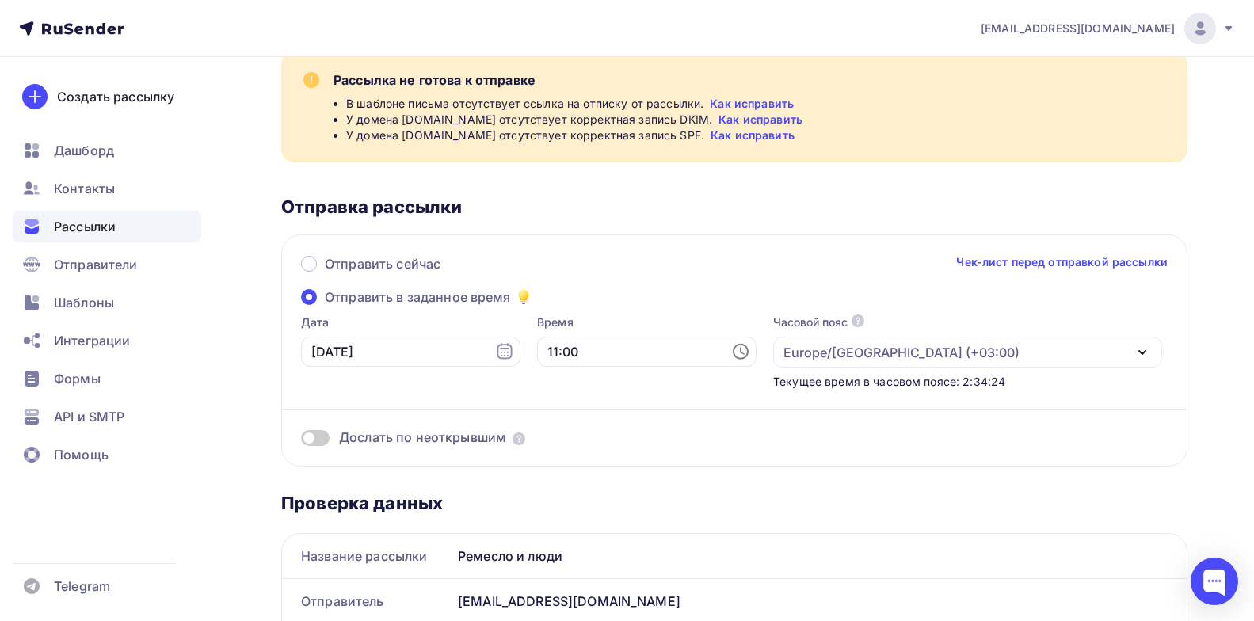
scroll to position [0, 0]
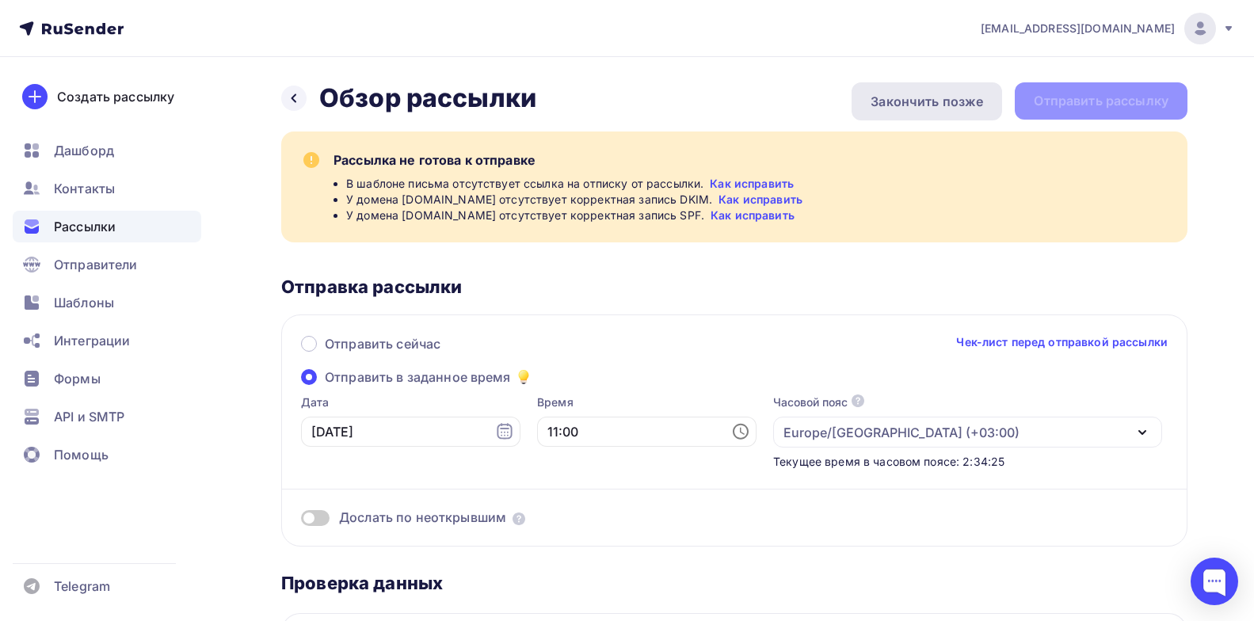
click at [921, 105] on div "Закончить позже" at bounding box center [927, 101] width 112 height 19
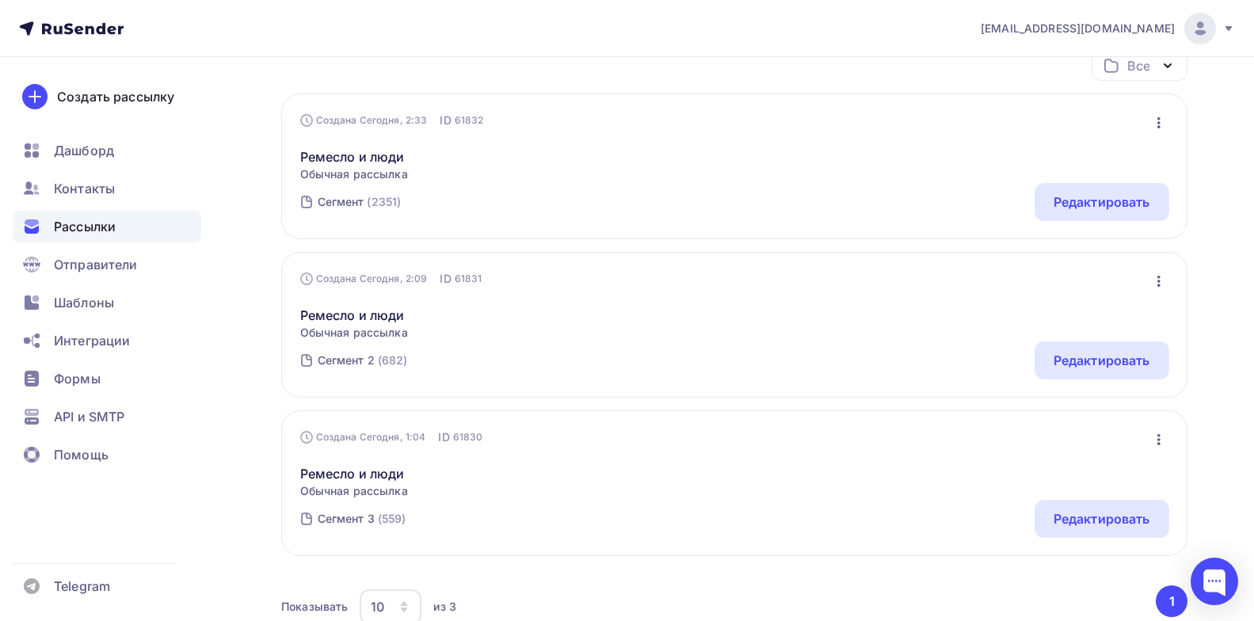
scroll to position [102, 0]
